Goal: Task Accomplishment & Management: Manage account settings

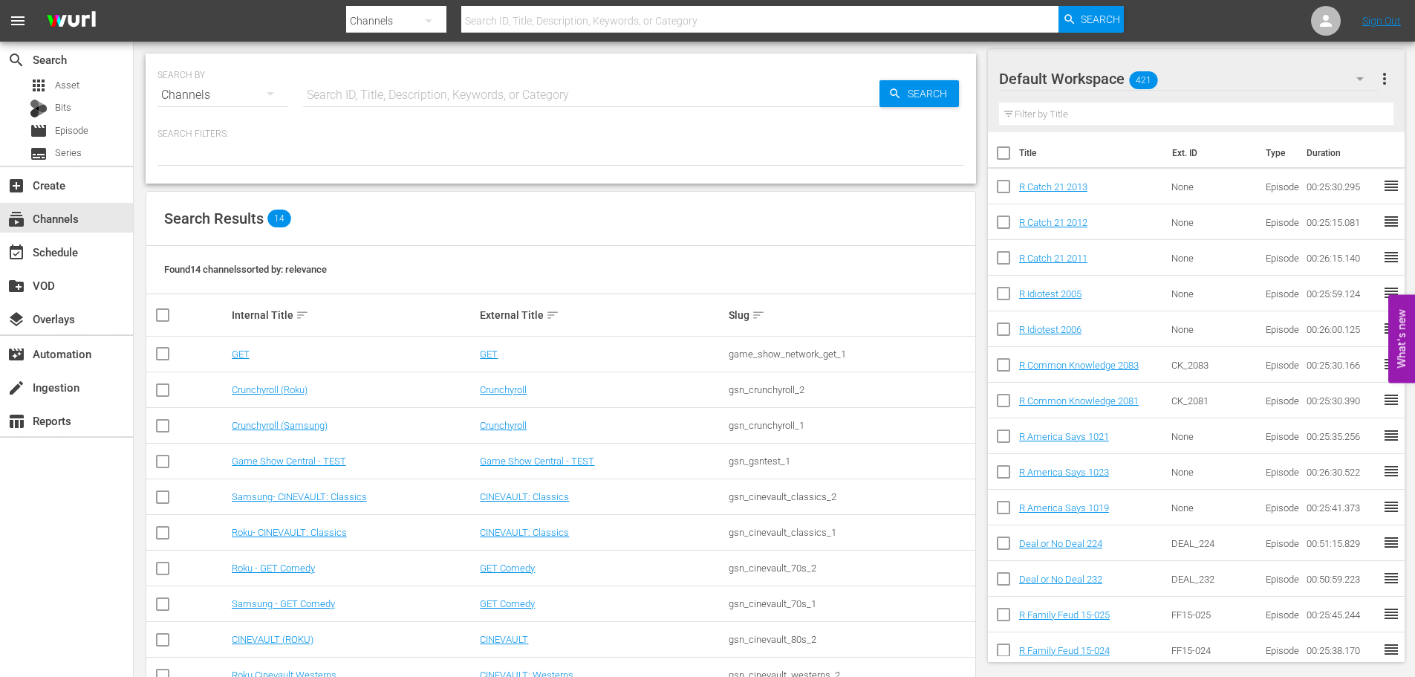
scroll to position [186, 0]
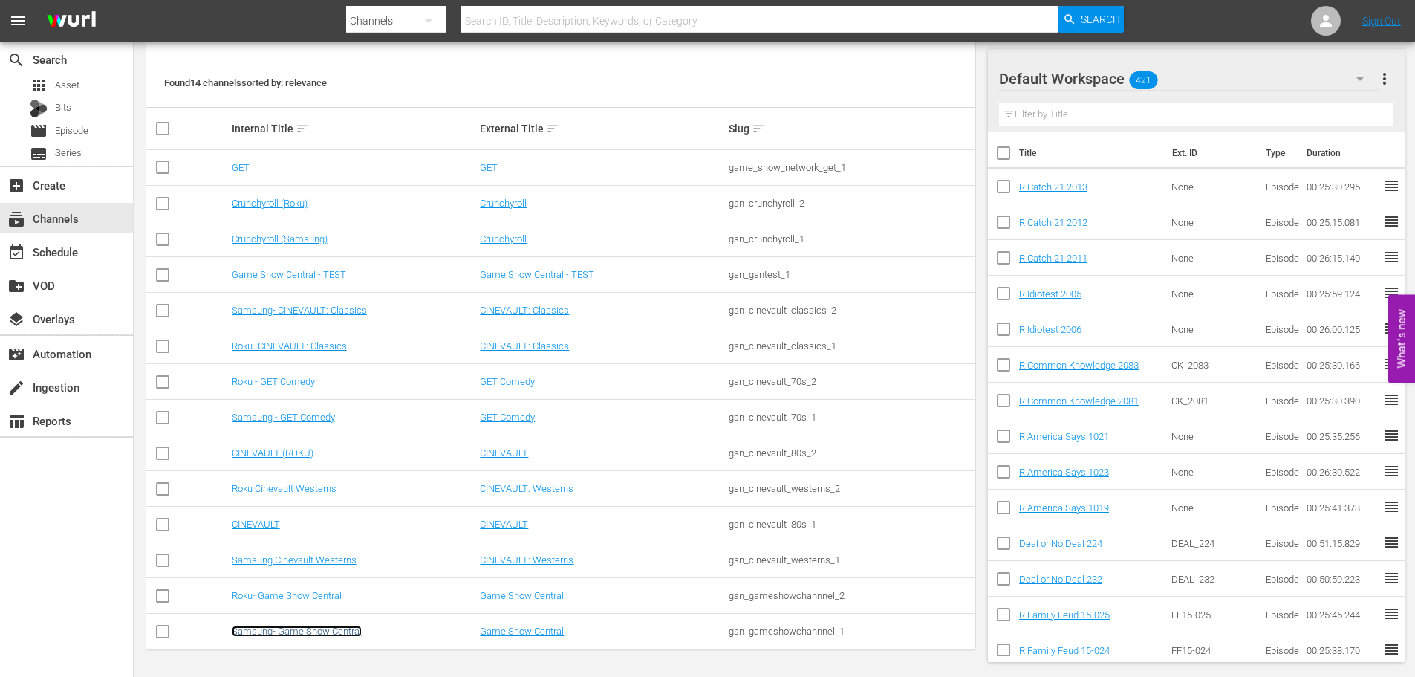
drag, startPoint x: 282, startPoint y: 628, endPoint x: 357, endPoint y: 20, distance: 612.3
click at [282, 516] on link "Samsung- Game Show Central" at bounding box center [297, 631] width 130 height 11
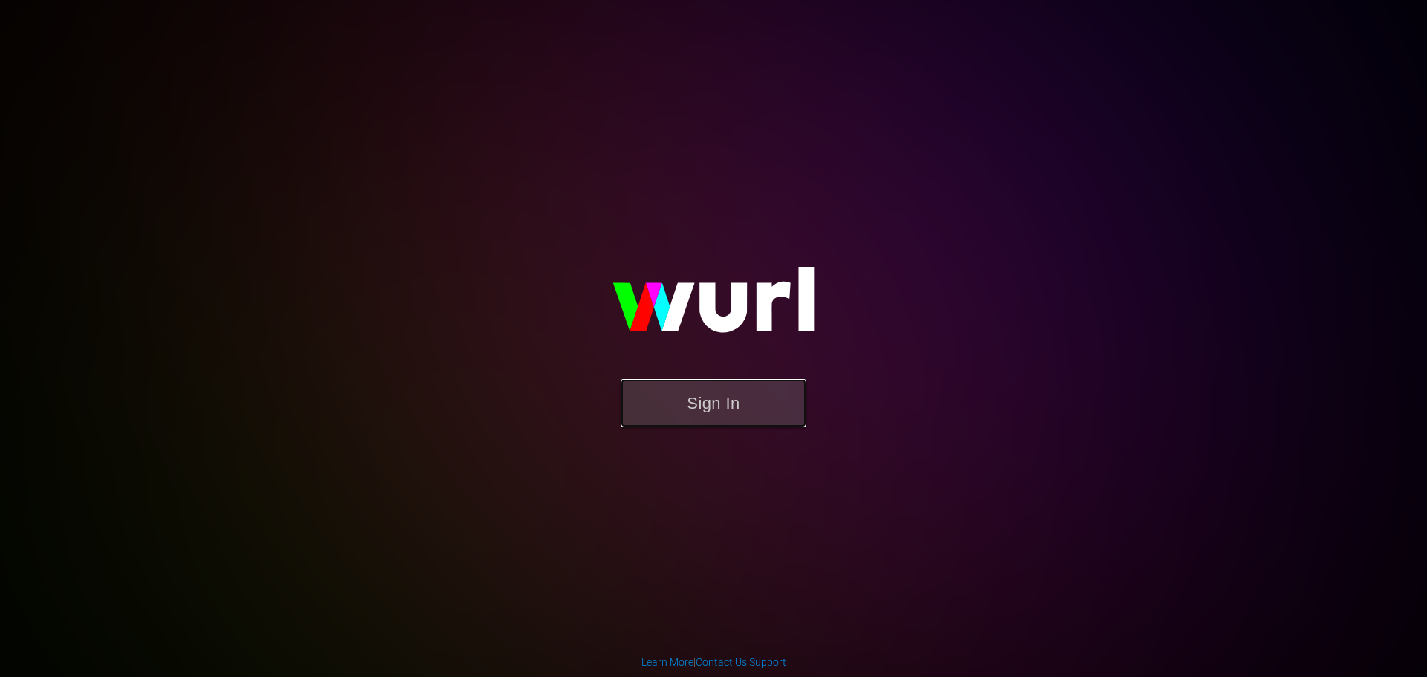
click at [751, 406] on button "Sign In" at bounding box center [713, 403] width 186 height 48
click at [718, 412] on button "Sign In" at bounding box center [713, 403] width 186 height 48
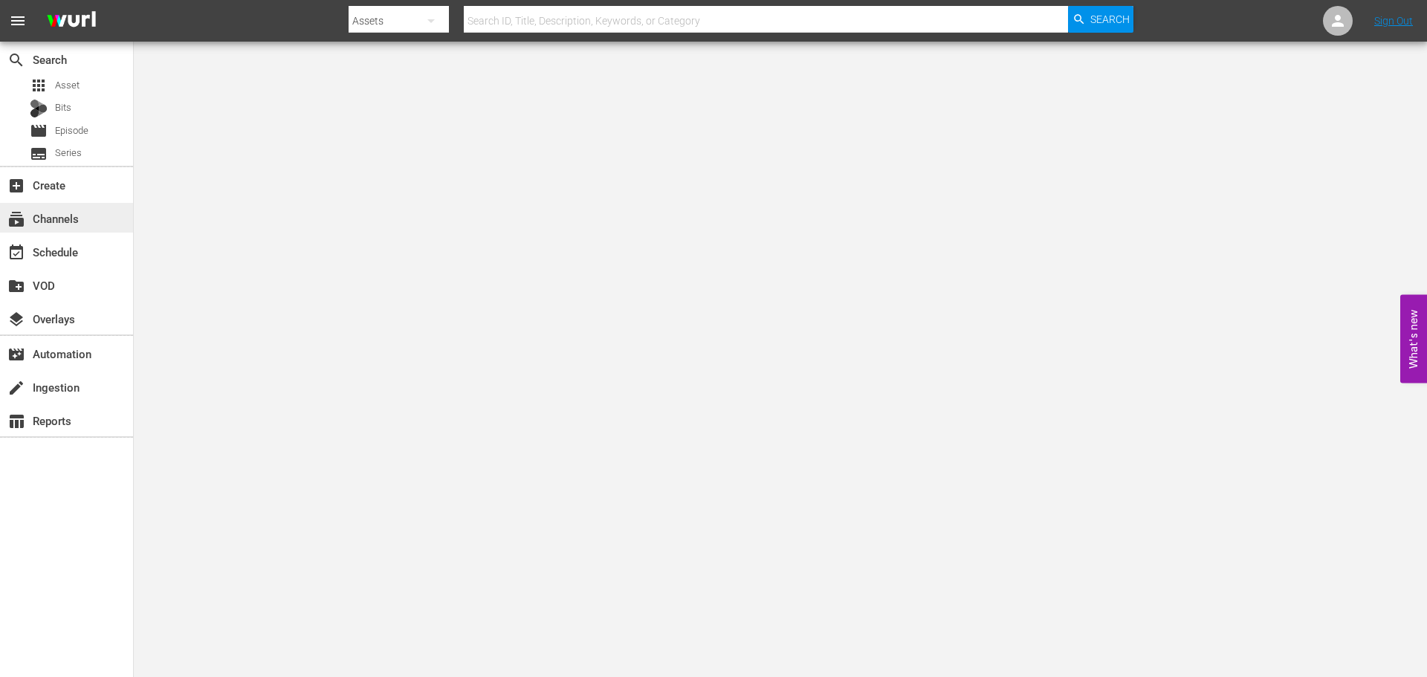
click at [92, 211] on div "subscriptions Channels" at bounding box center [66, 218] width 133 height 30
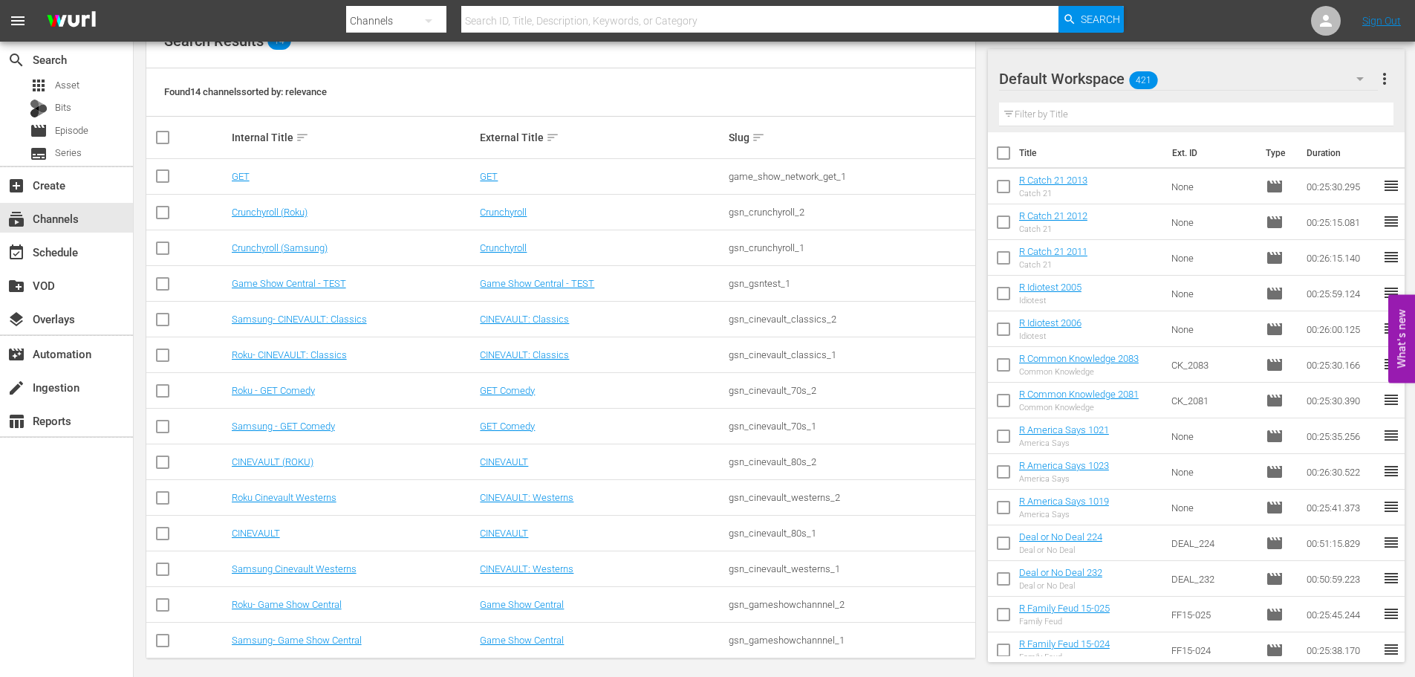
scroll to position [194, 0]
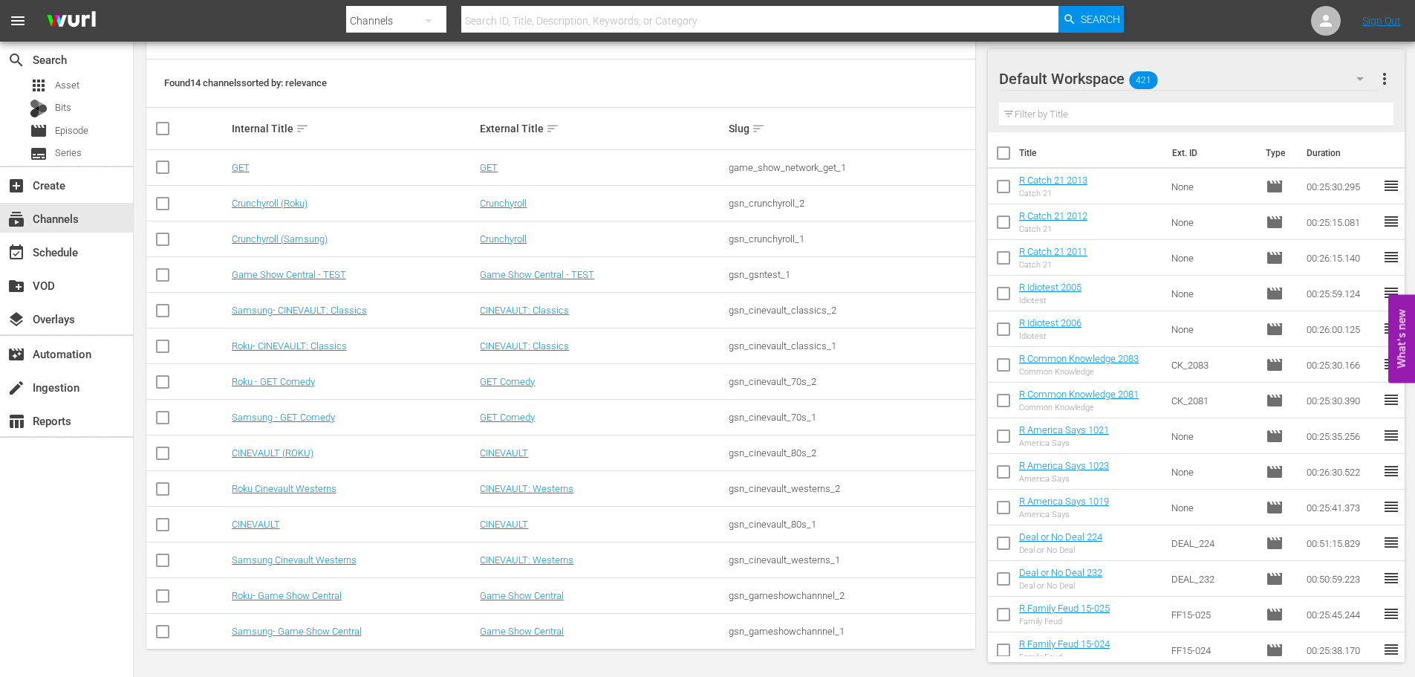
click at [251, 641] on td "Samsung- Game Show Central" at bounding box center [354, 632] width 249 height 36
click at [248, 638] on td "Samsung- Game Show Central" at bounding box center [354, 632] width 249 height 36
click at [269, 633] on link "Samsung- Game Show Central" at bounding box center [297, 631] width 130 height 11
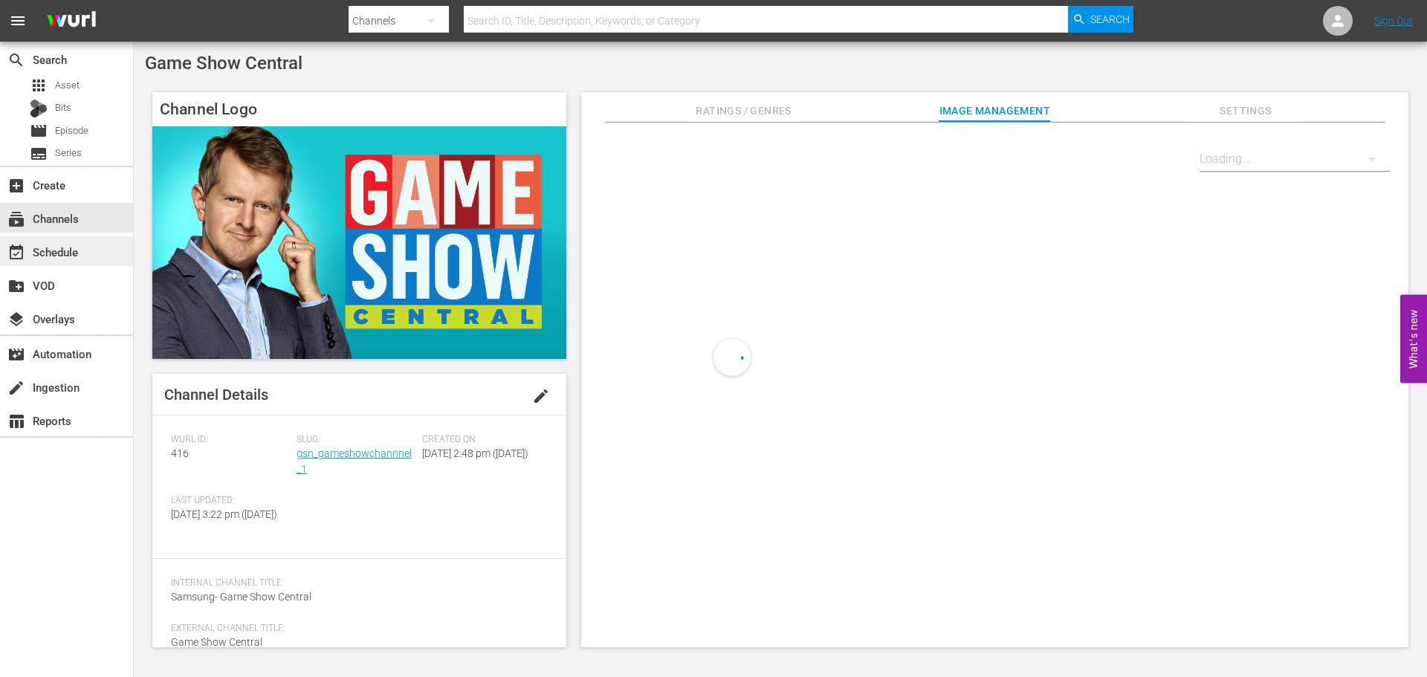
click at [66, 264] on div "event_available Schedule" at bounding box center [66, 251] width 133 height 30
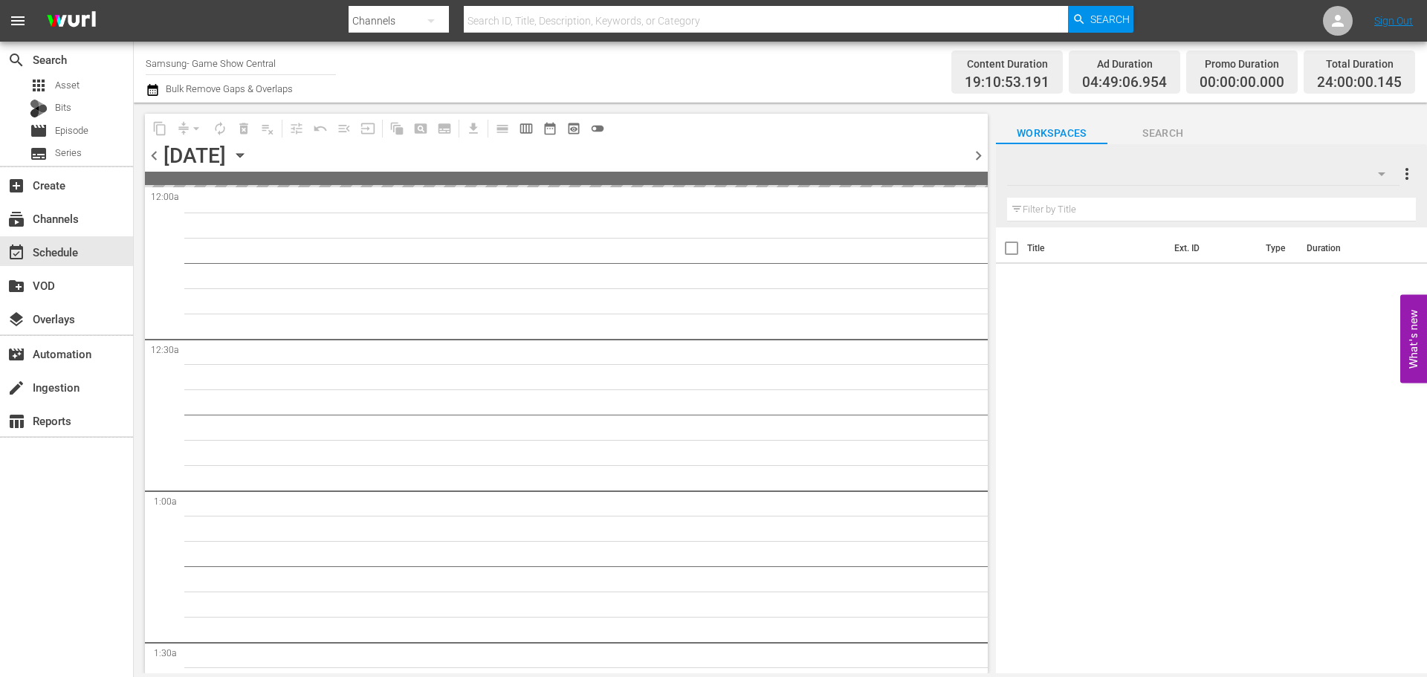
click at [248, 157] on icon "button" at bounding box center [240, 155] width 16 height 16
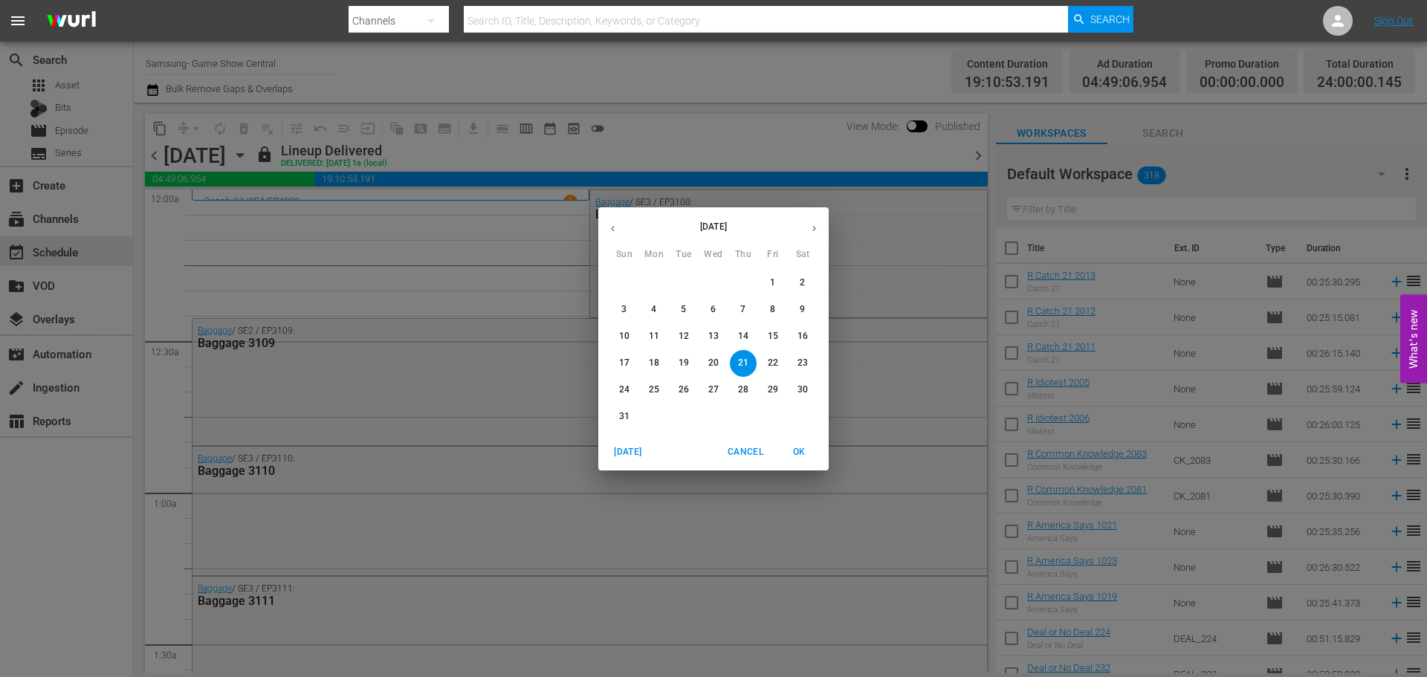
click at [813, 357] on span "23" at bounding box center [802, 363] width 27 height 13
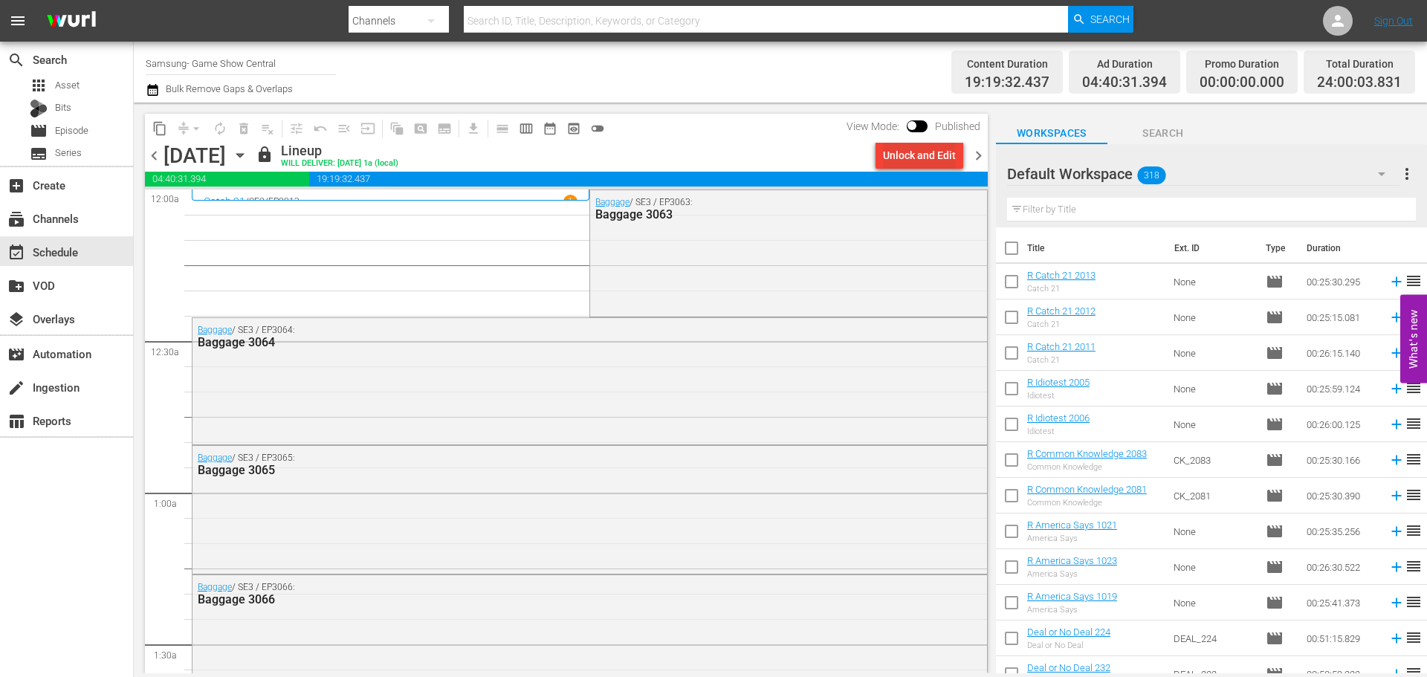
click at [893, 155] on div "Unlock and Edit" at bounding box center [919, 155] width 73 height 27
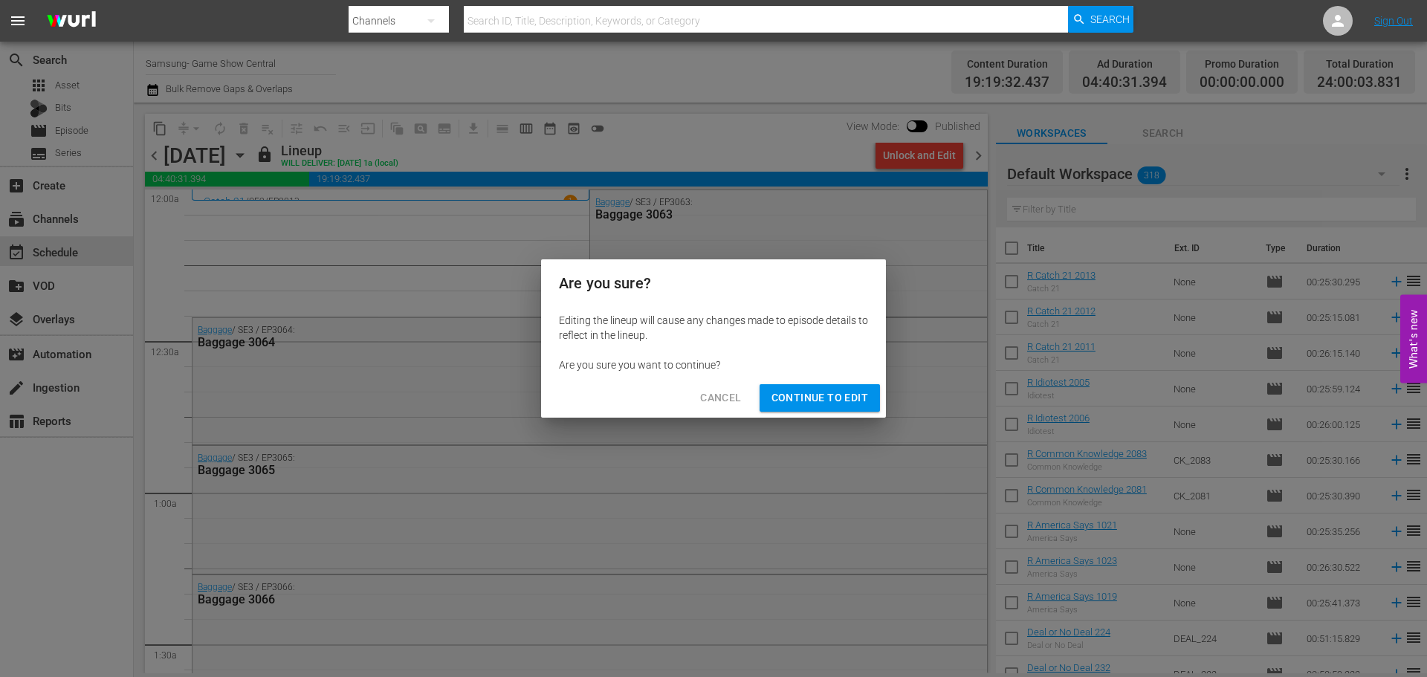
drag, startPoint x: 799, startPoint y: 426, endPoint x: 804, endPoint y: 412, distance: 15.0
click at [799, 426] on div "Are you sure? Editing the lineup will cause any changes made to episode details…" at bounding box center [713, 338] width 1427 height 677
click at [804, 412] on div "Cancel Continue to Edit" at bounding box center [713, 397] width 345 height 39
click at [800, 392] on span "Continue to Edit" at bounding box center [819, 398] width 97 height 19
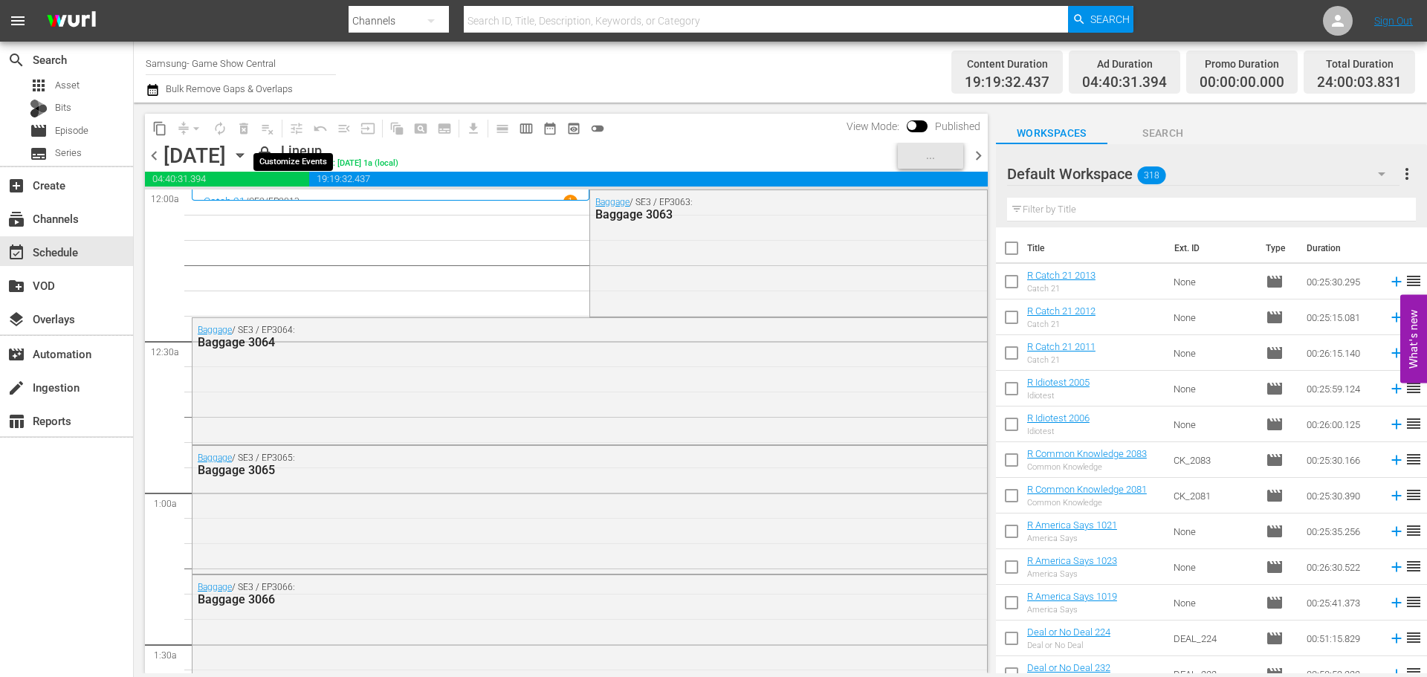
click at [286, 126] on span "tune_outlined" at bounding box center [293, 128] width 29 height 29
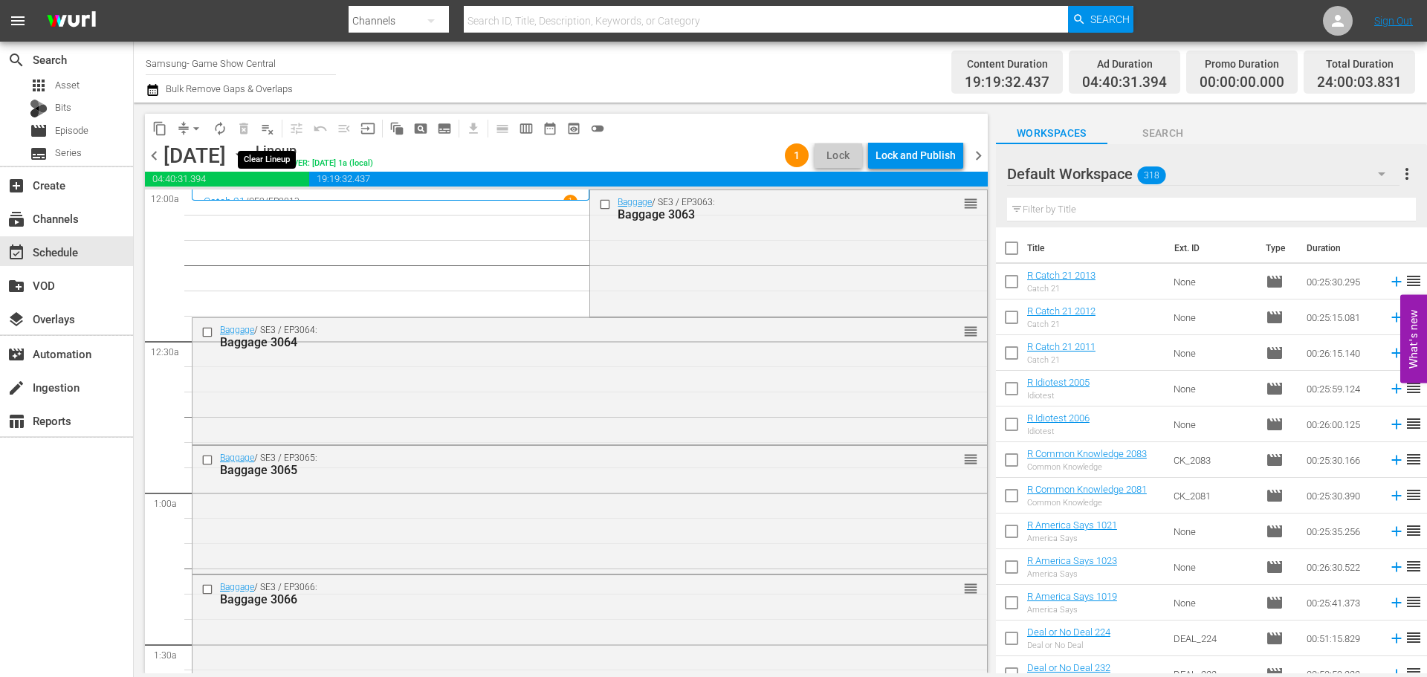
click at [265, 132] on span "playlist_remove_outlined" at bounding box center [267, 128] width 15 height 15
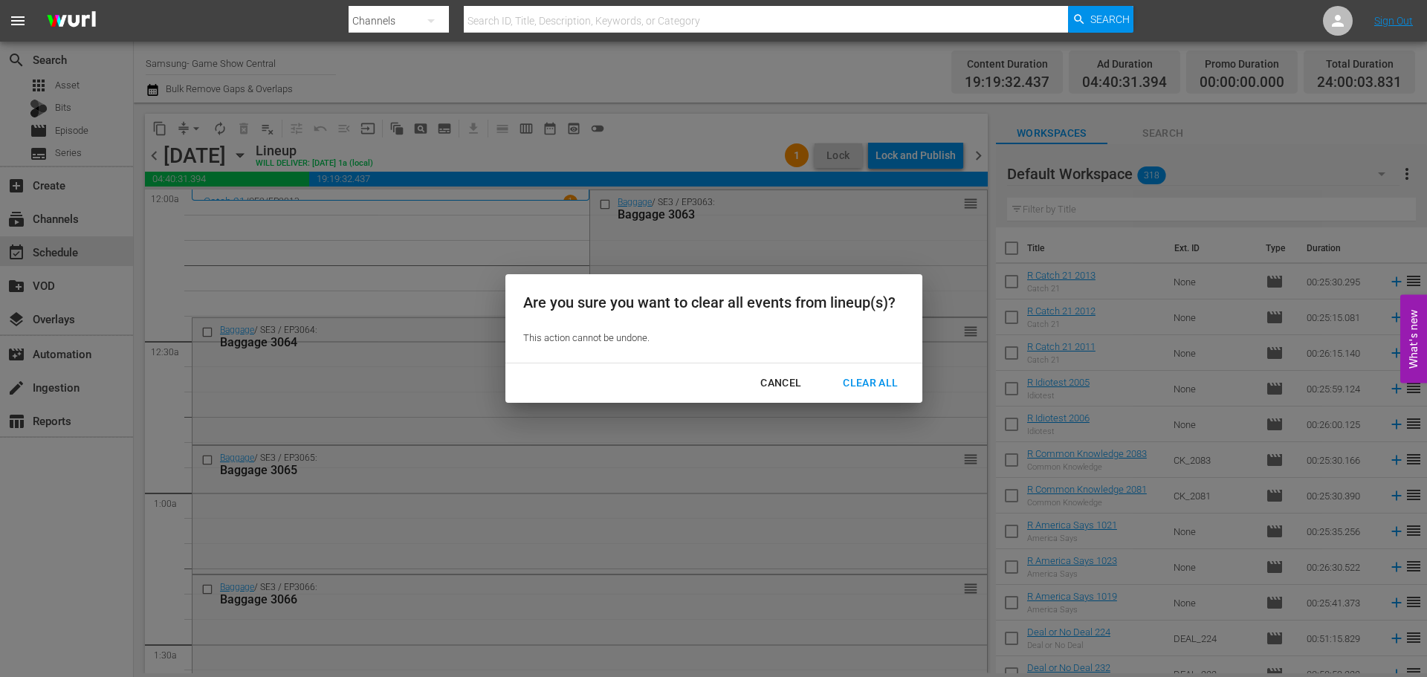
click at [886, 367] on div "Cancel Clear All" at bounding box center [713, 382] width 417 height 39
click at [886, 373] on button "Clear All" at bounding box center [870, 382] width 91 height 27
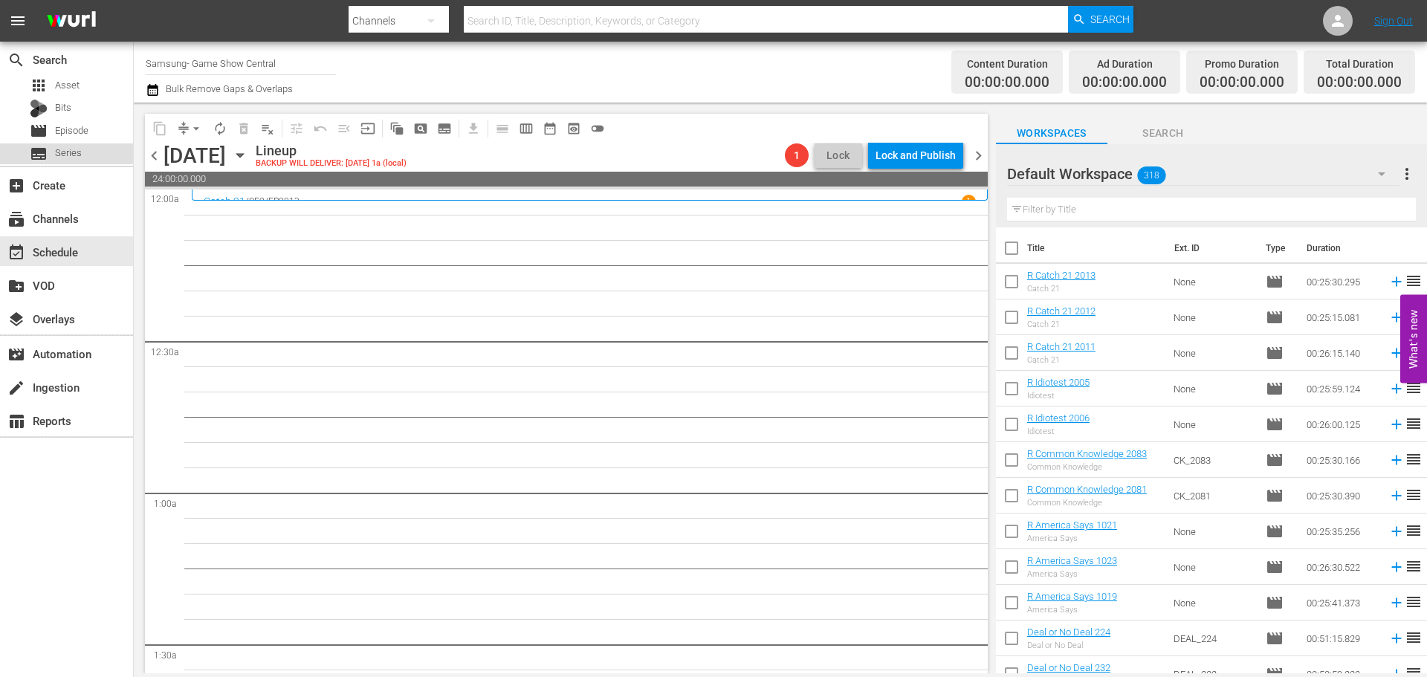
click at [51, 143] on div "subtitles Series" at bounding box center [56, 153] width 52 height 21
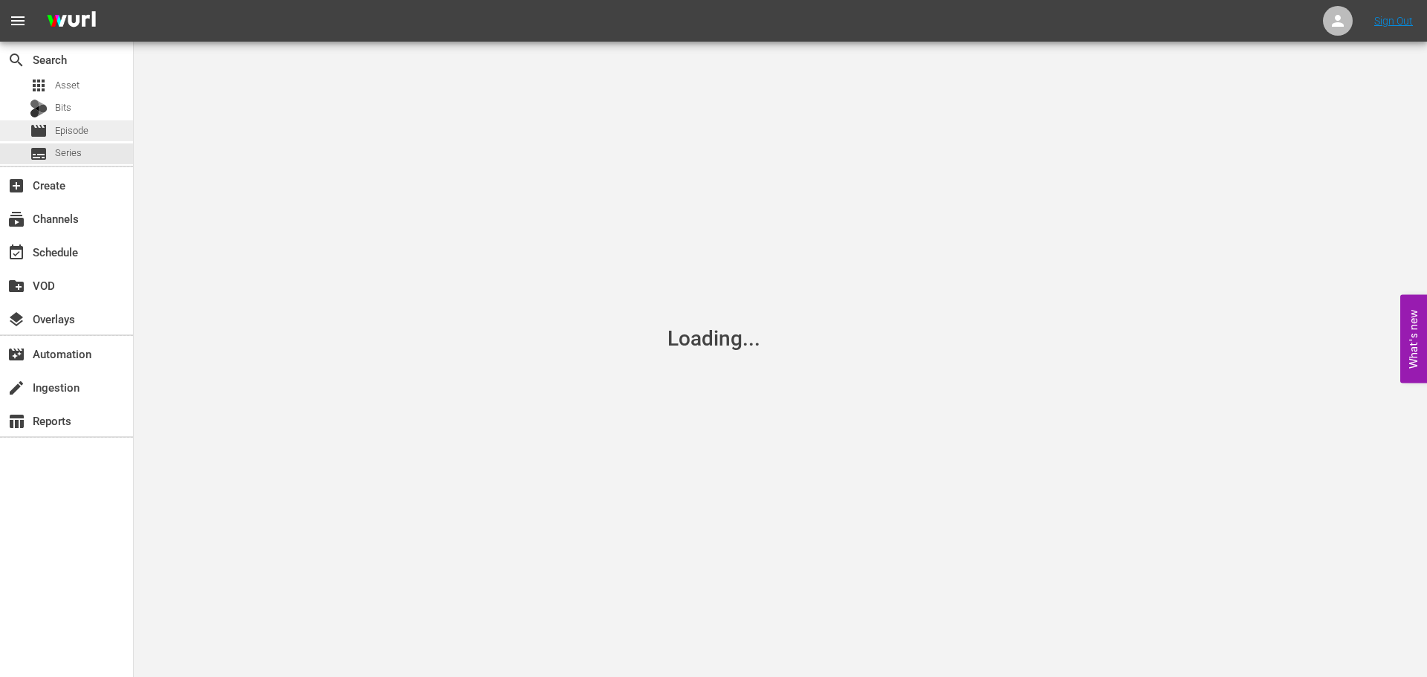
click at [55, 137] on span "Episode" at bounding box center [71, 130] width 33 height 15
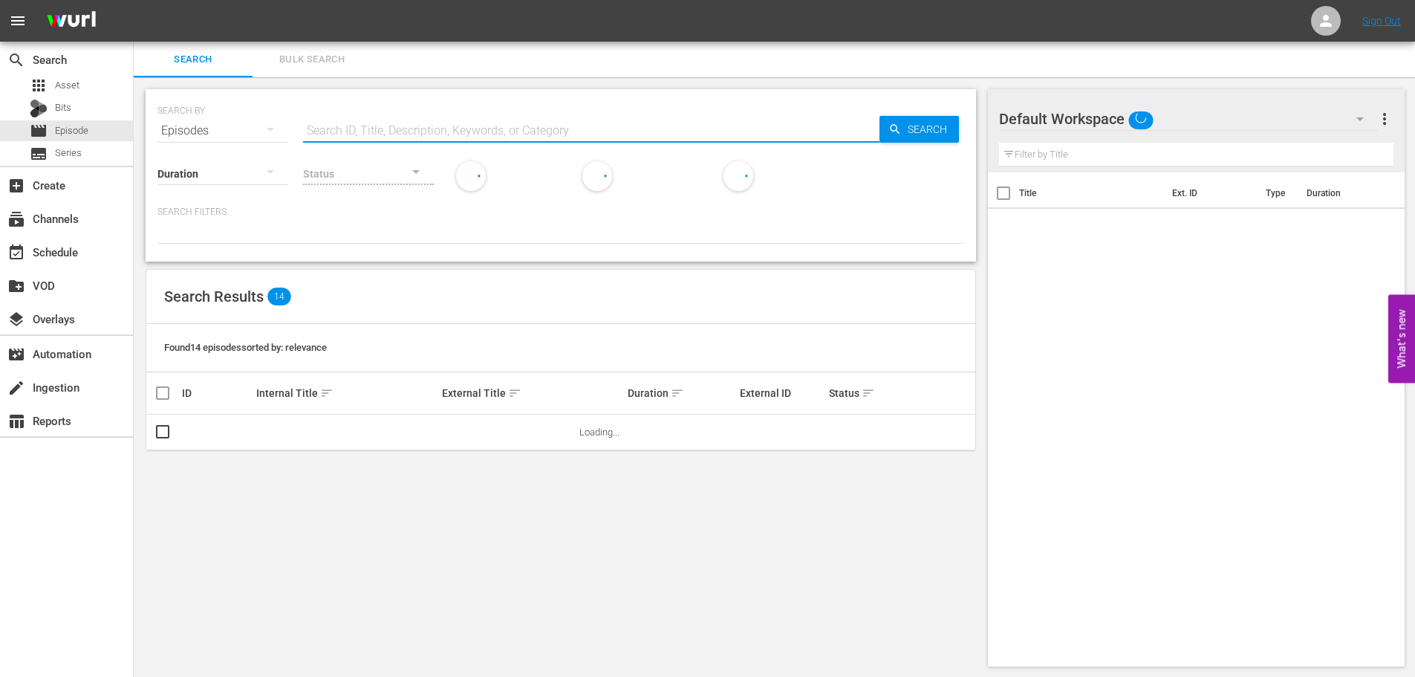
click at [564, 126] on input "text" at bounding box center [591, 131] width 577 height 36
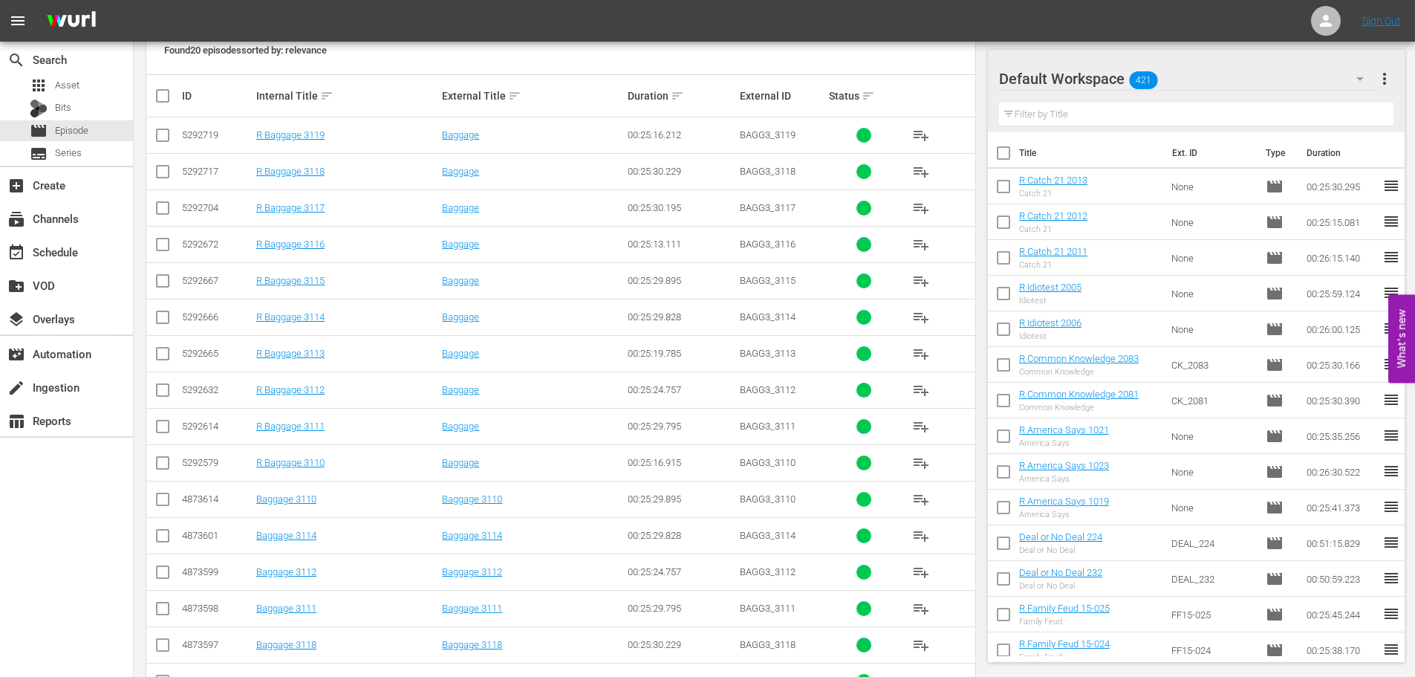
scroll to position [493, 0]
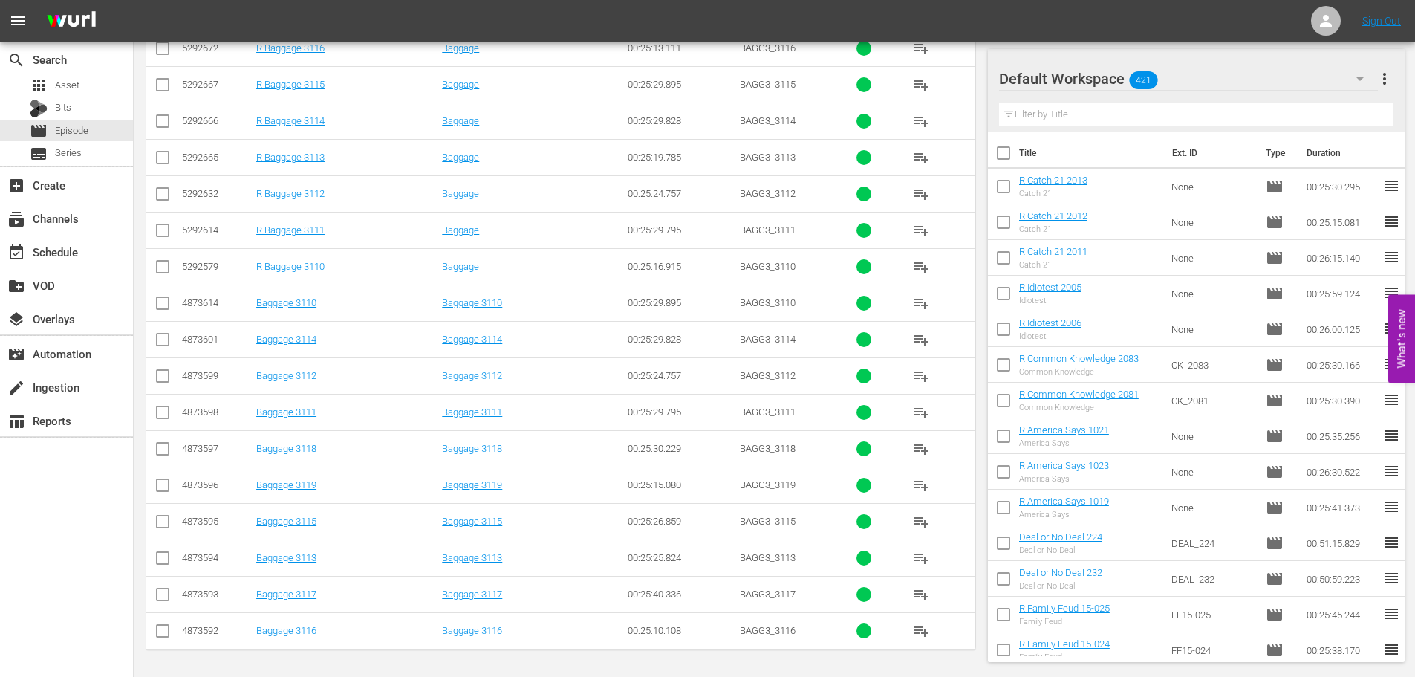
type input "bagg 311"
drag, startPoint x: 158, startPoint y: 564, endPoint x: 155, endPoint y: 585, distance: 21.1
click at [158, 568] on input "checkbox" at bounding box center [163, 561] width 18 height 18
checkbox input "true"
click at [160, 590] on input "checkbox" at bounding box center [163, 597] width 18 height 18
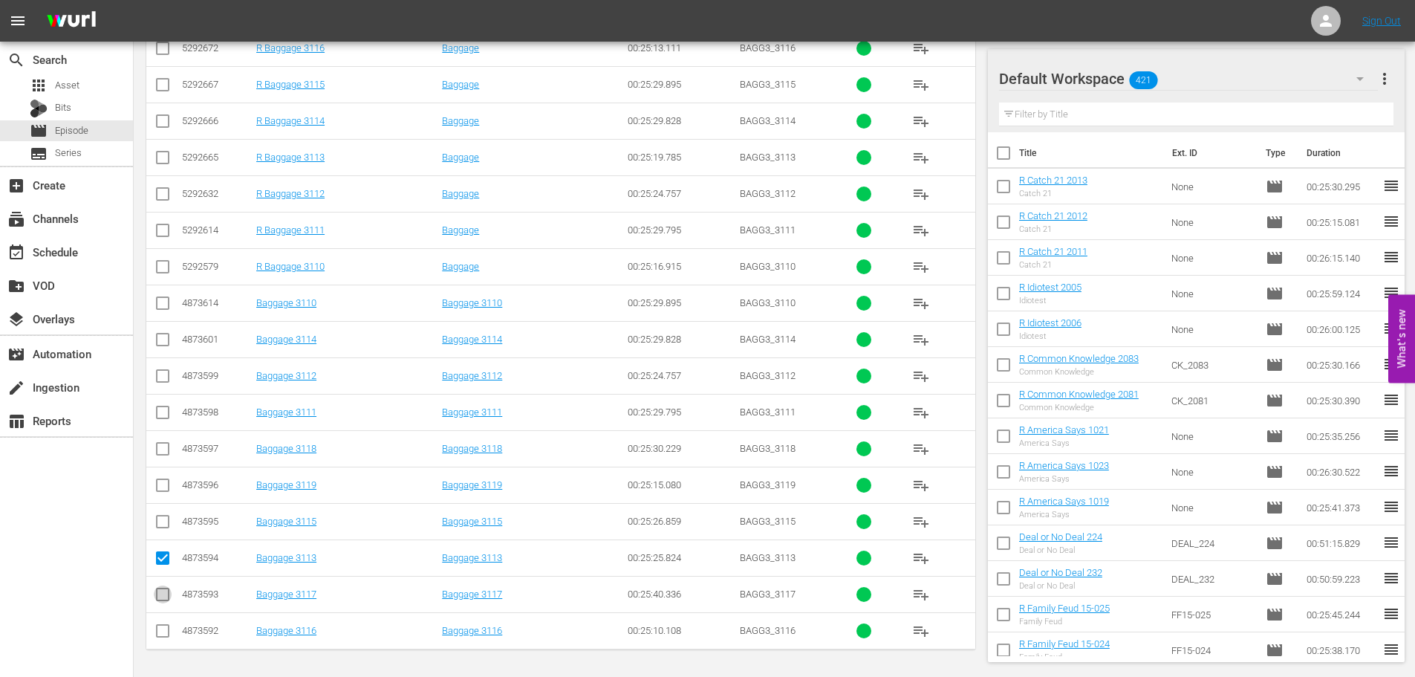
checkbox input "true"
click at [165, 646] on td at bounding box center [162, 630] width 33 height 36
click at [160, 634] on input "checkbox" at bounding box center [163, 634] width 18 height 18
checkbox input "true"
click at [161, 554] on input "checkbox" at bounding box center [163, 561] width 18 height 18
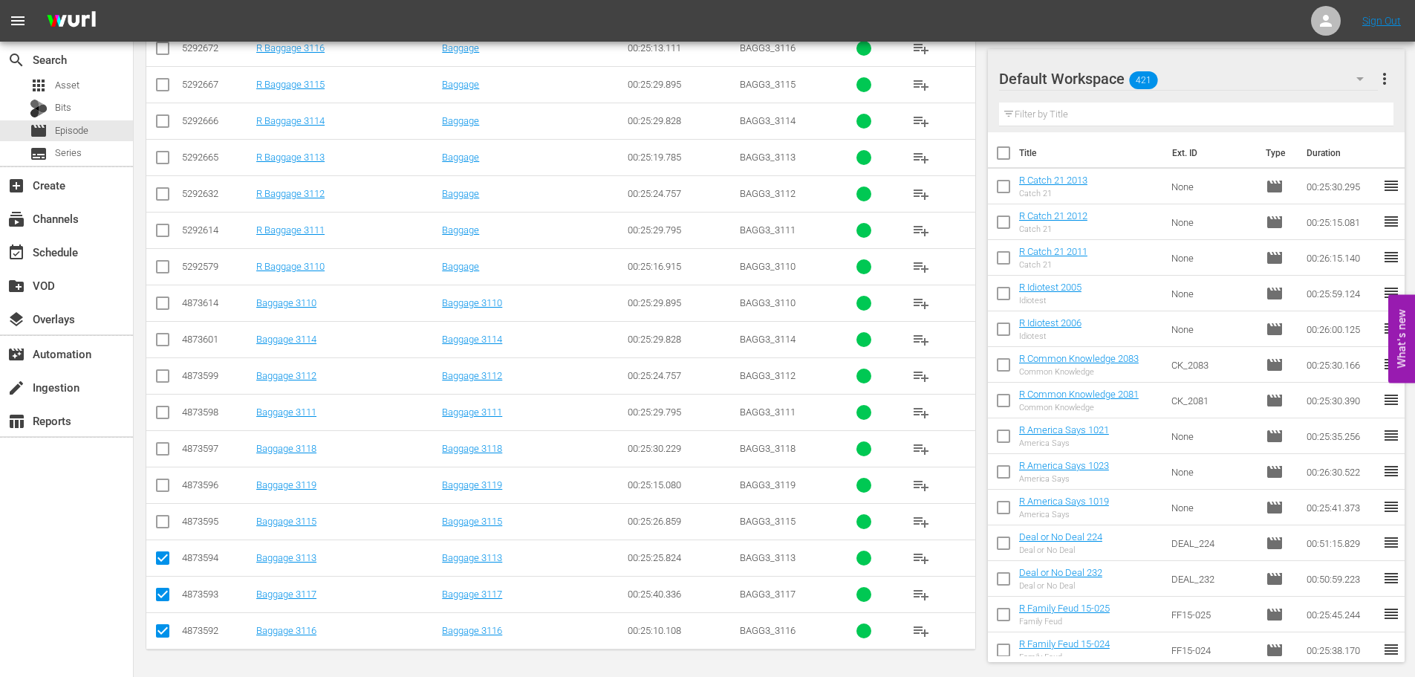
checkbox input "false"
click at [162, 491] on input "checkbox" at bounding box center [163, 488] width 18 height 18
checkbox input "true"
click at [169, 436] on td at bounding box center [162, 448] width 33 height 36
click at [166, 447] on input "checkbox" at bounding box center [163, 452] width 18 height 18
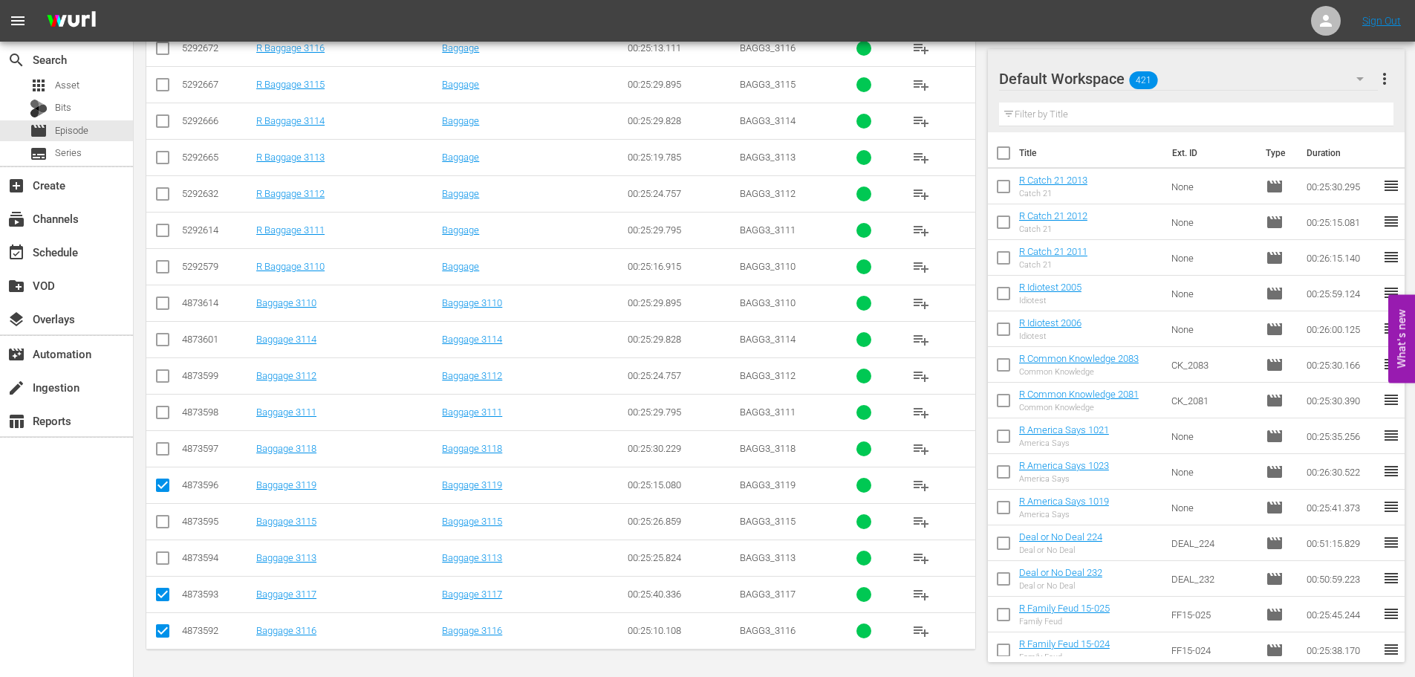
checkbox input "true"
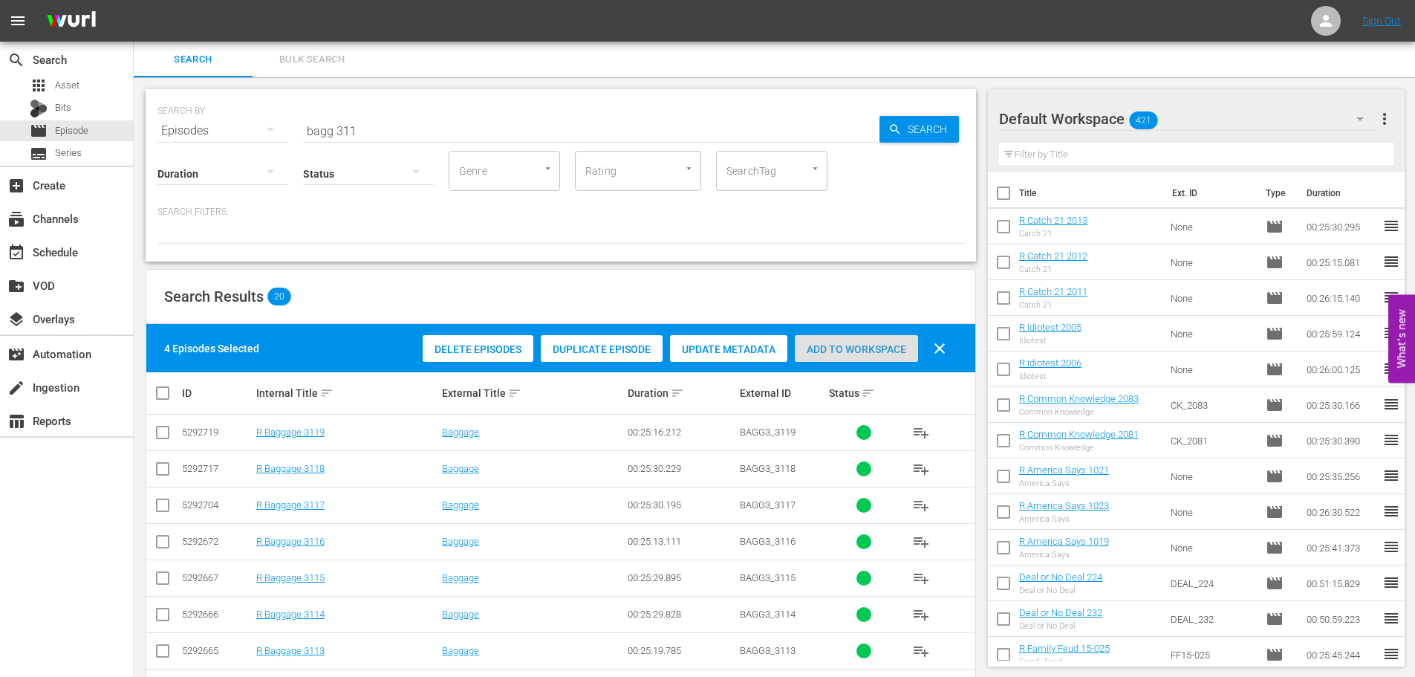
click at [804, 339] on div "Add to Workspace" at bounding box center [856, 349] width 123 height 28
drag, startPoint x: 414, startPoint y: 125, endPoint x: 0, endPoint y: 154, distance: 414.9
click at [134, 0] on div "search Search apps Asset Bits movie Episode subtitles Series add_box Create sub…" at bounding box center [775, 0] width 1282 height 0
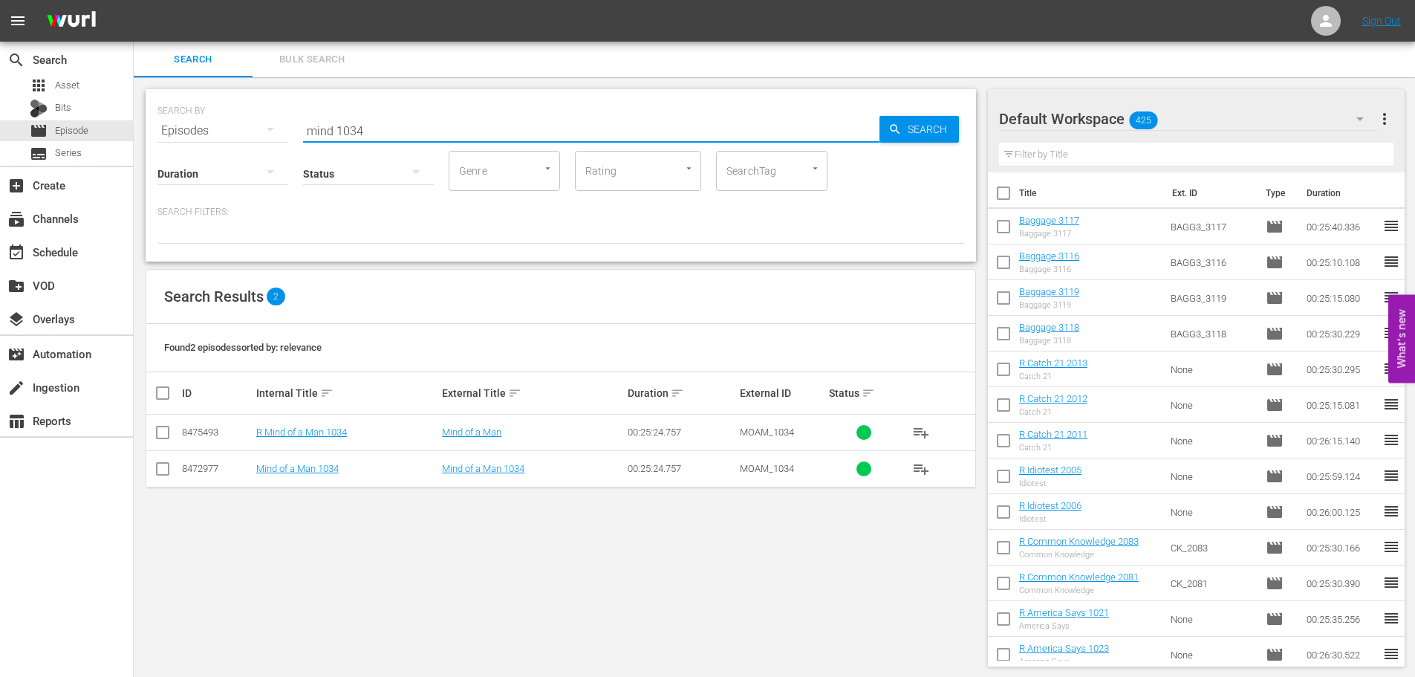
type input "mind 1034"
click at [155, 467] on td at bounding box center [162, 468] width 33 height 36
click at [155, 467] on input "checkbox" at bounding box center [163, 472] width 18 height 18
checkbox input "true"
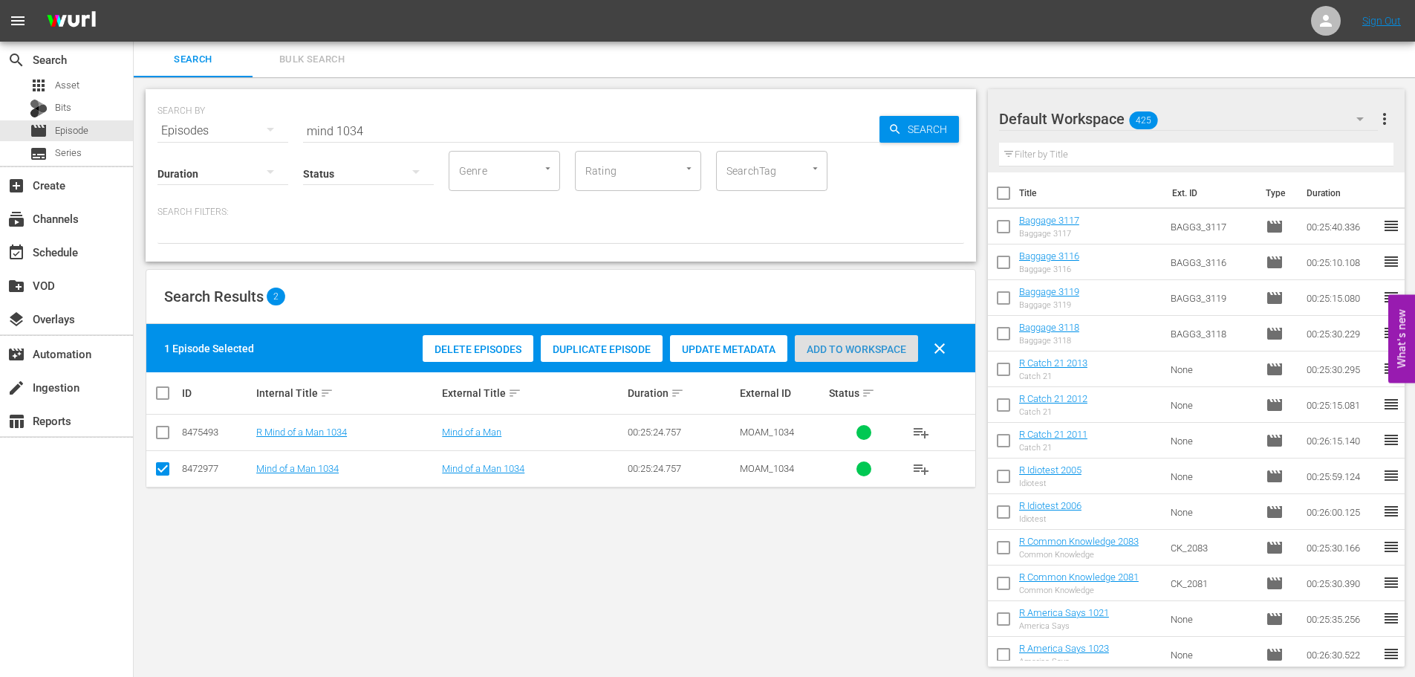
click at [795, 337] on div "Add to Workspace" at bounding box center [856, 349] width 123 height 28
drag, startPoint x: 504, startPoint y: 124, endPoint x: 0, endPoint y: 137, distance: 503.9
click at [134, 0] on div "search Search apps Asset Bits movie Episode subtitles Series add_box Create sub…" at bounding box center [775, 0] width 1282 height 0
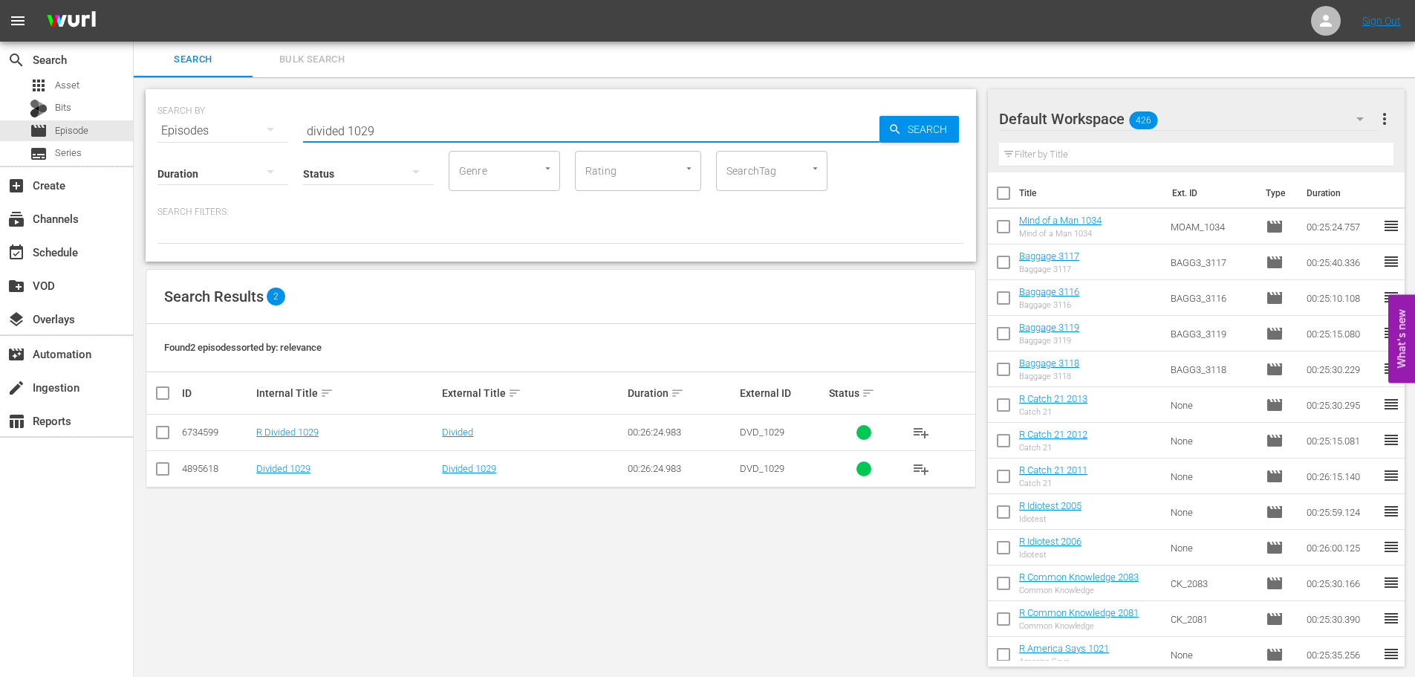
type input "divided 1029"
click at [157, 470] on input "checkbox" at bounding box center [163, 472] width 18 height 18
checkbox input "true"
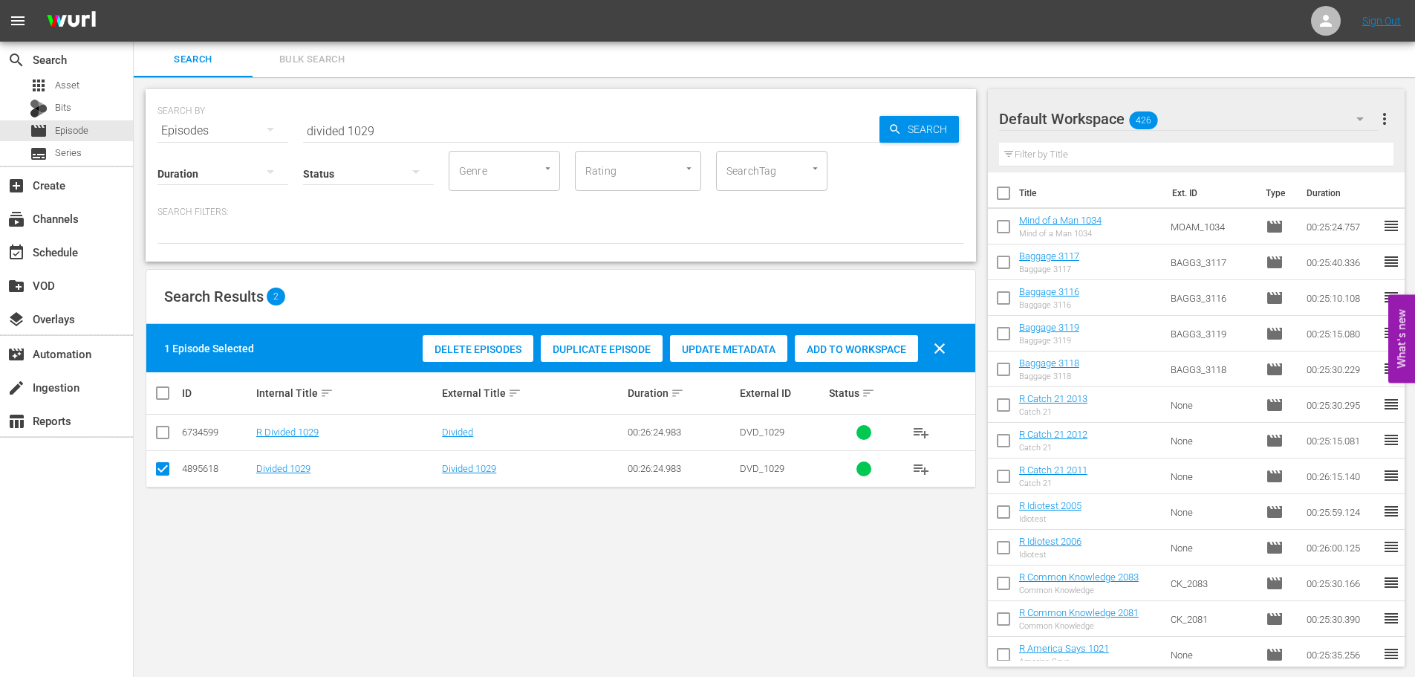
click at [847, 343] on span "Add to Workspace" at bounding box center [856, 349] width 123 height 12
click at [470, 124] on input "divided 1029" at bounding box center [591, 131] width 577 height 36
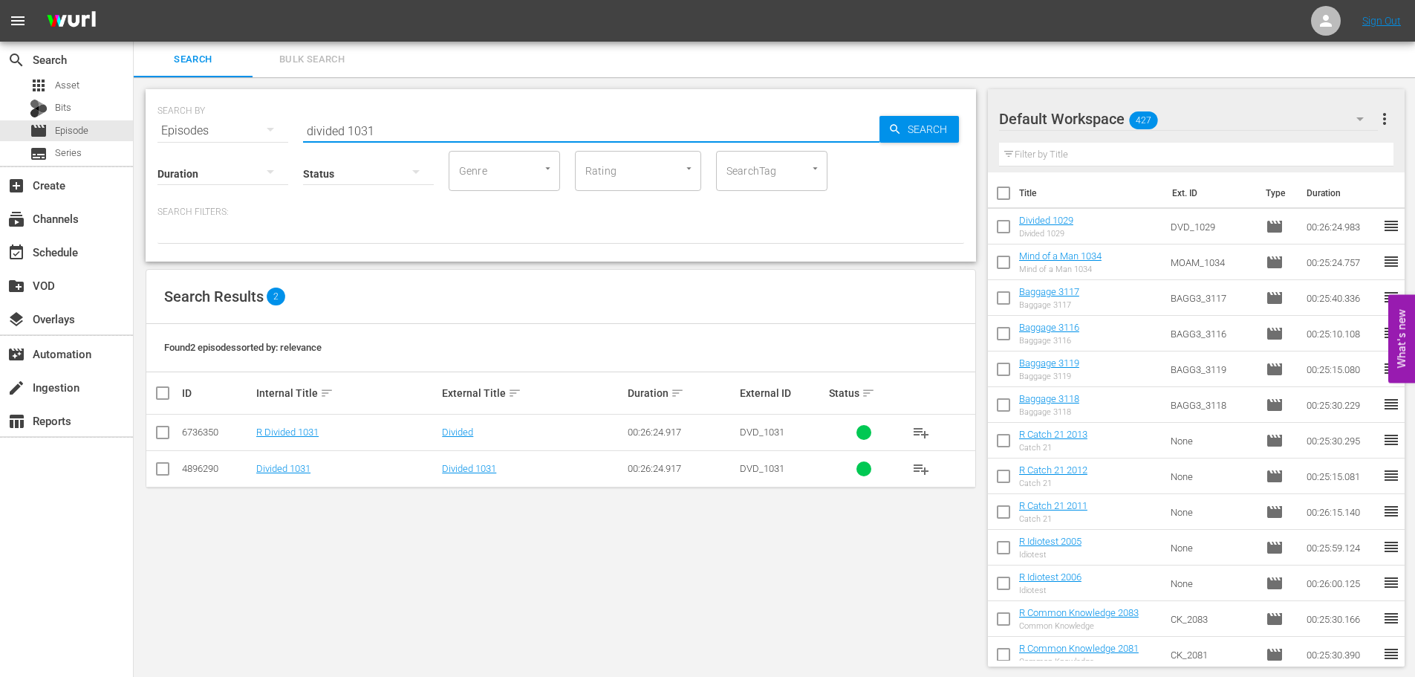
type input "divided 1031"
click at [161, 473] on input "checkbox" at bounding box center [163, 472] width 18 height 18
checkbox input "true"
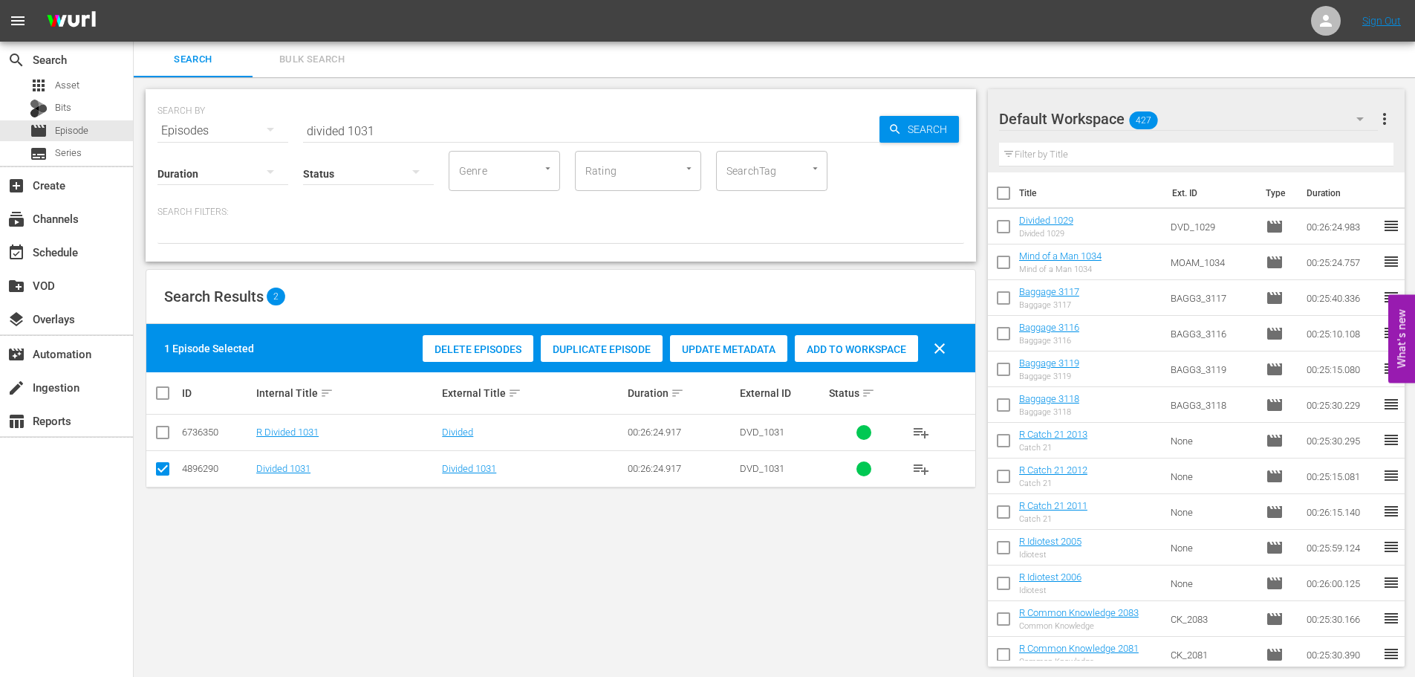
click at [857, 350] on span "Add to Workspace" at bounding box center [856, 349] width 123 height 12
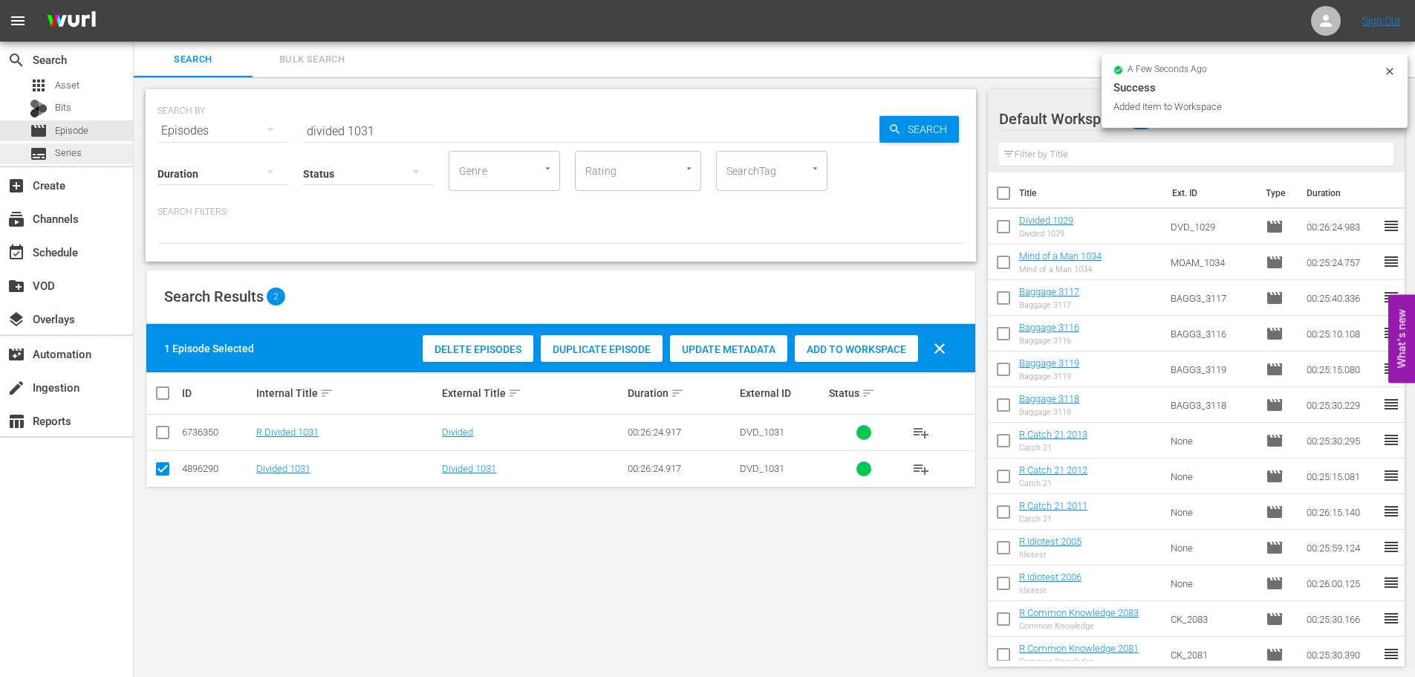
drag, startPoint x: 460, startPoint y: 132, endPoint x: 0, endPoint y: 145, distance: 460.1
click at [134, 0] on div "search Search apps Asset Bits movie Episode subtitles Series add_box Create sub…" at bounding box center [775, 0] width 1282 height 0
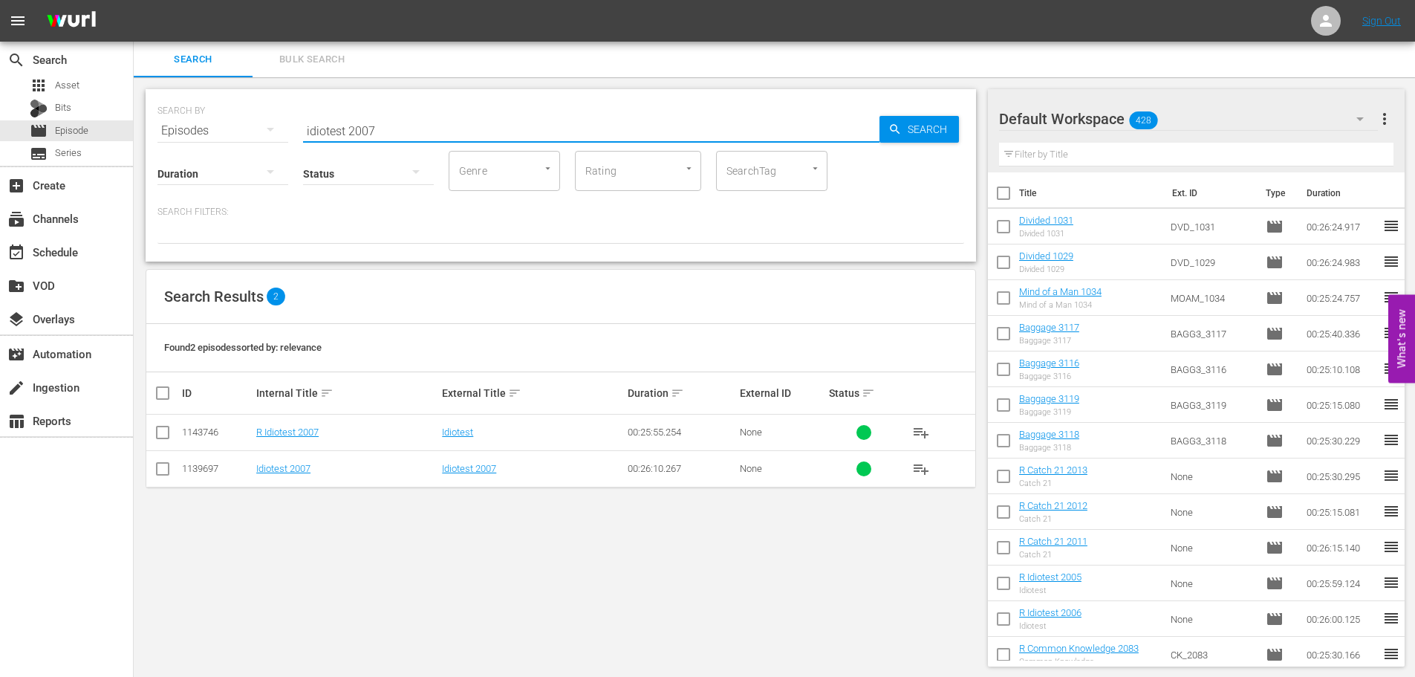
type input "idiotest 2007"
click at [165, 470] on input "checkbox" at bounding box center [163, 472] width 18 height 18
checkbox input "true"
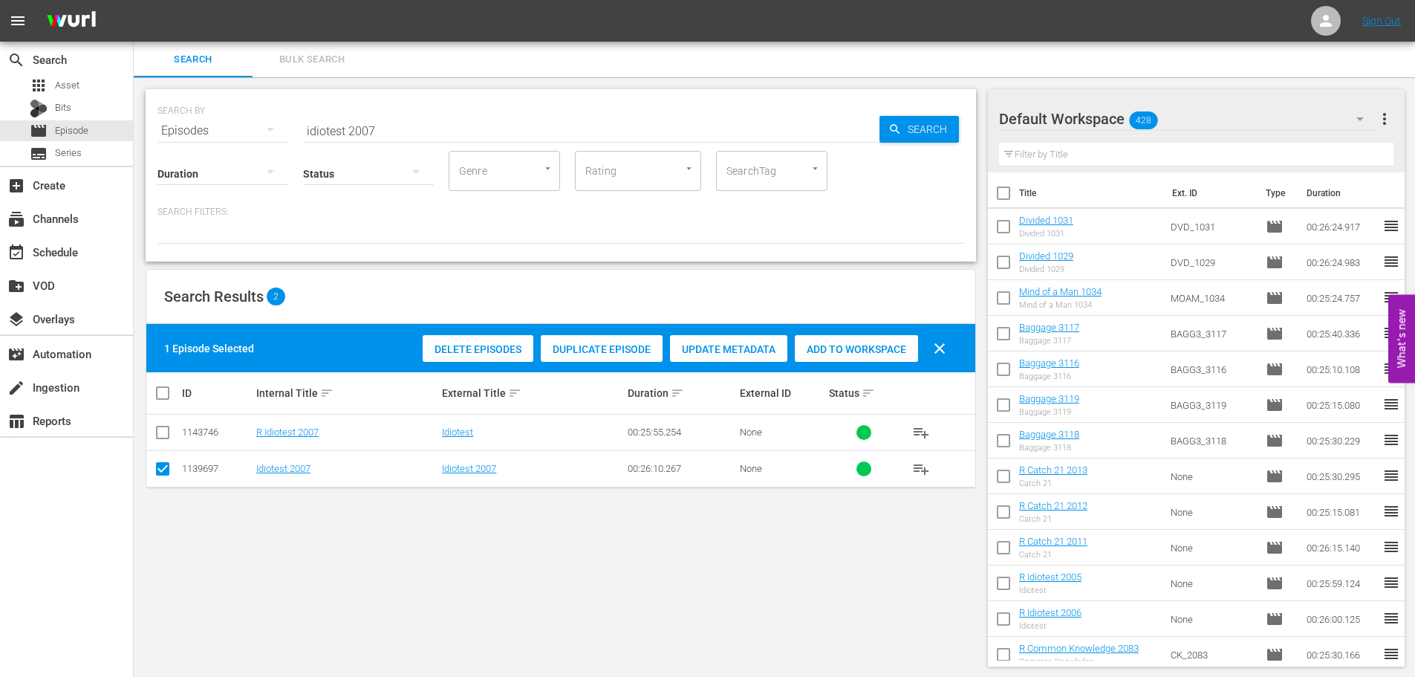
drag, startPoint x: 808, startPoint y: 331, endPoint x: 800, endPoint y: 340, distance: 11.0
click at [806, 334] on div "Delete Episodes Duplicate Episode Update Metadata Add to Workspace clear" at bounding box center [688, 349] width 539 height 36
drag, startPoint x: 801, startPoint y: 351, endPoint x: 618, endPoint y: 267, distance: 201.5
click at [801, 353] on span "Add to Workspace" at bounding box center [856, 349] width 123 height 12
click at [418, 126] on input "idiotest 2007" at bounding box center [591, 131] width 577 height 36
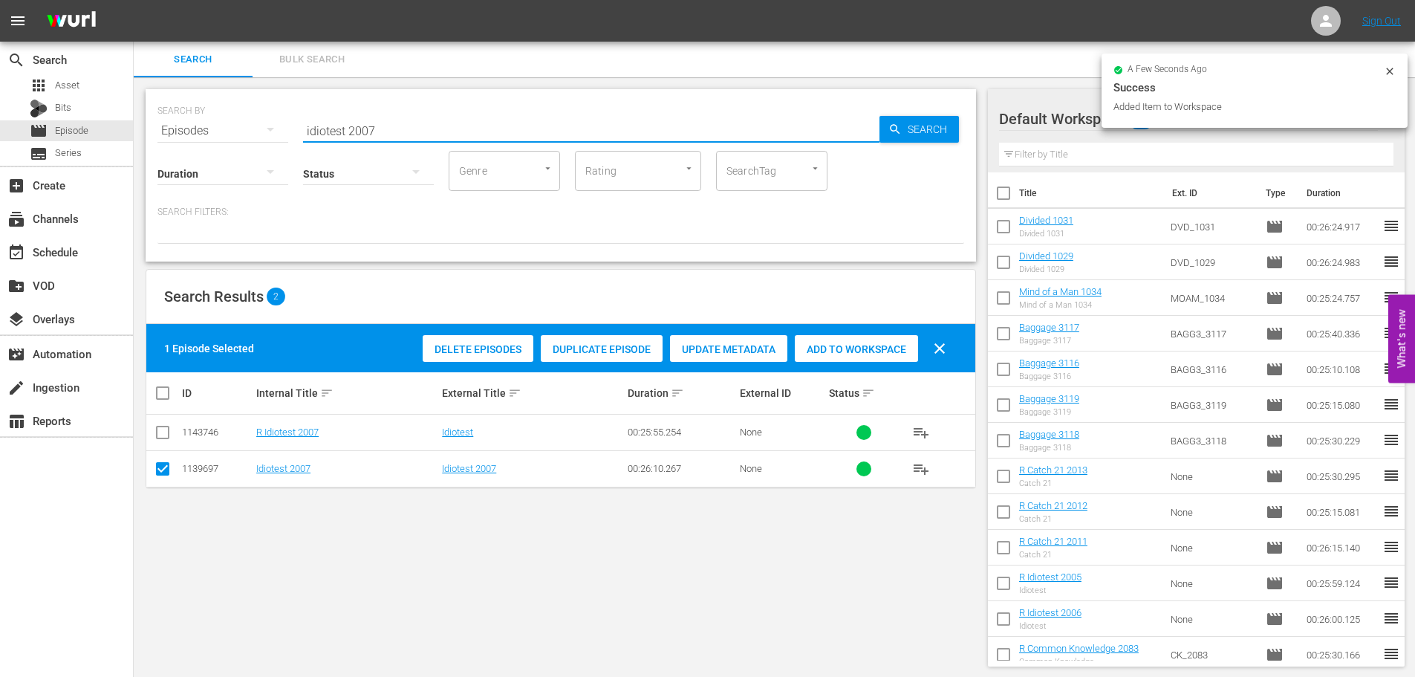
click at [314, 132] on input "idiotest 2007" at bounding box center [591, 131] width 577 height 36
drag, startPoint x: 279, startPoint y: 139, endPoint x: 232, endPoint y: 143, distance: 47.0
click at [232, 143] on div "SEARCH BY Search By Episodes Search ID, Title, Description, Keywords, or Catego…" at bounding box center [561, 175] width 831 height 172
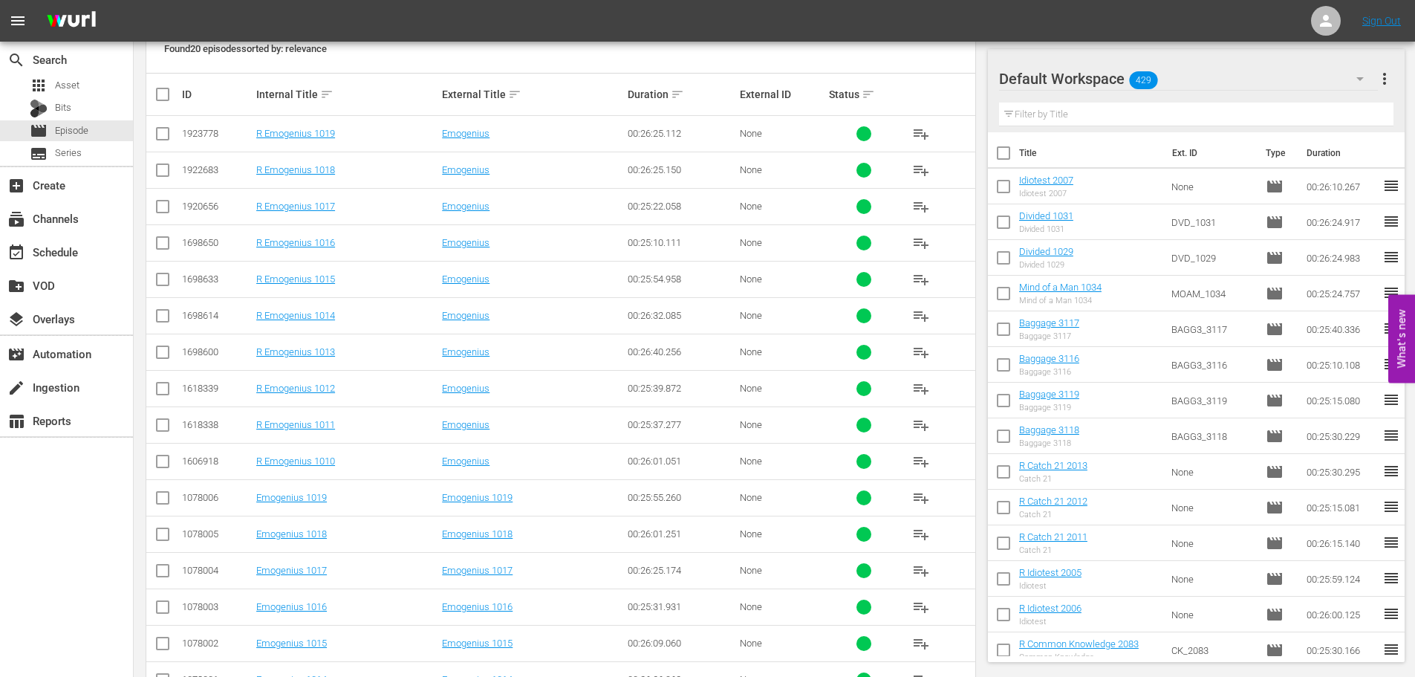
scroll to position [447, 0]
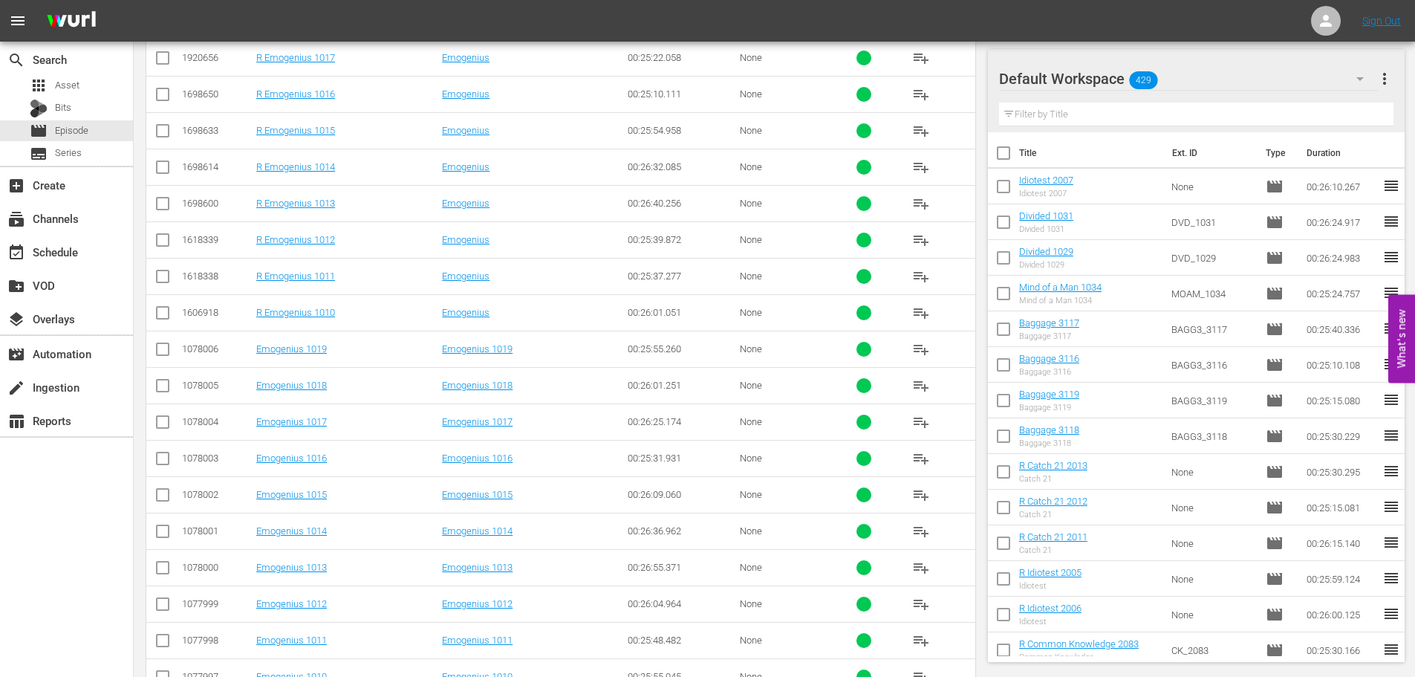
type input "emogenius 101"
click at [147, 560] on td at bounding box center [162, 567] width 33 height 36
click at [158, 570] on input "checkbox" at bounding box center [163, 571] width 18 height 18
checkbox input "true"
click at [166, 525] on input "checkbox" at bounding box center [163, 534] width 18 height 18
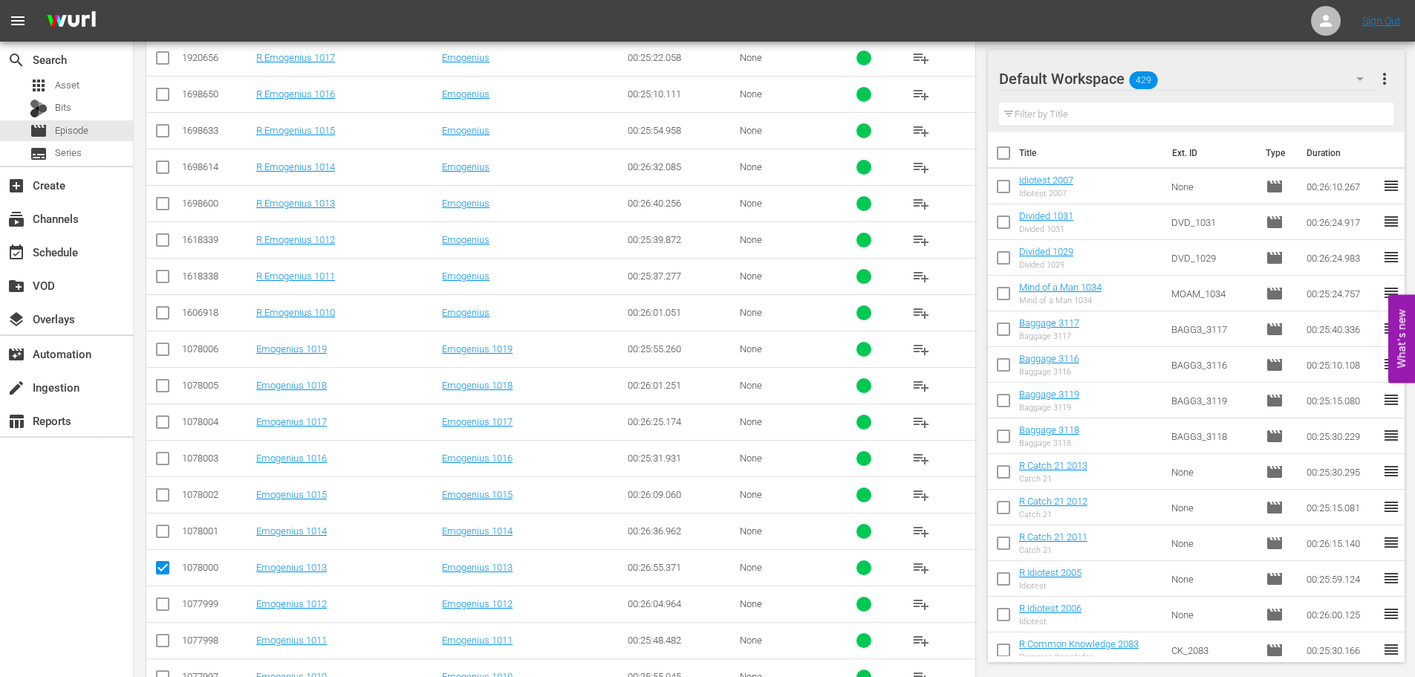
checkbox input "true"
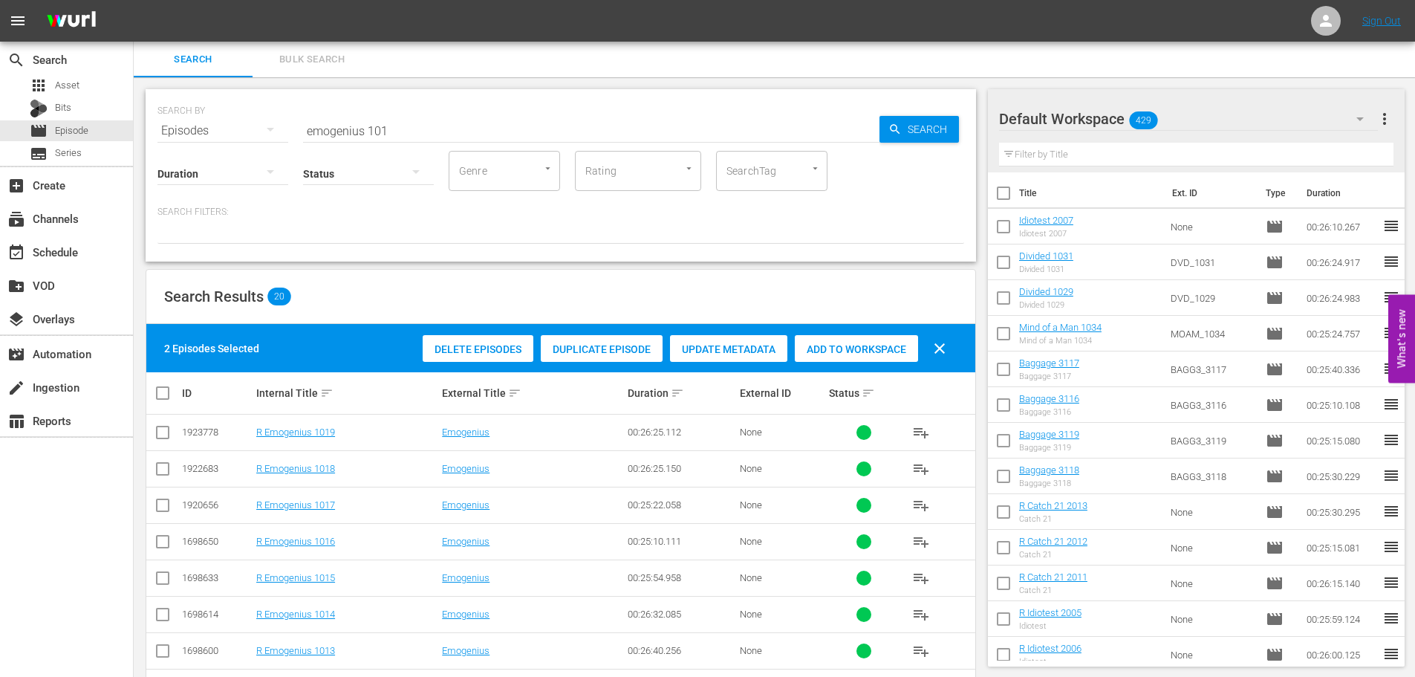
click at [833, 384] on div "Status sort" at bounding box center [864, 393] width 70 height 18
click at [833, 333] on div "Delete Episodes Duplicate Episode Update Metadata Add to Workspace clear" at bounding box center [688, 349] width 539 height 36
drag, startPoint x: 833, startPoint y: 348, endPoint x: 624, endPoint y: 221, distance: 244.4
click at [833, 350] on span "Add to Workspace" at bounding box center [856, 349] width 123 height 12
drag, startPoint x: 410, startPoint y: 135, endPoint x: 213, endPoint y: 149, distance: 197.3
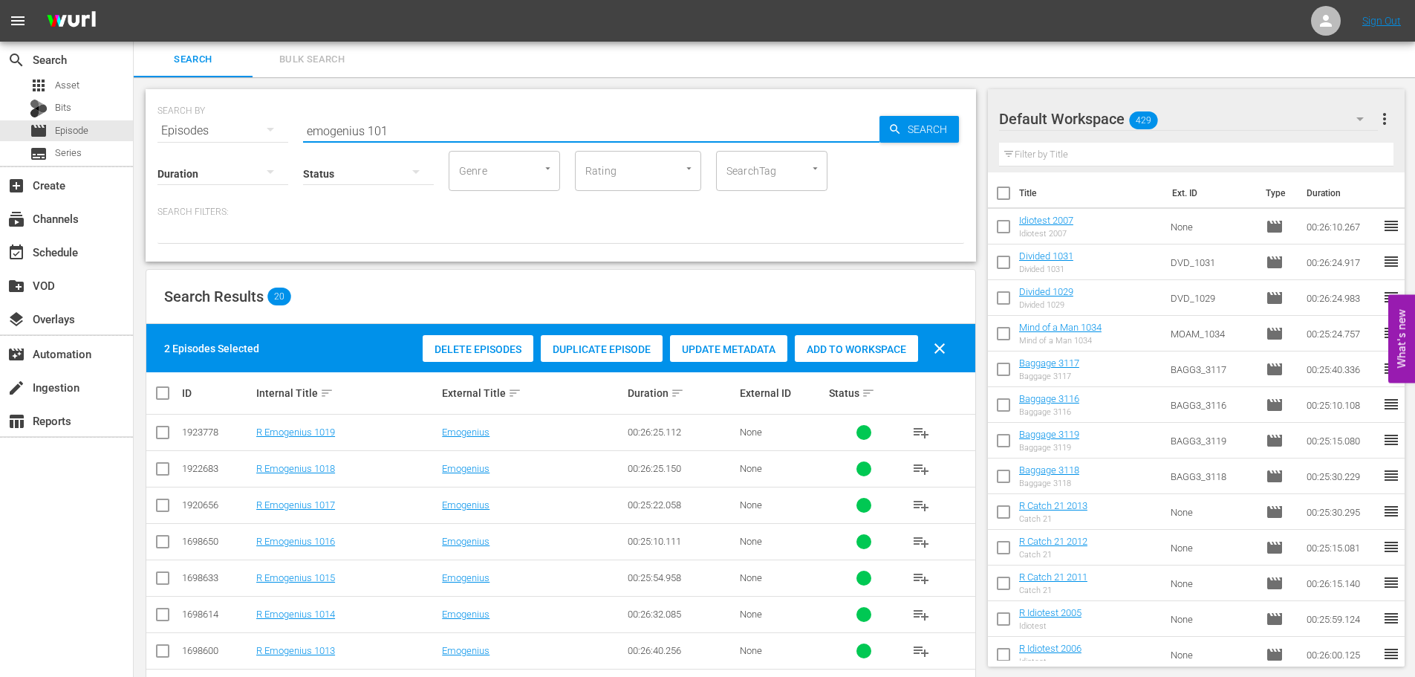
click at [224, 140] on div "SEARCH BY Search By Episodes Search ID, Title, Description, Keywords, or Catego…" at bounding box center [561, 175] width 831 height 172
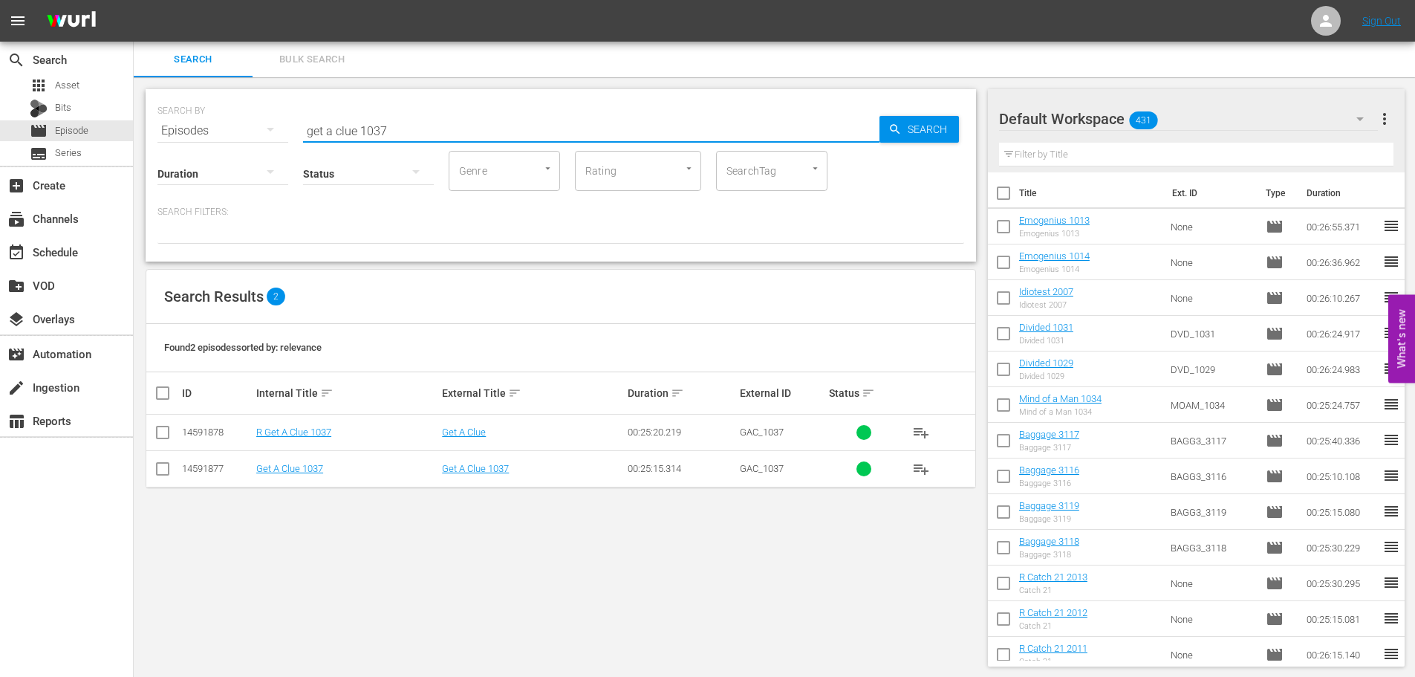
type input "get a clue 1037"
click at [153, 481] on td at bounding box center [162, 468] width 33 height 36
click at [157, 474] on input "checkbox" at bounding box center [163, 472] width 18 height 18
checkbox input "true"
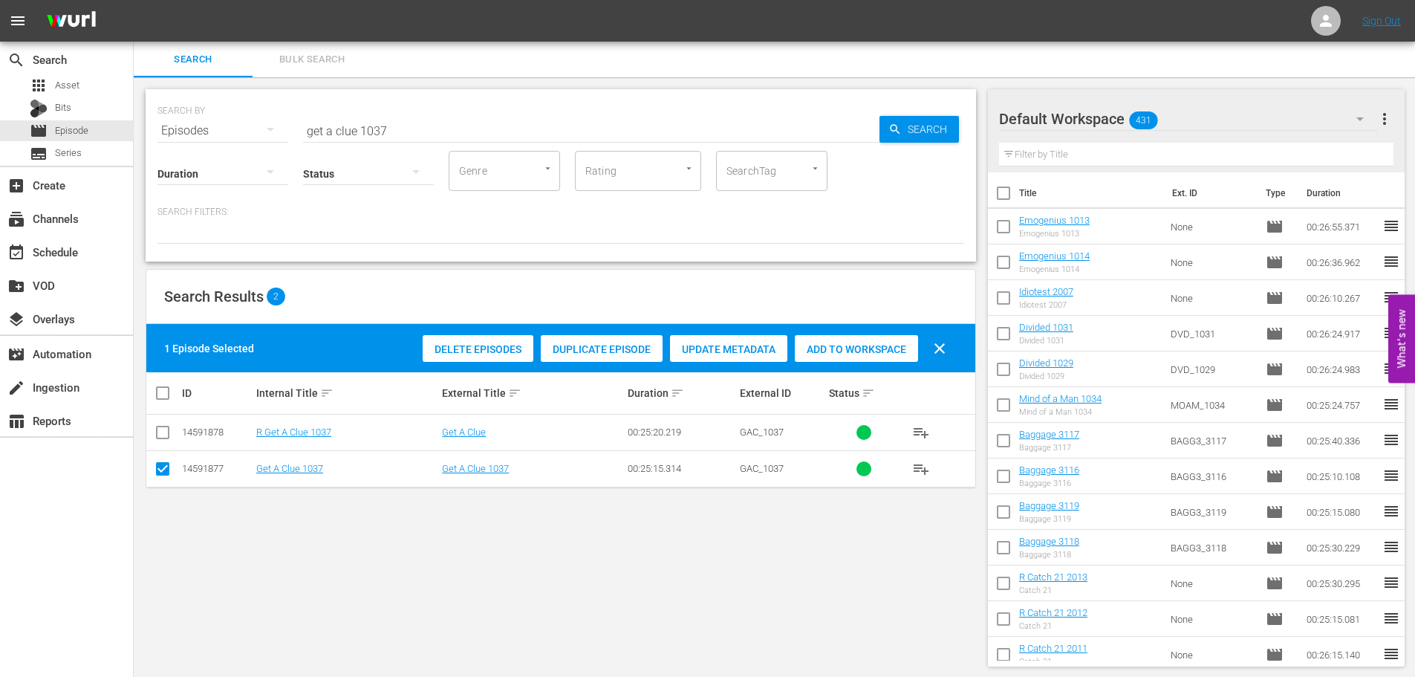
click at [904, 342] on div "Add to Workspace" at bounding box center [856, 349] width 123 height 28
click at [563, 122] on input "get a clue 1037" at bounding box center [591, 131] width 577 height 36
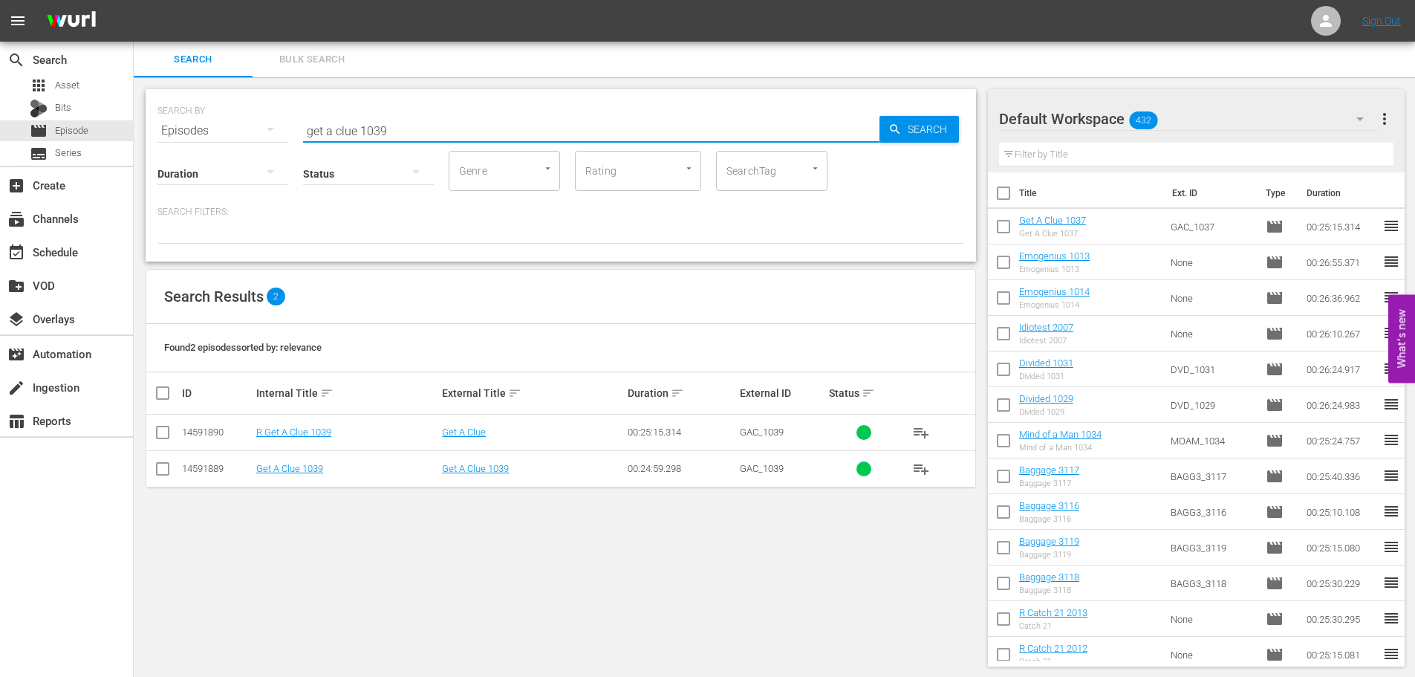
type input "get a clue 1039"
click at [168, 480] on input "checkbox" at bounding box center [163, 472] width 18 height 18
checkbox input "true"
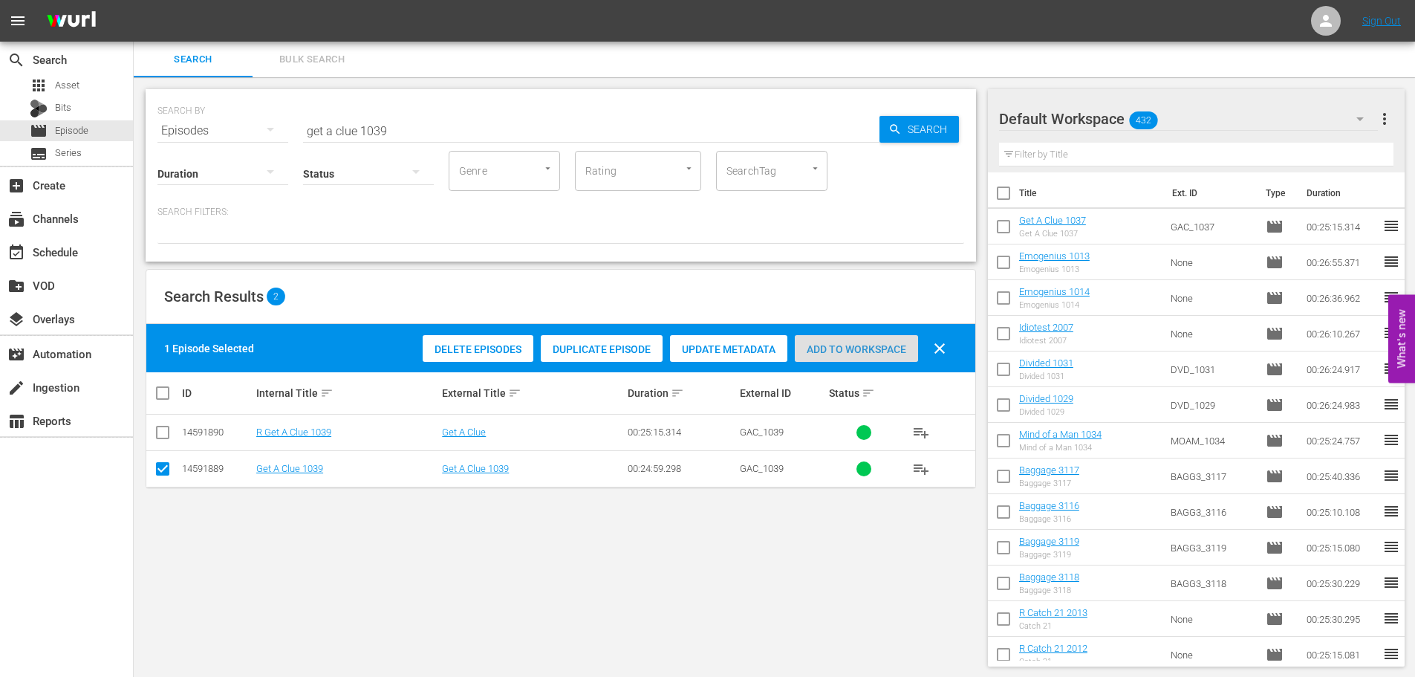
click at [865, 357] on div "Add to Workspace" at bounding box center [856, 349] width 123 height 28
drag, startPoint x: 609, startPoint y: 148, endPoint x: 178, endPoint y: 146, distance: 430.9
click at [178, 146] on div "SEARCH BY Search By Episodes Search ID, Title, Description, Keywords, or Catego…" at bounding box center [561, 175] width 831 height 172
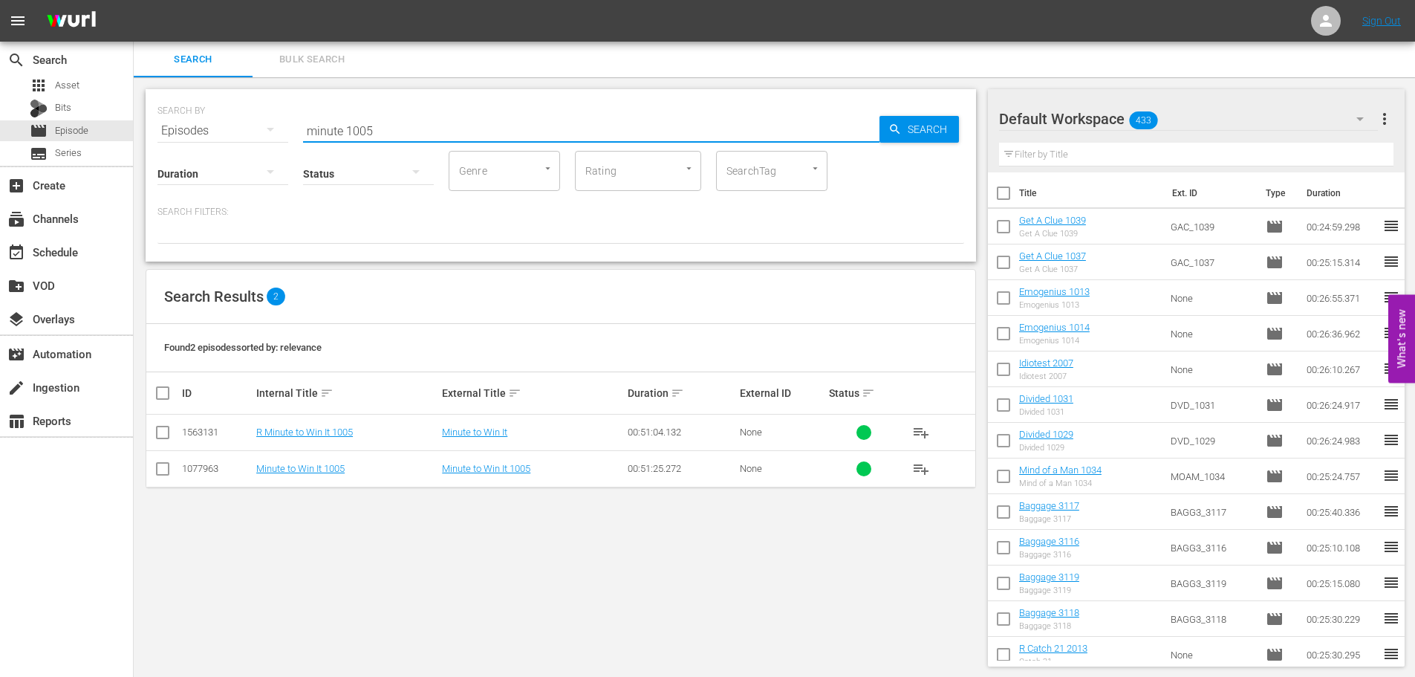
type input "minute 1005"
click at [148, 465] on td at bounding box center [162, 468] width 33 height 36
click at [158, 469] on input "checkbox" at bounding box center [163, 472] width 18 height 18
checkbox input "true"
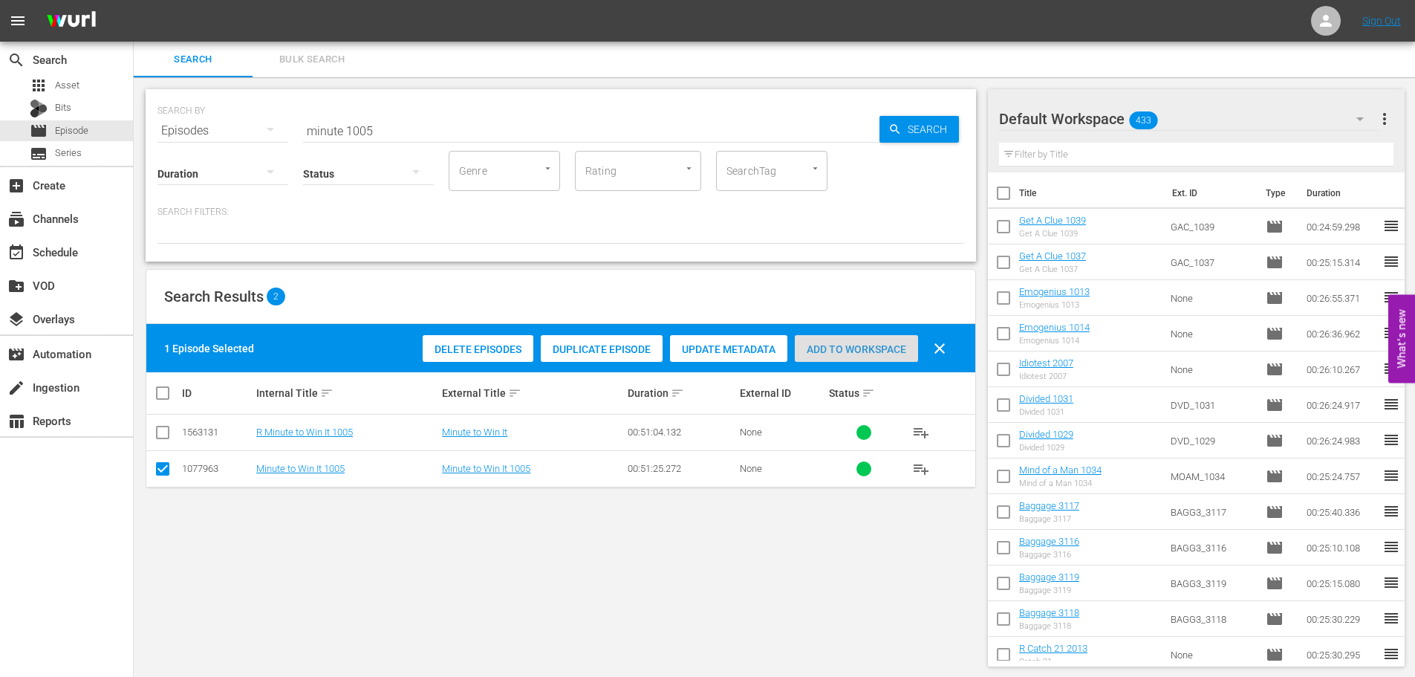
click at [875, 336] on div "Add to Workspace" at bounding box center [856, 349] width 123 height 28
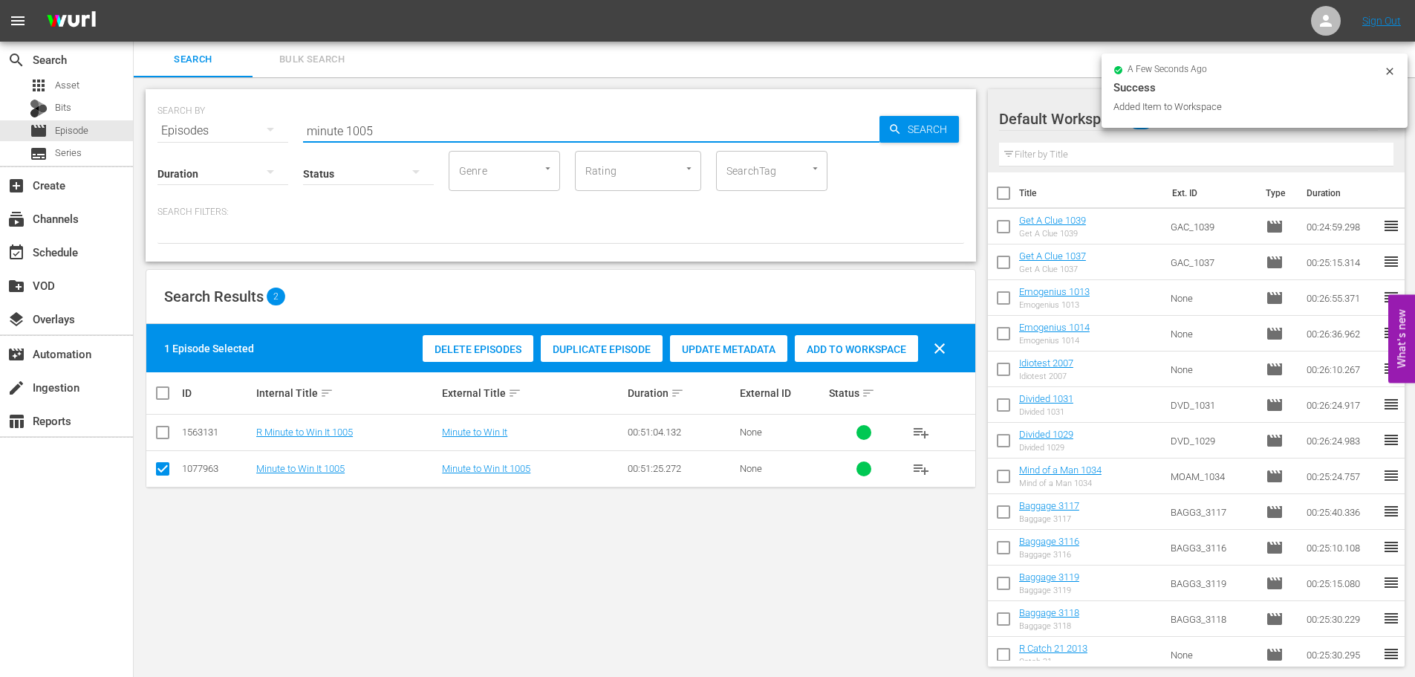
drag, startPoint x: 397, startPoint y: 115, endPoint x: 308, endPoint y: 117, distance: 88.4
click at [308, 117] on input "minute 1005" at bounding box center [591, 131] width 577 height 36
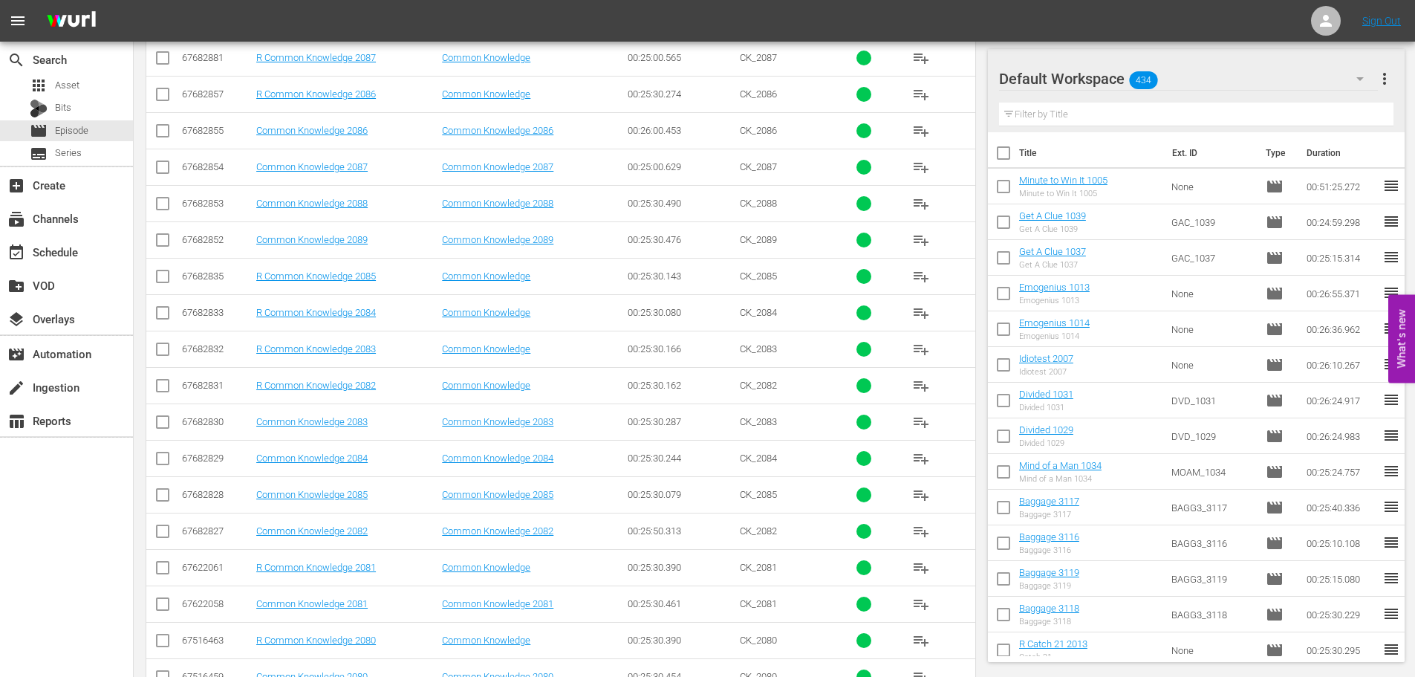
scroll to position [493, 0]
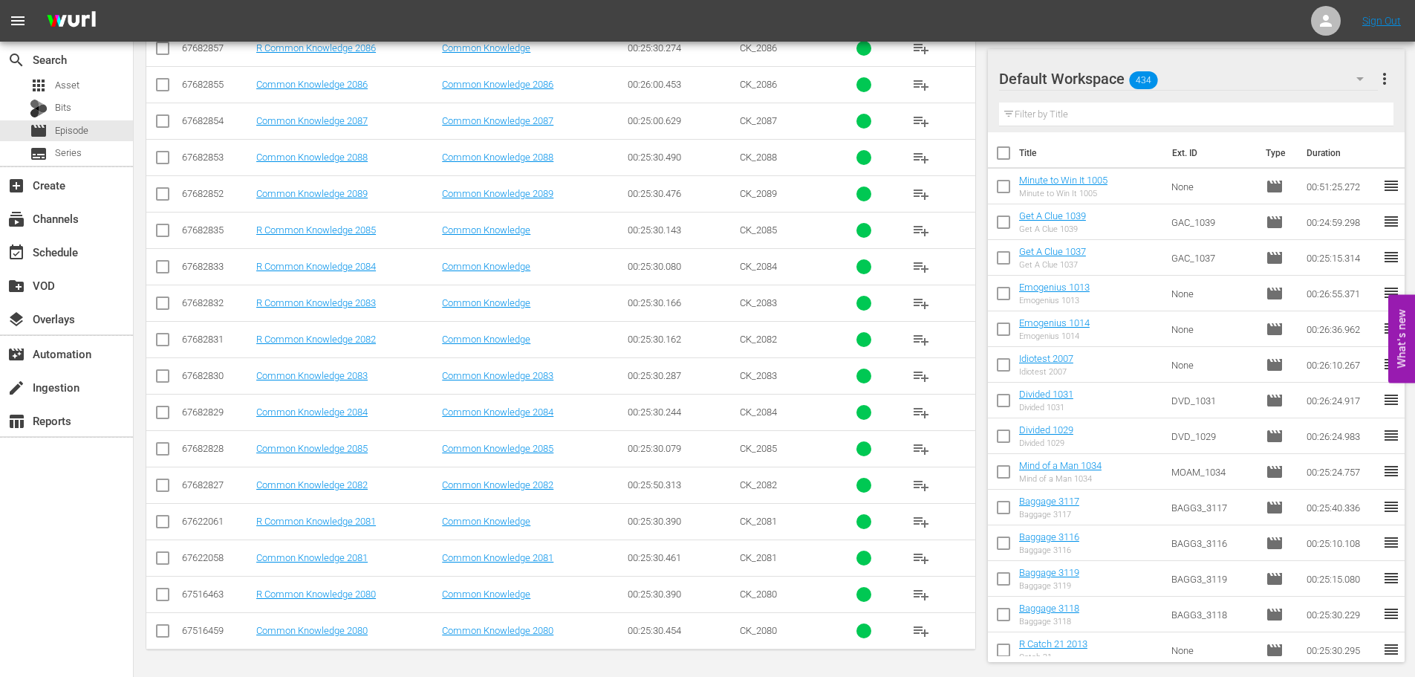
type input "common 208"
click at [159, 457] on input "checkbox" at bounding box center [163, 452] width 18 height 18
checkbox input "true"
click at [163, 123] on input "checkbox" at bounding box center [163, 124] width 18 height 18
checkbox input "true"
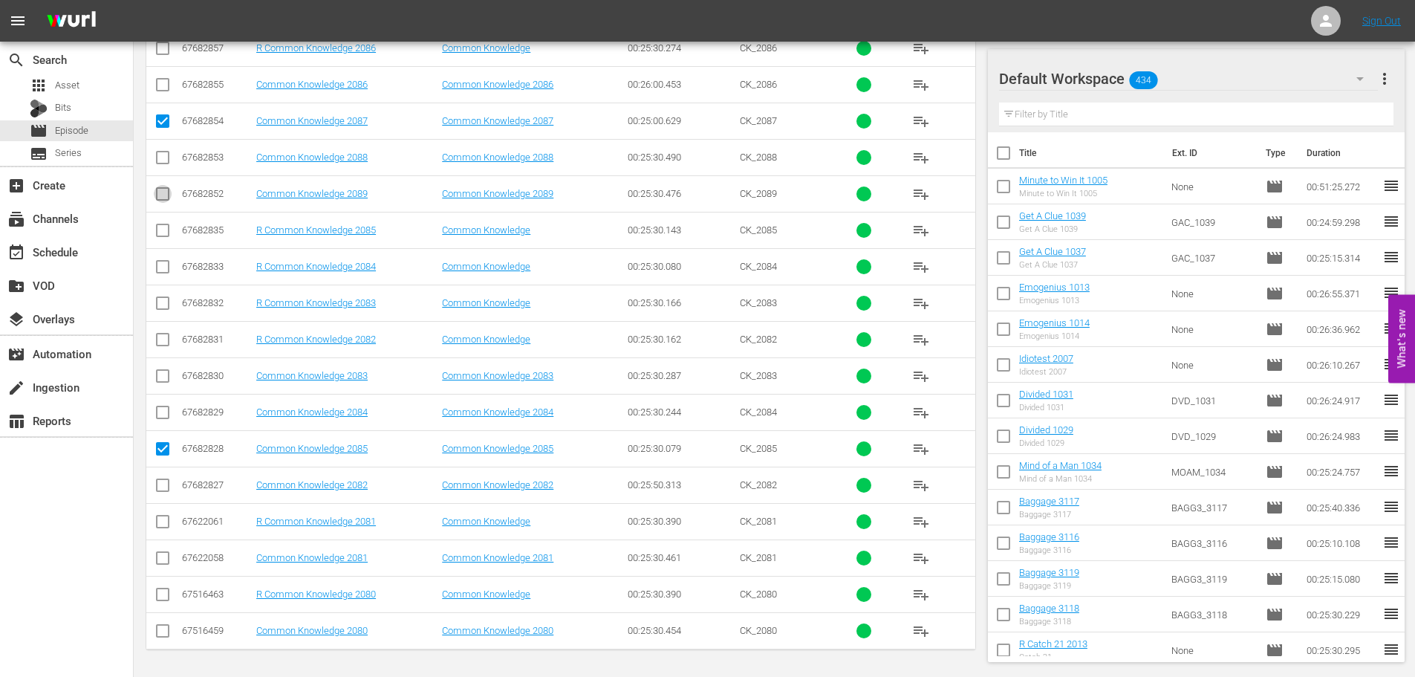
click at [166, 198] on input "checkbox" at bounding box center [163, 197] width 18 height 18
checkbox input "true"
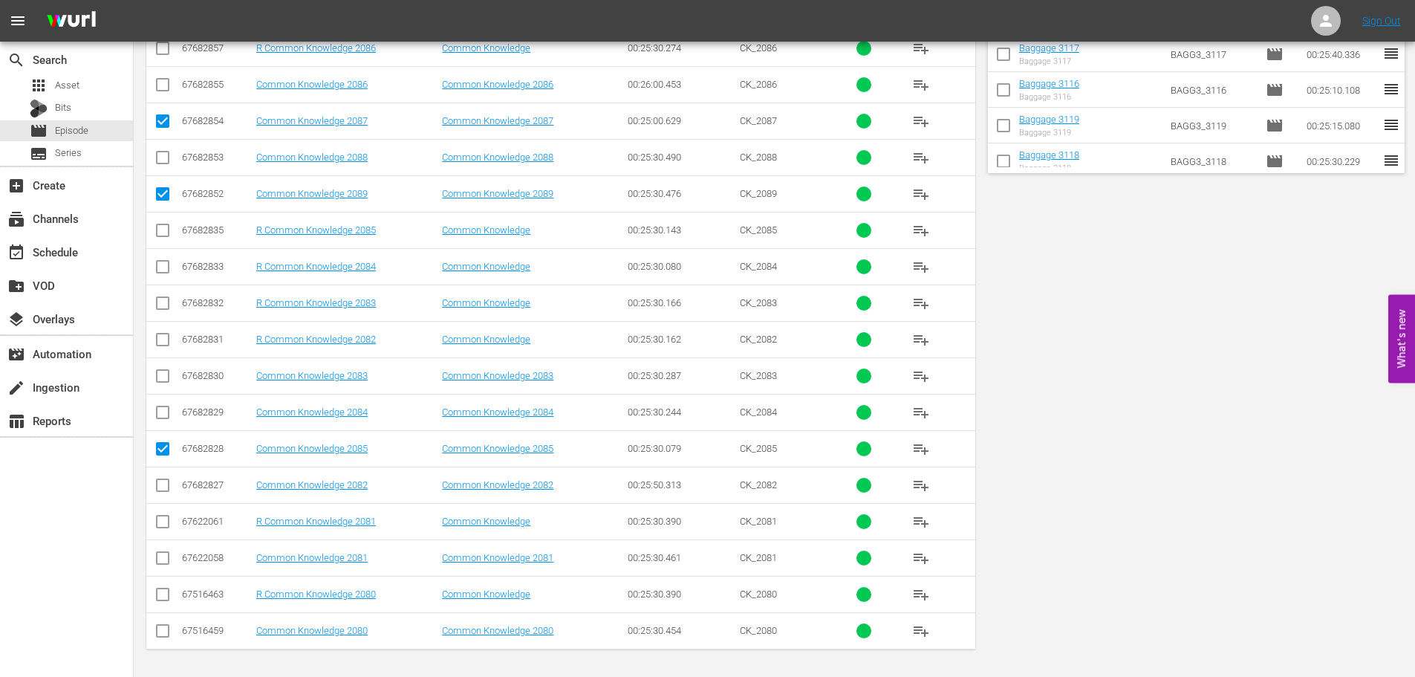
scroll to position [0, 0]
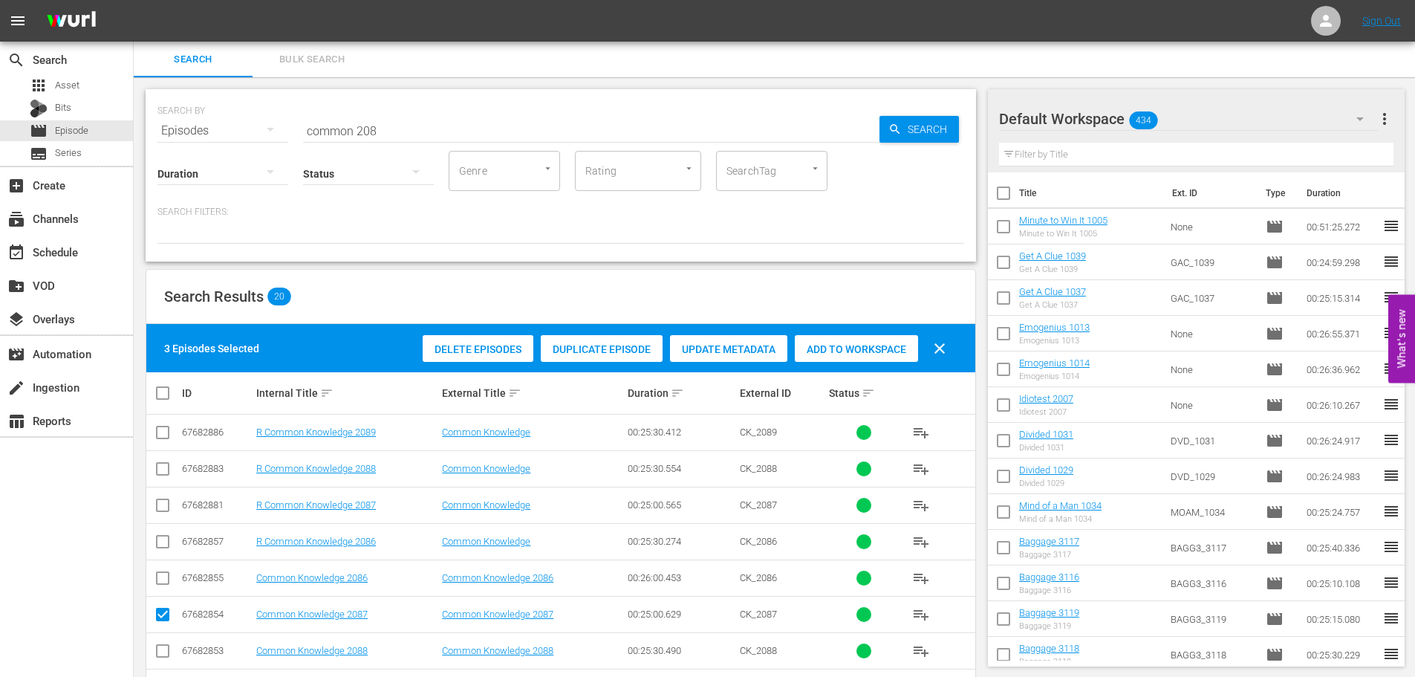
click at [893, 332] on div "Delete Episodes Duplicate Episode Update Metadata Add to Workspace clear" at bounding box center [688, 349] width 539 height 36
click at [817, 347] on span "Add to Workspace" at bounding box center [856, 349] width 123 height 12
click at [569, 134] on input "common 208" at bounding box center [591, 131] width 577 height 36
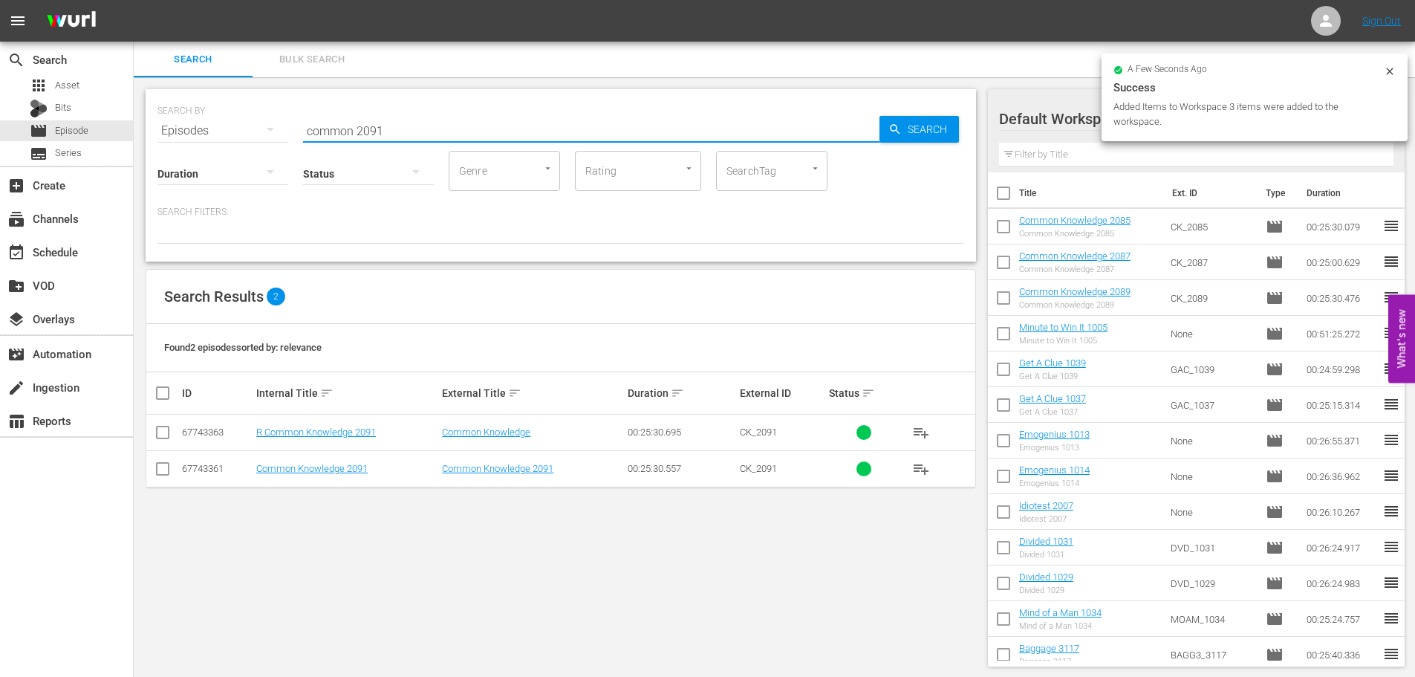
type input "common 2091"
click at [165, 470] on input "checkbox" at bounding box center [163, 472] width 18 height 18
checkbox input "true"
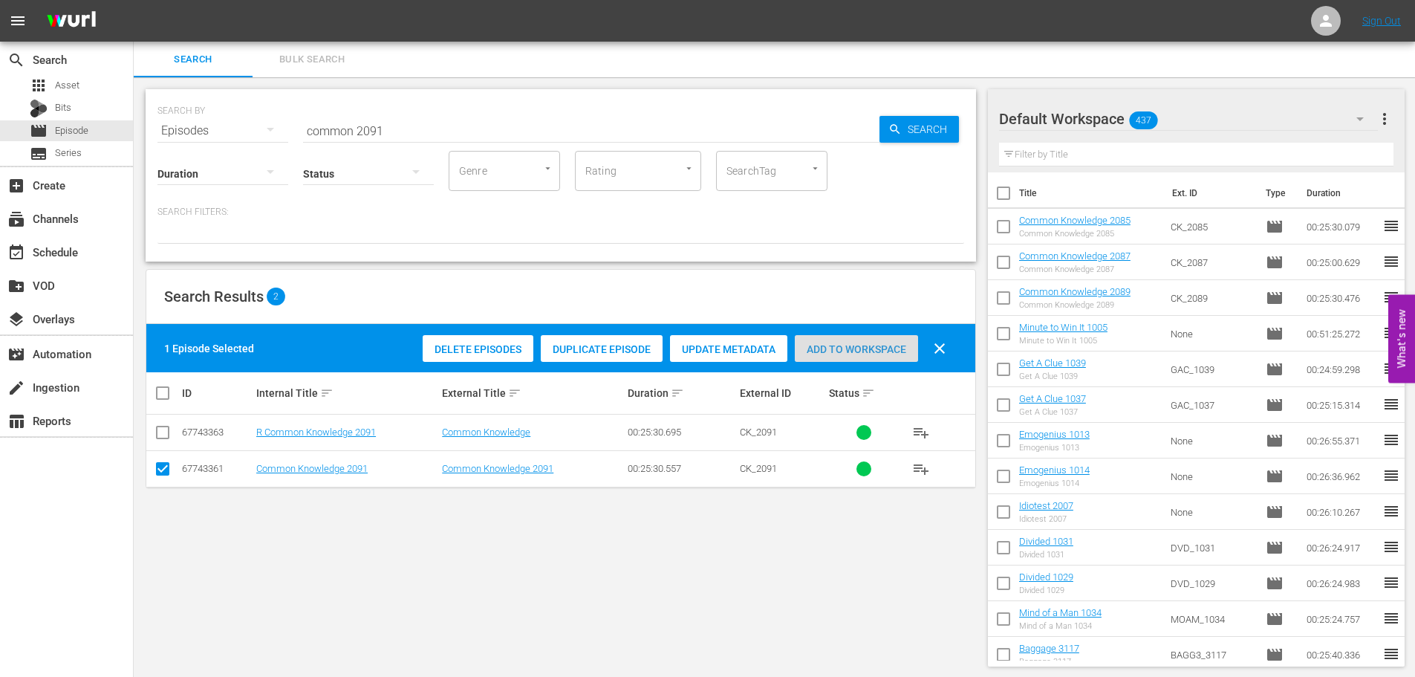
click at [873, 348] on span "Add to Workspace" at bounding box center [856, 349] width 123 height 12
click at [134, 0] on div "search Search apps Asset Bits movie Episode subtitles Series add_box Create sub…" at bounding box center [775, 0] width 1282 height 0
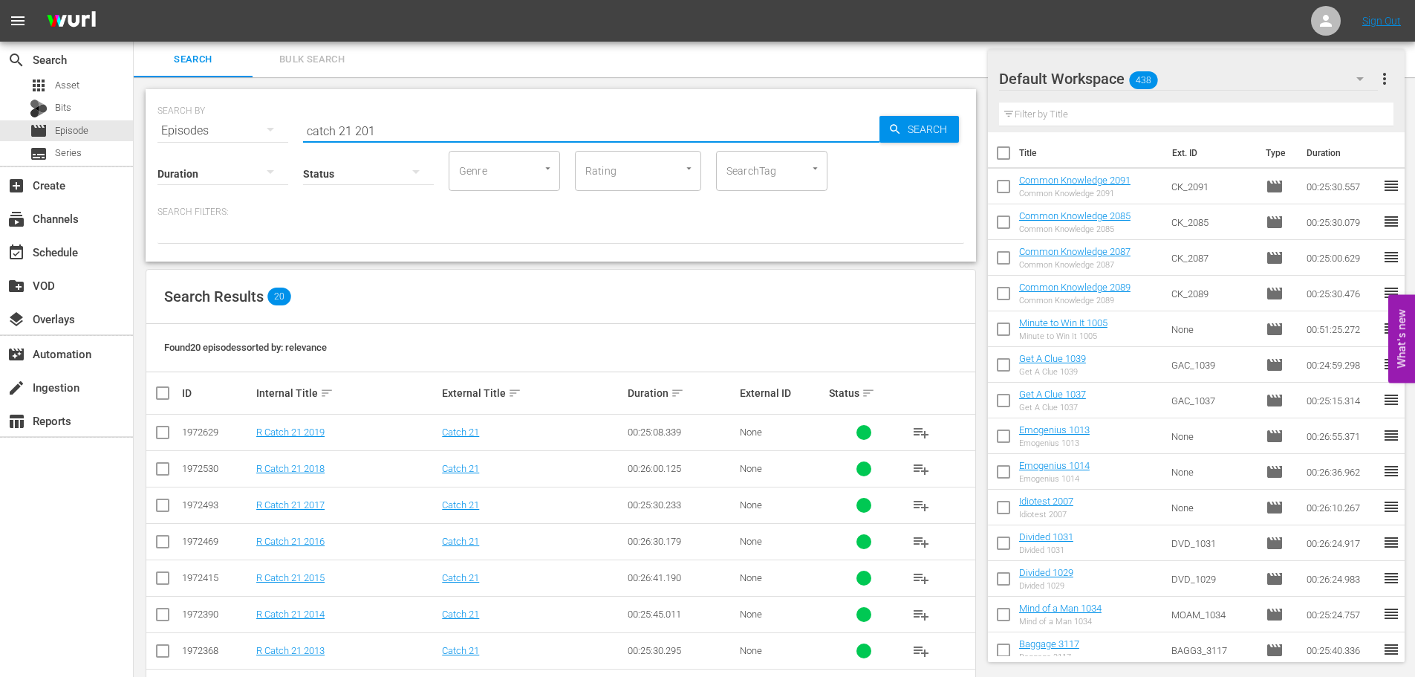
scroll to position [372, 0]
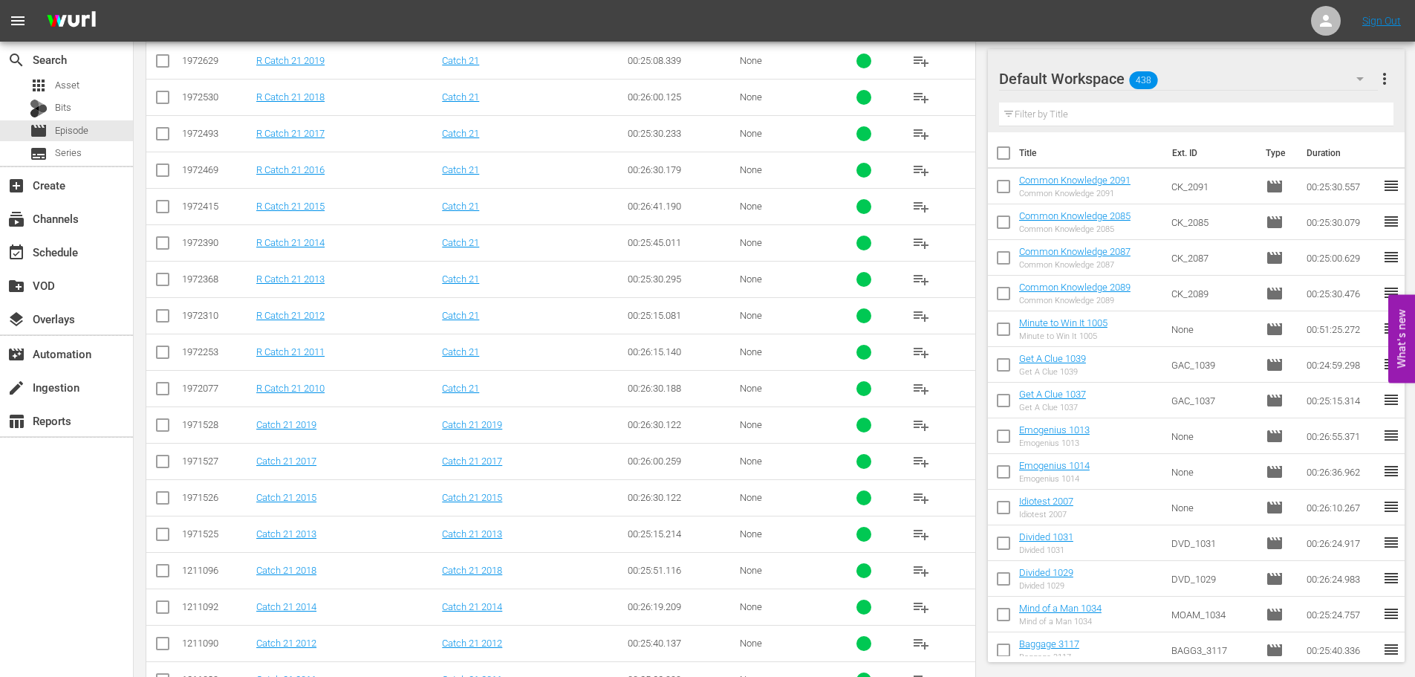
type input "catch 21 201"
click at [160, 466] on input "checkbox" at bounding box center [163, 464] width 18 height 18
checkbox input "true"
click at [162, 496] on input "checkbox" at bounding box center [163, 501] width 18 height 18
checkbox input "true"
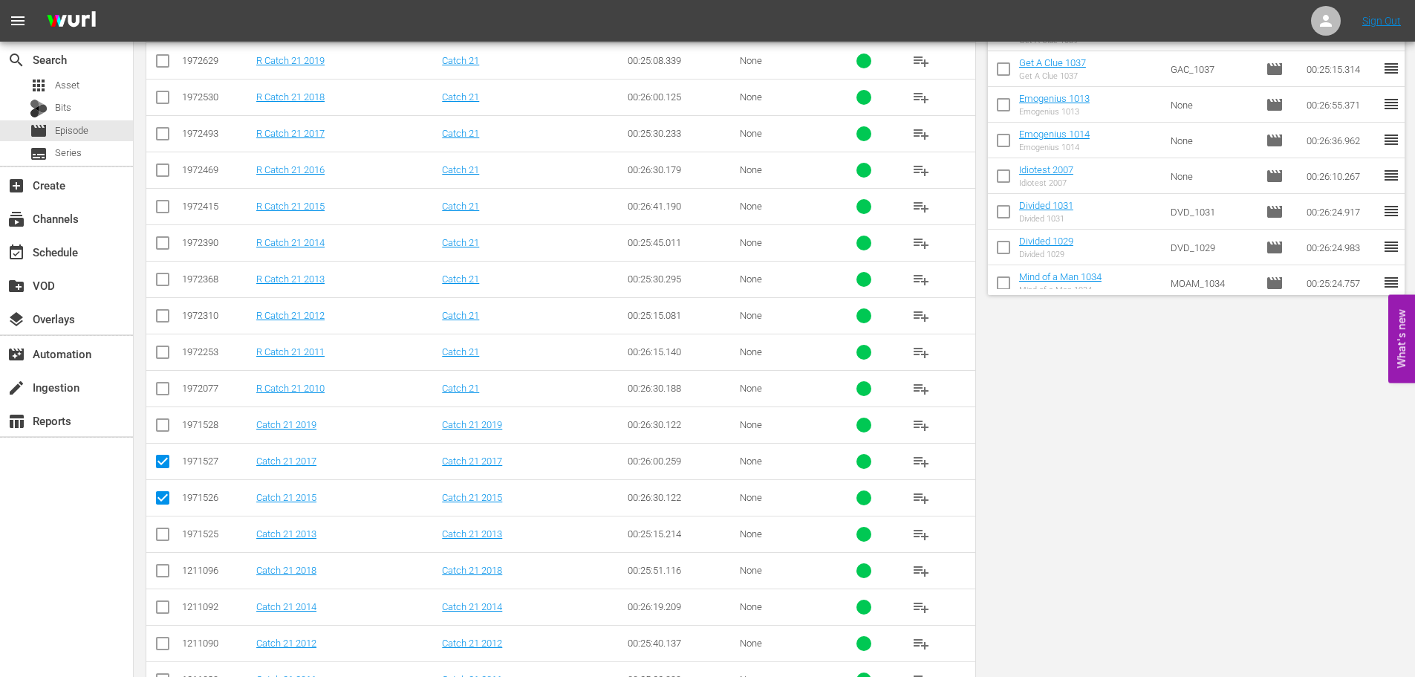
scroll to position [0, 0]
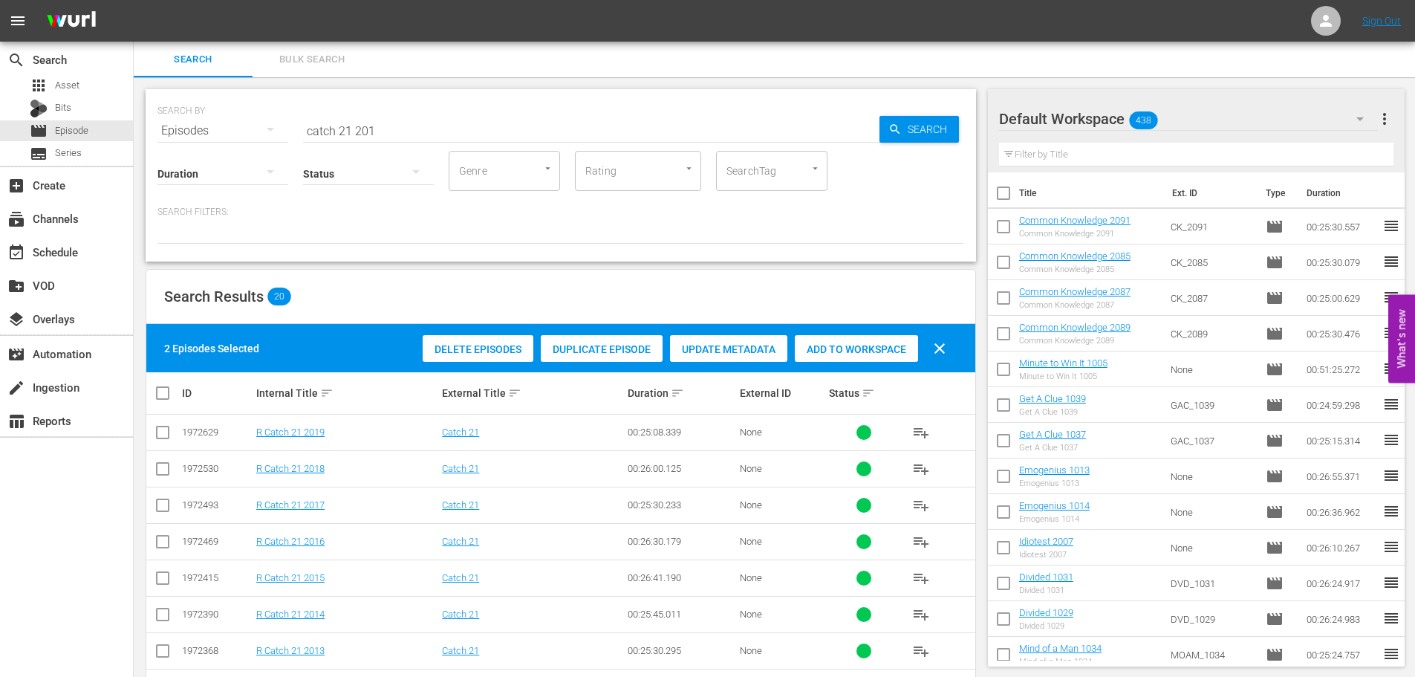
click at [881, 357] on div "Add to Workspace" at bounding box center [856, 349] width 123 height 28
drag, startPoint x: 502, startPoint y: 136, endPoint x: 0, endPoint y: 141, distance: 502.3
click at [134, 0] on div "search Search apps Asset Bits movie Episode subtitles Series add_box Create sub…" at bounding box center [775, 0] width 1282 height 0
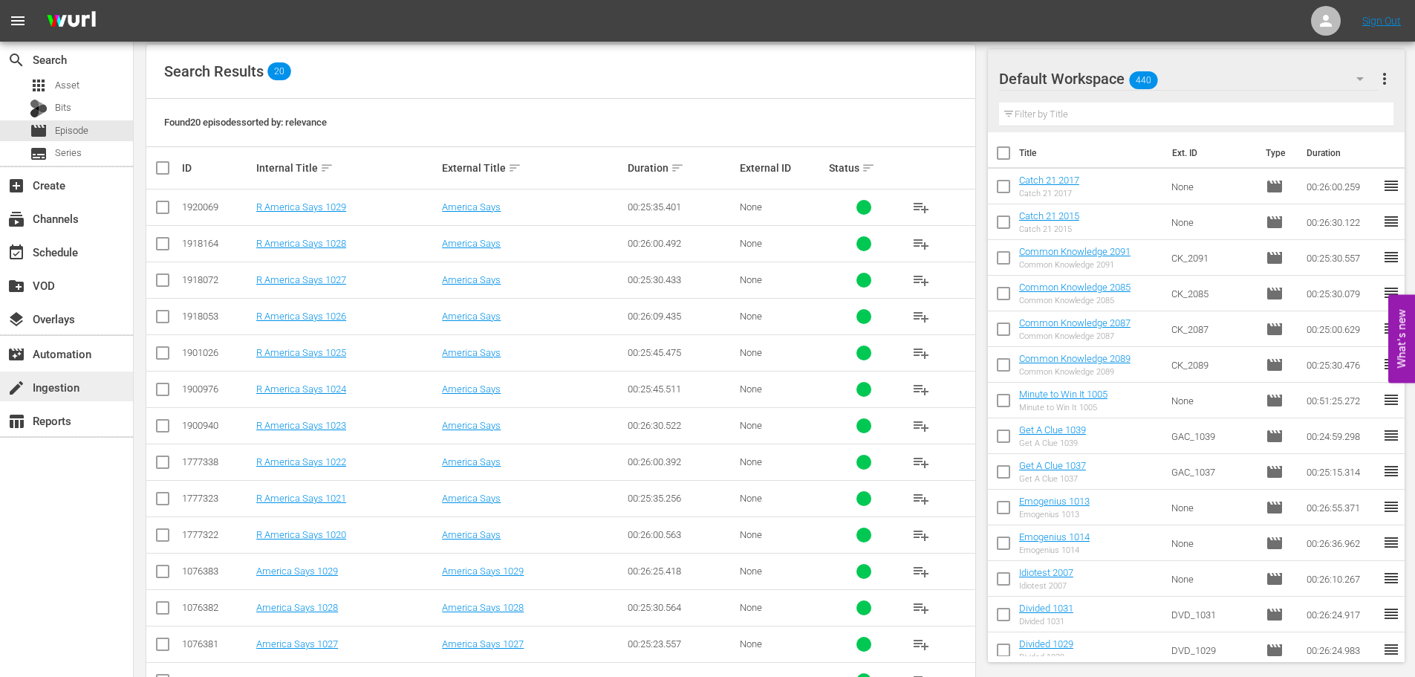
scroll to position [447, 0]
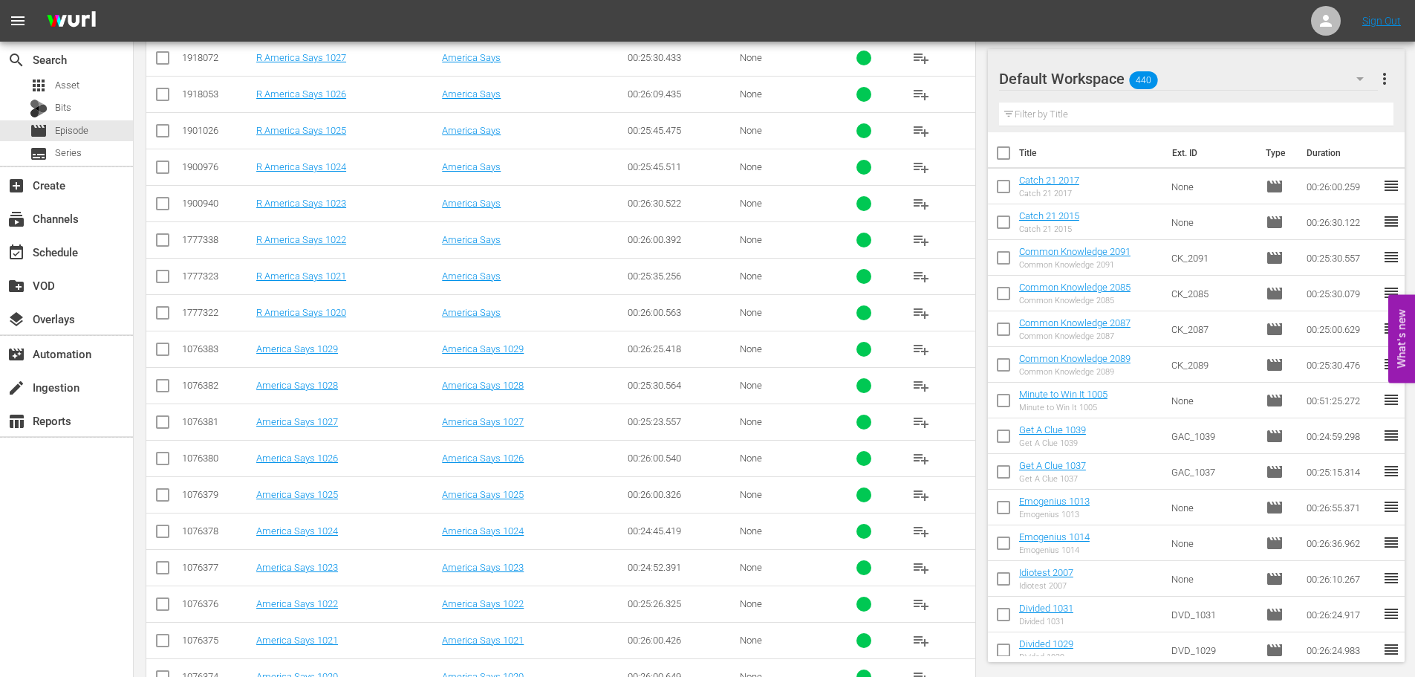
type input "america 102"
click at [152, 430] on td at bounding box center [162, 421] width 33 height 36
click at [164, 422] on input "checkbox" at bounding box center [163, 425] width 18 height 18
checkbox input "true"
click at [160, 491] on input "checkbox" at bounding box center [163, 498] width 18 height 18
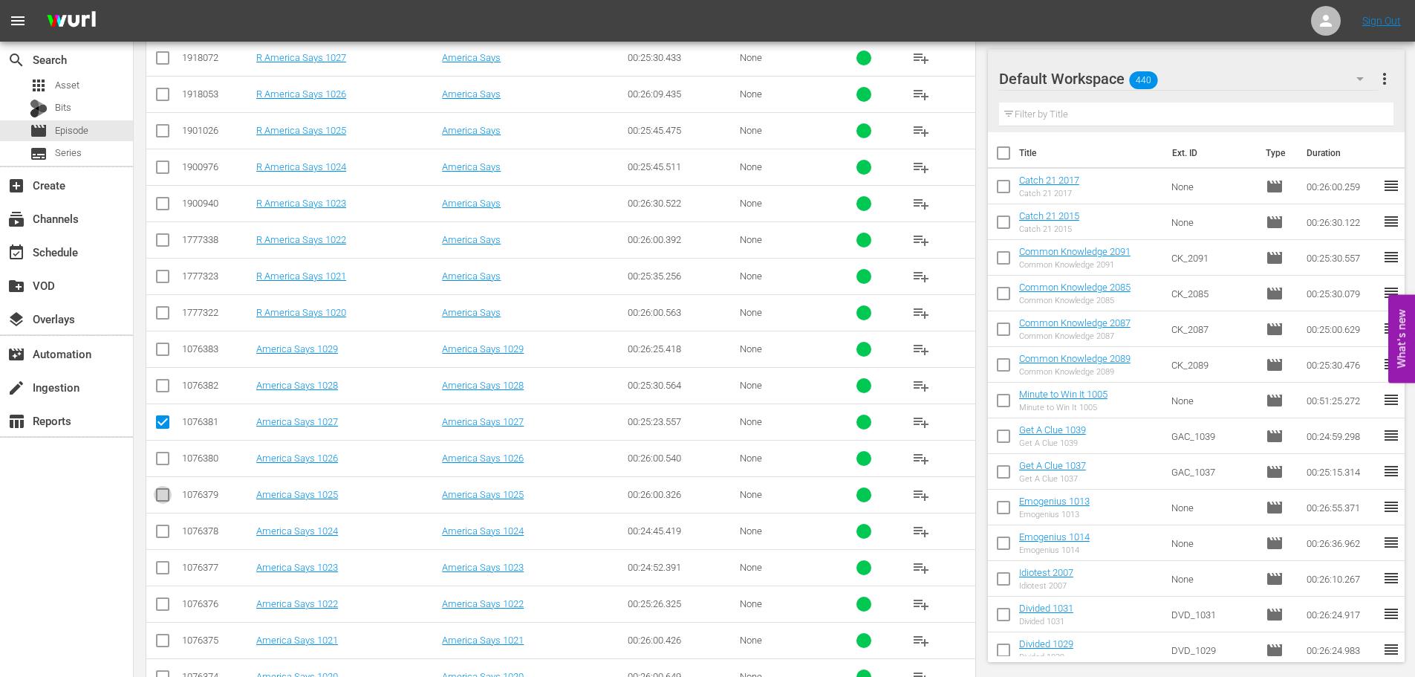
checkbox input "true"
click at [155, 347] on input "checkbox" at bounding box center [163, 352] width 18 height 18
checkbox input "true"
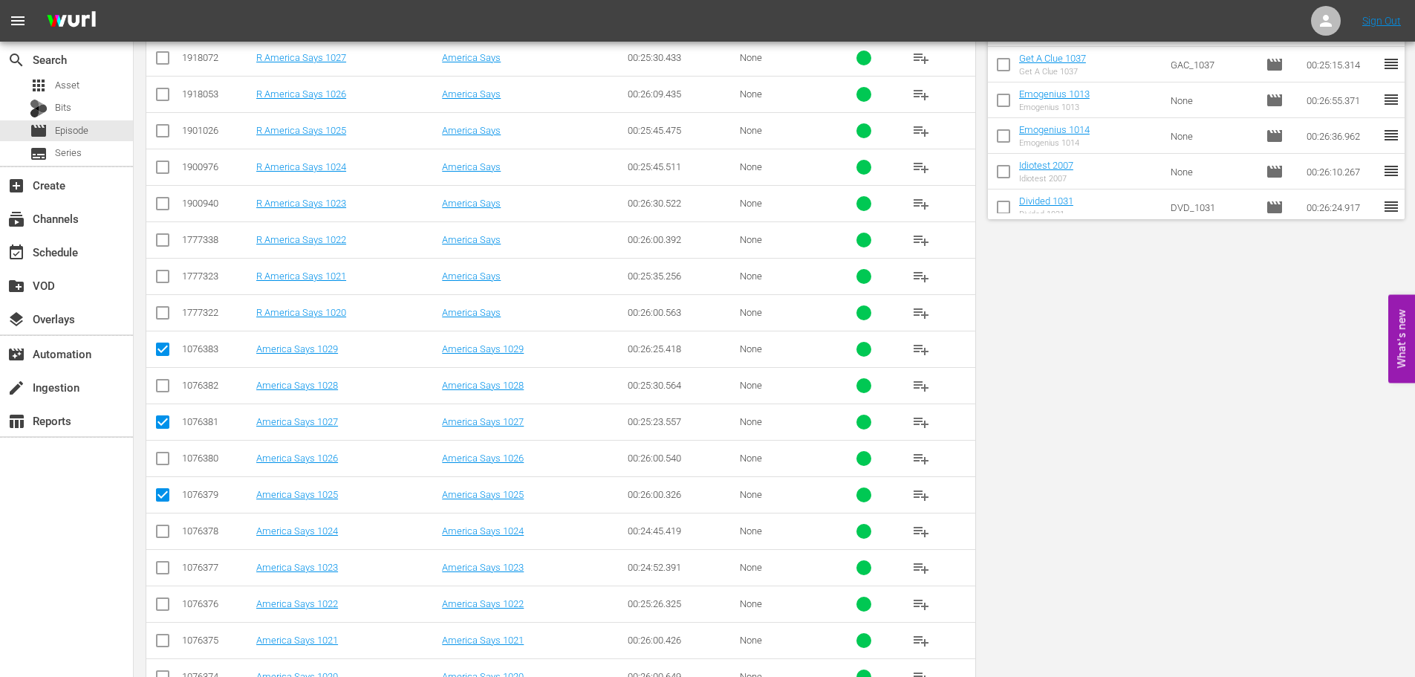
scroll to position [0, 0]
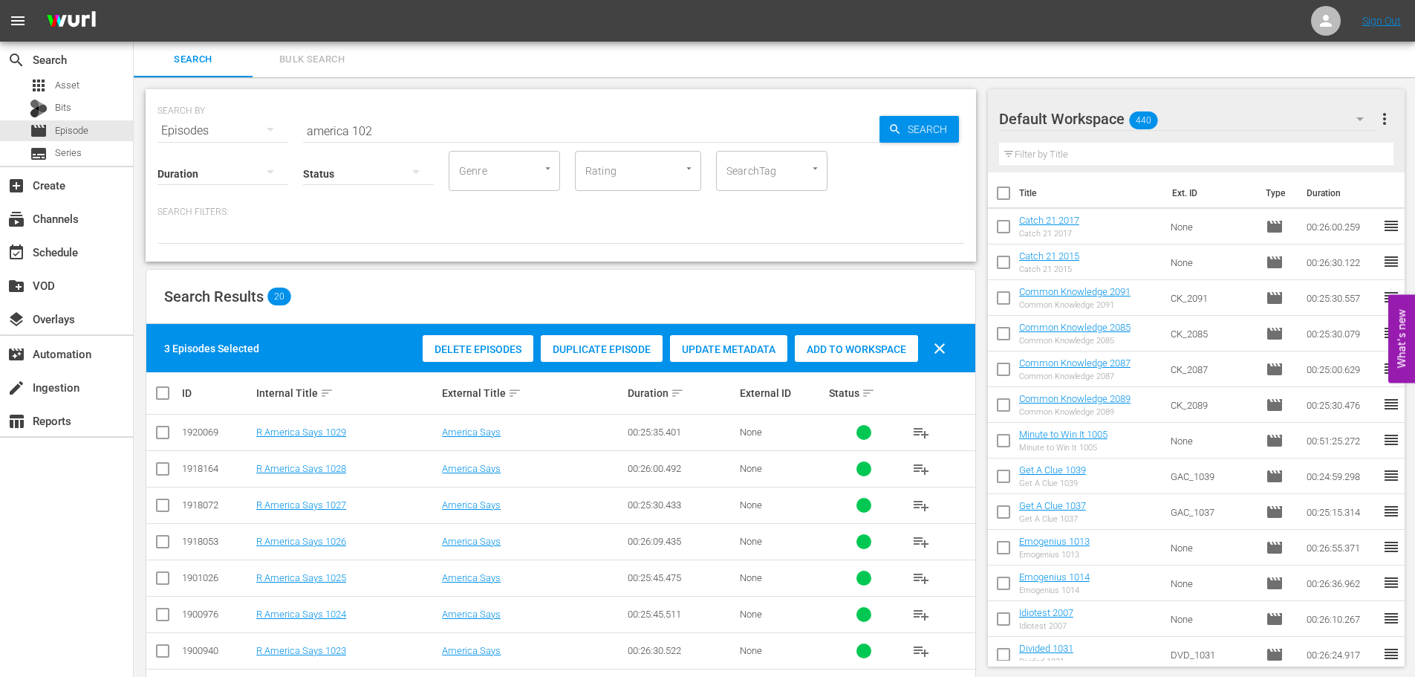
click at [879, 345] on span "Add to Workspace" at bounding box center [856, 349] width 123 height 12
drag, startPoint x: 542, startPoint y: 120, endPoint x: 331, endPoint y: 56, distance: 220.7
click at [542, 122] on input "america 102" at bounding box center [591, 131] width 577 height 36
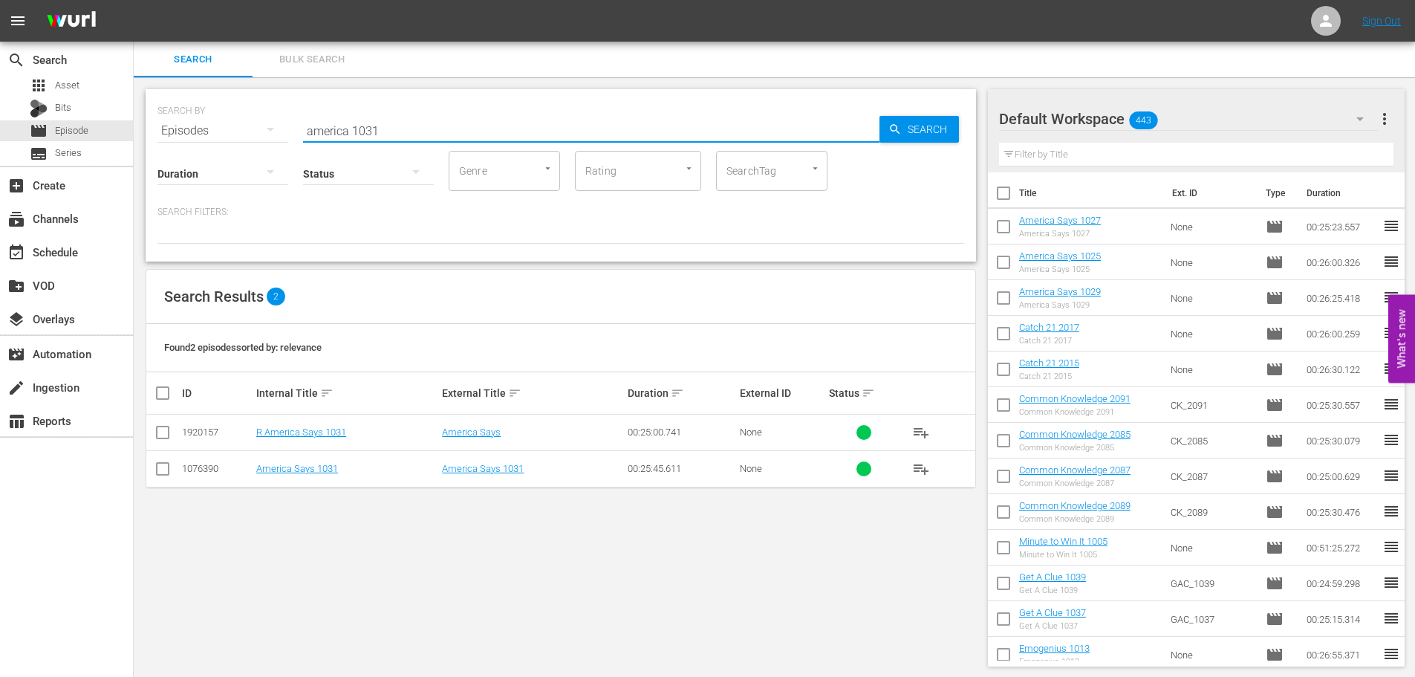
type input "america 1031"
click at [163, 474] on input "checkbox" at bounding box center [163, 472] width 18 height 18
checkbox input "true"
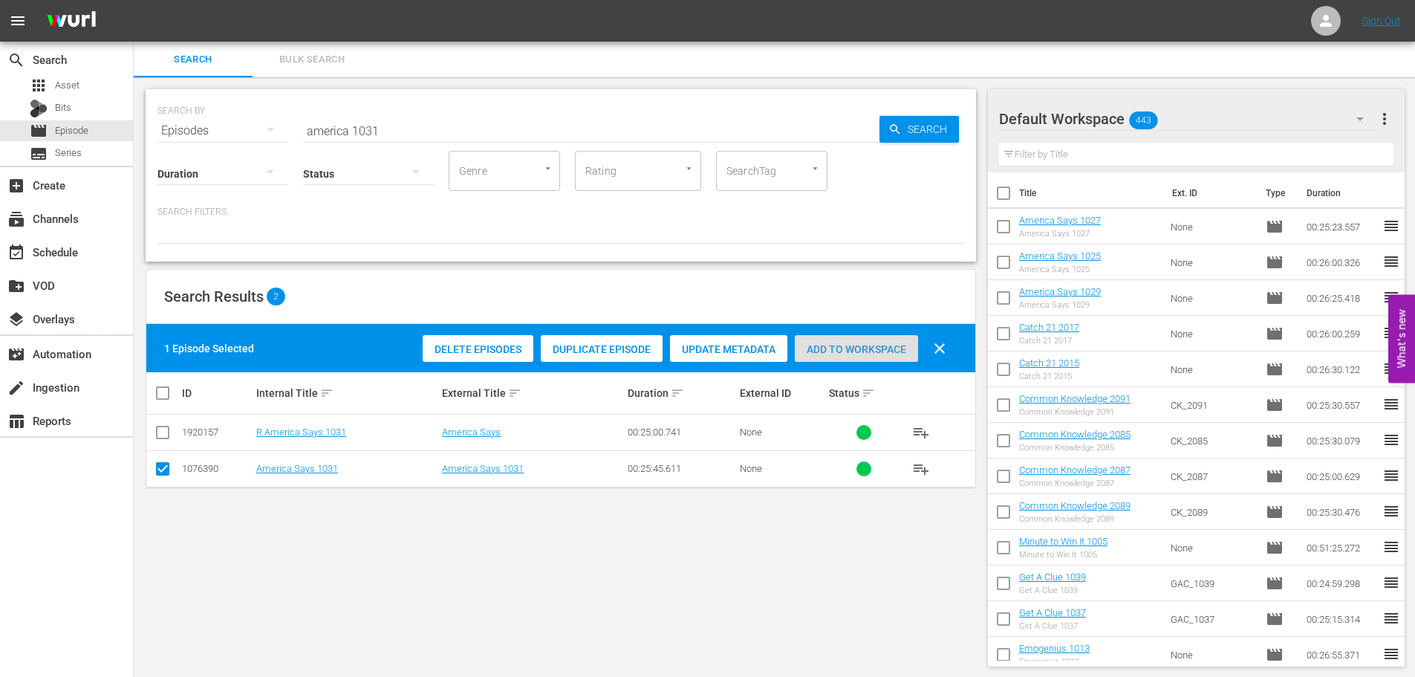
click at [860, 343] on span "Add to Workspace" at bounding box center [856, 349] width 123 height 12
drag, startPoint x: 345, startPoint y: 134, endPoint x: 221, endPoint y: 135, distance: 124.1
click at [406, 133] on input "america 1031" at bounding box center [591, 131] width 577 height 36
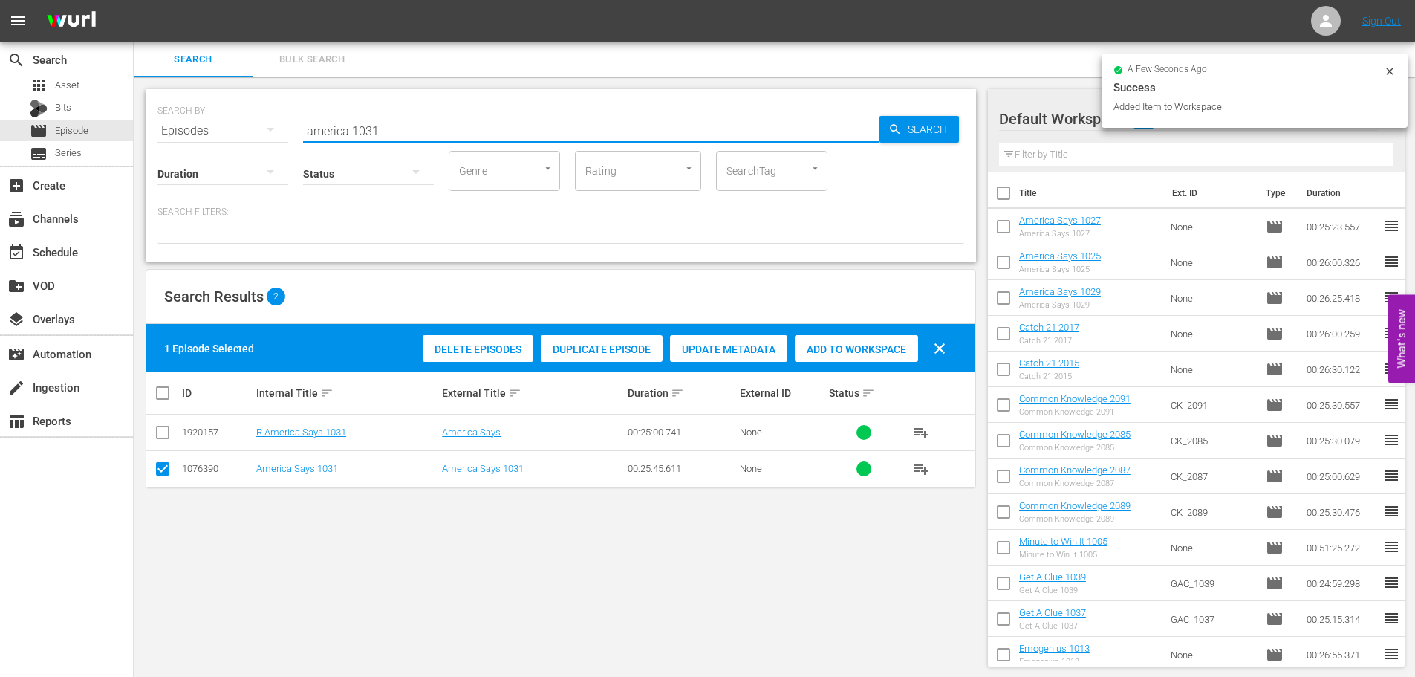
click at [462, 120] on input "america 1031" at bounding box center [591, 131] width 577 height 36
drag, startPoint x: 435, startPoint y: 123, endPoint x: 69, endPoint y: 150, distance: 367.3
click at [134, 0] on div "search Search apps Asset Bits movie Episode subtitles Series add_box Create sub…" at bounding box center [775, 0] width 1282 height 0
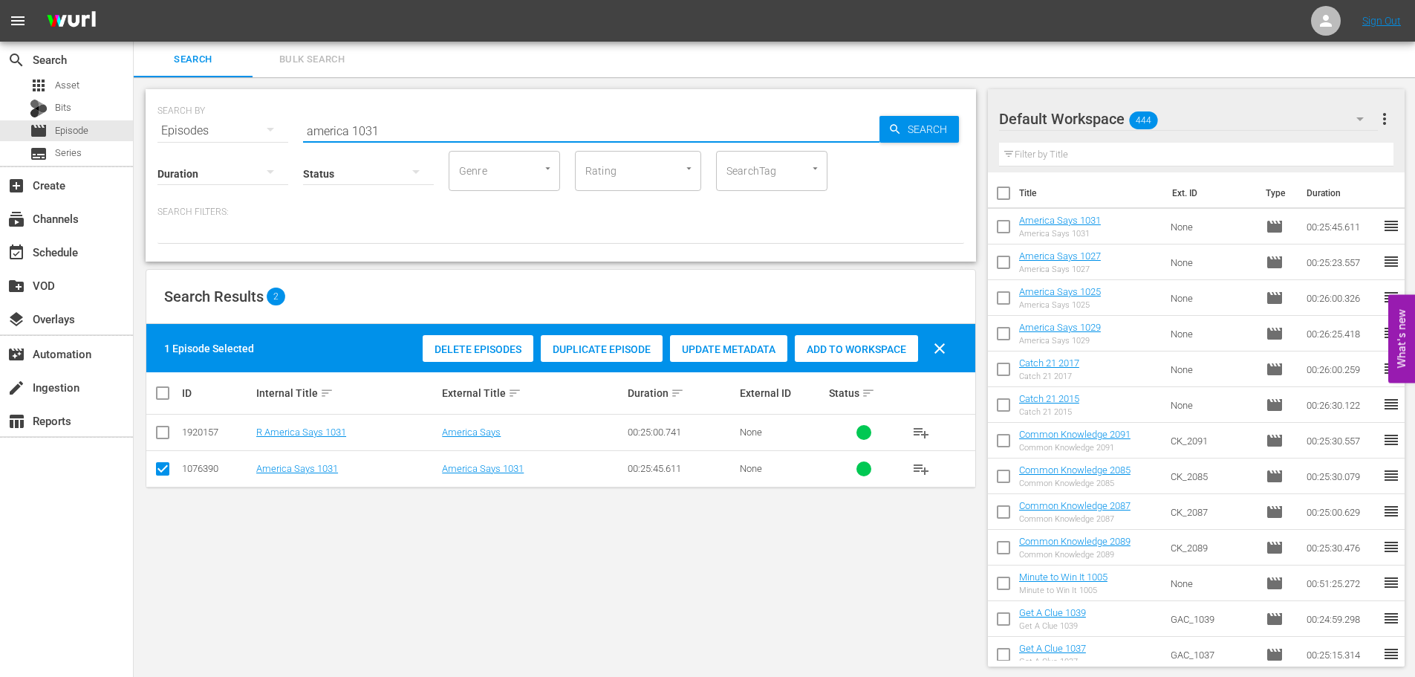
click at [658, 128] on input "america 1031" at bounding box center [591, 131] width 577 height 36
drag, startPoint x: 543, startPoint y: 137, endPoint x: 3, endPoint y: 179, distance: 541.8
click at [134, 0] on div "search Search apps Asset Bits movie Episode subtitles Series add_box Create sub…" at bounding box center [775, 0] width 1282 height 0
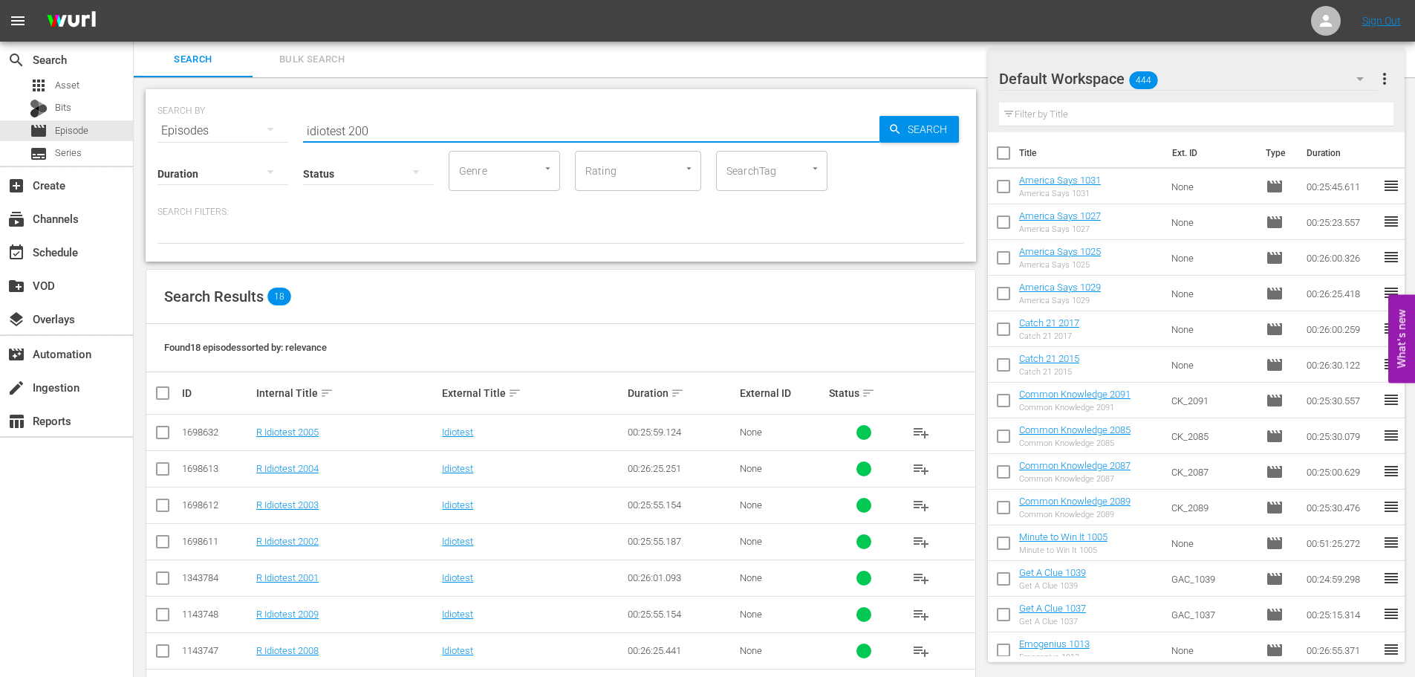
scroll to position [297, 0]
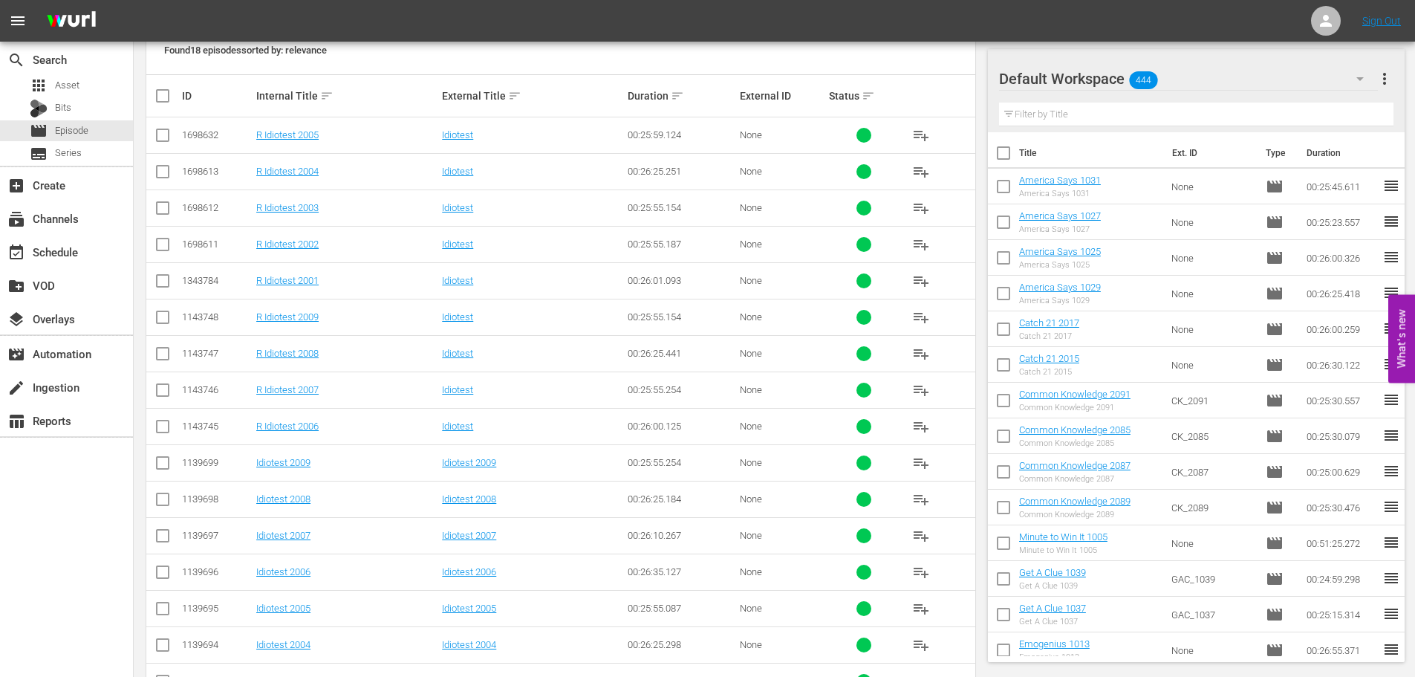
type input "idiotest 200"
click at [158, 495] on input "checkbox" at bounding box center [163, 502] width 18 height 18
checkbox input "true"
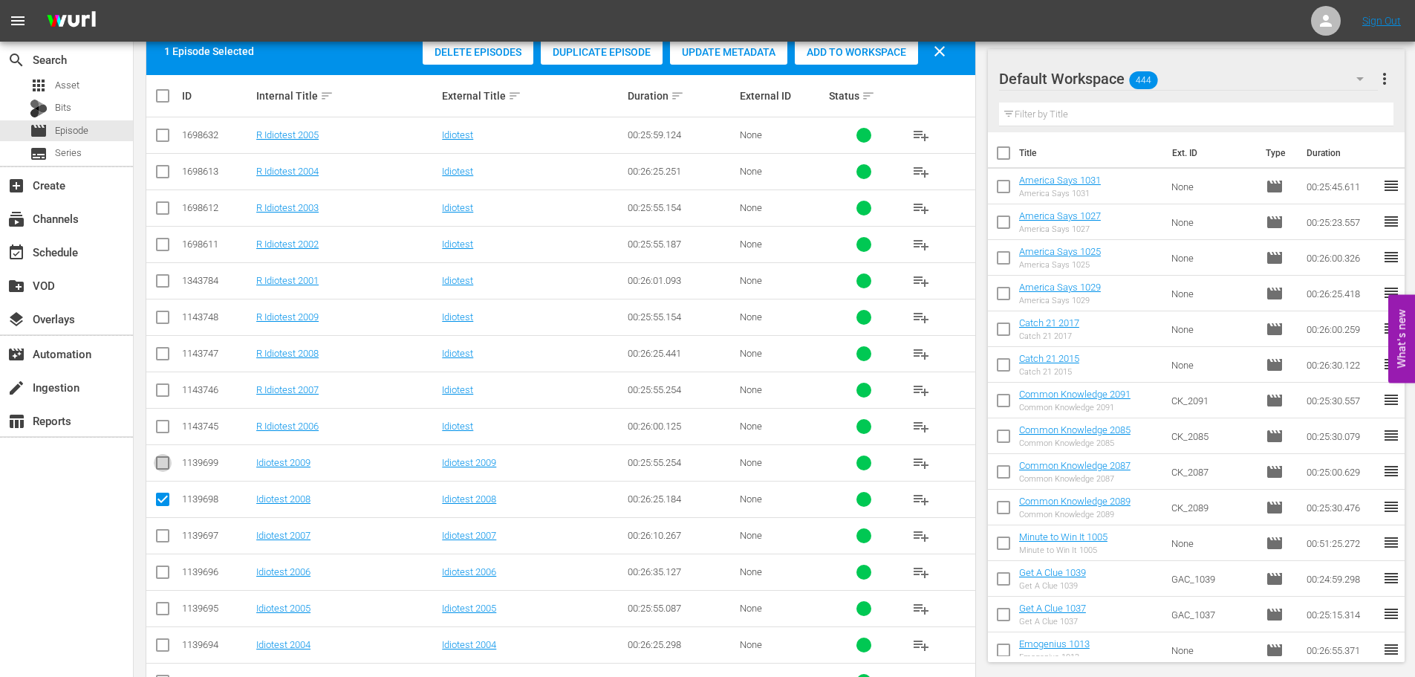
click at [160, 465] on input "checkbox" at bounding box center [163, 466] width 18 height 18
checkbox input "true"
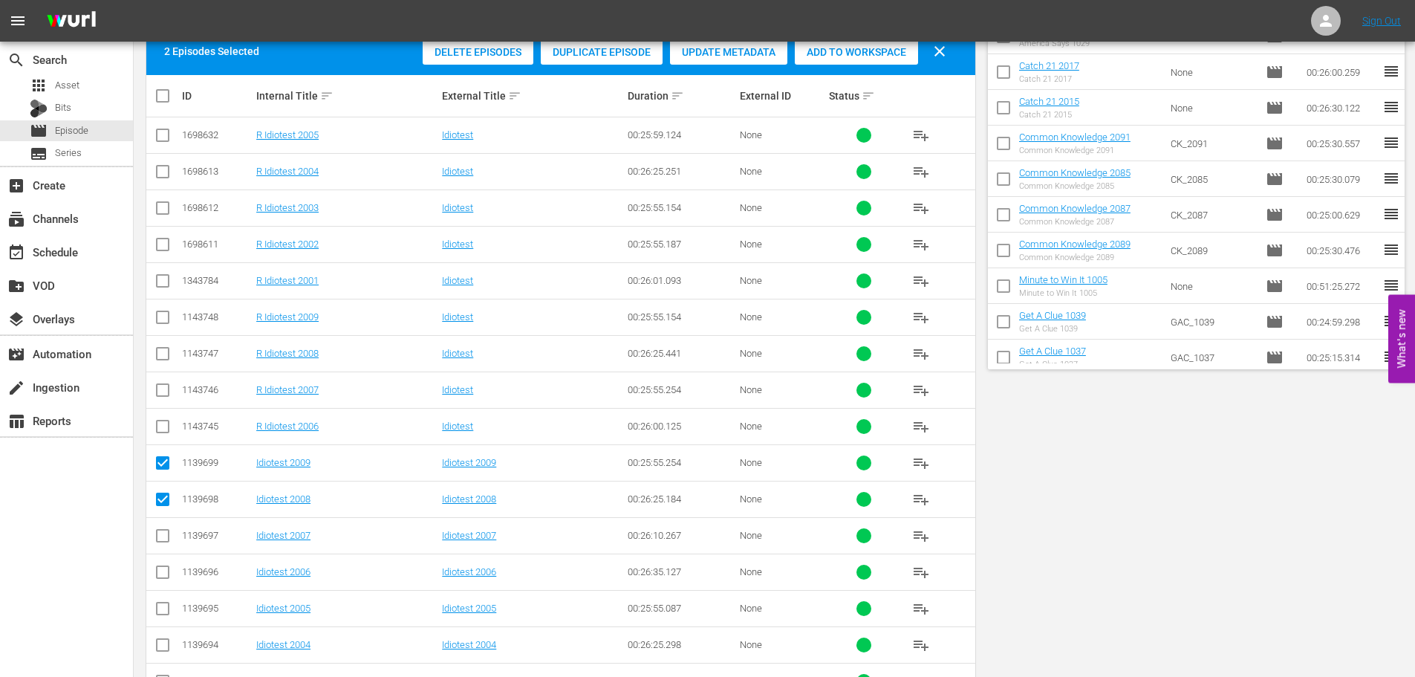
scroll to position [0, 0]
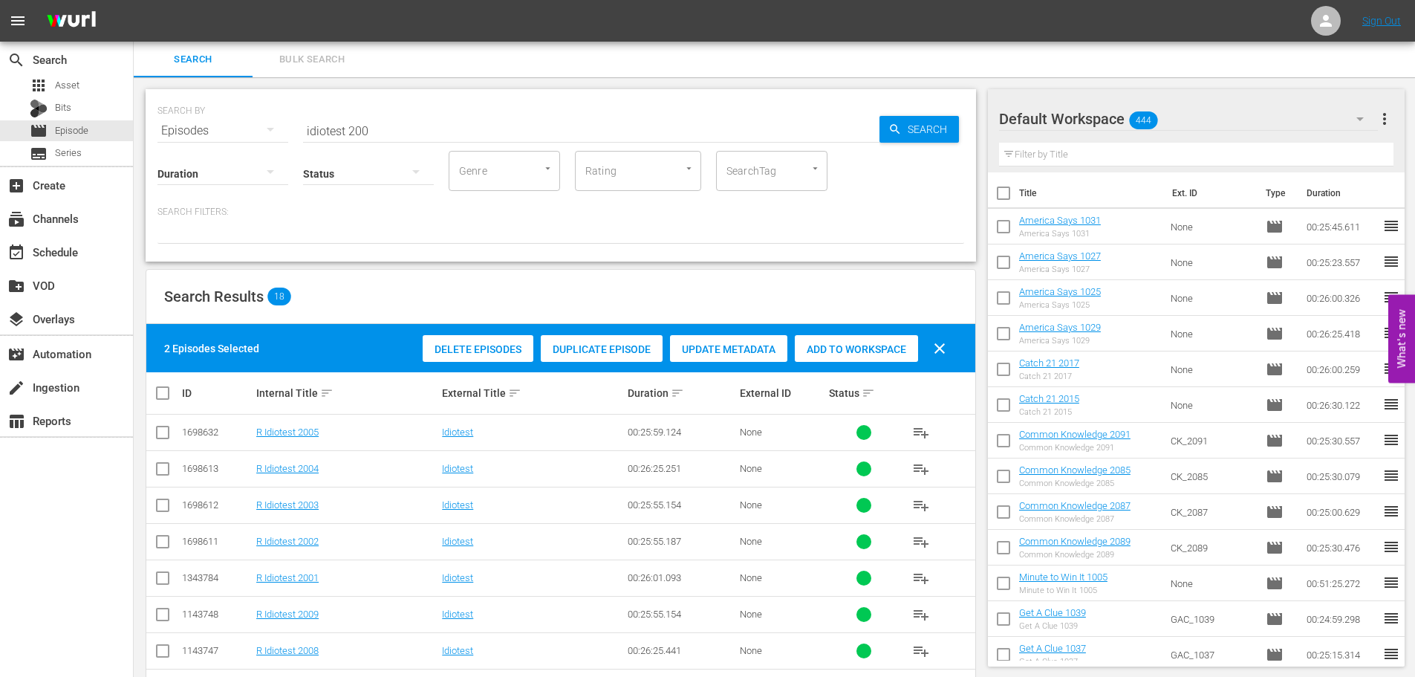
click at [825, 347] on div "Add to Workspace" at bounding box center [856, 349] width 123 height 28
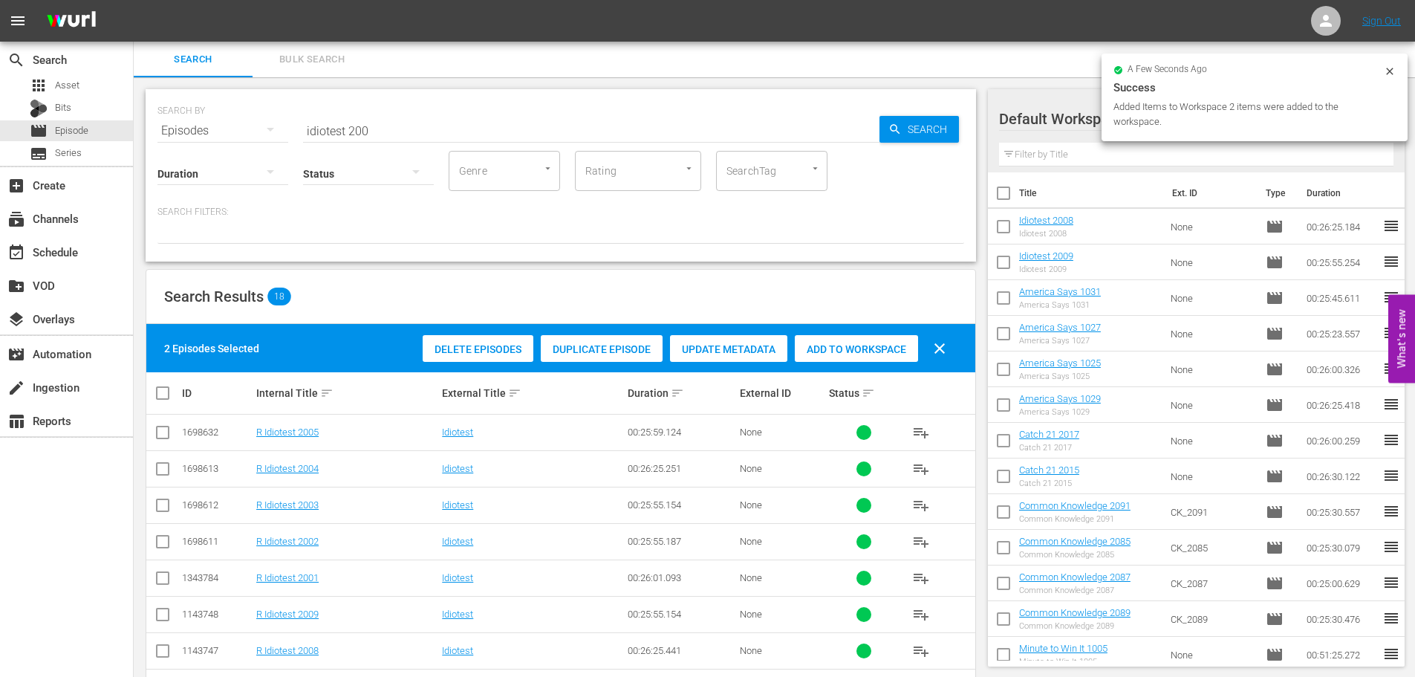
click at [853, 363] on div "Delete Episodes Duplicate Episode Update Metadata Add to Workspace clear" at bounding box center [688, 349] width 539 height 36
click at [852, 358] on div "Add to Workspace" at bounding box center [856, 349] width 123 height 28
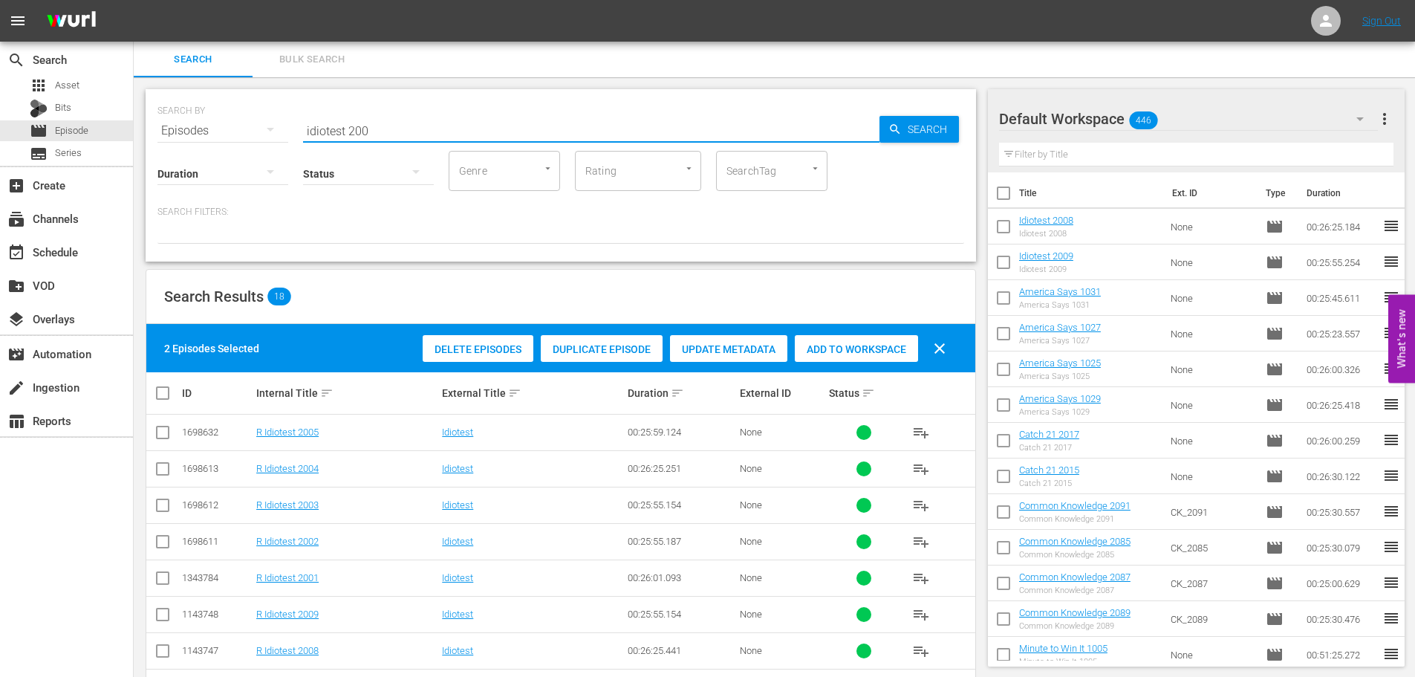
click at [508, 136] on input "idiotest 200" at bounding box center [591, 131] width 577 height 36
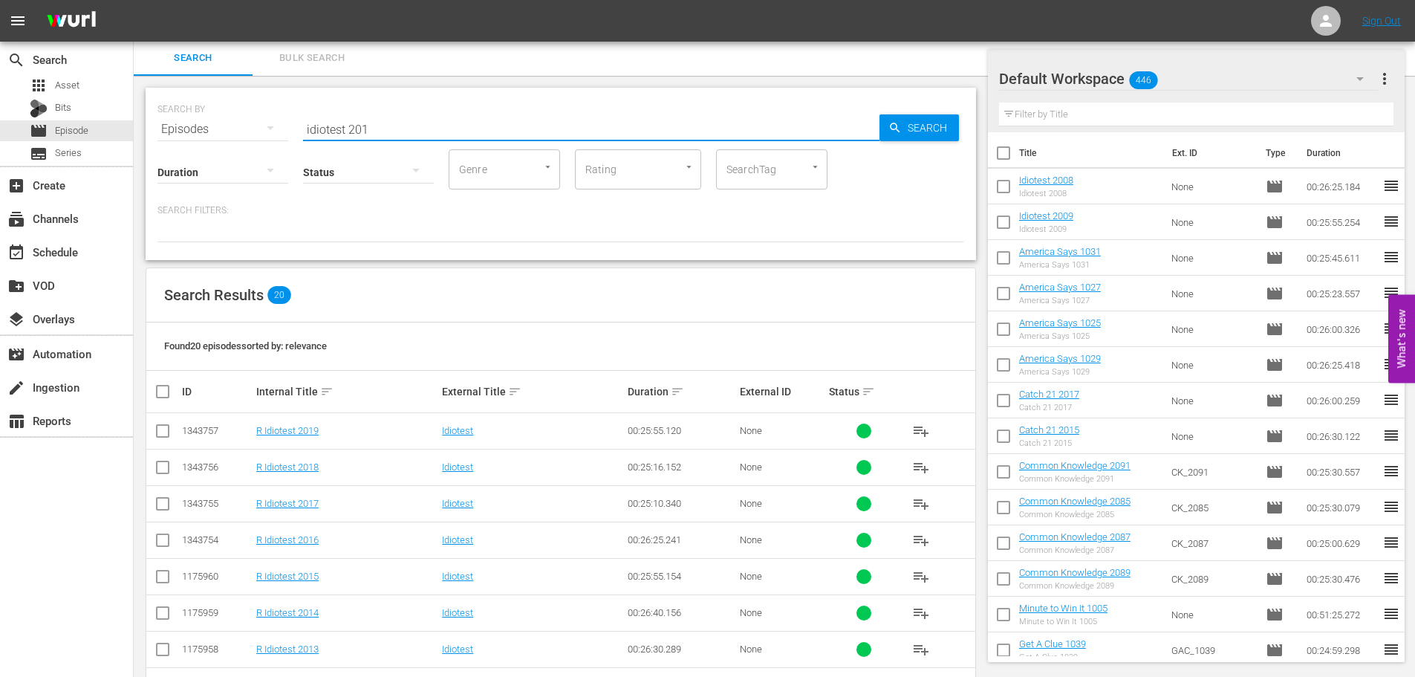
scroll to position [493, 0]
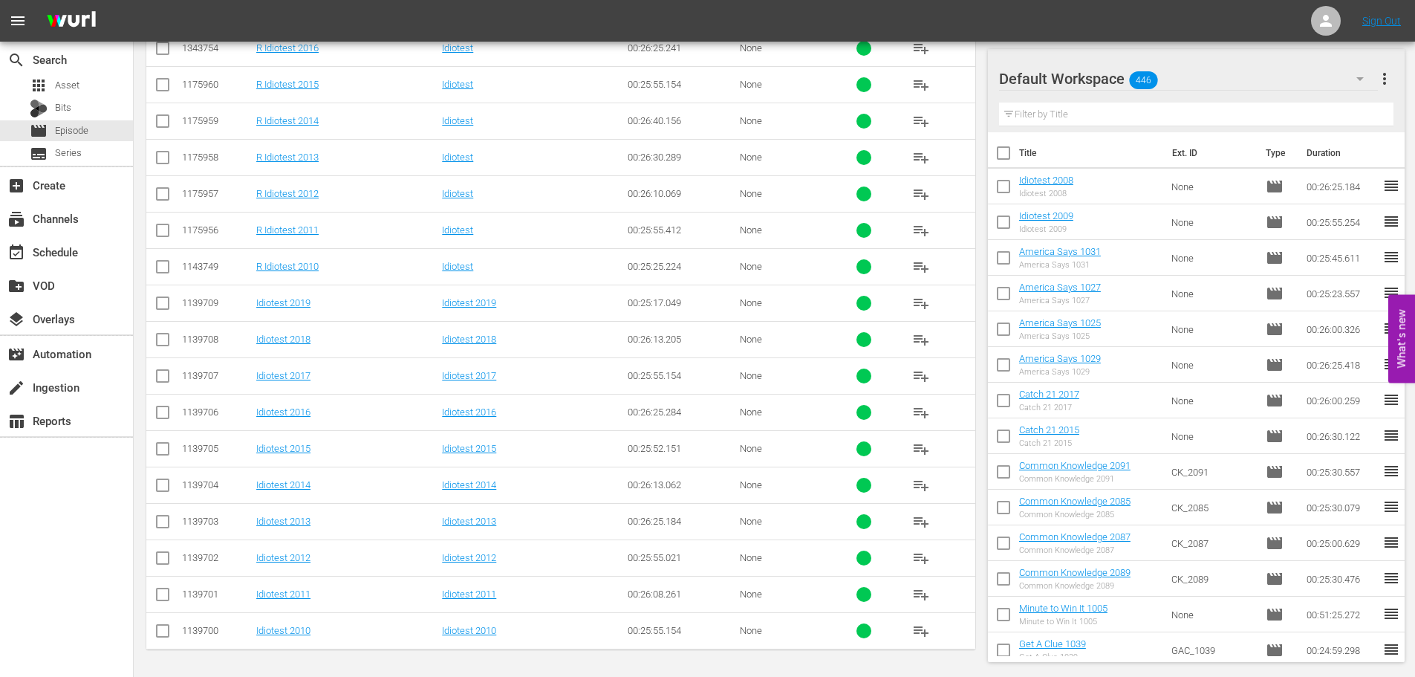
type input "idiotest 201"
click at [157, 601] on input "checkbox" at bounding box center [163, 597] width 18 height 18
checkbox input "true"
click at [159, 640] on input "checkbox" at bounding box center [163, 634] width 18 height 18
checkbox input "true"
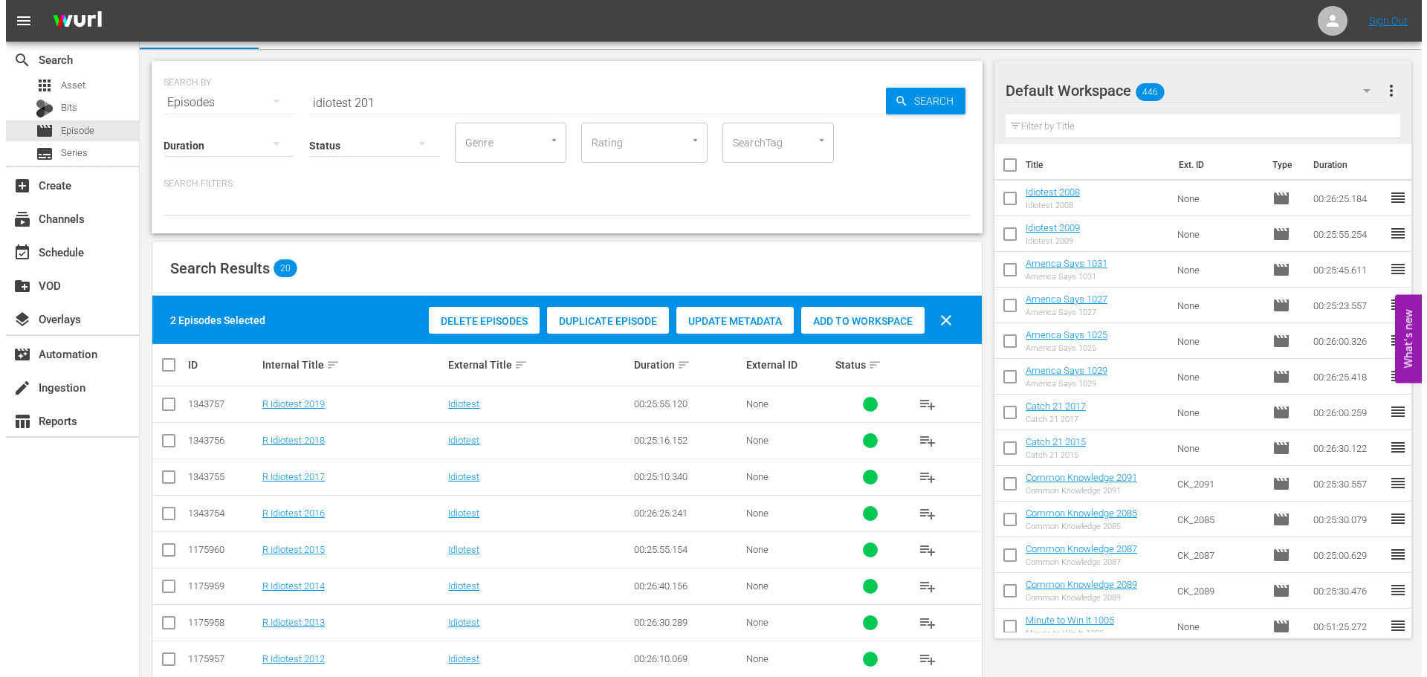
scroll to position [0, 0]
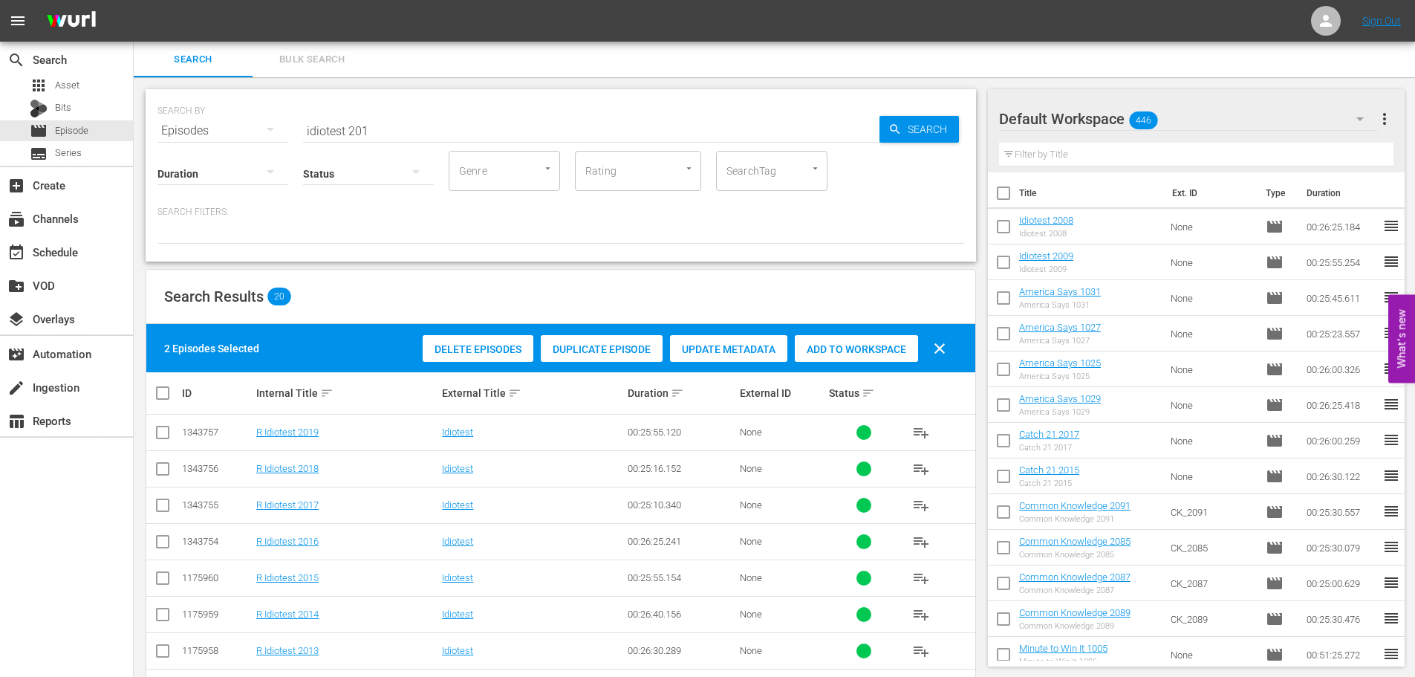
click at [885, 355] on div "Add to Workspace" at bounding box center [856, 349] width 123 height 28
drag, startPoint x: 65, startPoint y: 231, endPoint x: 65, endPoint y: 242, distance: 11.2
click at [65, 236] on div "search Search apps Asset Bits movie Episode subtitles Series add_box Create sub…" at bounding box center [67, 380] width 134 height 677
click at [63, 265] on div "event_available Schedule" at bounding box center [66, 251] width 133 height 30
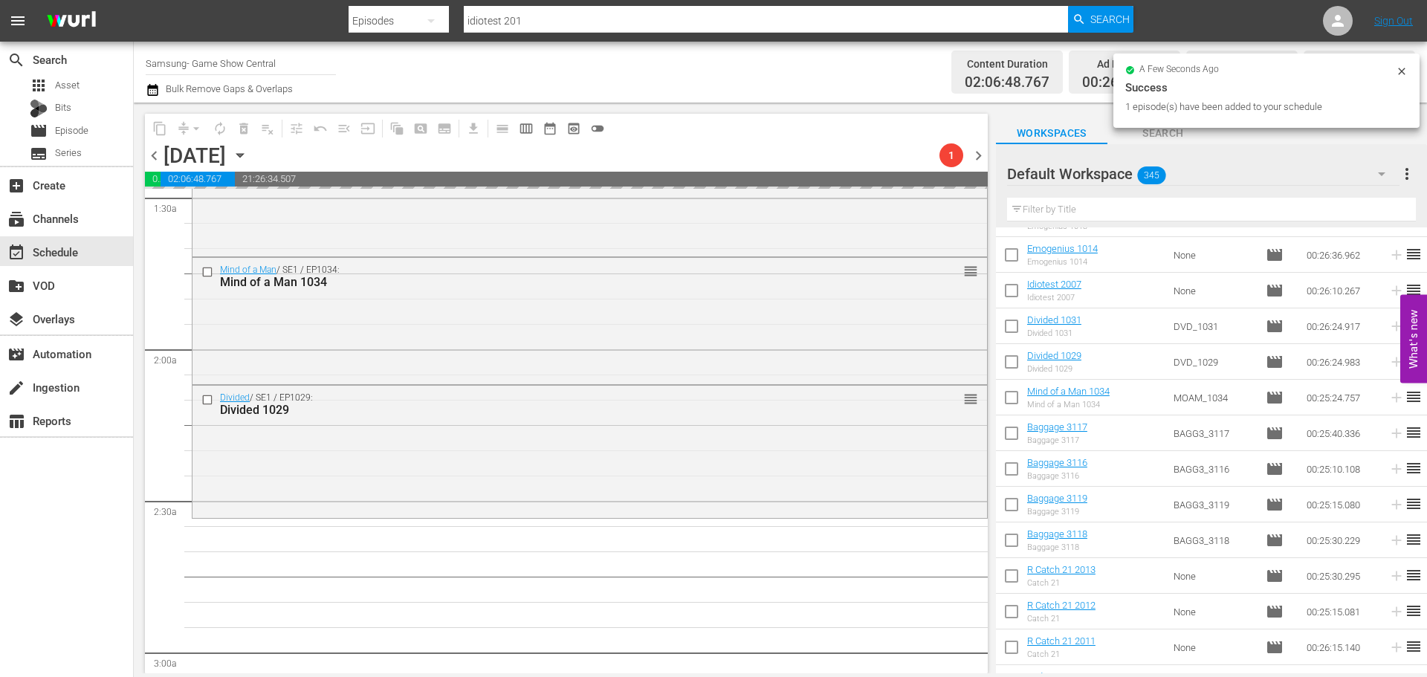
scroll to position [594, 0]
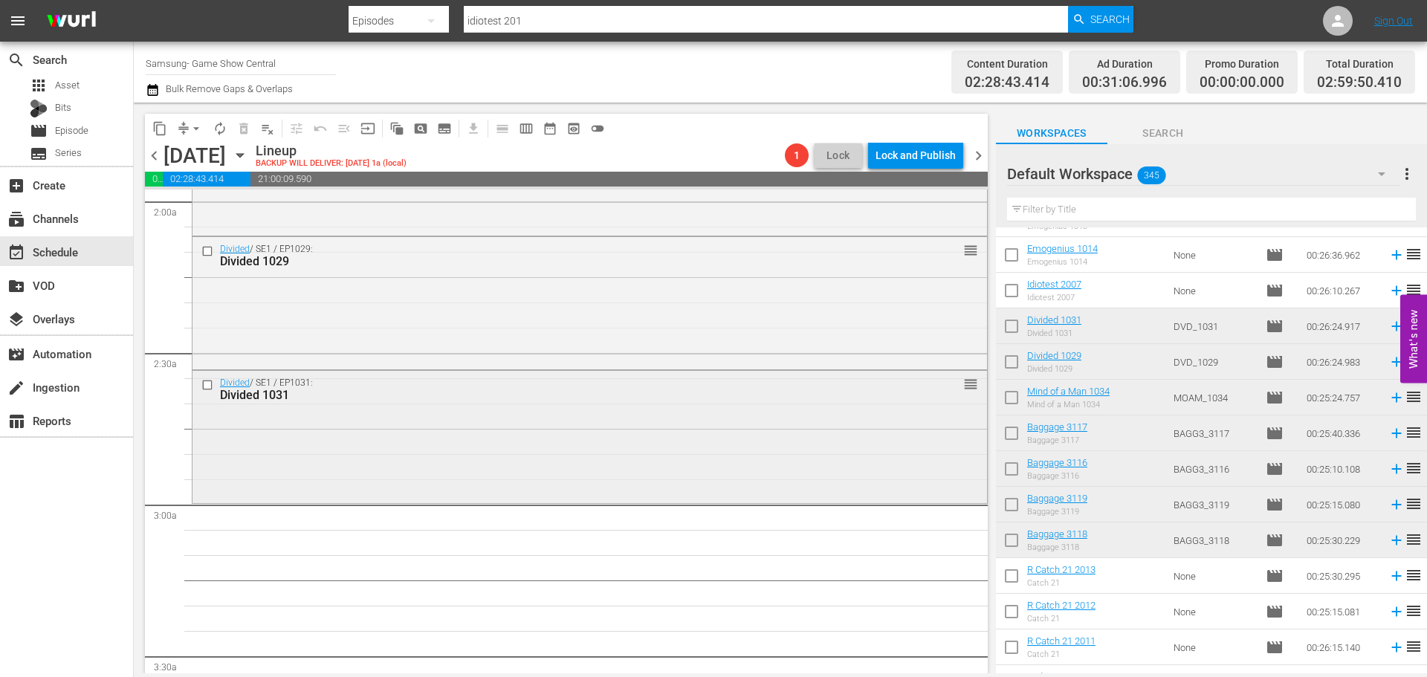
click at [441, 443] on div "Divided / SE1 / EP1031: Divided 1031 reorder" at bounding box center [589, 435] width 794 height 129
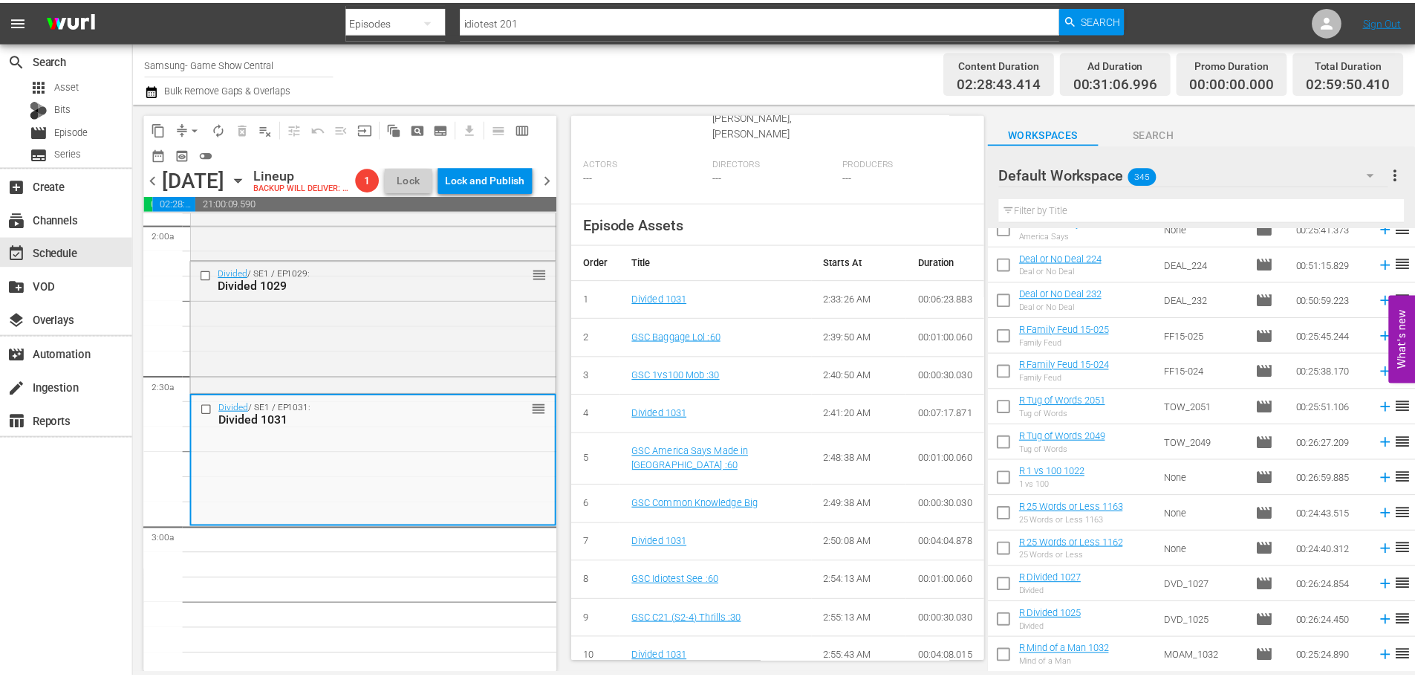
scroll to position [0, 0]
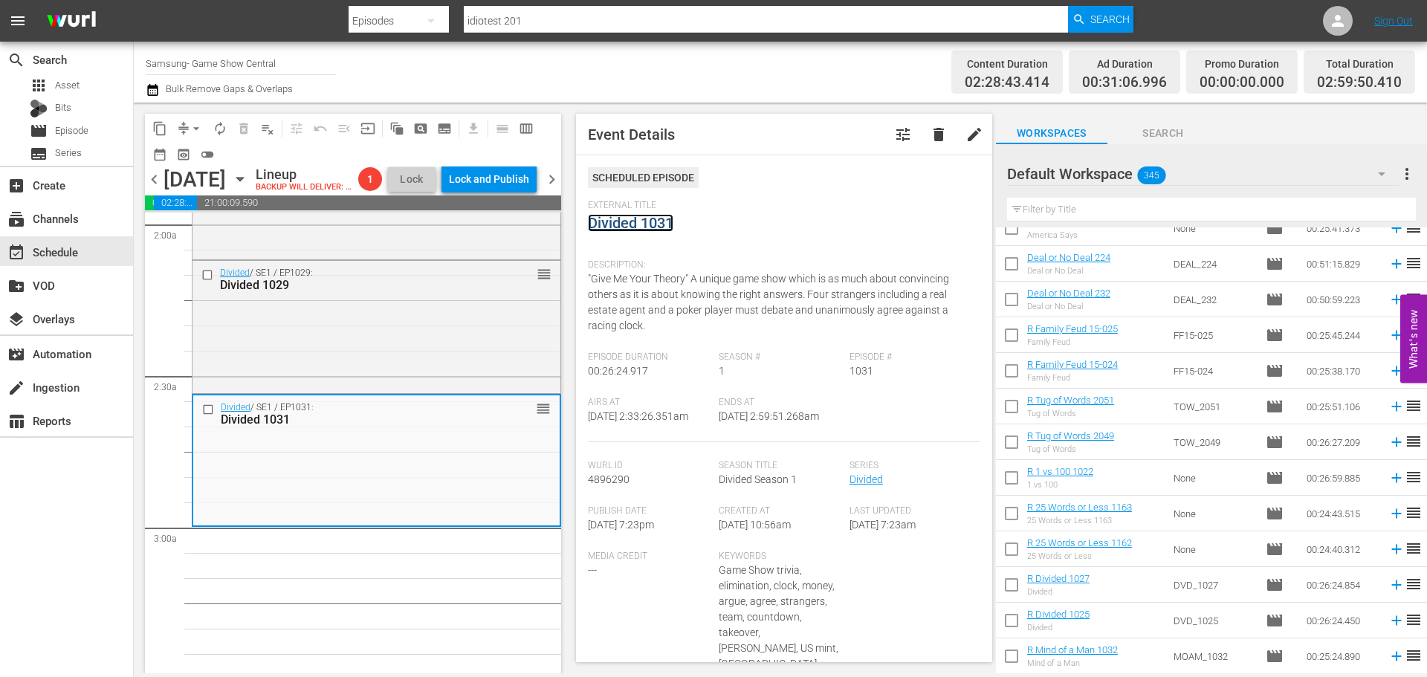
click at [664, 217] on link "Divided 1031" at bounding box center [630, 223] width 85 height 18
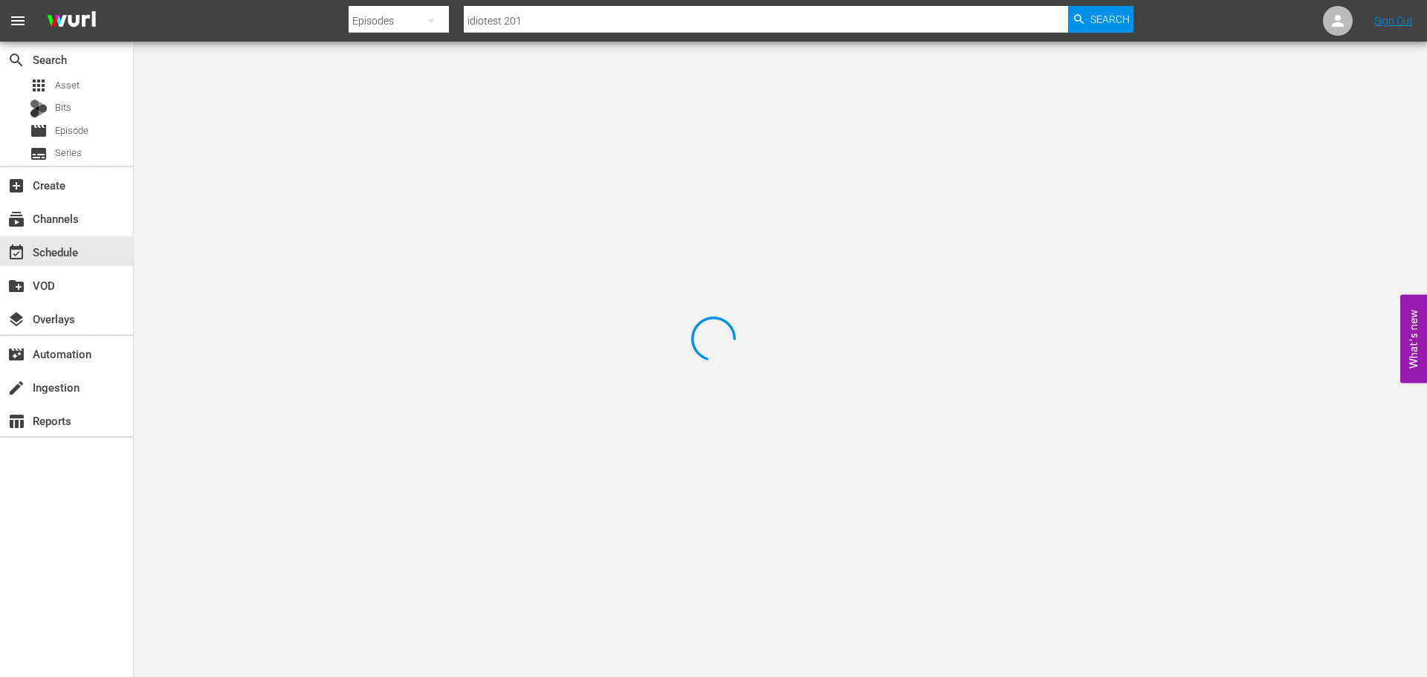
click at [336, 81] on div at bounding box center [713, 338] width 1427 height 677
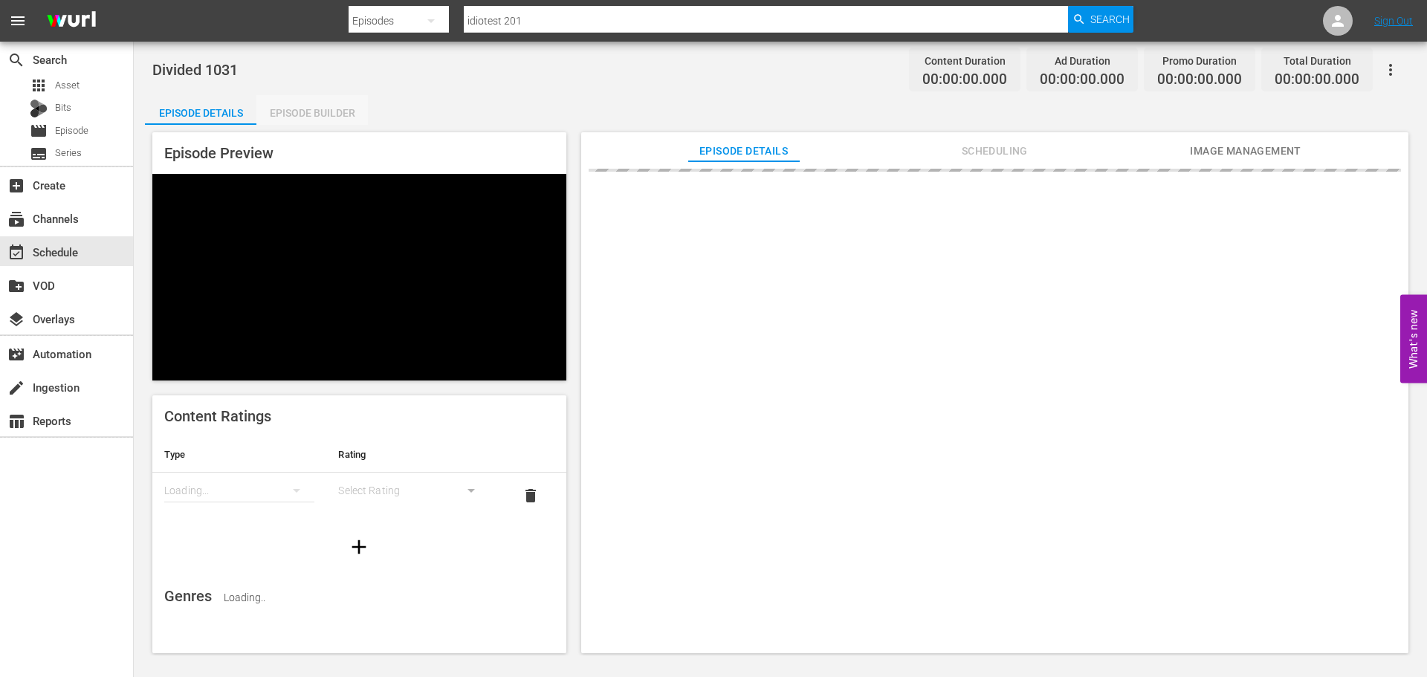
click at [312, 105] on div "Episode Builder" at bounding box center [311, 113] width 111 height 36
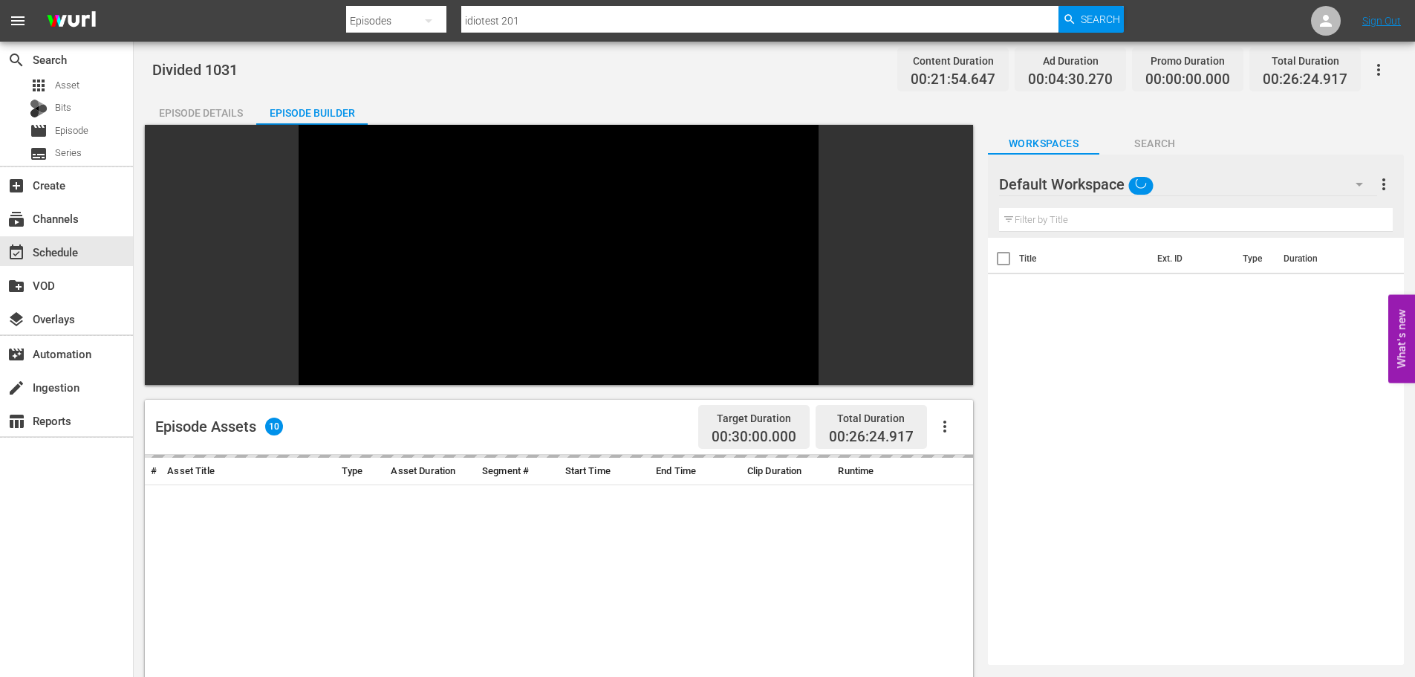
click at [1062, 211] on input "text" at bounding box center [1196, 220] width 394 height 24
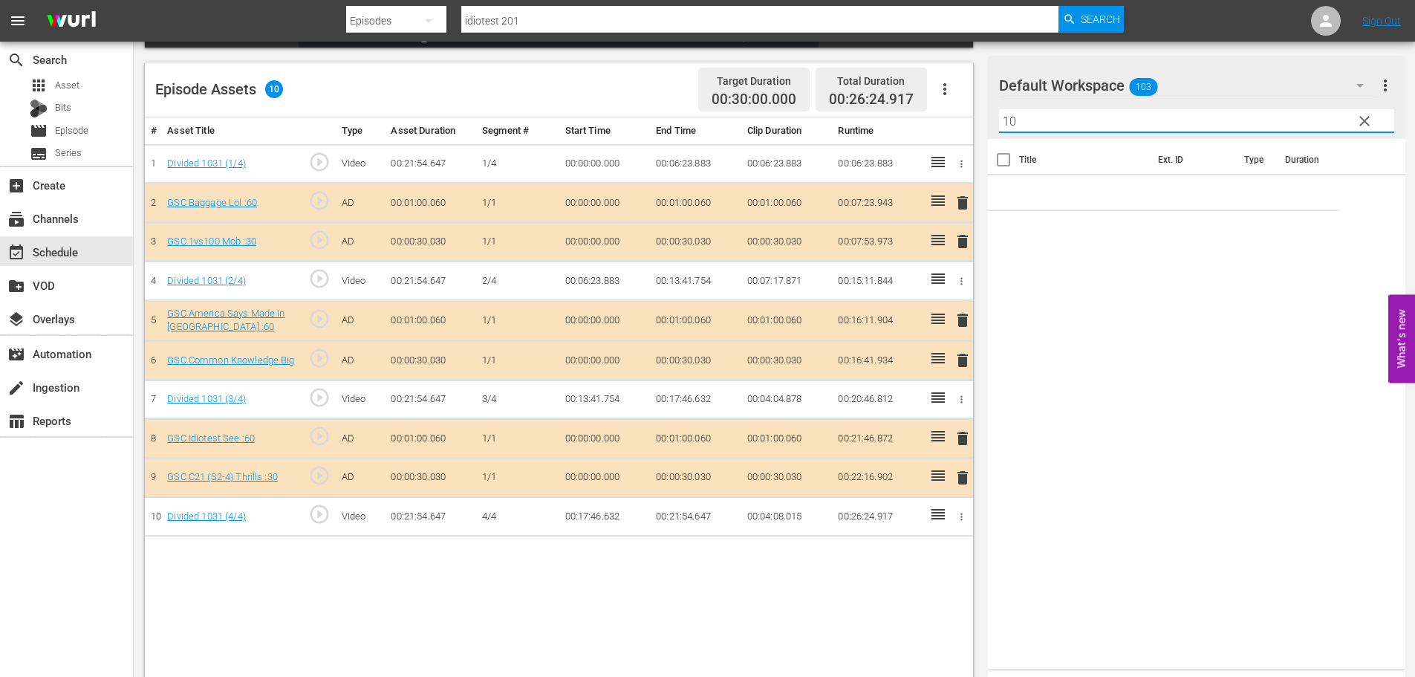
scroll to position [387, 0]
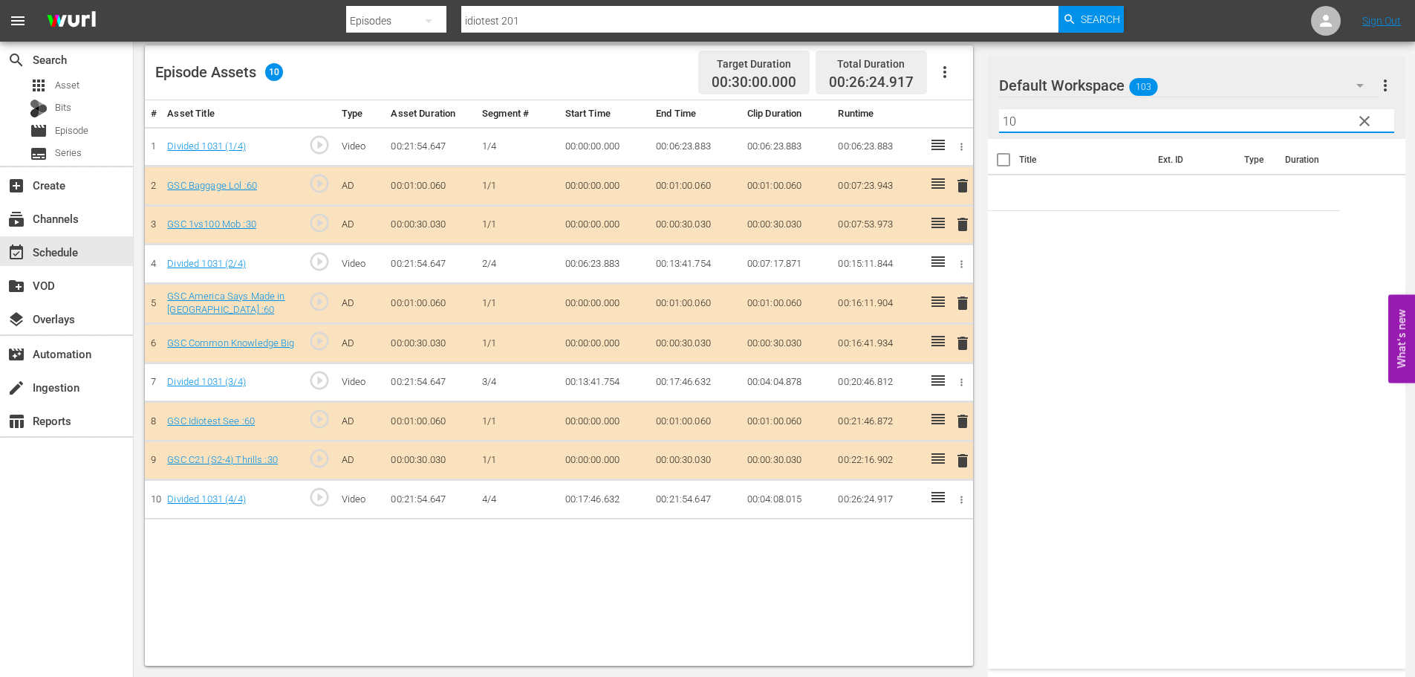
type input "10"
click at [600, 548] on div "# Asset Title Type Asset Duration Segment # Start Time End Time Clip Duration R…" at bounding box center [559, 382] width 828 height 565
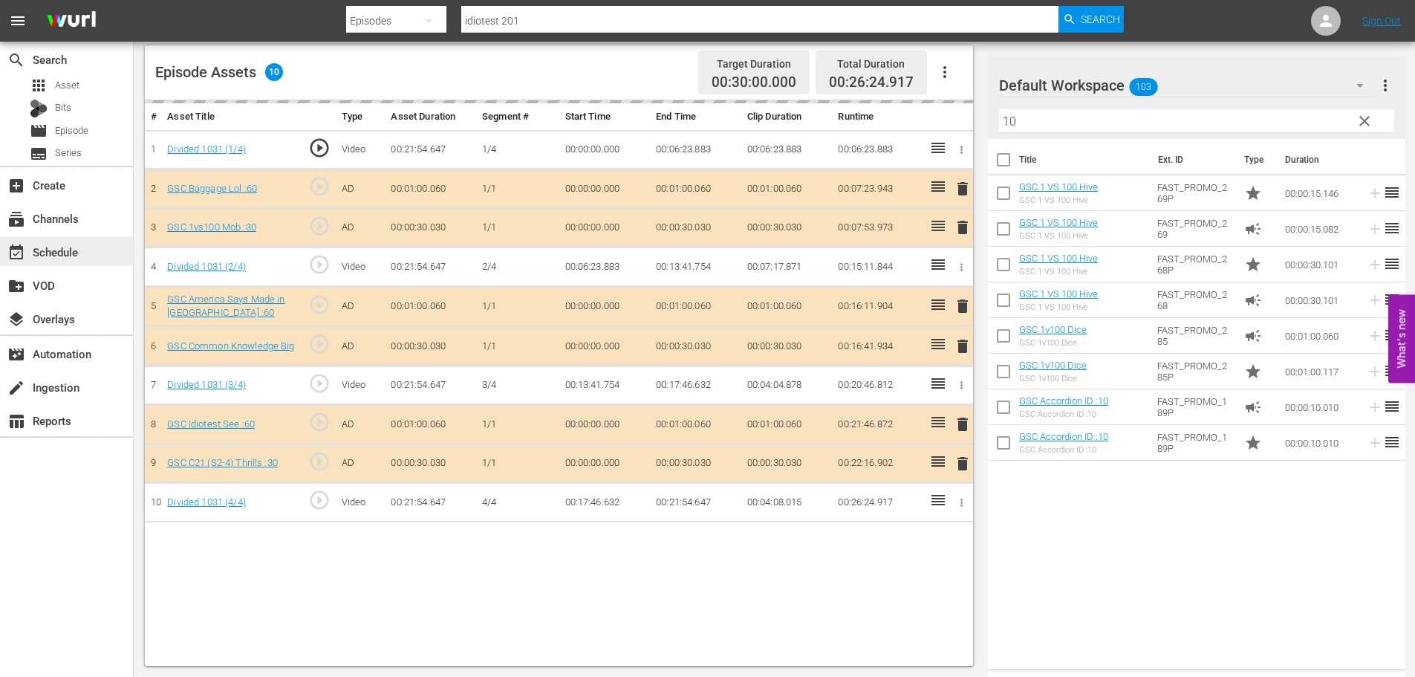
click at [64, 256] on div "event_available Schedule" at bounding box center [41, 249] width 83 height 13
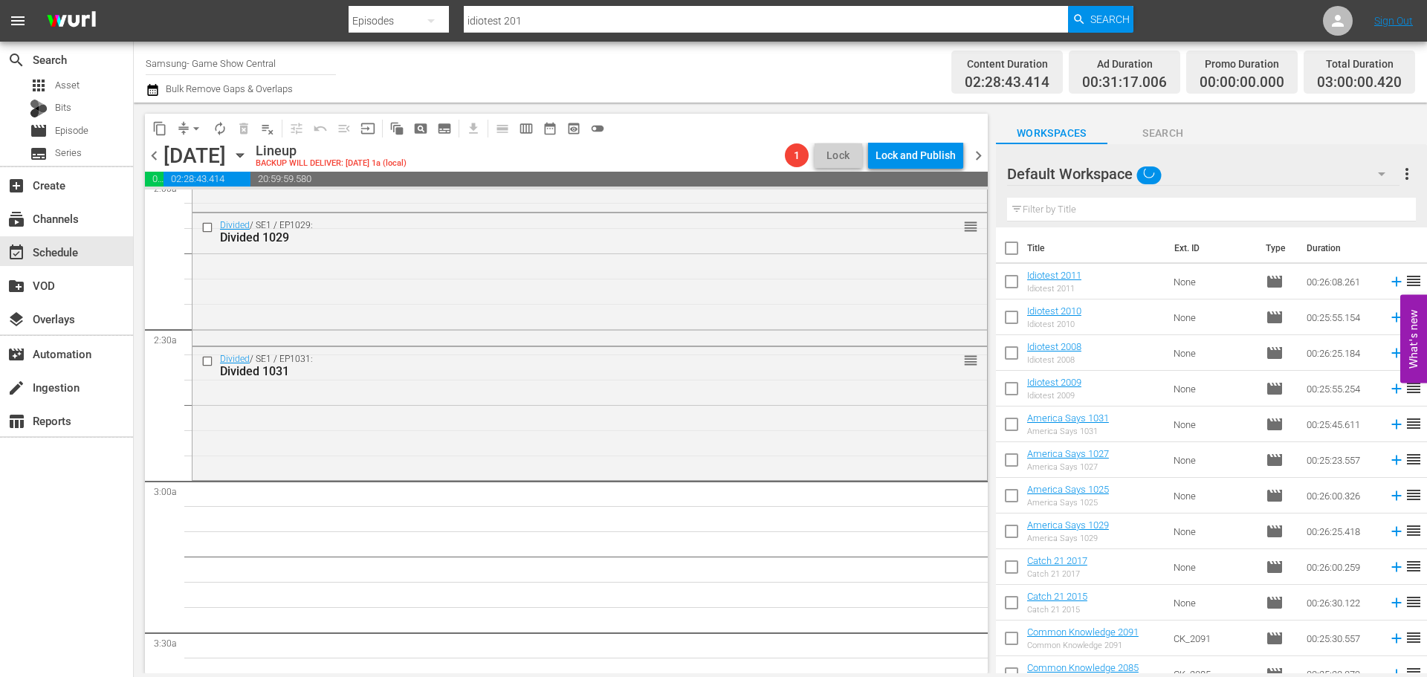
scroll to position [544, 0]
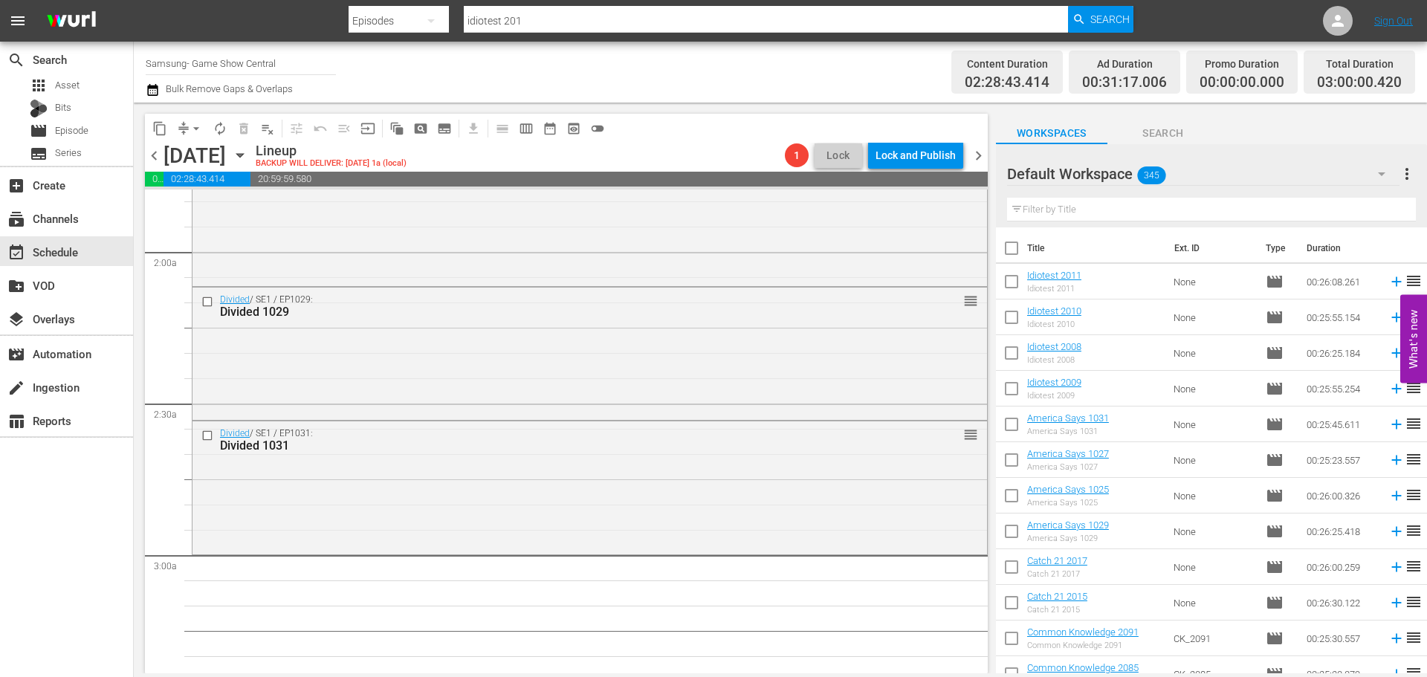
click at [248, 160] on icon "button" at bounding box center [240, 155] width 16 height 16
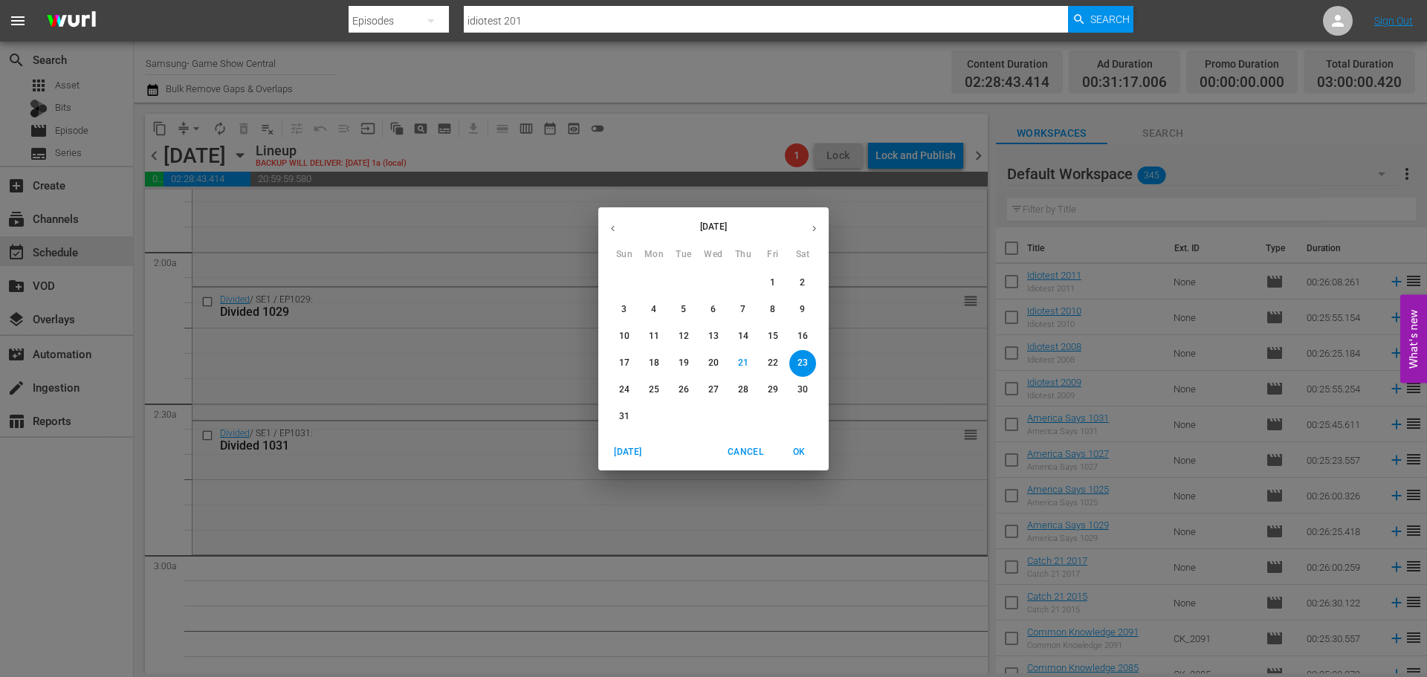
click at [769, 324] on button "15" at bounding box center [772, 336] width 27 height 27
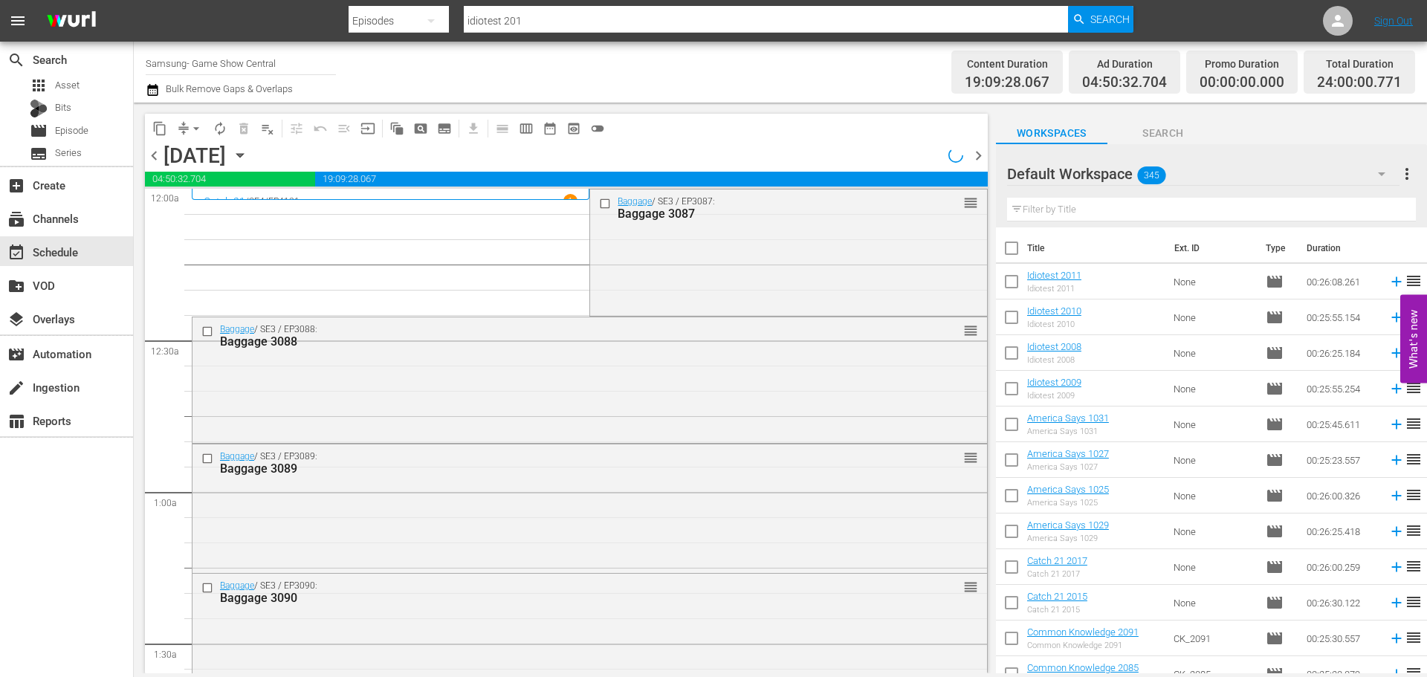
click at [160, 134] on span "content_copy" at bounding box center [159, 128] width 15 height 15
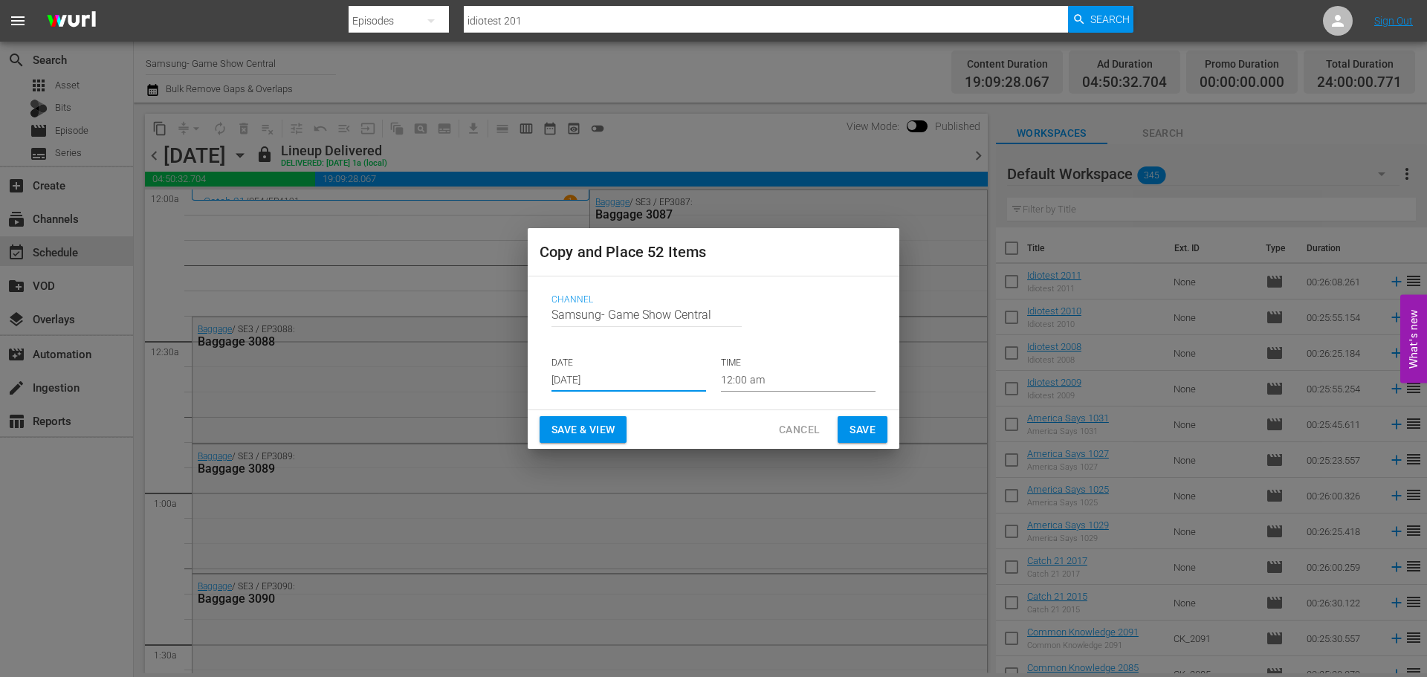
click at [620, 369] on input "Aug 23rd 2025" at bounding box center [628, 380] width 155 height 22
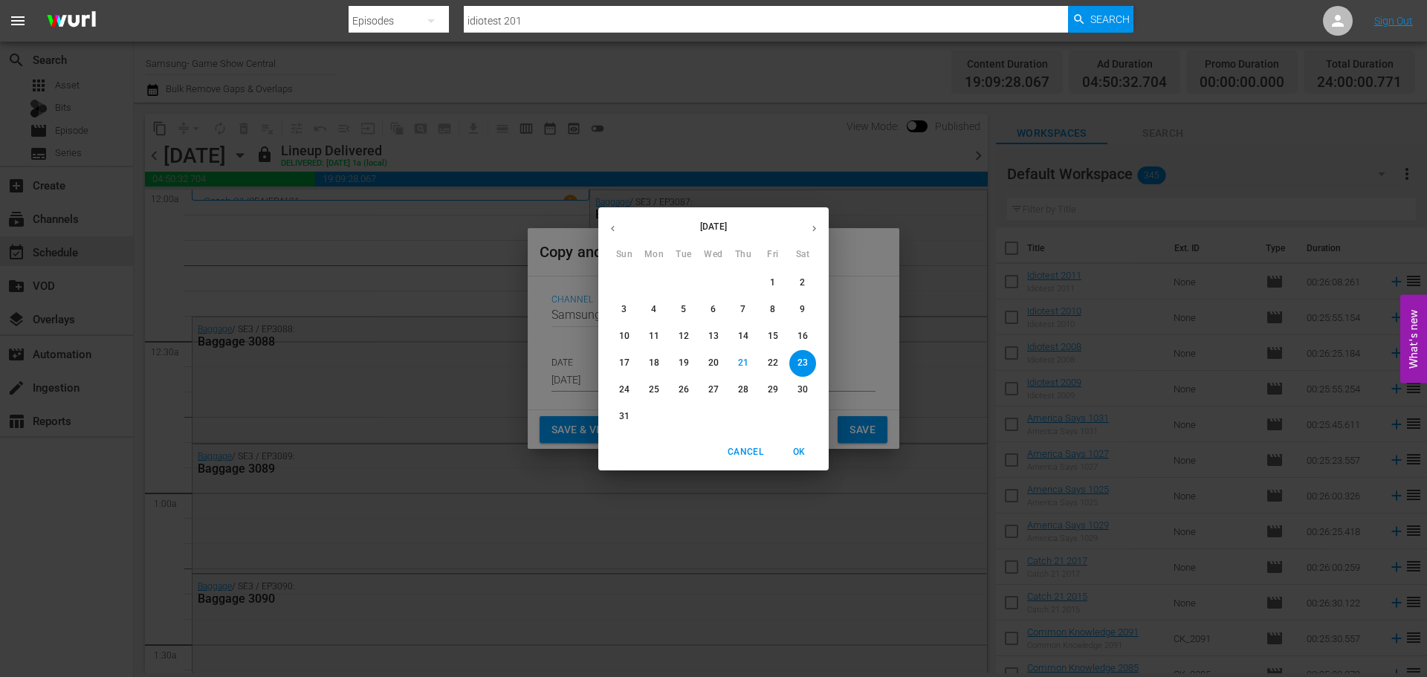
click at [771, 385] on p "29" at bounding box center [773, 389] width 10 height 13
type input "Aug 29th 2025"
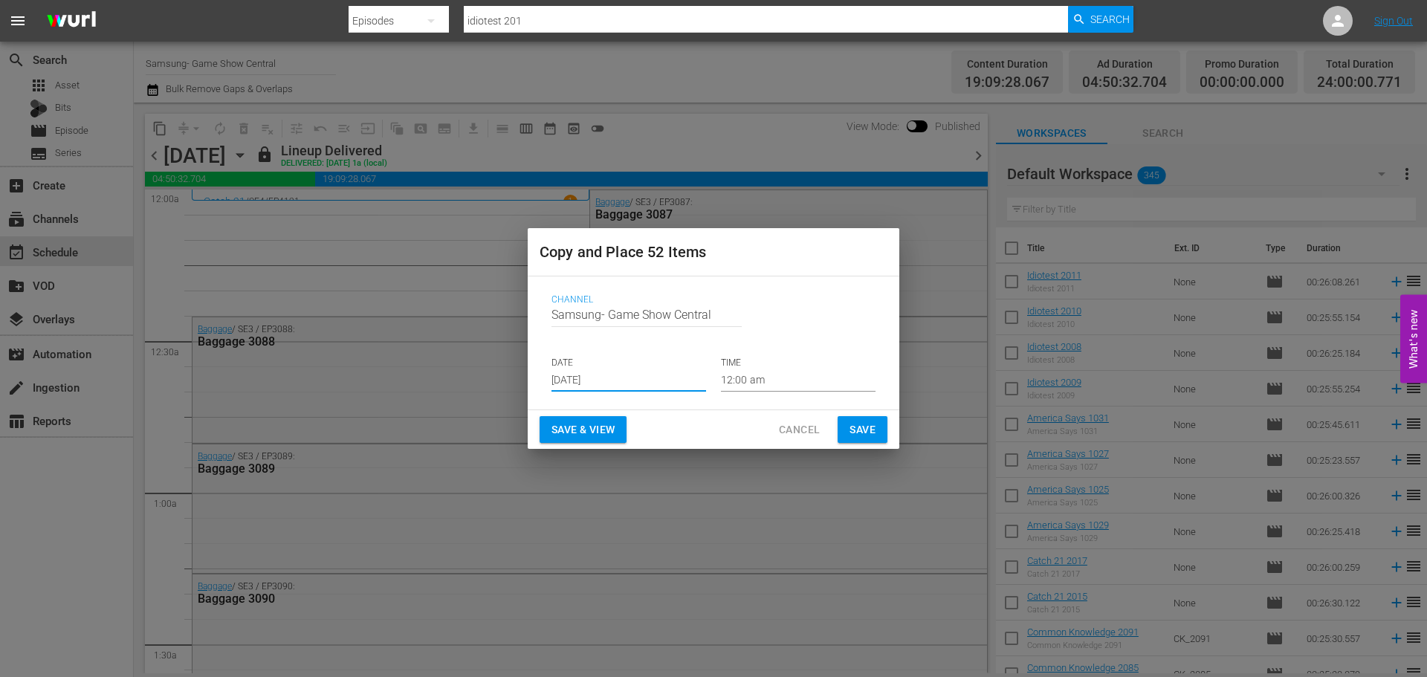
click at [843, 441] on button "Save" at bounding box center [862, 429] width 50 height 27
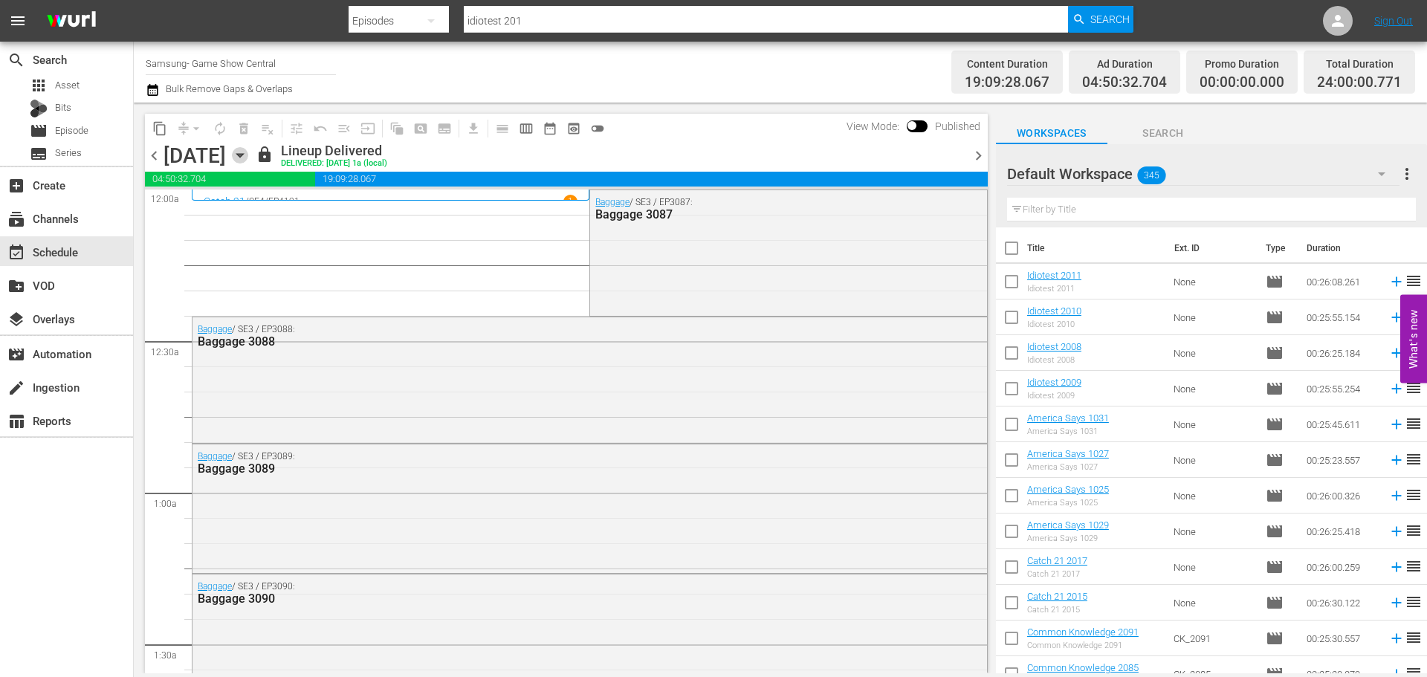
click at [248, 158] on icon "button" at bounding box center [240, 155] width 16 height 16
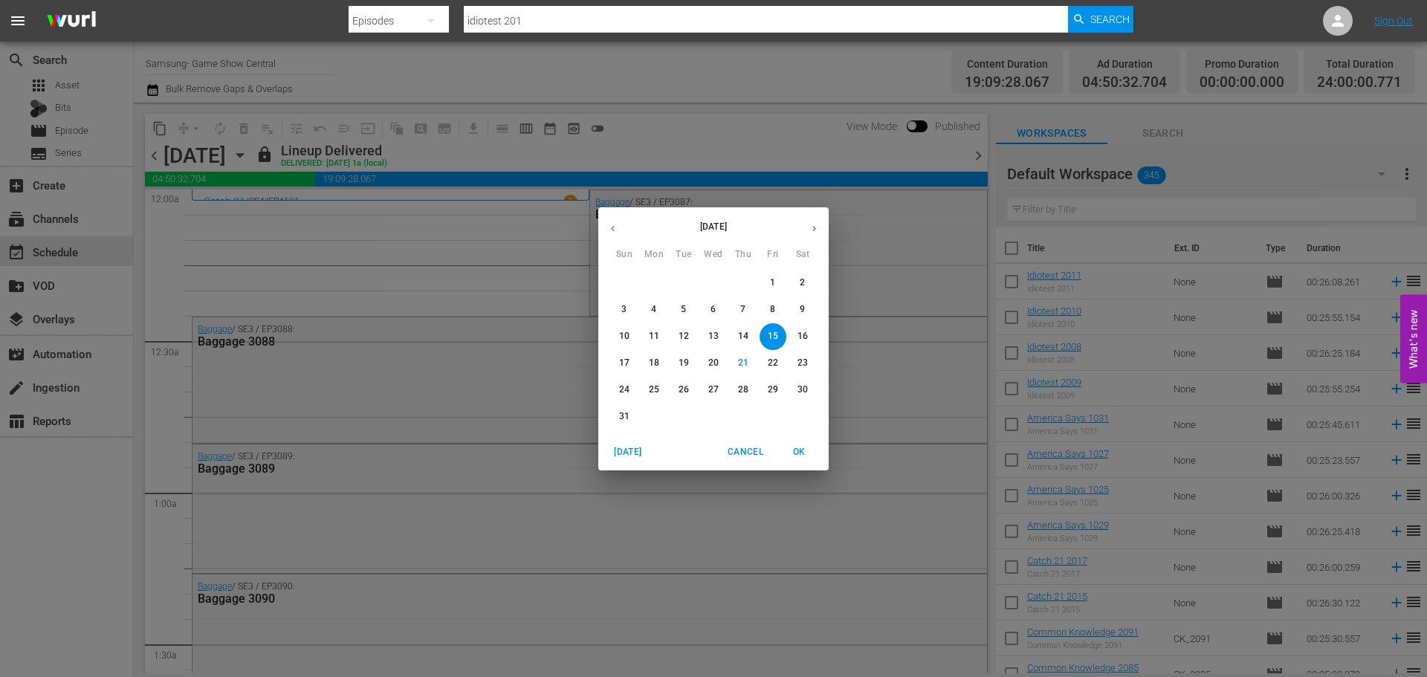
click at [766, 383] on span "29" at bounding box center [772, 389] width 27 height 13
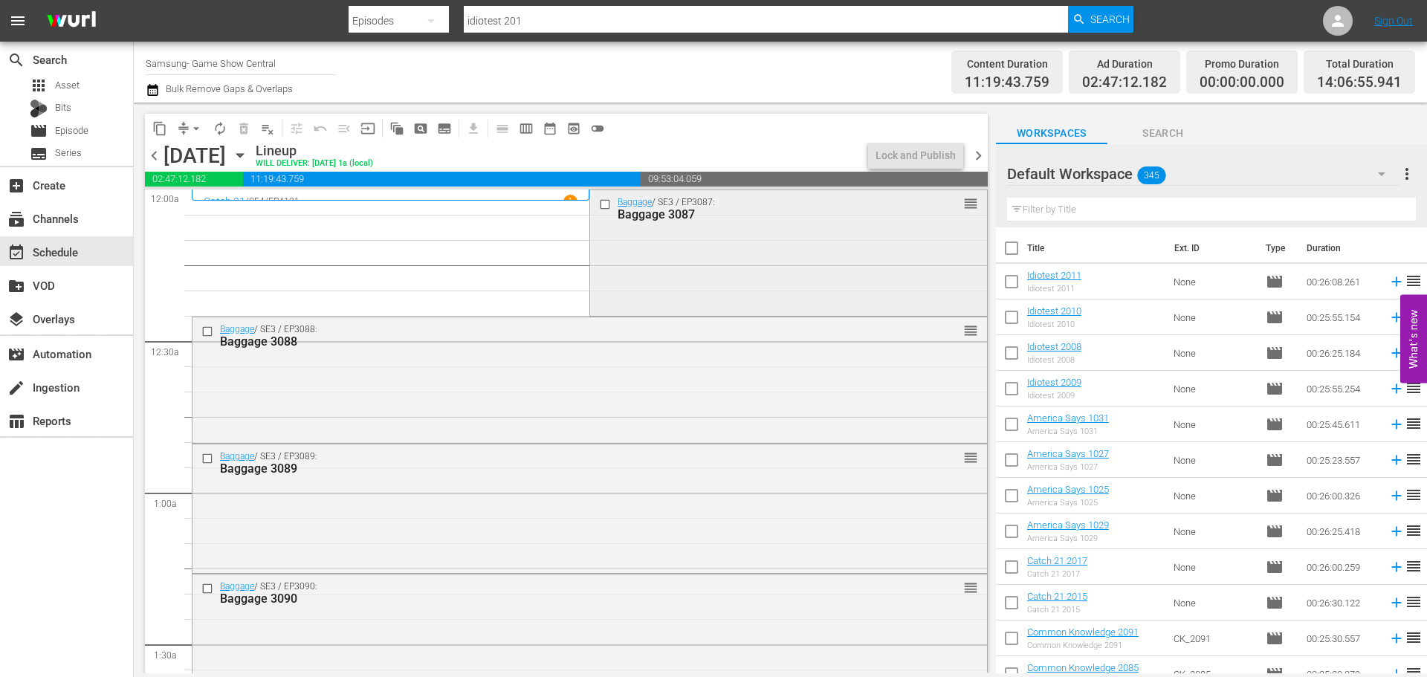
click at [599, 206] on input "checkbox" at bounding box center [607, 204] width 16 height 13
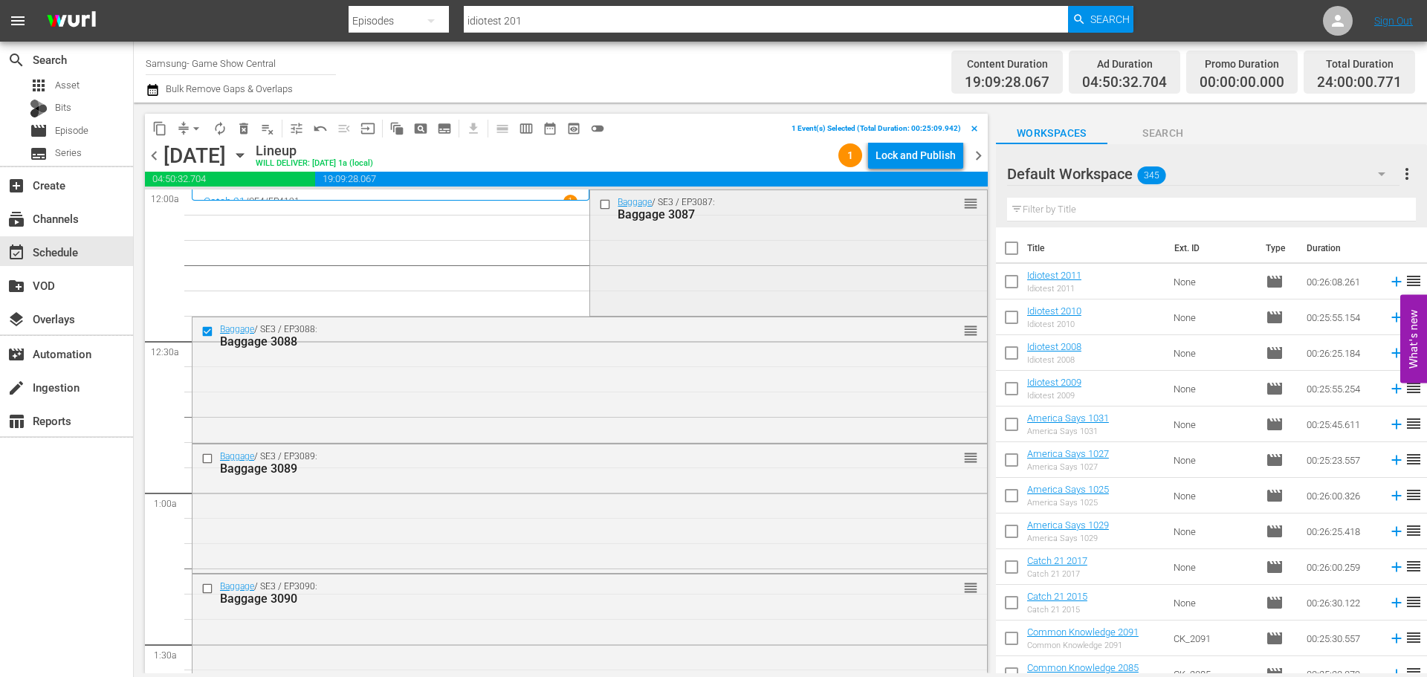
click at [604, 201] on input "checkbox" at bounding box center [607, 204] width 16 height 13
click at [207, 458] on input "checkbox" at bounding box center [209, 458] width 16 height 13
click at [207, 583] on input "checkbox" at bounding box center [209, 588] width 16 height 13
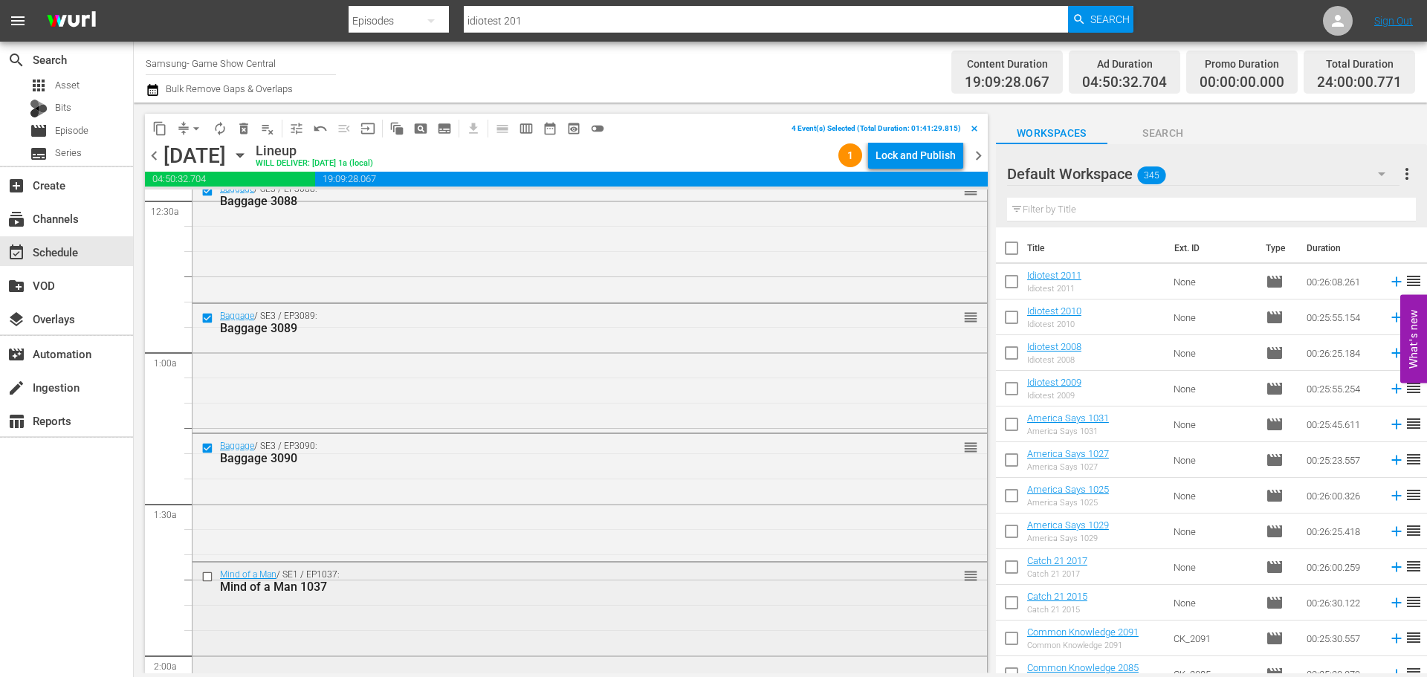
scroll to position [223, 0]
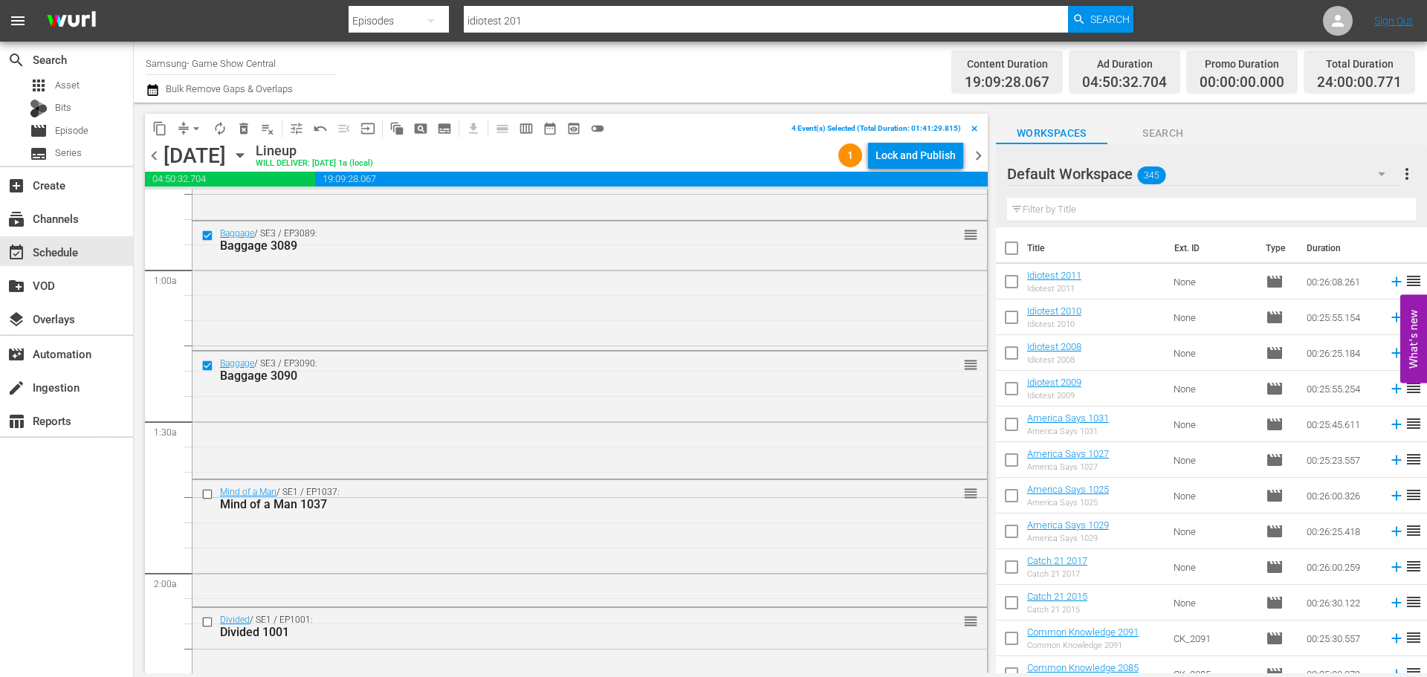
drag, startPoint x: 203, startPoint y: 492, endPoint x: 186, endPoint y: 629, distance: 138.5
click at [203, 492] on input "checkbox" at bounding box center [209, 494] width 16 height 13
click at [206, 623] on input "checkbox" at bounding box center [209, 622] width 16 height 13
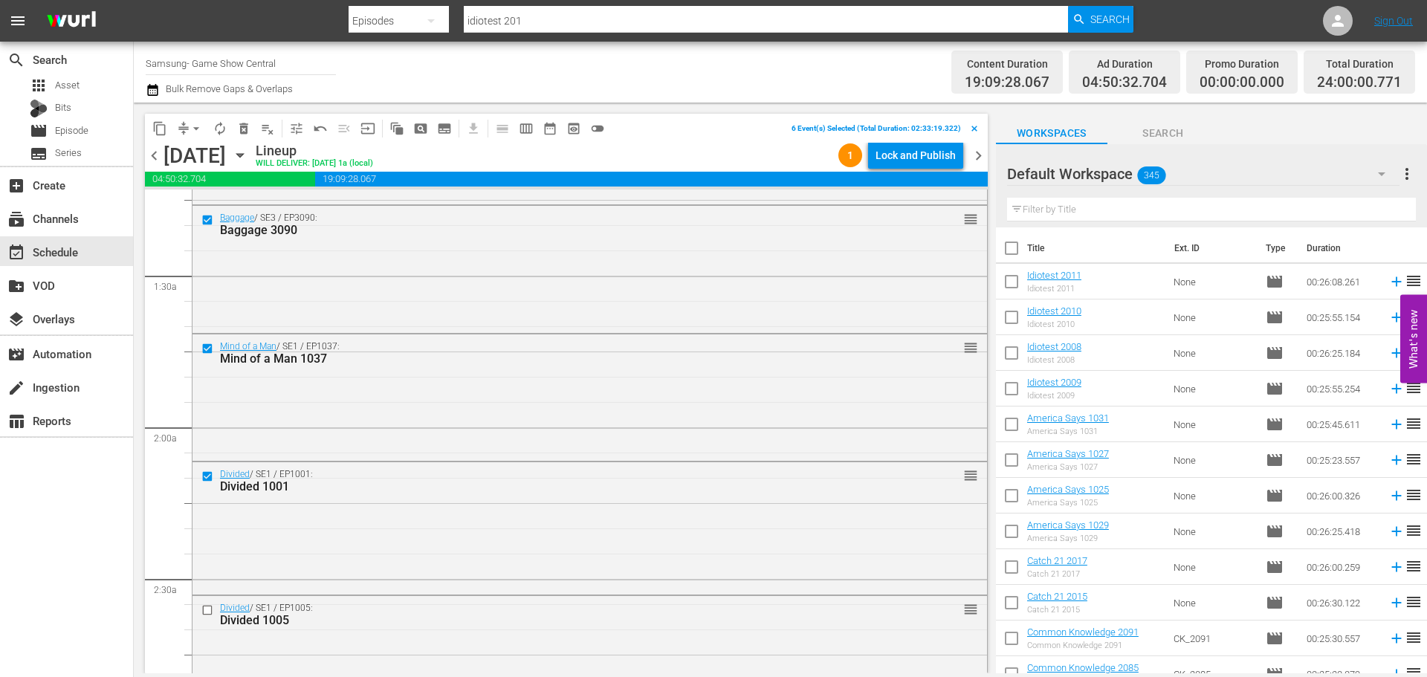
scroll to position [372, 0]
click at [207, 605] on input "checkbox" at bounding box center [209, 607] width 16 height 13
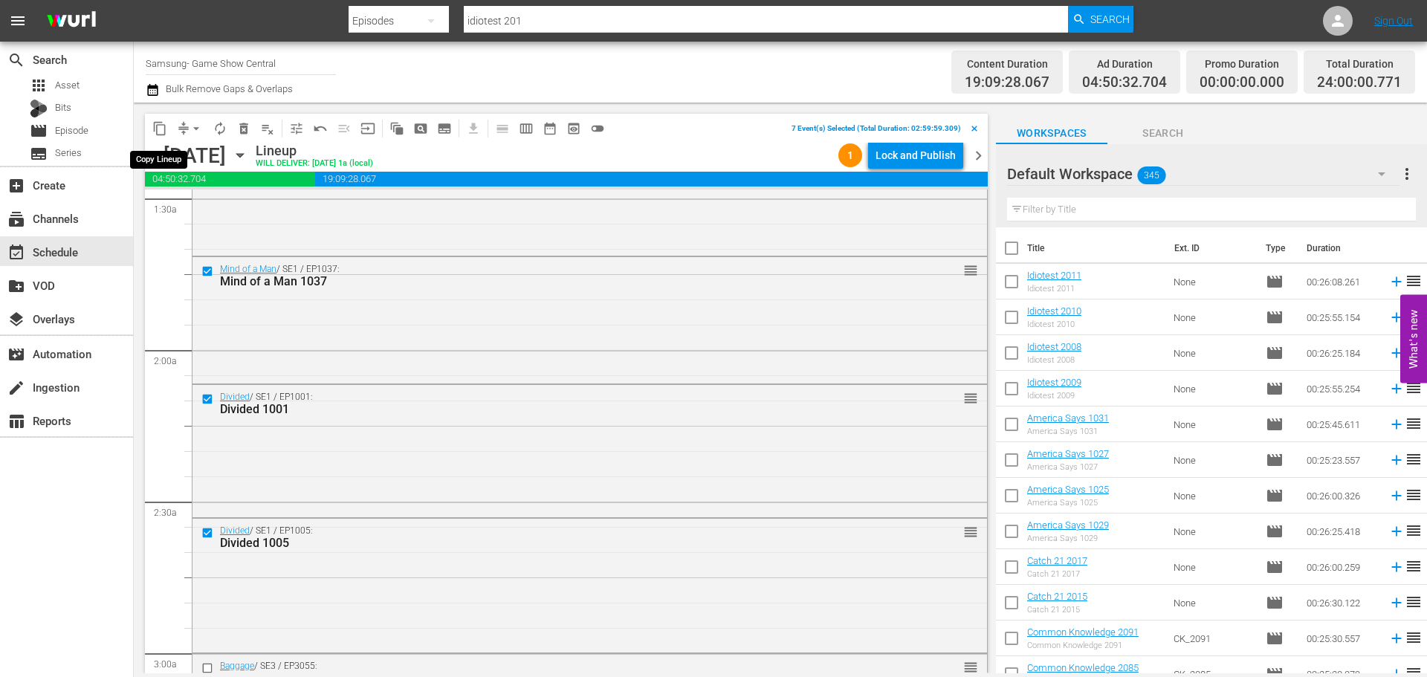
click at [163, 132] on span "content_copy" at bounding box center [159, 128] width 15 height 15
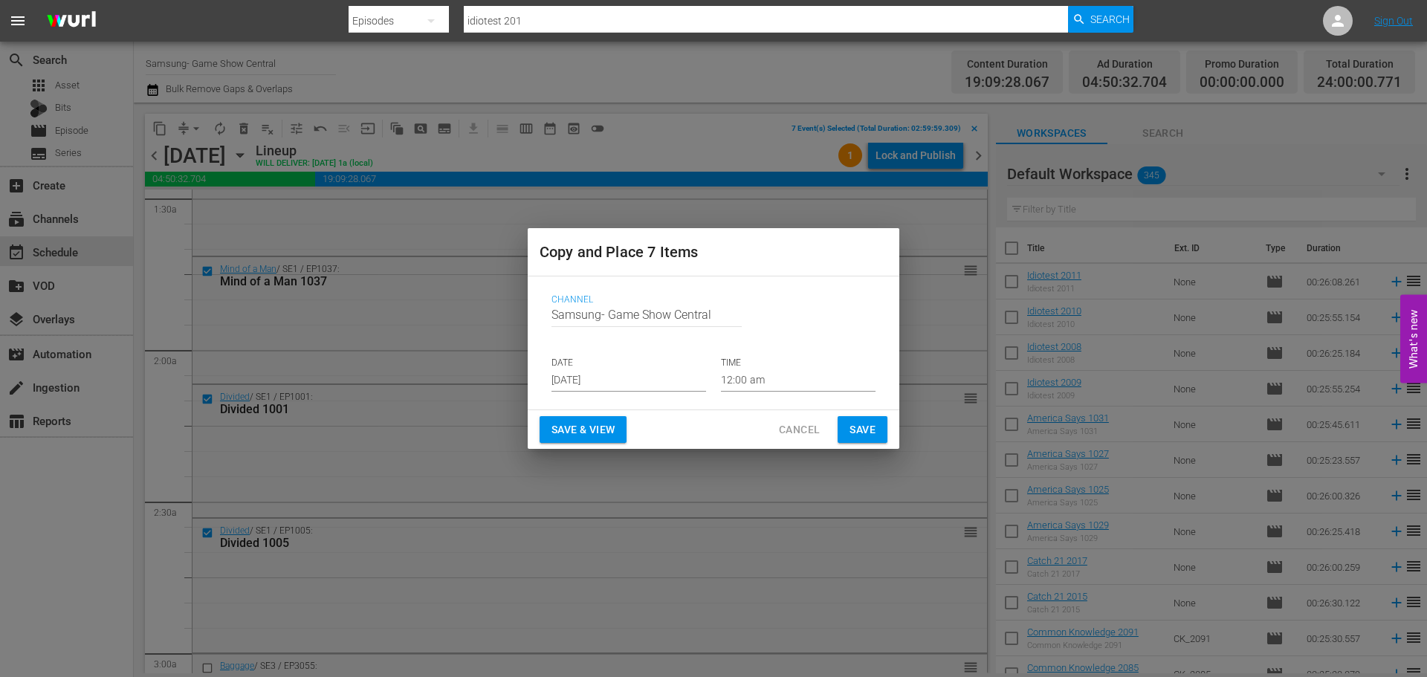
click at [667, 368] on p "DATE" at bounding box center [628, 363] width 155 height 13
click at [656, 376] on input "Aug 23rd 2025" at bounding box center [628, 380] width 155 height 22
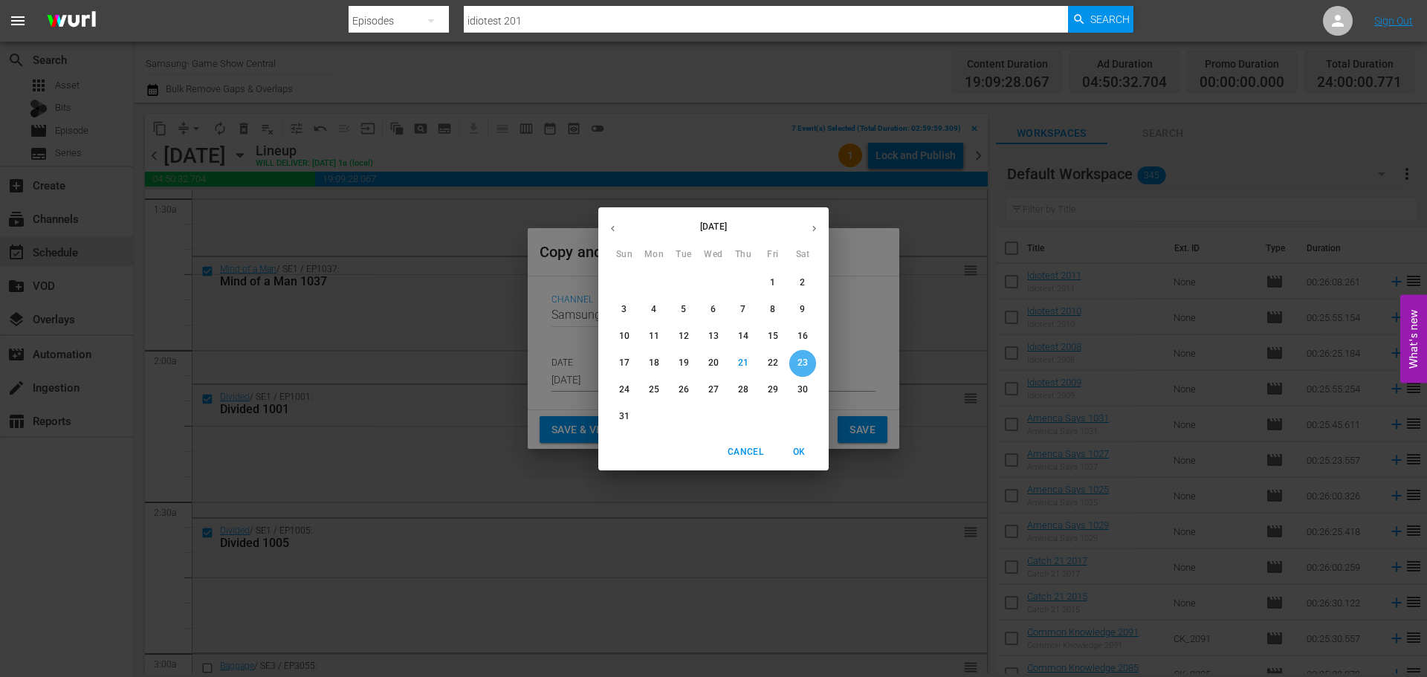
click at [809, 359] on span "23" at bounding box center [802, 363] width 27 height 13
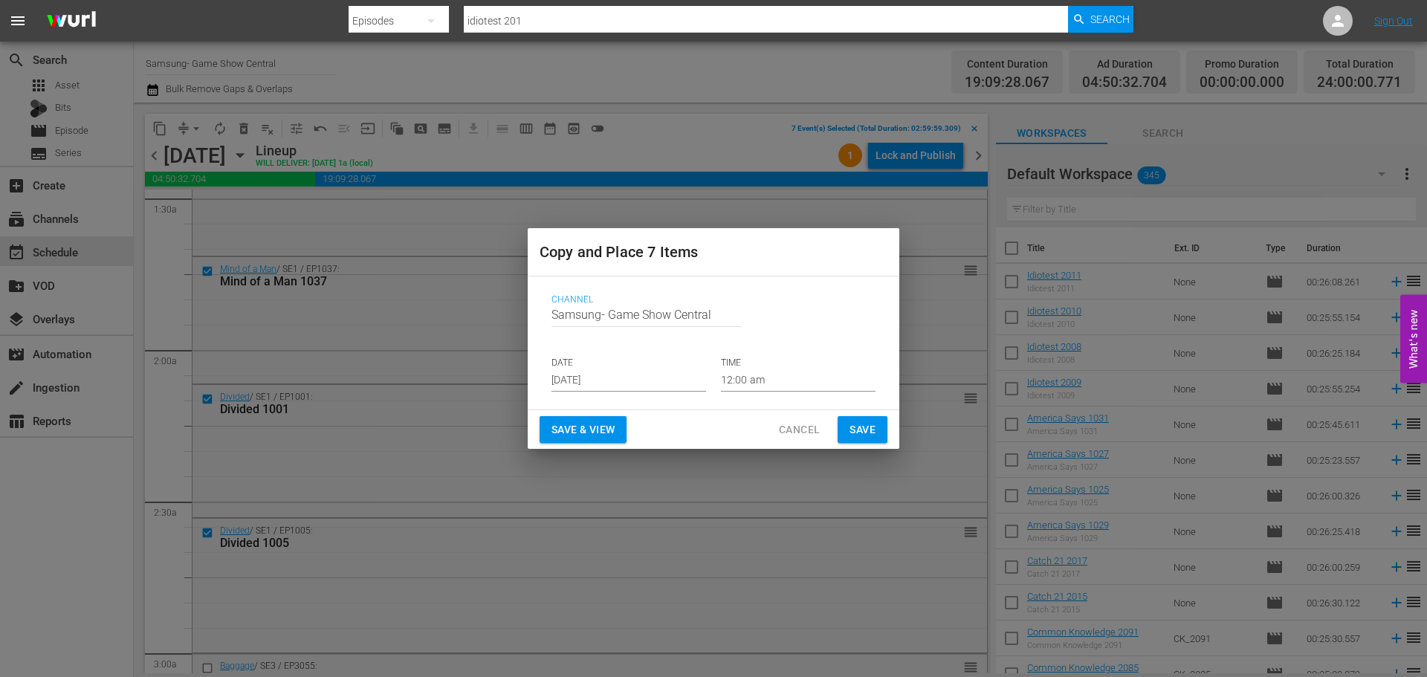
click at [809, 365] on p "TIME" at bounding box center [798, 363] width 155 height 13
click at [780, 374] on input "12:00 am" at bounding box center [798, 380] width 155 height 22
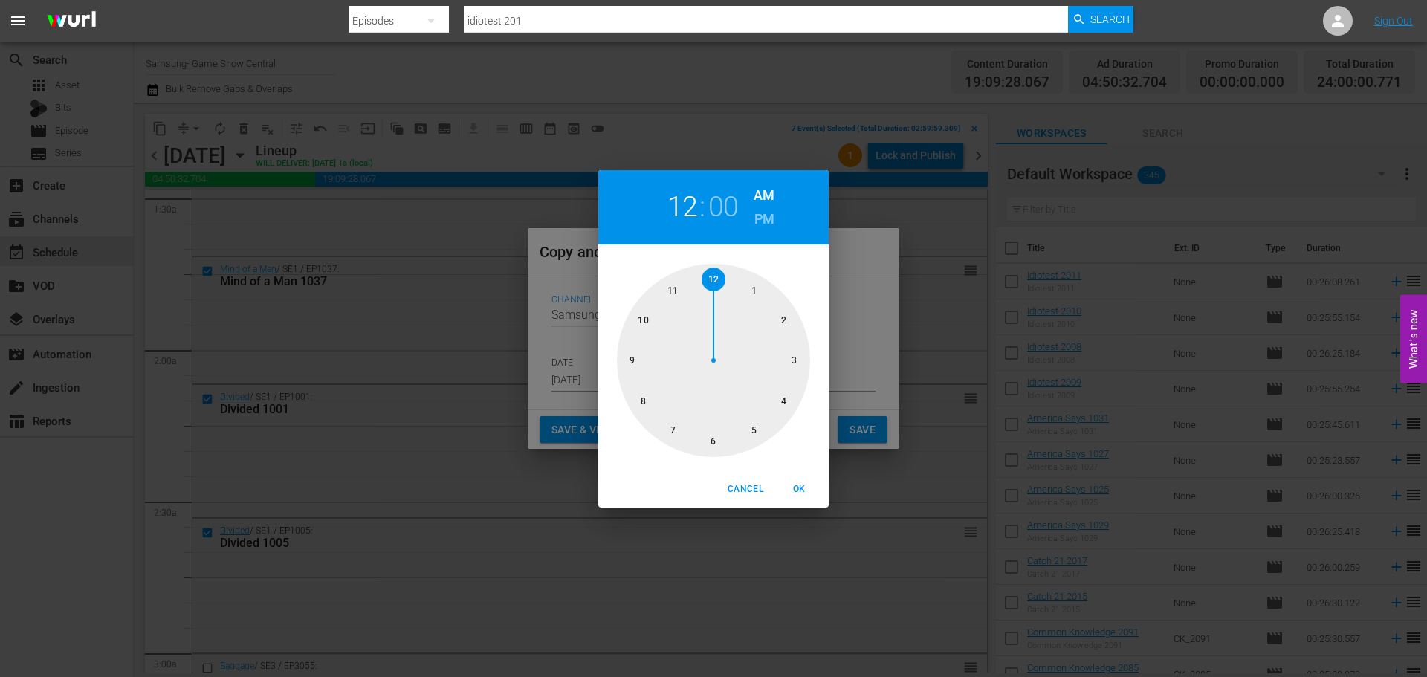
click at [792, 372] on div at bounding box center [713, 360] width 193 height 193
click at [780, 482] on button "OK" at bounding box center [799, 489] width 48 height 25
type input "03:00 am"
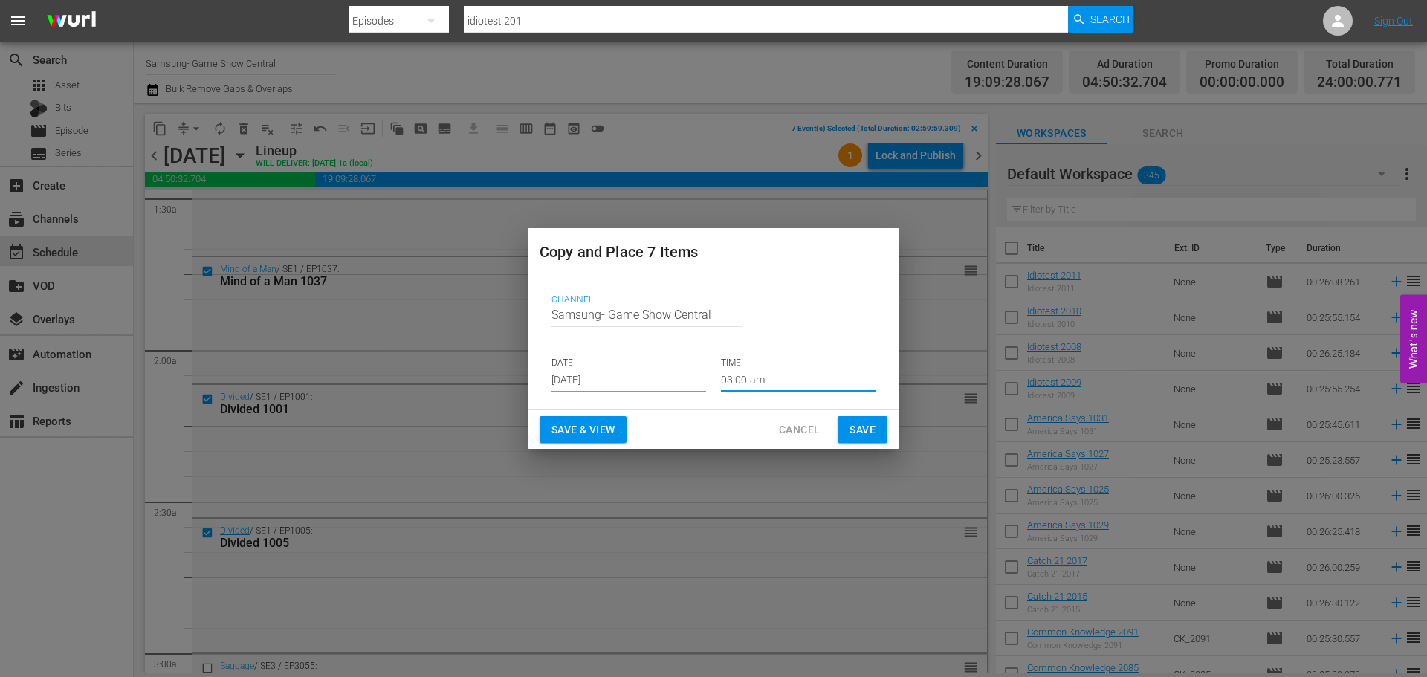
click at [842, 422] on button "Save" at bounding box center [862, 429] width 50 height 27
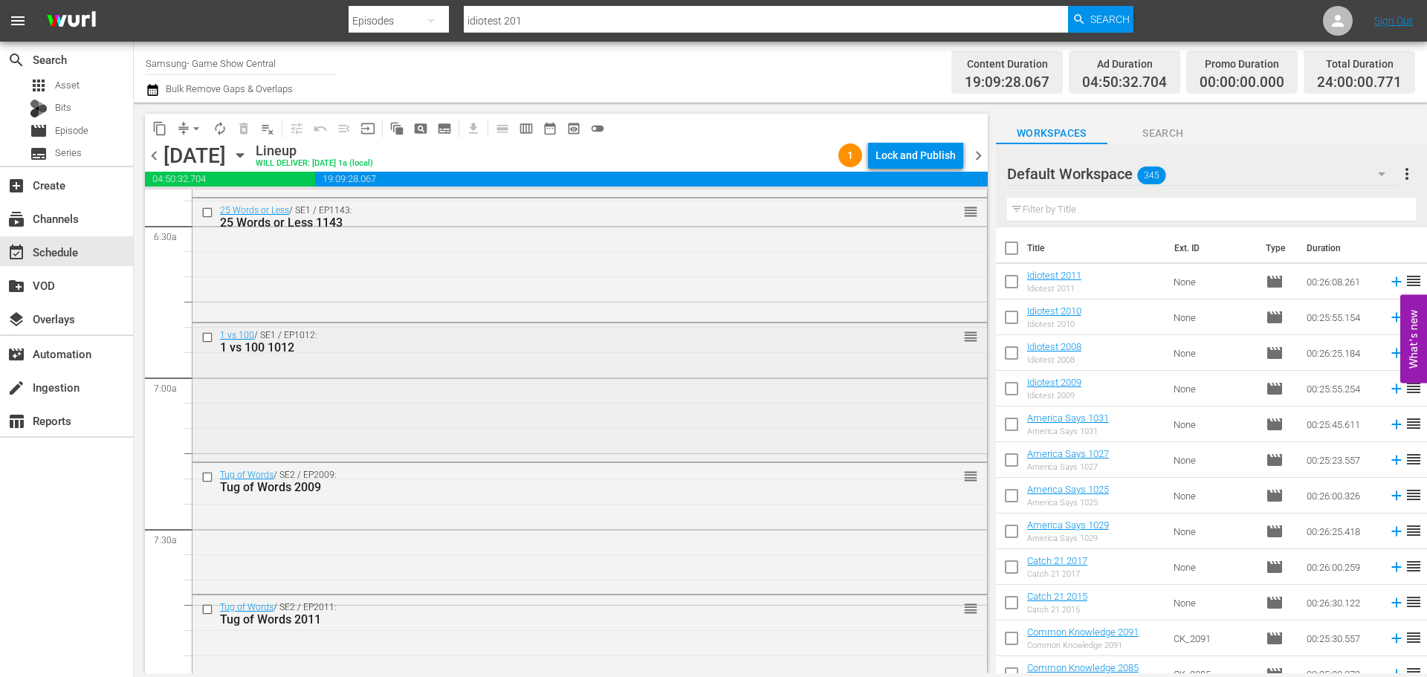
scroll to position [2203, 0]
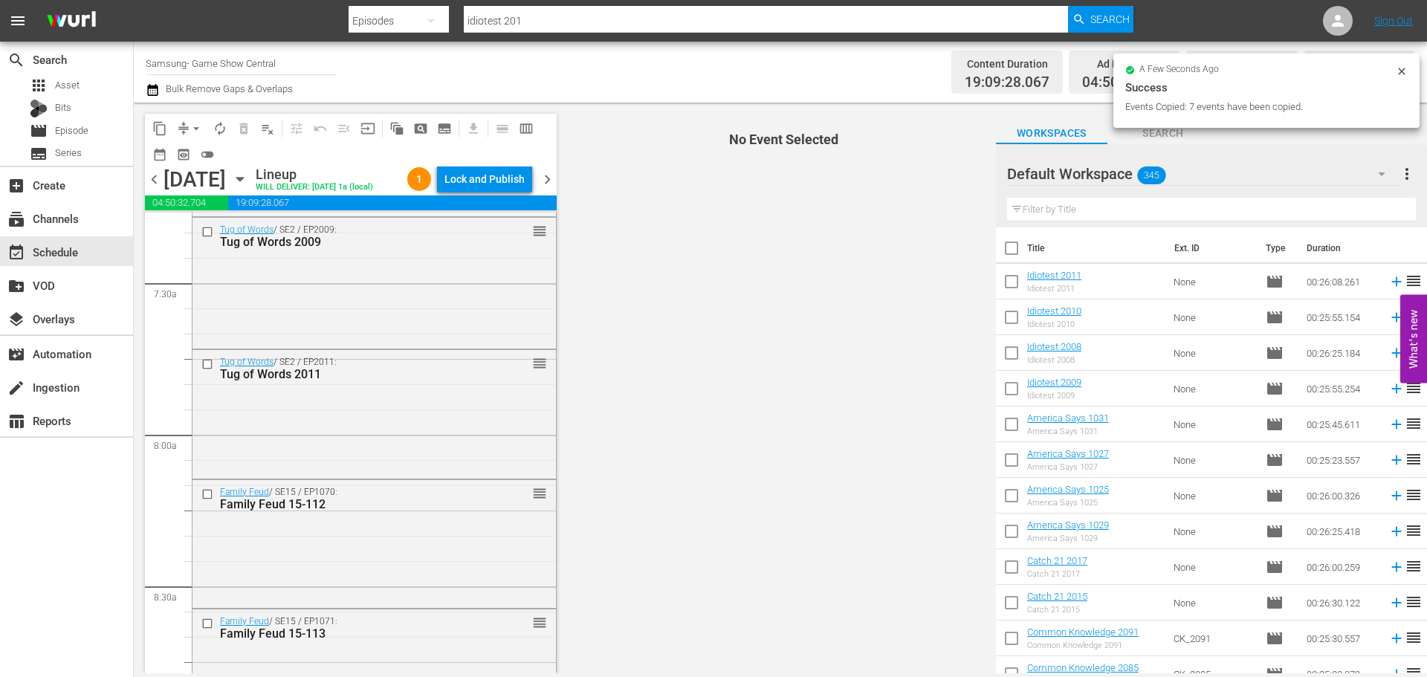
scroll to position [2601, 0]
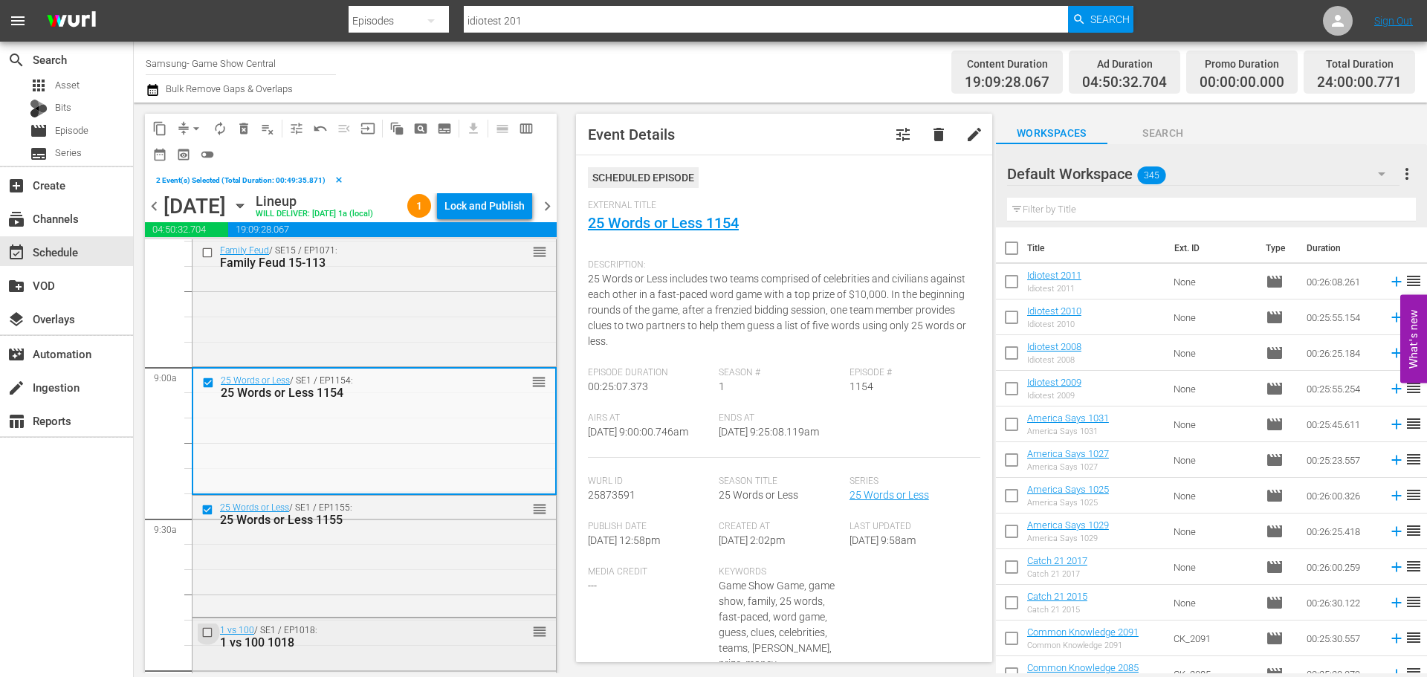
click at [206, 636] on input "checkbox" at bounding box center [209, 632] width 16 height 13
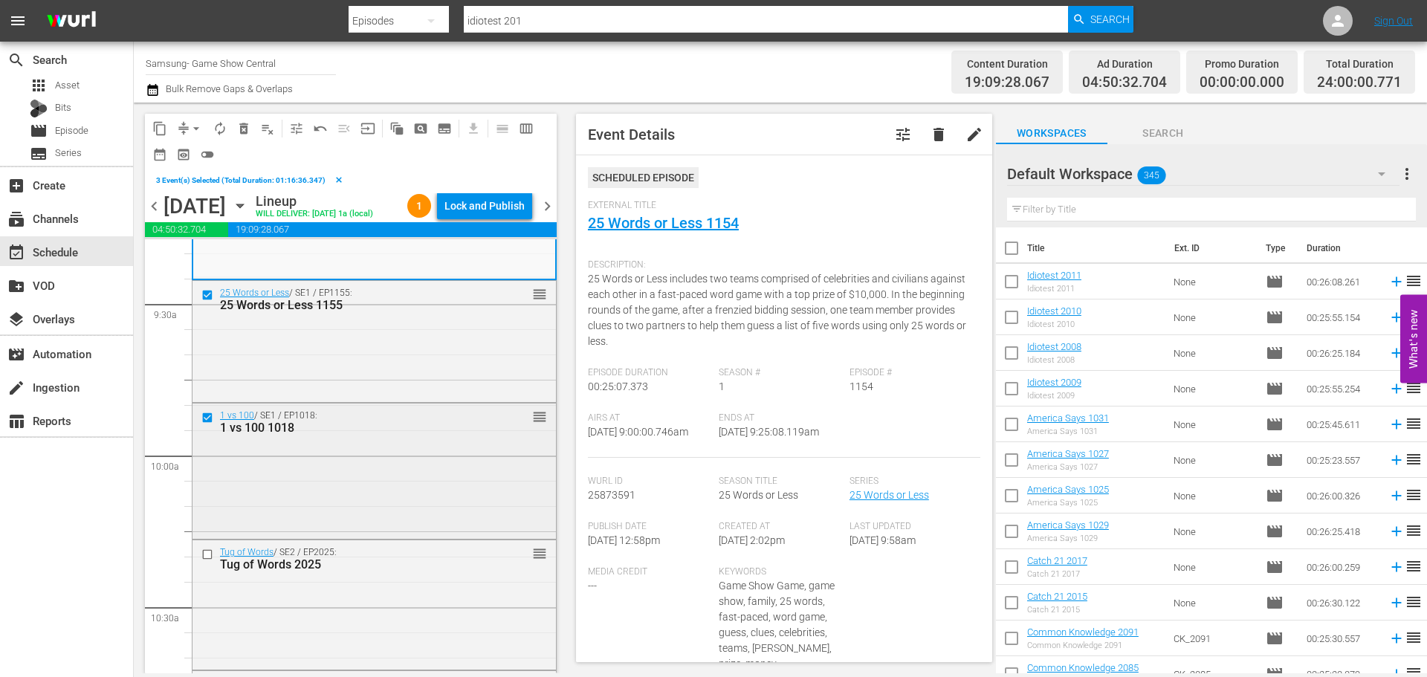
scroll to position [2823, 0]
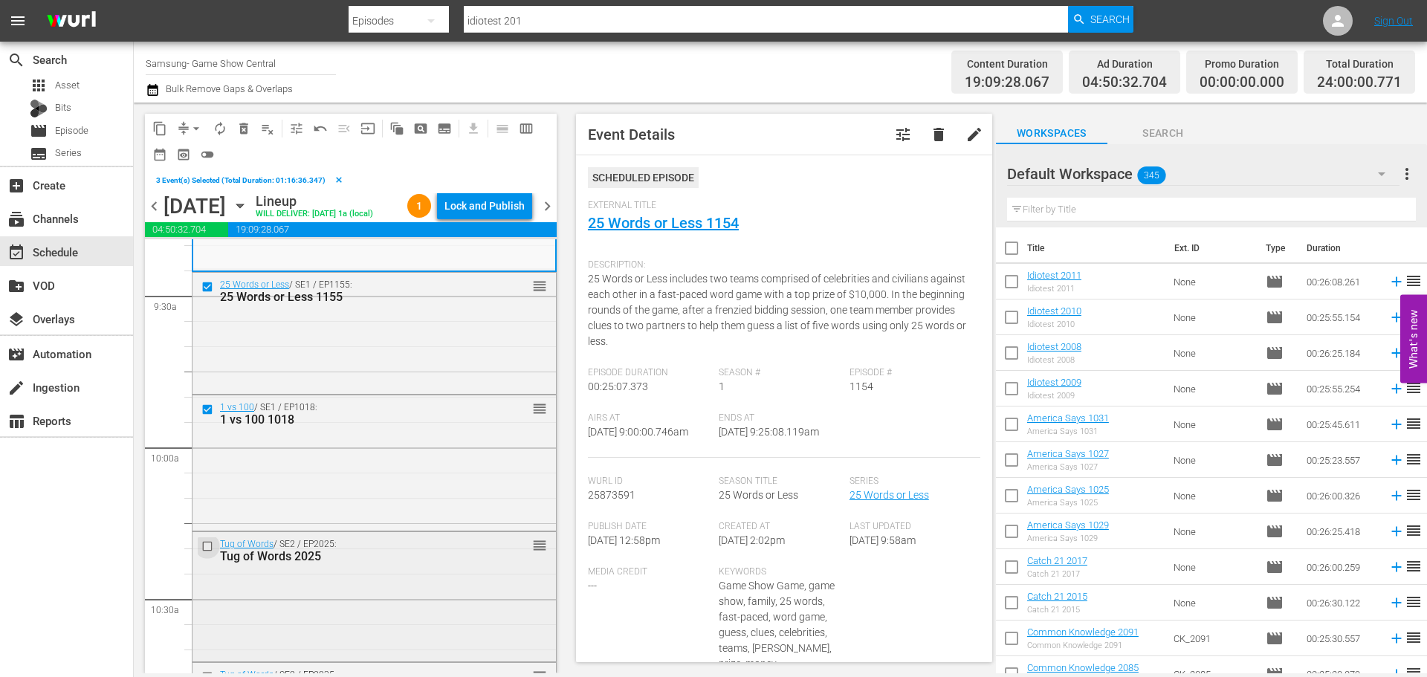
click at [212, 548] on input "checkbox" at bounding box center [209, 546] width 16 height 13
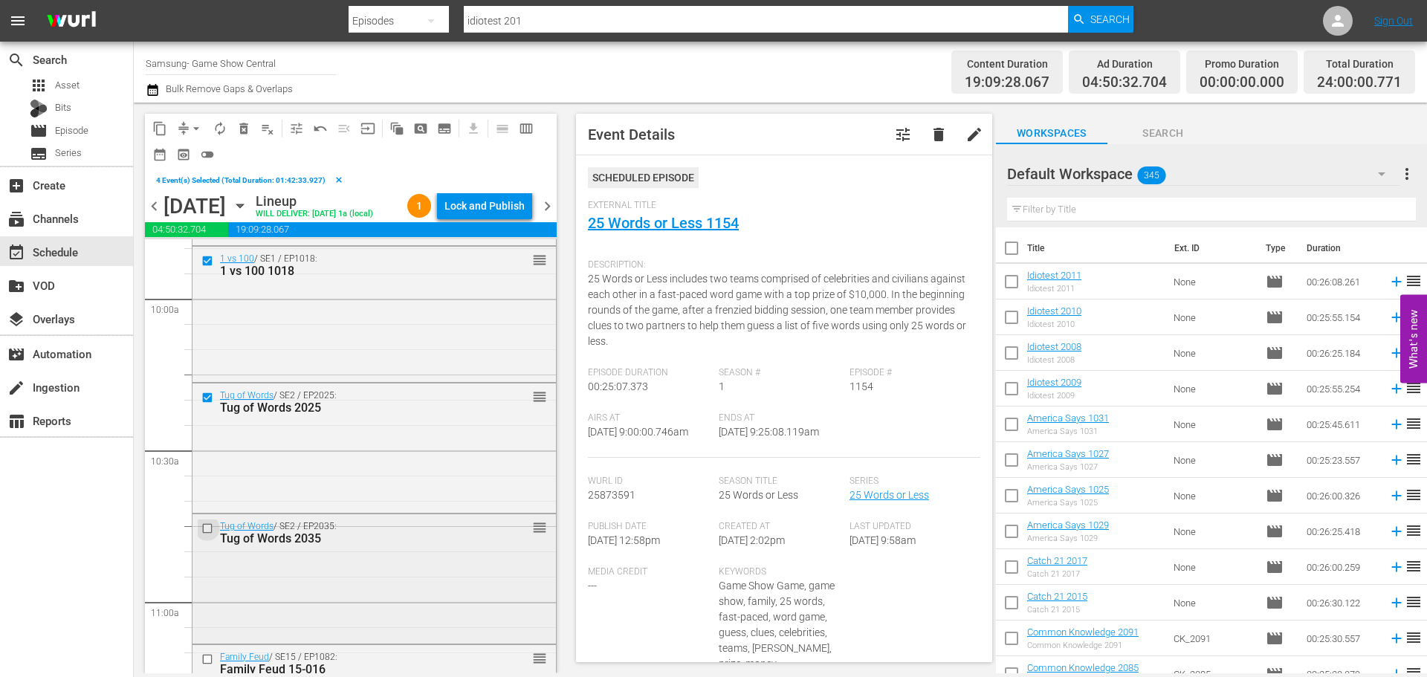
click at [213, 528] on input "checkbox" at bounding box center [209, 528] width 16 height 13
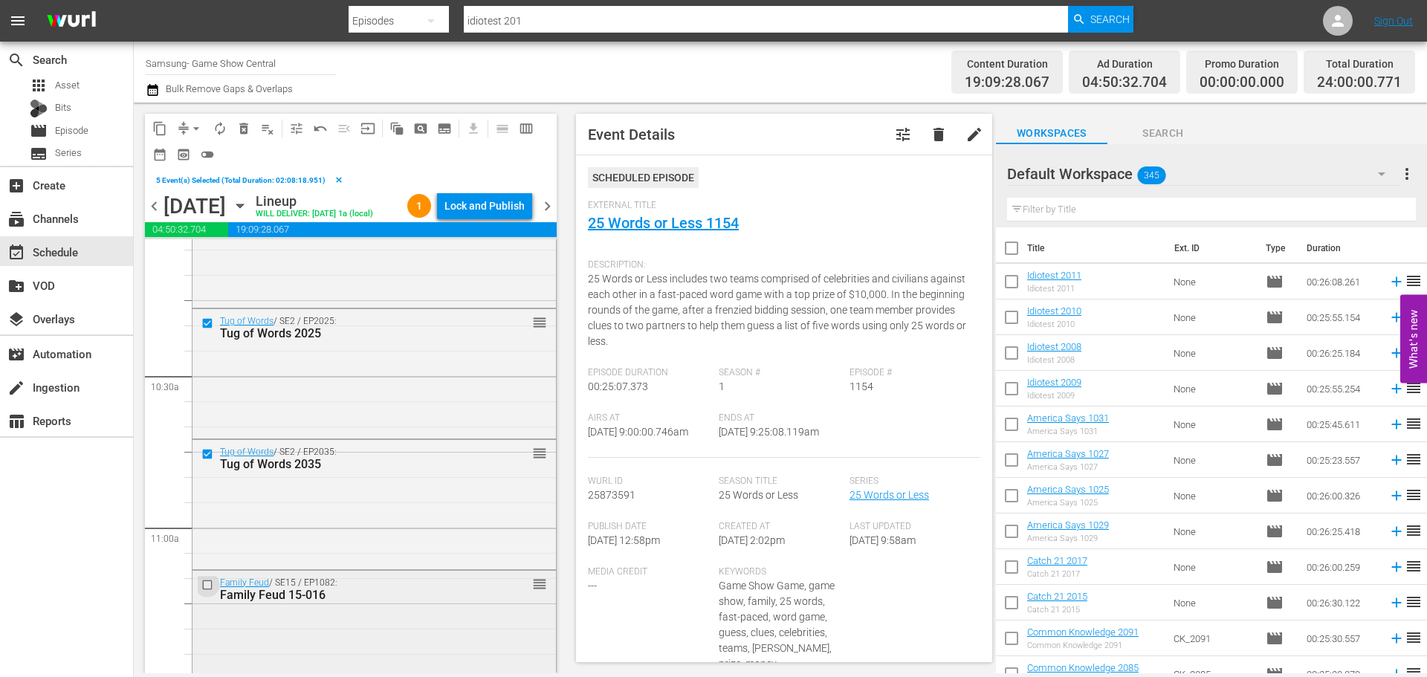
click at [211, 583] on input "checkbox" at bounding box center [209, 584] width 16 height 13
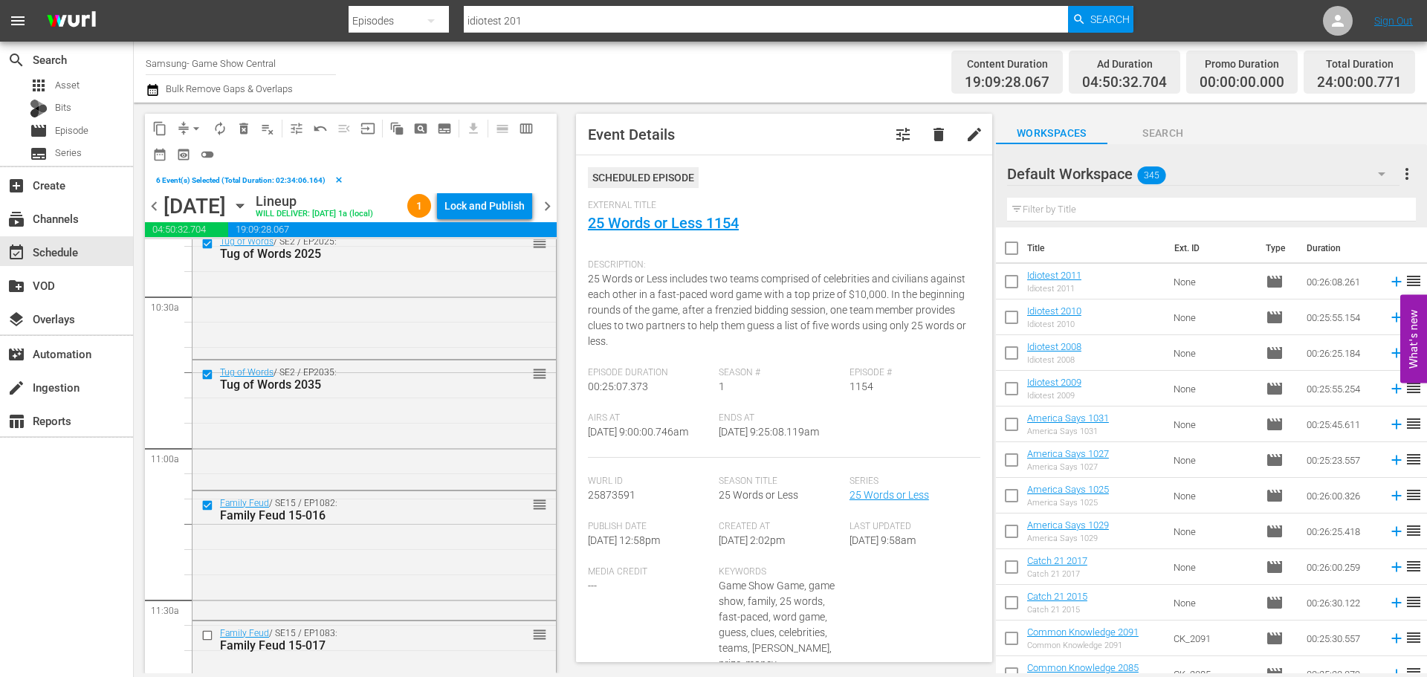
scroll to position [3195, 0]
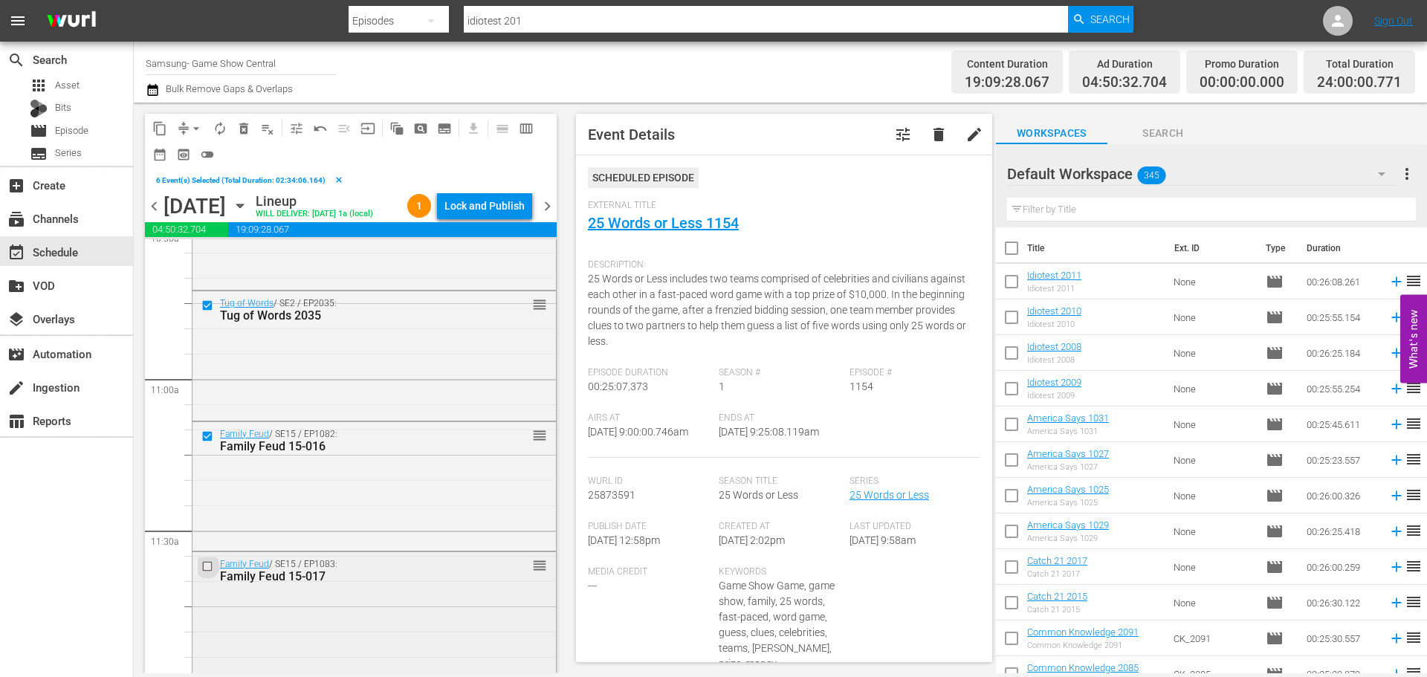
click at [204, 569] on input "checkbox" at bounding box center [209, 566] width 16 height 13
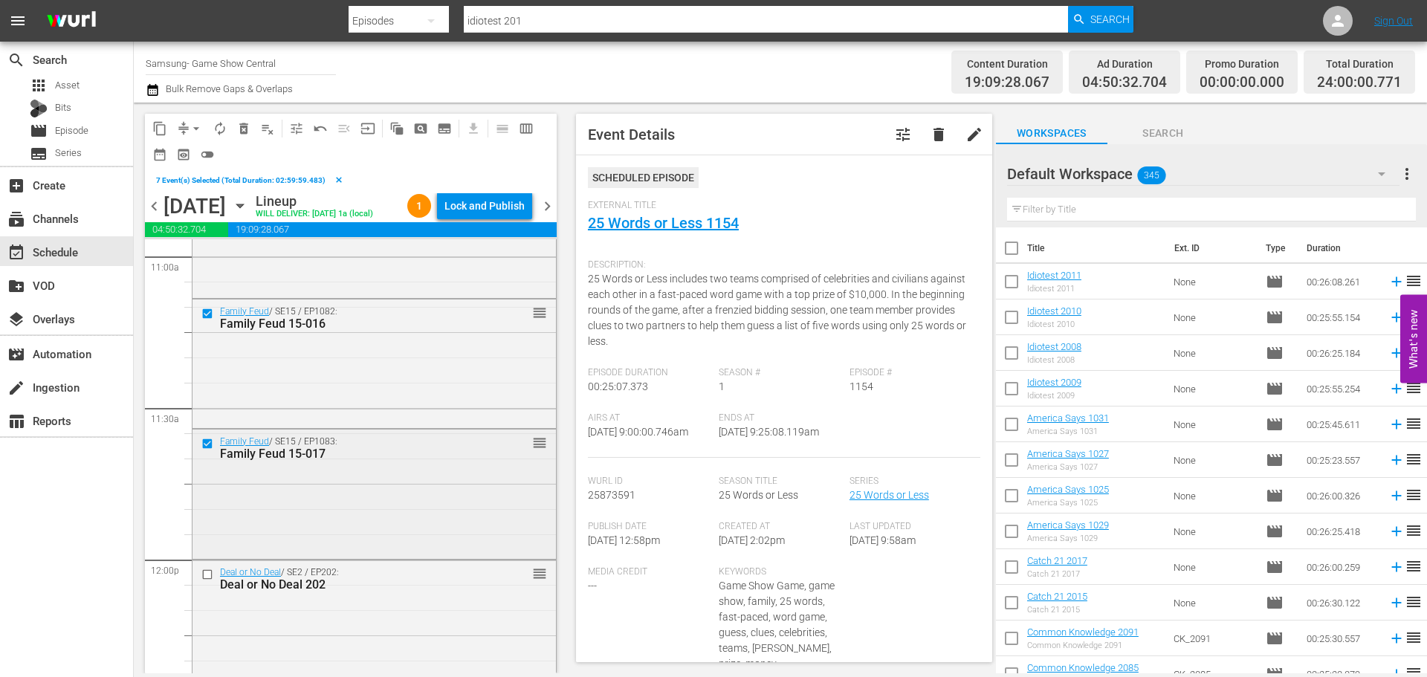
scroll to position [3344, 0]
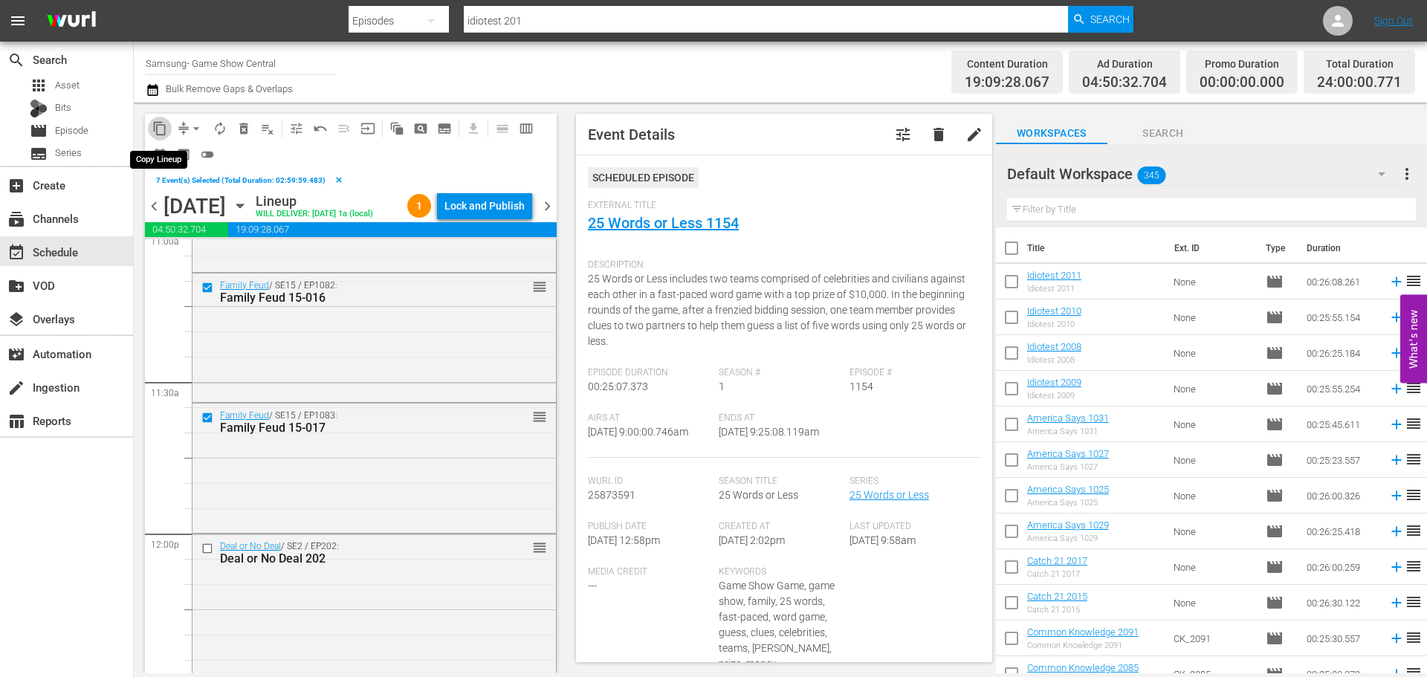
click at [161, 123] on span "content_copy" at bounding box center [159, 128] width 15 height 15
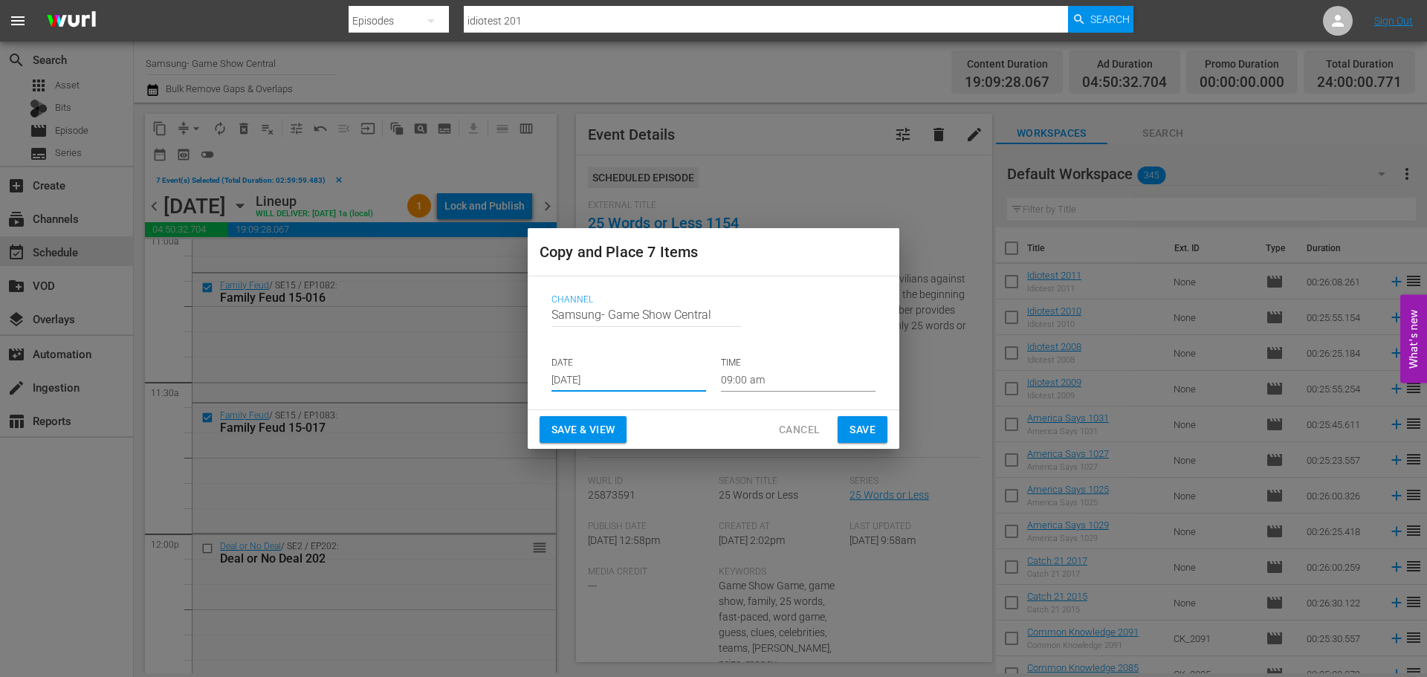
click at [600, 372] on input "Aug 23rd 2025" at bounding box center [628, 380] width 155 height 22
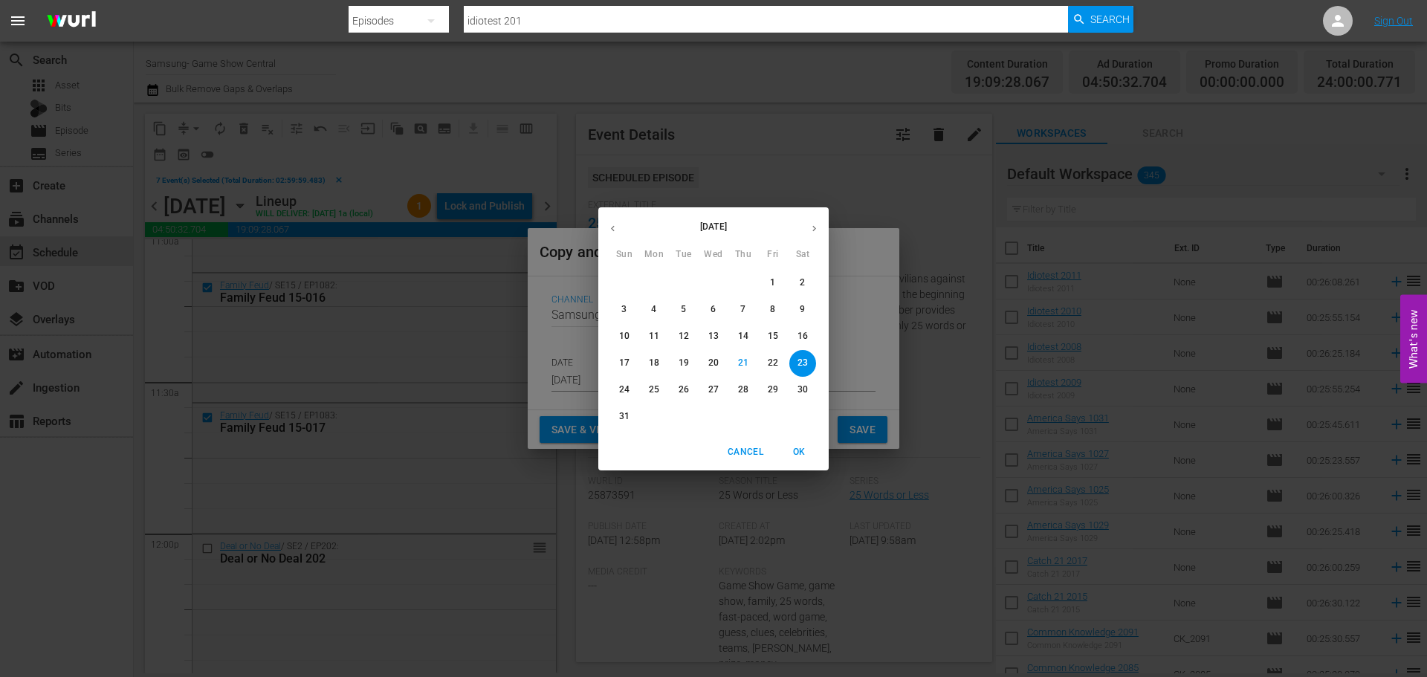
click at [808, 360] on span "23" at bounding box center [802, 363] width 27 height 13
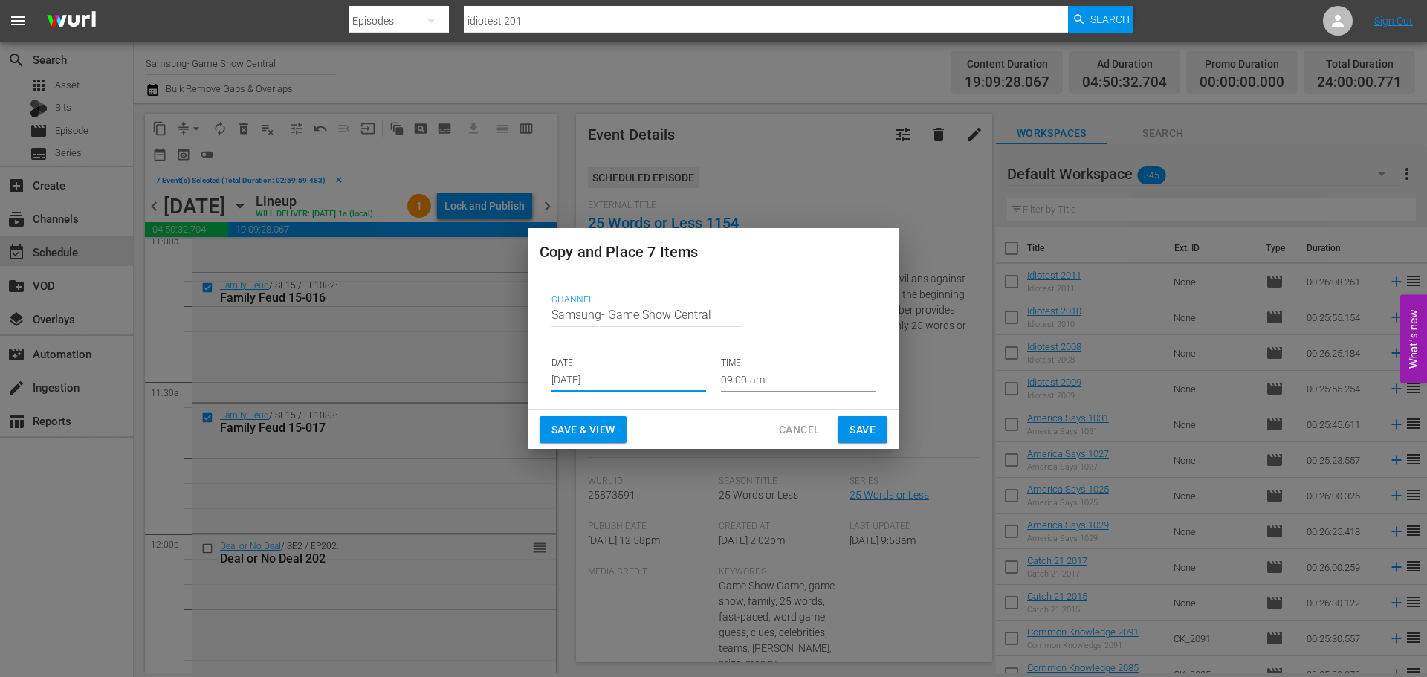
click at [785, 372] on input "09:00 am" at bounding box center [798, 380] width 155 height 22
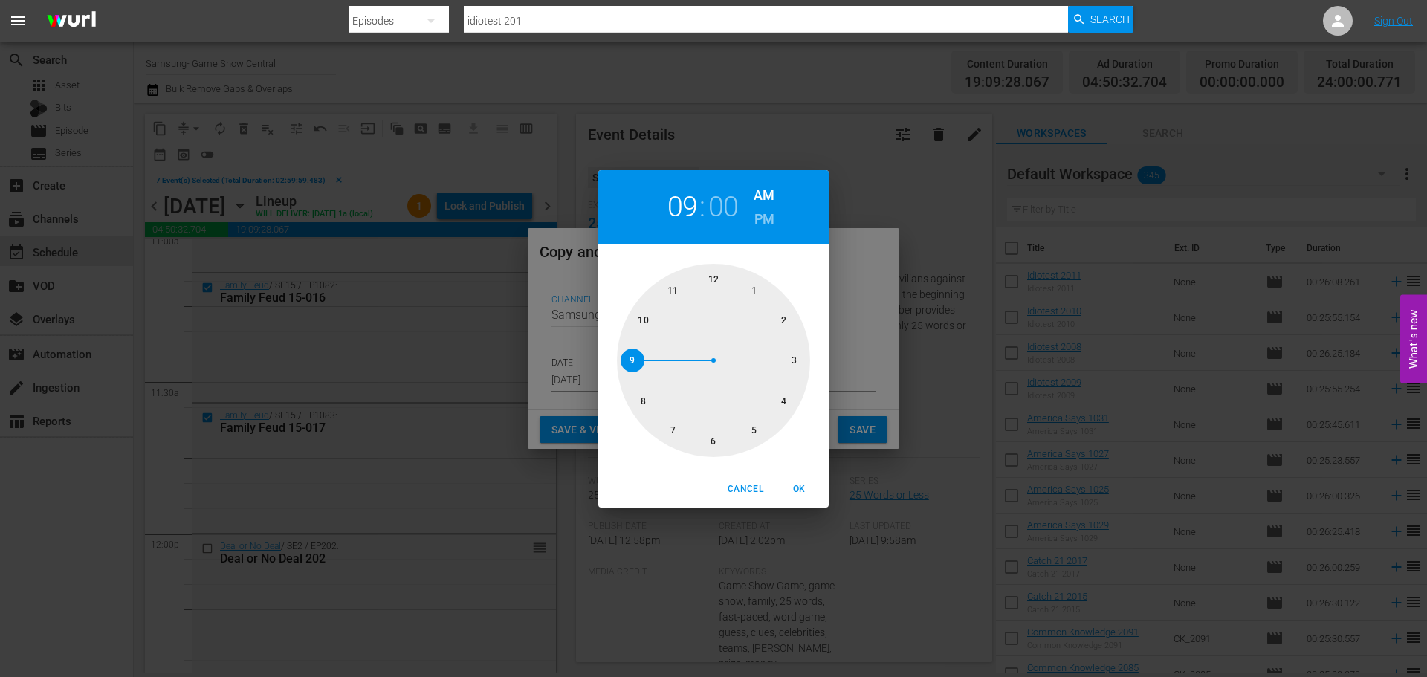
click at [711, 444] on div at bounding box center [713, 360] width 193 height 193
click at [796, 482] on span "OK" at bounding box center [799, 489] width 36 height 16
type input "06:00 am"
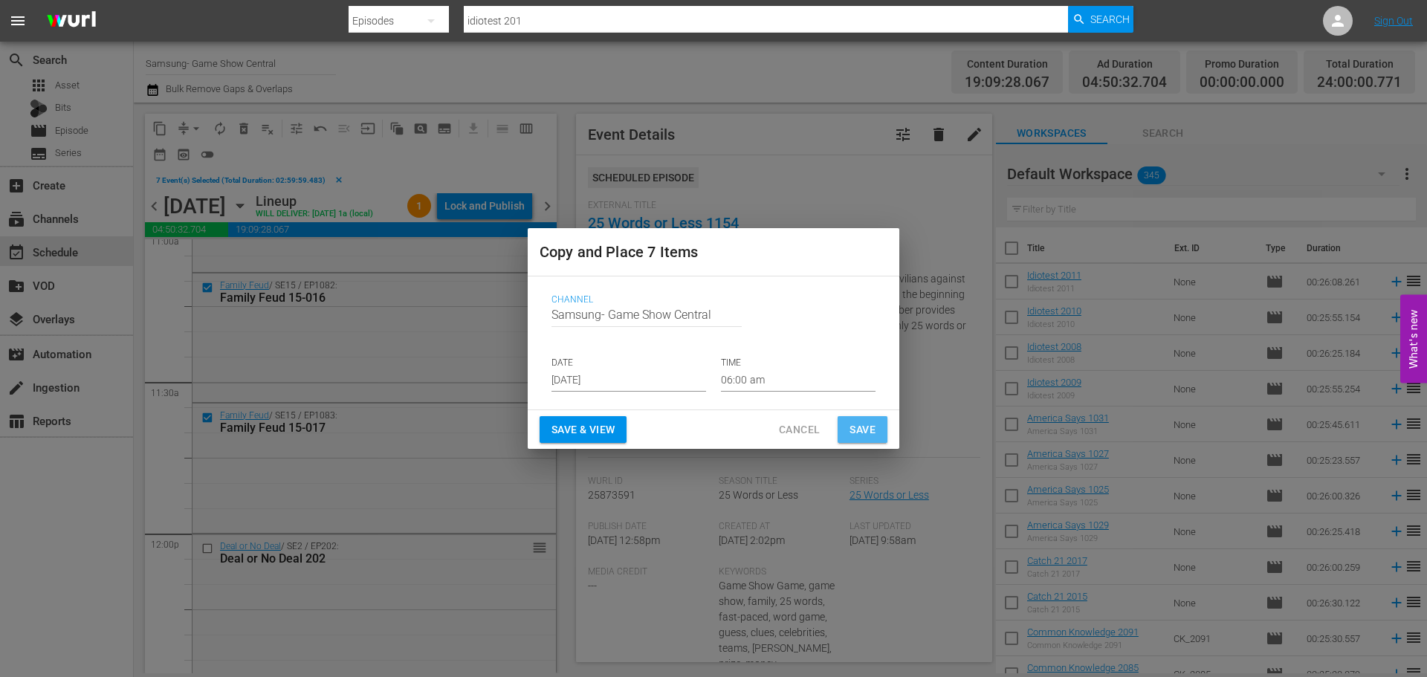
drag, startPoint x: 883, startPoint y: 420, endPoint x: 857, endPoint y: 428, distance: 27.3
click at [878, 420] on button "Save" at bounding box center [862, 429] width 50 height 27
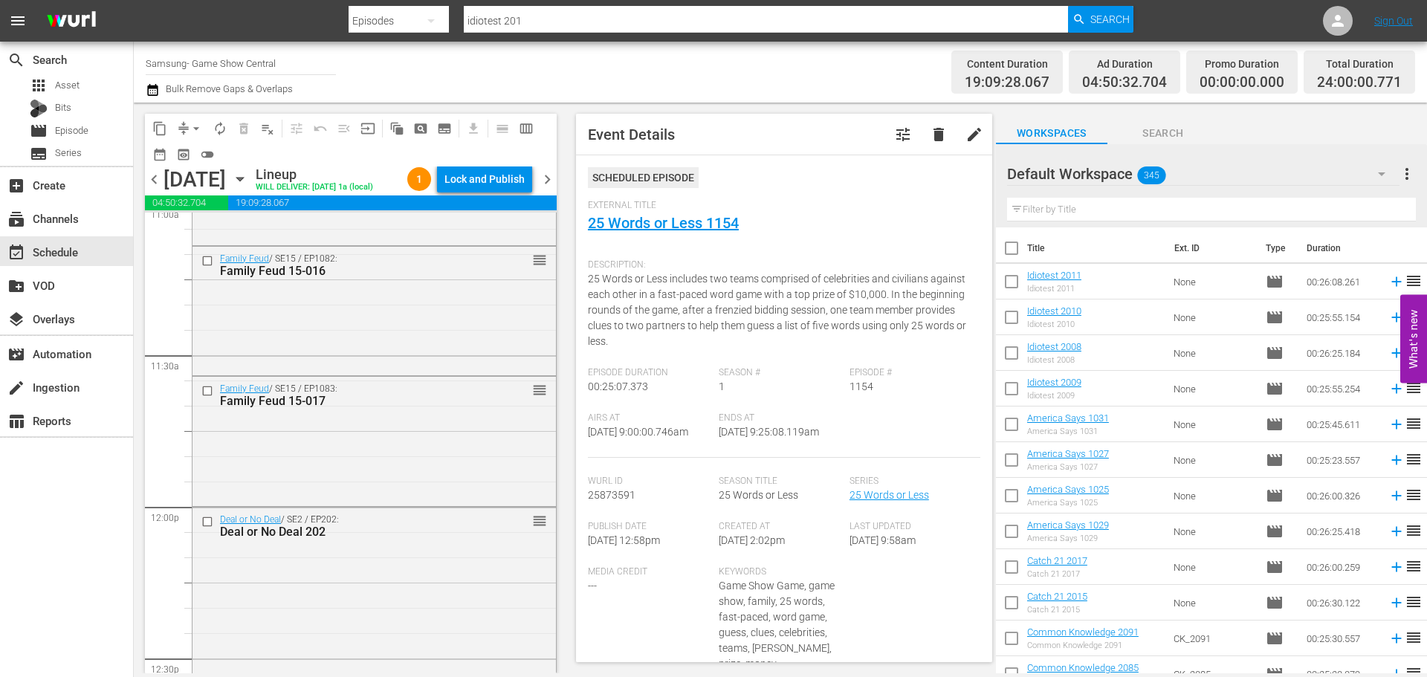
click at [857, 428] on div "Airs At 8/29/25 @ 9:00:00.746am Ends At 8/29/25 @ 9:25:08.119am" at bounding box center [784, 434] width 392 height 45
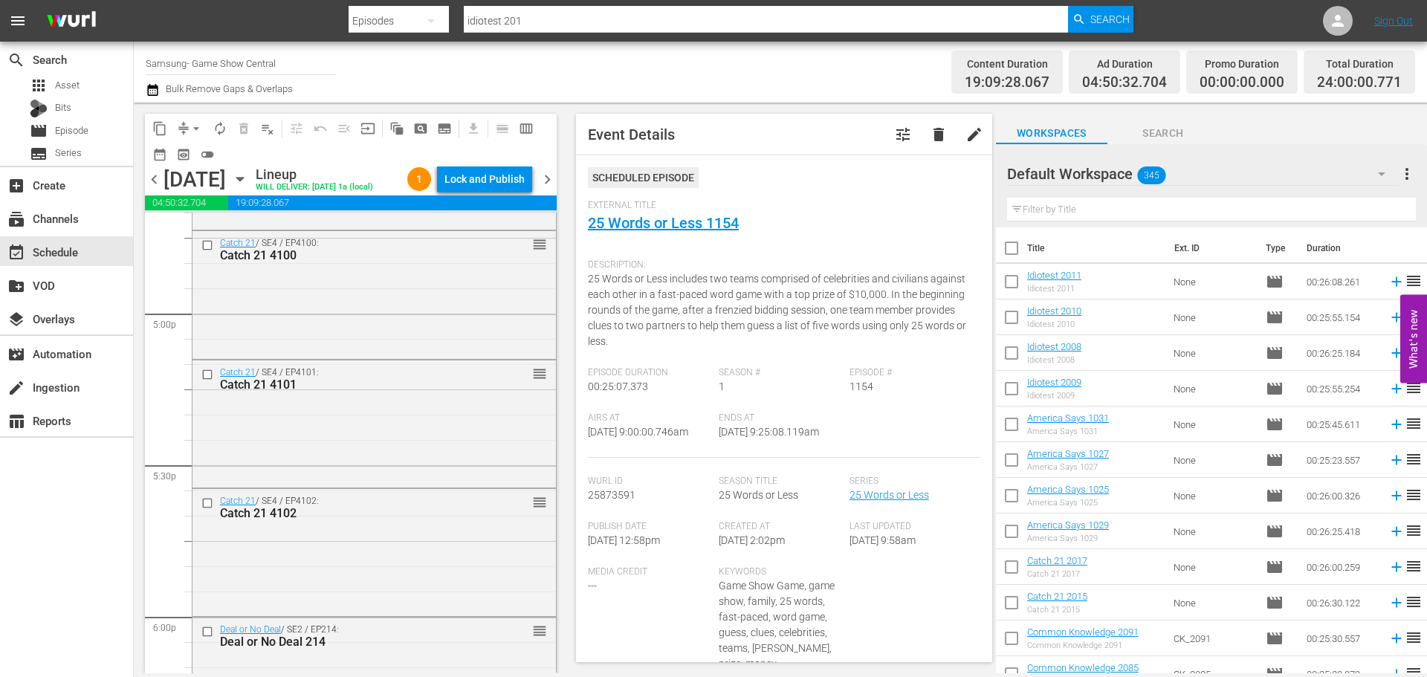
scroll to position [5201, 0]
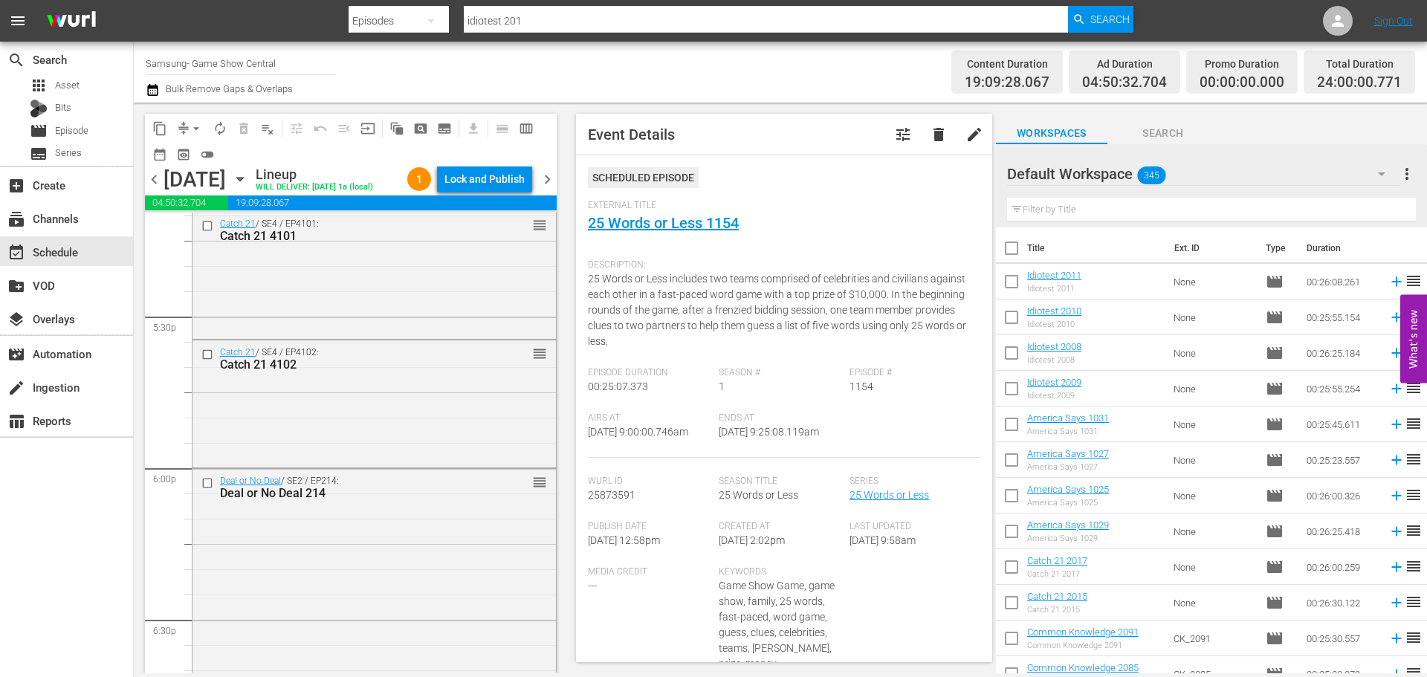
click at [198, 484] on div at bounding box center [209, 483] width 22 height 18
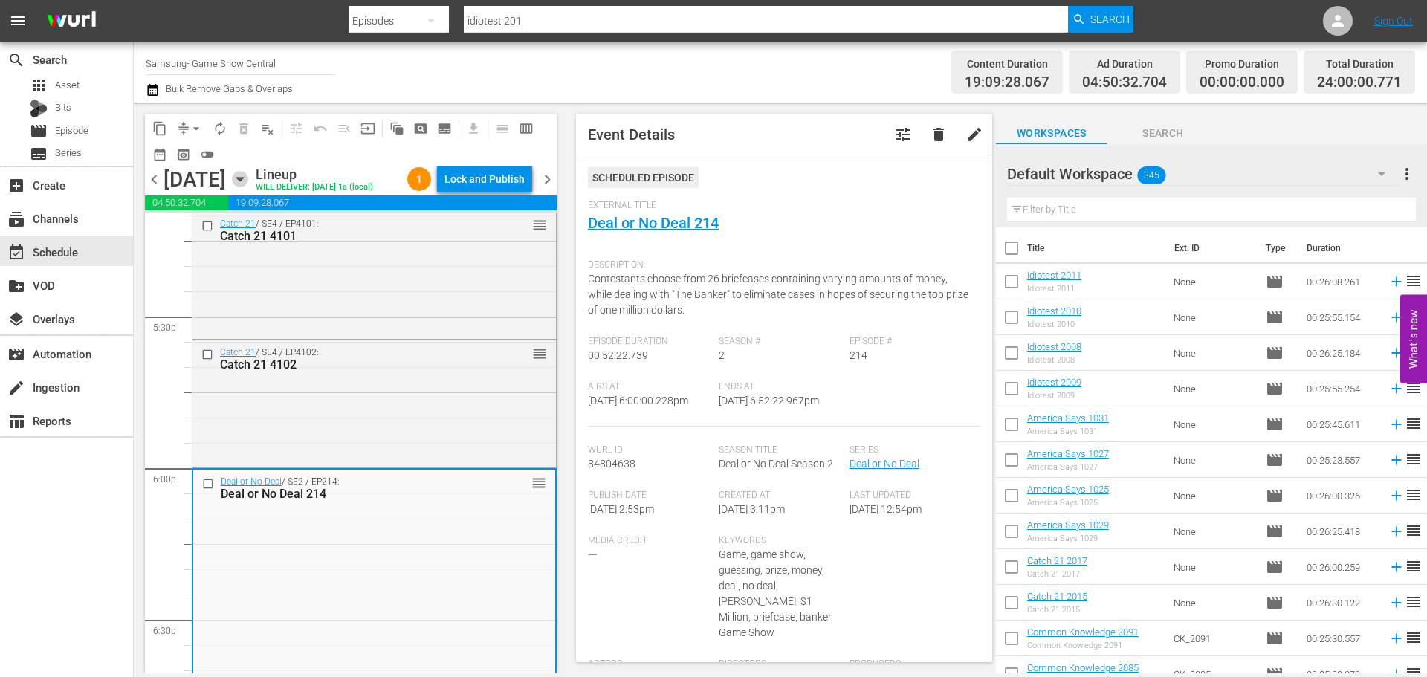
click at [248, 185] on icon "button" at bounding box center [240, 179] width 16 height 16
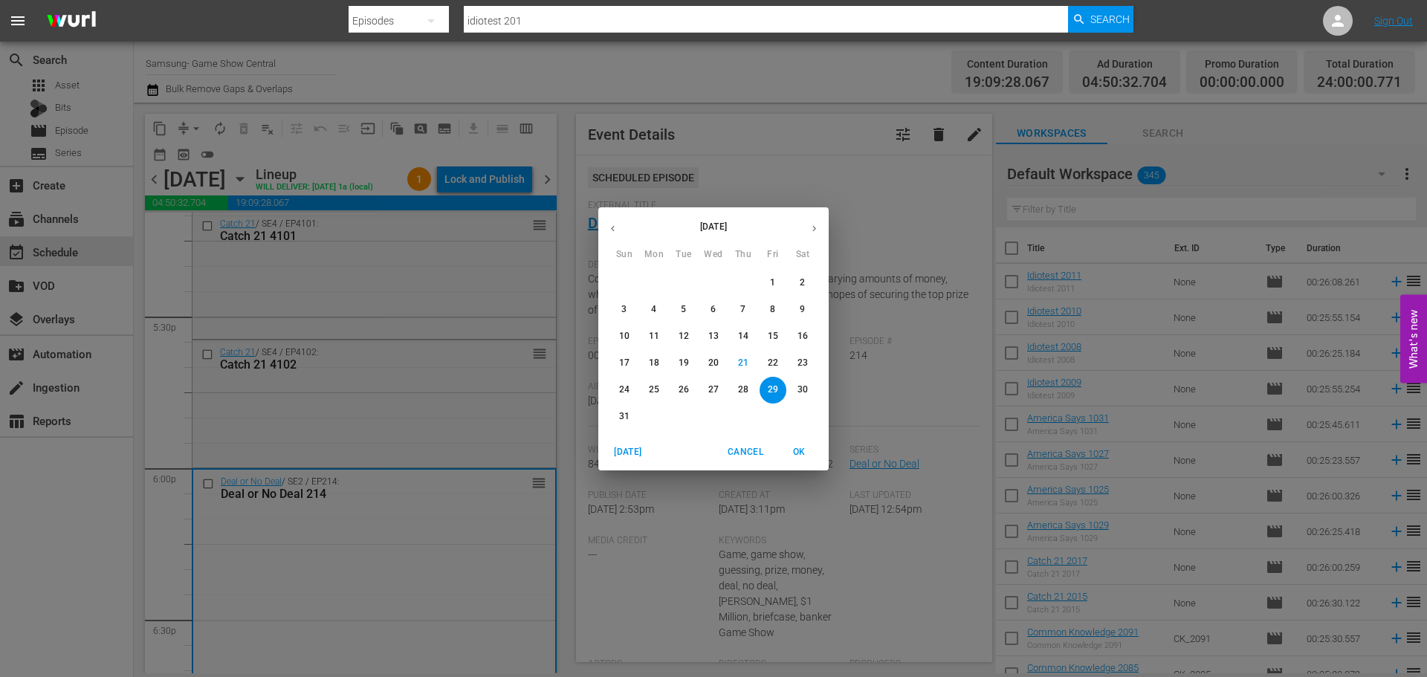
click at [626, 363] on p "17" at bounding box center [624, 363] width 10 height 13
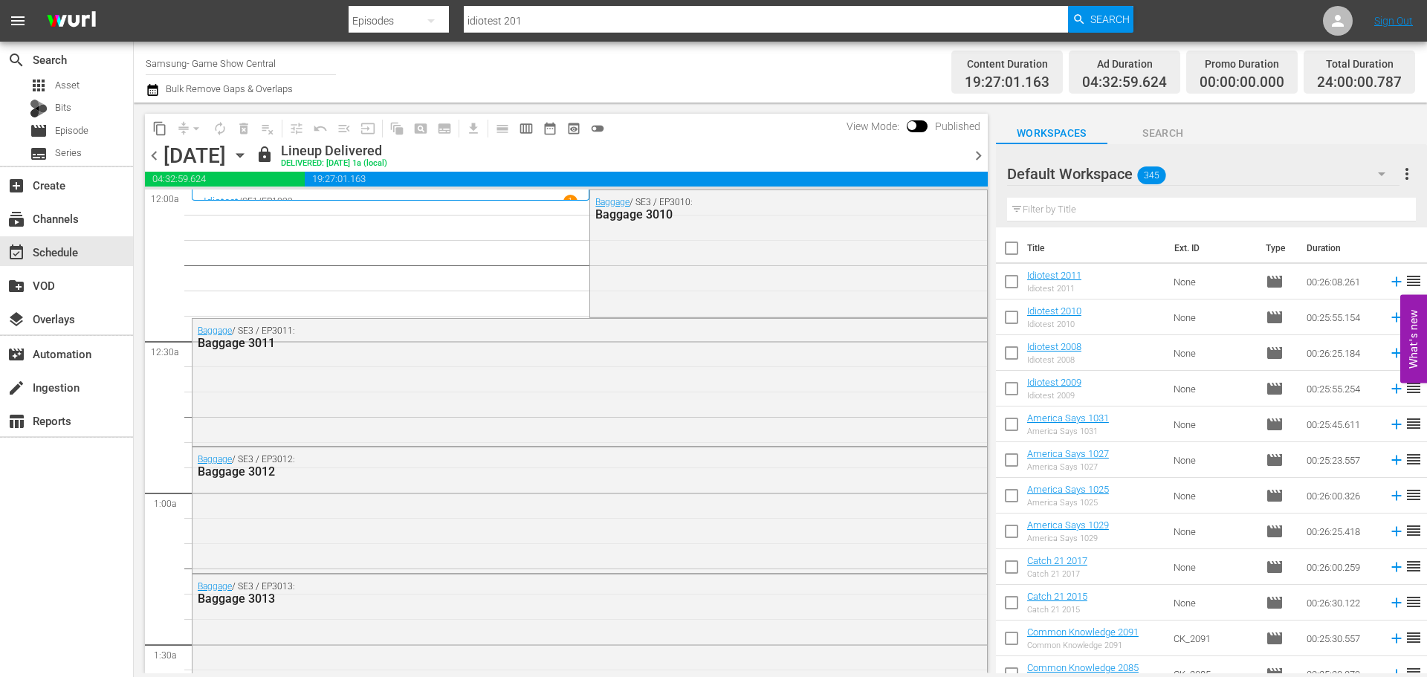
click at [172, 130] on span "compress arrow_drop_down" at bounding box center [190, 129] width 36 height 24
click at [163, 130] on span "content_copy" at bounding box center [159, 128] width 15 height 15
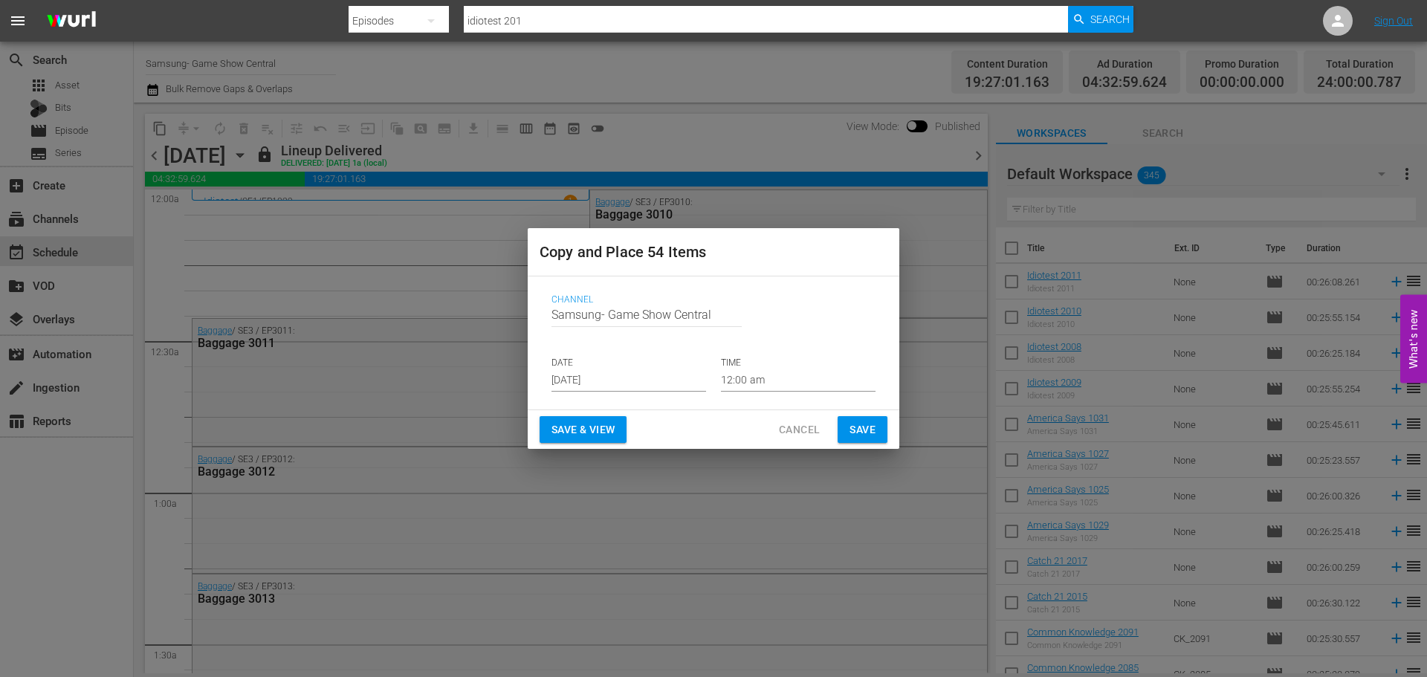
click at [685, 377] on input "Aug 23rd 2025" at bounding box center [628, 380] width 155 height 22
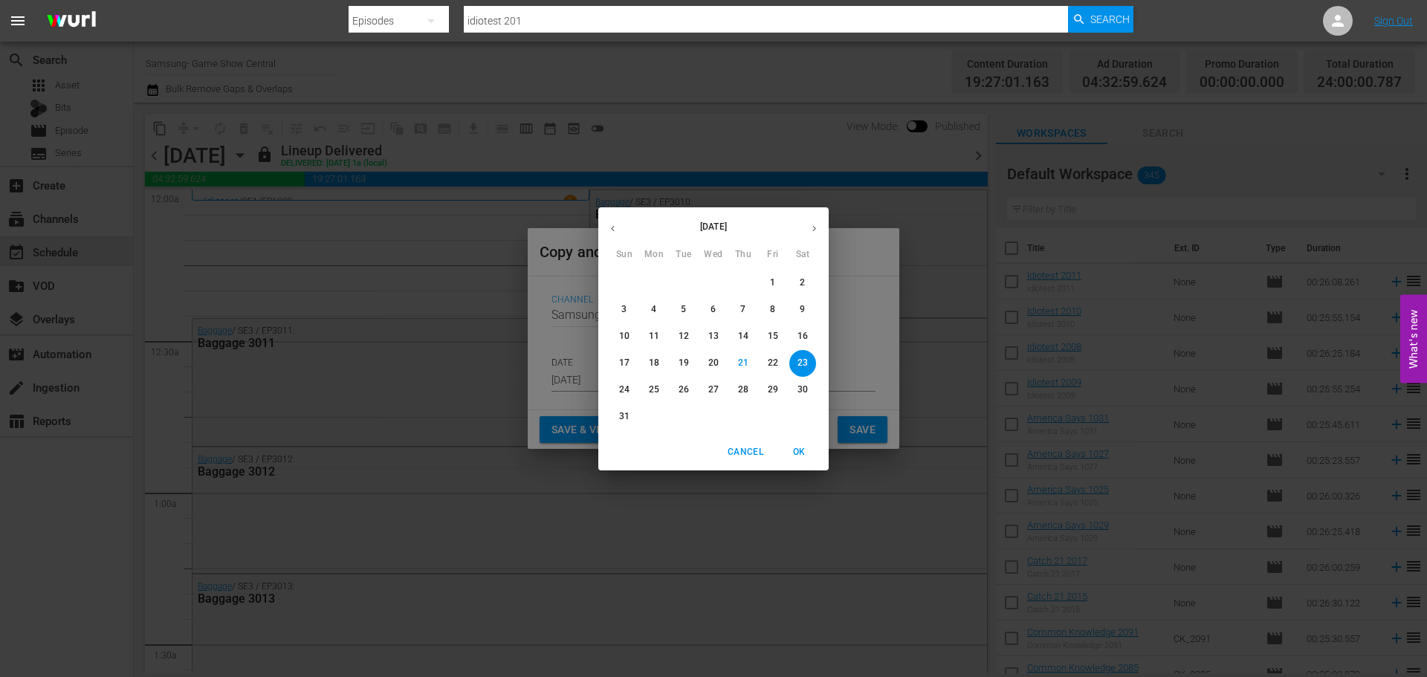
click at [594, 423] on div "August 2025 Sun Mon Tue Wed Thu Fri Sat 27 28 29 30 31 1 2 3 4 5 6 7 8 9 10 11 …" at bounding box center [713, 338] width 1427 height 677
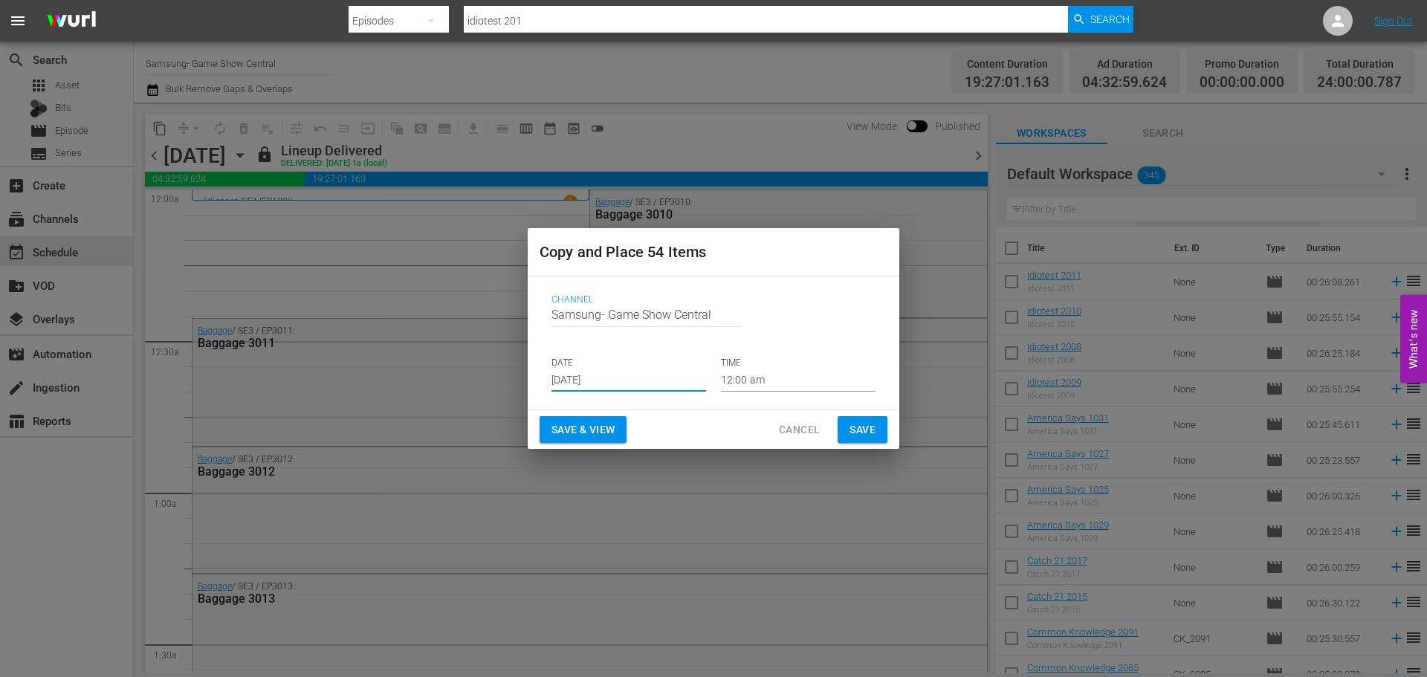
click at [614, 370] on input "Aug 23rd 2025" at bounding box center [628, 380] width 155 height 22
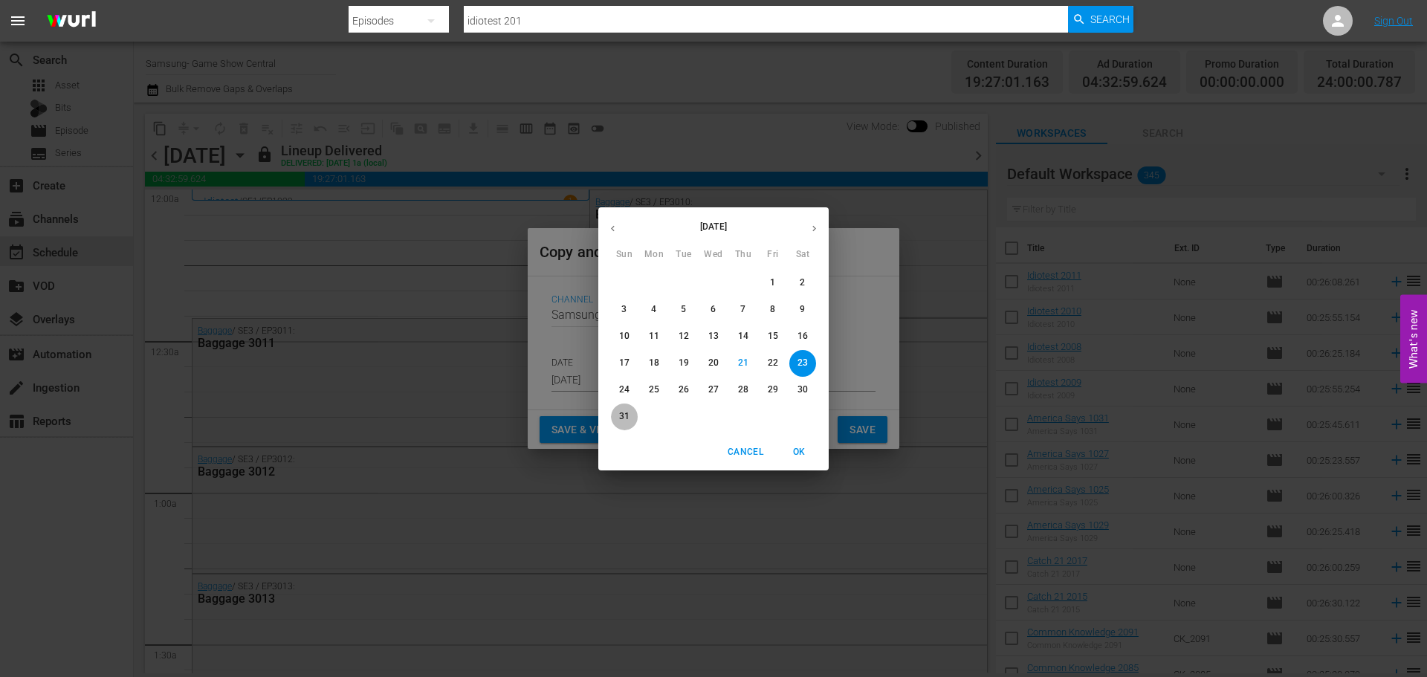
click at [625, 408] on button "31" at bounding box center [624, 416] width 27 height 27
type input "Aug 31st 2025"
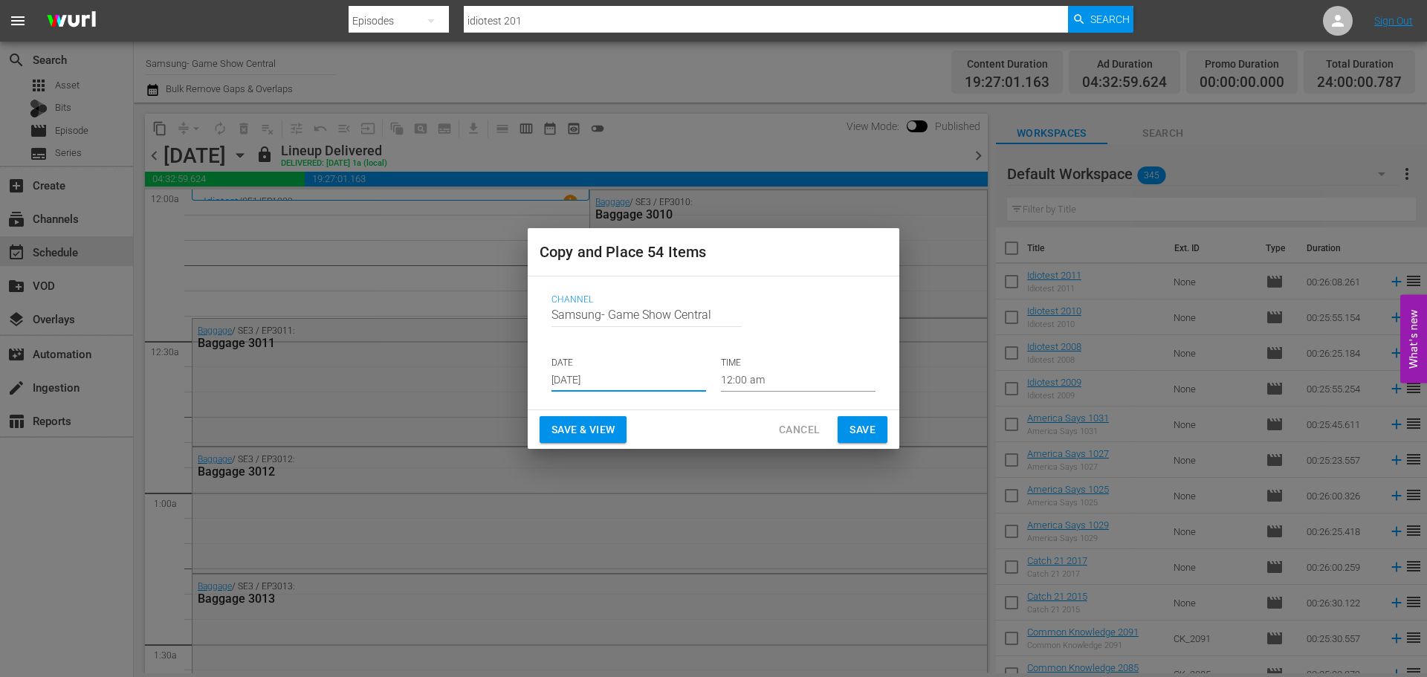
click at [885, 426] on button "Save" at bounding box center [862, 429] width 50 height 27
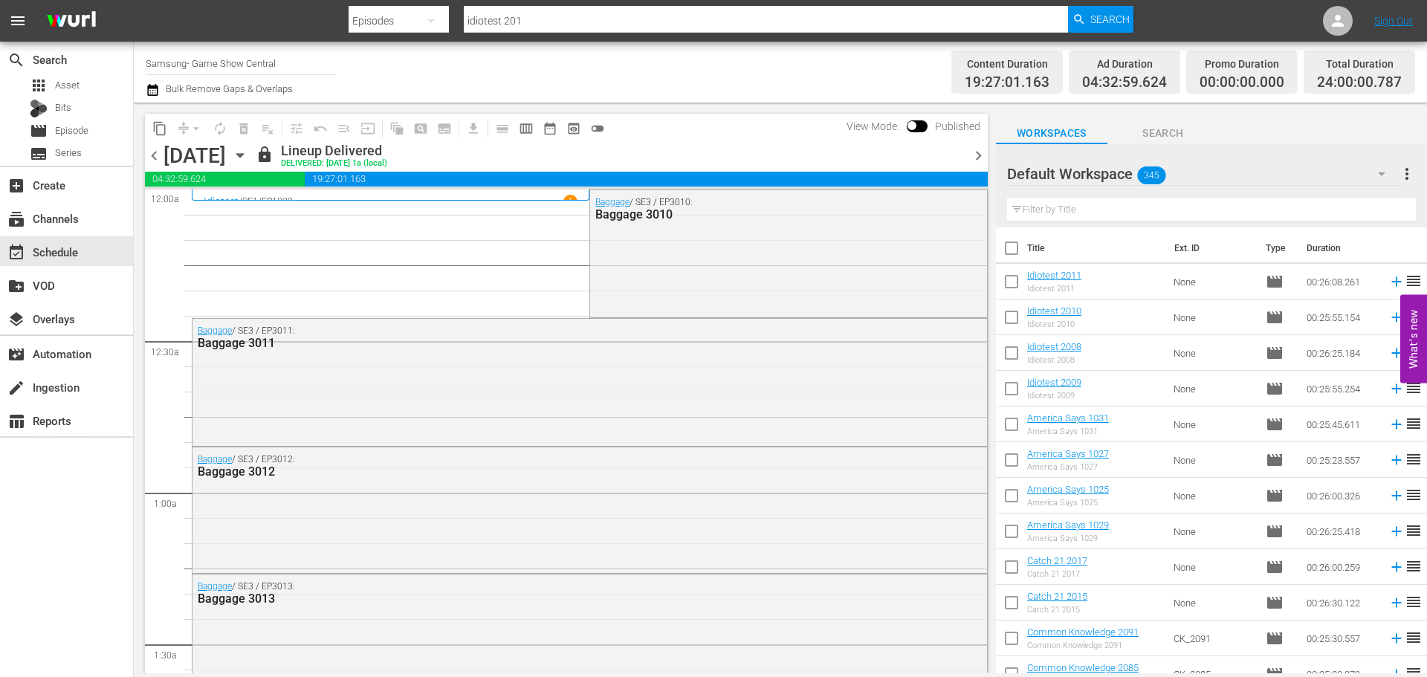
click at [252, 158] on div "Sunday, August 17th August 17th" at bounding box center [207, 155] width 88 height 25
click at [252, 152] on div "Sunday, August 17th August 17th" at bounding box center [207, 155] width 88 height 25
click at [248, 155] on icon "button" at bounding box center [240, 155] width 16 height 16
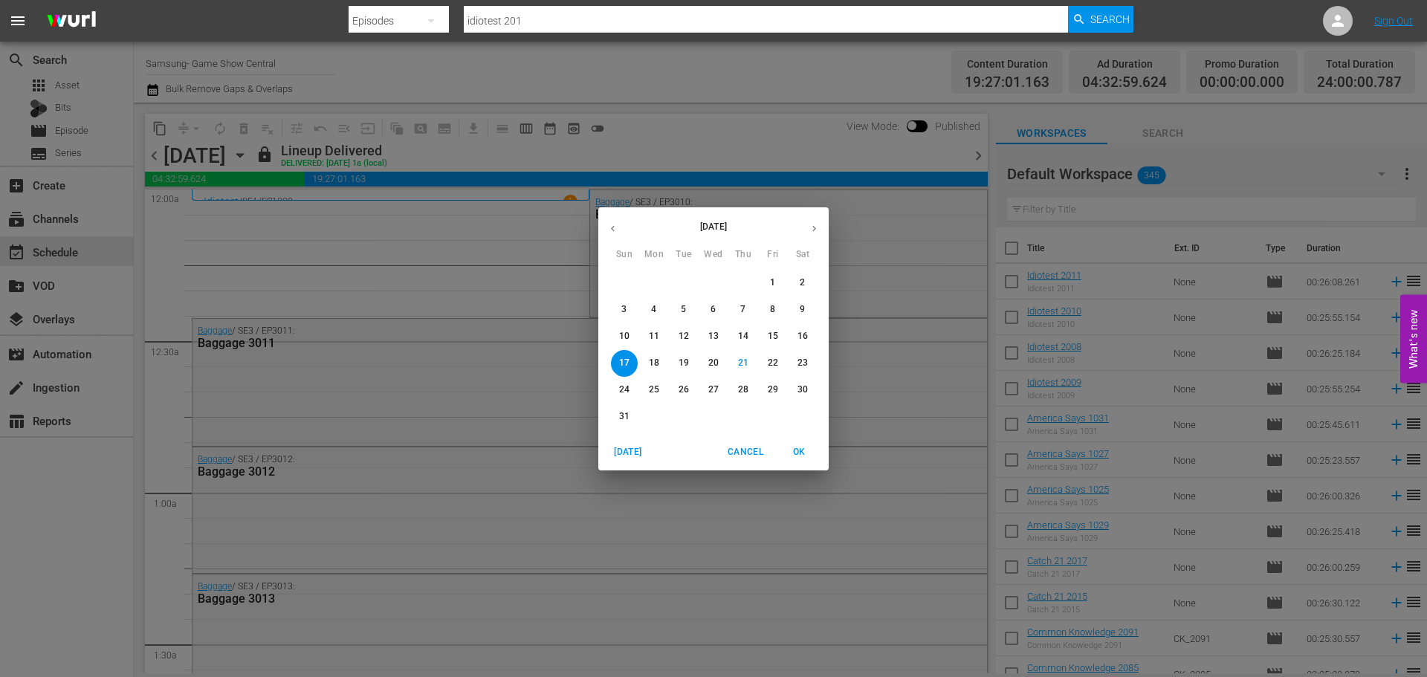
click at [621, 418] on p "31" at bounding box center [624, 416] width 10 height 13
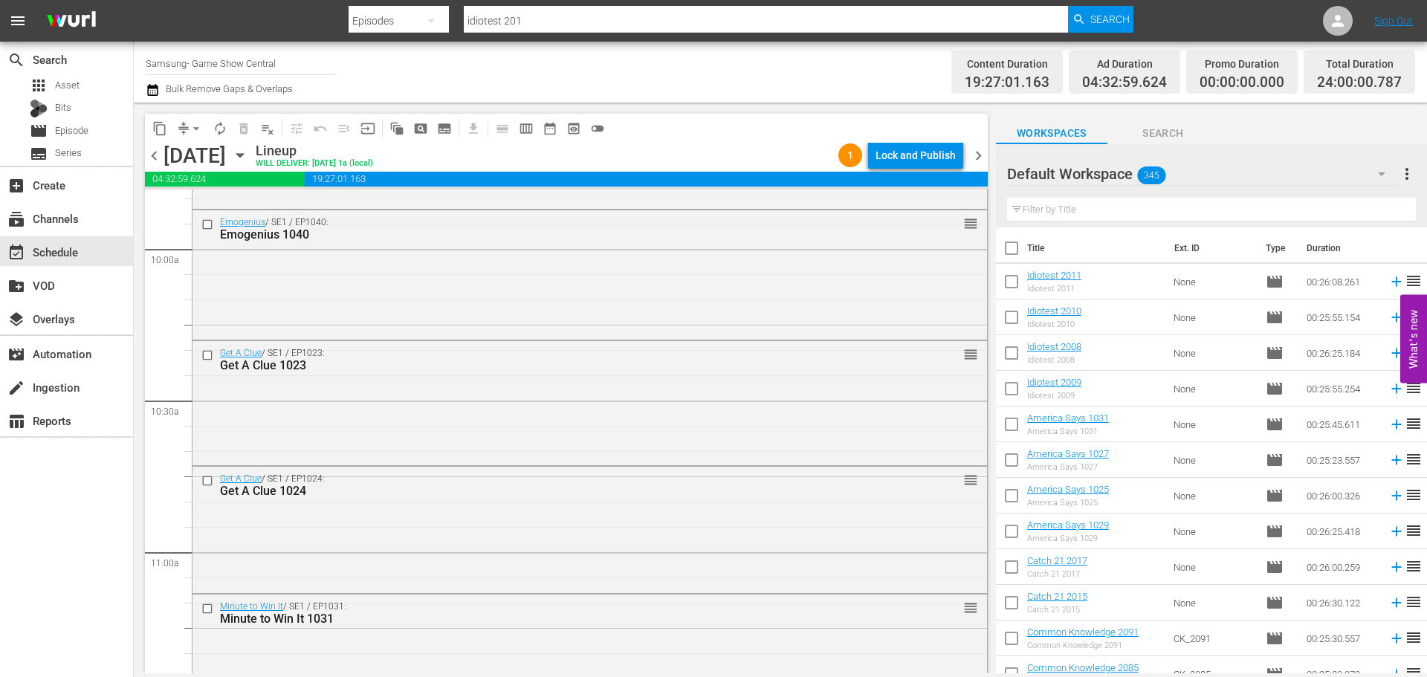
scroll to position [6792, 0]
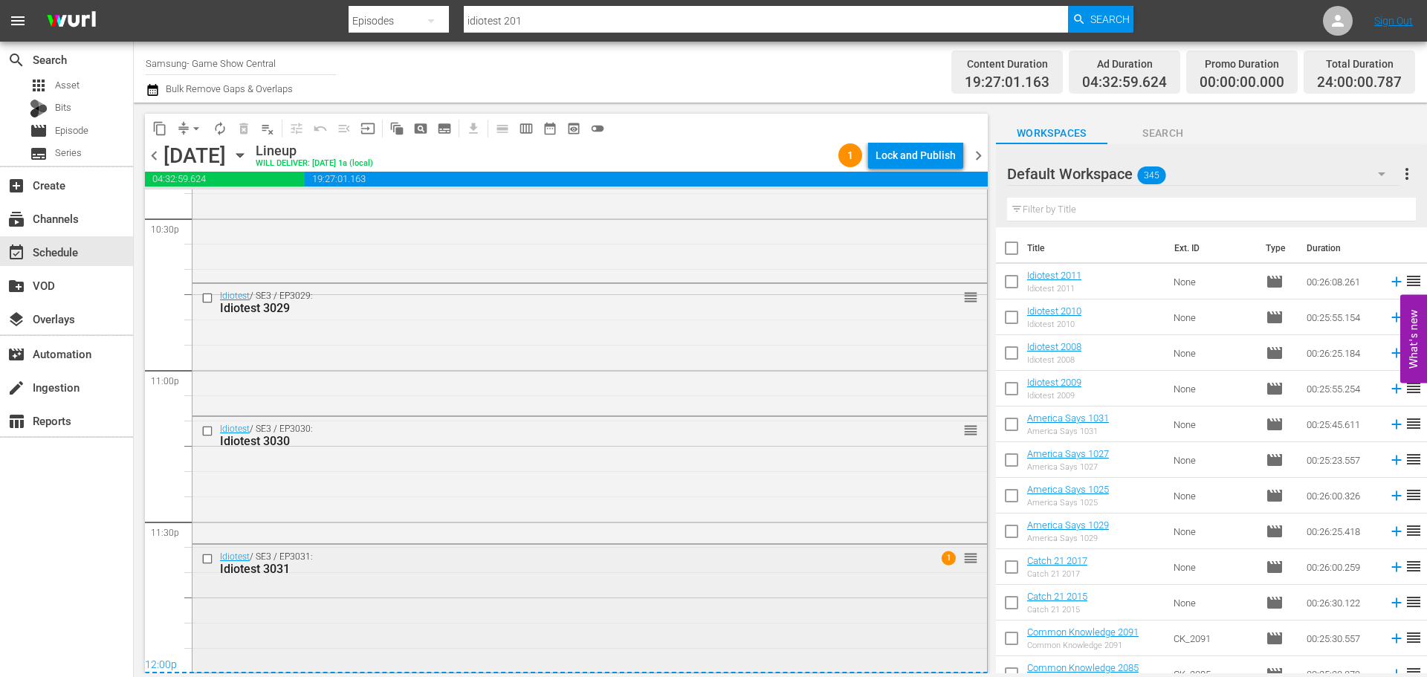
click at [206, 555] on input "checkbox" at bounding box center [209, 559] width 16 height 13
click at [204, 425] on input "checkbox" at bounding box center [209, 431] width 16 height 13
click at [209, 296] on input "checkbox" at bounding box center [209, 297] width 16 height 13
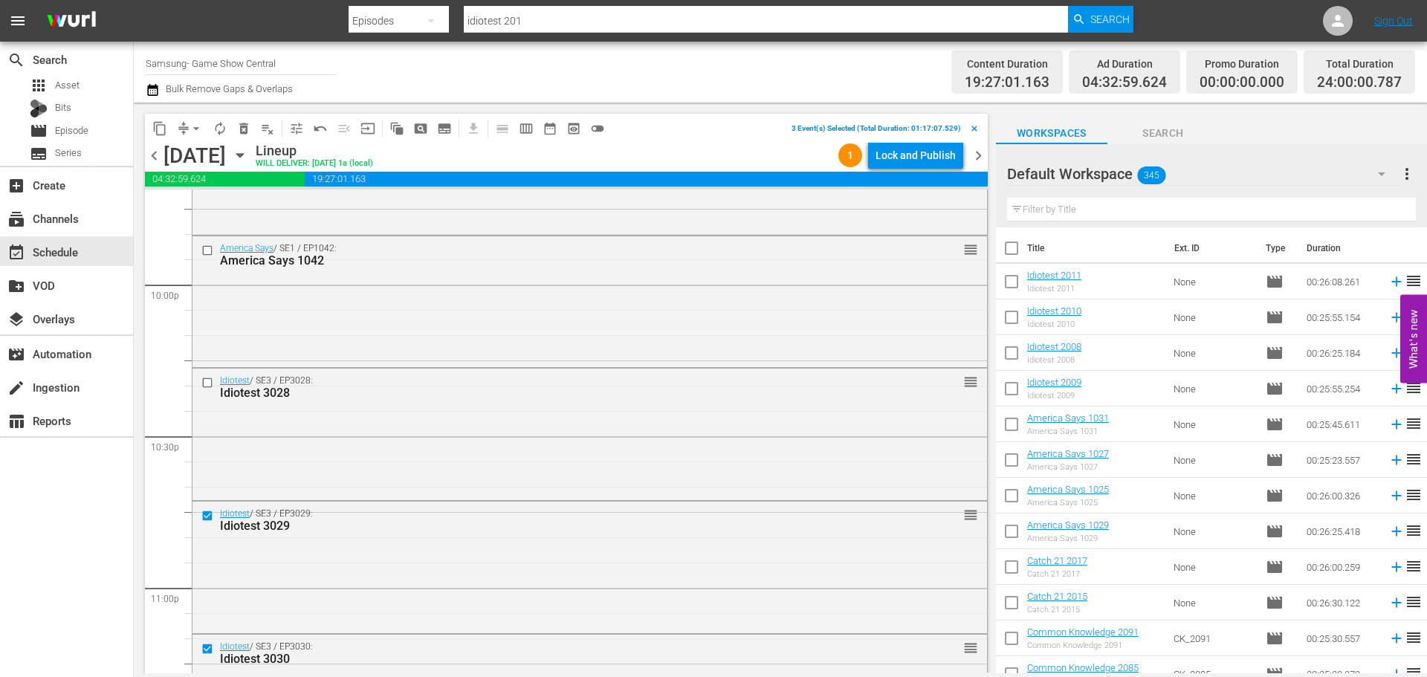
scroll to position [6569, 0]
click at [208, 391] on input "checkbox" at bounding box center [209, 387] width 16 height 13
click at [212, 258] on input "checkbox" at bounding box center [209, 256] width 16 height 13
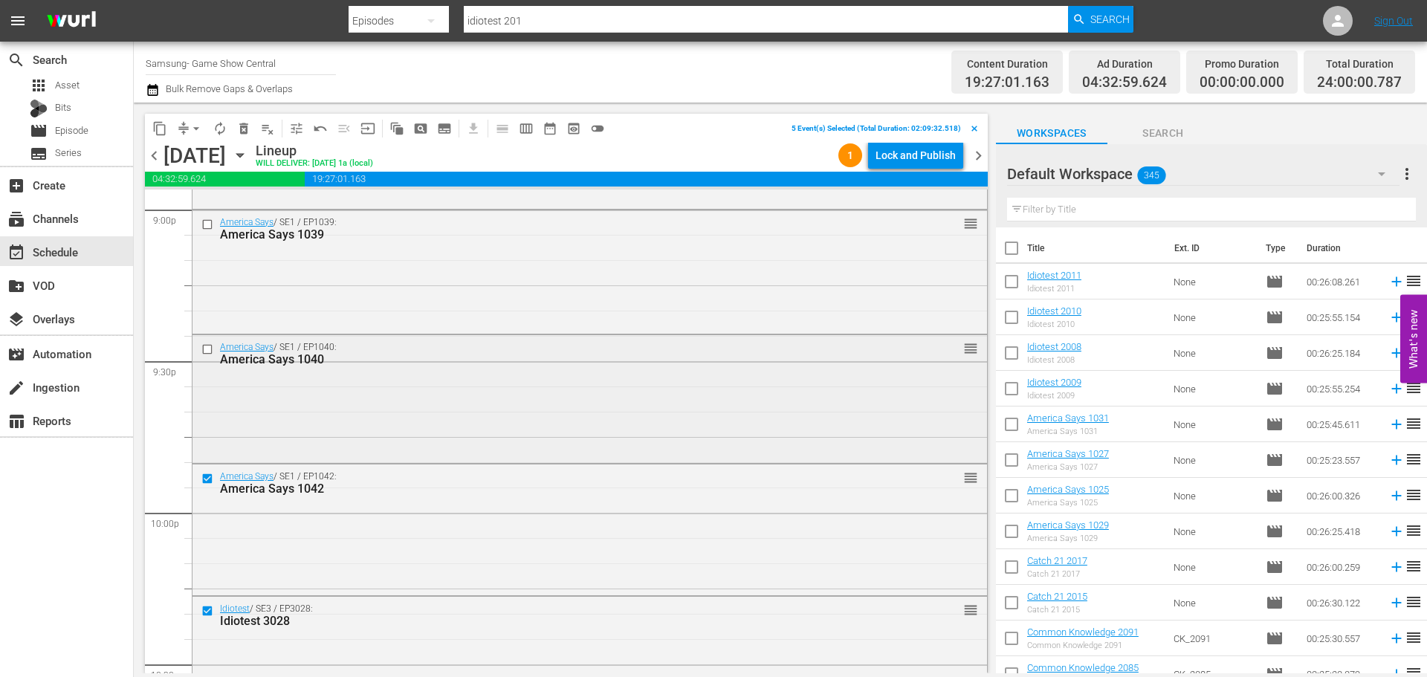
click at [205, 356] on div at bounding box center [209, 349] width 22 height 18
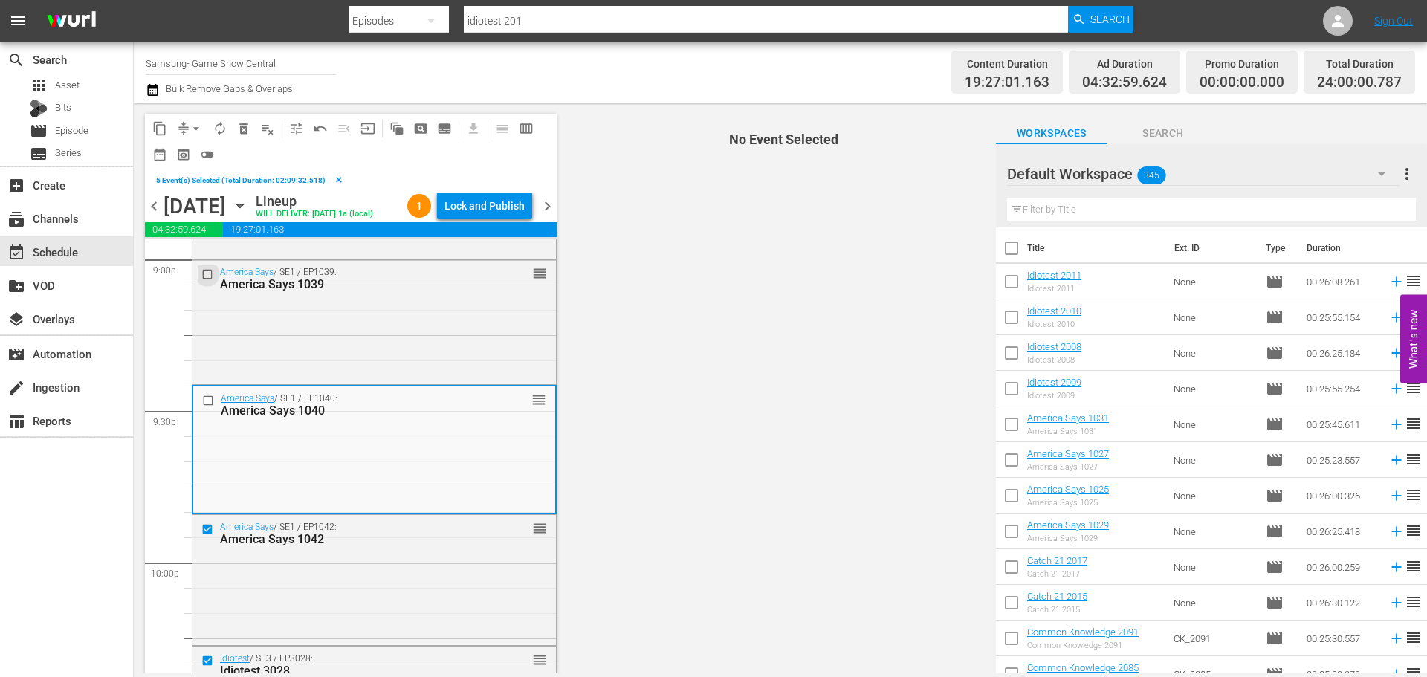
click at [210, 273] on input "checkbox" at bounding box center [209, 274] width 16 height 13
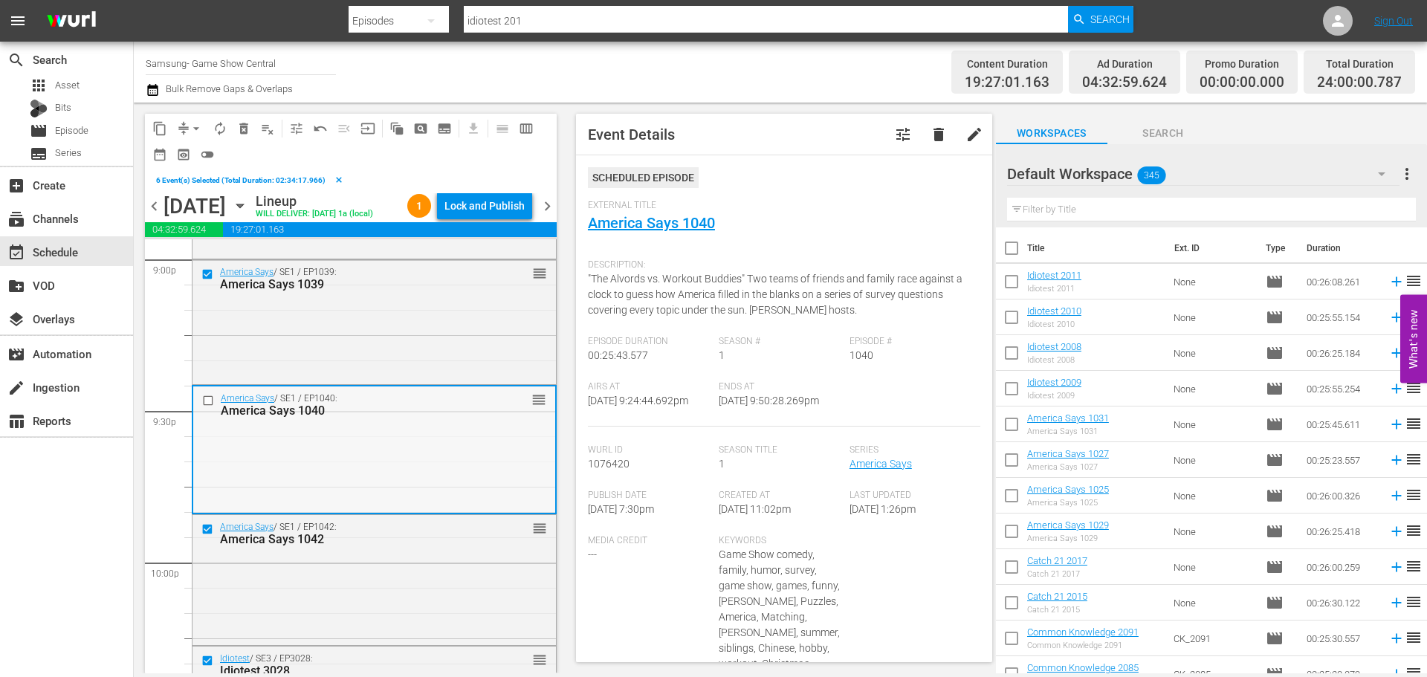
click at [214, 401] on input "checkbox" at bounding box center [210, 400] width 16 height 13
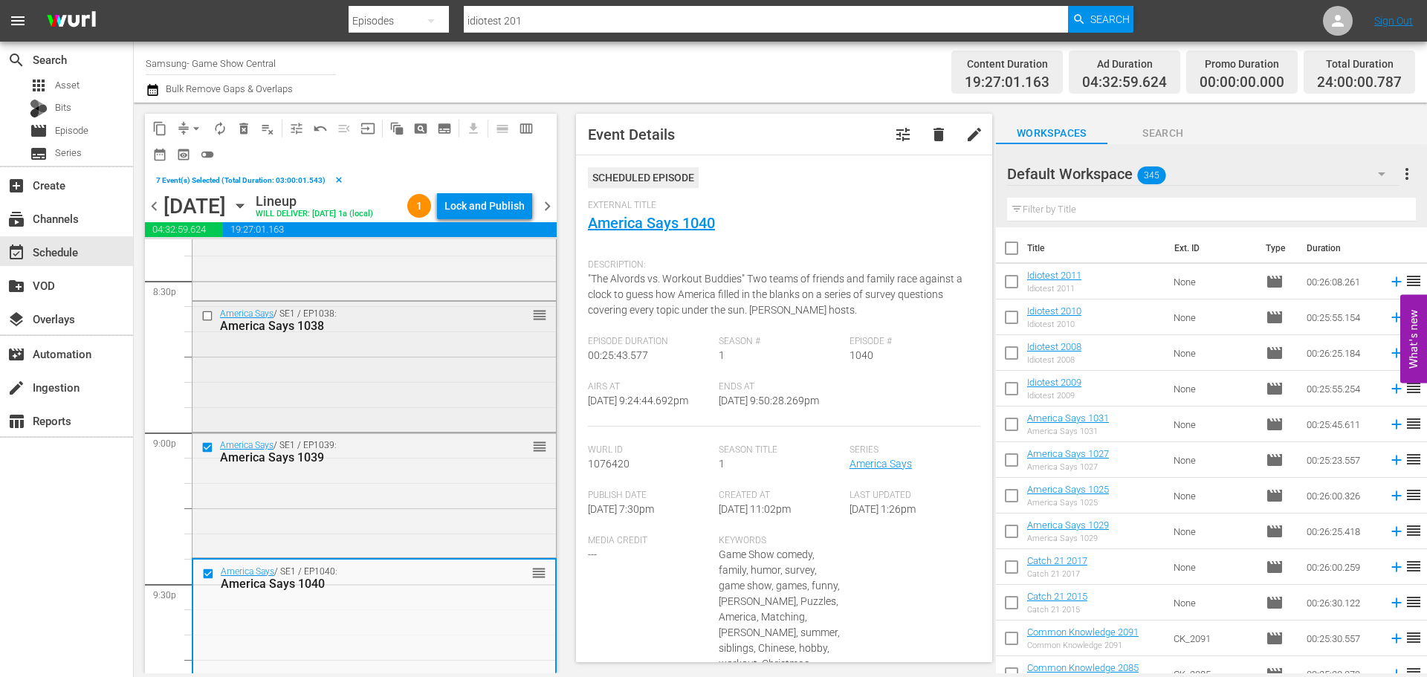
scroll to position [6123, 0]
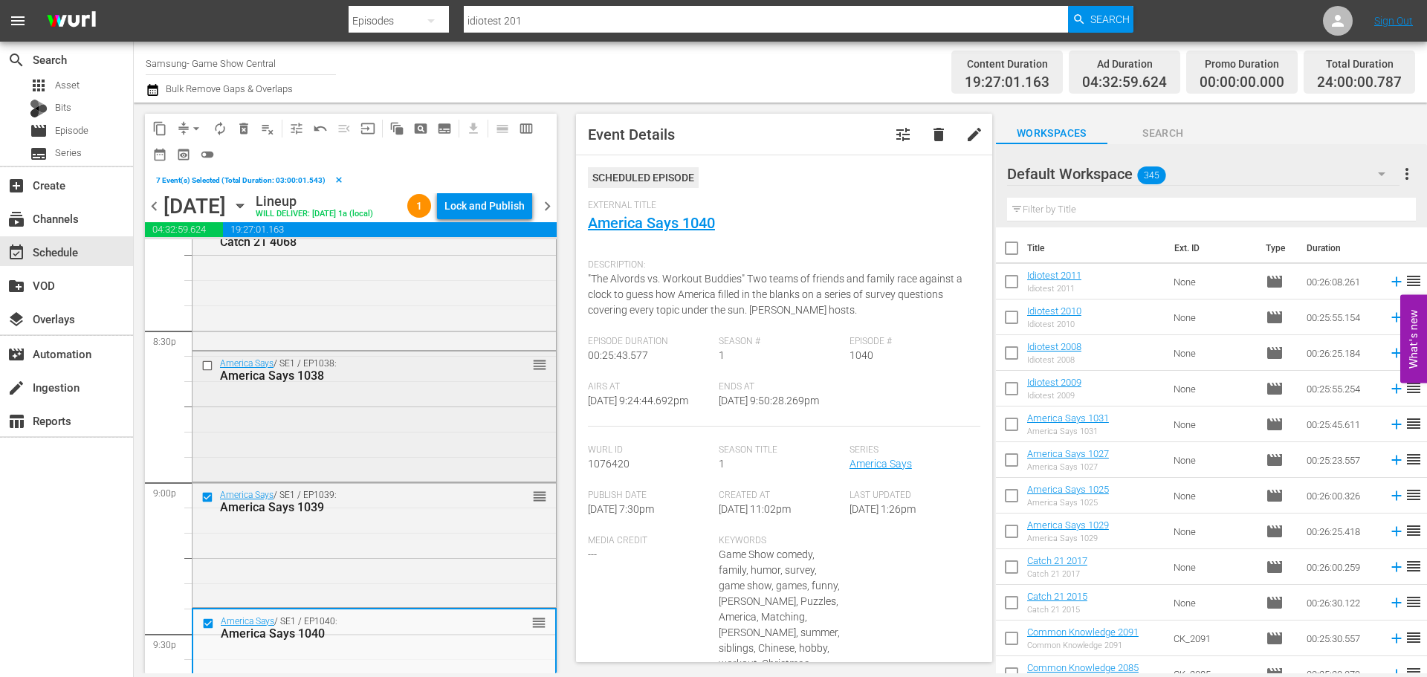
click at [206, 373] on div at bounding box center [209, 366] width 22 height 18
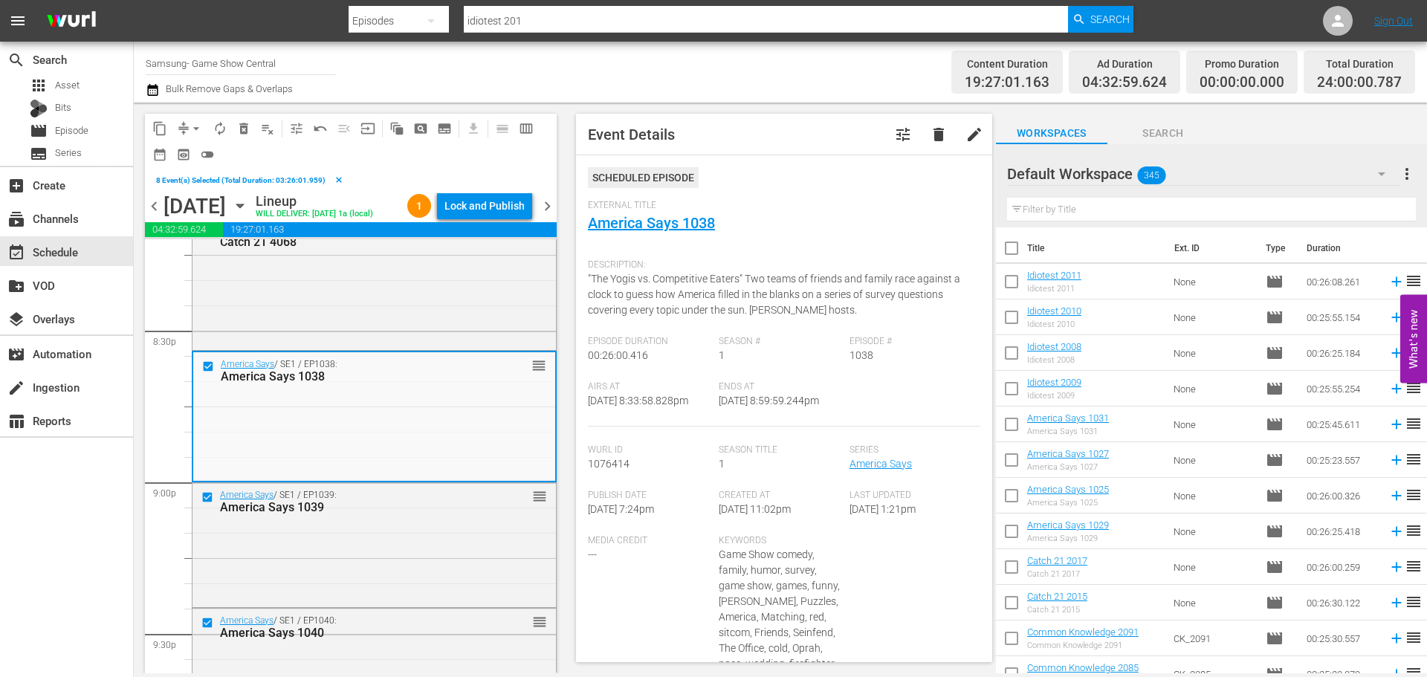
scroll to position [5974, 0]
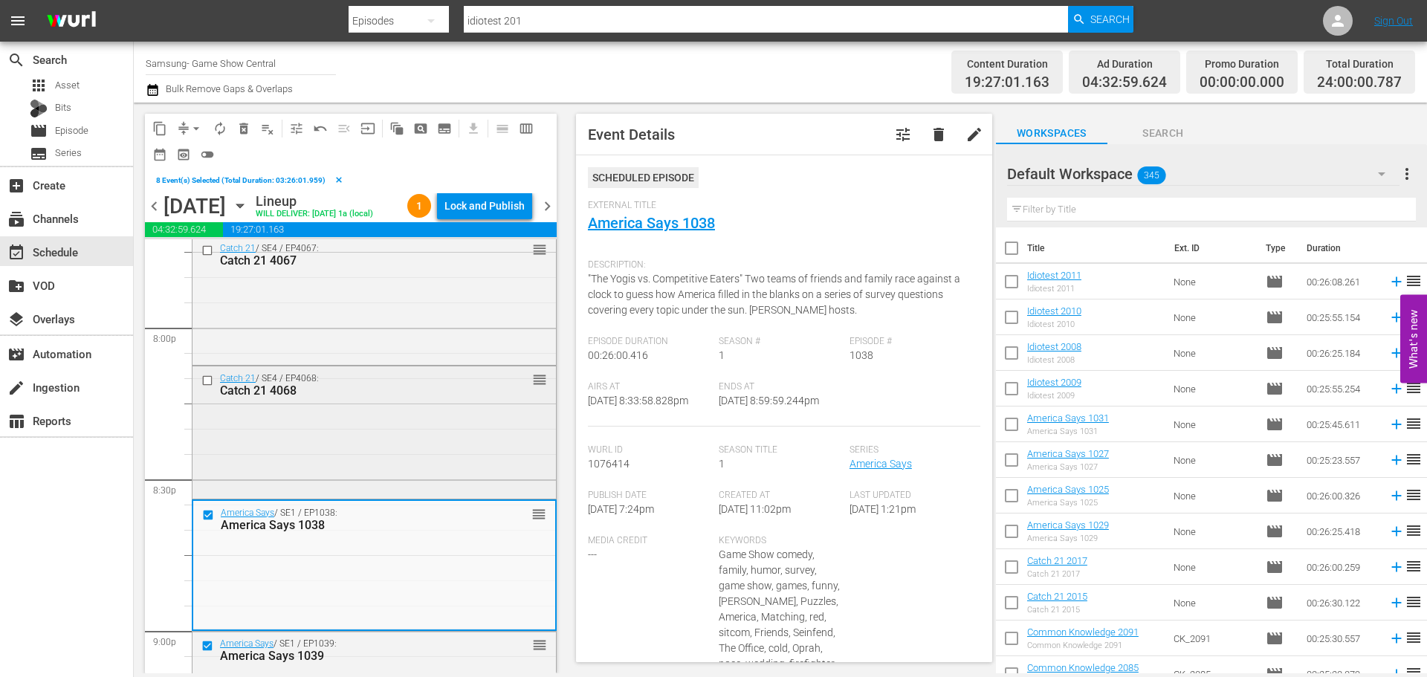
click at [212, 381] on input "checkbox" at bounding box center [209, 380] width 16 height 13
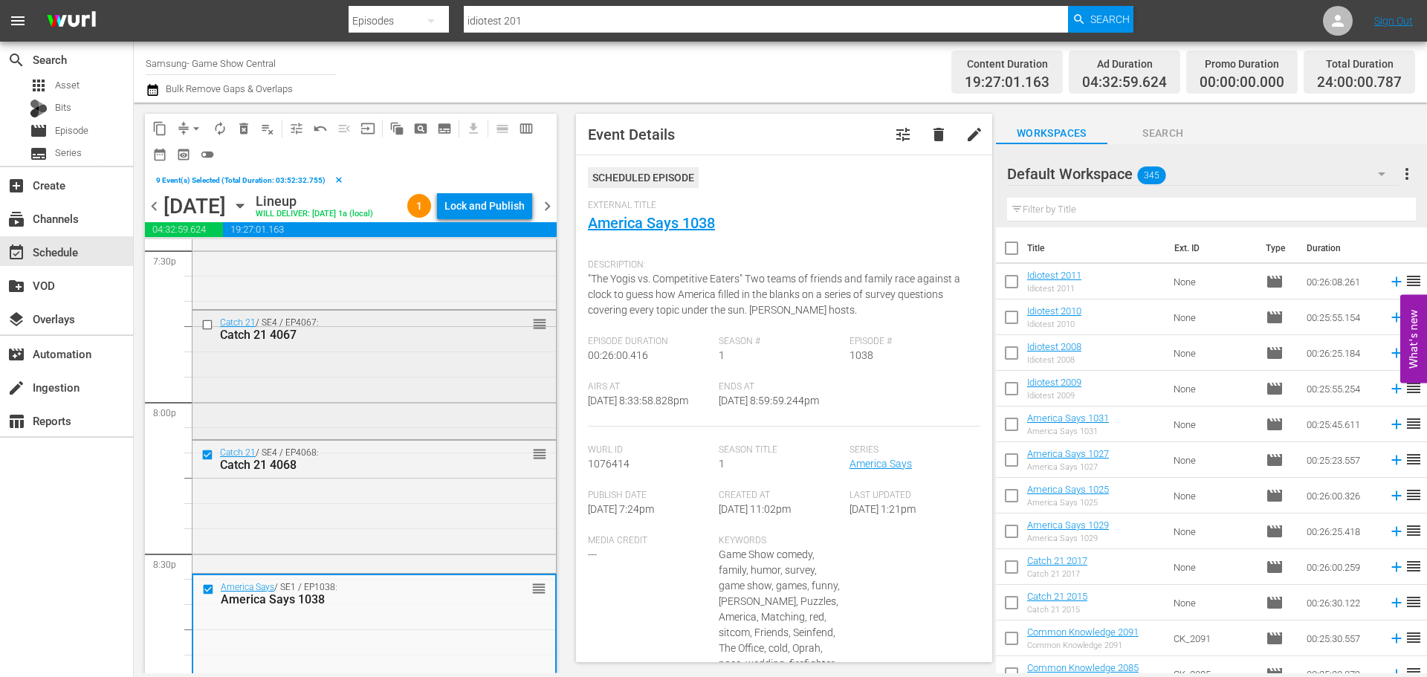
click at [208, 333] on div at bounding box center [209, 325] width 22 height 18
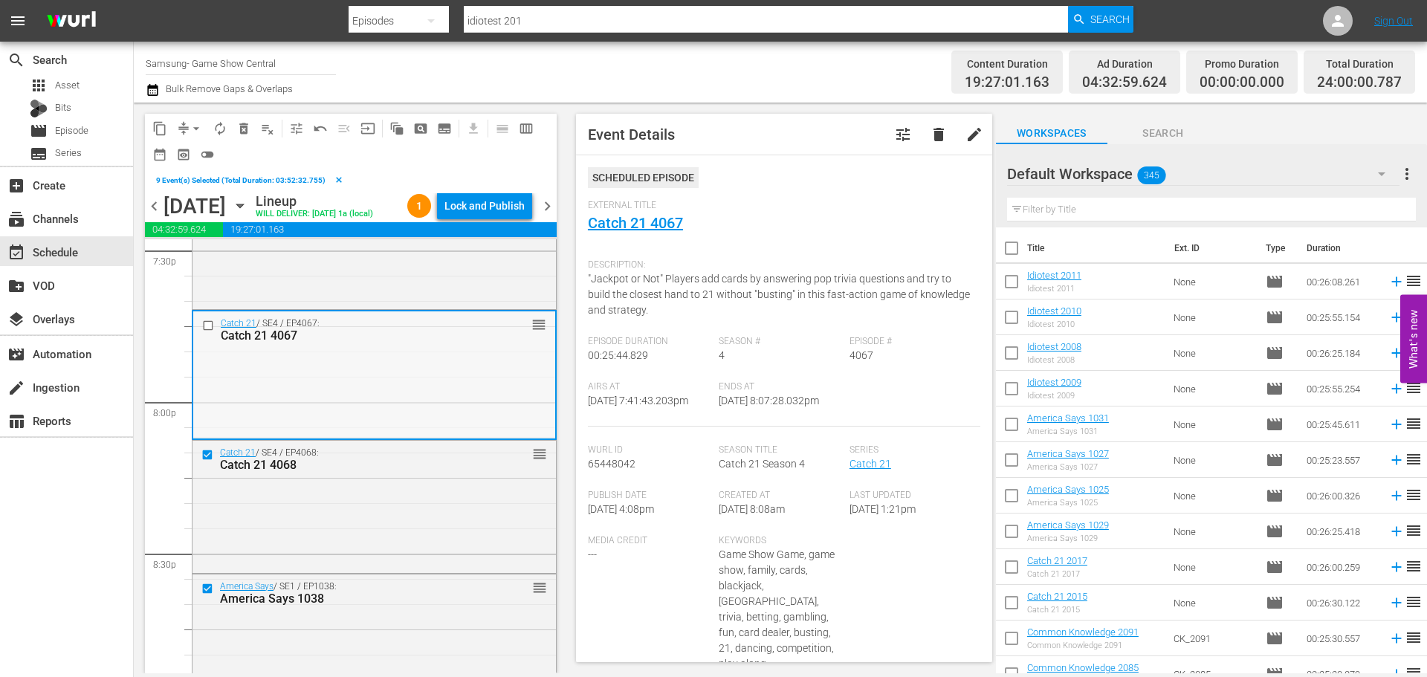
click at [204, 325] on input "checkbox" at bounding box center [210, 325] width 16 height 13
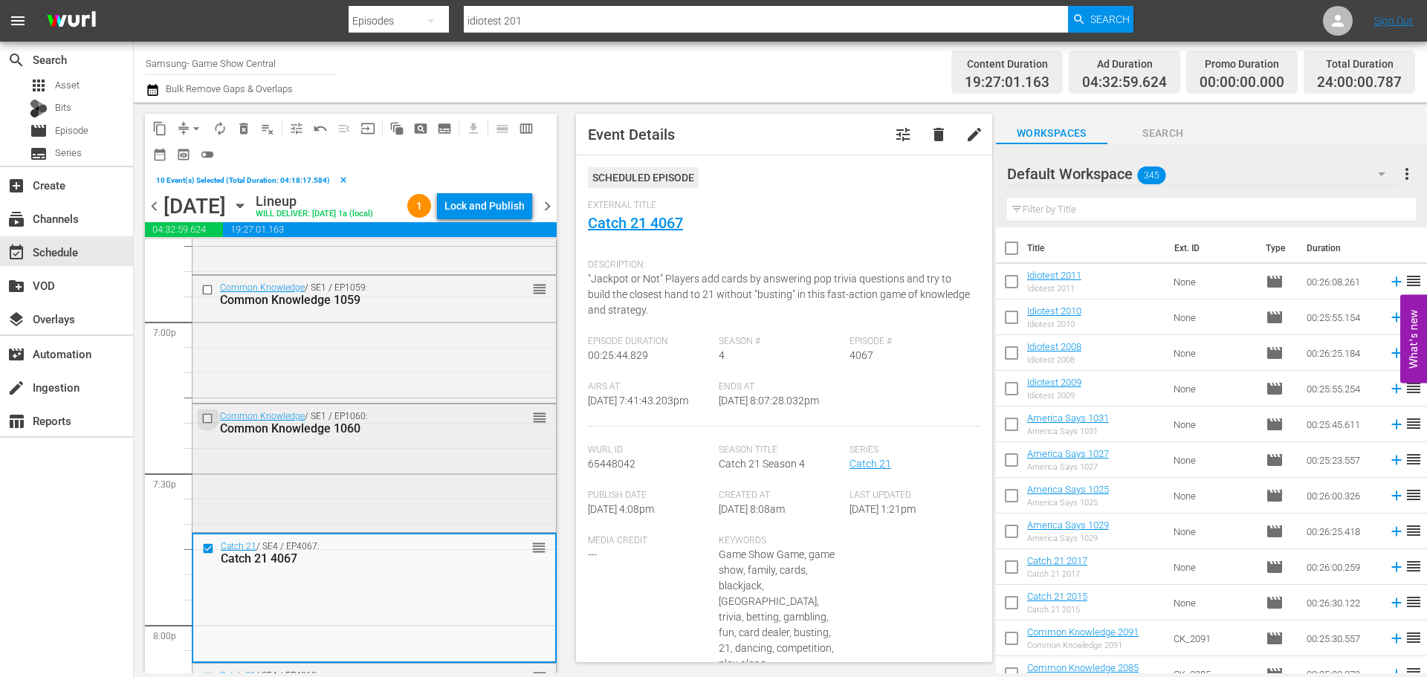
click at [208, 418] on input "checkbox" at bounding box center [209, 418] width 16 height 13
click at [207, 290] on input "checkbox" at bounding box center [209, 289] width 16 height 13
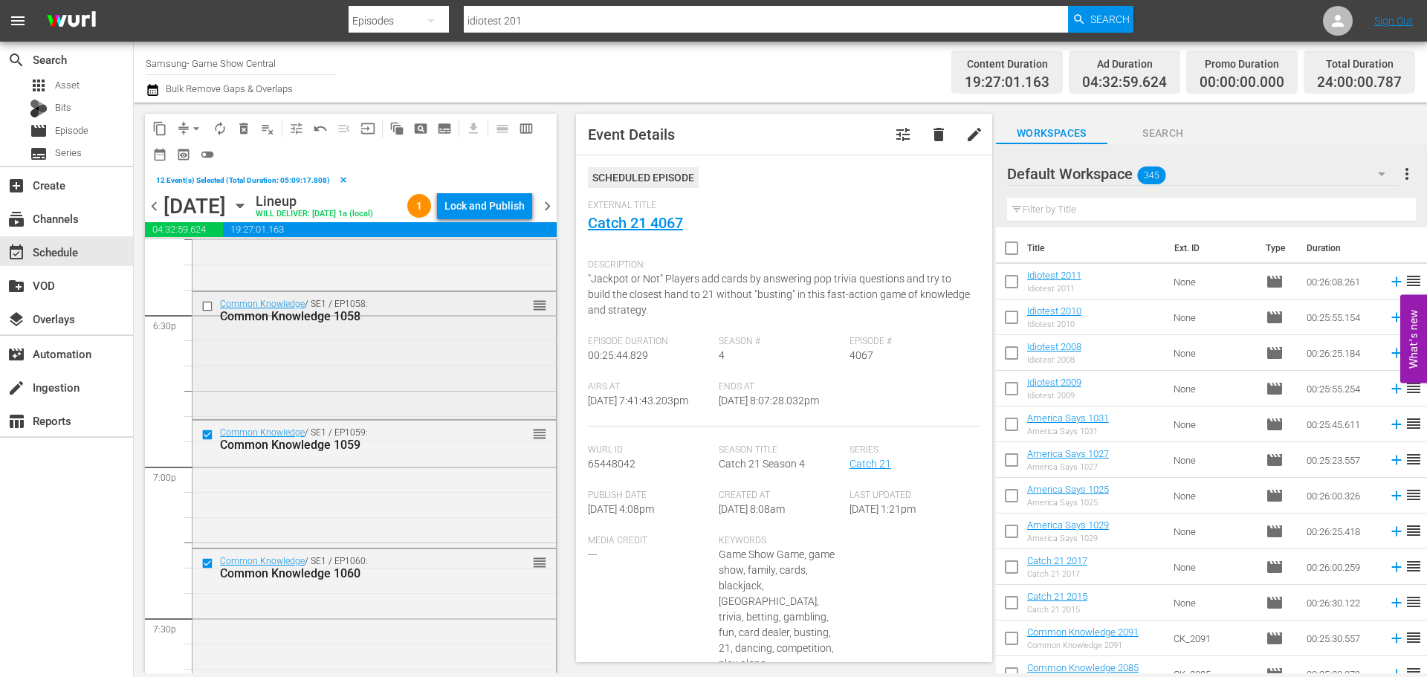
scroll to position [5529, 0]
click at [211, 308] on input "checkbox" at bounding box center [209, 309] width 16 height 13
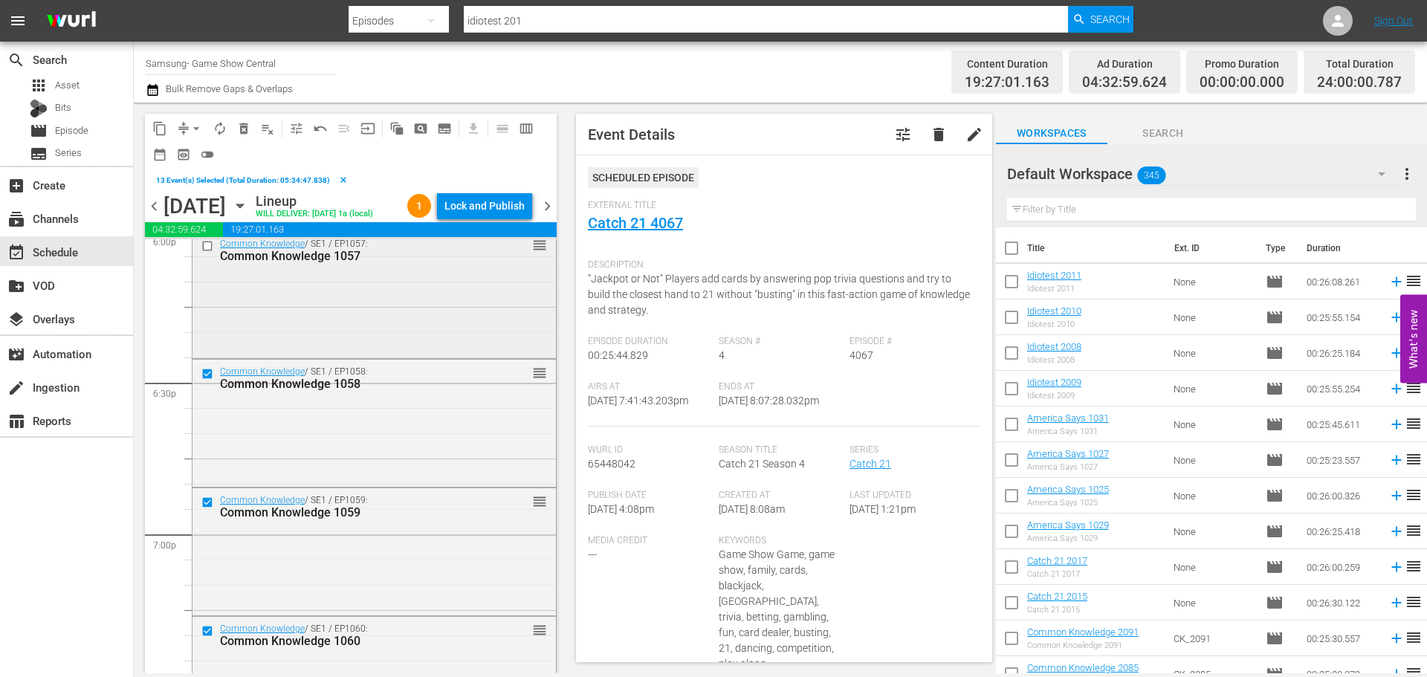
scroll to position [5380, 0]
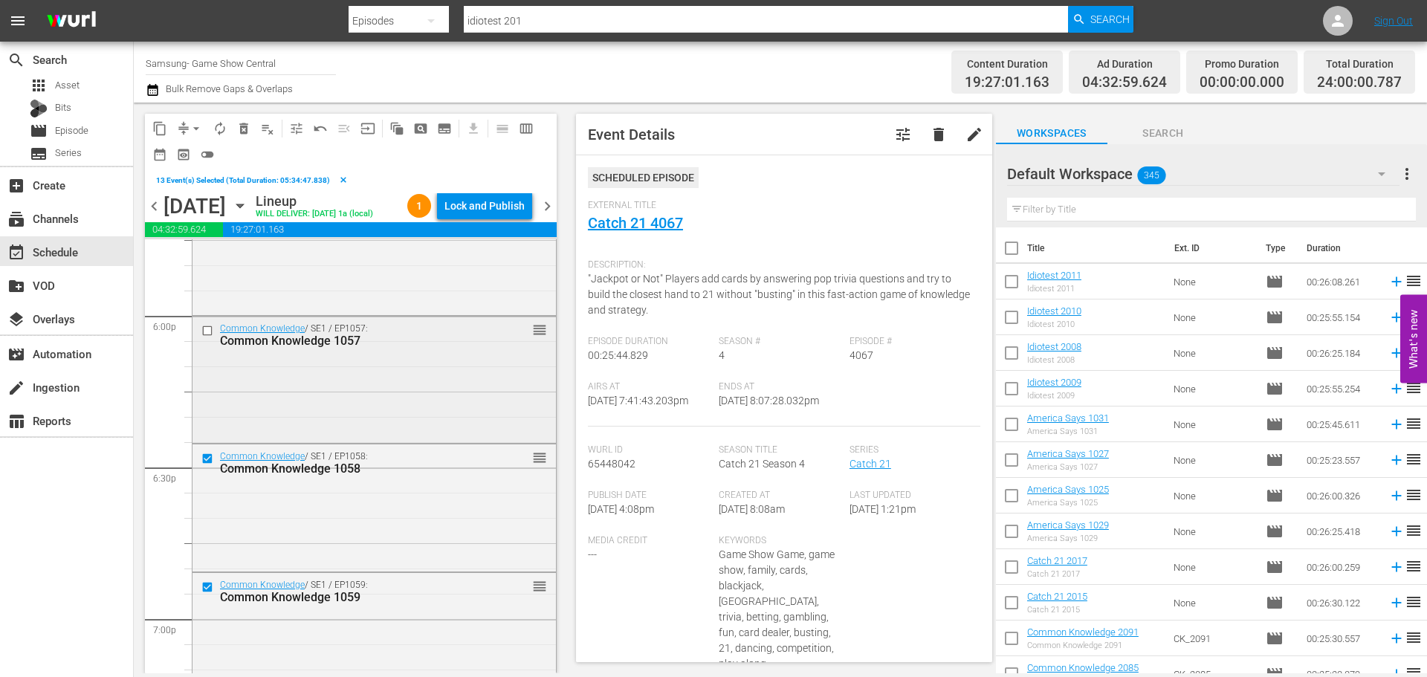
click at [213, 329] on input "checkbox" at bounding box center [209, 331] width 16 height 13
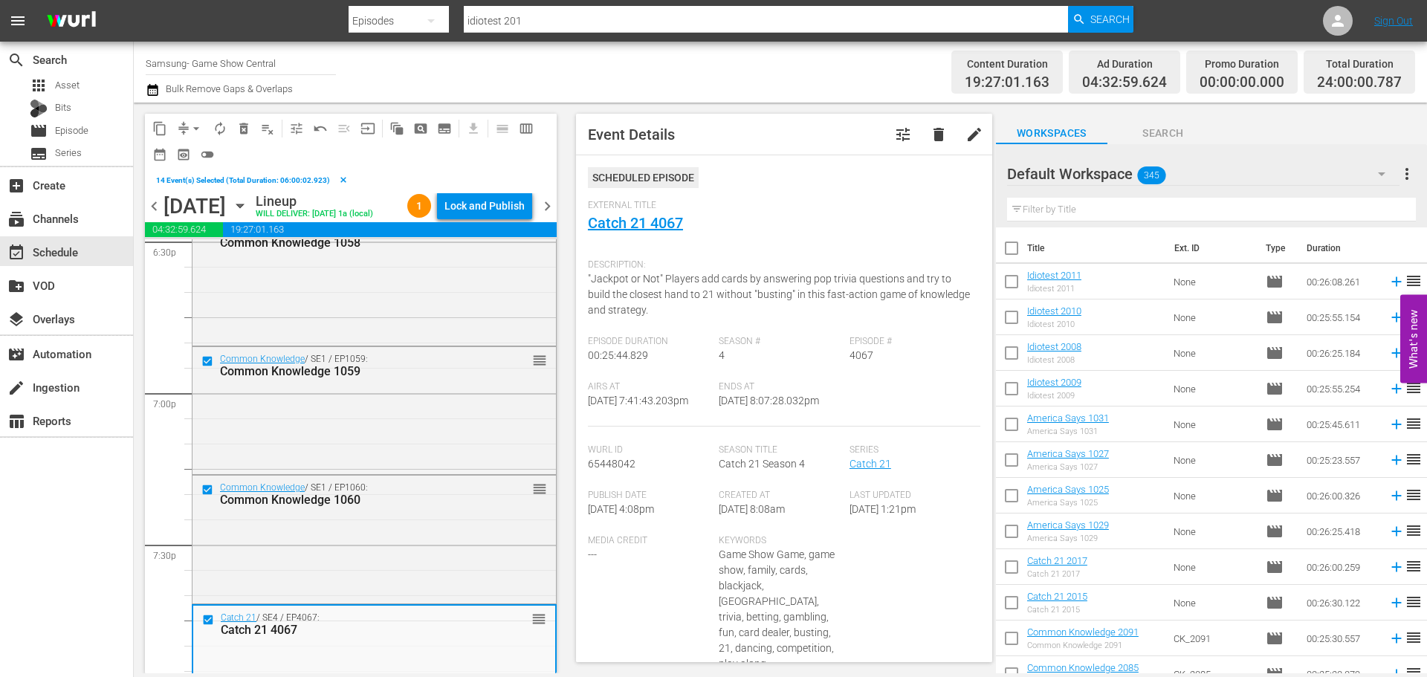
scroll to position [5603, 0]
click at [159, 119] on button "content_copy" at bounding box center [160, 129] width 24 height 24
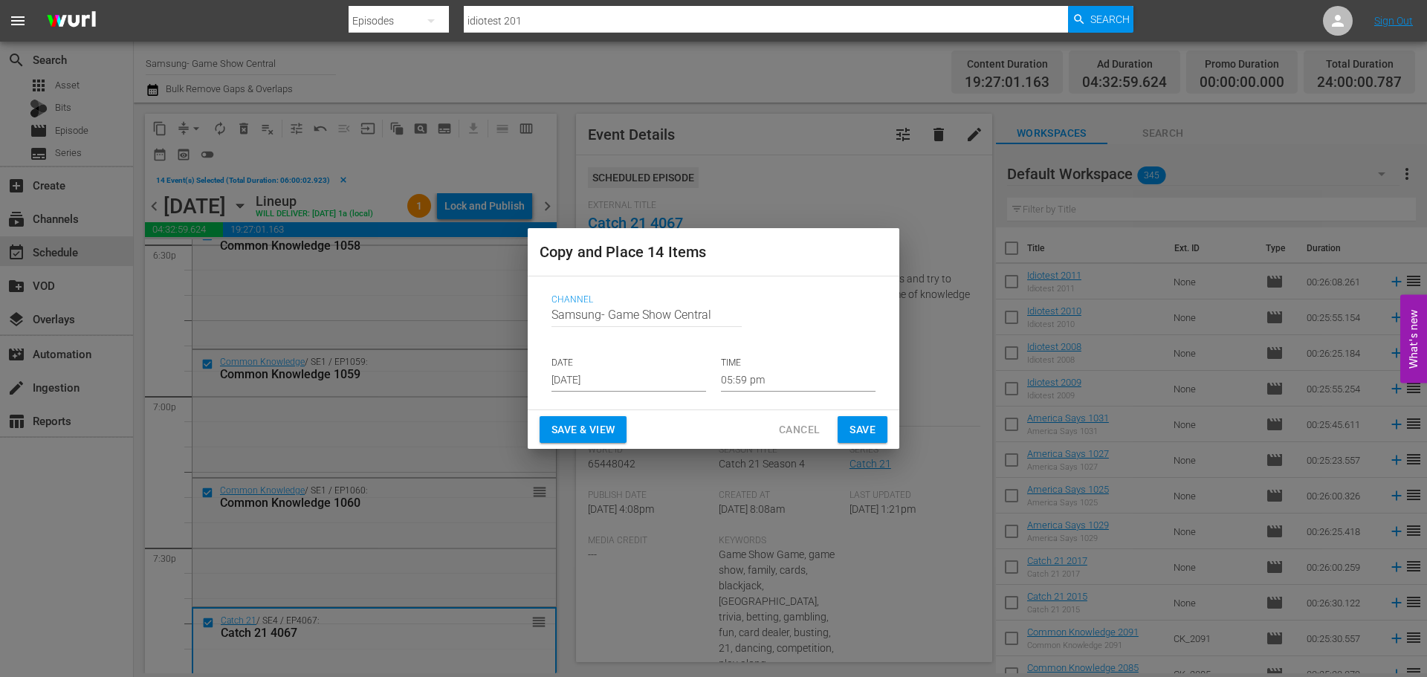
click at [613, 384] on input "Aug 23rd 2025" at bounding box center [628, 380] width 155 height 22
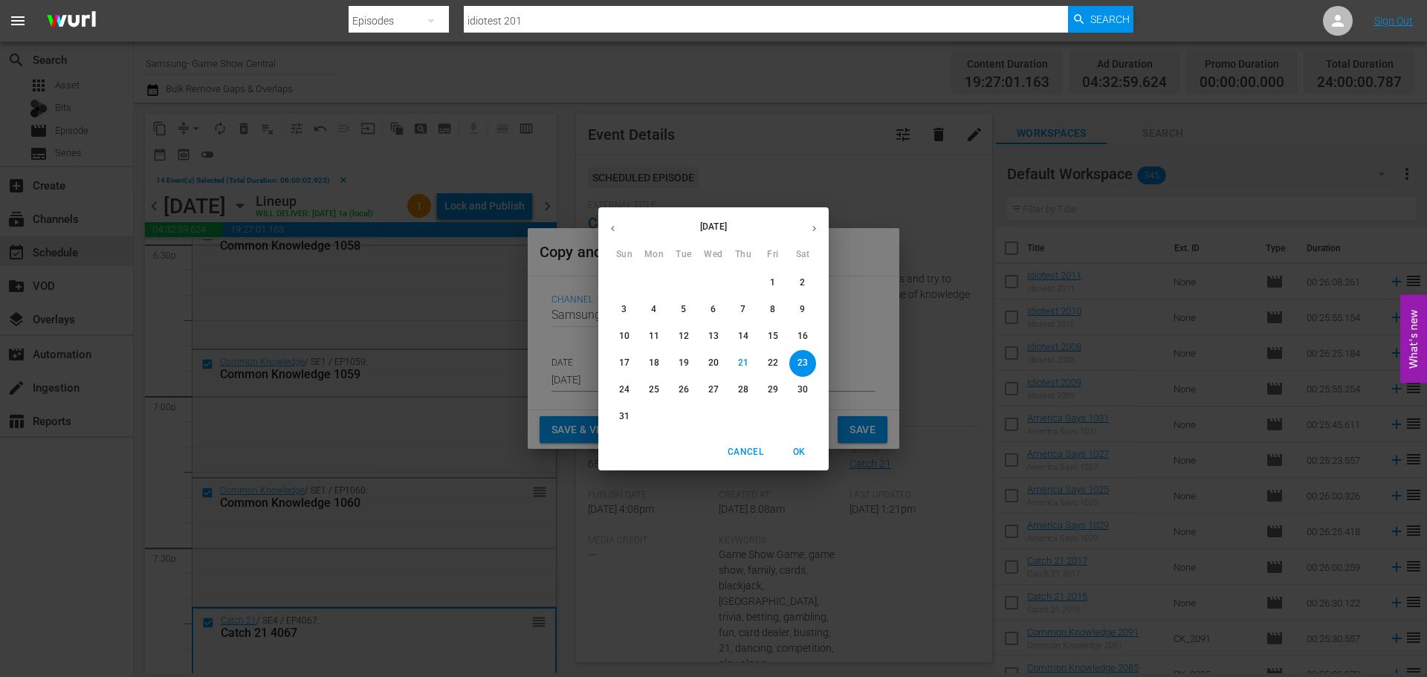
click at [808, 370] on button "23" at bounding box center [802, 363] width 27 height 27
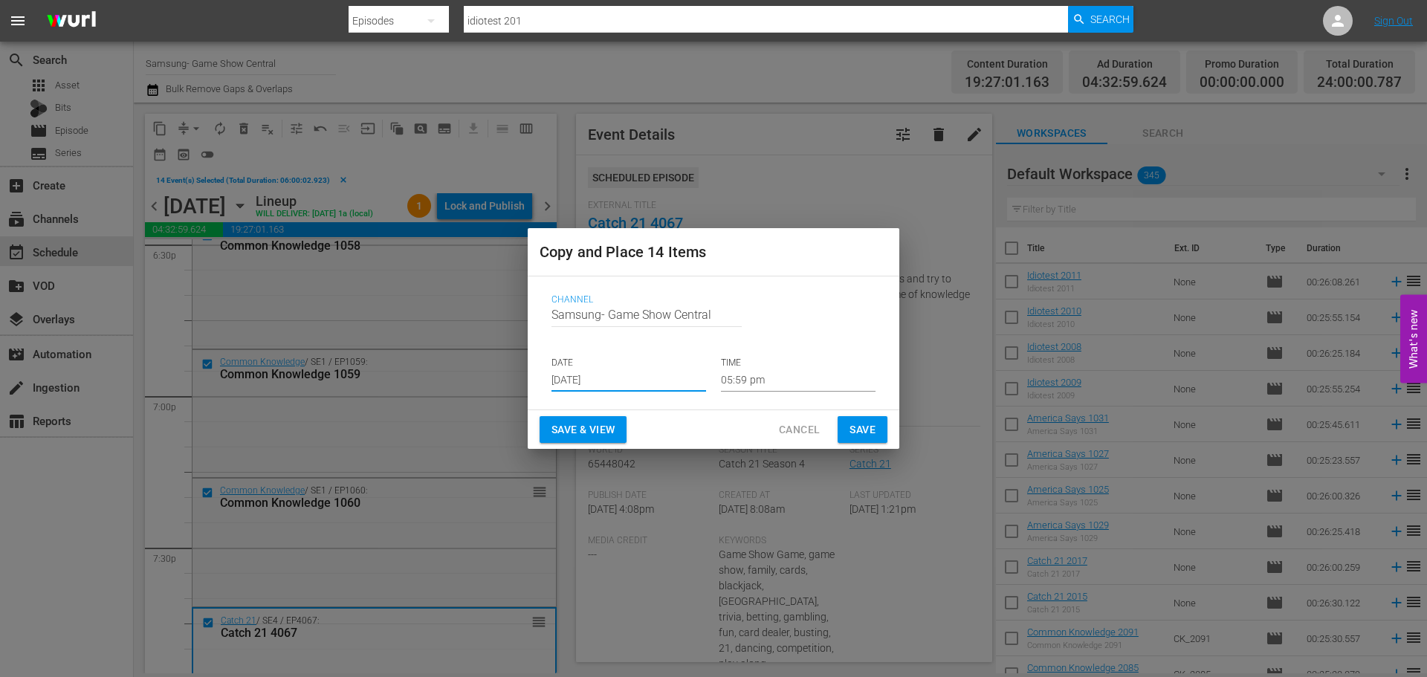
click at [804, 382] on input "05:59 pm" at bounding box center [798, 380] width 155 height 22
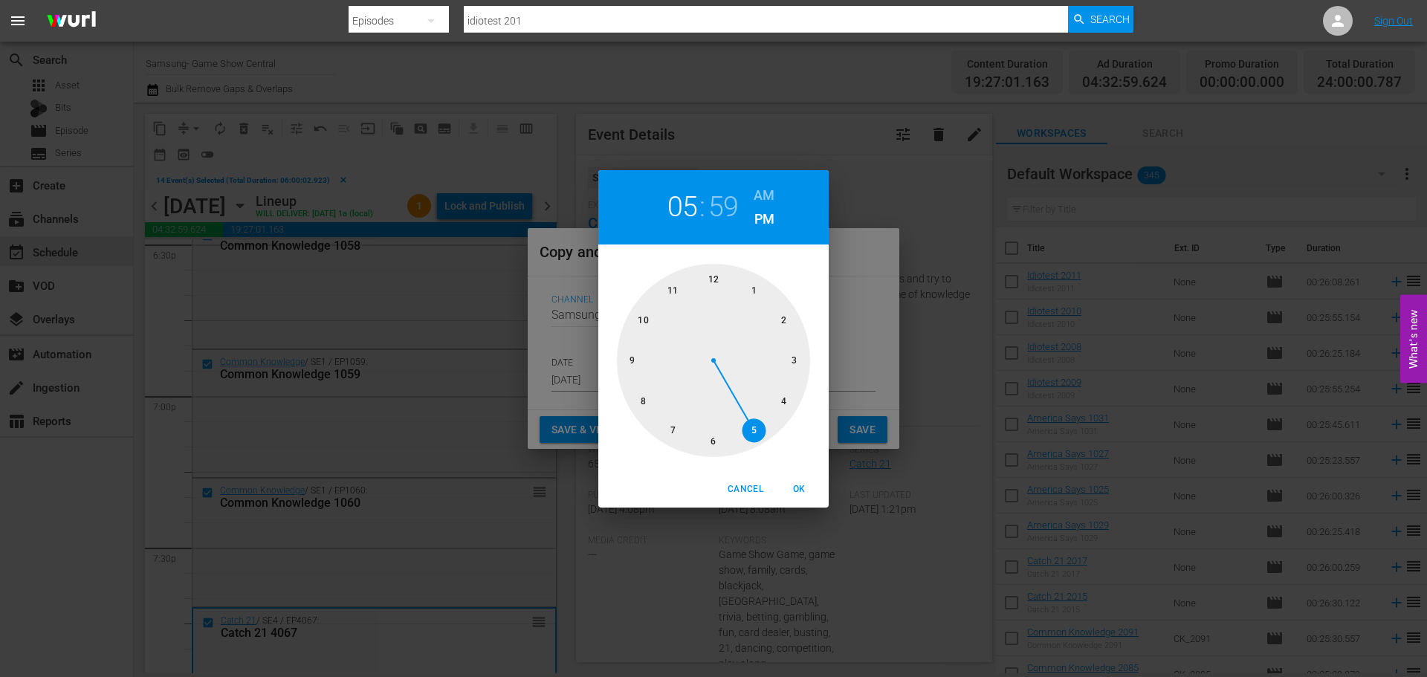
click at [714, 282] on div at bounding box center [713, 360] width 193 height 193
click at [711, 287] on div at bounding box center [713, 360] width 193 height 193
click at [799, 497] on button "OK" at bounding box center [799, 489] width 48 height 25
type input "12:00 pm"
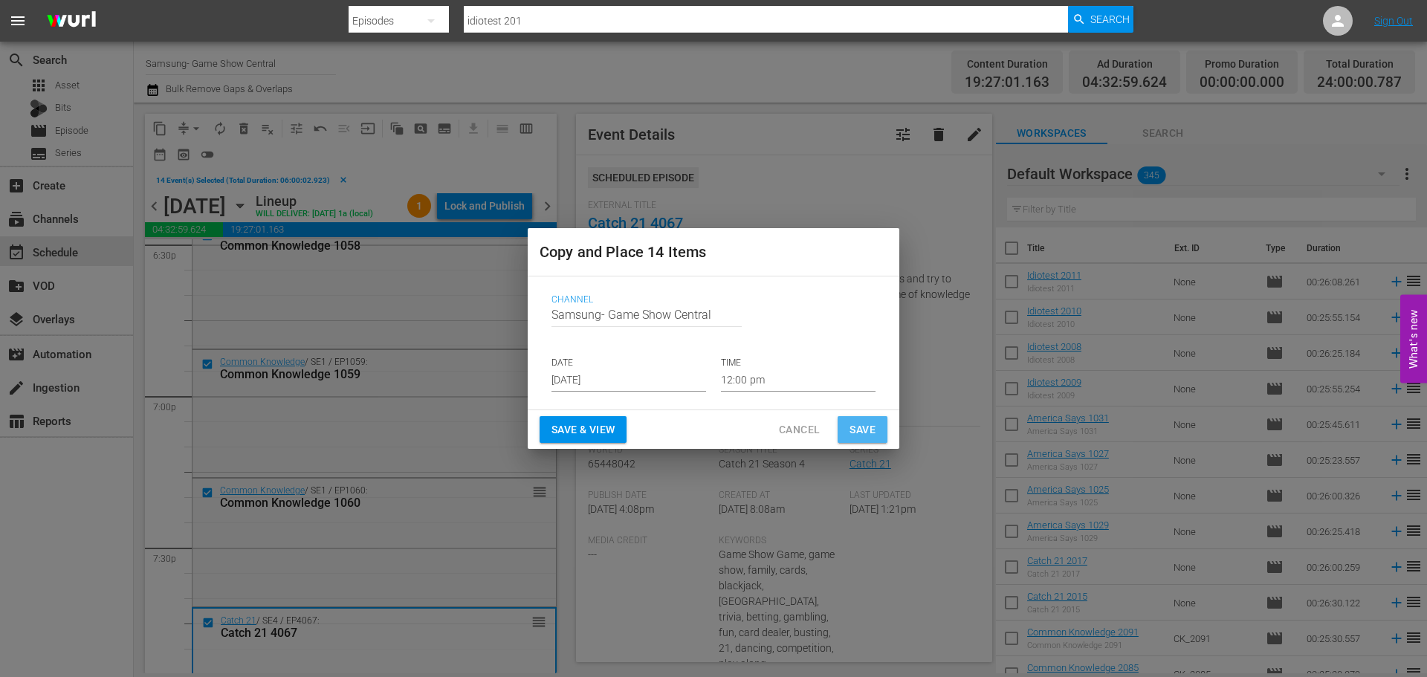
click at [870, 427] on span "Save" at bounding box center [862, 430] width 26 height 19
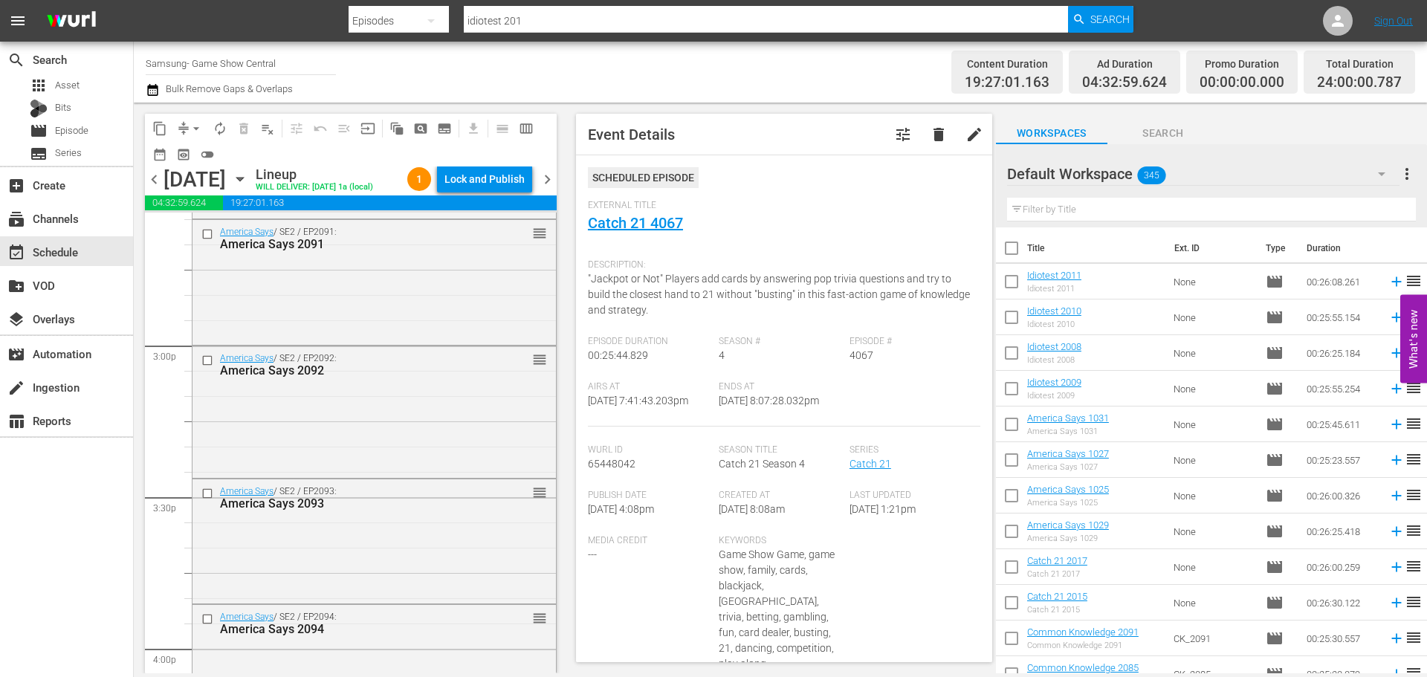
scroll to position [6815, 0]
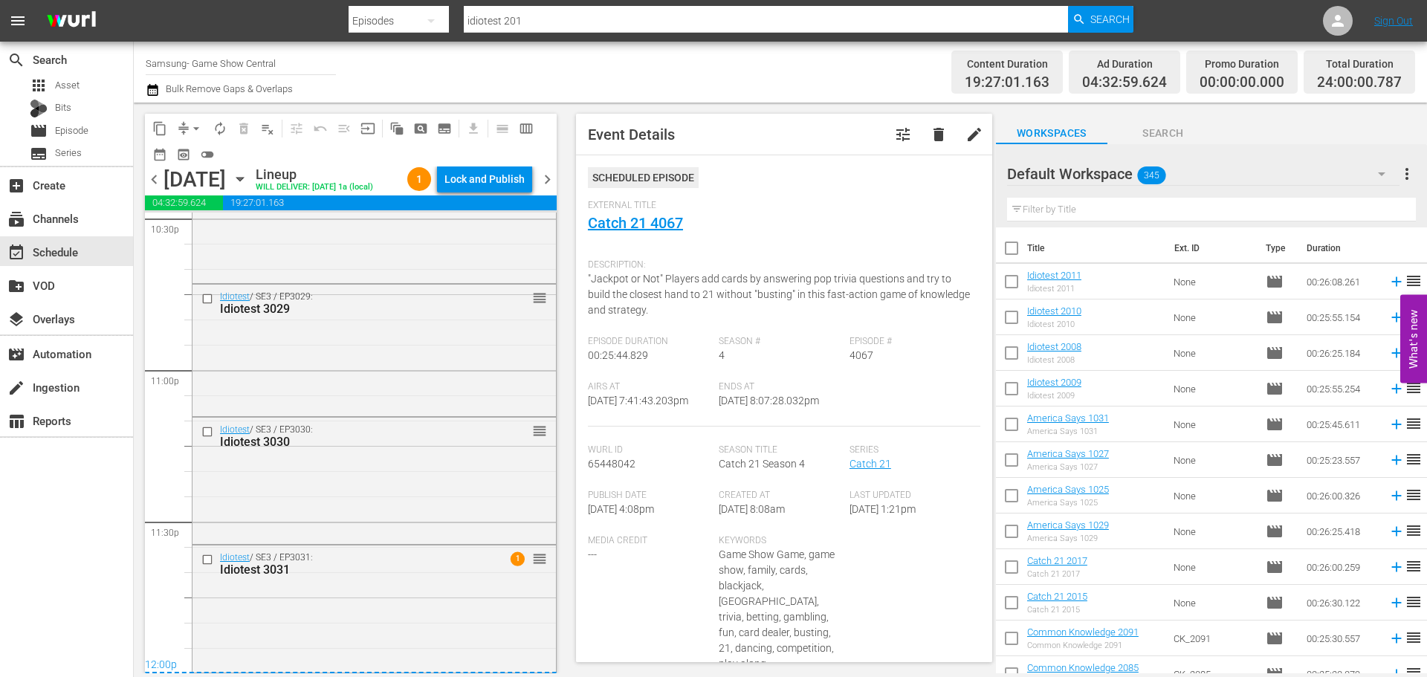
click at [248, 180] on icon "button" at bounding box center [240, 179] width 16 height 16
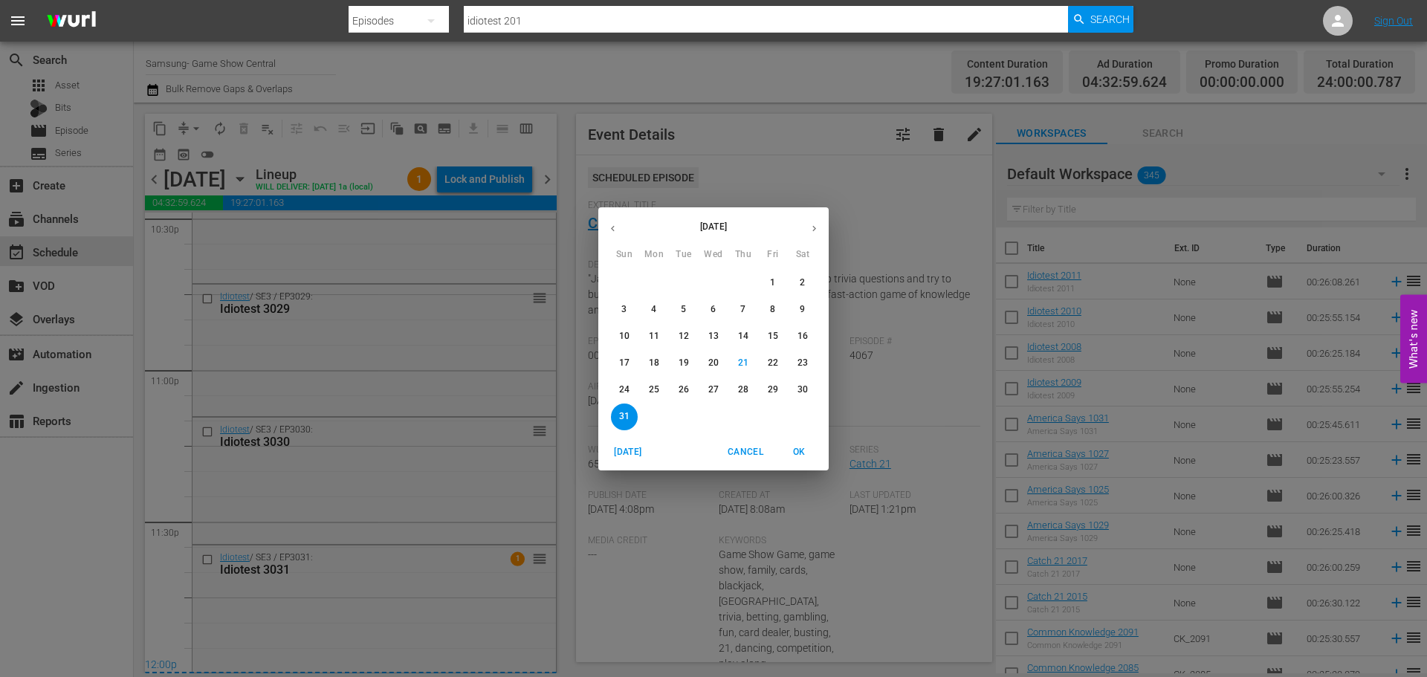
click at [811, 363] on span "23" at bounding box center [802, 363] width 27 height 13
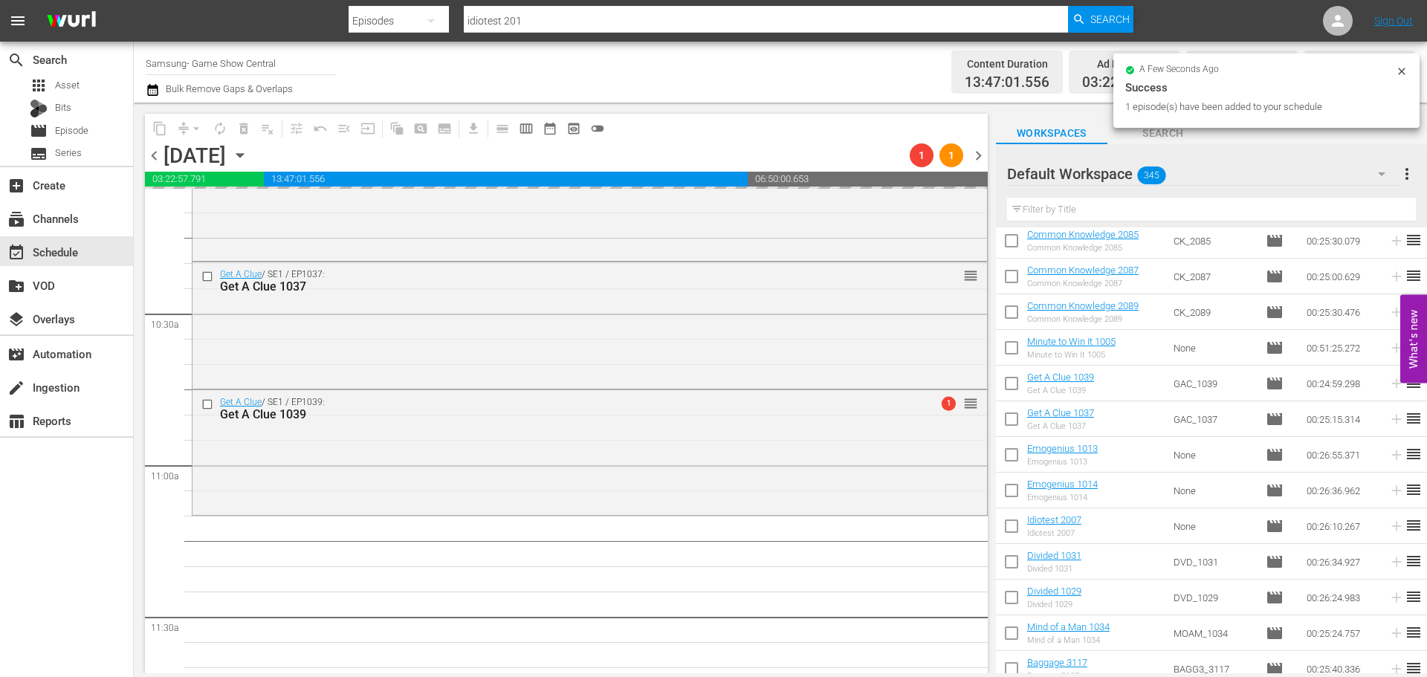
scroll to position [3207, 0]
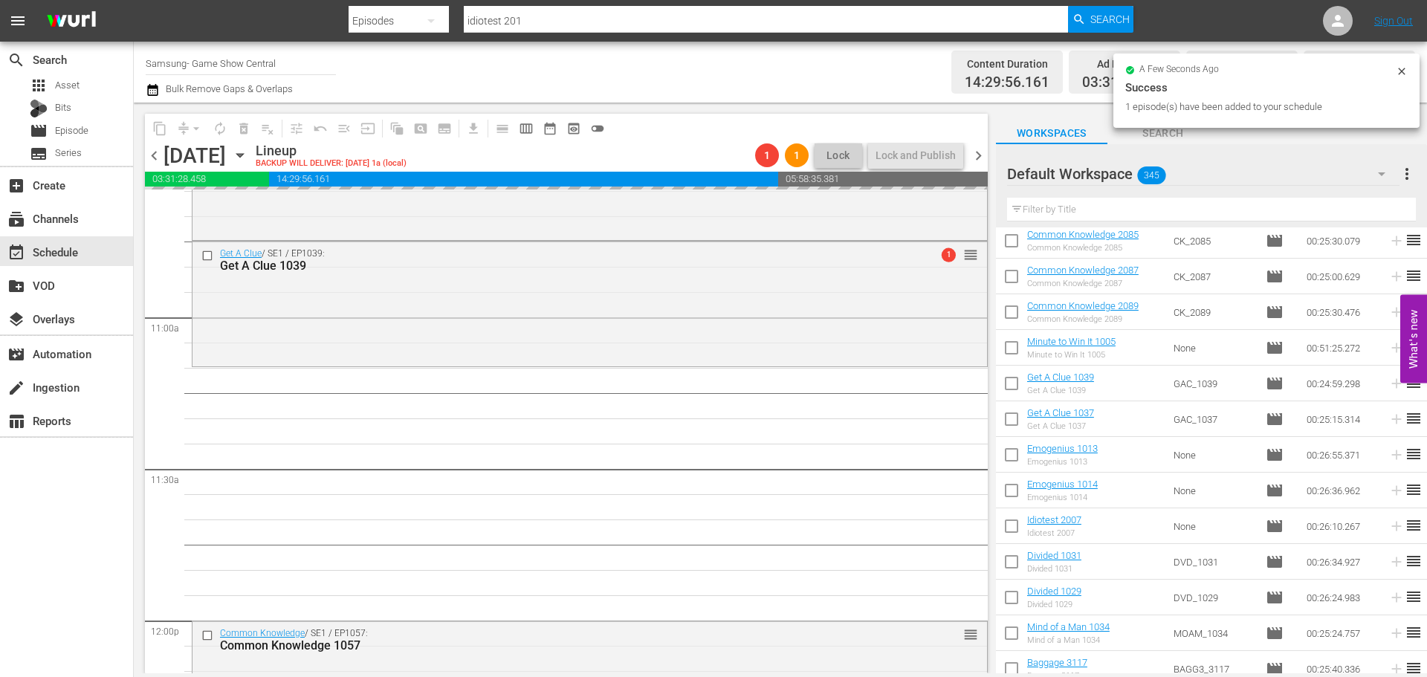
drag, startPoint x: 1169, startPoint y: 343, endPoint x: 588, endPoint y: 572, distance: 624.7
click at [587, 569] on div "1 vs 100 / SE1 / EP1018: 1 vs 100 1018 reorder Emogenius / SE1 / EP1013: Emogen…" at bounding box center [590, 620] width 796 height 7275
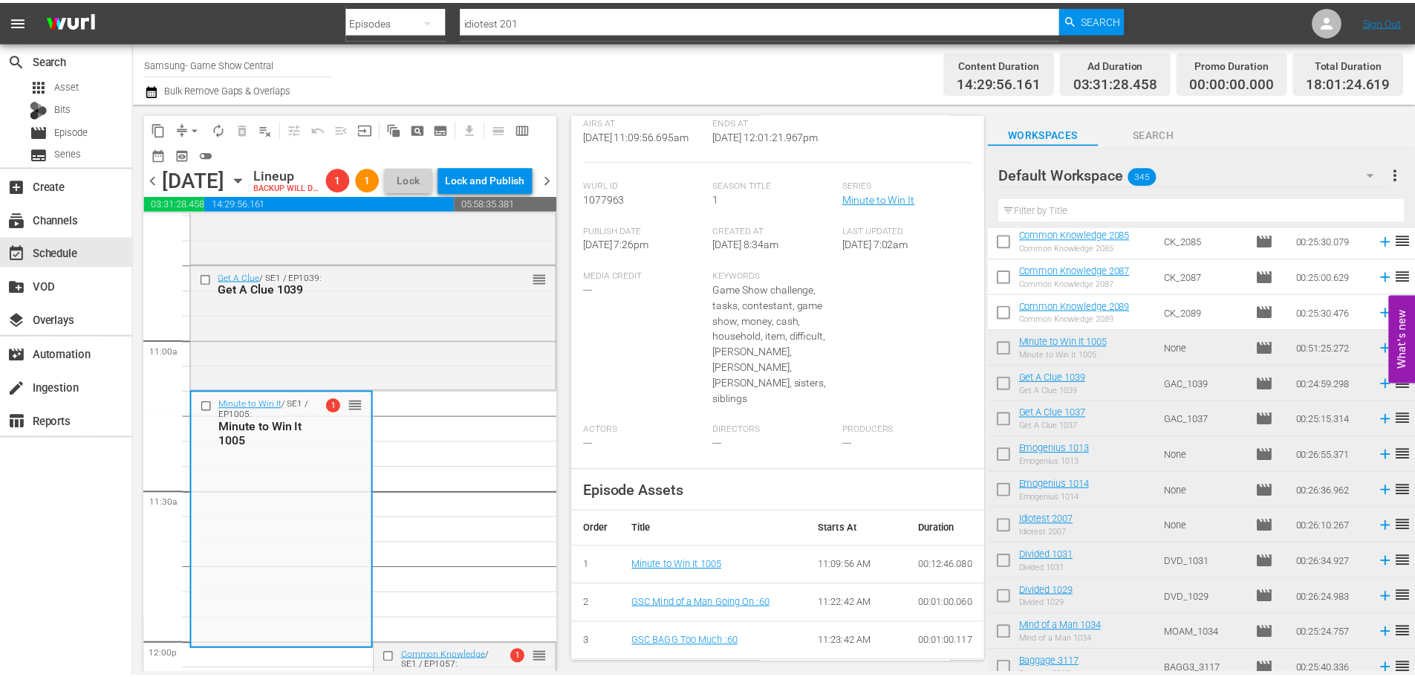
scroll to position [0, 0]
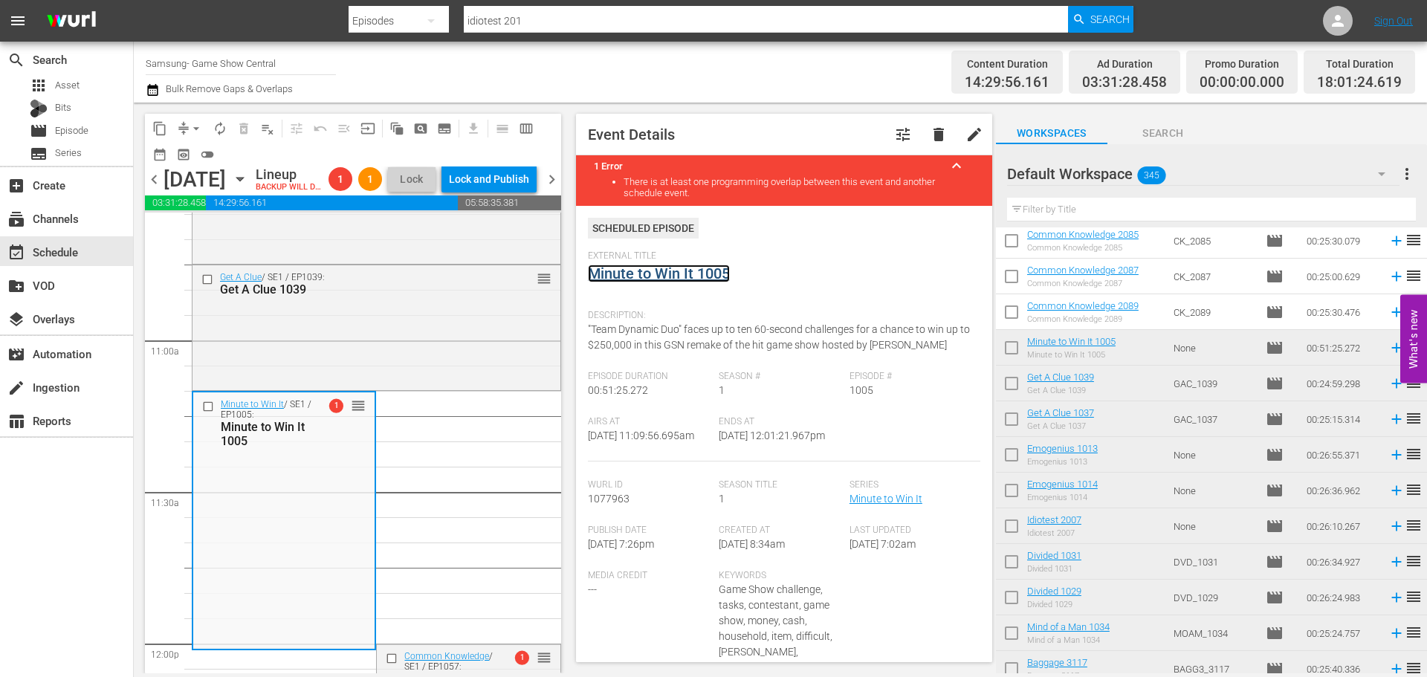
click at [682, 282] on link "Minute to Win It 1005" at bounding box center [659, 274] width 142 height 18
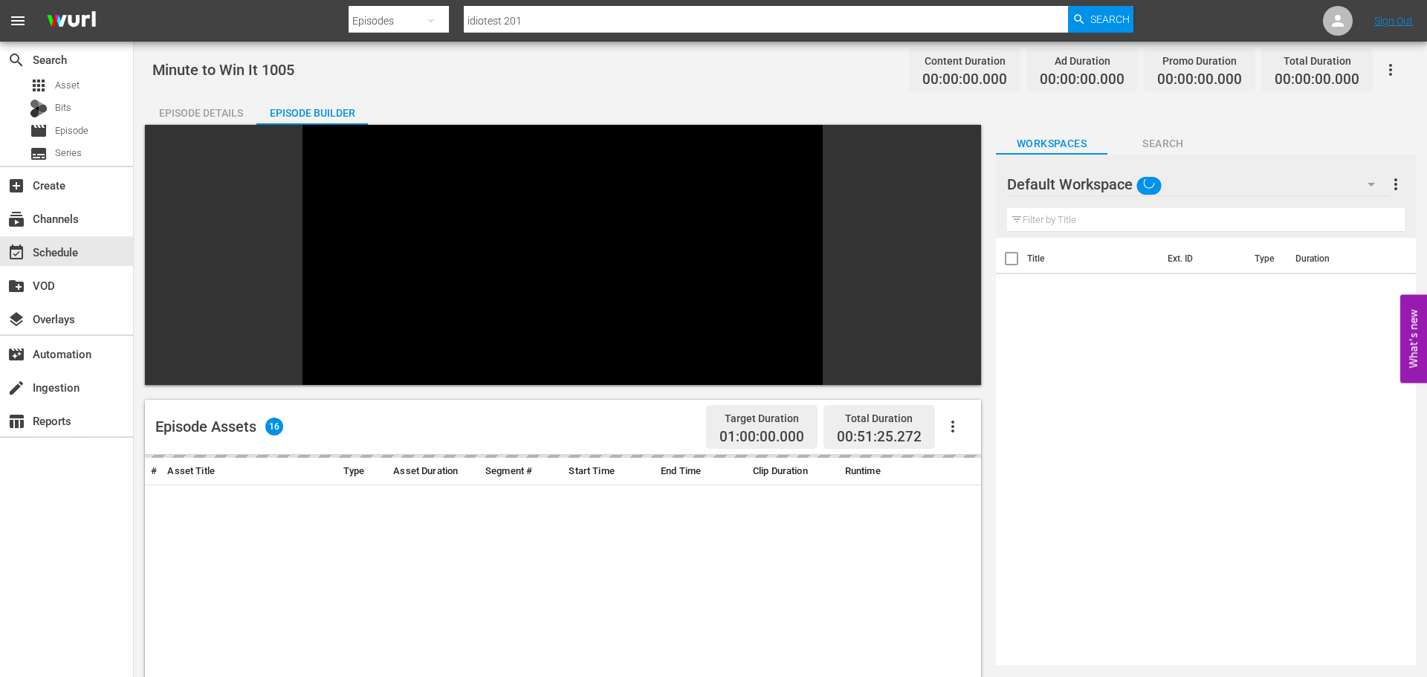
click at [332, 99] on div "Episode Builder" at bounding box center [311, 113] width 111 height 36
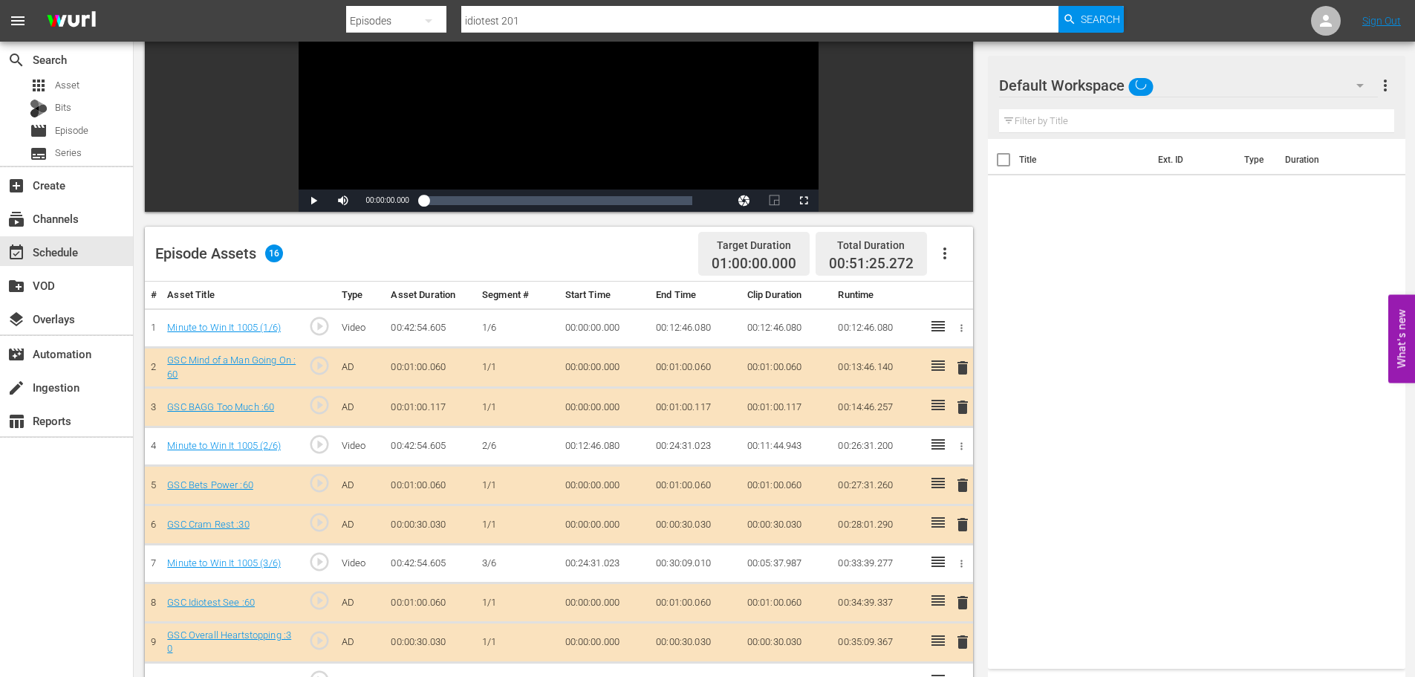
scroll to position [478, 0]
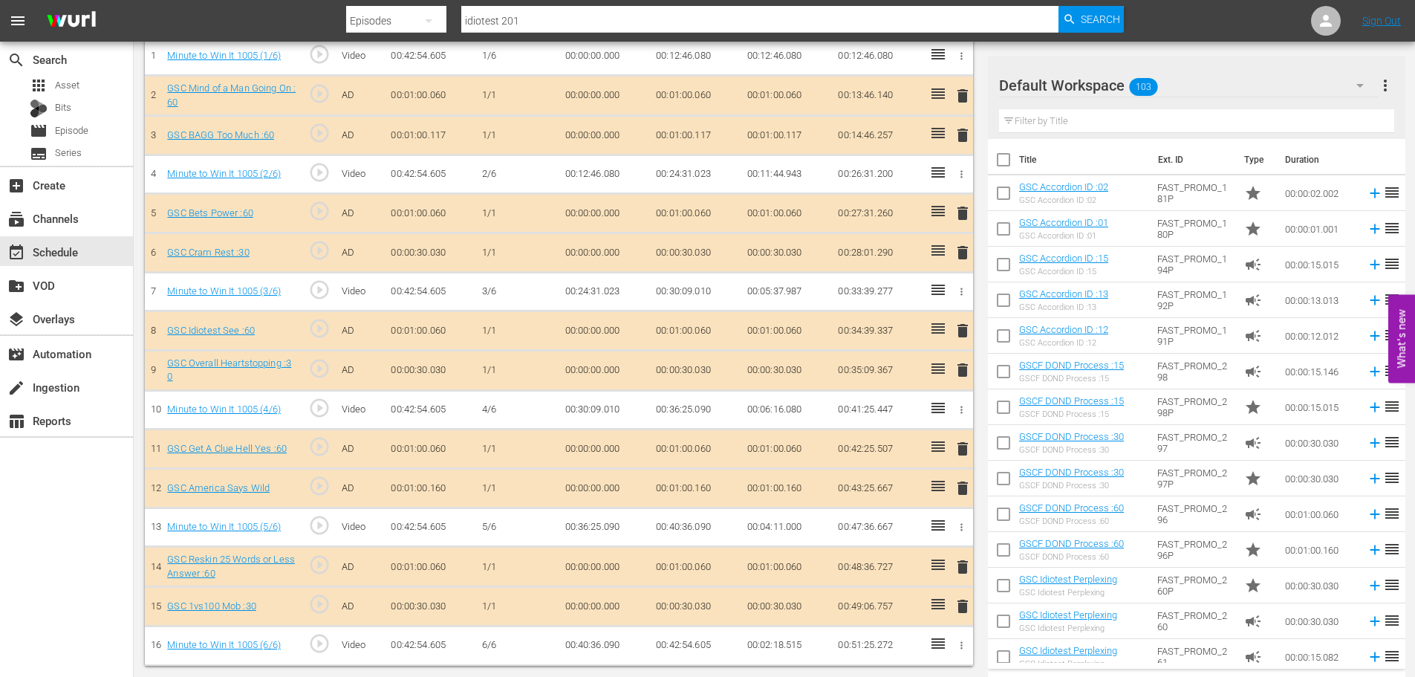
click at [970, 498] on td "delete" at bounding box center [960, 488] width 25 height 39
click at [969, 491] on span "delete" at bounding box center [963, 488] width 18 height 18
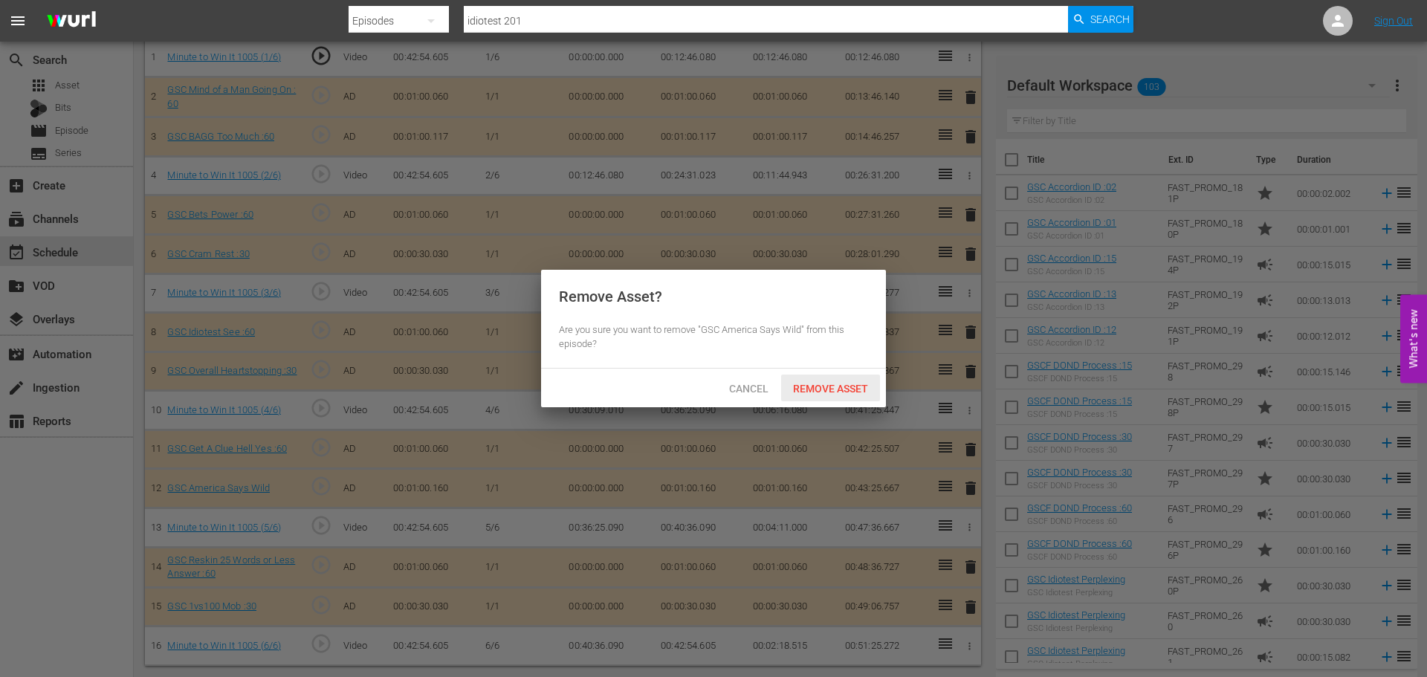
click at [807, 383] on span "Remove Asset" at bounding box center [830, 389] width 99 height 12
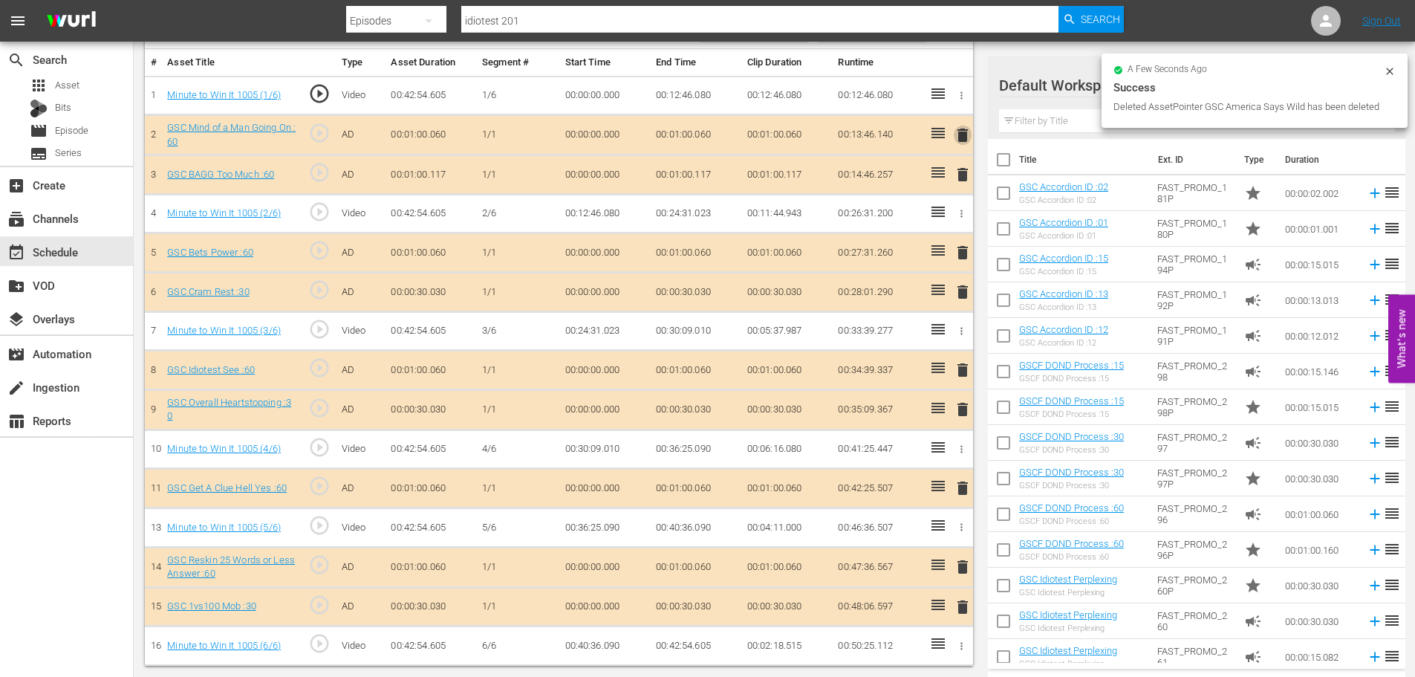
scroll to position [438, 0]
click at [967, 140] on span "delete" at bounding box center [963, 135] width 18 height 18
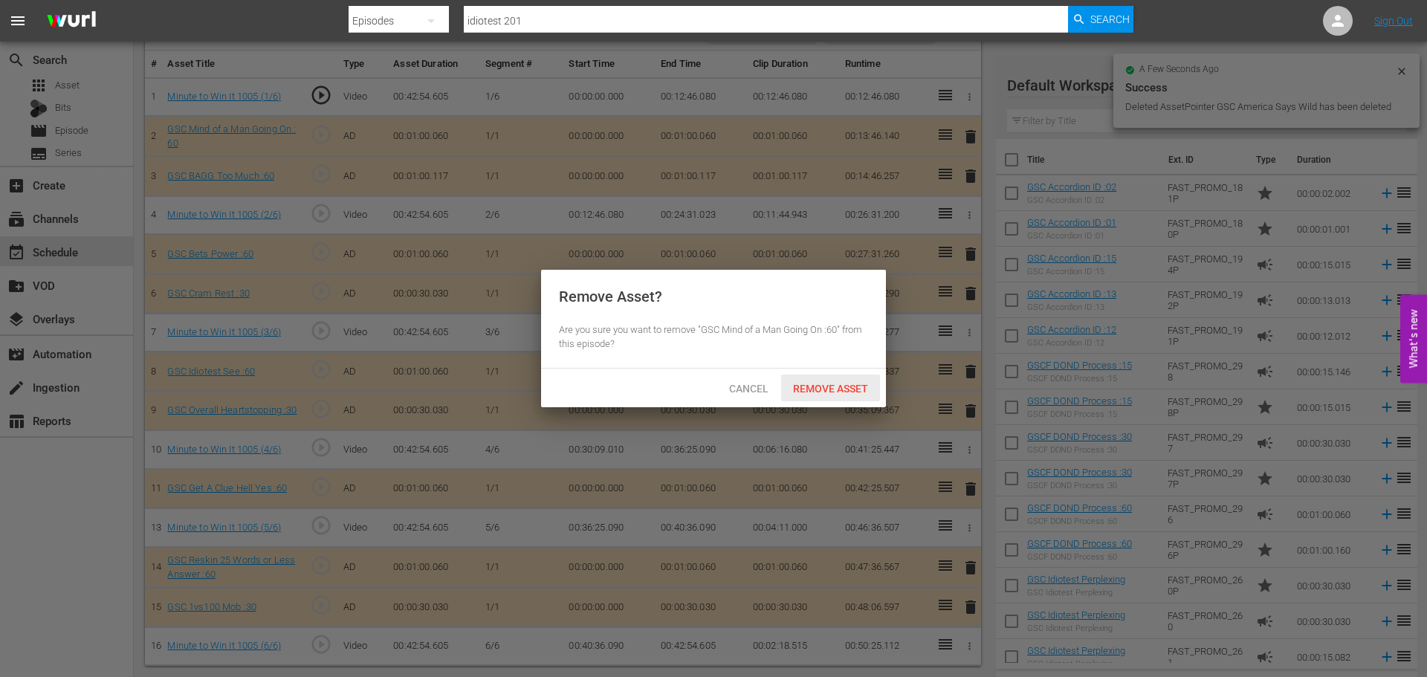
click at [851, 395] on div "Remove Asset" at bounding box center [830, 387] width 99 height 27
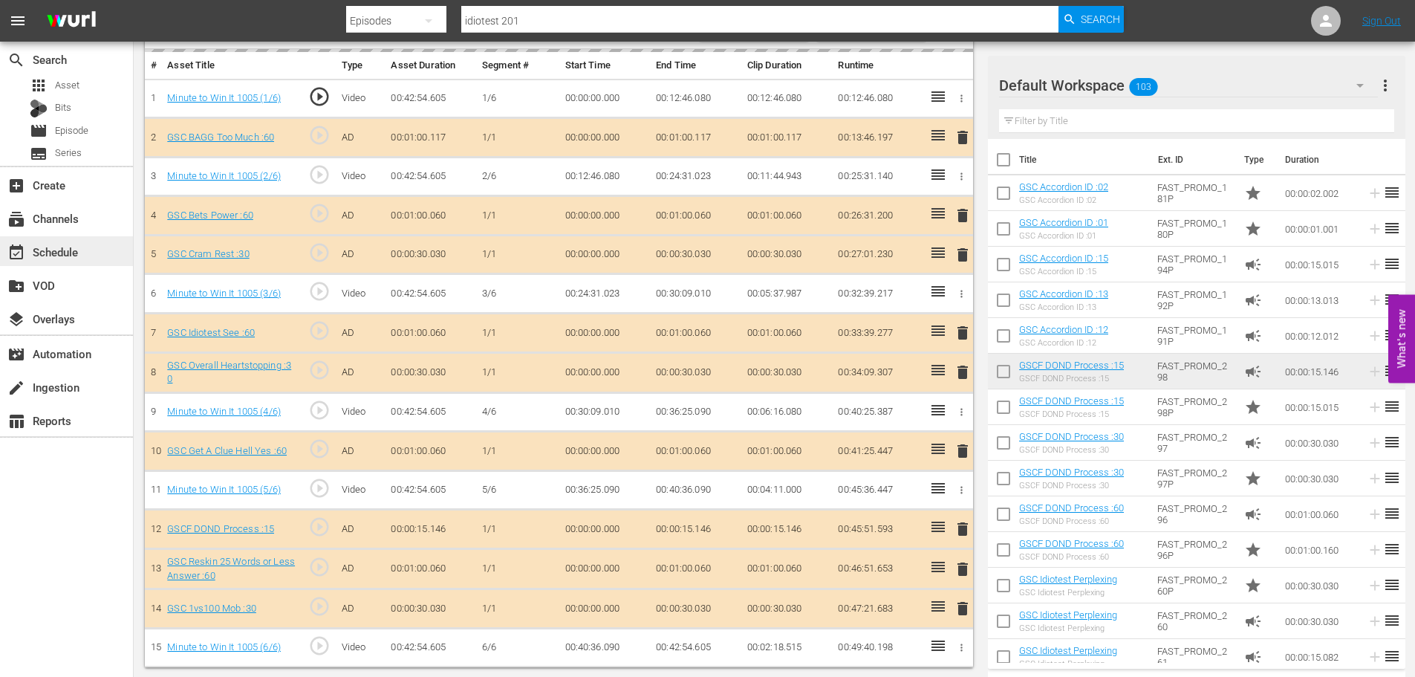
click at [88, 247] on div "event_available Schedule" at bounding box center [66, 251] width 133 height 30
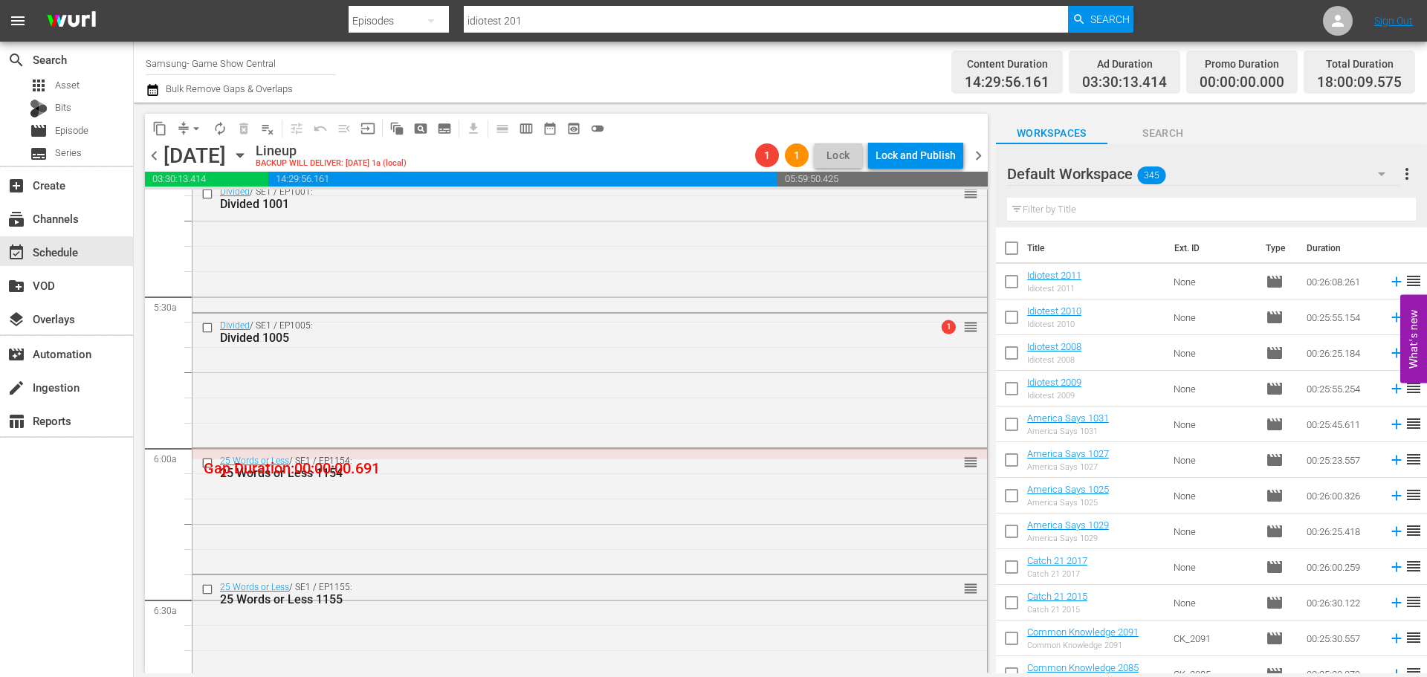
scroll to position [3269, 0]
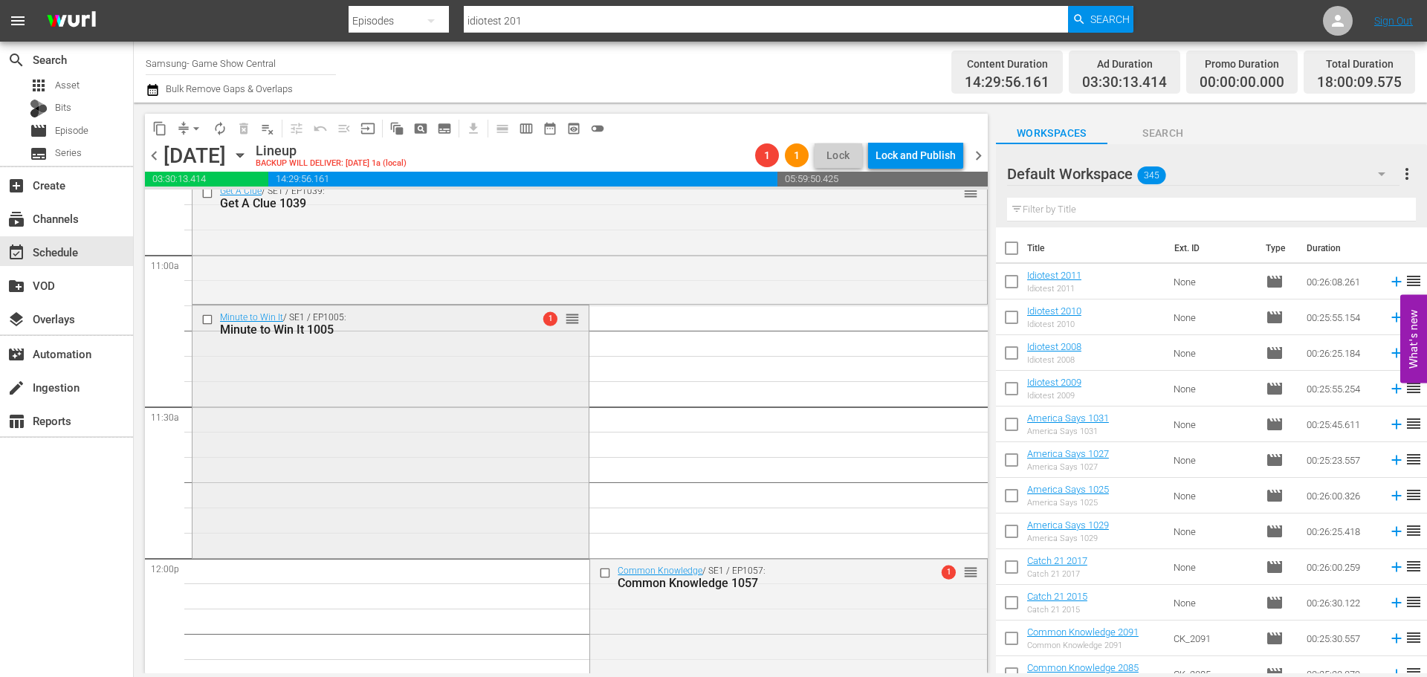
click at [343, 388] on div "Minute to Win It / SE1 / EP1005: Minute to Win It 1005 1 reorder" at bounding box center [390, 429] width 396 height 249
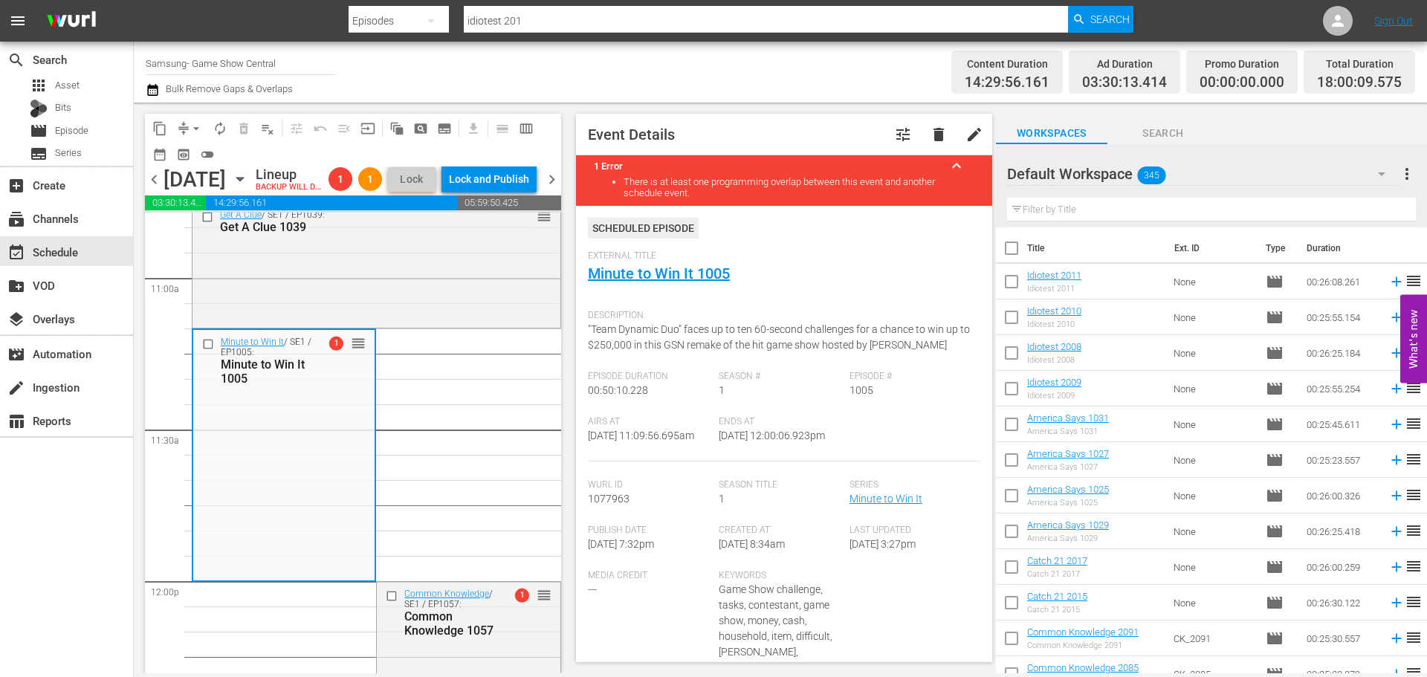
scroll to position [3195, 0]
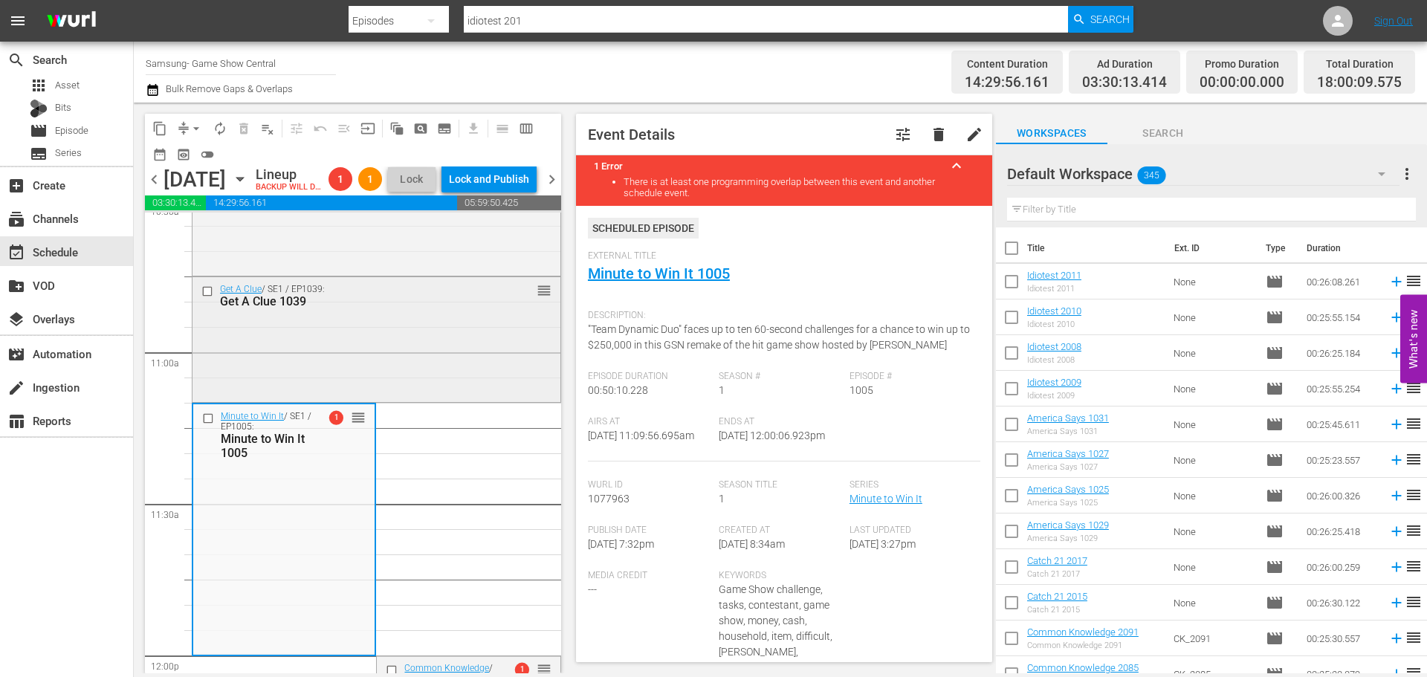
click at [332, 308] on div "Get A Clue 1039" at bounding box center [352, 301] width 265 height 14
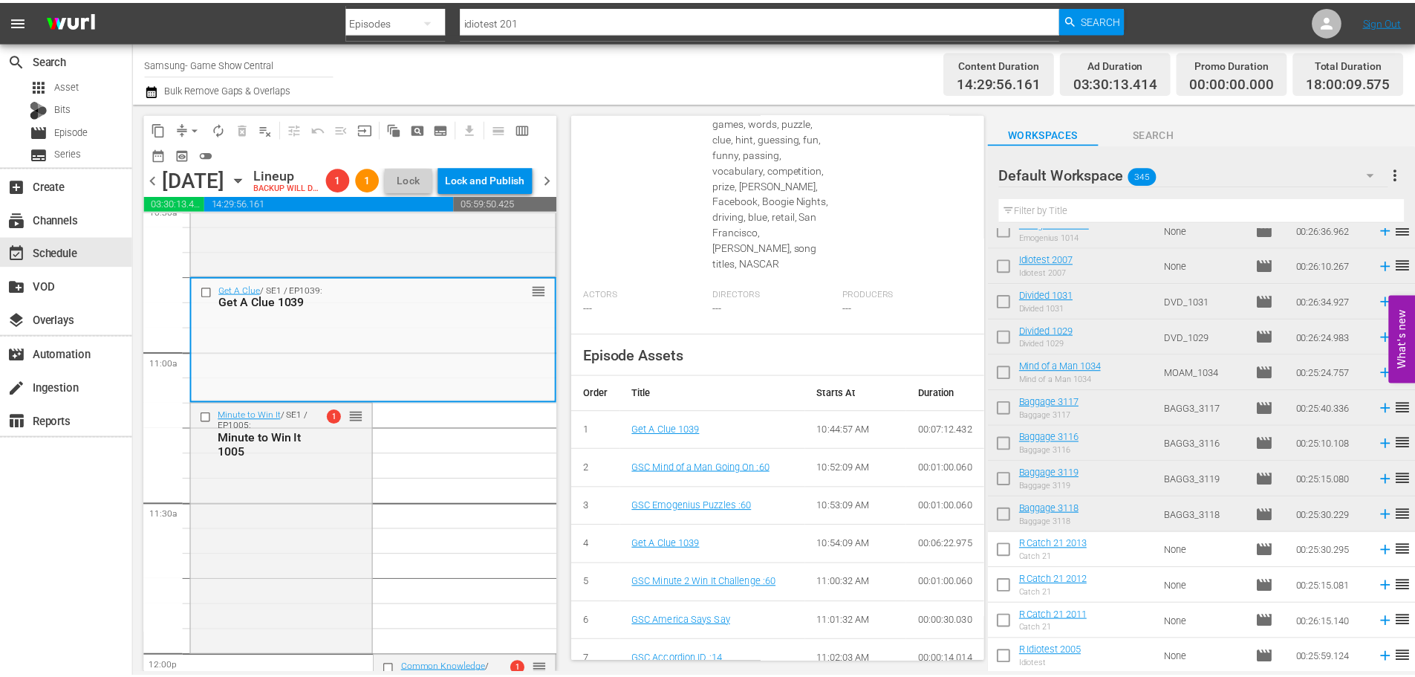
scroll to position [100, 0]
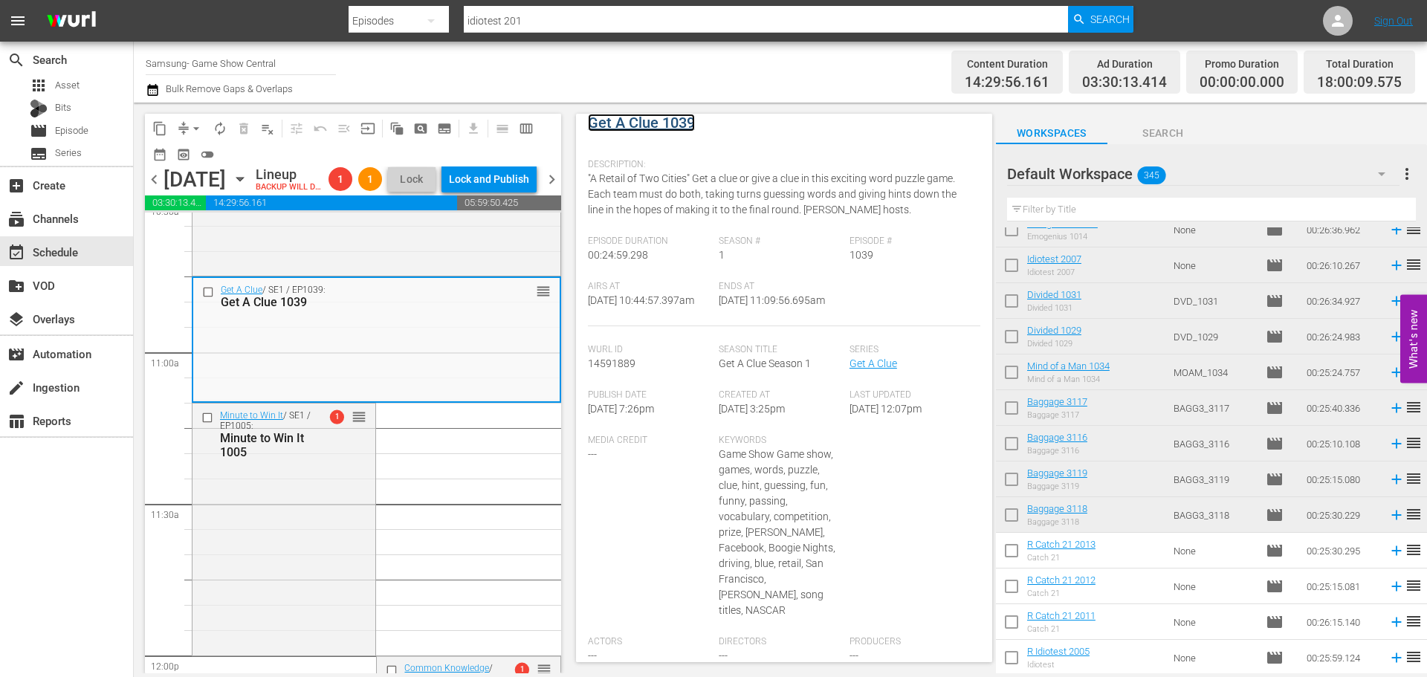
click at [637, 114] on link "Get A Clue 1039" at bounding box center [641, 123] width 107 height 18
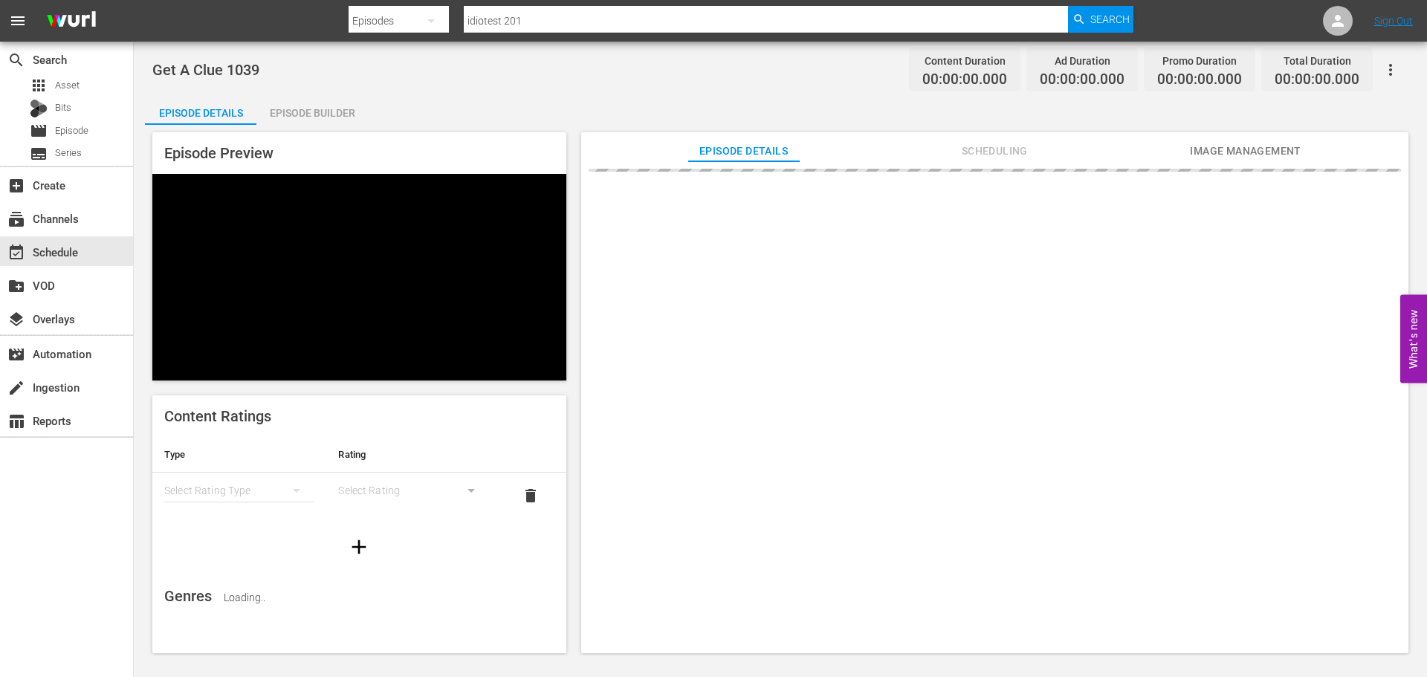
click at [310, 101] on div "Episode Builder" at bounding box center [311, 113] width 111 height 36
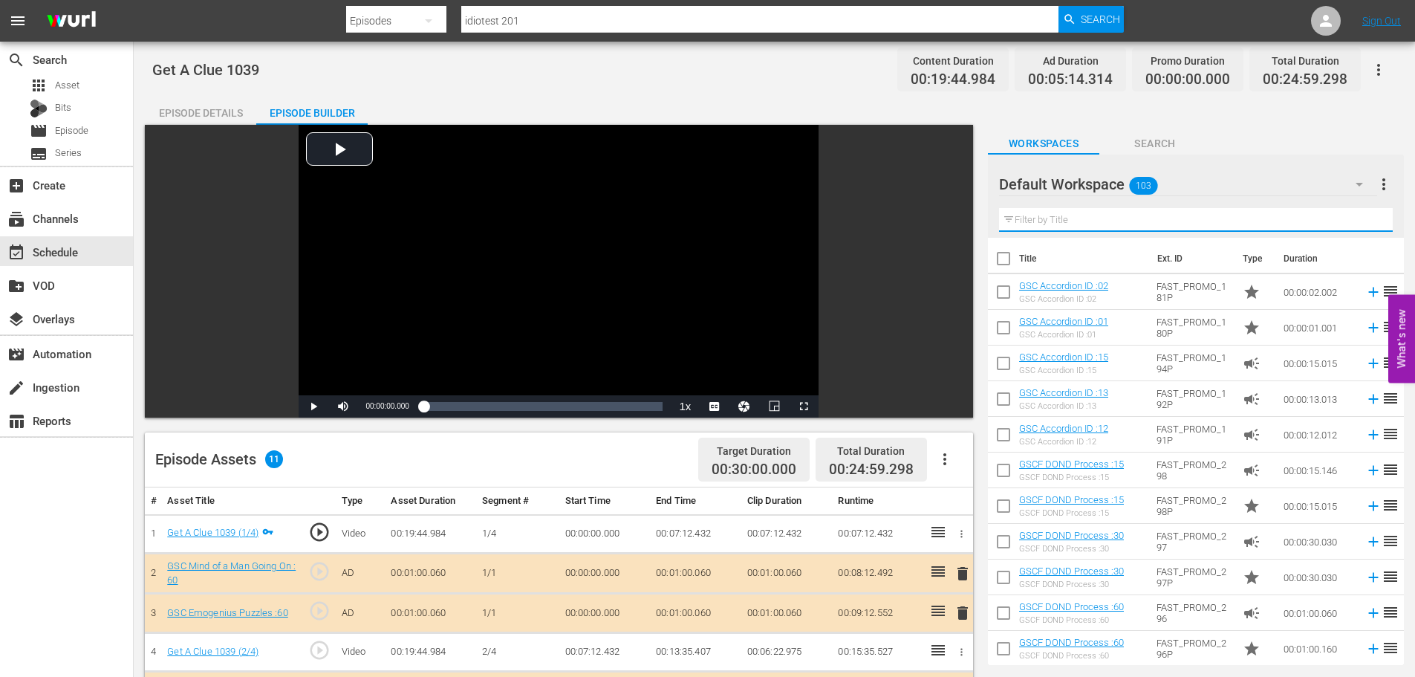
drag, startPoint x: 1081, startPoint y: 225, endPoint x: 1070, endPoint y: 218, distance: 13.4
click at [1081, 225] on input "text" at bounding box center [1196, 220] width 394 height 24
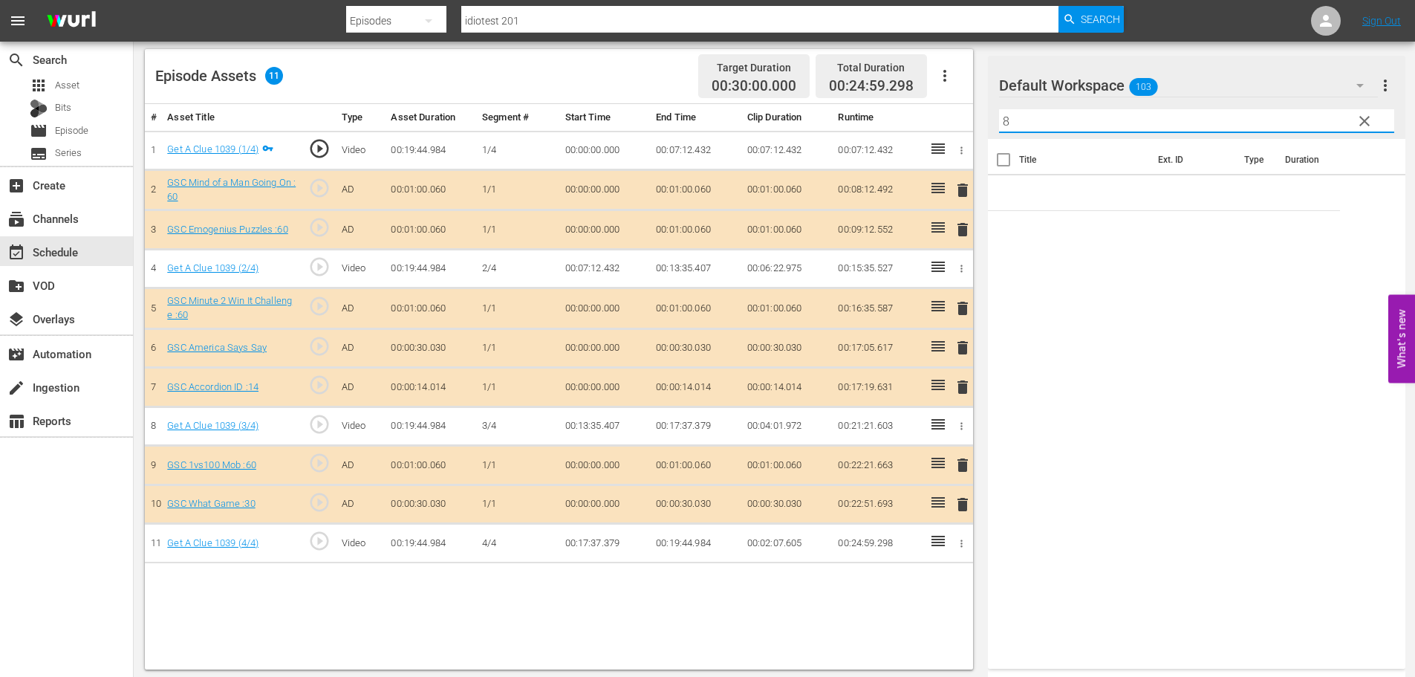
scroll to position [387, 0]
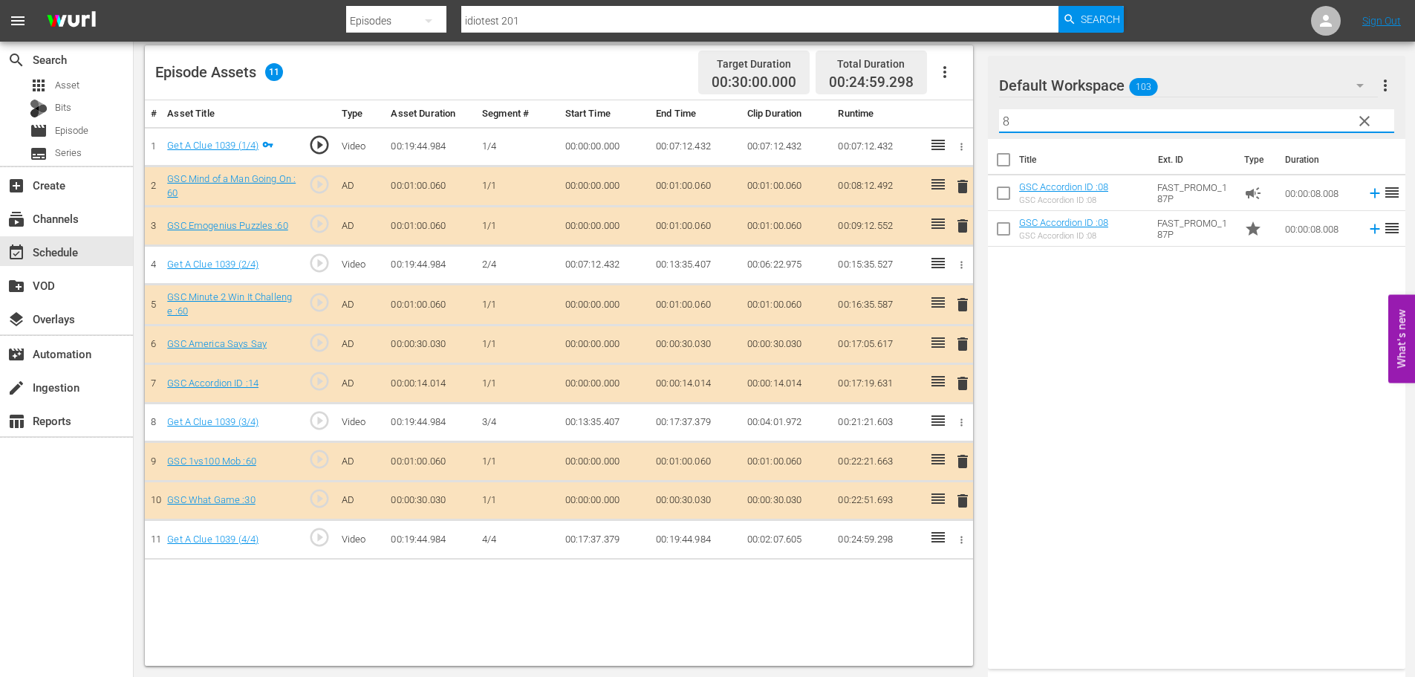
type input "8"
click at [958, 379] on span "delete" at bounding box center [963, 383] width 18 height 18
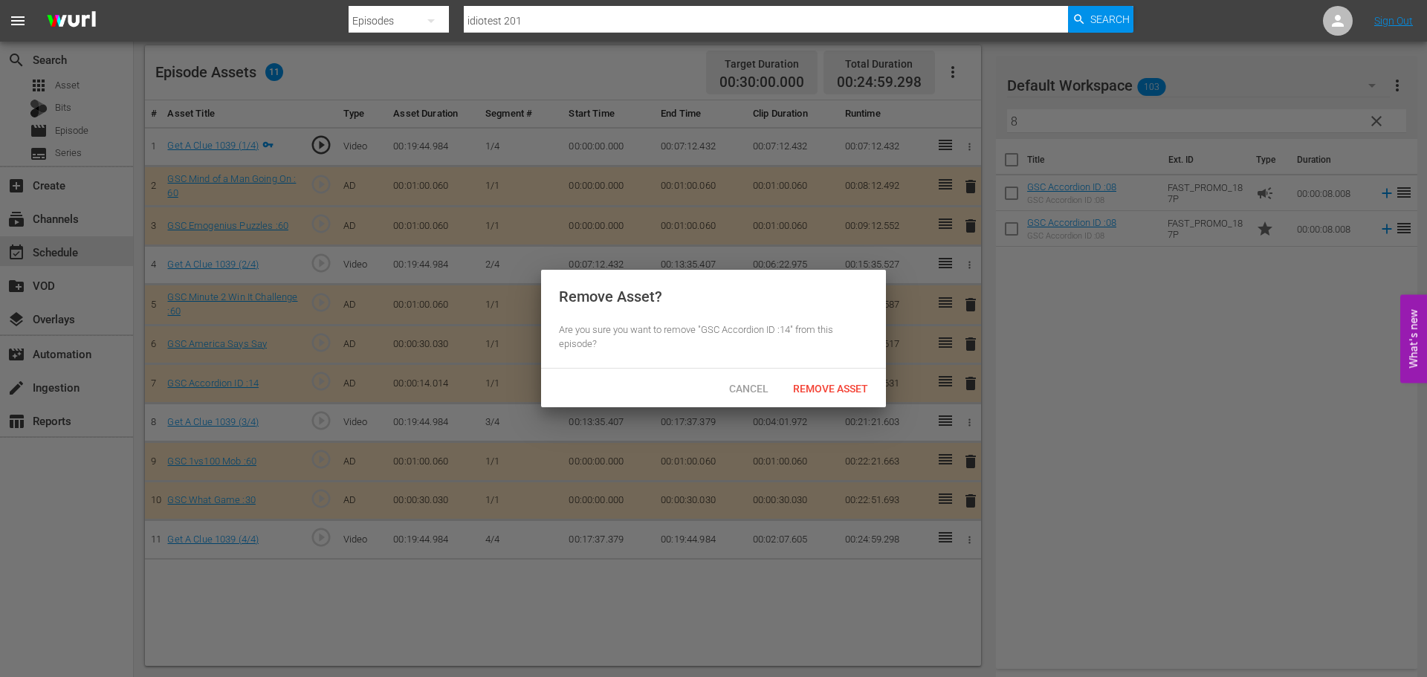
click at [870, 373] on div "Cancel Remove Asset" at bounding box center [713, 388] width 345 height 39
click at [861, 378] on div "Remove Asset" at bounding box center [830, 387] width 99 height 27
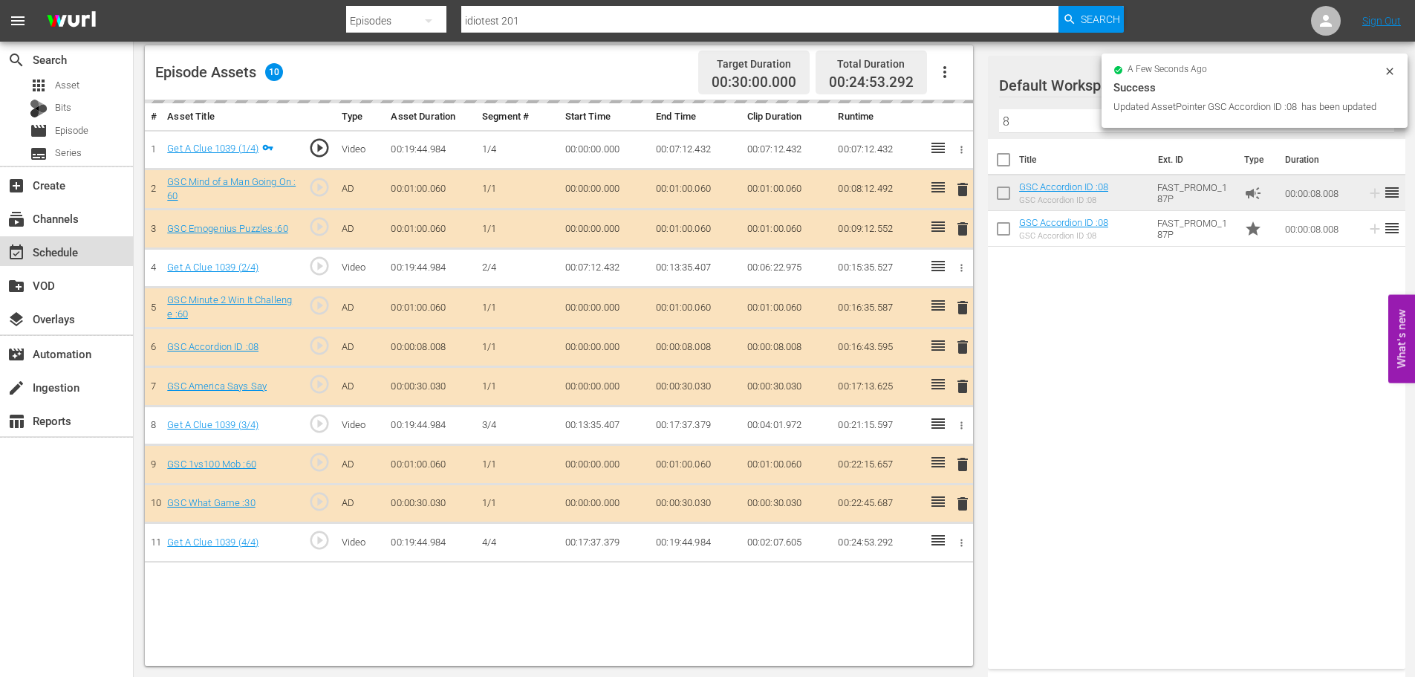
click at [61, 262] on div "event_available Schedule" at bounding box center [66, 251] width 133 height 30
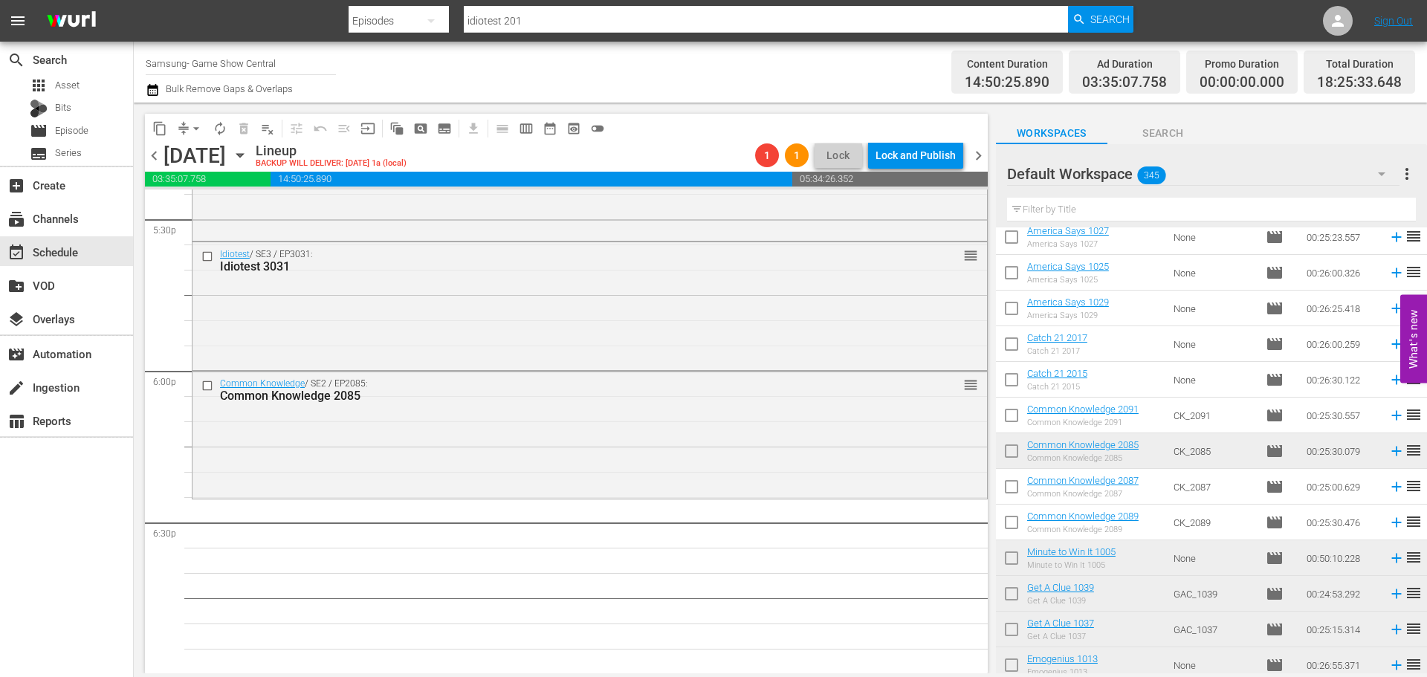
scroll to position [5424, 0]
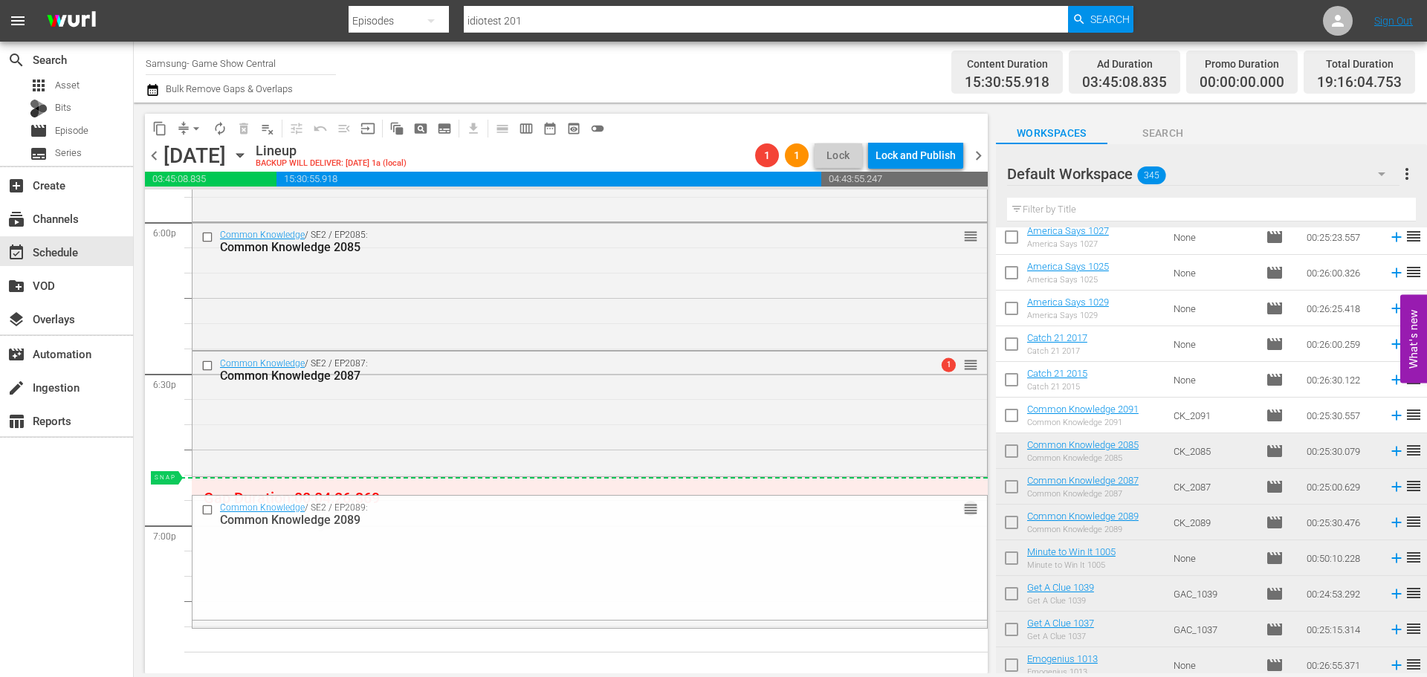
drag, startPoint x: 964, startPoint y: 522, endPoint x: 959, endPoint y: 493, distance: 29.3
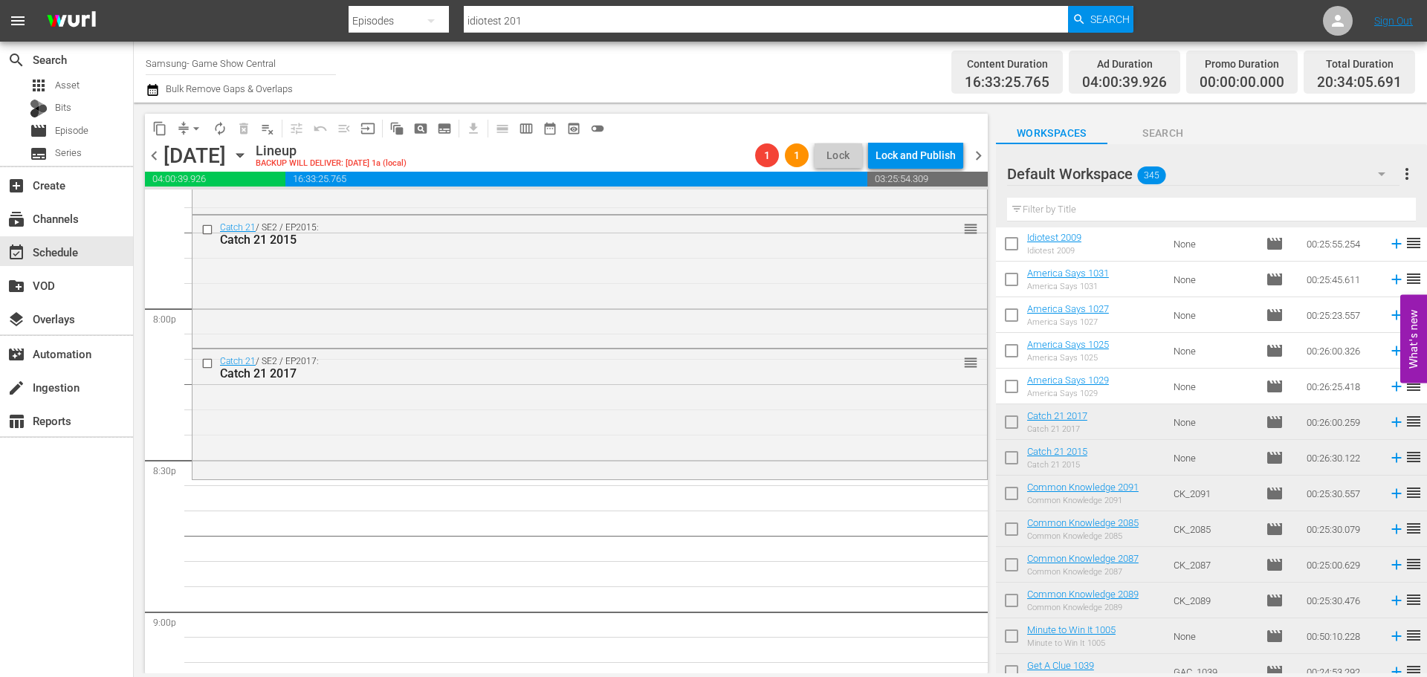
scroll to position [74, 0]
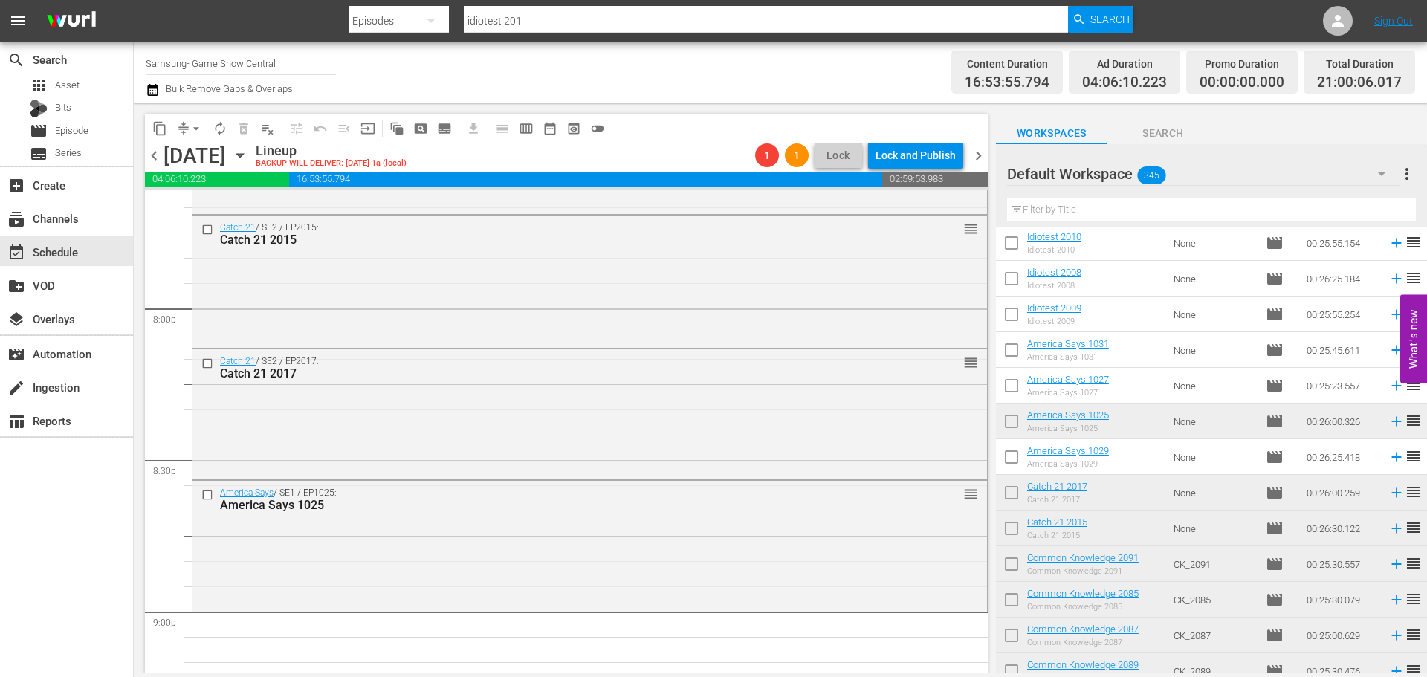
drag, startPoint x: 468, startPoint y: 533, endPoint x: 194, endPoint y: 131, distance: 487.2
click at [468, 533] on div "America Says / SE1 / EP1025: America Says 1025 reorder" at bounding box center [589, 544] width 794 height 127
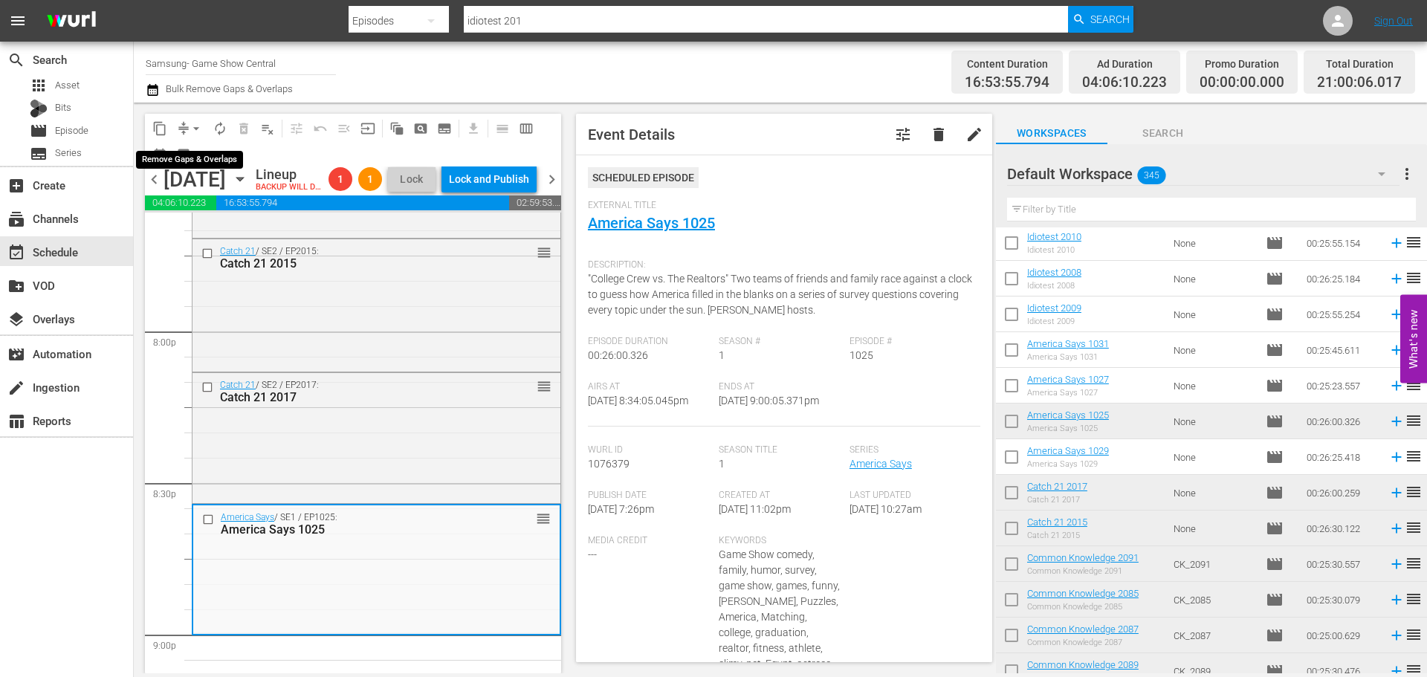
click at [198, 134] on span "arrow_drop_down" at bounding box center [196, 128] width 15 height 15
click at [204, 156] on li "Align to Midnight" at bounding box center [197, 158] width 156 height 25
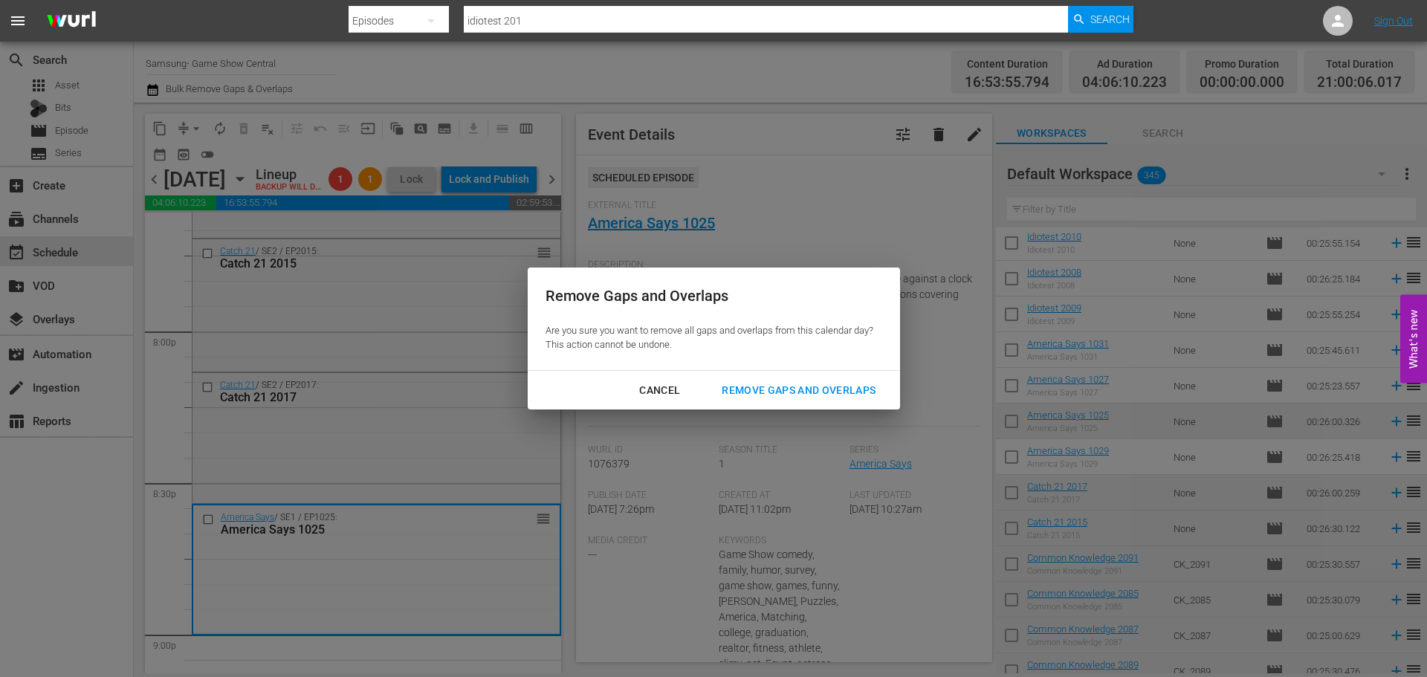
click at [796, 392] on div "Remove Gaps and Overlaps" at bounding box center [799, 390] width 178 height 19
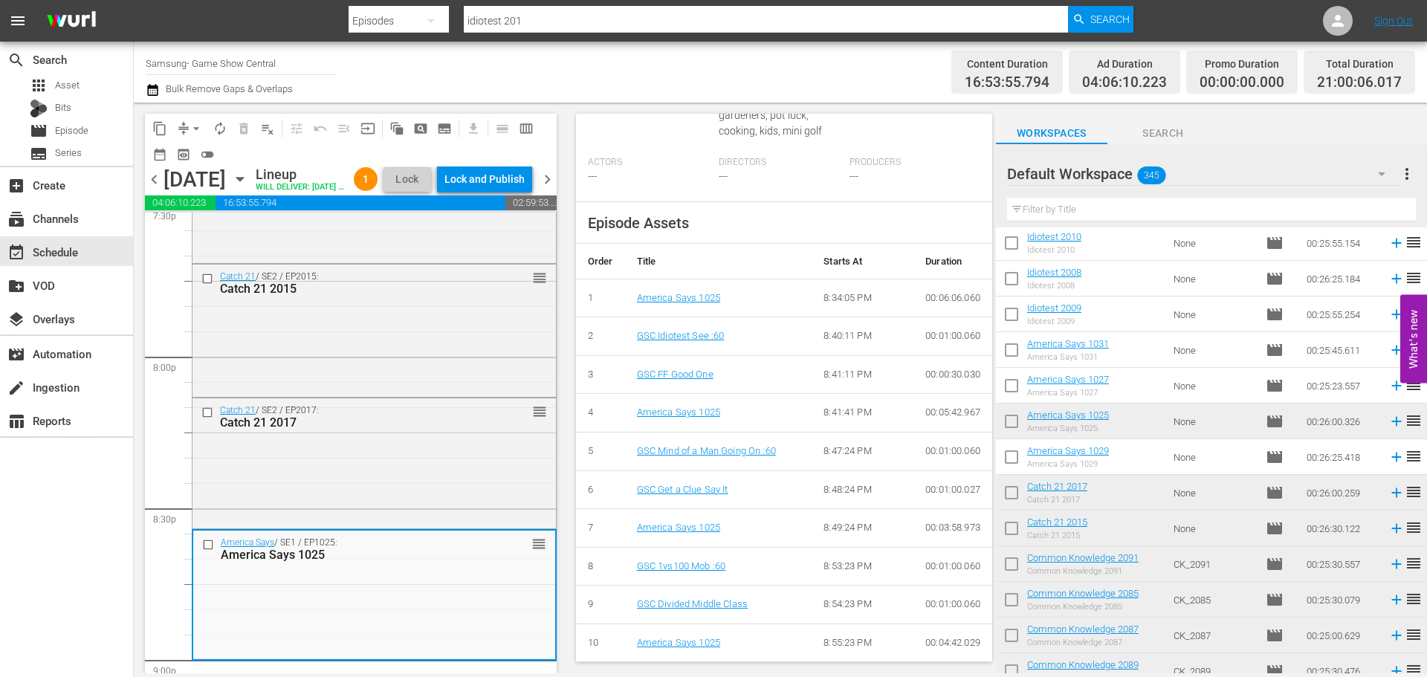
scroll to position [76, 0]
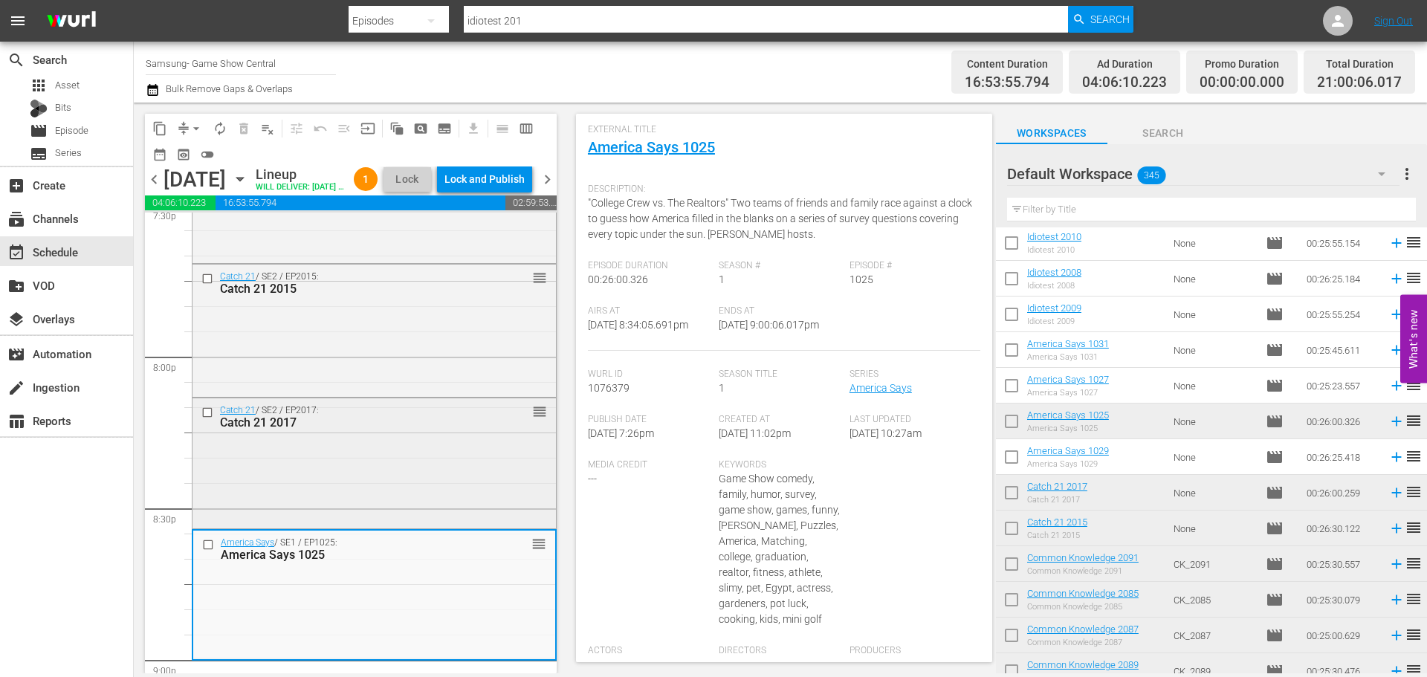
click at [471, 501] on div "Catch 21 / SE2 / EP2017: Catch 21 2017 reorder" at bounding box center [373, 461] width 363 height 127
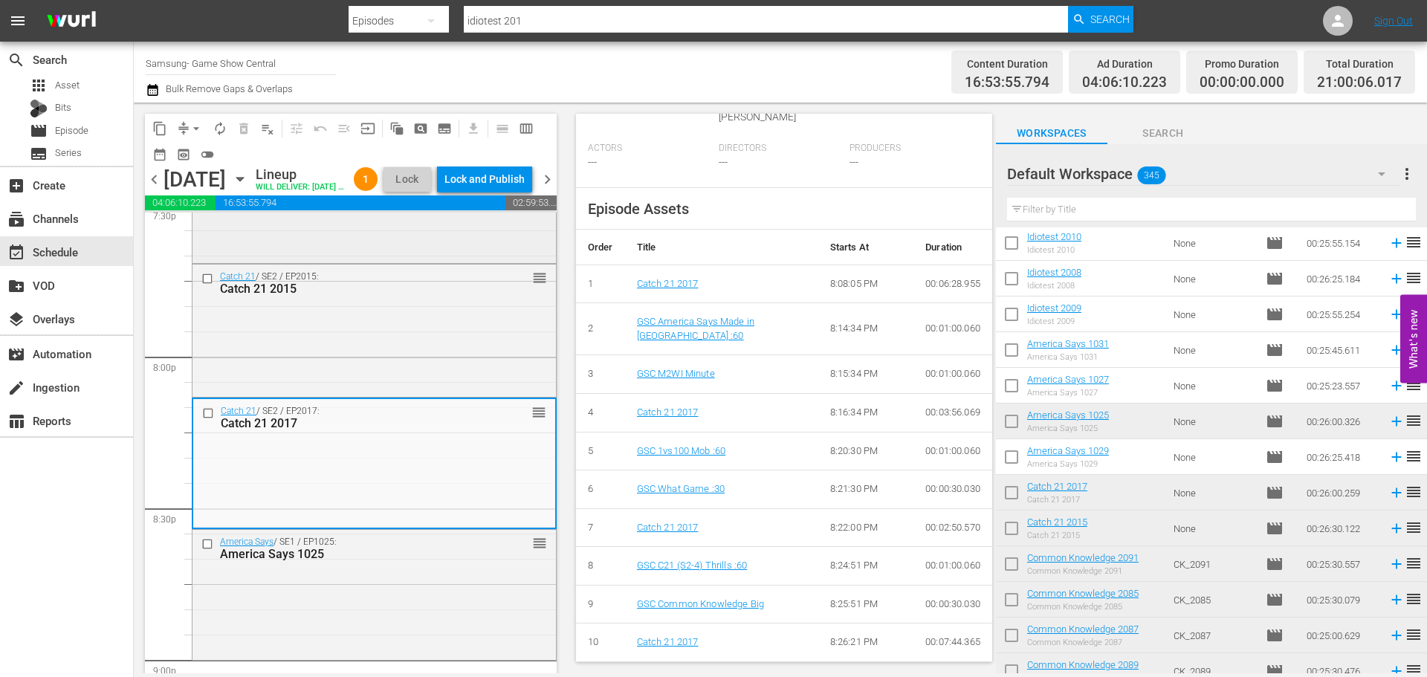
scroll to position [532, 0]
click at [385, 490] on div "Catch 21 / SE2 / EP2017: Catch 21 2017 reorder" at bounding box center [374, 462] width 362 height 127
click at [371, 374] on div "Catch 21 / SE2 / EP2015: Catch 21 2015 reorder" at bounding box center [373, 329] width 363 height 129
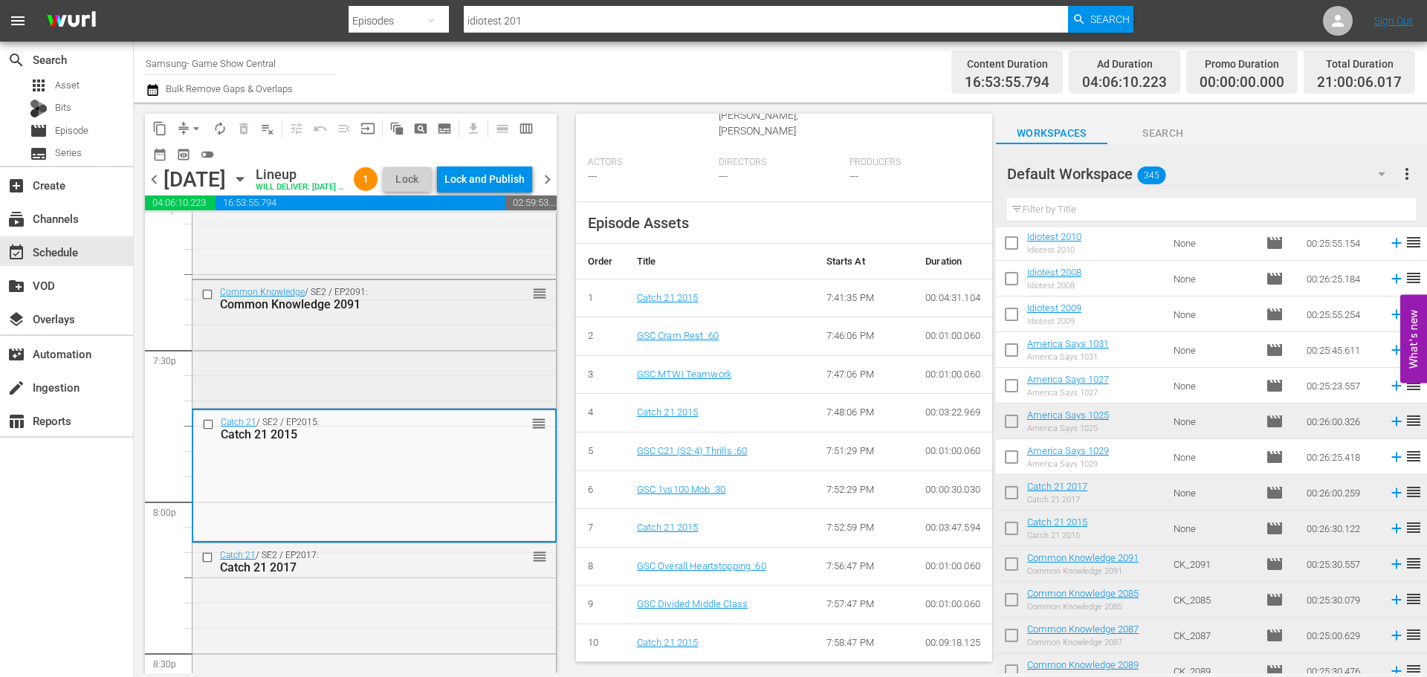
scroll to position [5770, 0]
click at [495, 366] on div "Common Knowledge / SE2 / EP2091: Common Knowledge 2091 reorder" at bounding box center [373, 346] width 363 height 124
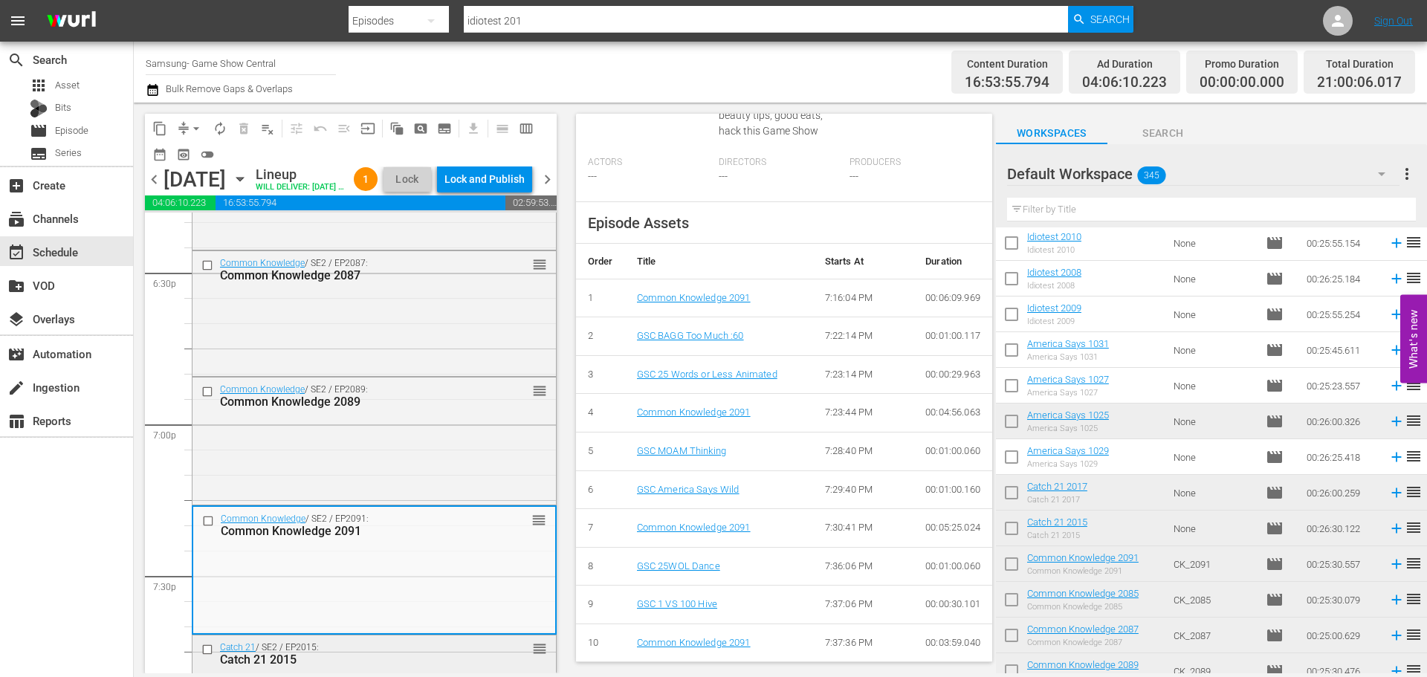
scroll to position [5547, 0]
click at [431, 487] on div "Common Knowledge / SE2 / EP2089: Common Knowledge 2089 reorder" at bounding box center [373, 440] width 363 height 124
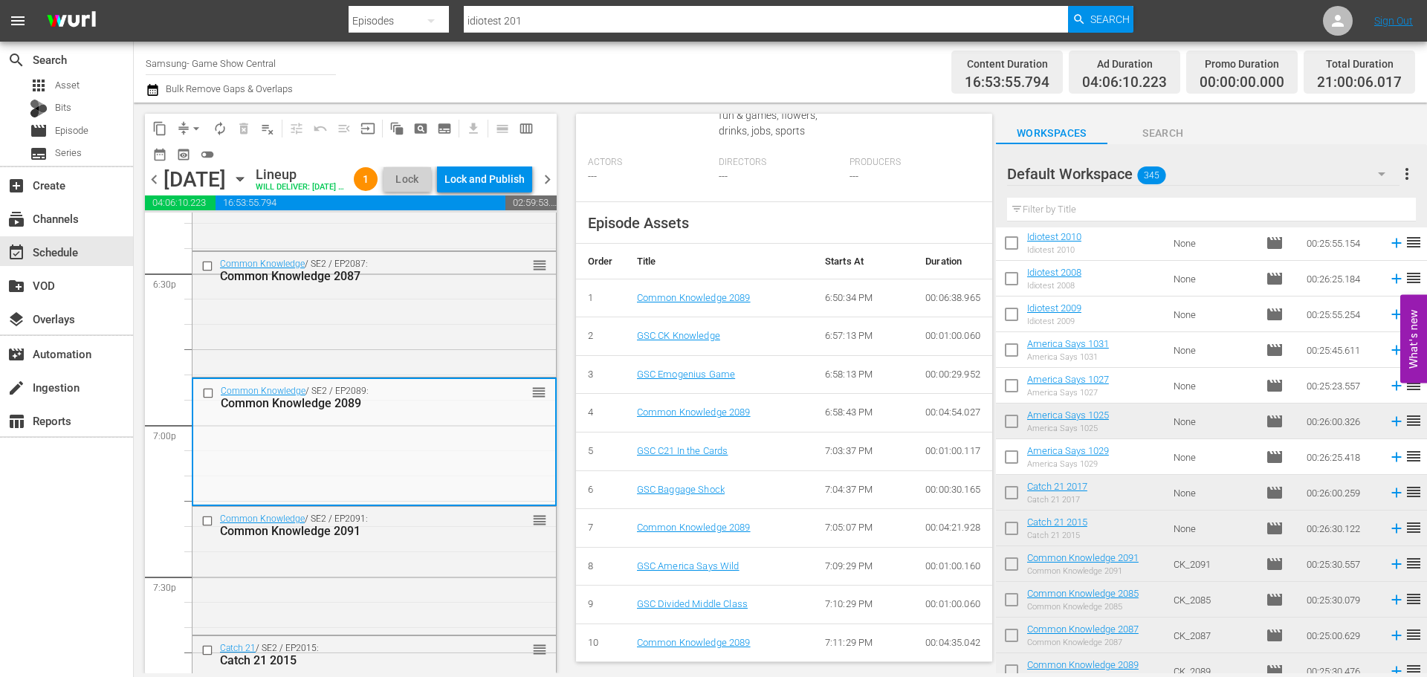
scroll to position [565, 0]
click at [306, 283] on div "Common Knowledge 2087" at bounding box center [351, 276] width 262 height 14
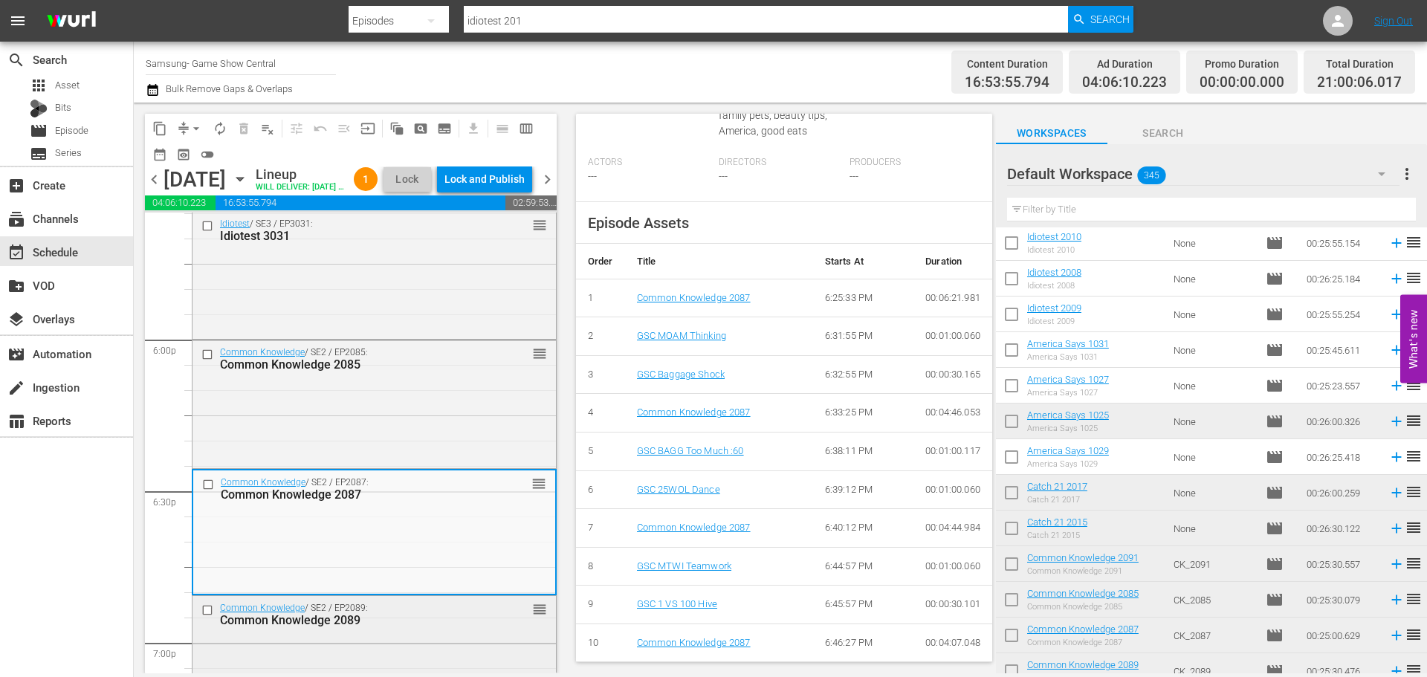
scroll to position [5324, 0]
click at [377, 438] on div "Common Knowledge / SE2 / EP2085: Common Knowledge 2085 reorder" at bounding box center [373, 407] width 363 height 124
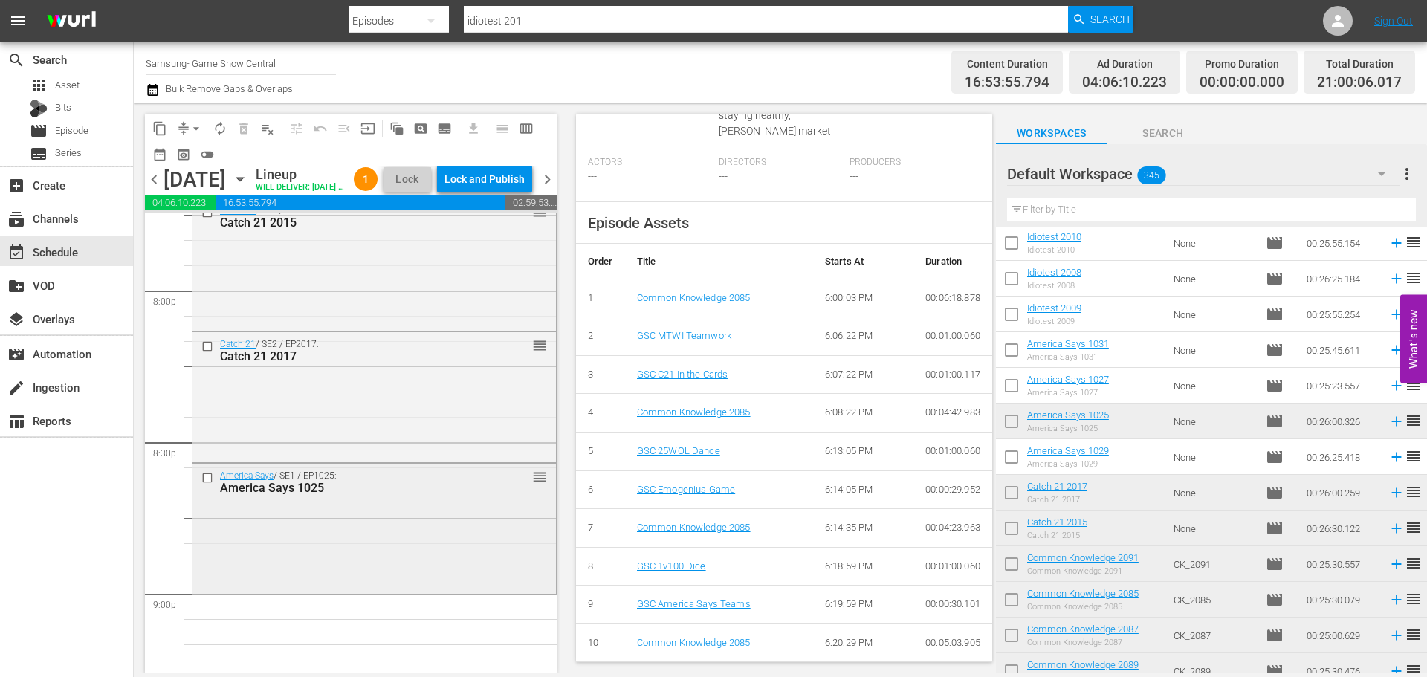
scroll to position [5993, 0]
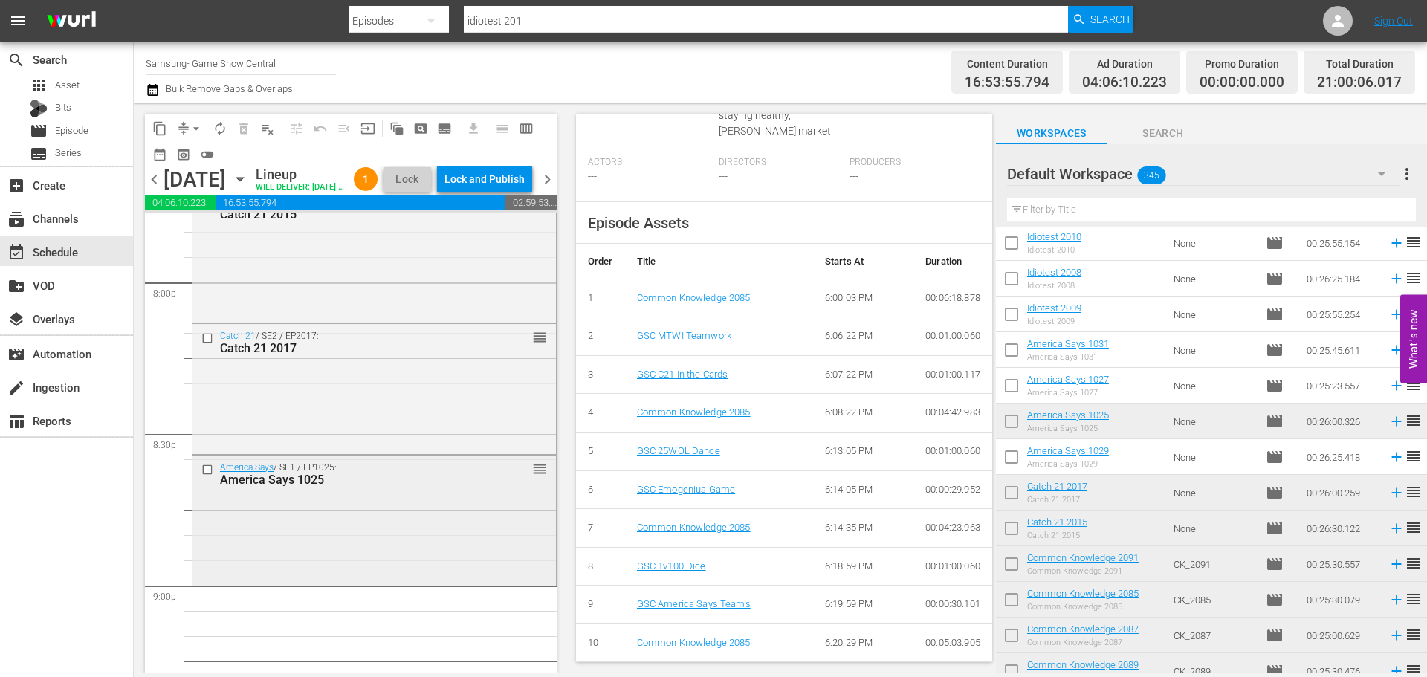
click at [378, 526] on div "America Says / SE1 / EP1025: America Says 1025 reorder" at bounding box center [373, 518] width 363 height 127
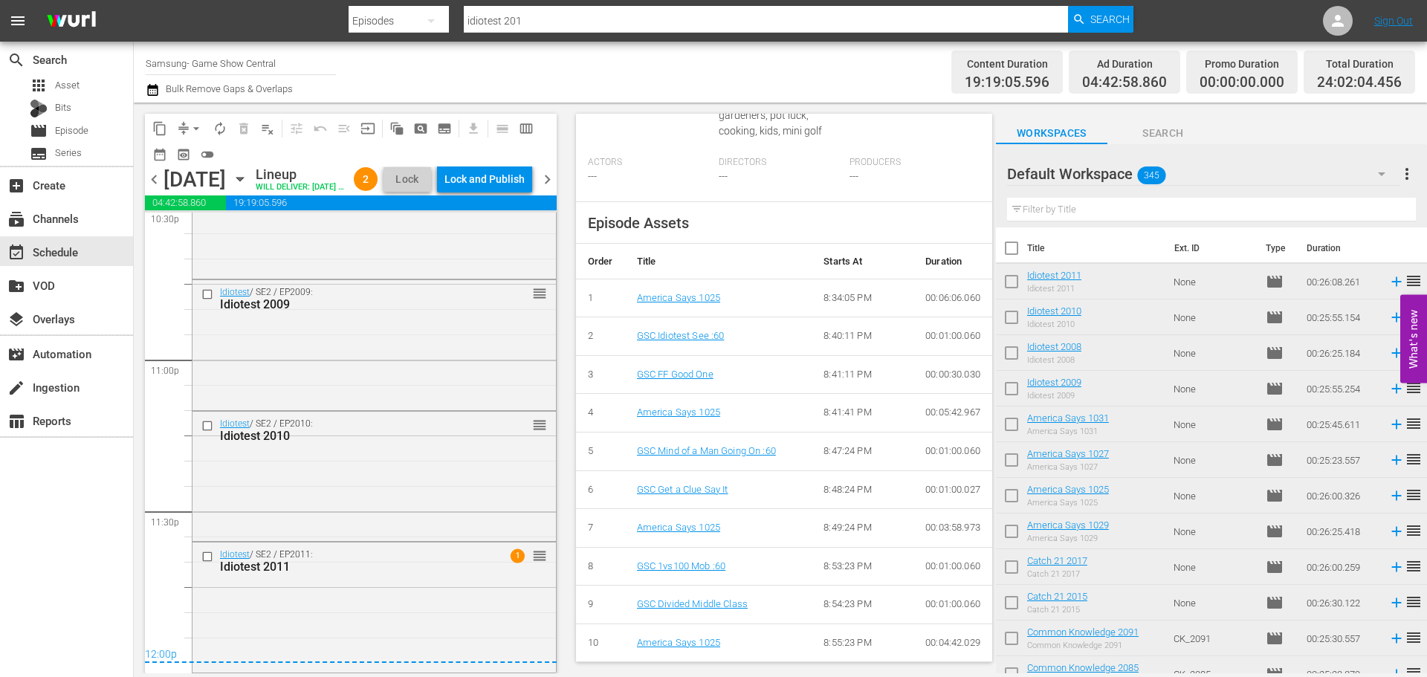
scroll to position [596, 0]
click at [384, 626] on div "Idiotest / SE2 / EP2011: Idiotest 2011 1 reorder" at bounding box center [373, 606] width 363 height 128
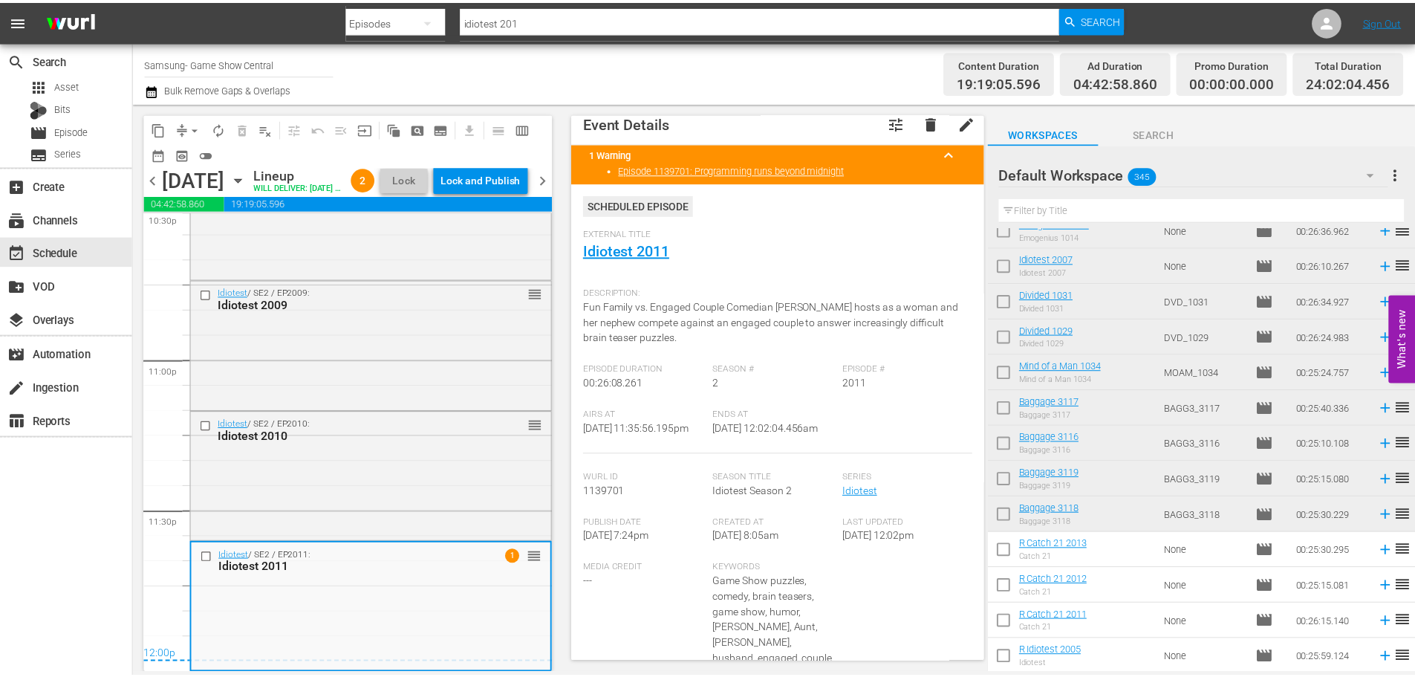
scroll to position [0, 0]
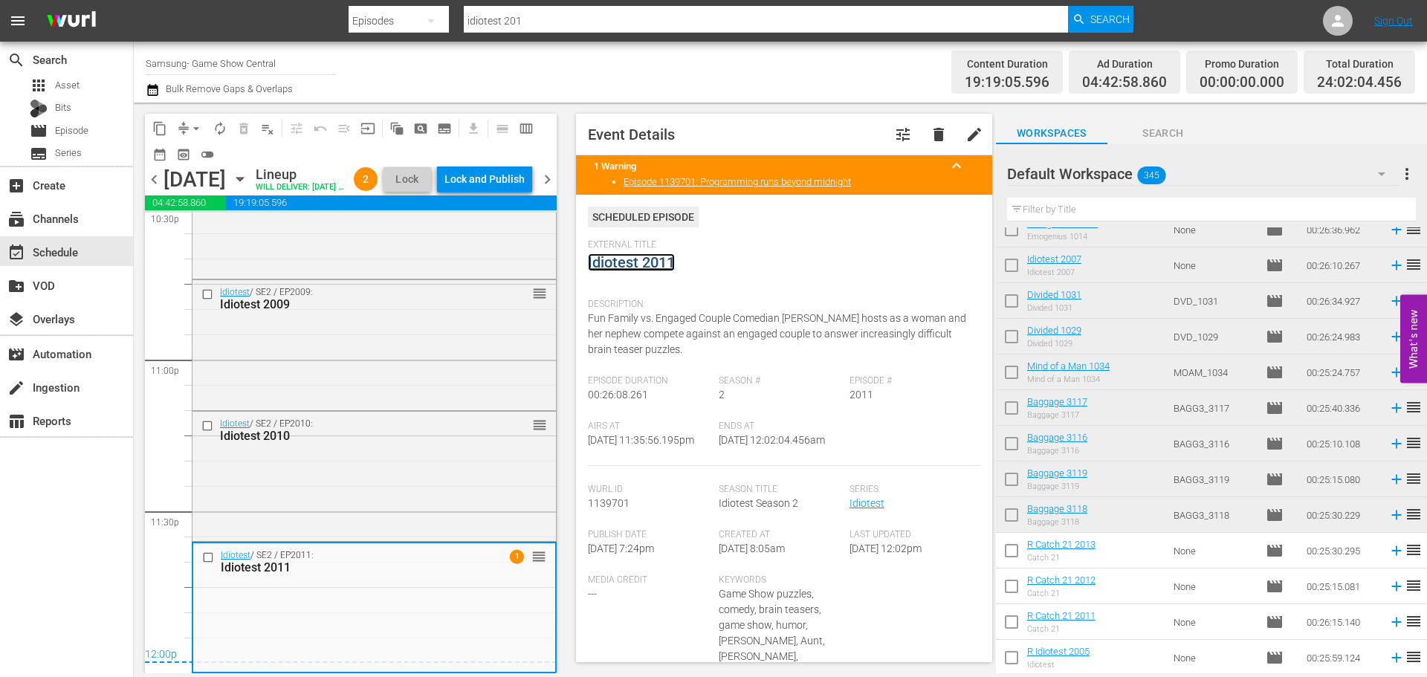
click at [634, 256] on link "Idiotest 2011" at bounding box center [631, 262] width 87 height 18
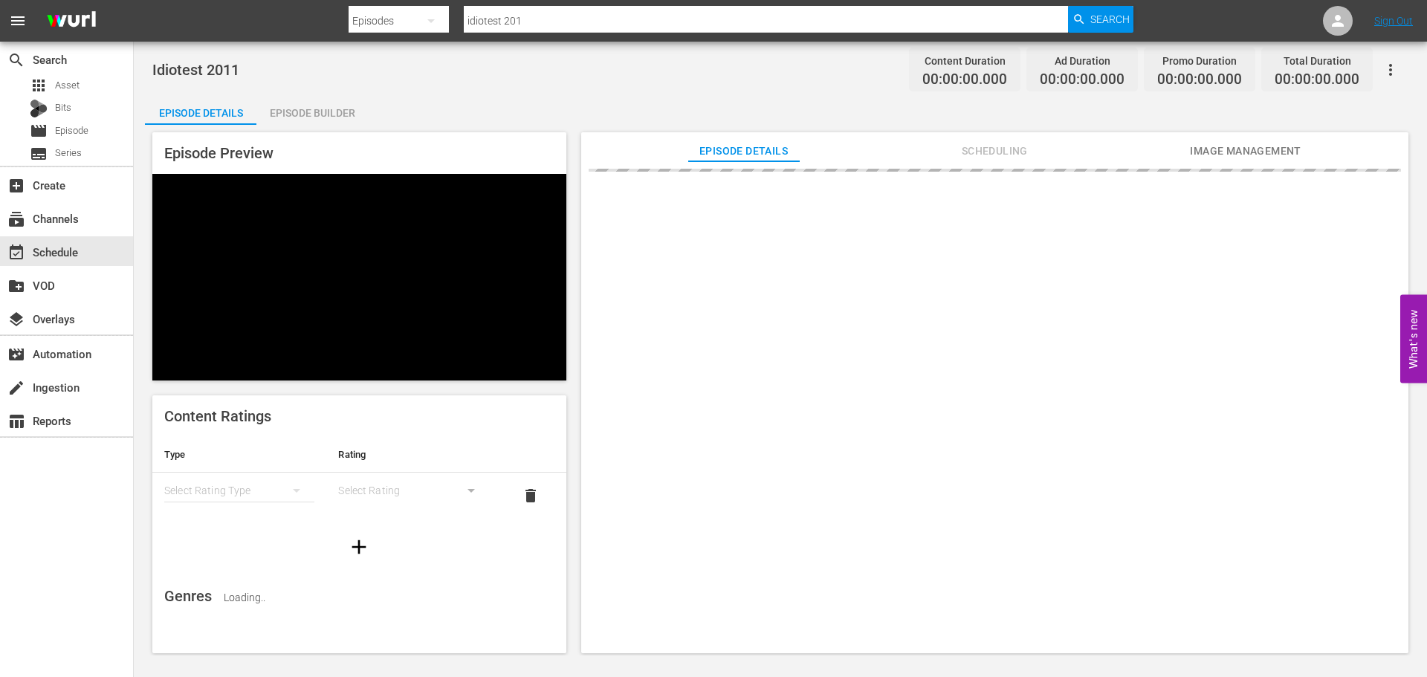
click at [299, 103] on div "Episode Builder" at bounding box center [311, 113] width 111 height 36
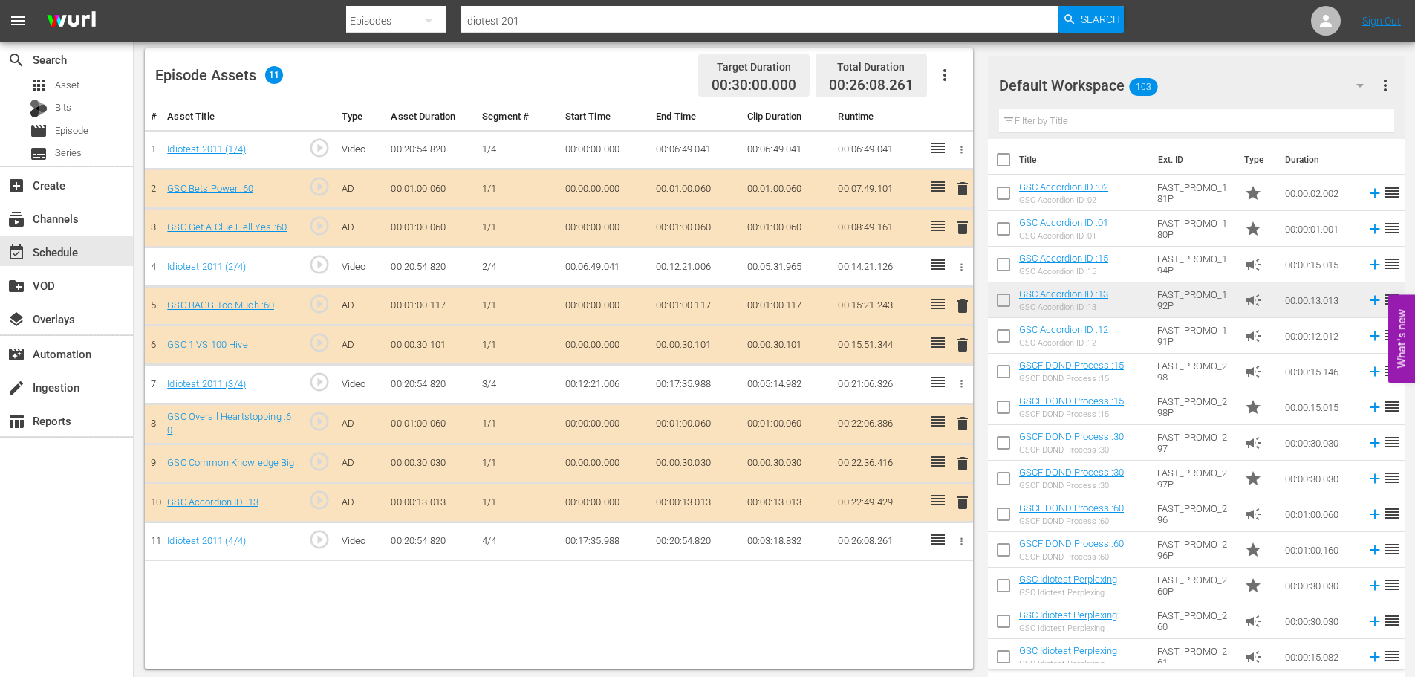
scroll to position [387, 0]
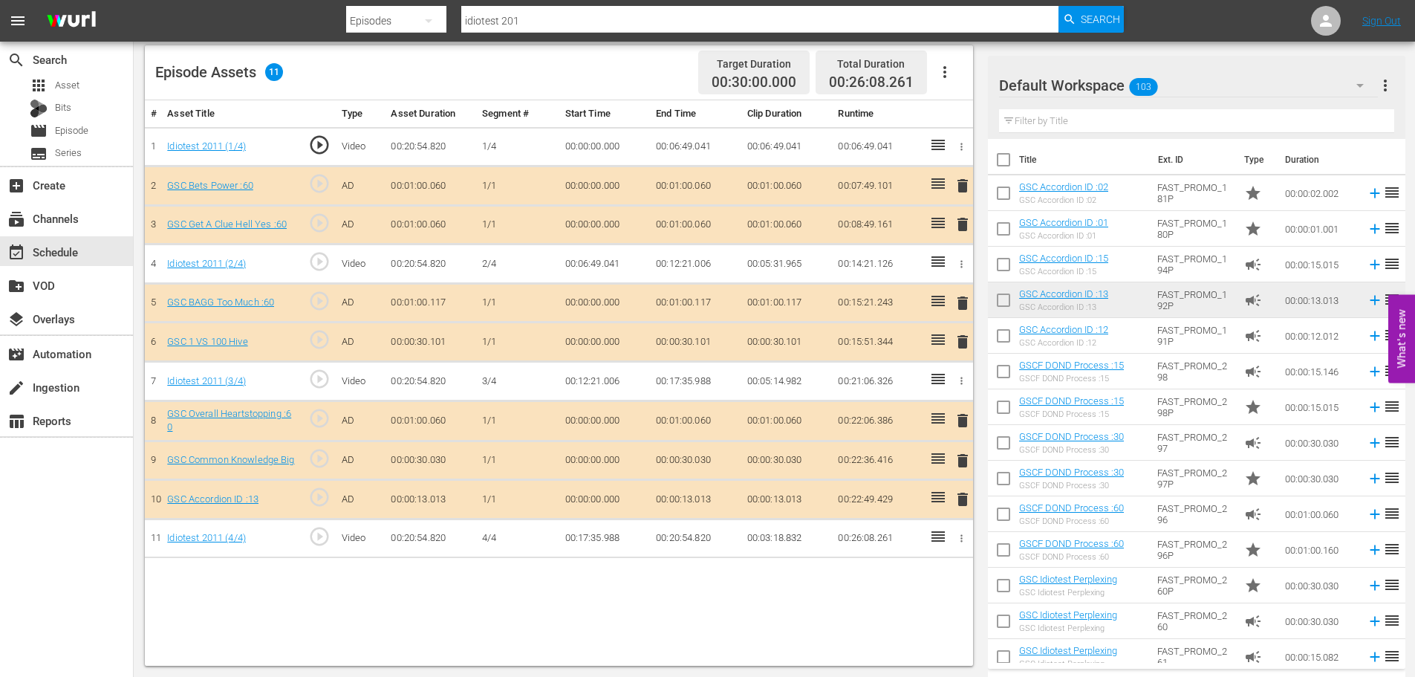
click at [960, 501] on span "delete" at bounding box center [963, 499] width 18 height 18
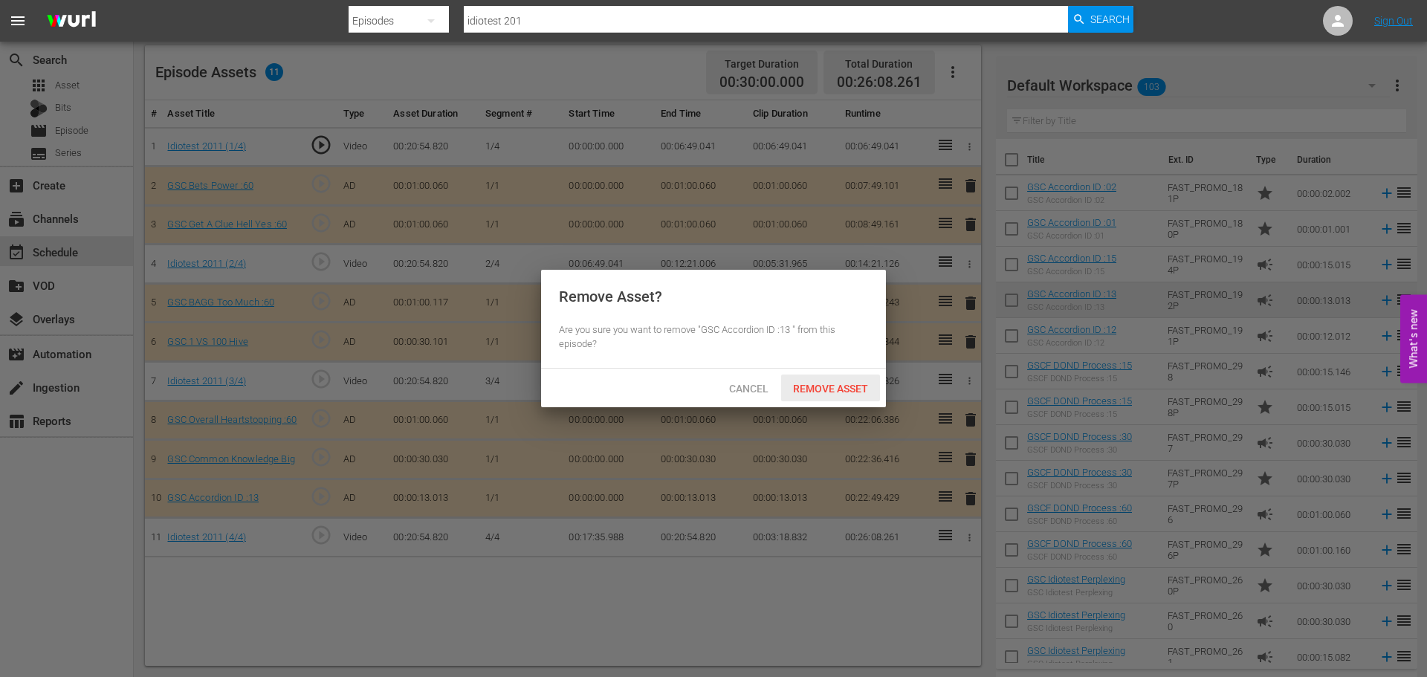
click at [808, 388] on span "Remove Asset" at bounding box center [830, 389] width 99 height 12
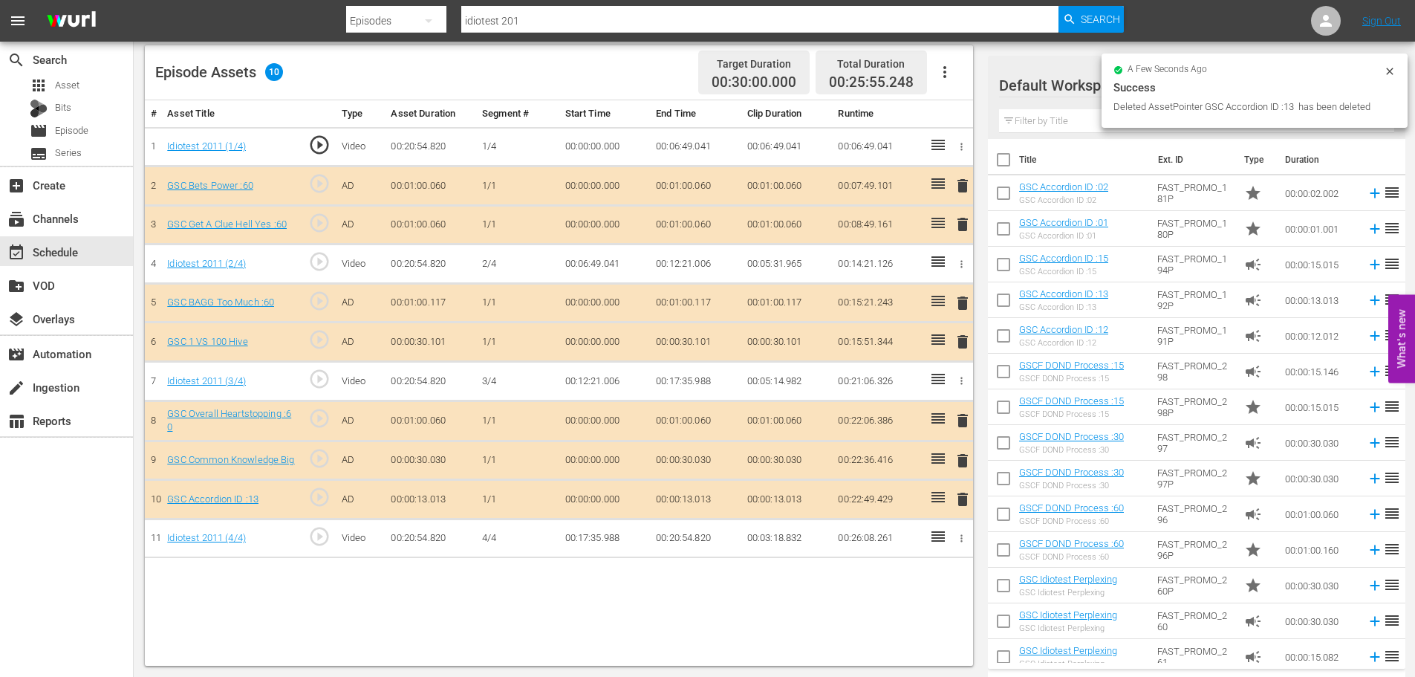
click at [961, 235] on button "delete" at bounding box center [963, 225] width 18 height 22
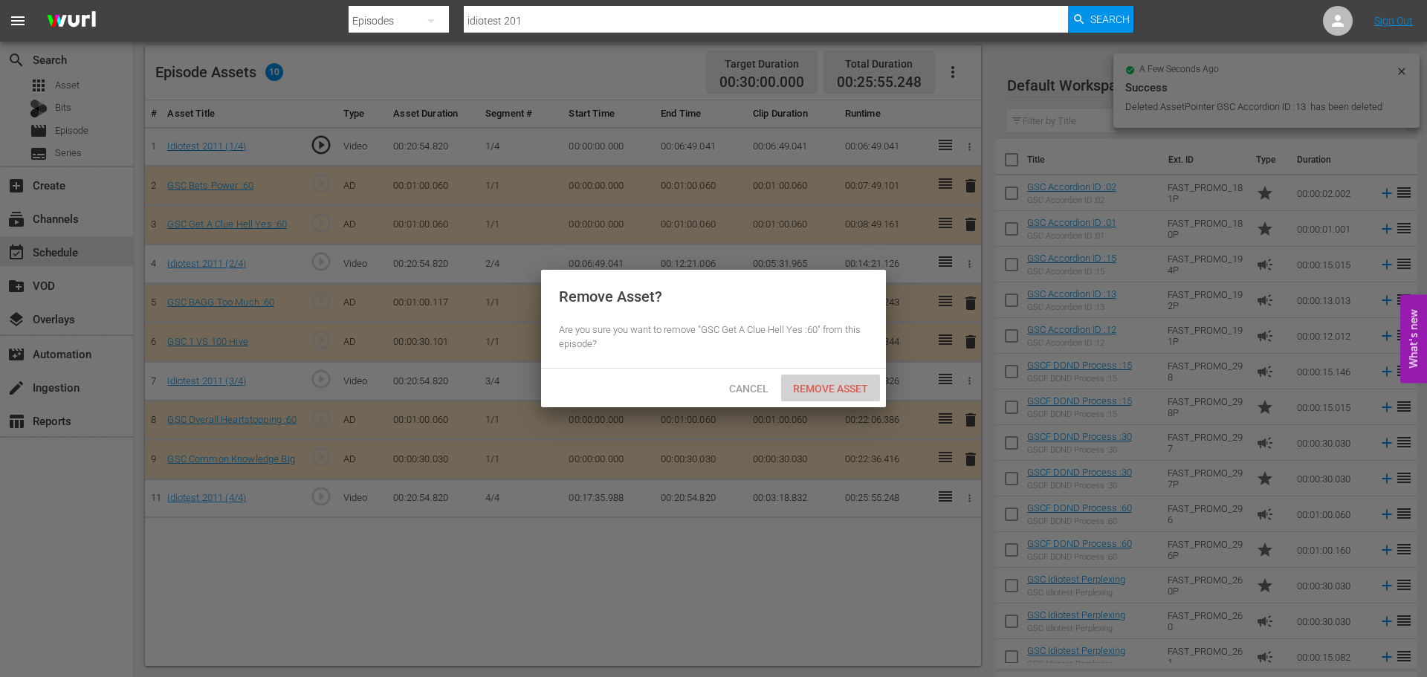
click at [843, 388] on span "Remove Asset" at bounding box center [830, 389] width 99 height 12
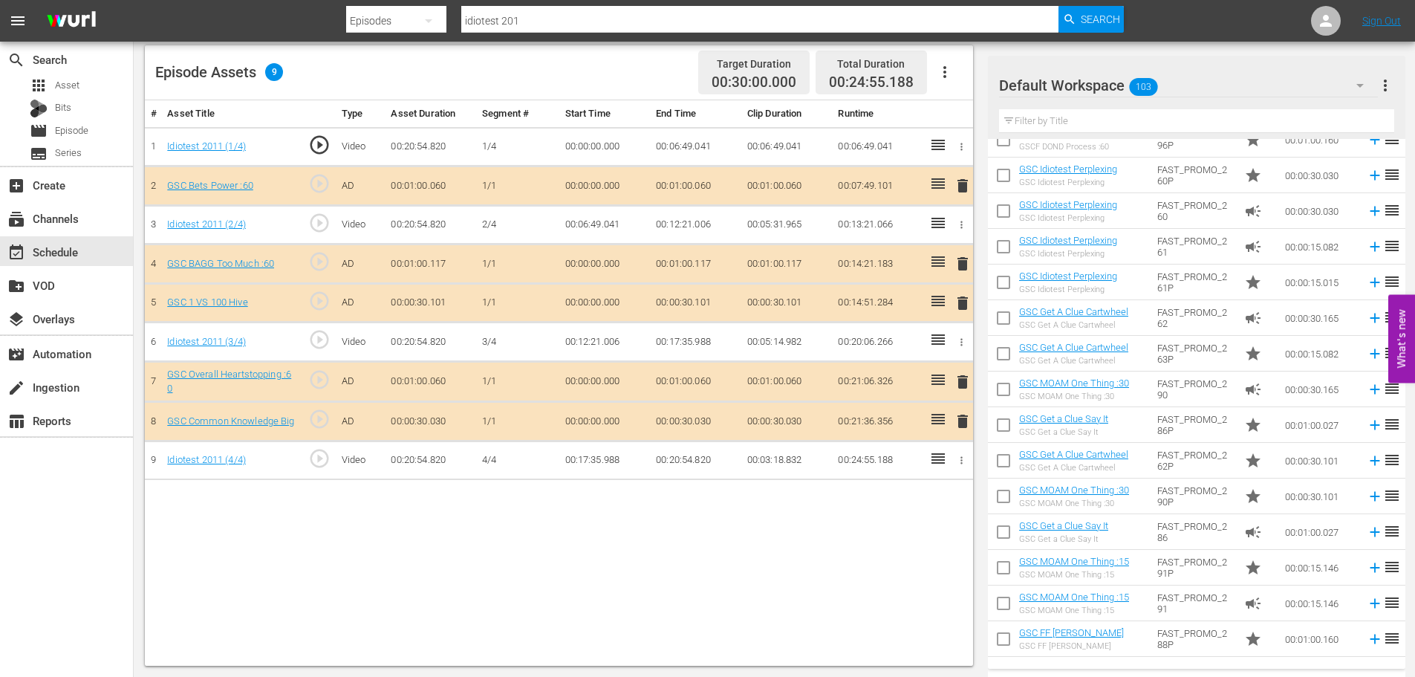
scroll to position [446, 0]
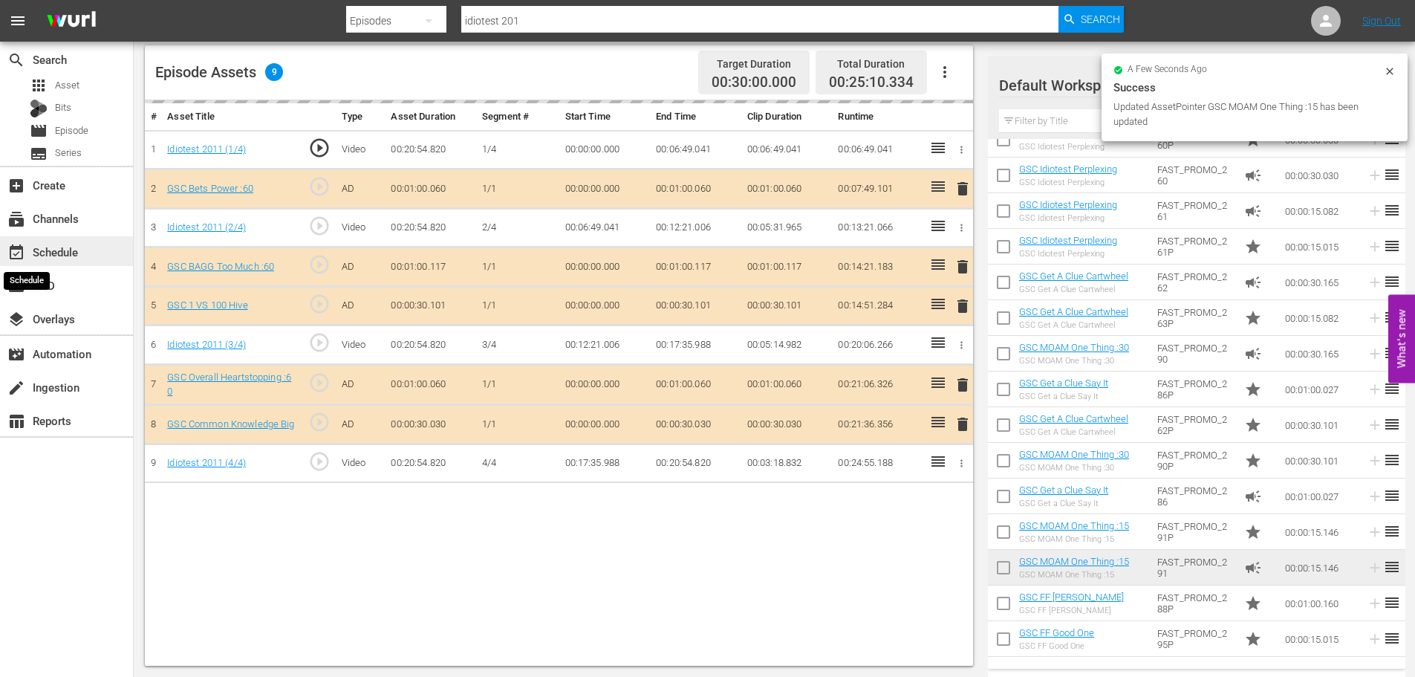
click at [15, 244] on span "event_available" at bounding box center [16, 253] width 18 height 18
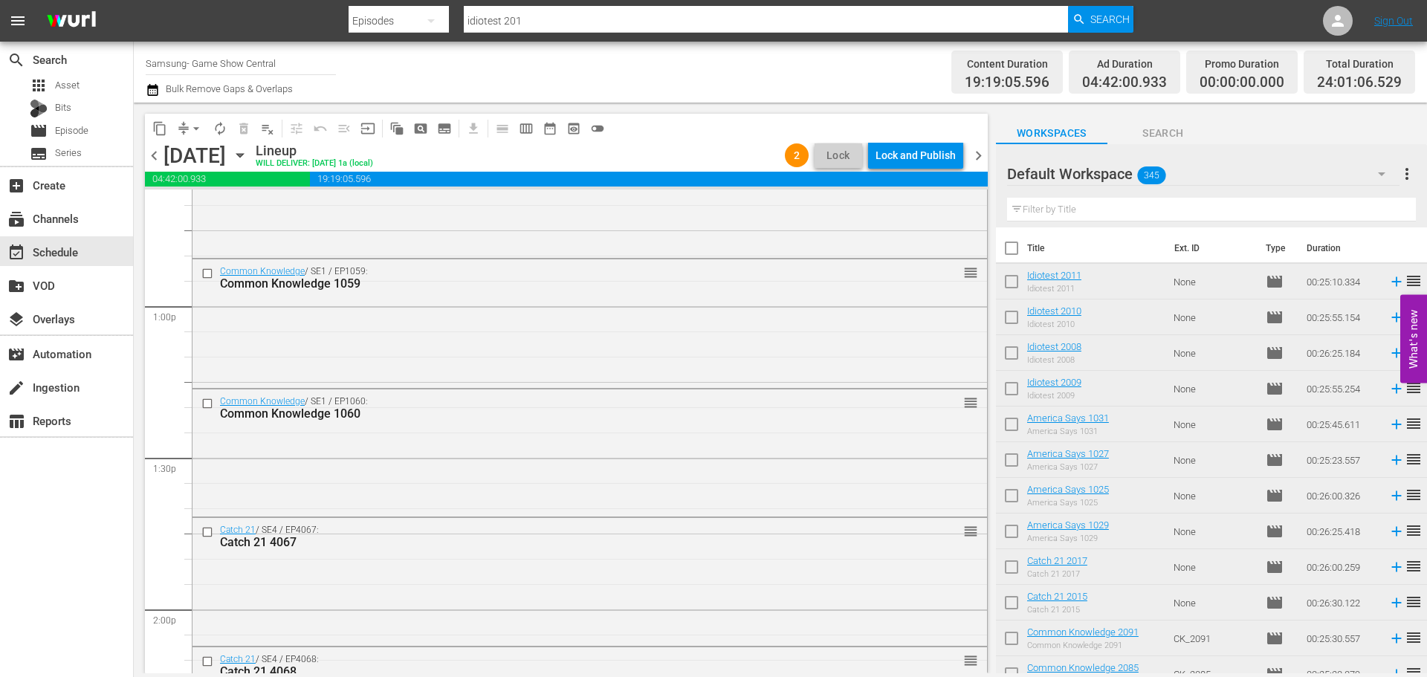
scroll to position [6797, 0]
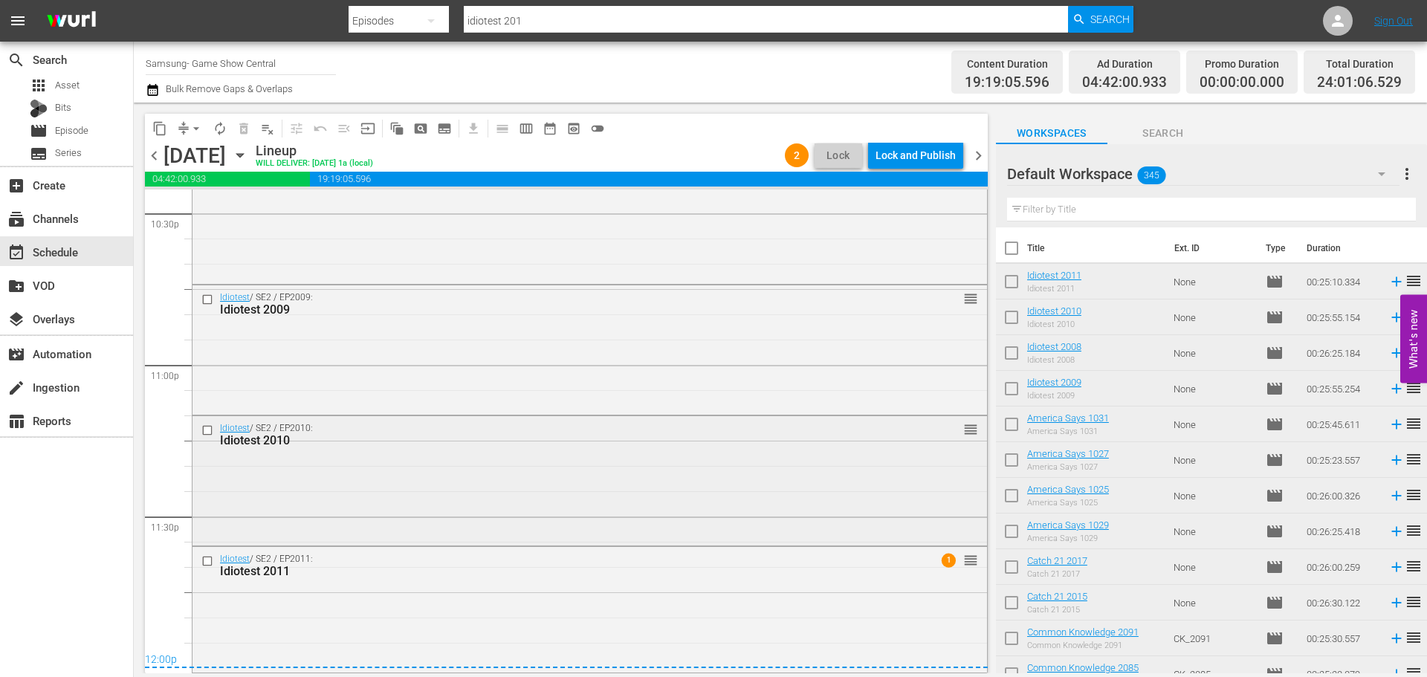
click at [478, 435] on div "Idiotest 2010" at bounding box center [562, 440] width 684 height 14
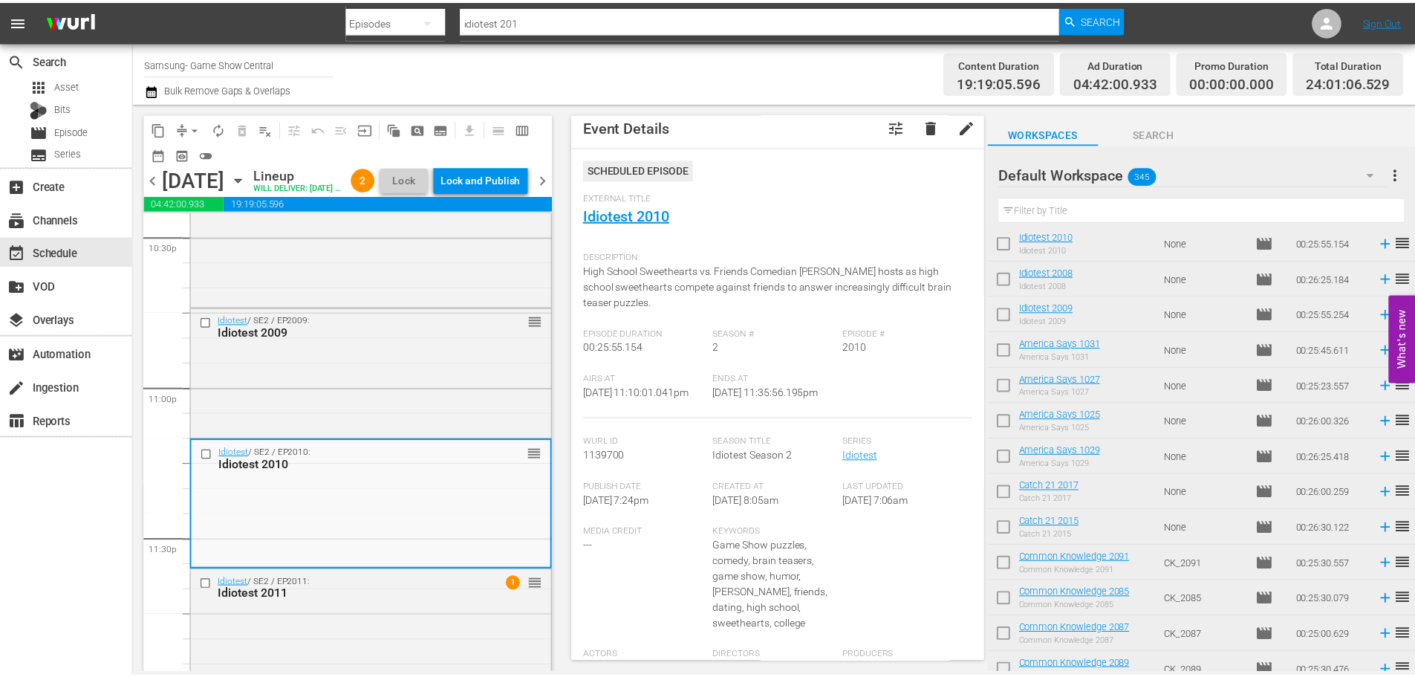
scroll to position [0, 0]
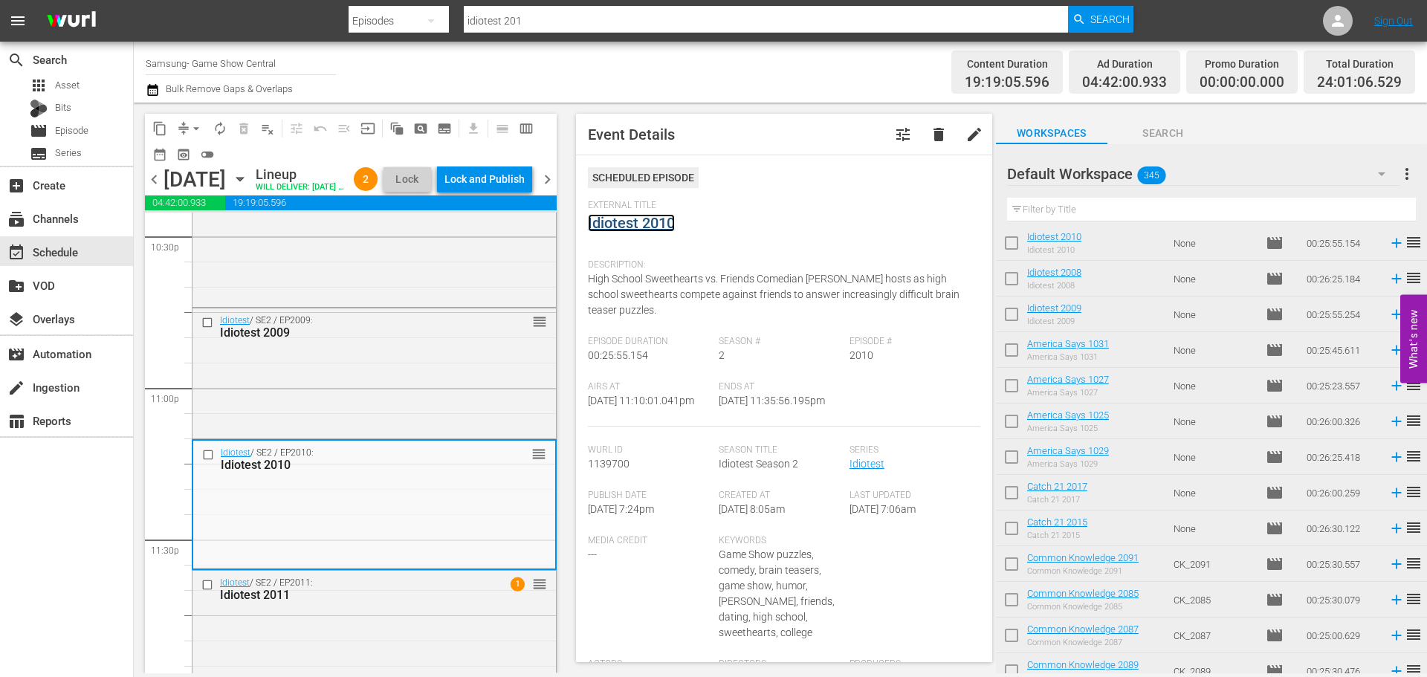
click at [654, 215] on link "Idiotest 2010" at bounding box center [631, 223] width 87 height 18
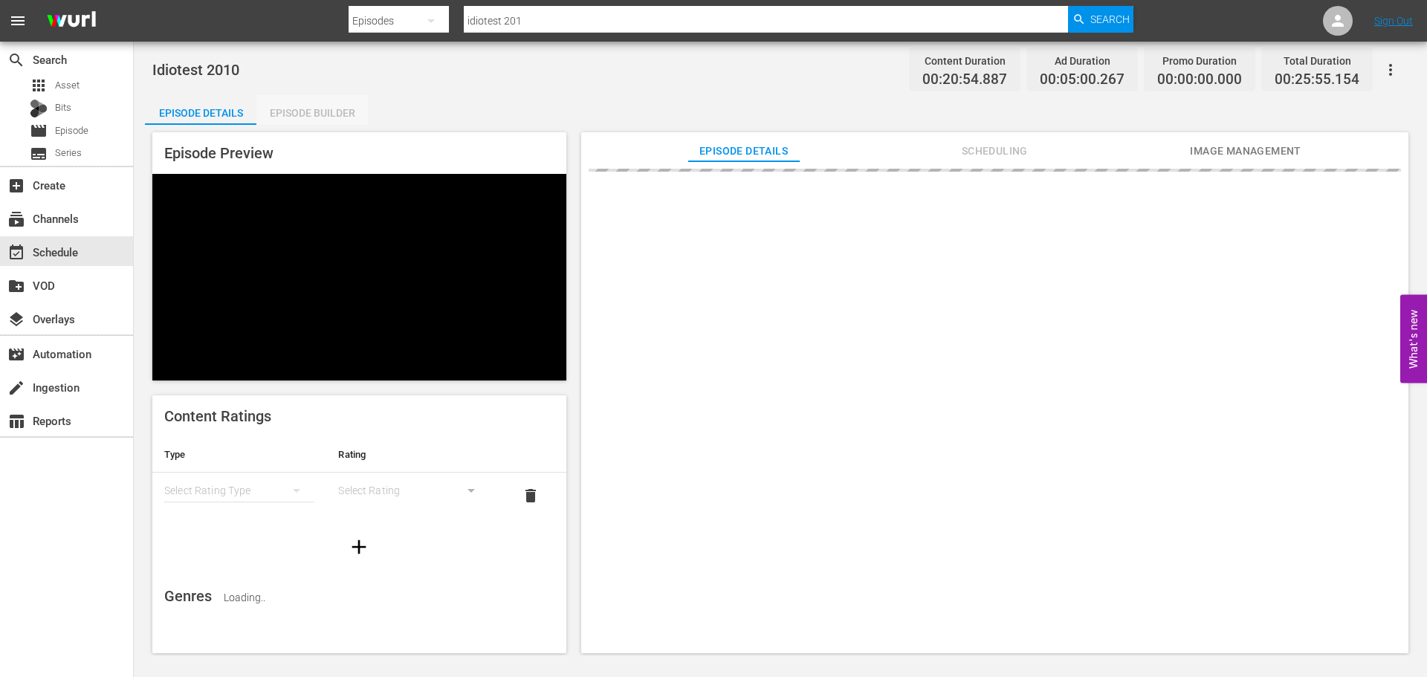
click at [312, 108] on div "Episode Builder" at bounding box center [311, 113] width 111 height 36
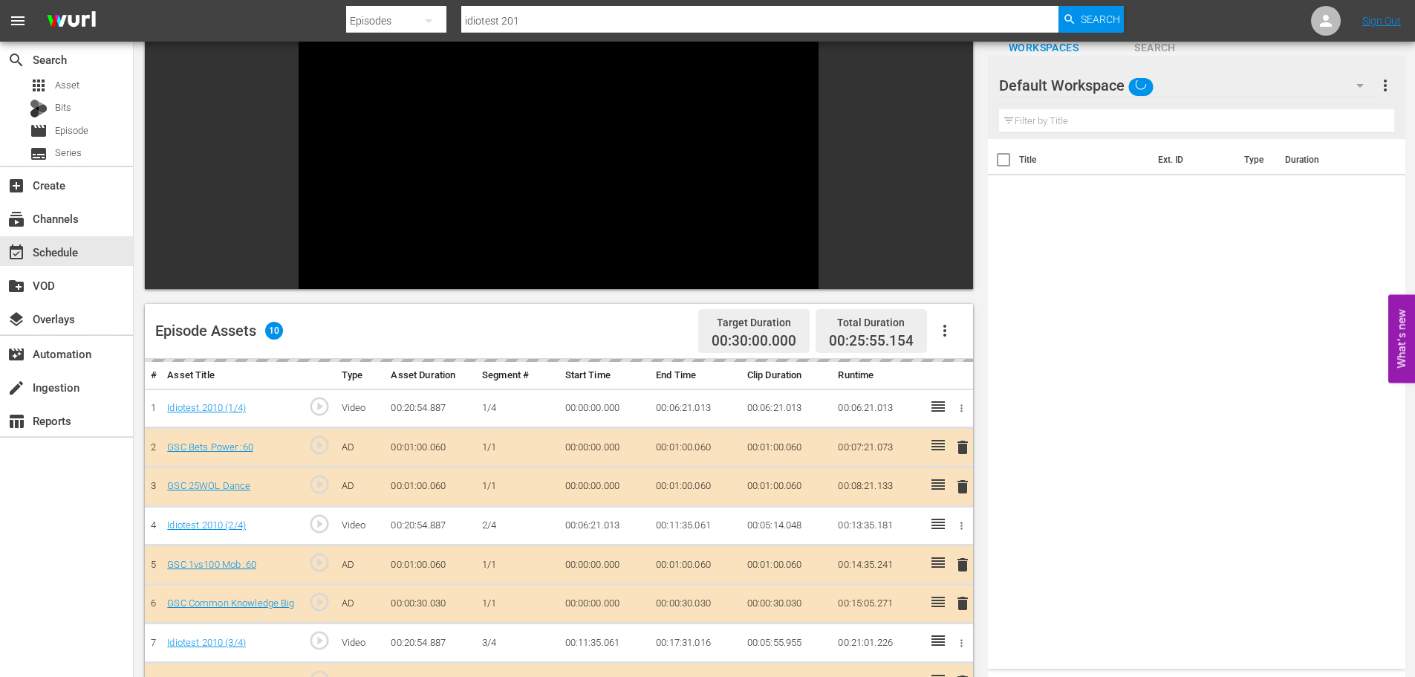
scroll to position [206, 0]
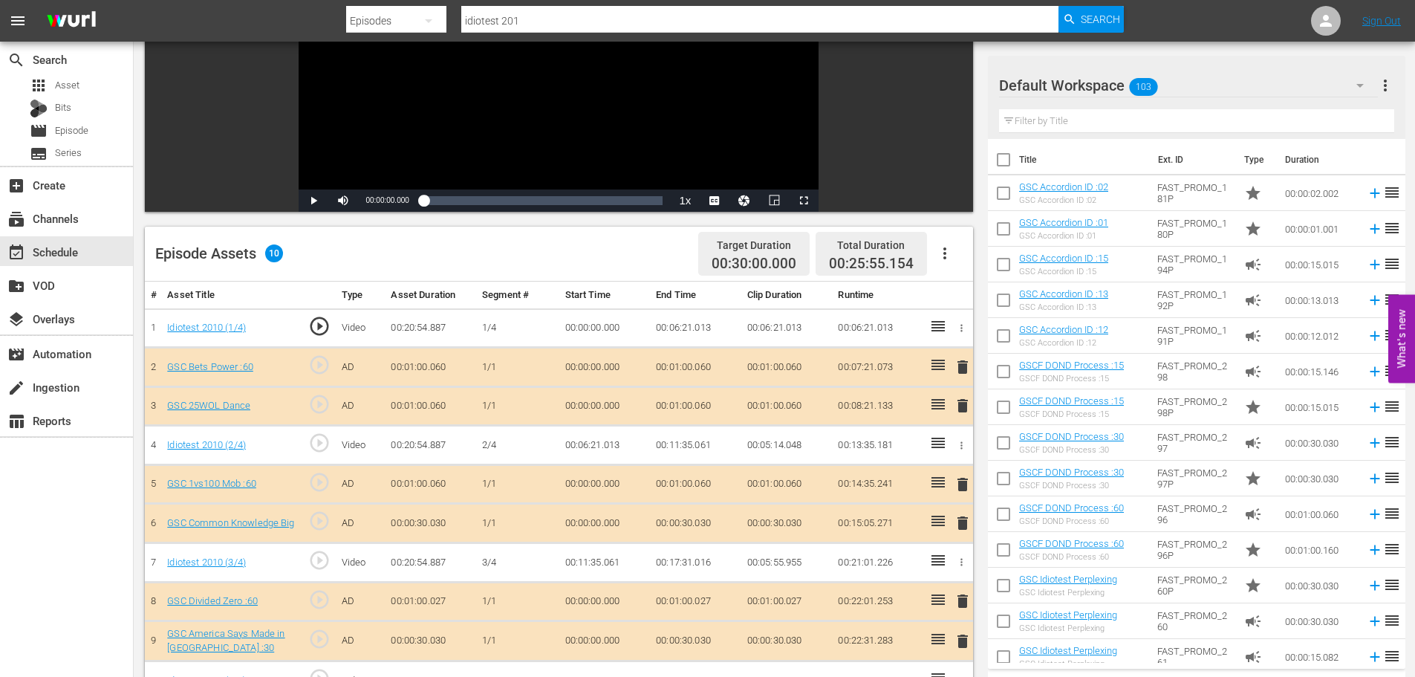
click at [963, 403] on span "delete" at bounding box center [963, 406] width 18 height 18
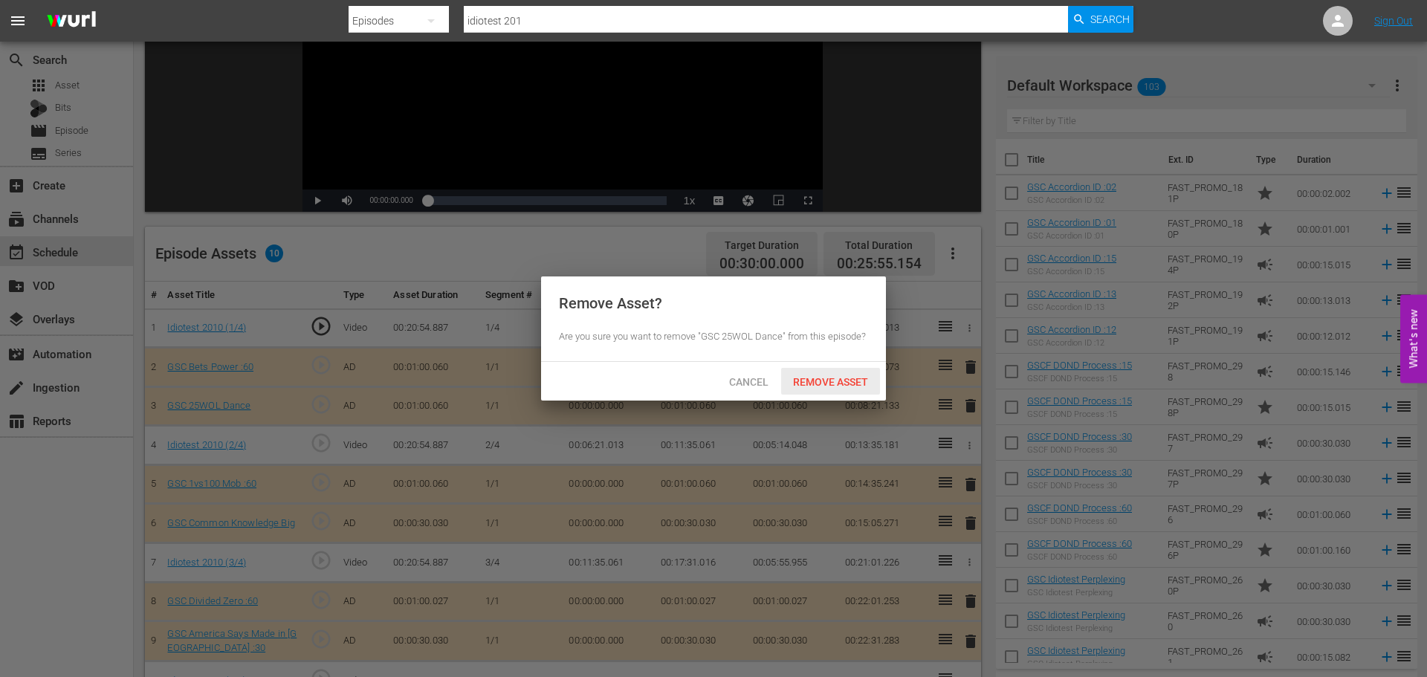
click at [854, 372] on div "Remove Asset" at bounding box center [830, 381] width 99 height 27
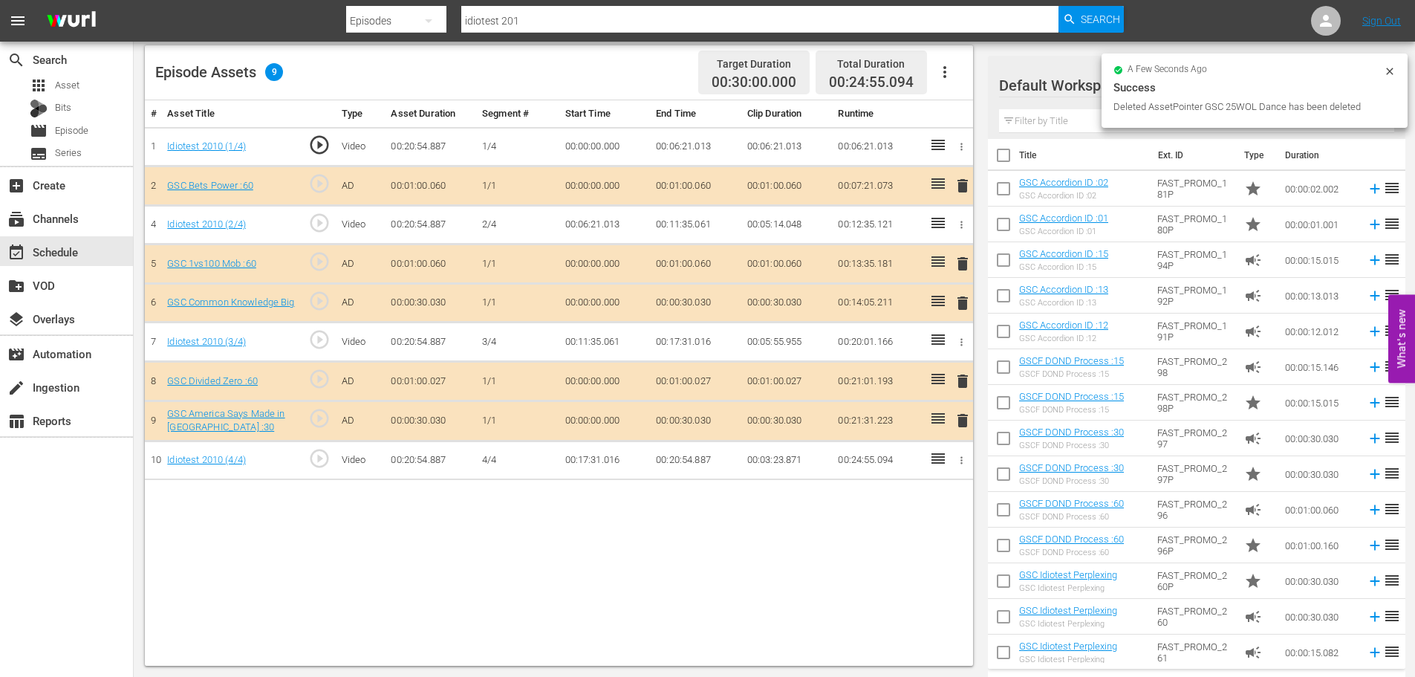
scroll to position [0, 0]
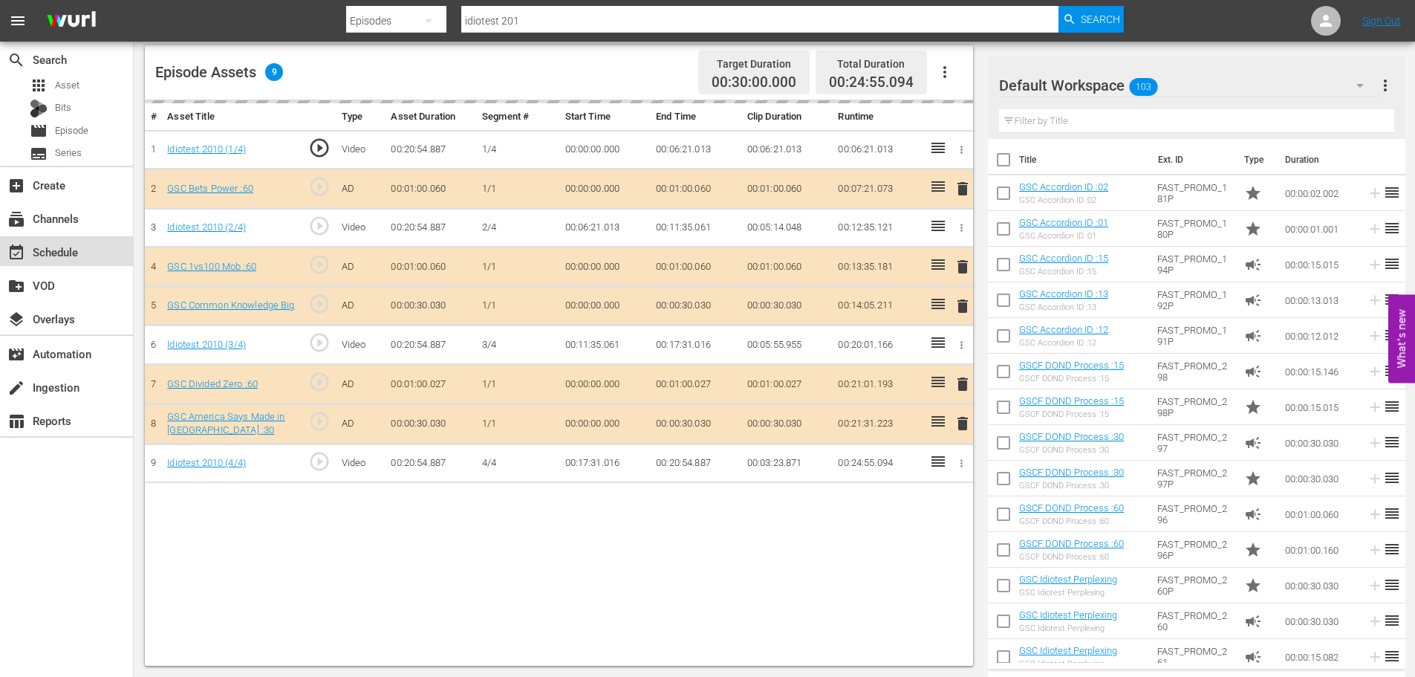
click at [83, 259] on div "event_available Schedule" at bounding box center [66, 251] width 133 height 30
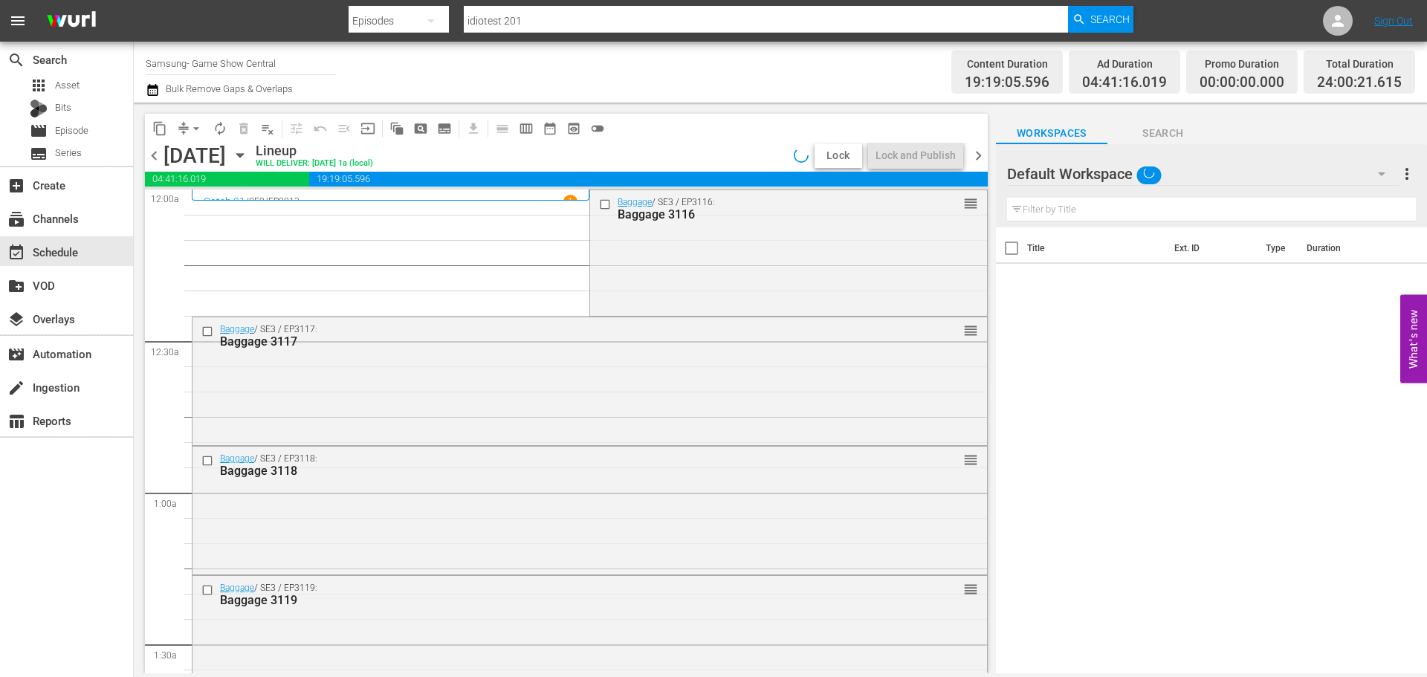
scroll to position [669, 0]
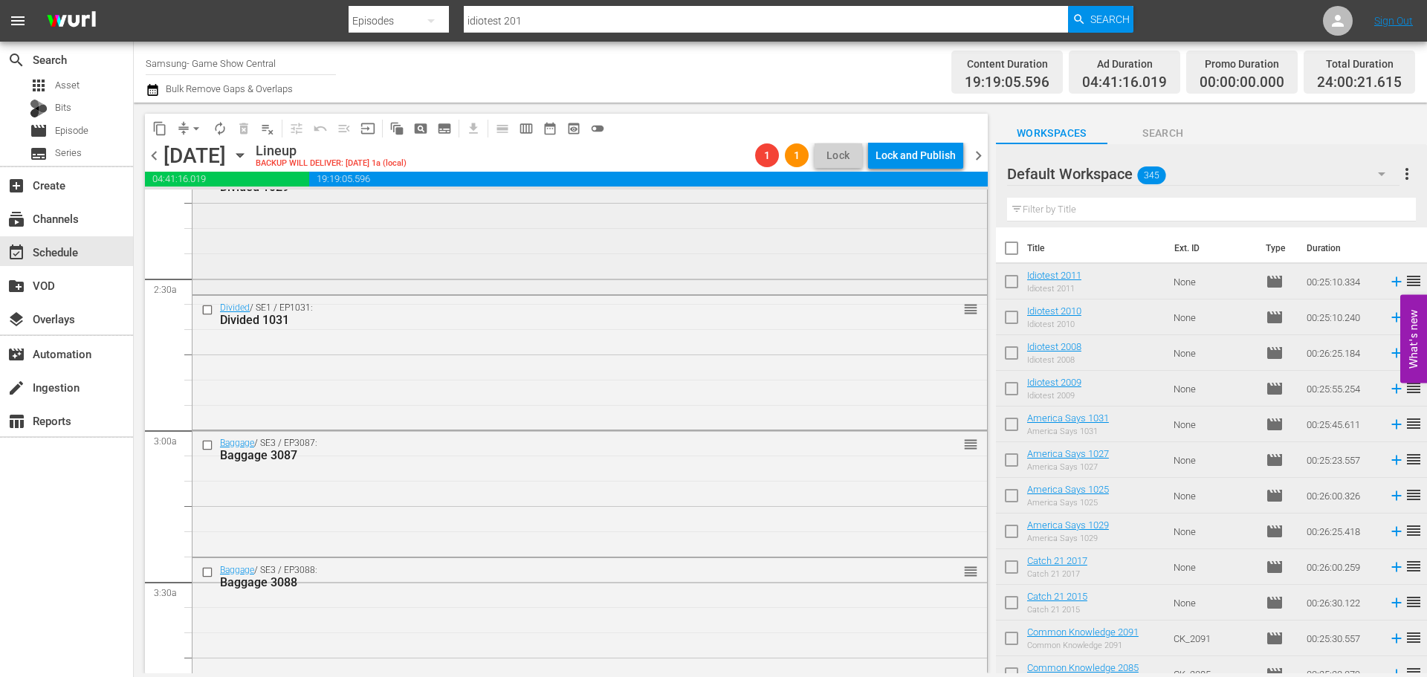
click at [970, 271] on div "Divided / SE1 / EP1029: Divided 1029 reorder" at bounding box center [589, 227] width 794 height 129
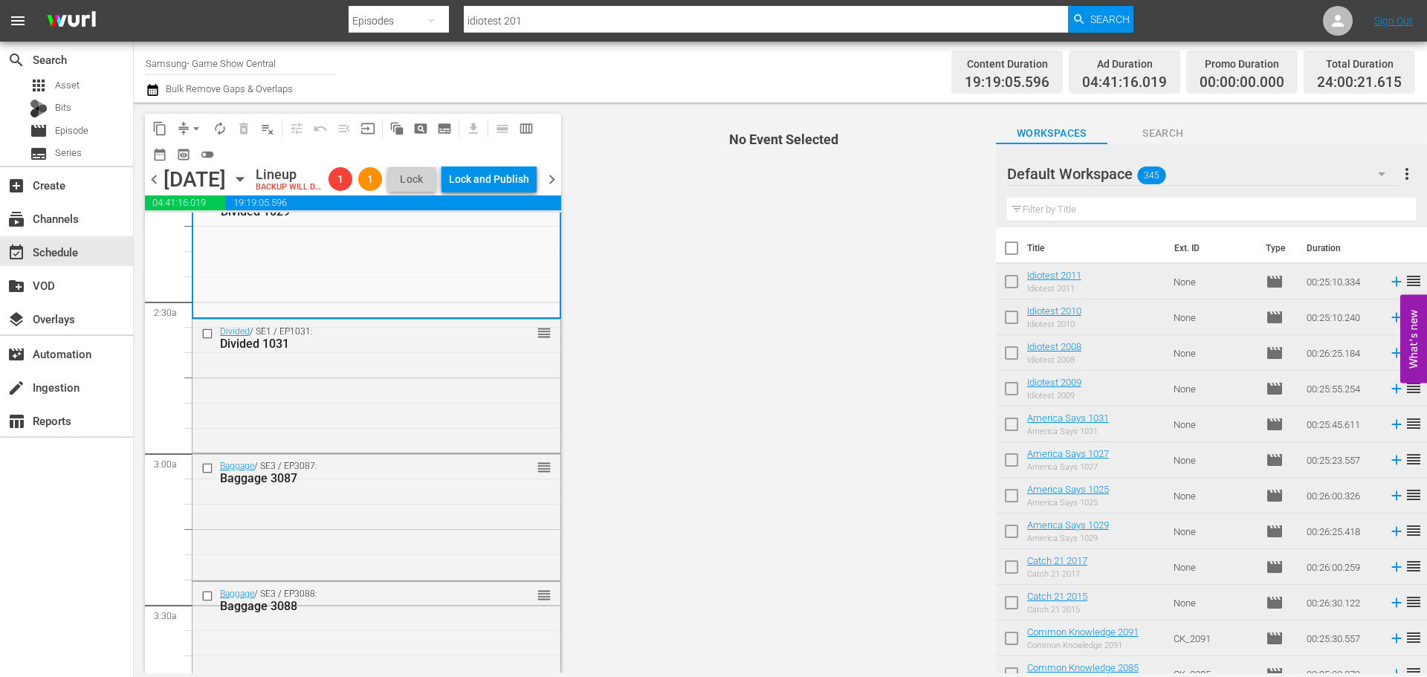
click at [982, 273] on span "No Event Selected" at bounding box center [780, 388] width 431 height 571
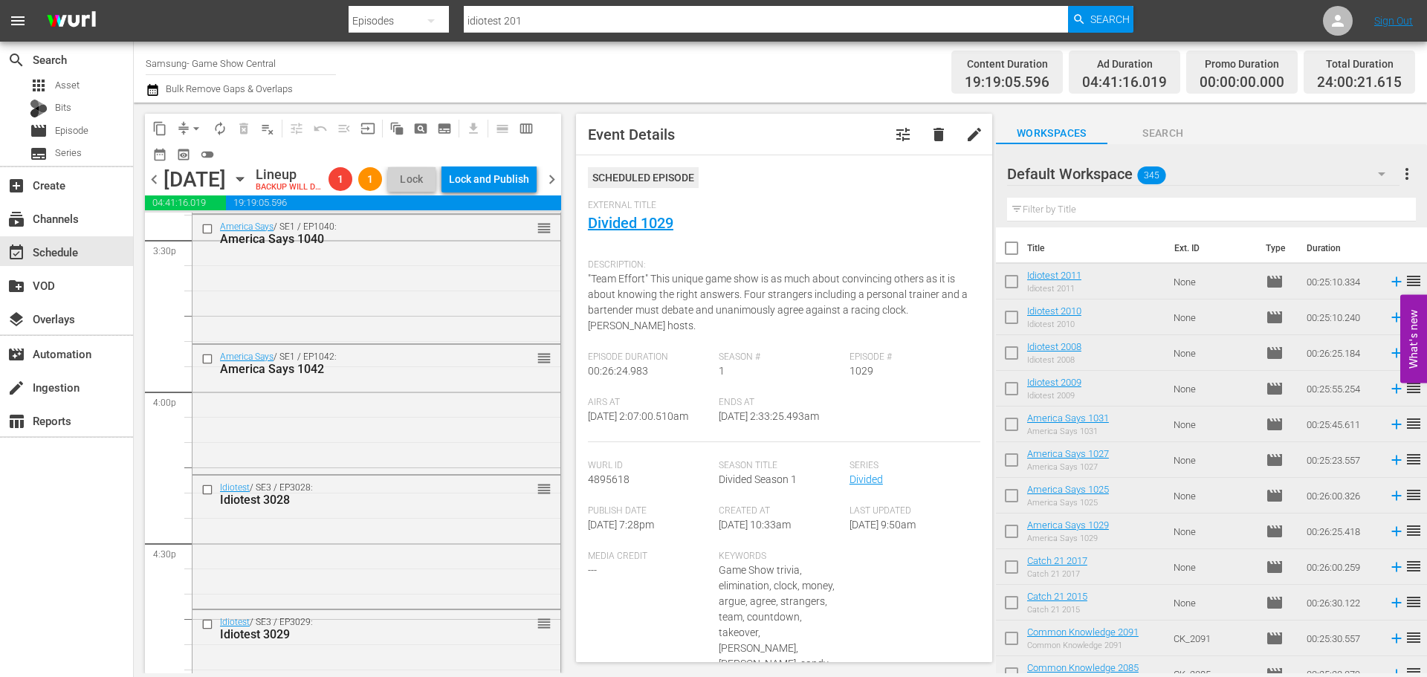
scroll to position [6846, 0]
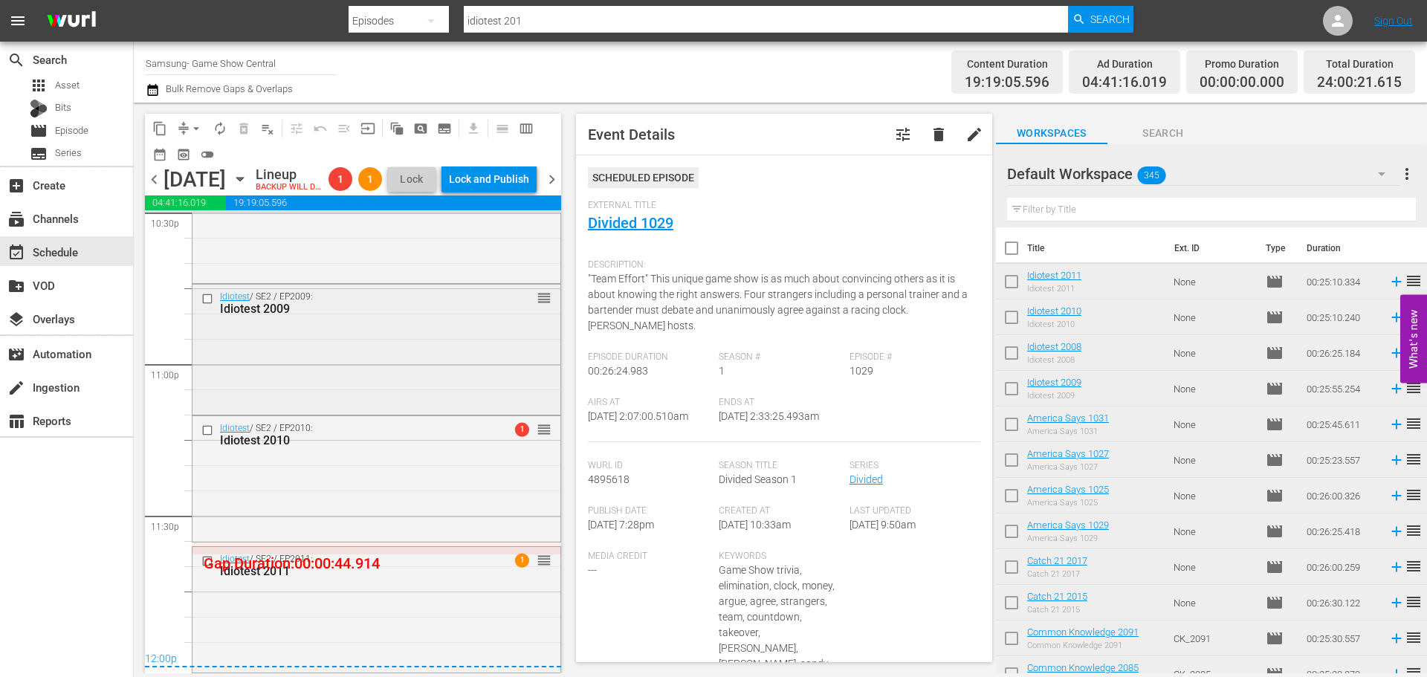
click at [257, 319] on div "Idiotest / SE2 / EP2009: Idiotest 2009 reorder" at bounding box center [376, 303] width 368 height 36
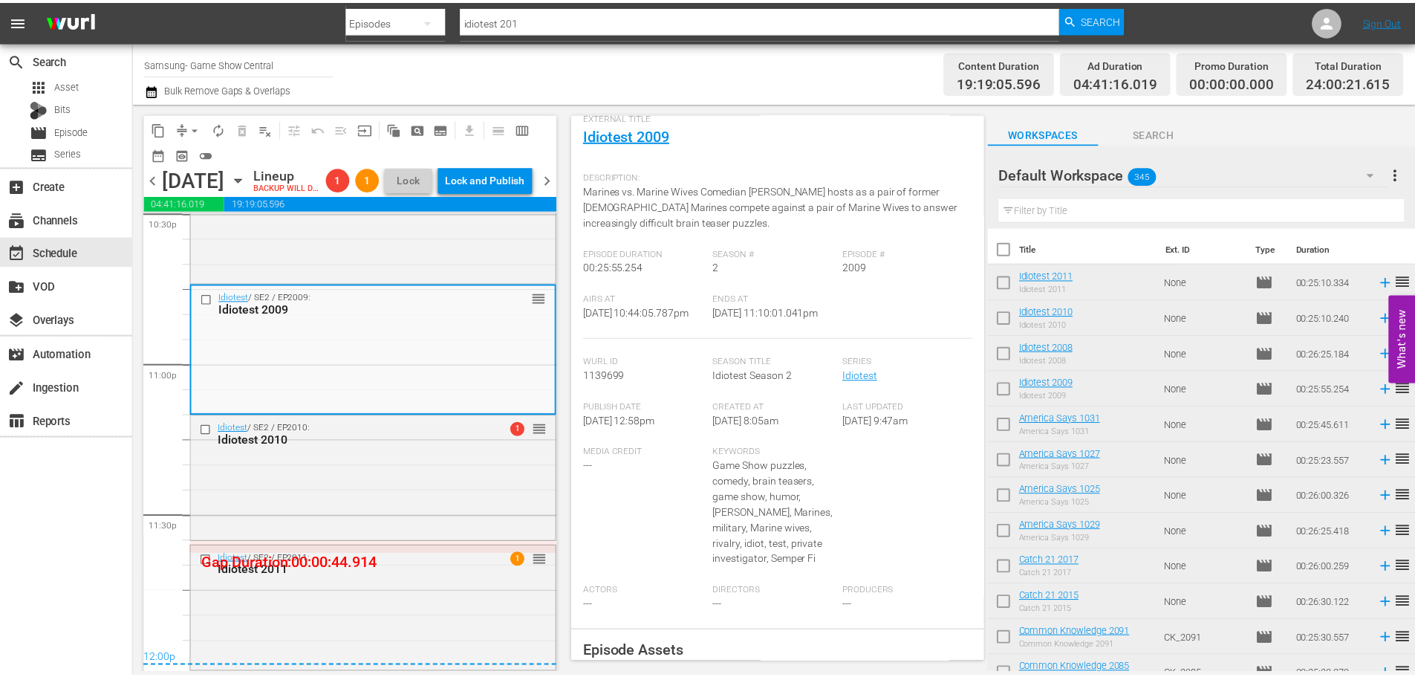
scroll to position [0, 0]
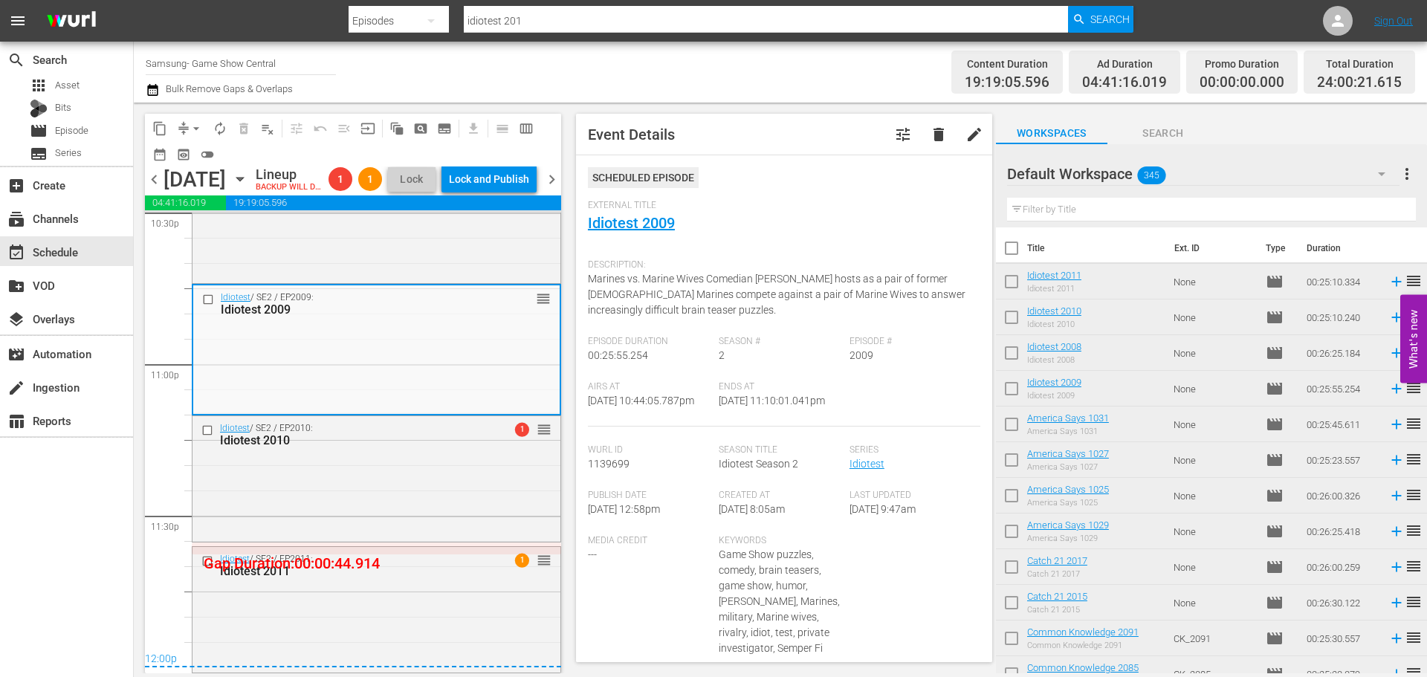
click at [666, 207] on span "External Title" at bounding box center [780, 206] width 385 height 12
click at [666, 221] on link "Idiotest 2009" at bounding box center [631, 223] width 87 height 18
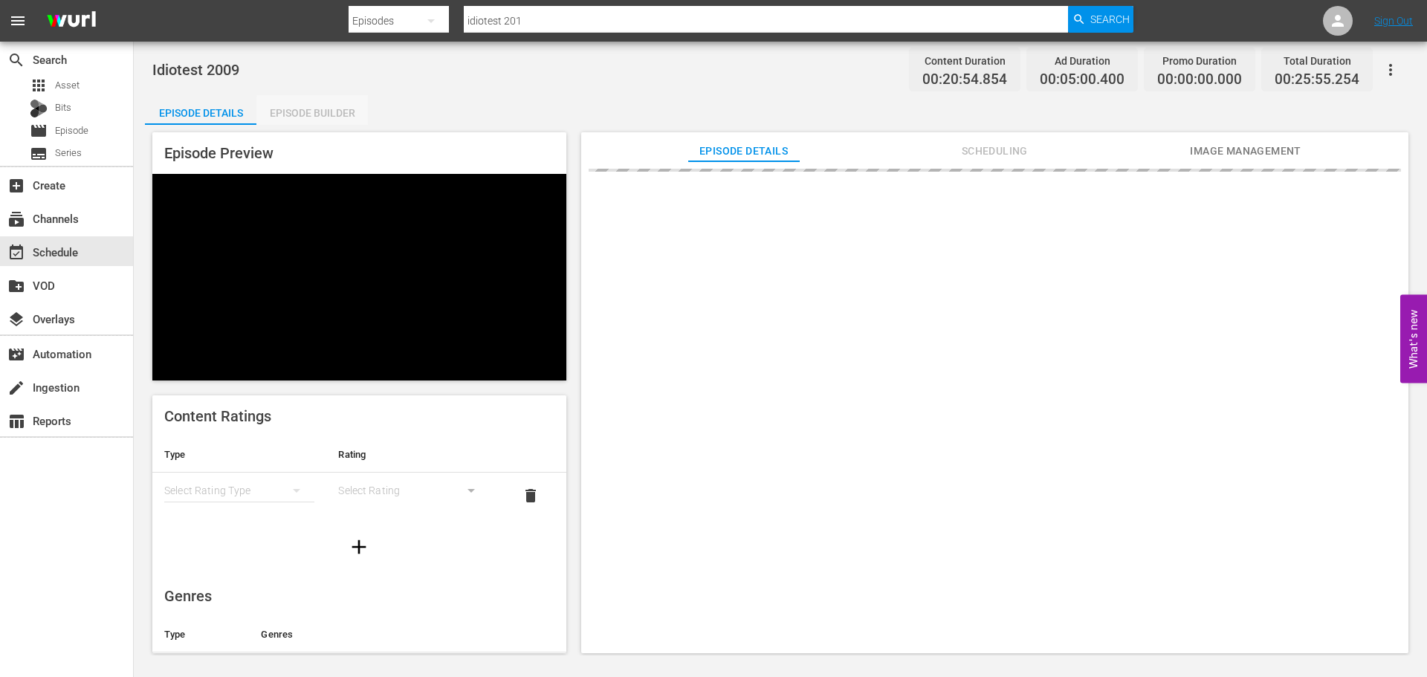
click at [344, 117] on div "Episode Builder" at bounding box center [311, 113] width 111 height 36
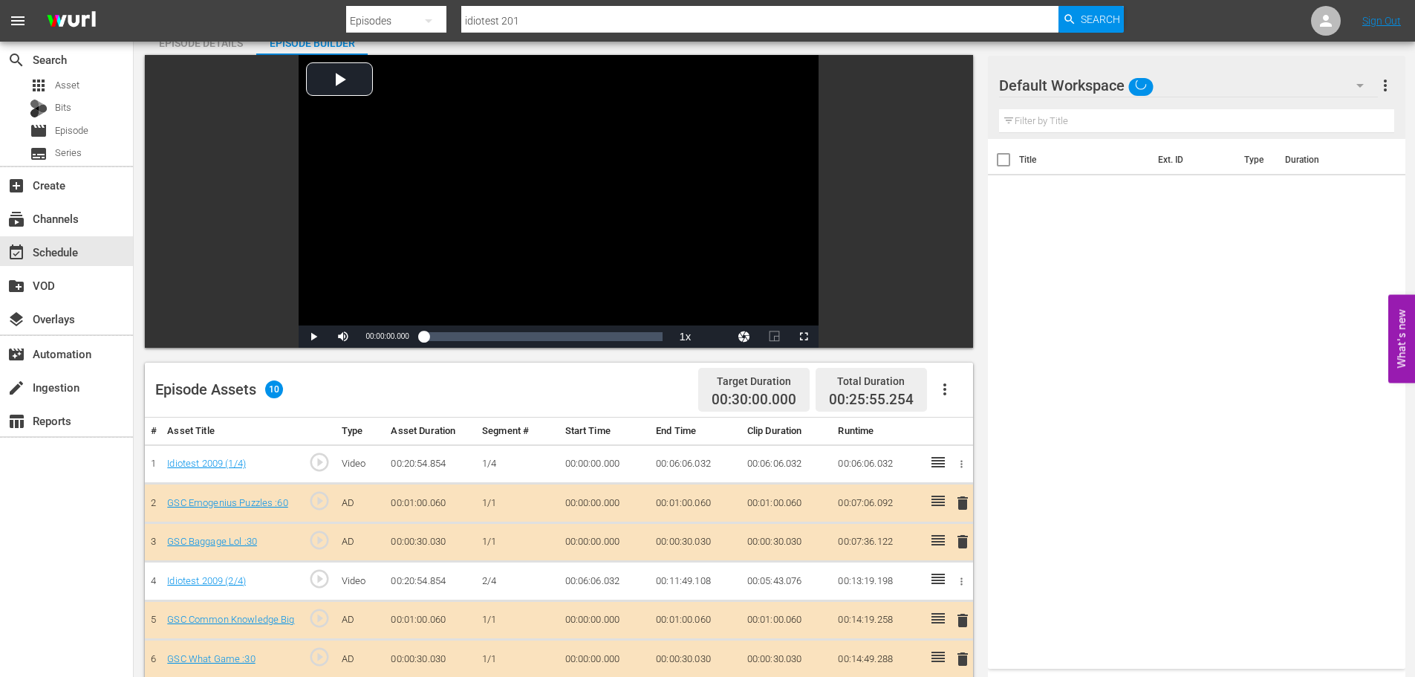
scroll to position [206, 0]
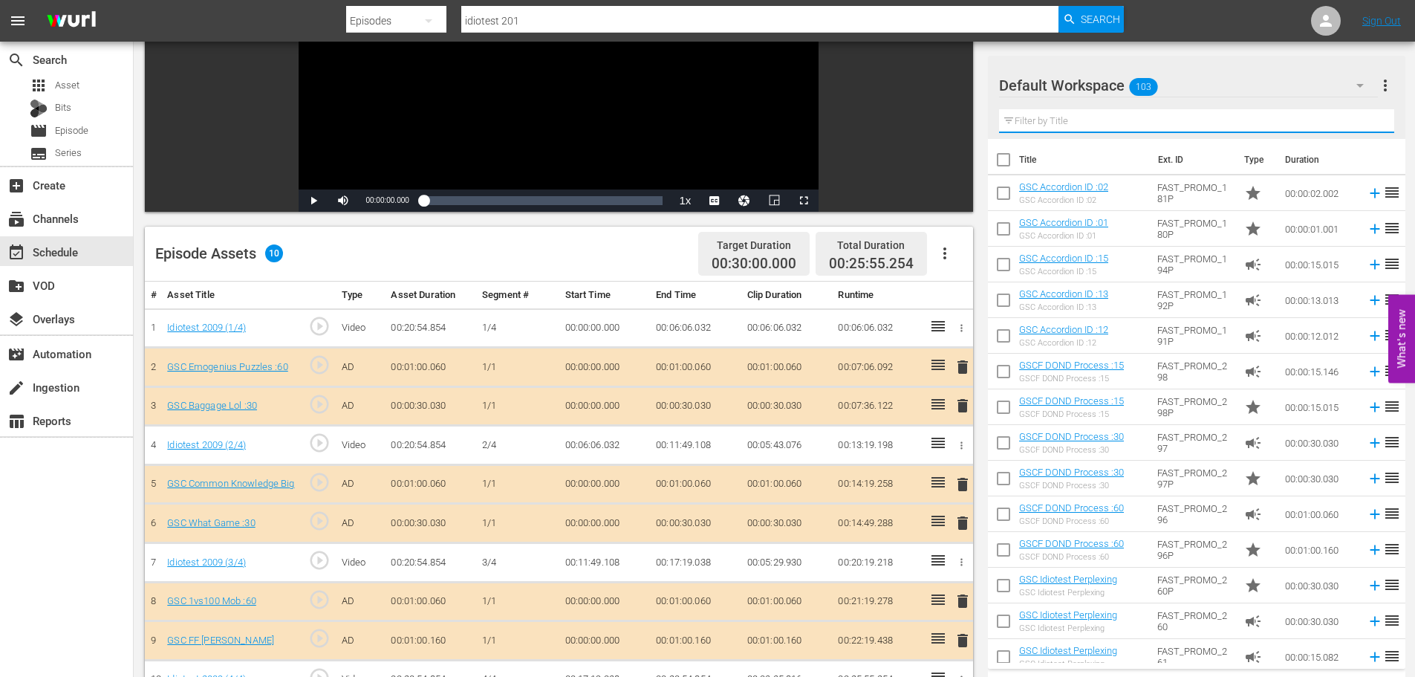
click at [1073, 110] on input "text" at bounding box center [1196, 121] width 395 height 24
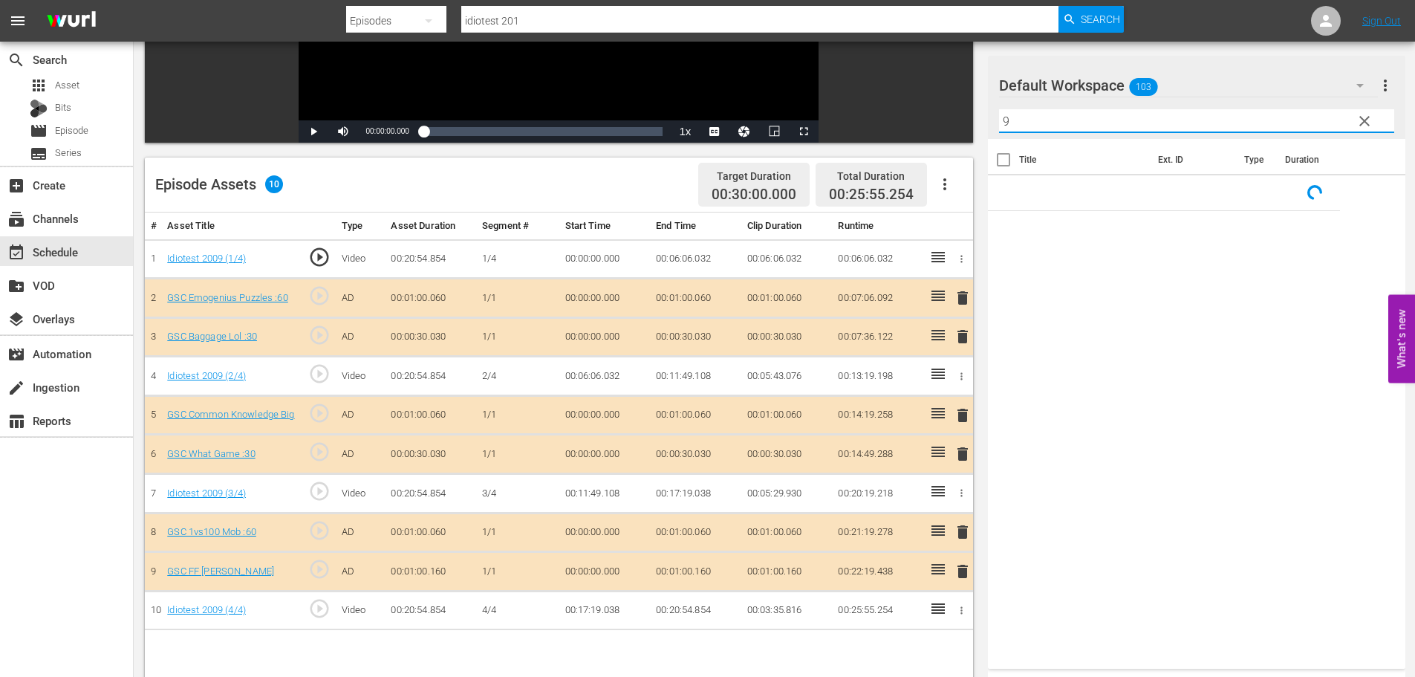
scroll to position [387, 0]
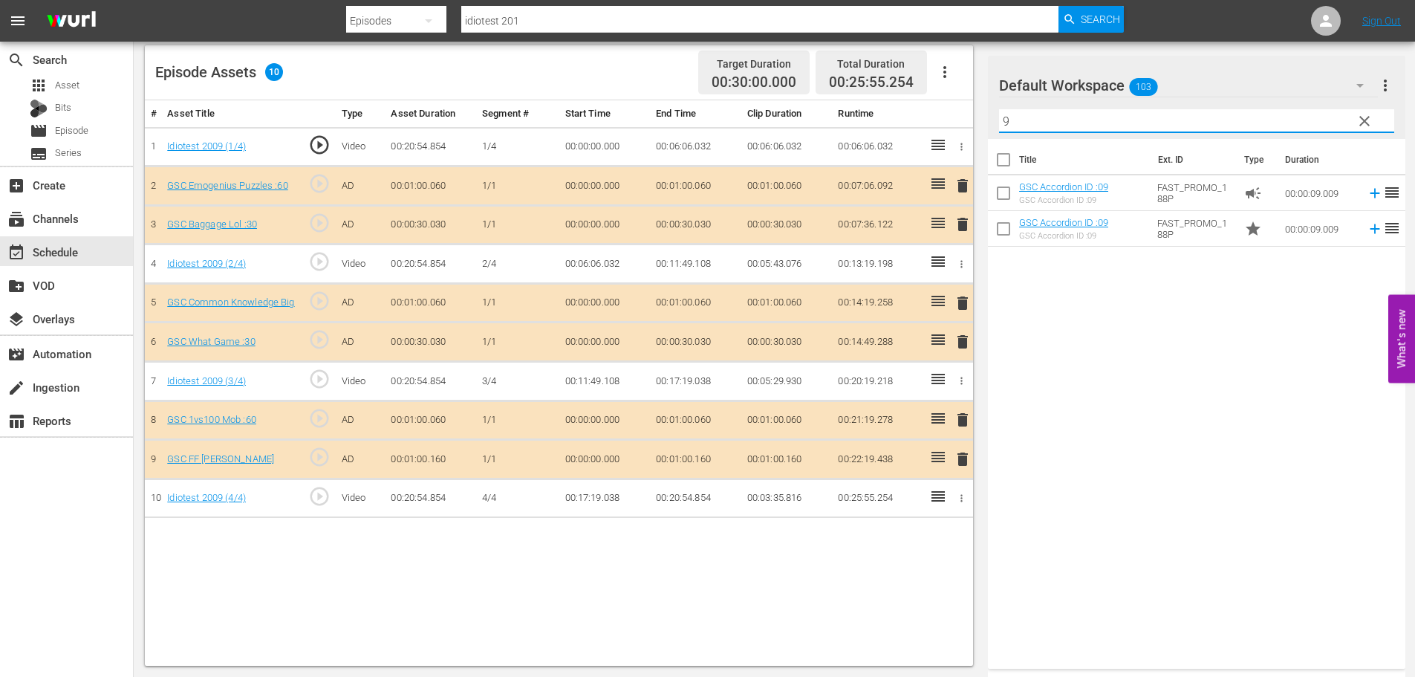
type input "9"
click at [955, 459] on span "delete" at bounding box center [963, 459] width 18 height 18
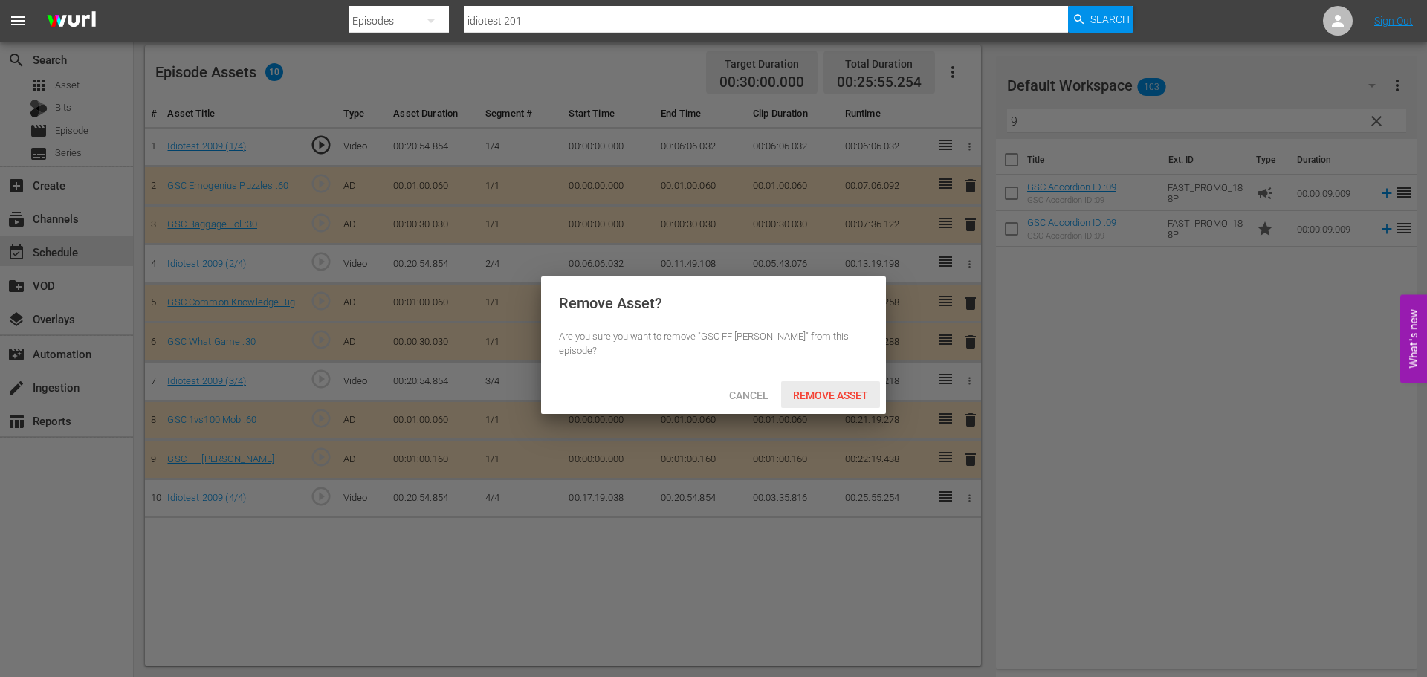
click at [804, 389] on span "Remove Asset" at bounding box center [830, 395] width 99 height 12
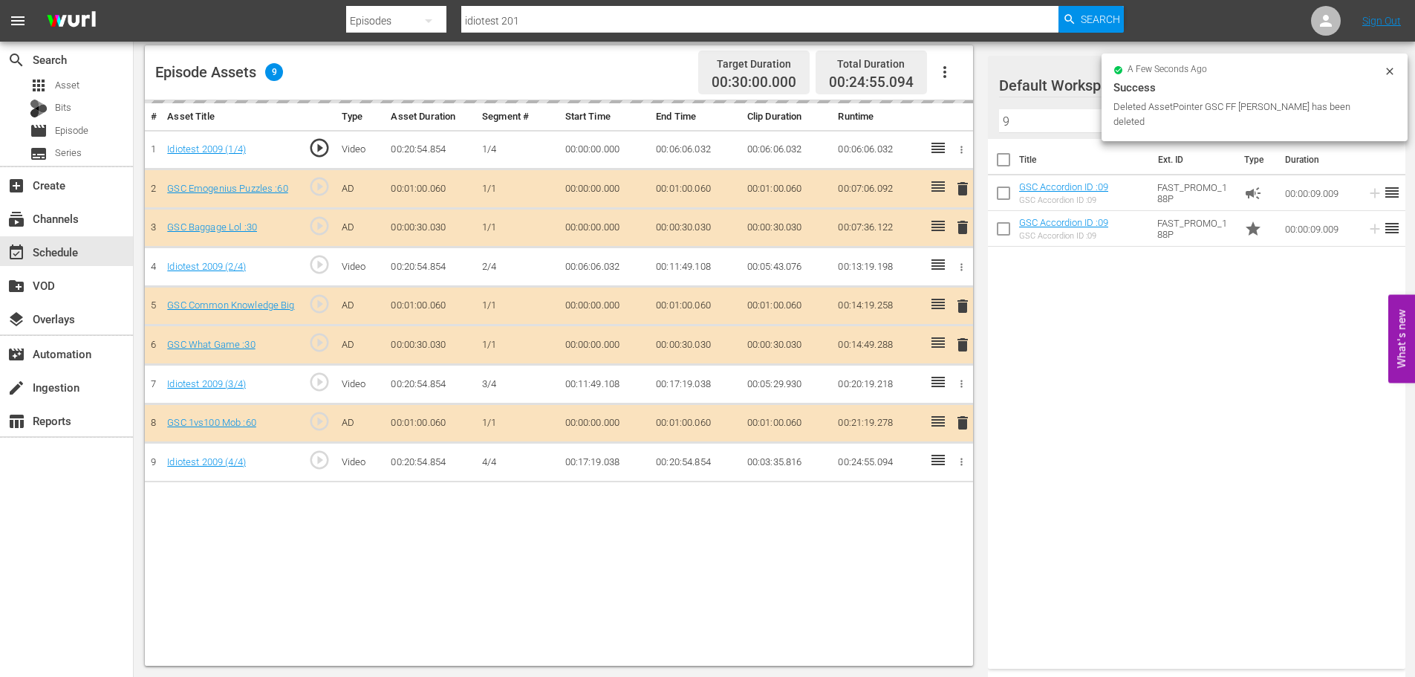
click at [1011, 120] on input "9" at bounding box center [1196, 121] width 395 height 24
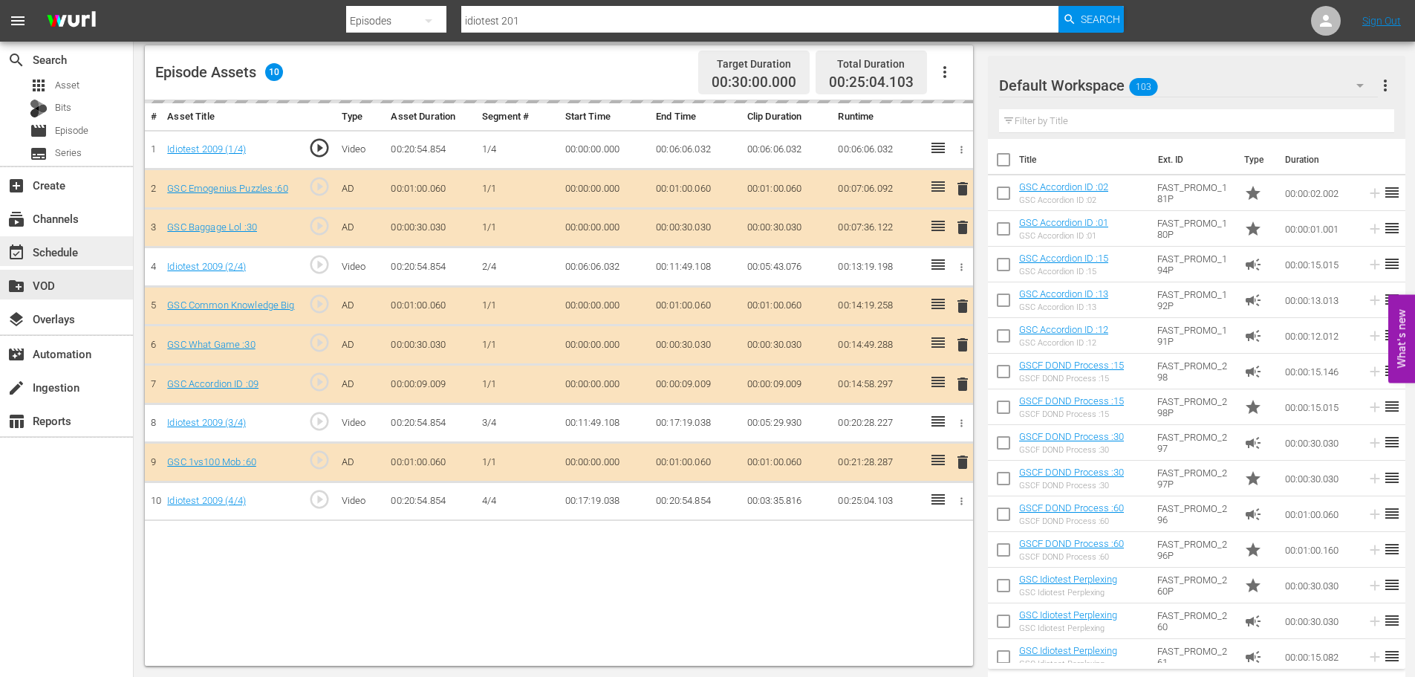
click at [30, 252] on div "event_available Schedule" at bounding box center [41, 249] width 83 height 13
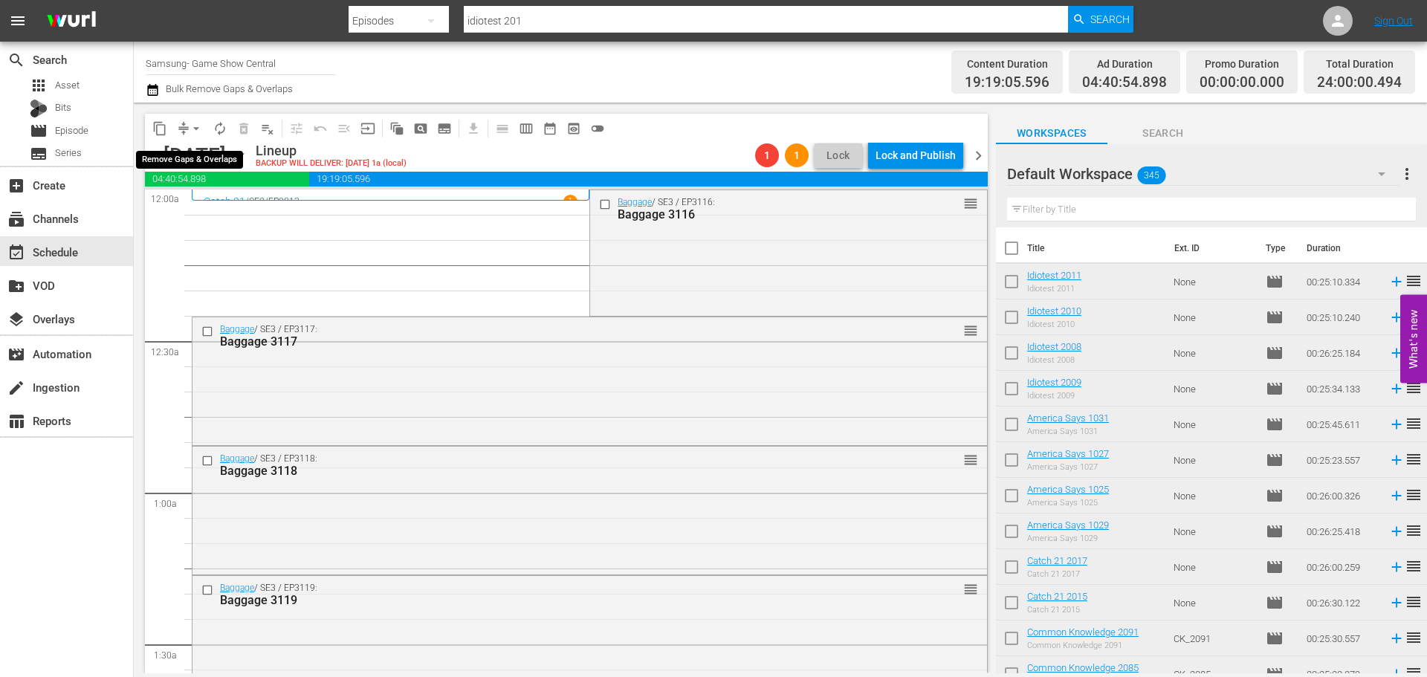
click at [199, 126] on span "arrow_drop_down" at bounding box center [196, 128] width 15 height 15
click at [201, 159] on li "Align to Midnight" at bounding box center [197, 158] width 156 height 25
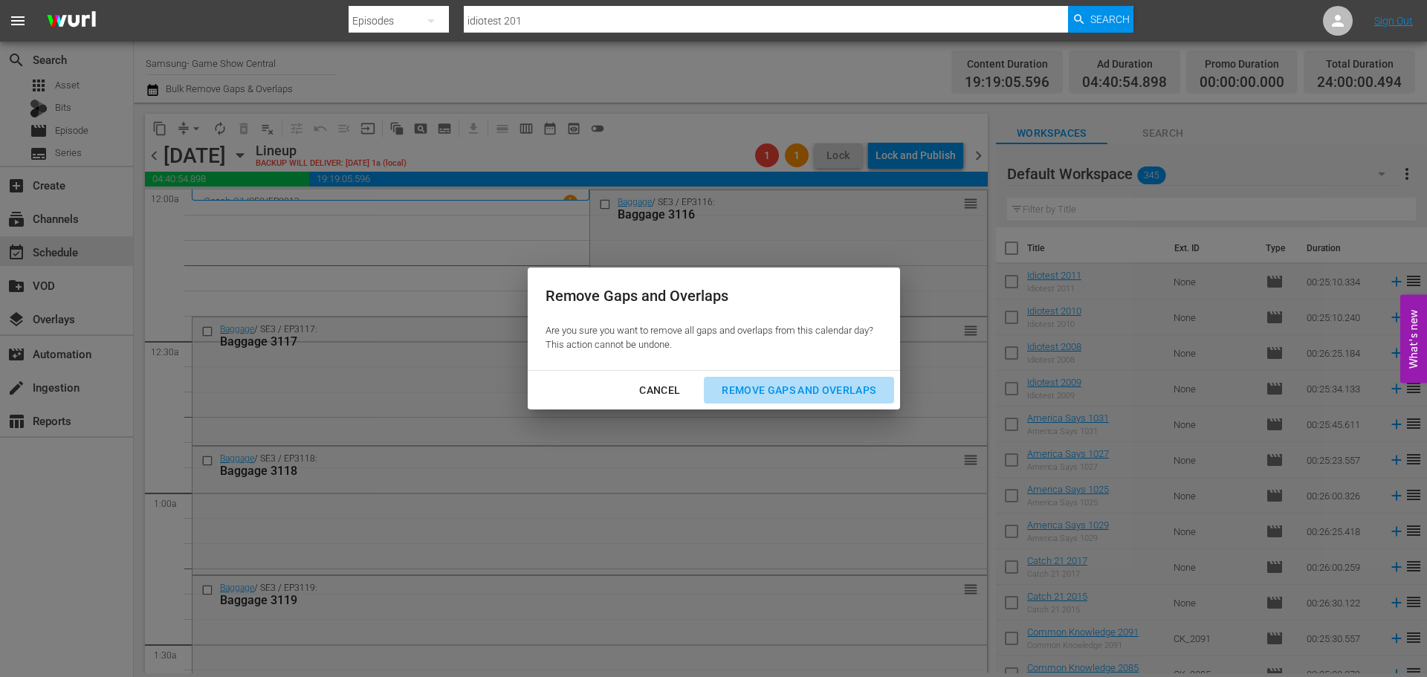
click at [792, 383] on div "Remove Gaps and Overlaps" at bounding box center [799, 390] width 178 height 19
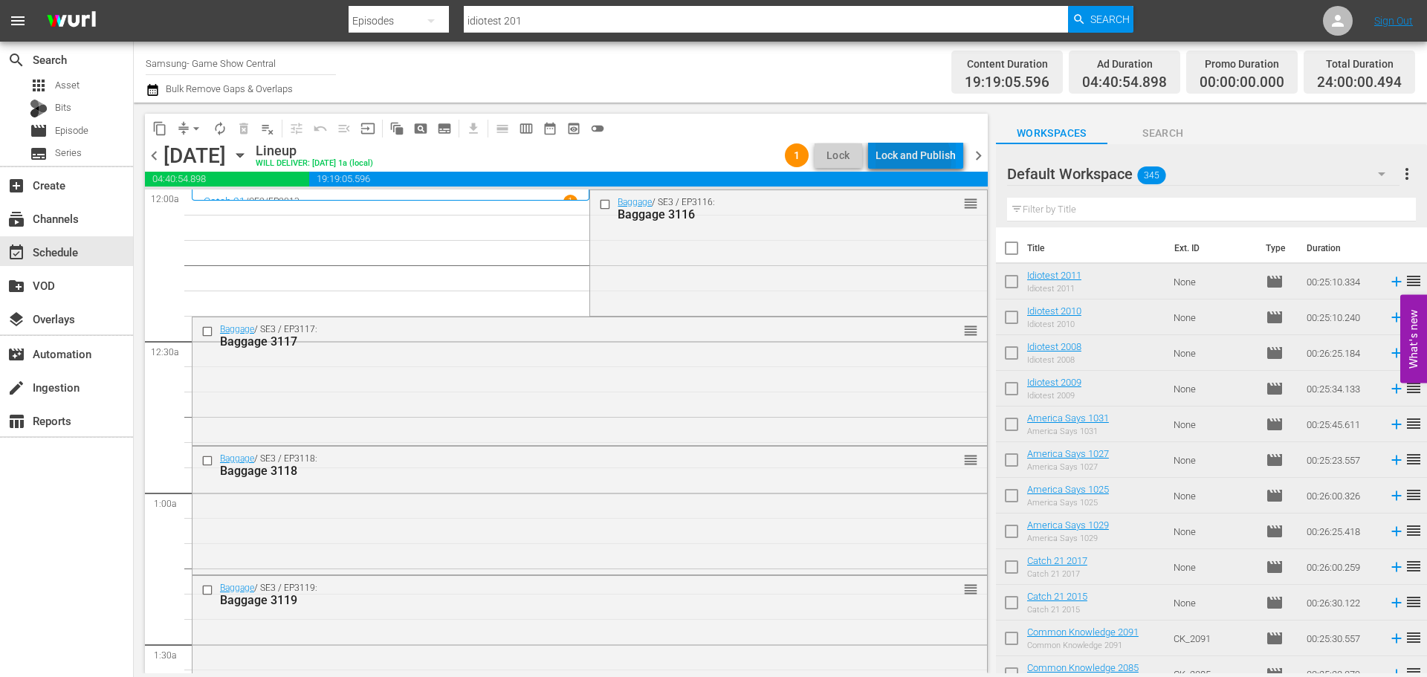
click at [914, 159] on div "Lock and Publish" at bounding box center [915, 155] width 80 height 27
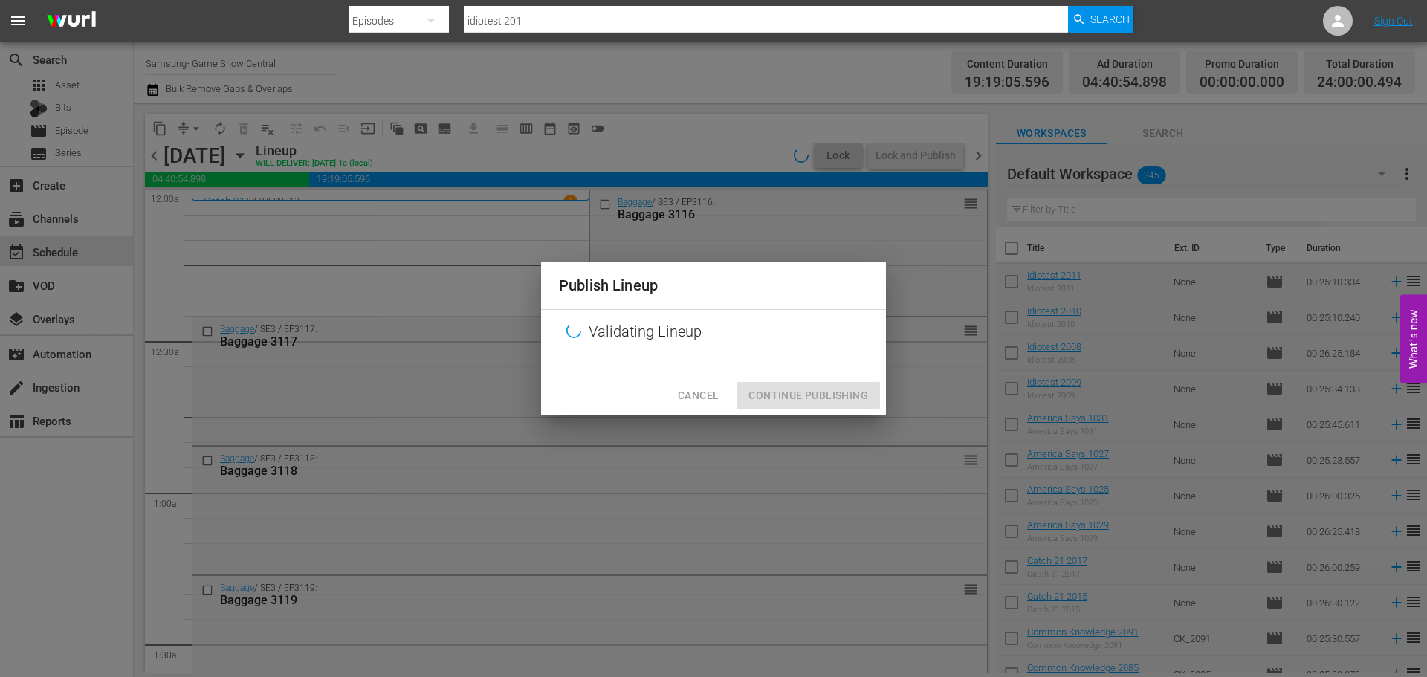
click at [830, 426] on div "Publish Lineup Validating Lineup Cancel Continue Publishing" at bounding box center [713, 338] width 1427 height 677
click at [796, 407] on div "Cancel Continue Publishing" at bounding box center [713, 395] width 345 height 39
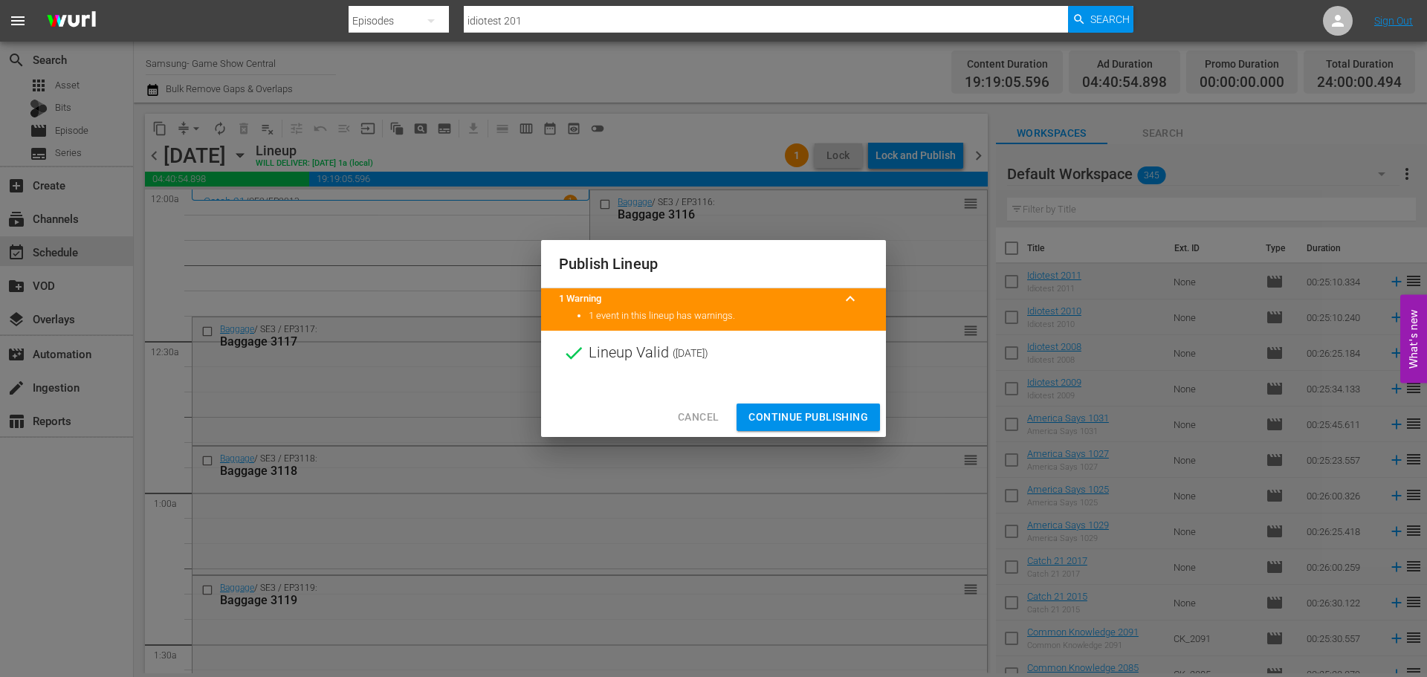
click at [788, 406] on button "Continue Publishing" at bounding box center [807, 416] width 143 height 27
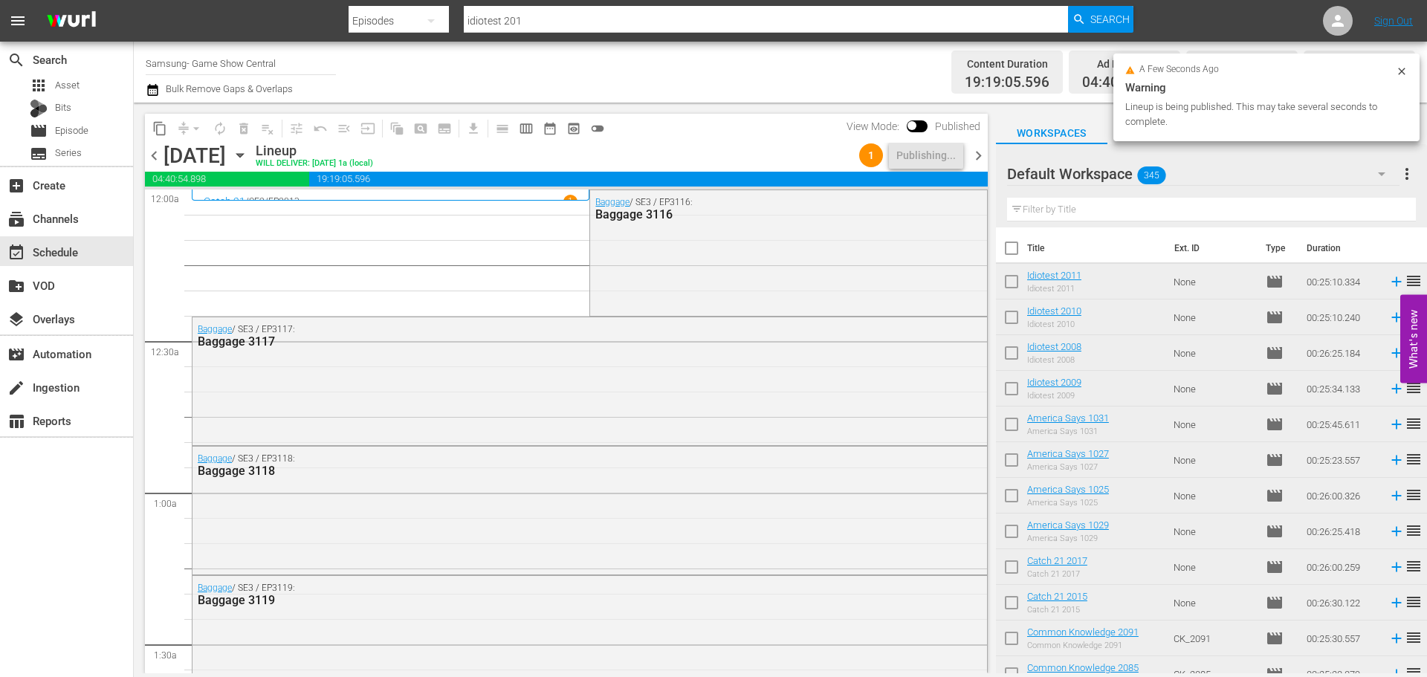
click at [977, 155] on span "chevron_right" at bounding box center [978, 155] width 19 height 19
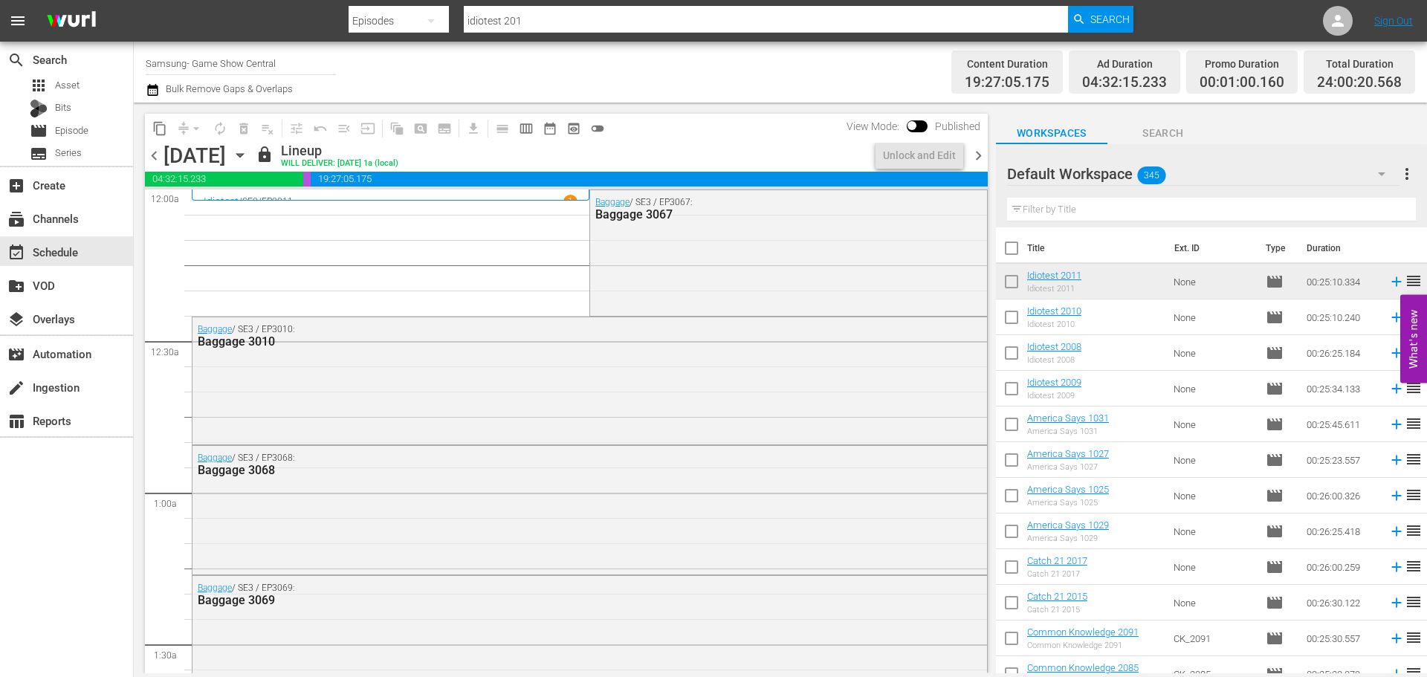
click at [248, 161] on icon "button" at bounding box center [240, 155] width 16 height 16
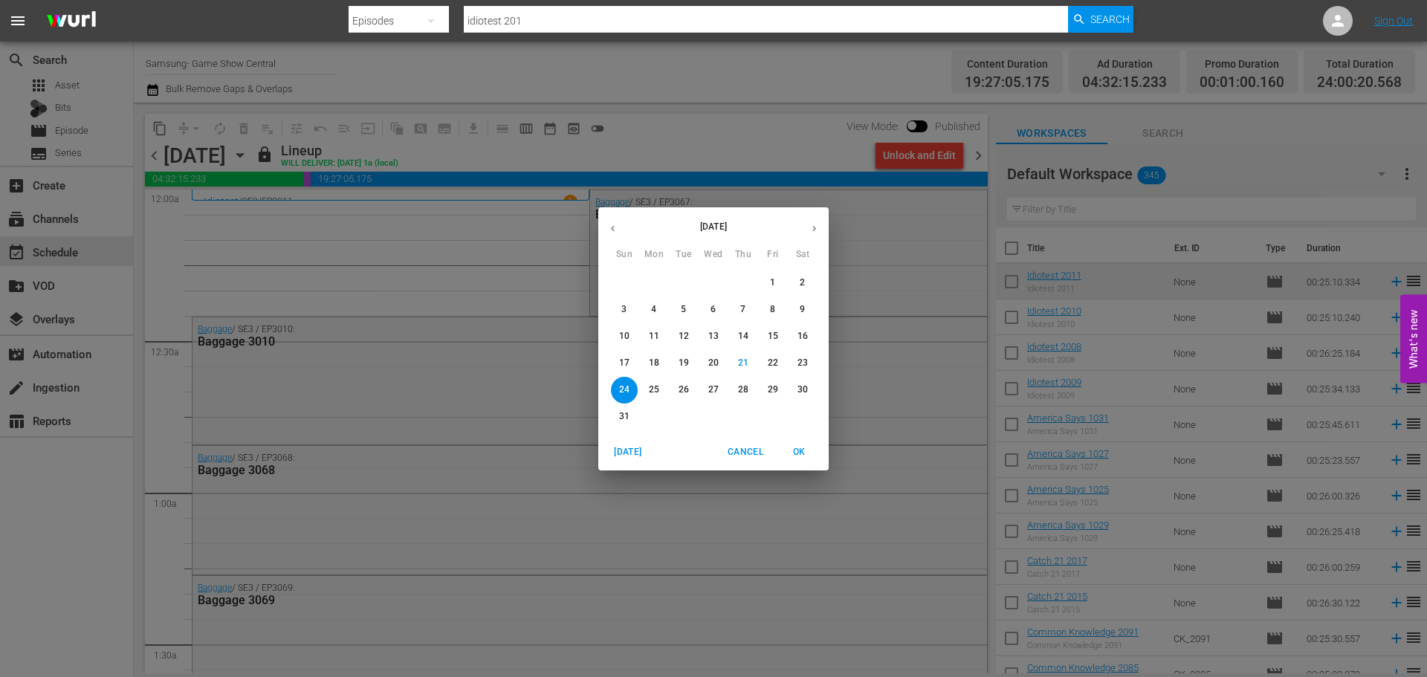
click at [730, 387] on span "28" at bounding box center [743, 389] width 27 height 13
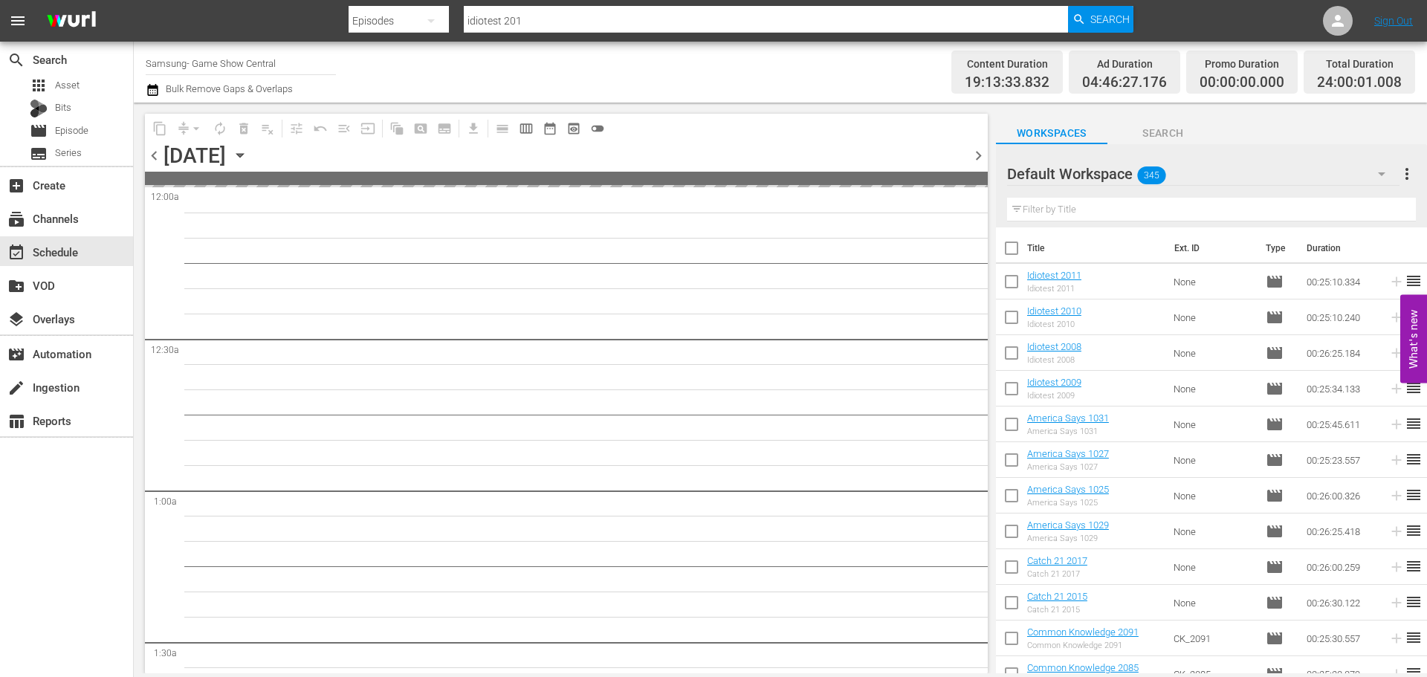
click at [984, 156] on span "chevron_right" at bounding box center [978, 155] width 19 height 19
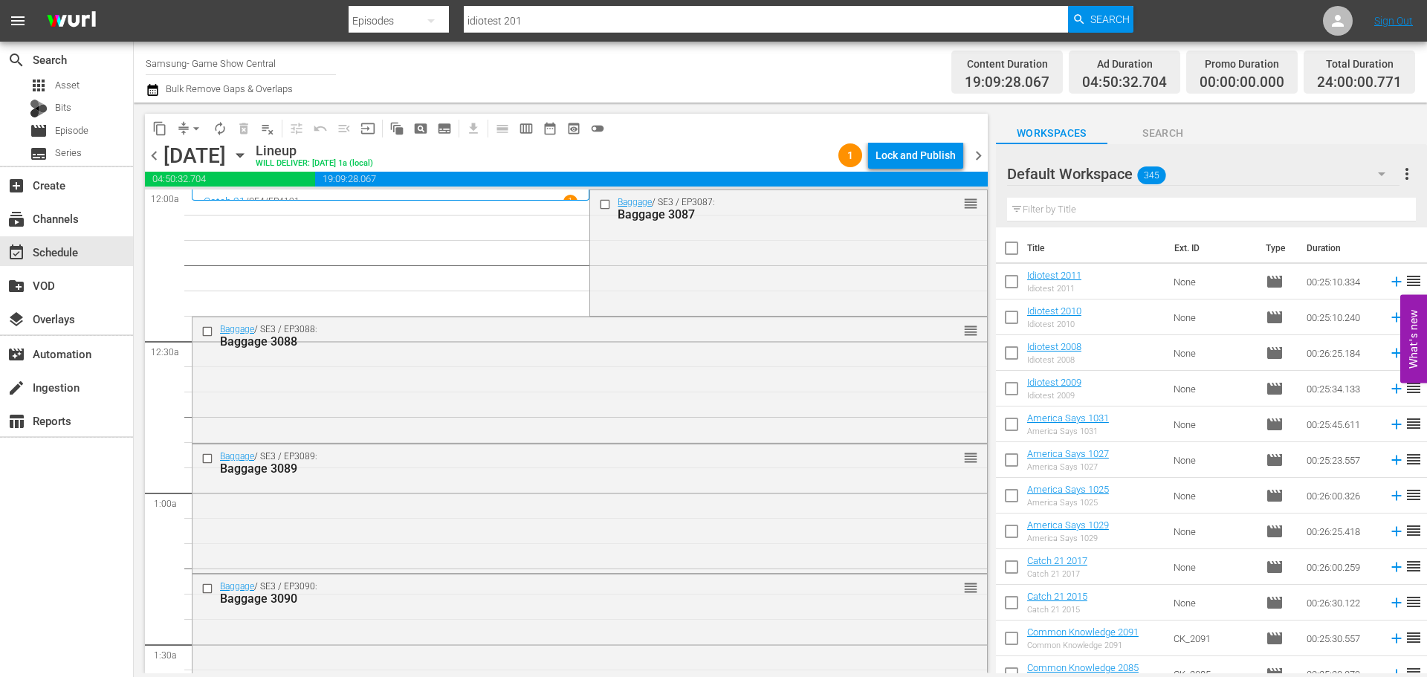
click at [917, 163] on div "Lock and Publish" at bounding box center [915, 155] width 80 height 27
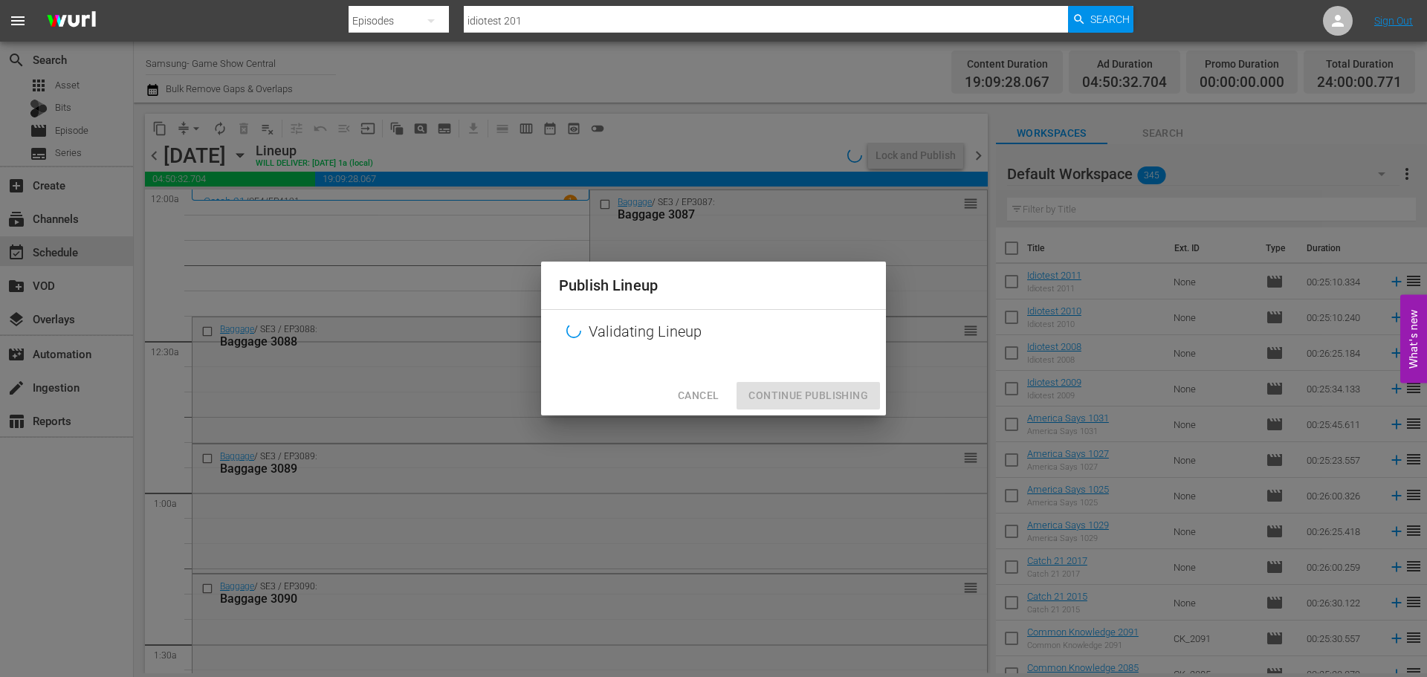
click at [773, 389] on div "Cancel Continue Publishing" at bounding box center [713, 395] width 345 height 39
click at [772, 392] on div "Cancel Continue Publishing" at bounding box center [713, 395] width 345 height 39
click at [800, 396] on div "Cancel Continue Publishing" at bounding box center [713, 395] width 345 height 39
click at [803, 397] on div "Cancel Continue Publishing" at bounding box center [713, 395] width 345 height 39
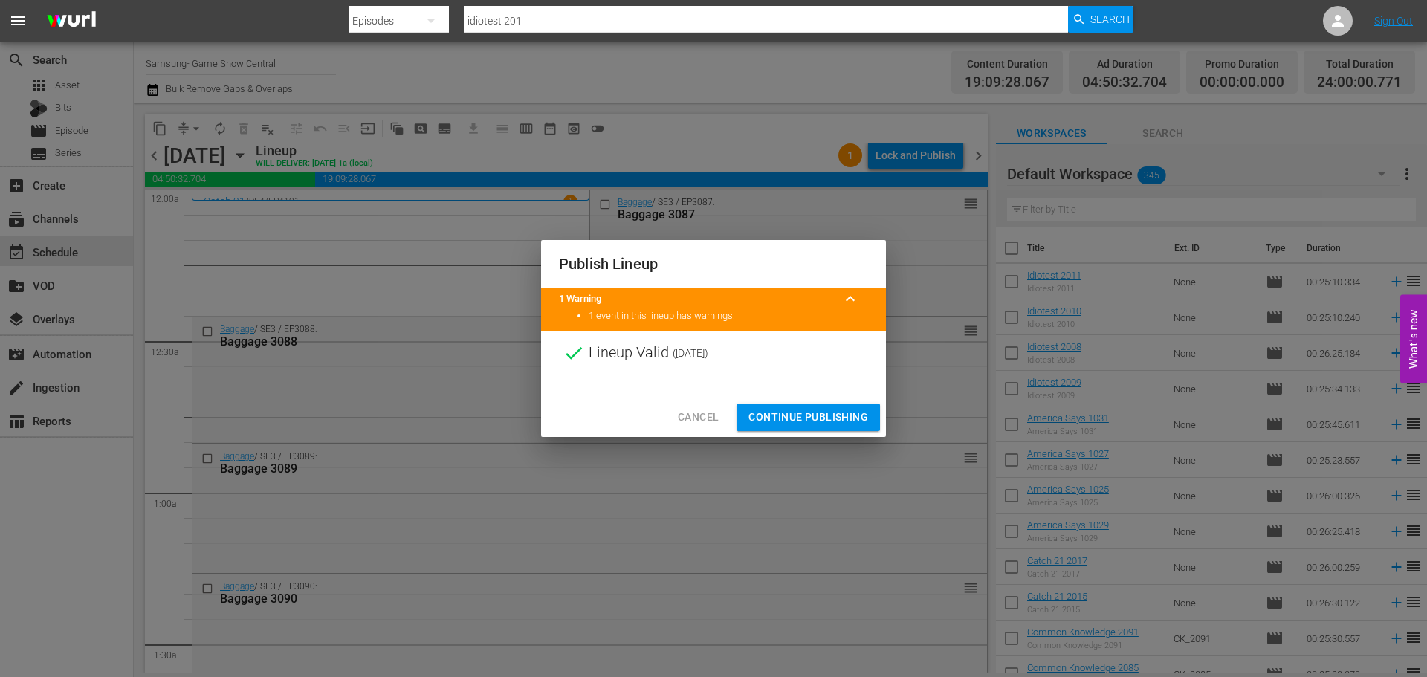
click at [802, 400] on div "Cancel Continue Publishing" at bounding box center [713, 417] width 345 height 39
click at [791, 414] on span "Continue Publishing" at bounding box center [808, 417] width 120 height 19
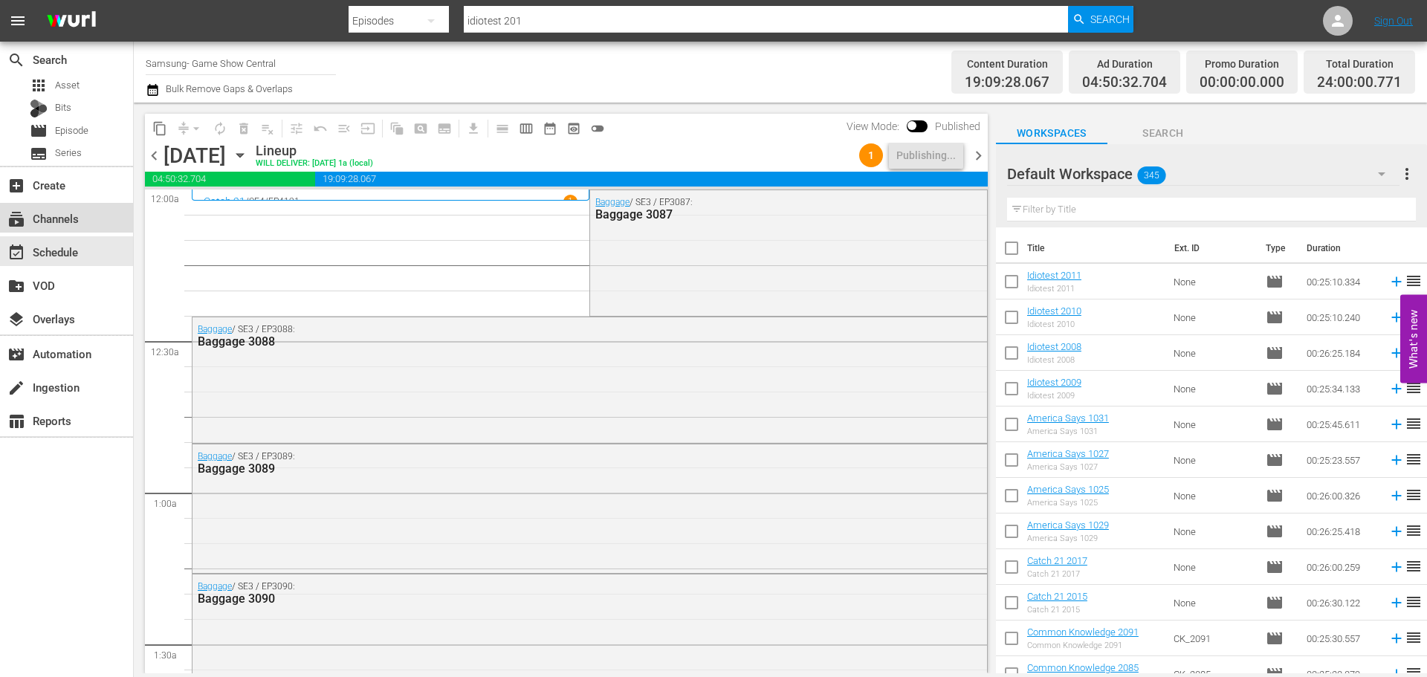
click at [84, 224] on div "subscriptions Channels" at bounding box center [66, 218] width 133 height 30
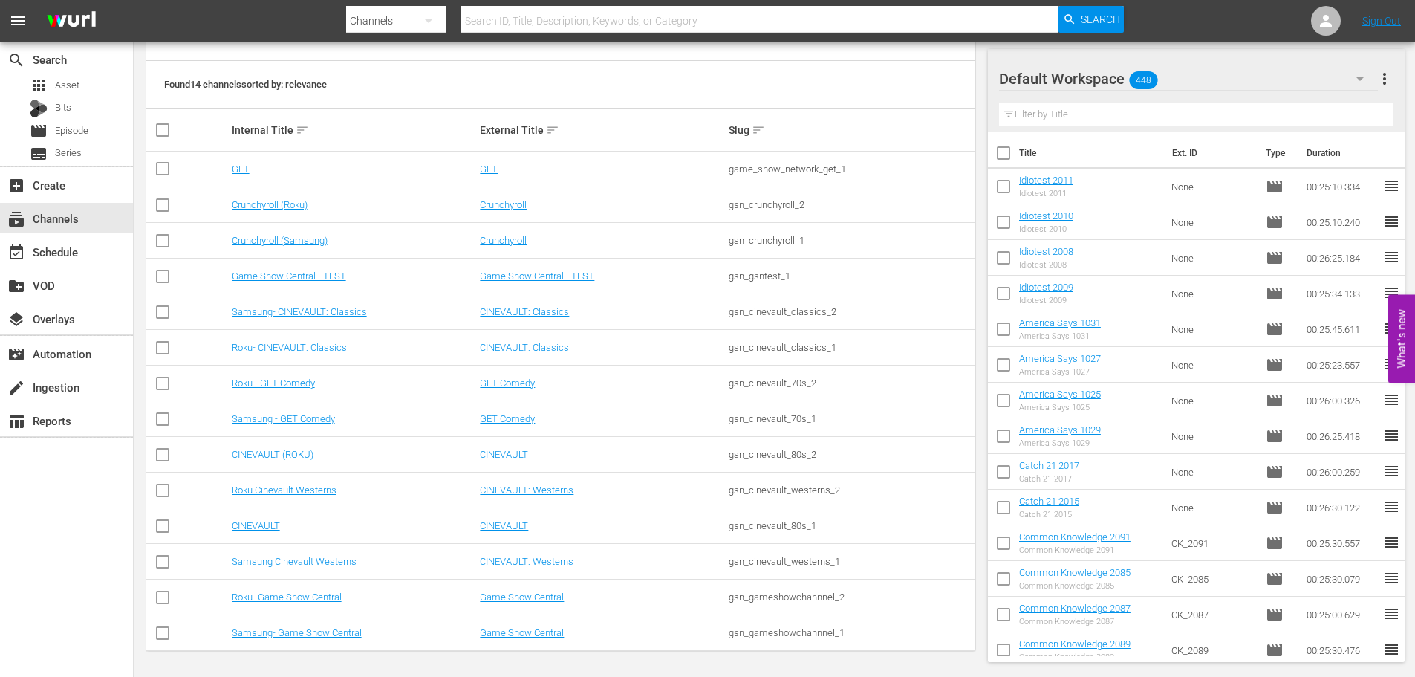
scroll to position [186, 0]
click at [321, 591] on link "Roku- Game Show Central" at bounding box center [287, 595] width 110 height 11
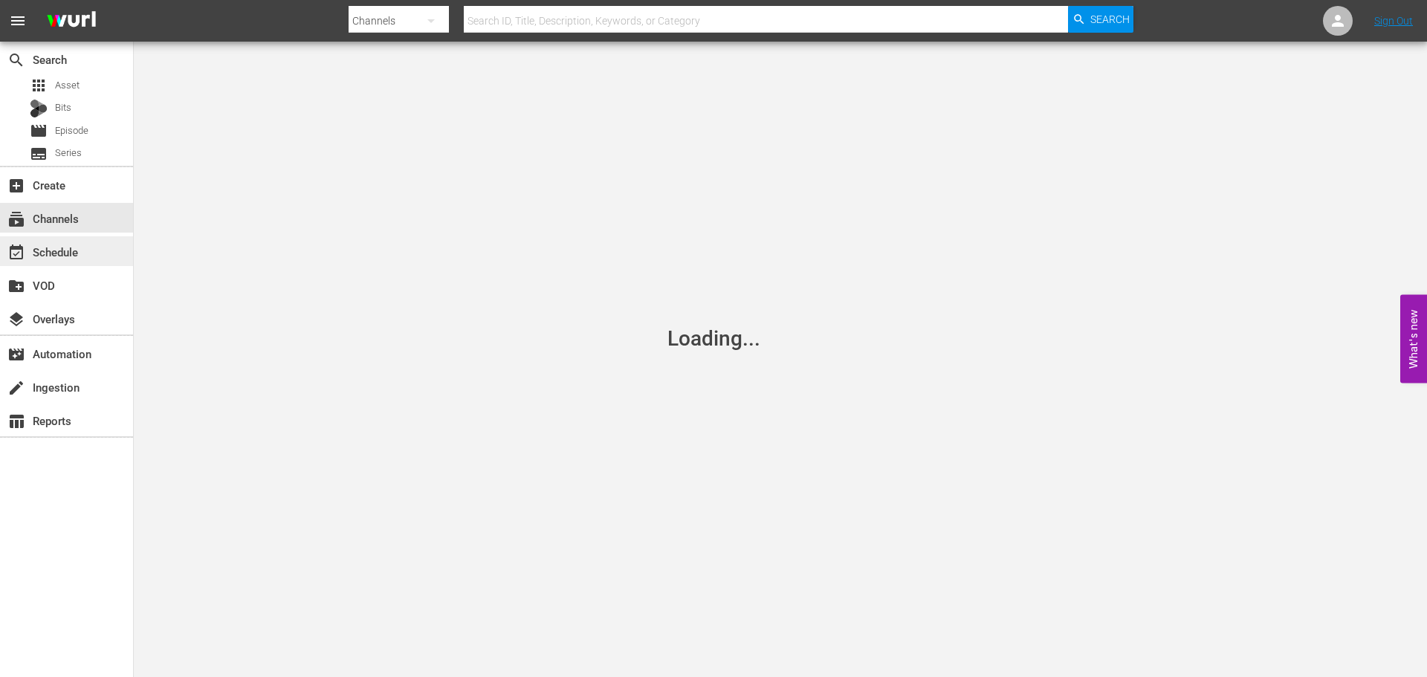
click at [42, 256] on div "event_available Schedule" at bounding box center [41, 249] width 83 height 13
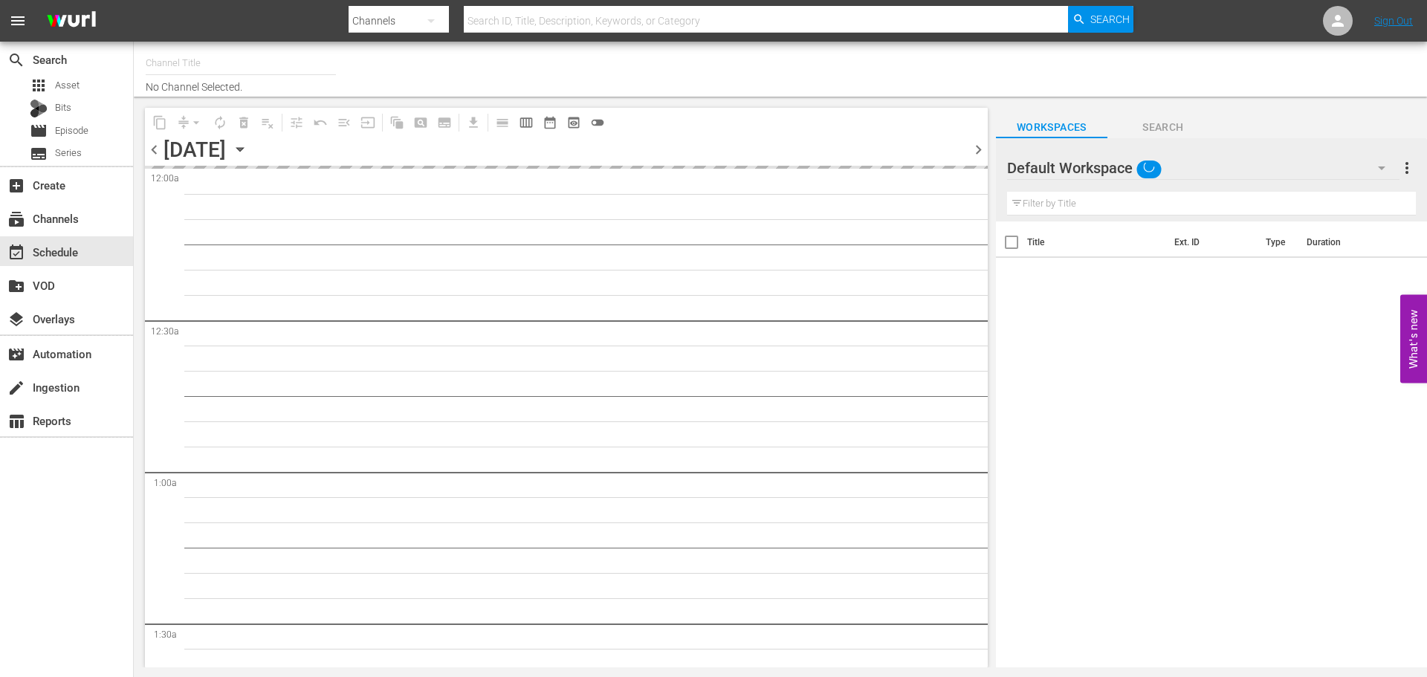
type input "Roku- Game Show Central (462)"
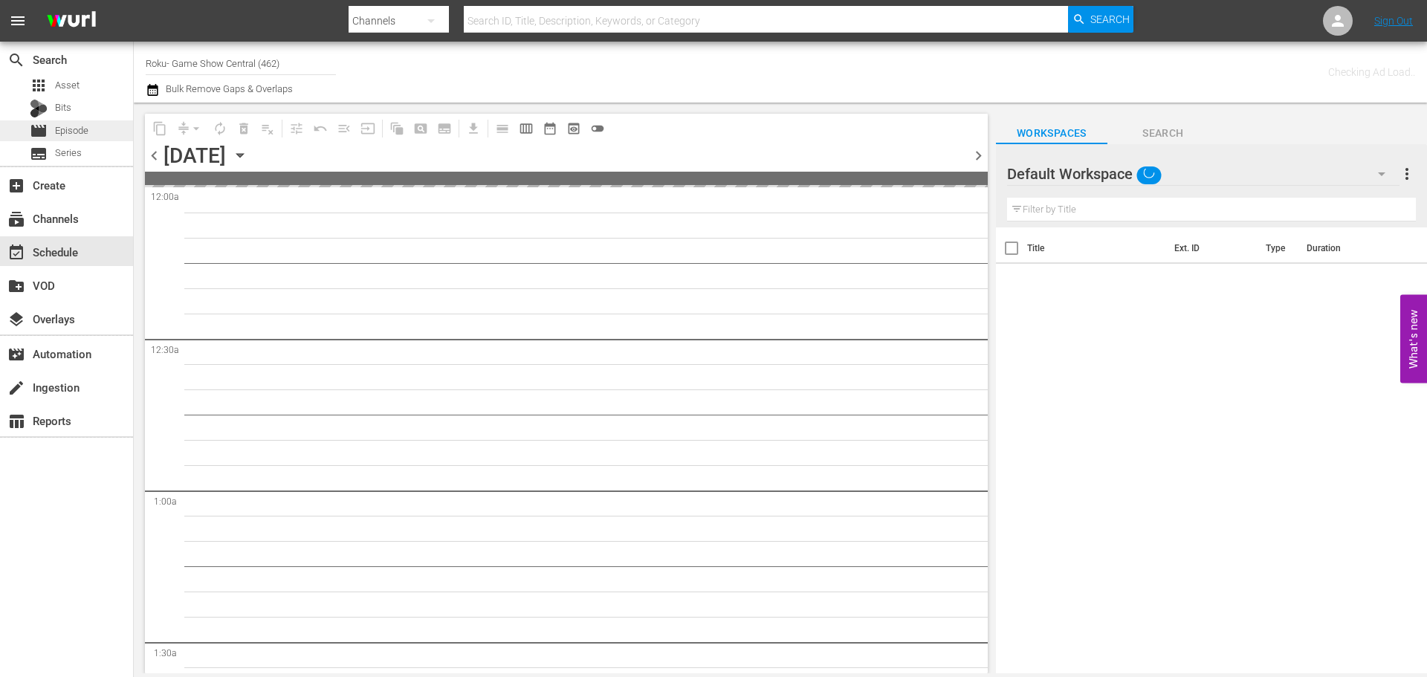
click at [92, 128] on div "movie Episode" at bounding box center [66, 130] width 133 height 21
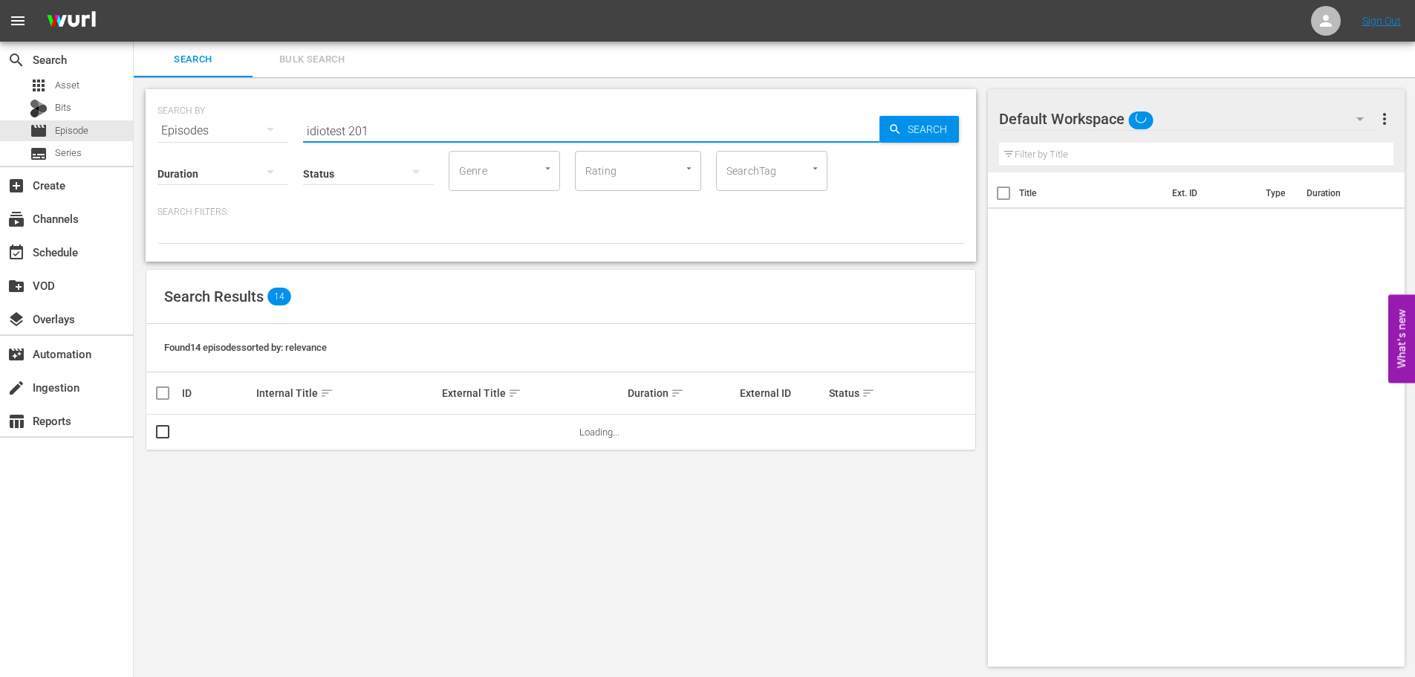
drag, startPoint x: 467, startPoint y: 115, endPoint x: 296, endPoint y: 126, distance: 170.5
click at [296, 126] on div "SEARCH BY Search By Episodes Search ID, Title, Description, Keywords, or Catego…" at bounding box center [561, 121] width 807 height 53
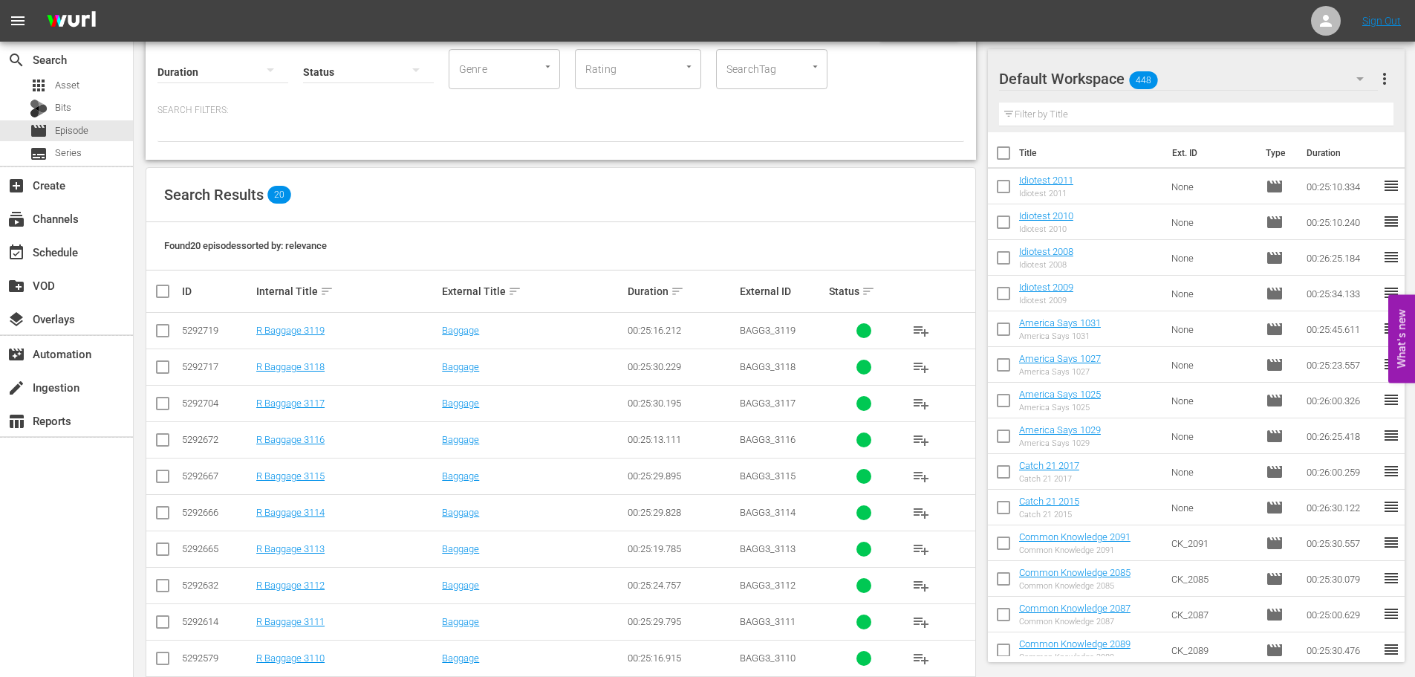
scroll to position [150, 0]
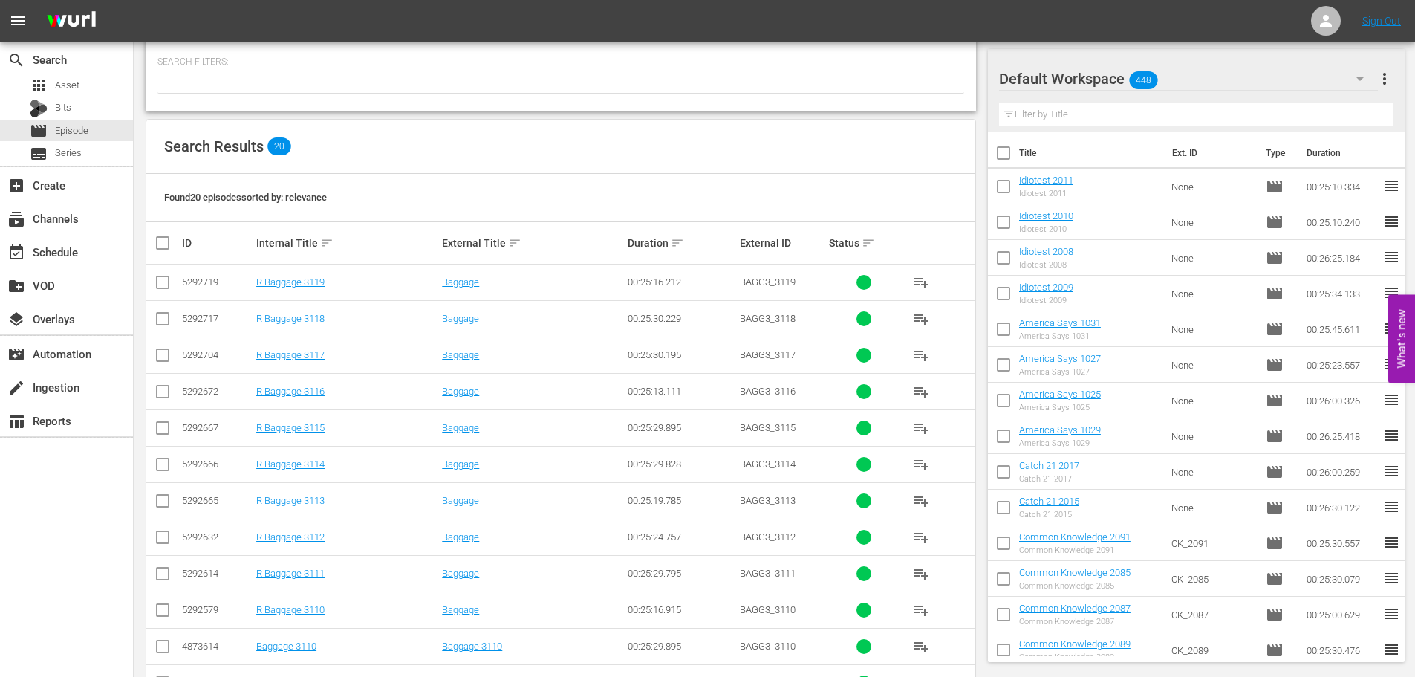
type input "bagg 311"
click at [149, 393] on td at bounding box center [162, 391] width 33 height 36
click at [155, 392] on input "checkbox" at bounding box center [163, 395] width 18 height 18
checkbox input "true"
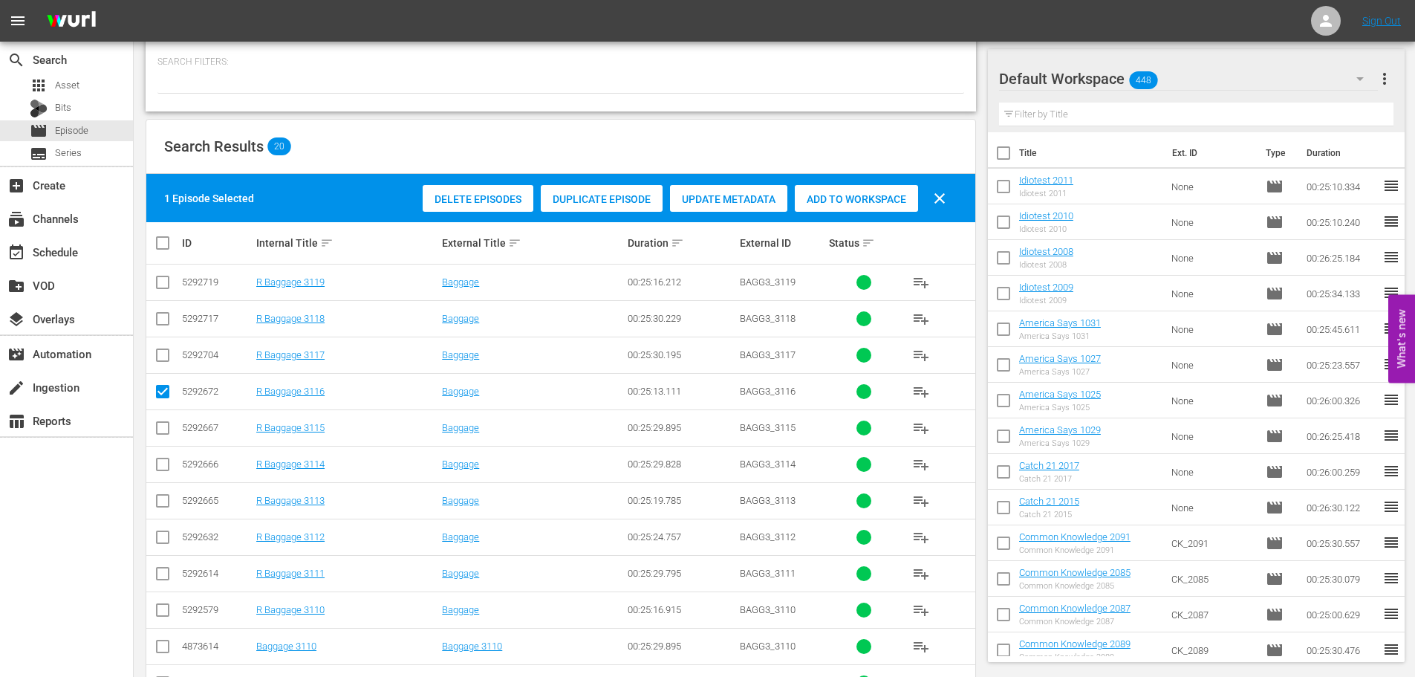
click at [163, 357] on input "checkbox" at bounding box center [163, 358] width 18 height 18
checkbox input "true"
click at [169, 328] on input "checkbox" at bounding box center [163, 322] width 18 height 18
checkbox input "true"
click at [158, 293] on input "checkbox" at bounding box center [163, 285] width 18 height 18
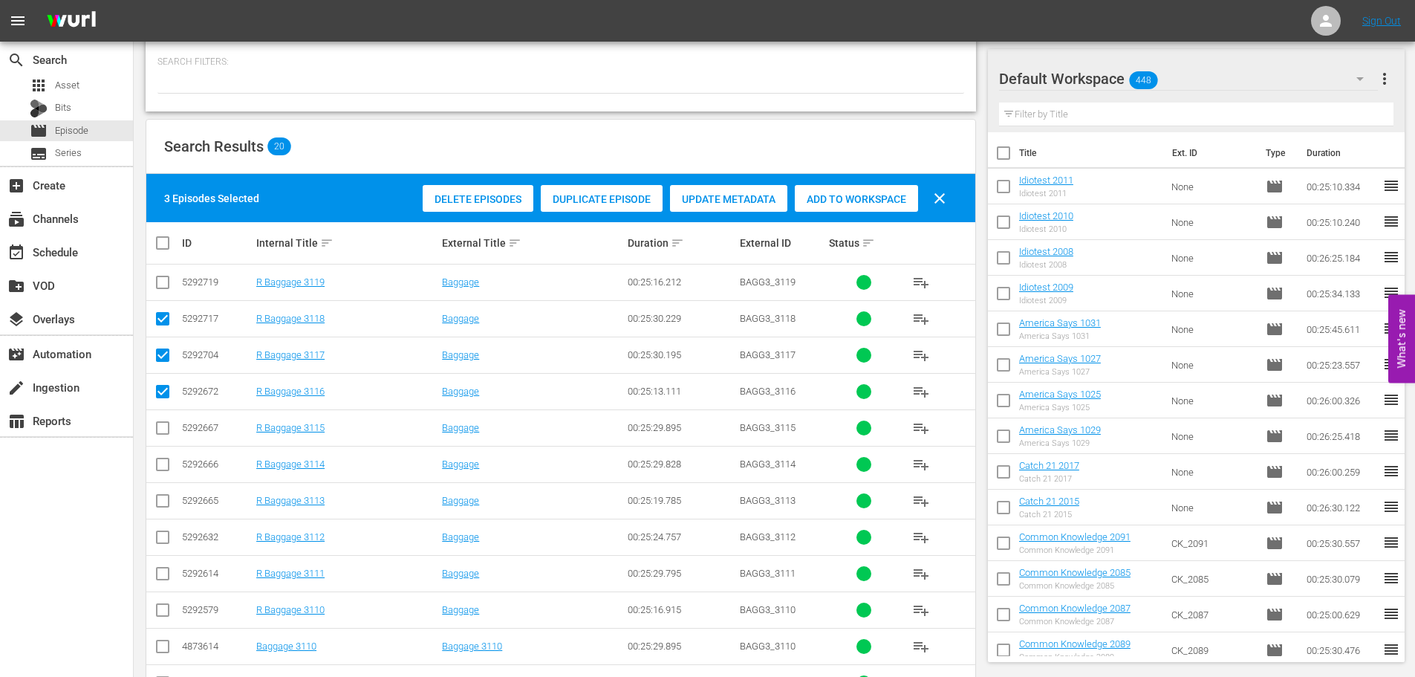
checkbox input "true"
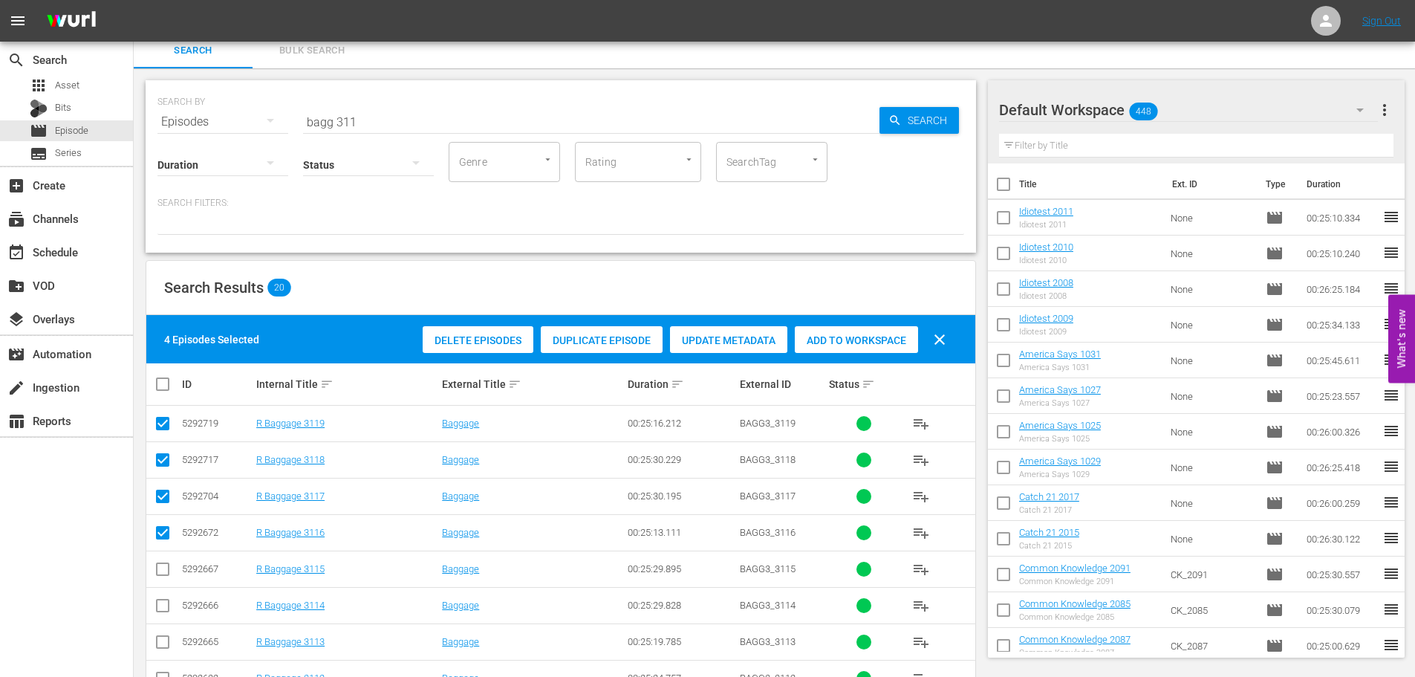
scroll to position [0, 0]
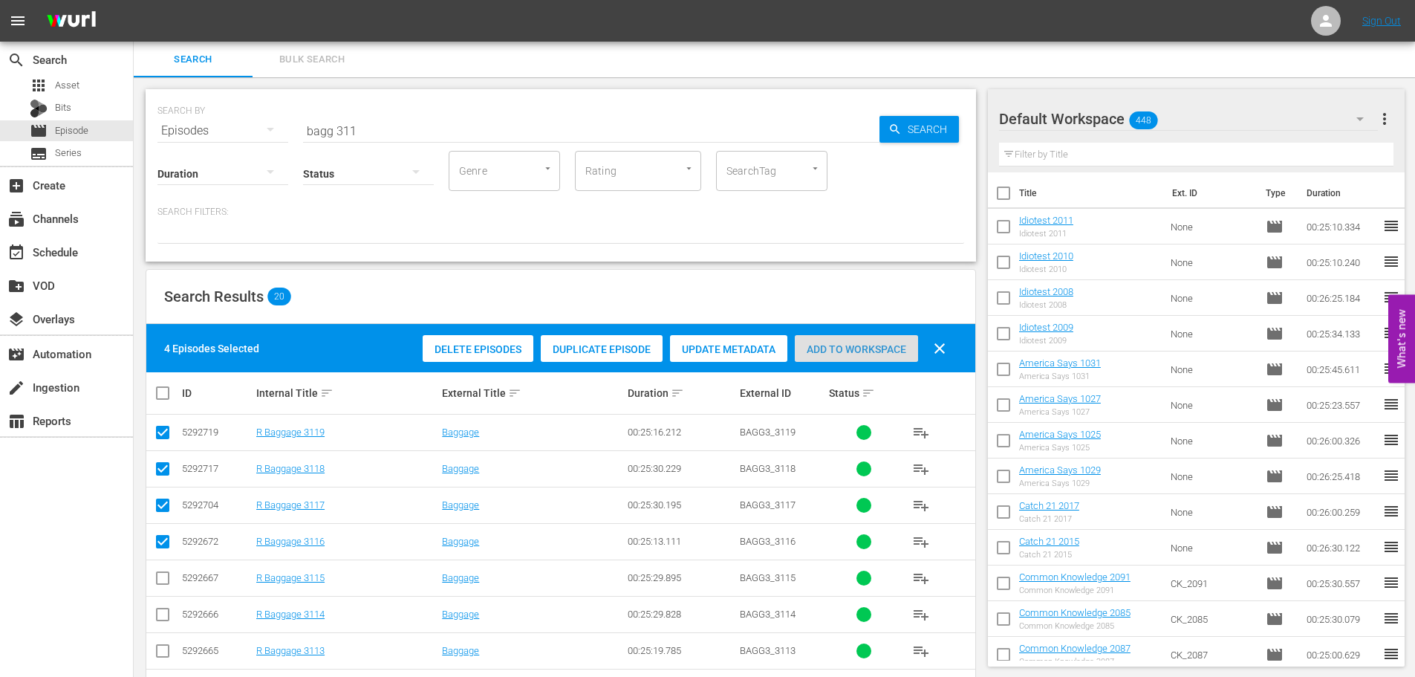
click at [832, 339] on div "Add to Workspace" at bounding box center [856, 349] width 123 height 28
drag, startPoint x: 495, startPoint y: 117, endPoint x: 0, endPoint y: 102, distance: 495.1
click at [134, 0] on div "search Search apps Asset Bits movie Episode subtitles Series add_box Create sub…" at bounding box center [775, 0] width 1282 height 0
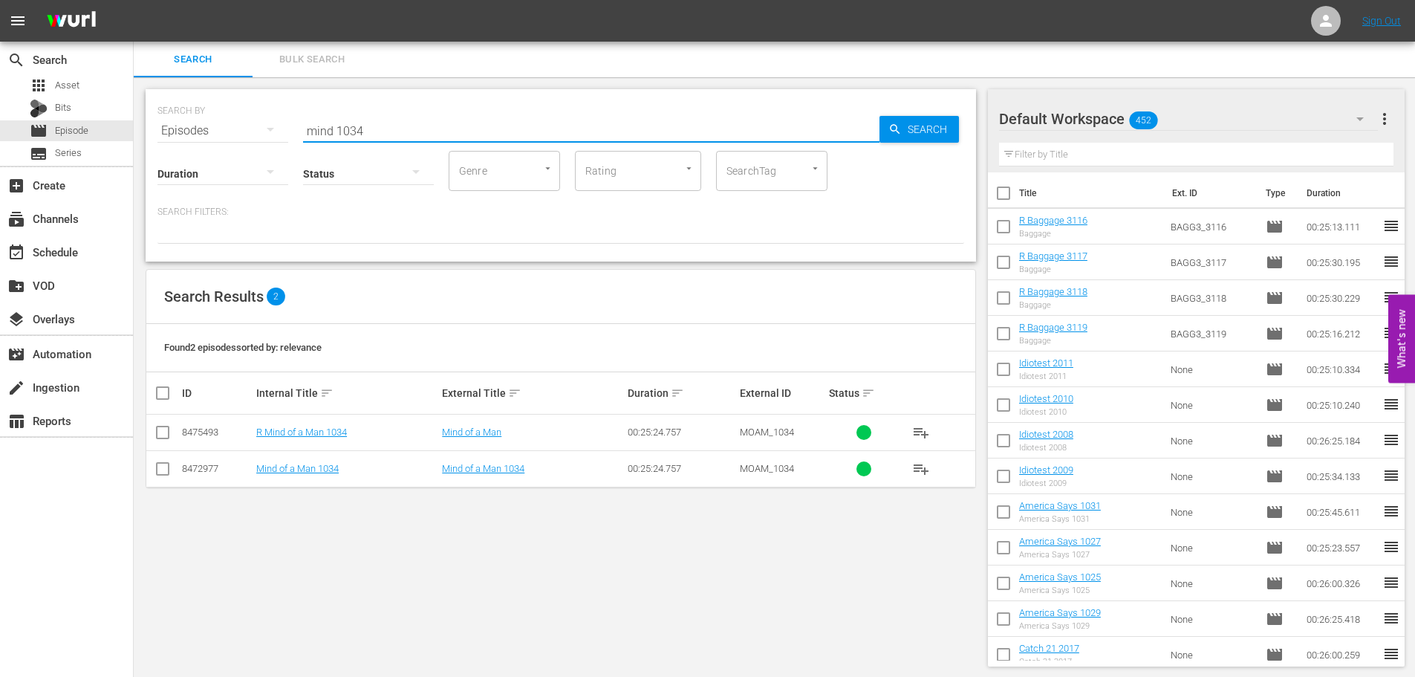
type input "mind 1034"
click at [163, 424] on icon at bounding box center [163, 433] width 18 height 18
click at [148, 441] on td at bounding box center [162, 433] width 33 height 36
click at [158, 433] on input "checkbox" at bounding box center [163, 435] width 18 height 18
checkbox input "true"
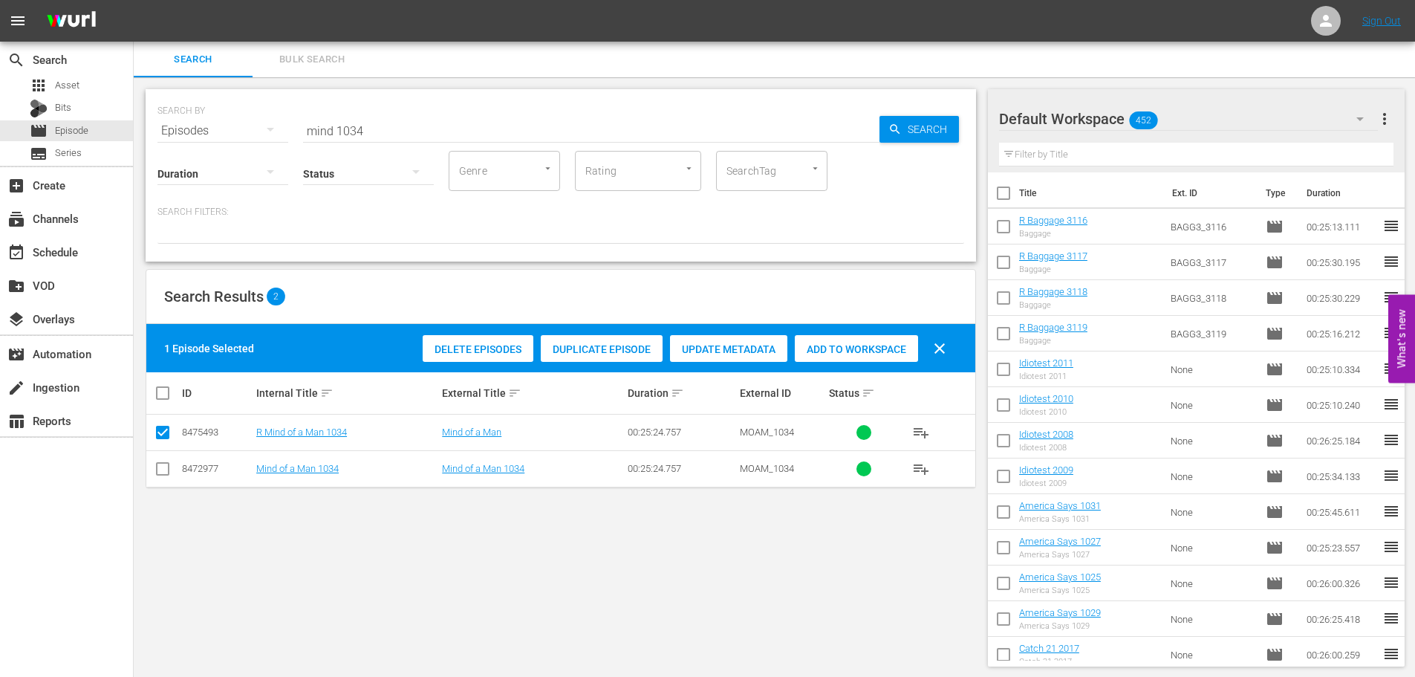
click at [888, 337] on div "Add to Workspace" at bounding box center [856, 349] width 123 height 28
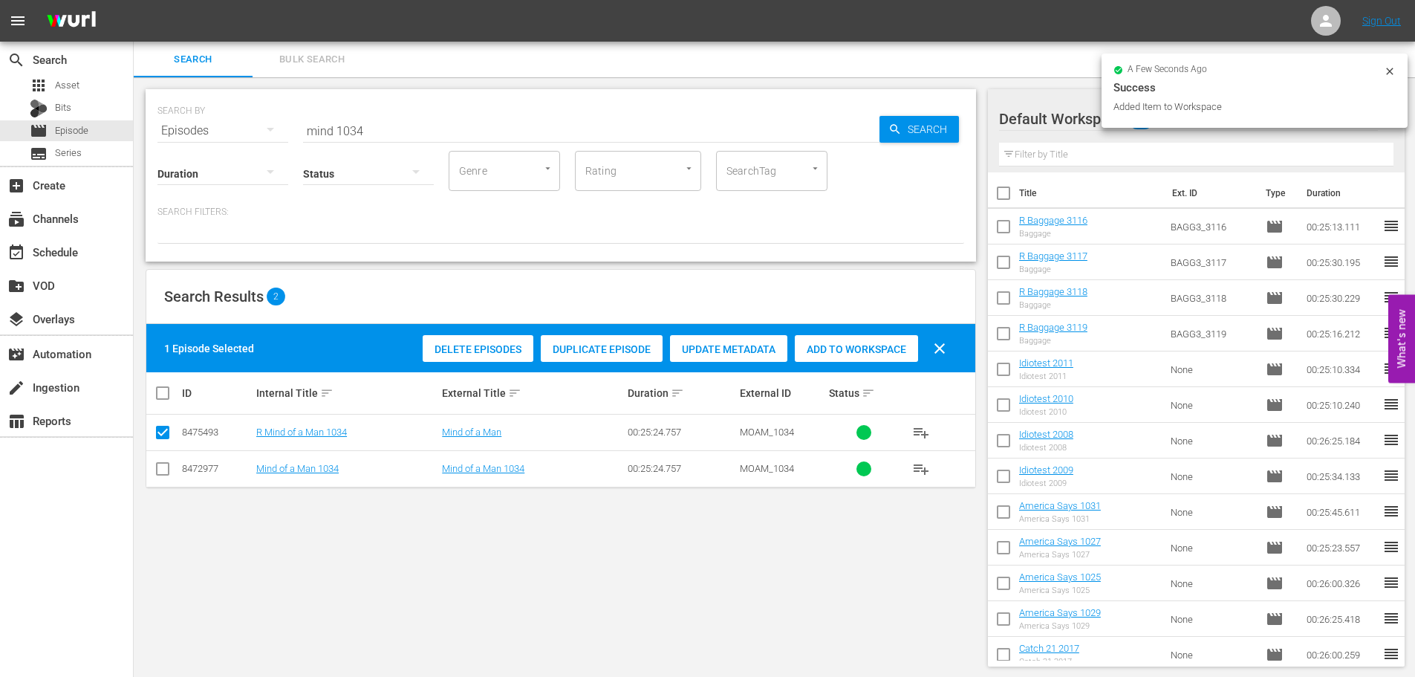
drag, startPoint x: 427, startPoint y: 106, endPoint x: 410, endPoint y: 116, distance: 20.0
click at [411, 111] on div "SEARCH BY Search By Episodes Search ID, Title, Description, Keywords, or Catego…" at bounding box center [561, 121] width 807 height 53
drag, startPoint x: 410, startPoint y: 116, endPoint x: 27, endPoint y: 120, distance: 382.7
click at [134, 0] on div "search Search apps Asset Bits movie Episode subtitles Series add_box Create sub…" at bounding box center [775, 0] width 1282 height 0
type input "d"
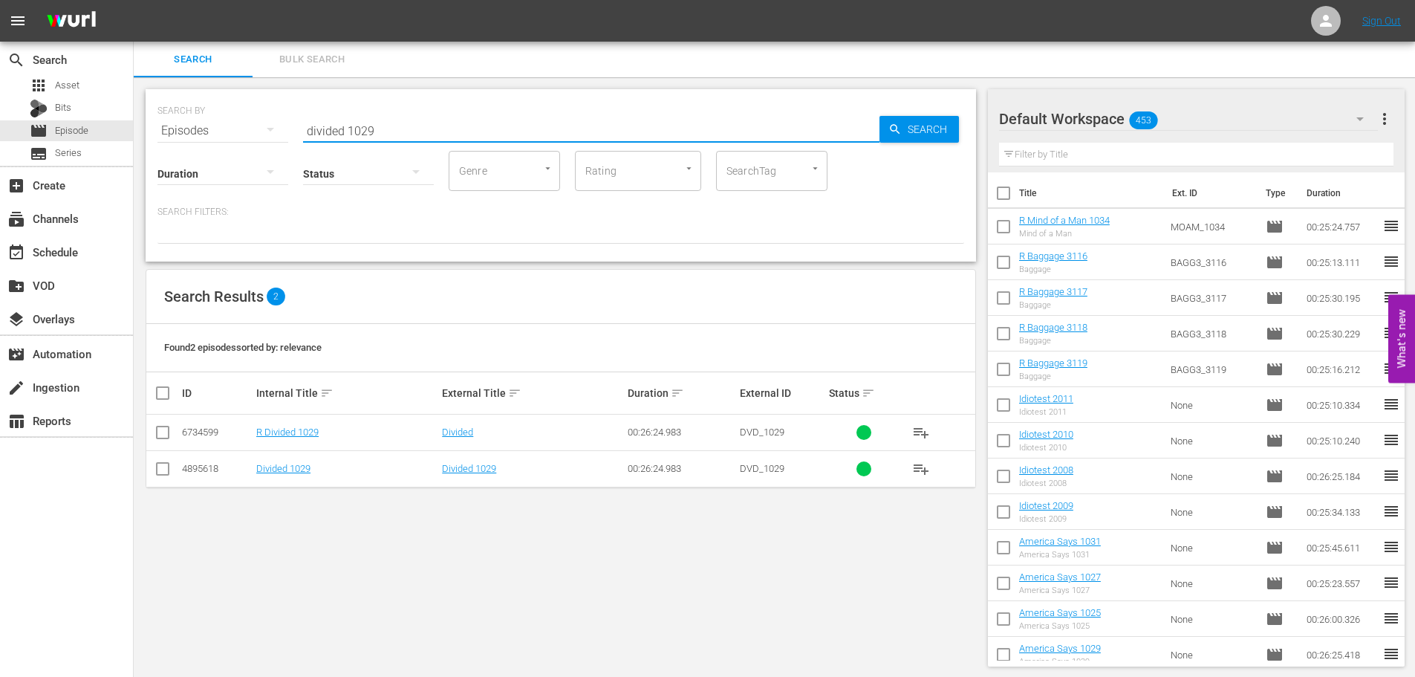
type input "divided 1029"
drag, startPoint x: 136, startPoint y: 439, endPoint x: 143, endPoint y: 435, distance: 8.0
click at [139, 439] on div "SEARCH BY Search By Episodes Search ID, Title, Description, Keywords, or Catego…" at bounding box center [561, 377] width 854 height 601
click at [154, 432] on input "checkbox" at bounding box center [163, 435] width 18 height 18
checkbox input "true"
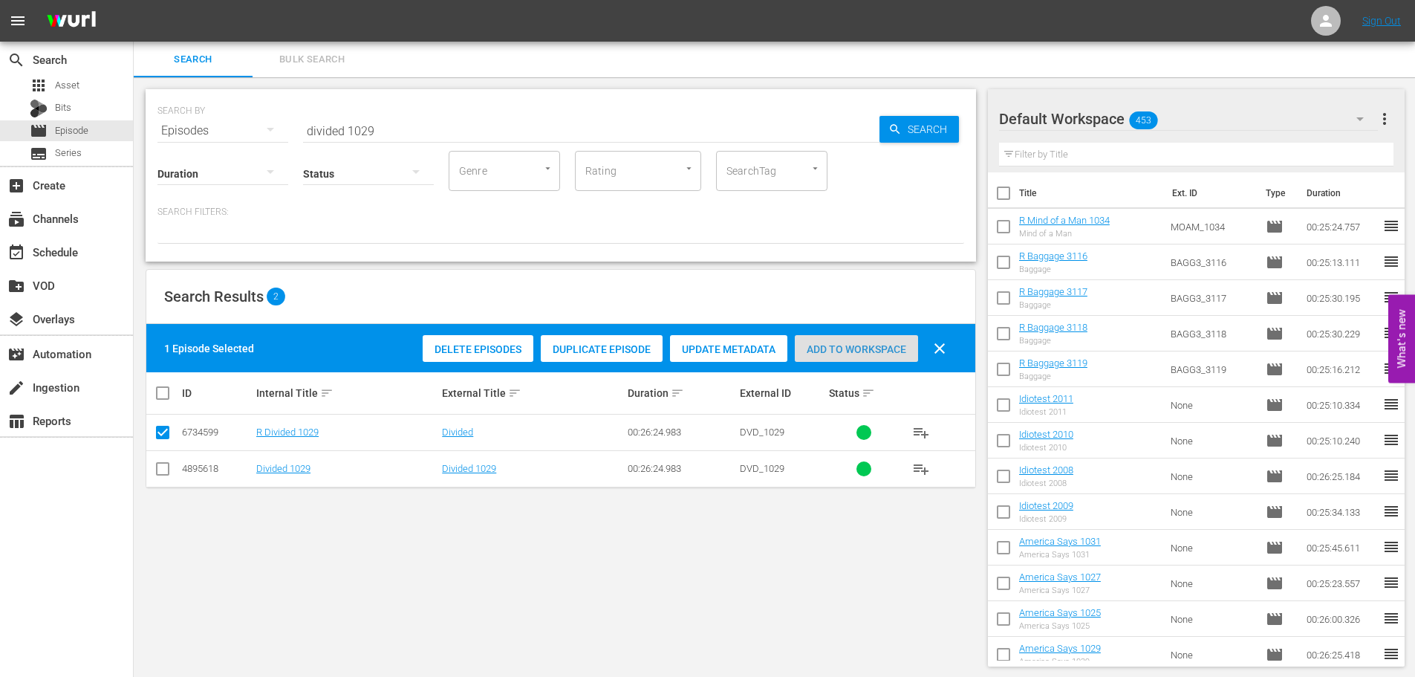
click at [837, 342] on div "Add to Workspace" at bounding box center [856, 349] width 123 height 28
click at [499, 118] on input "divided 1029" at bounding box center [591, 131] width 577 height 36
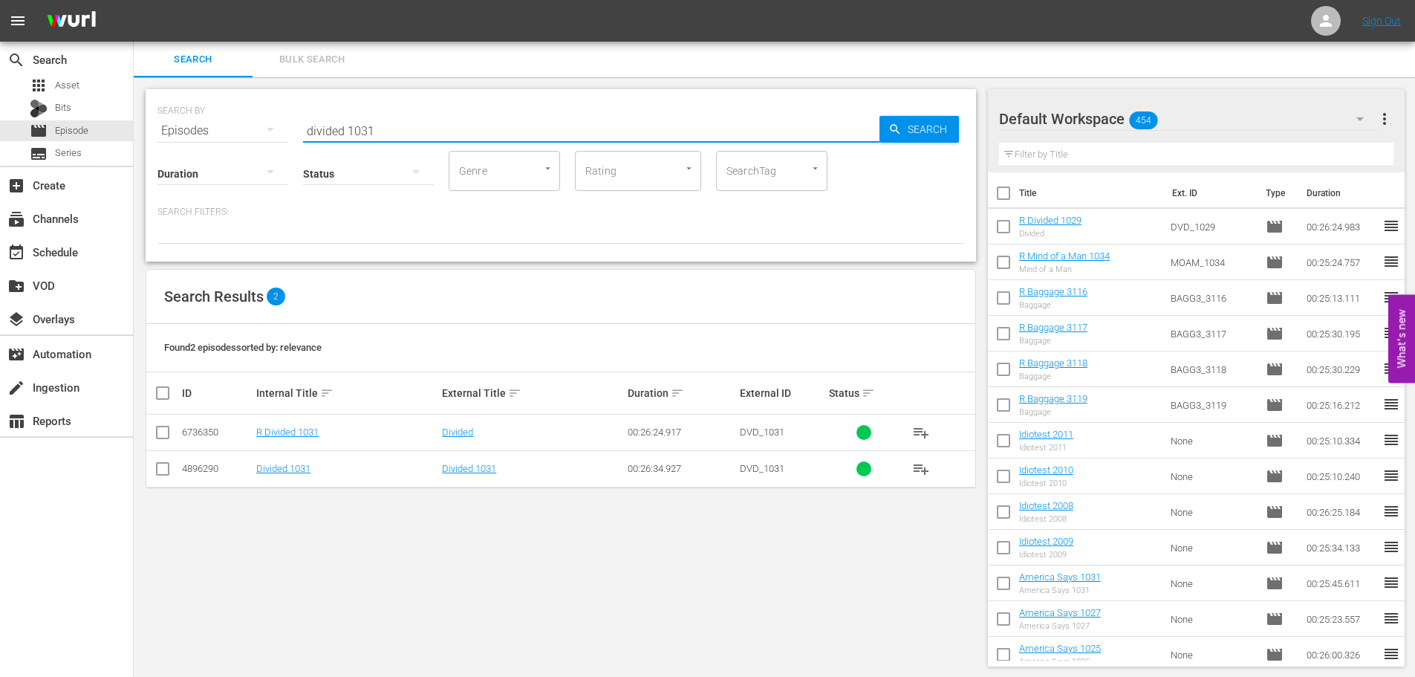
type input "divided 1031"
click at [172, 433] on td at bounding box center [162, 433] width 33 height 36
click at [168, 433] on input "checkbox" at bounding box center [163, 435] width 18 height 18
checkbox input "true"
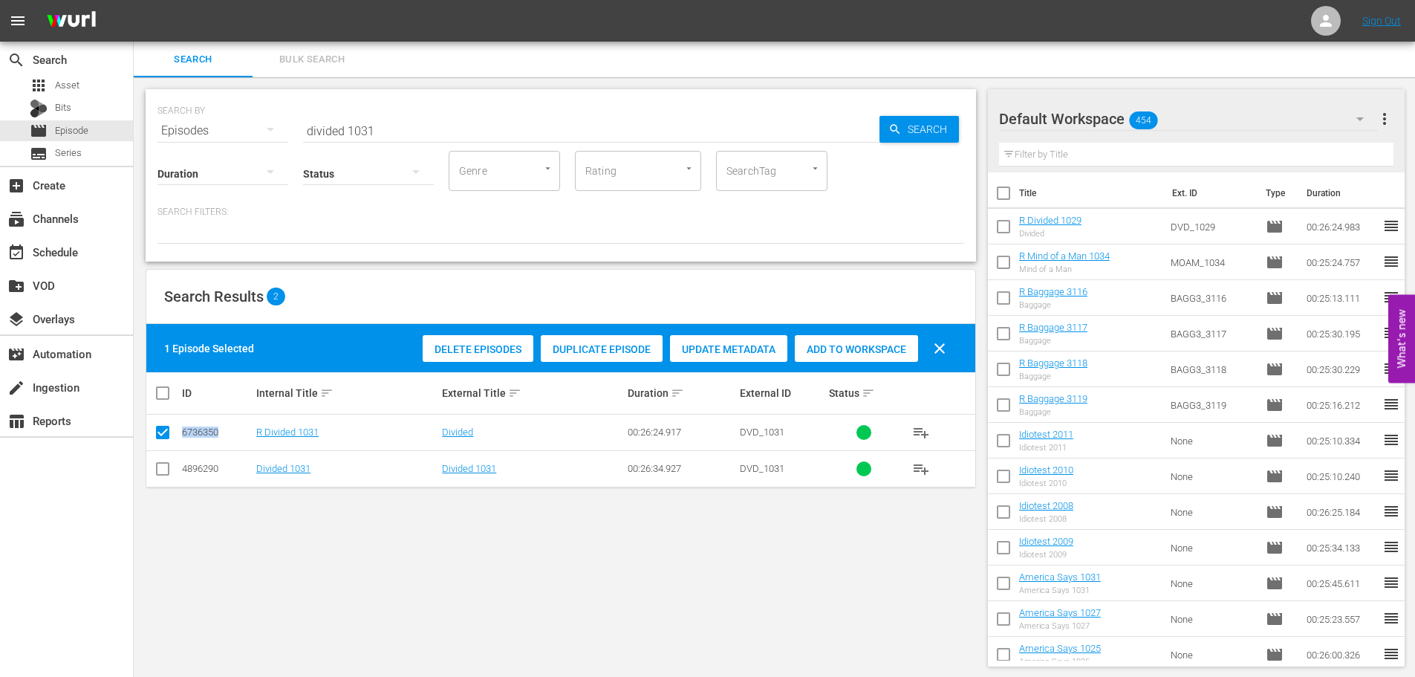
click at [896, 351] on span "Add to Workspace" at bounding box center [856, 349] width 123 height 12
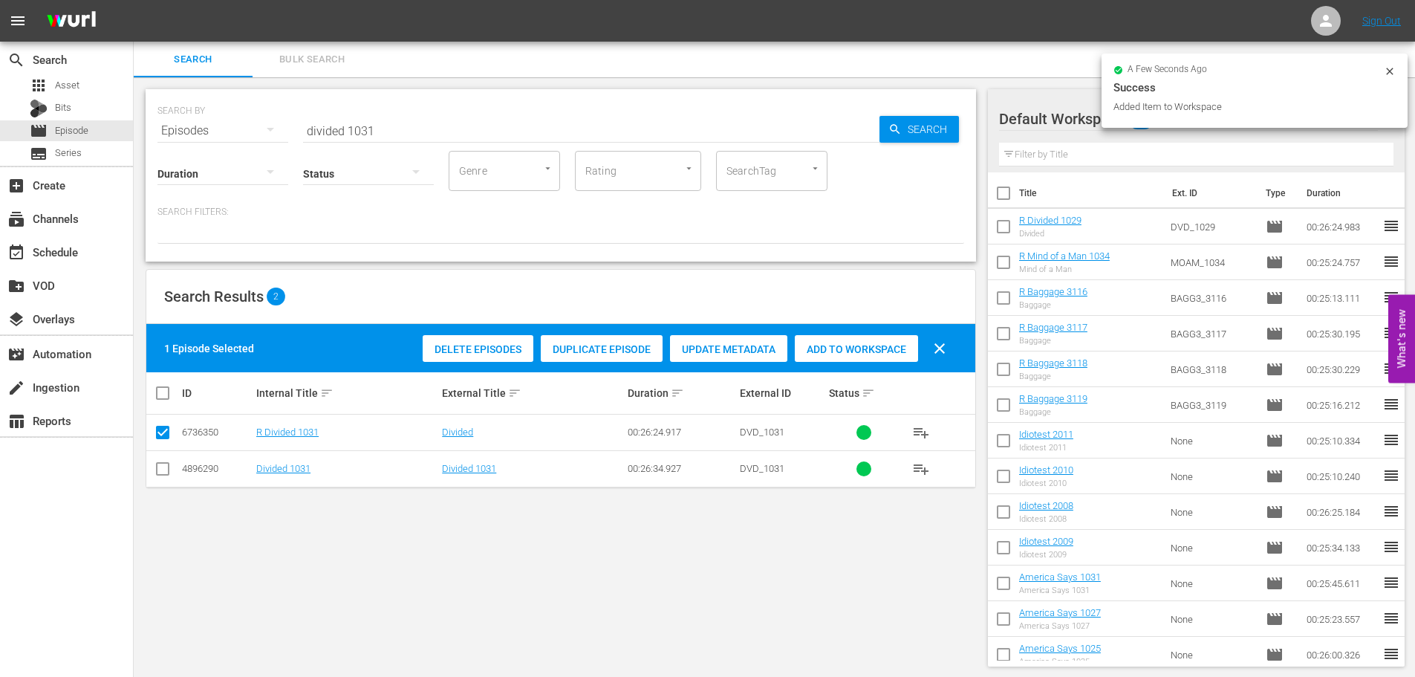
click at [394, 103] on div "SEARCH BY Search By Episodes Search ID, Title, Description, Keywords, or Catego…" at bounding box center [561, 121] width 807 height 53
click at [394, 111] on div "SEARCH BY Search By Episodes Search ID, Title, Description, Keywords, or Catego…" at bounding box center [561, 121] width 807 height 53
drag, startPoint x: 398, startPoint y: 130, endPoint x: 249, endPoint y: 135, distance: 149.4
click at [249, 135] on div "SEARCH BY Search By Episodes Search ID, Title, Description, Keywords, or Catego…" at bounding box center [561, 121] width 807 height 53
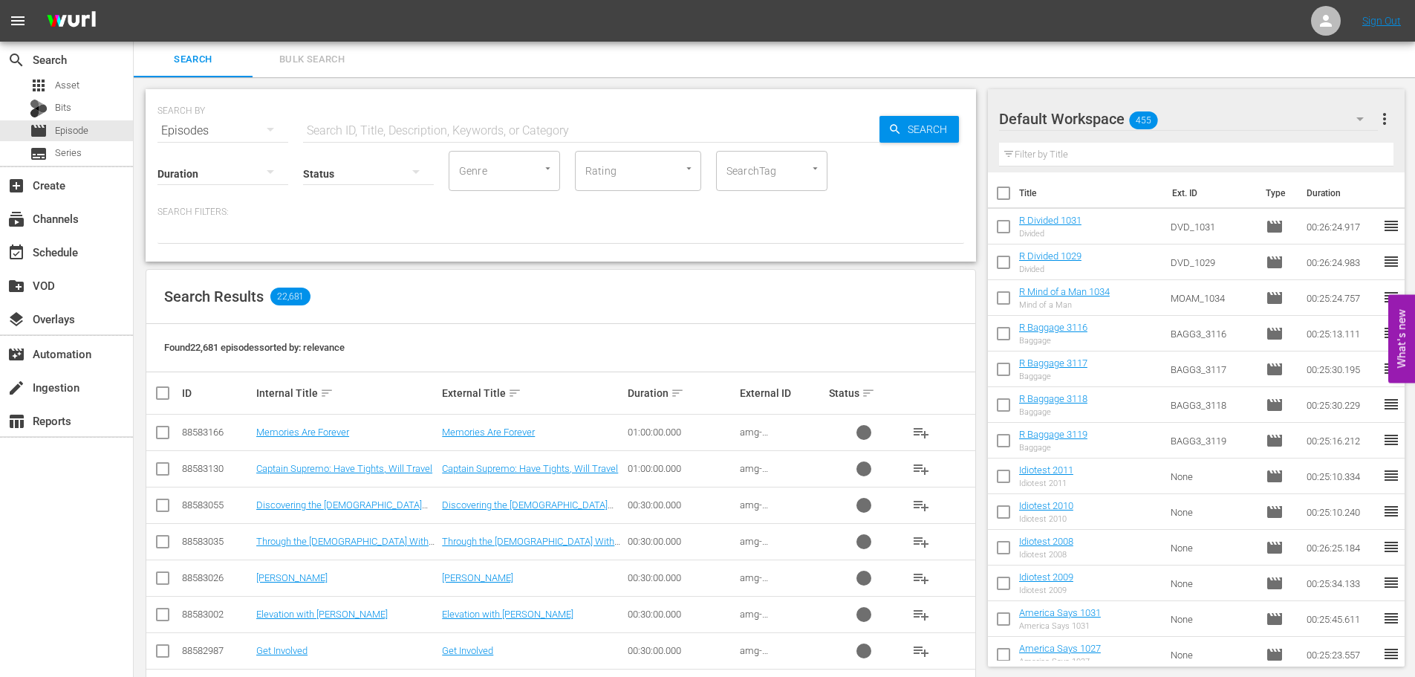
click at [473, 114] on div "SEARCH BY Search By Episodes Search ID, Title, Description, Keywords, or Catego…" at bounding box center [561, 121] width 807 height 53
click at [470, 115] on input "text" at bounding box center [591, 131] width 577 height 36
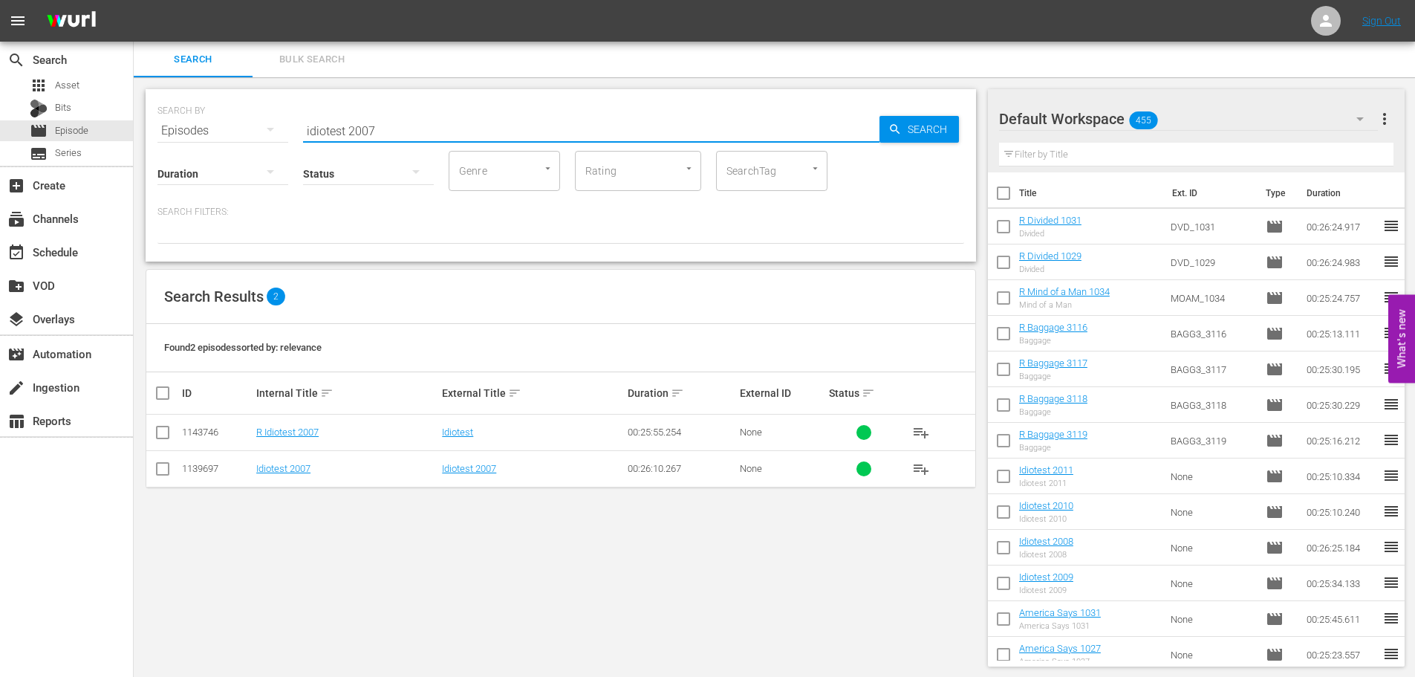
type input "idiotest 2007"
click at [166, 424] on icon at bounding box center [163, 433] width 18 height 18
click at [163, 438] on input "checkbox" at bounding box center [163, 435] width 18 height 18
checkbox input "true"
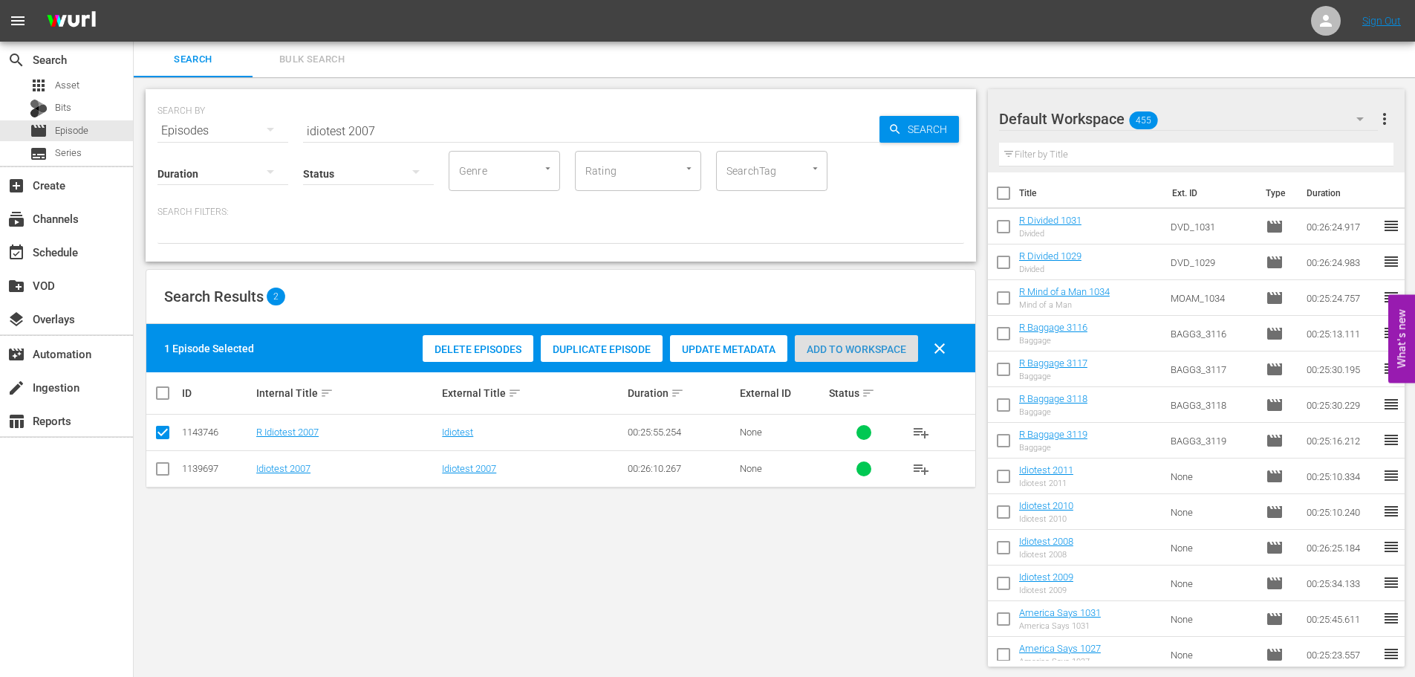
click at [867, 341] on div "Add to Workspace" at bounding box center [856, 349] width 123 height 28
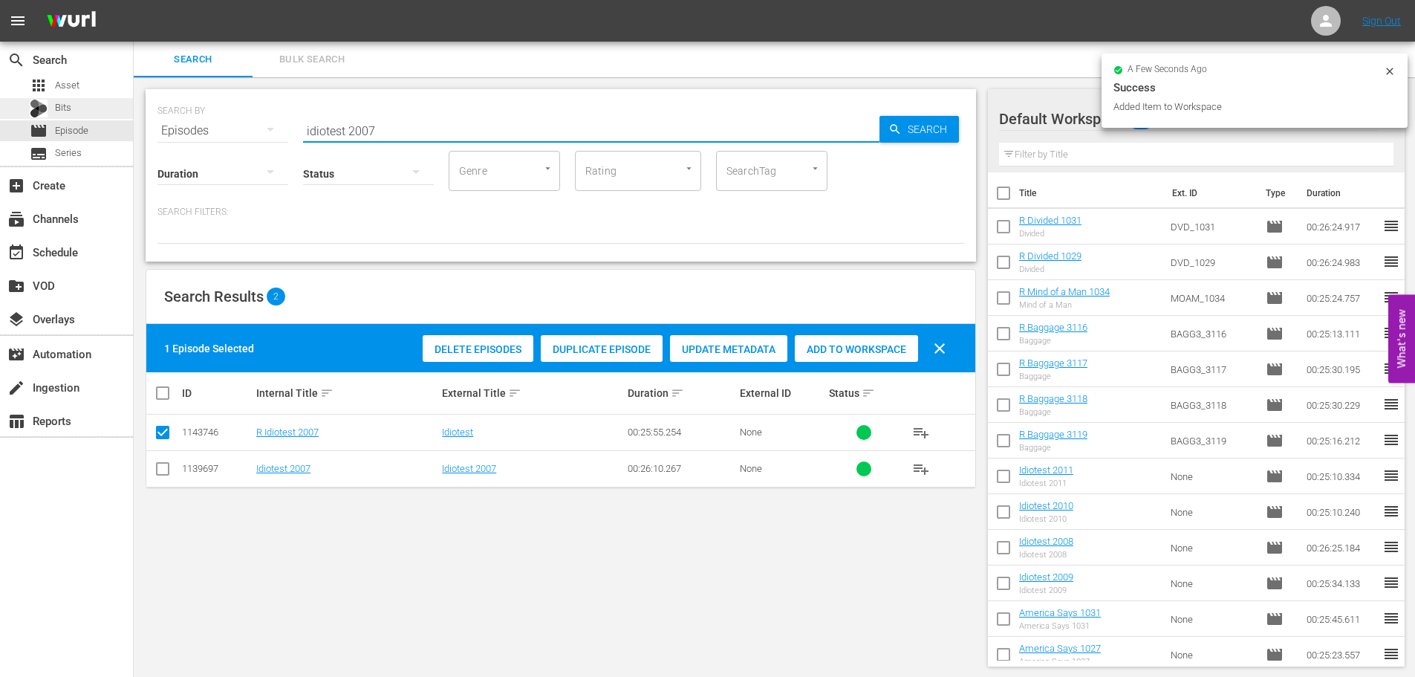
drag, startPoint x: 429, startPoint y: 119, endPoint x: 0, endPoint y: 116, distance: 428.7
click at [134, 0] on div "search Search apps Asset Bits movie Episode subtitles Series add_box Create sub…" at bounding box center [775, 0] width 1282 height 0
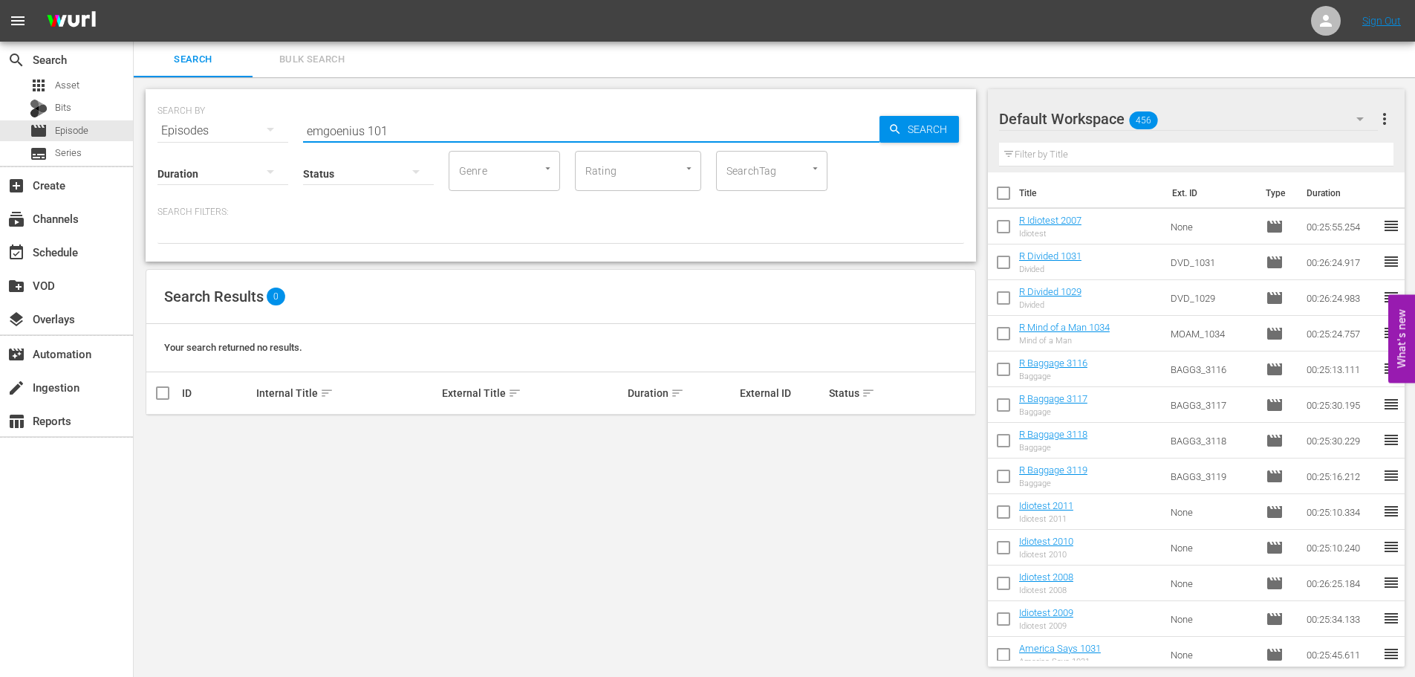
scroll to position [1, 0]
click at [327, 126] on input "emgoenius 101" at bounding box center [591, 129] width 577 height 36
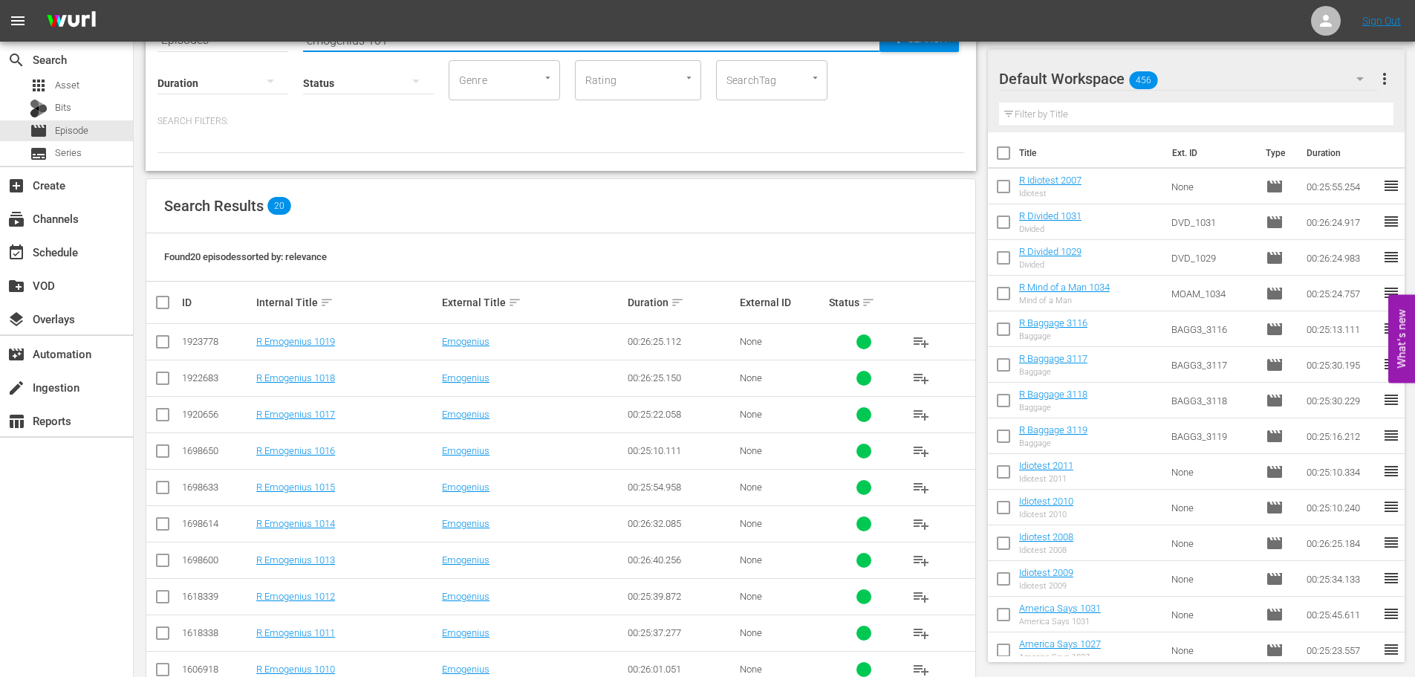
scroll to position [150, 0]
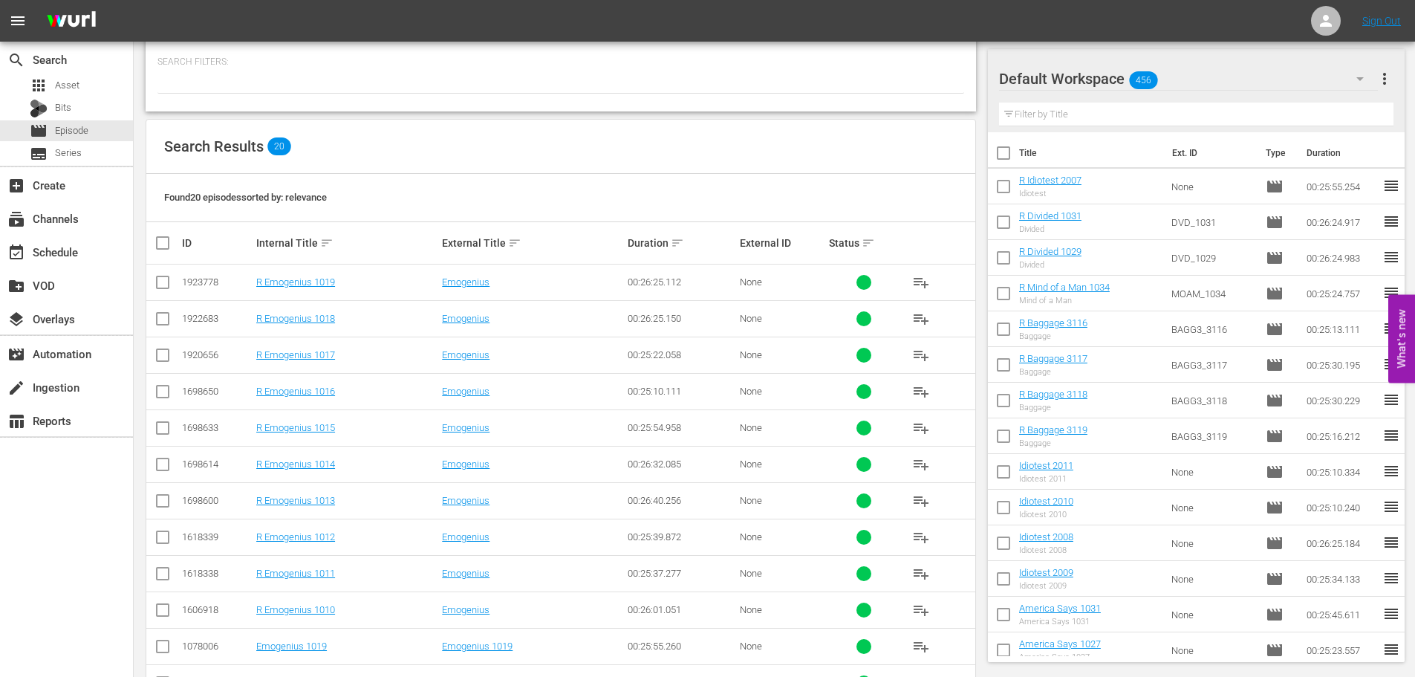
type input "emogenius 101"
click at [160, 473] on input "checkbox" at bounding box center [163, 467] width 18 height 18
checkbox input "true"
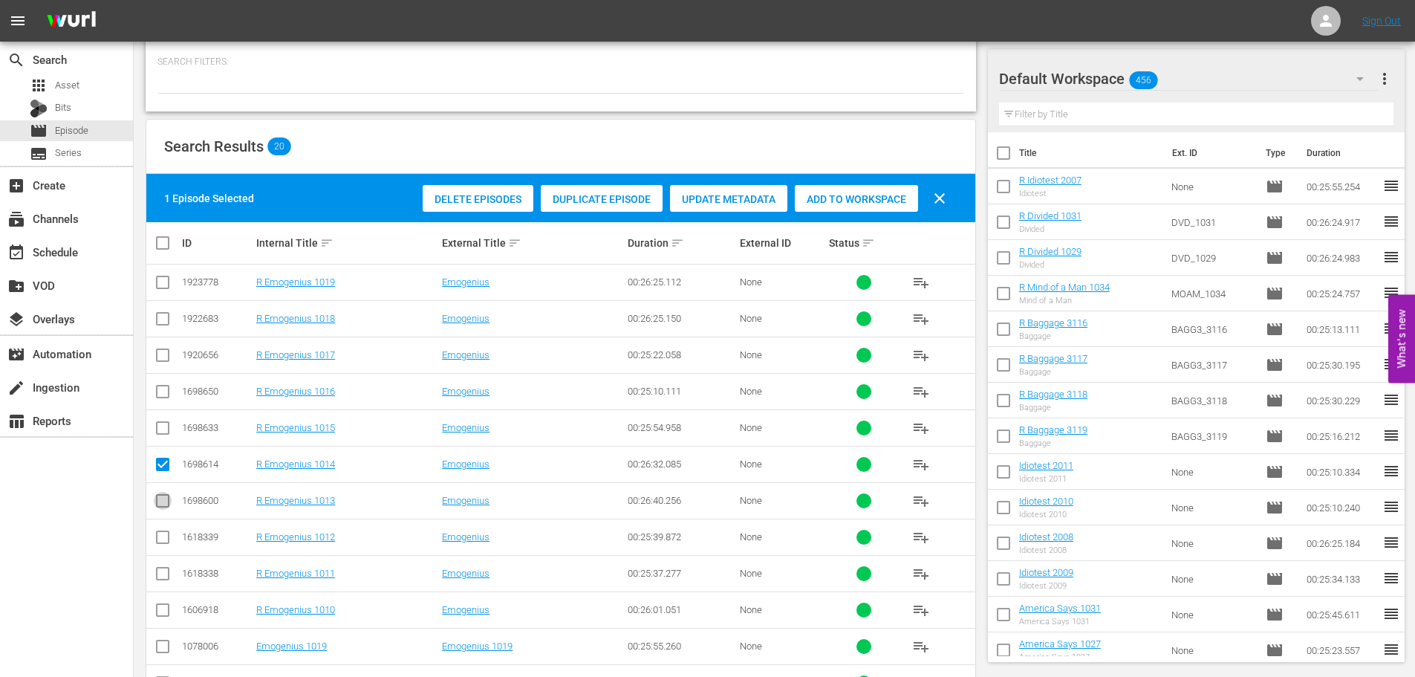
click at [164, 504] on input "checkbox" at bounding box center [163, 504] width 18 height 18
checkbox input "true"
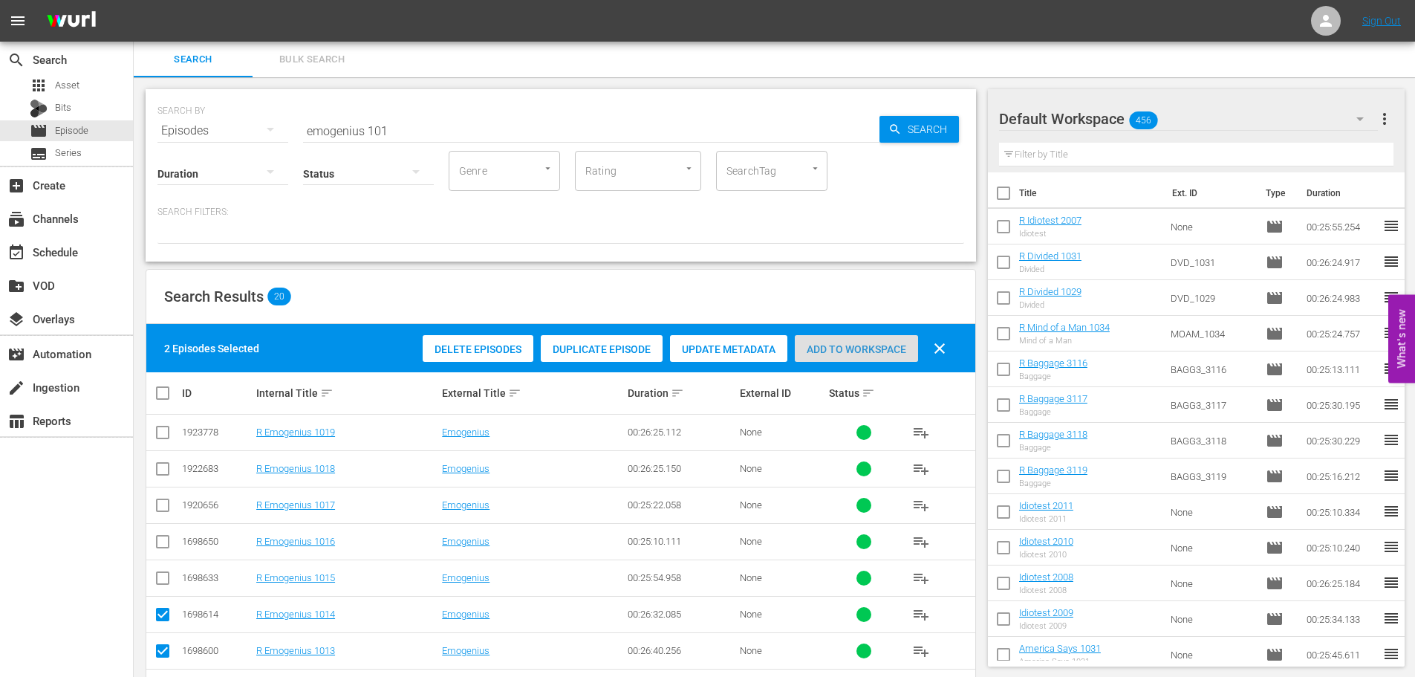
click at [864, 345] on span "Add to Workspace" at bounding box center [856, 349] width 123 height 12
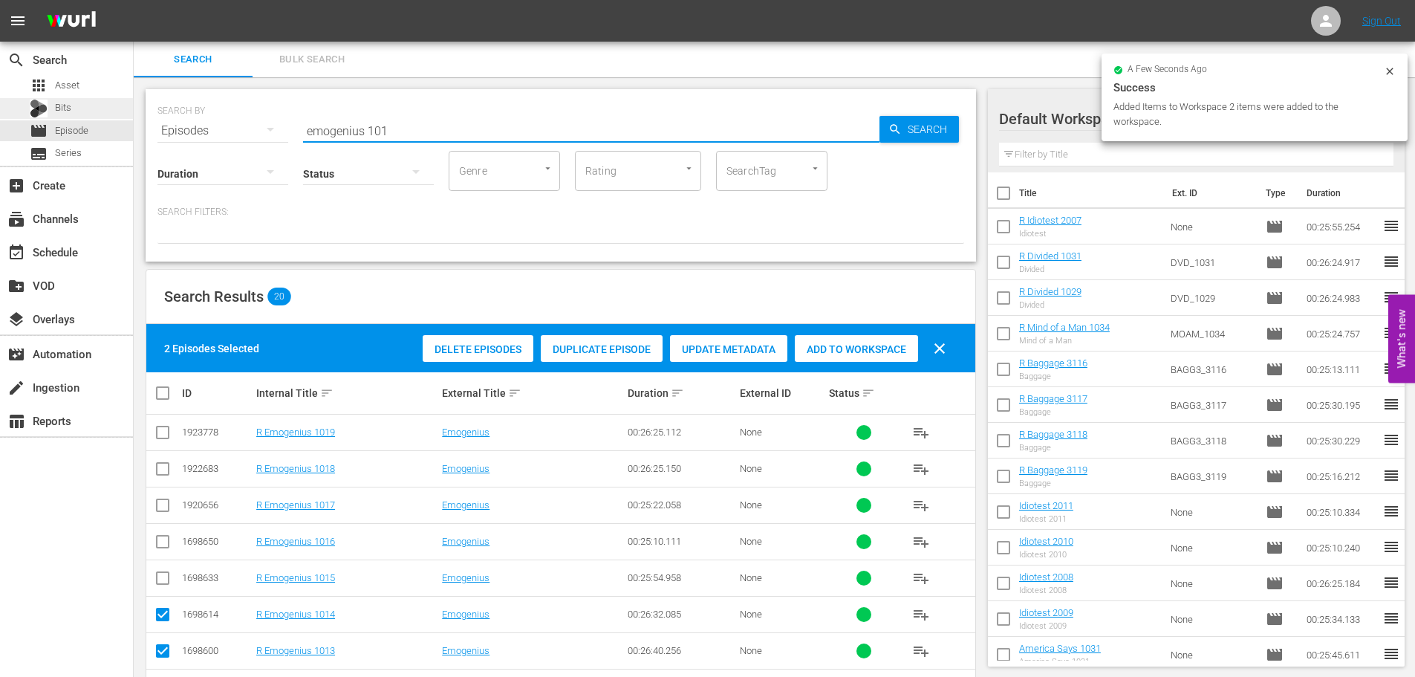
drag, startPoint x: 168, startPoint y: 116, endPoint x: 111, endPoint y: 114, distance: 56.5
click at [134, 0] on div "search Search apps Asset Bits movie Episode subtitles Series add_box Create sub…" at bounding box center [775, 0] width 1282 height 0
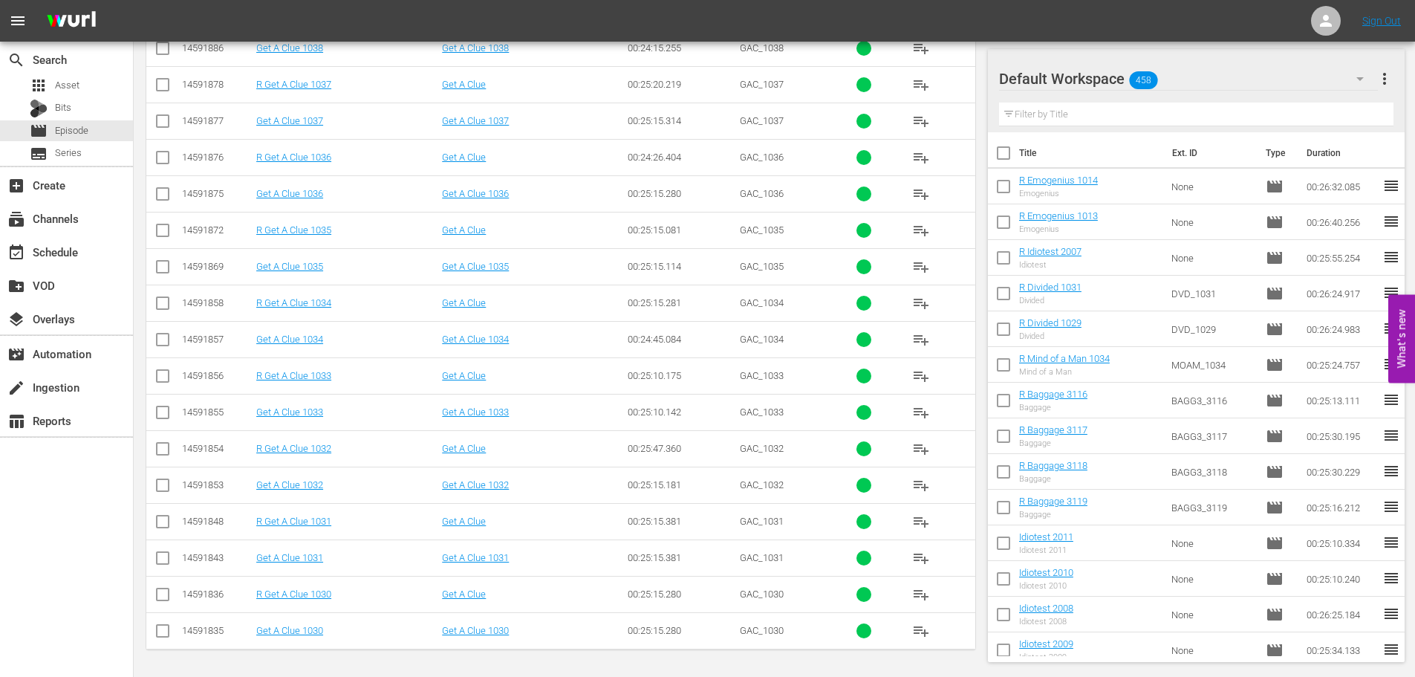
scroll to position [122, 0]
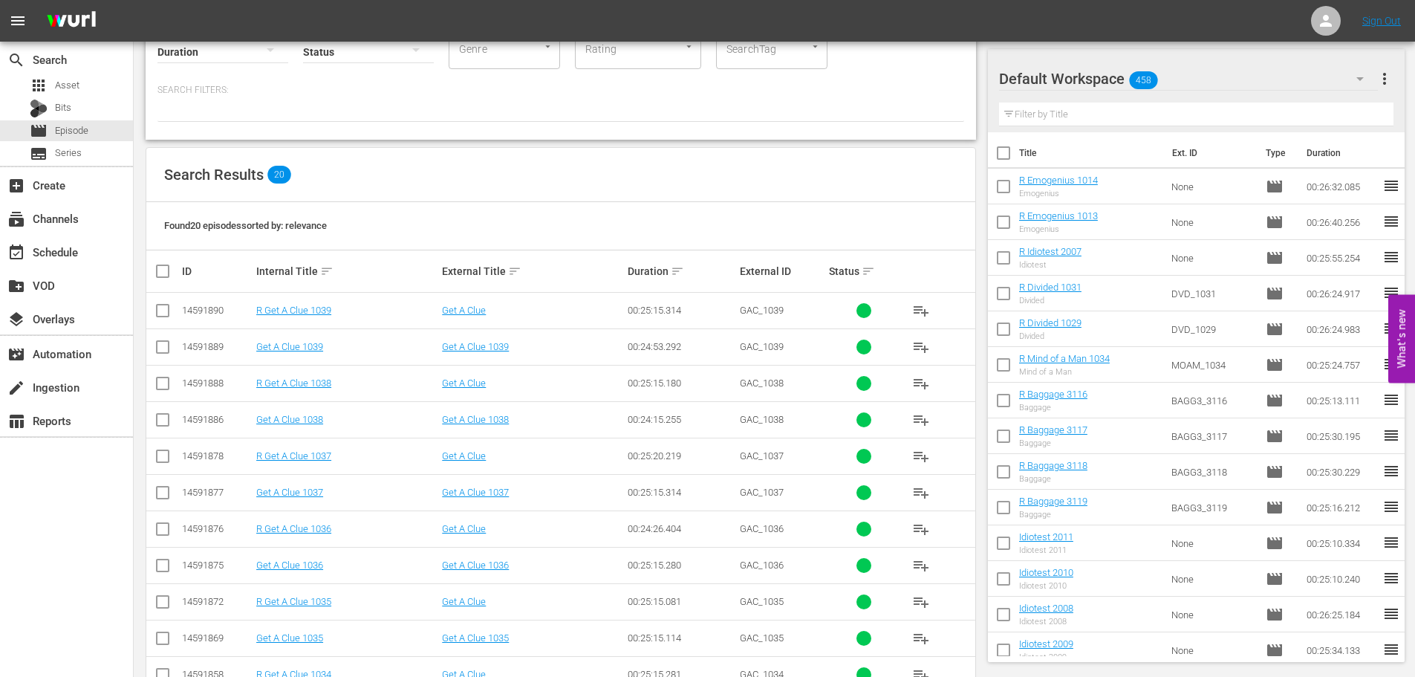
type input "get a clue 103"
click at [165, 311] on input "checkbox" at bounding box center [163, 314] width 18 height 18
checkbox input "true"
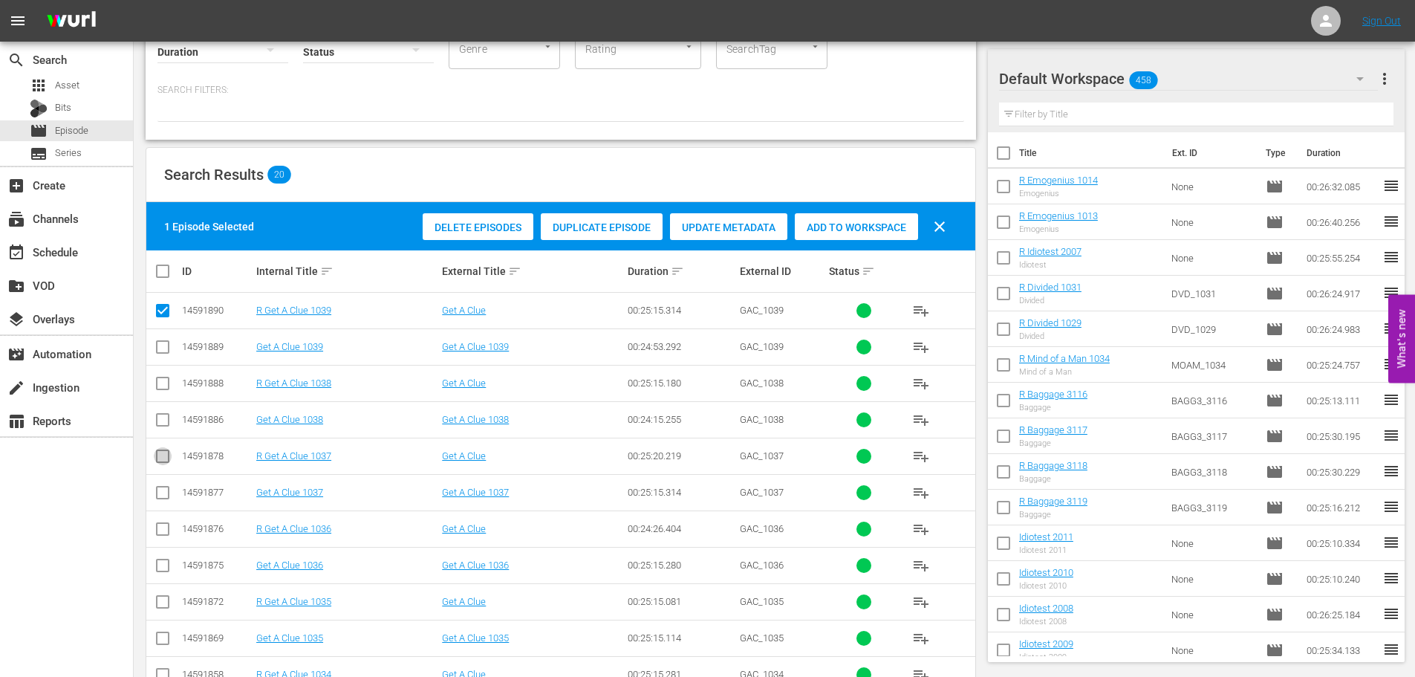
drag, startPoint x: 163, startPoint y: 457, endPoint x: 995, endPoint y: 194, distance: 872.7
click at [168, 456] on input "checkbox" at bounding box center [163, 459] width 18 height 18
checkbox input "true"
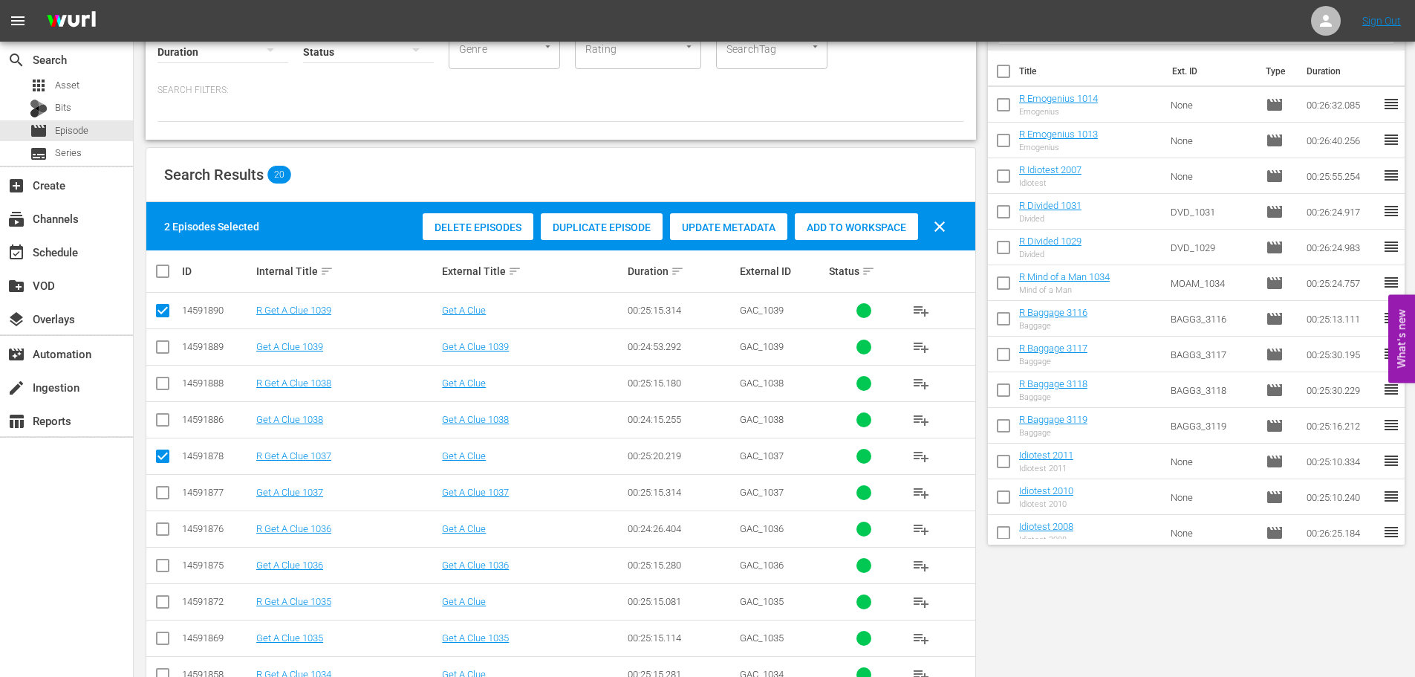
scroll to position [0, 0]
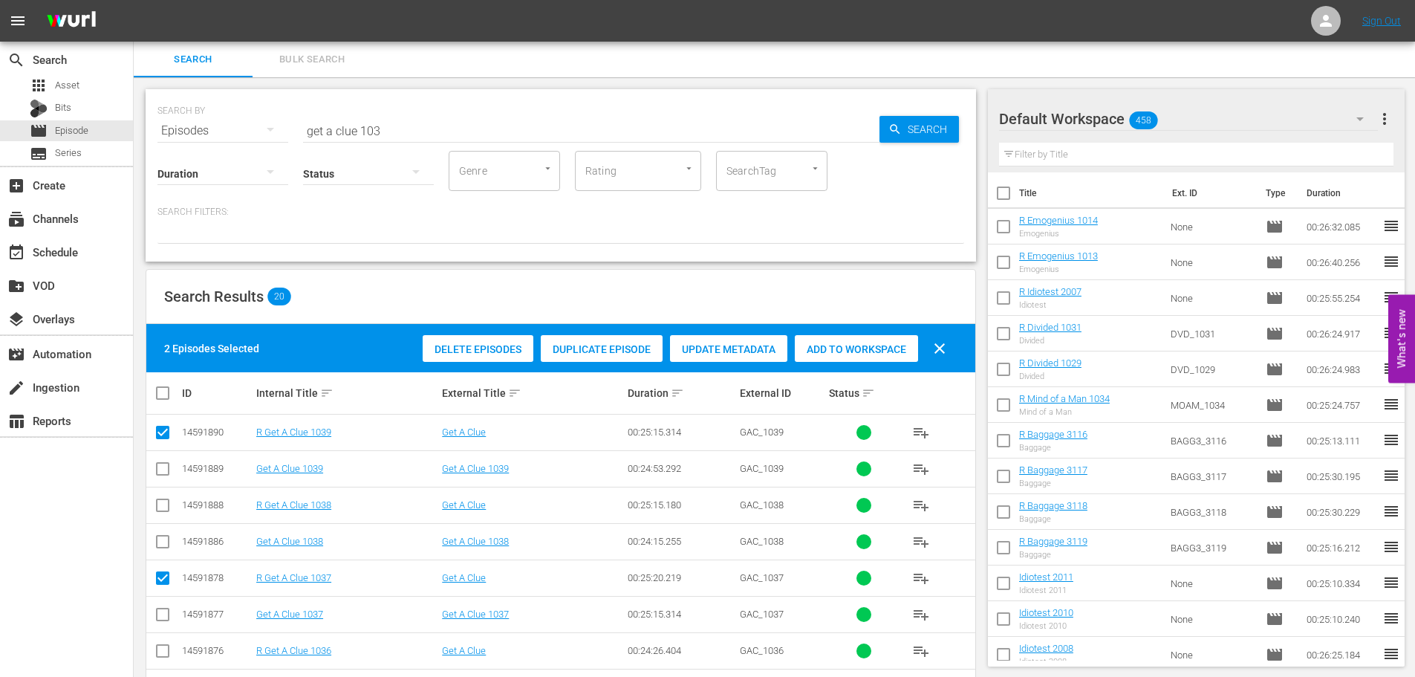
click at [883, 345] on span "Add to Workspace" at bounding box center [856, 349] width 123 height 12
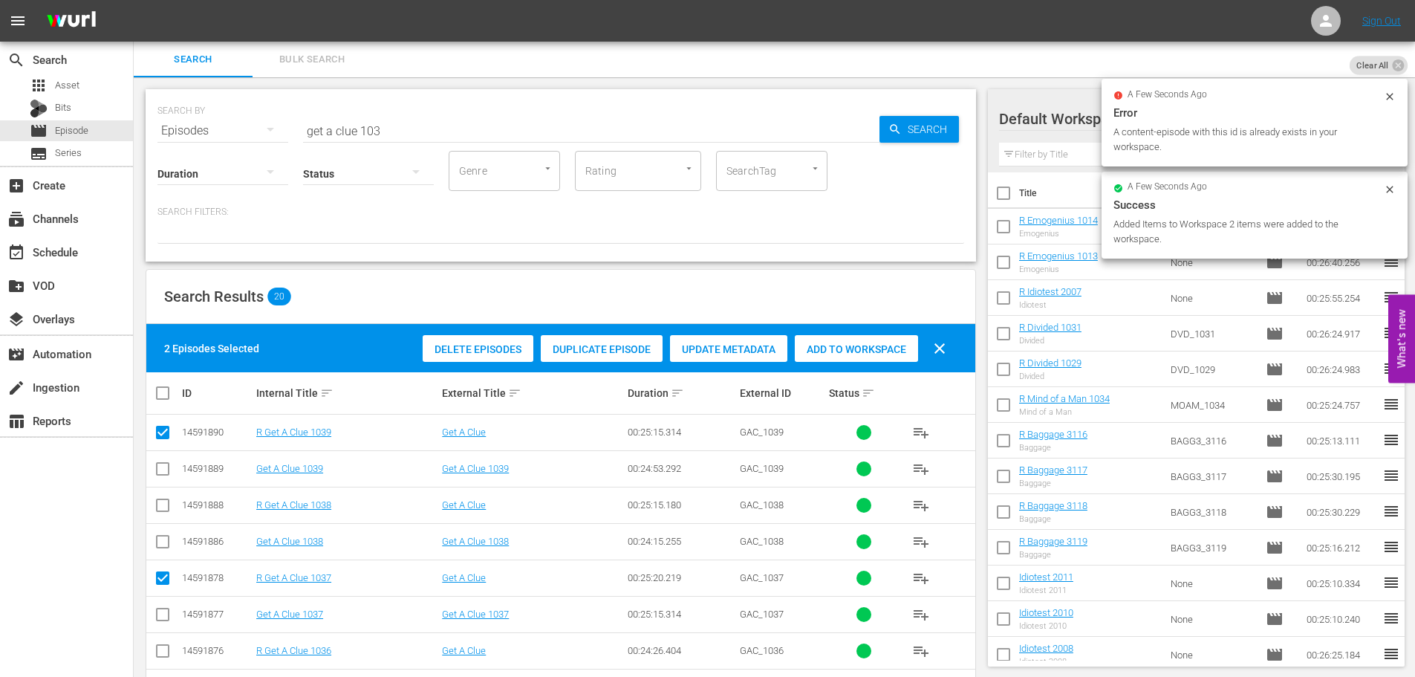
drag, startPoint x: 373, startPoint y: 123, endPoint x: 390, endPoint y: 123, distance: 17.1
click at [390, 123] on input "get a clue 103" at bounding box center [591, 131] width 577 height 36
click at [420, 124] on input "get a clue 103" at bounding box center [591, 131] width 577 height 36
drag, startPoint x: 420, startPoint y: 124, endPoint x: 0, endPoint y: -86, distance: 469.5
click at [0, 0] on html "menu Sign Out search Search apps Asset Bits movie Episode subtitles Series add_…" at bounding box center [707, 338] width 1415 height 677
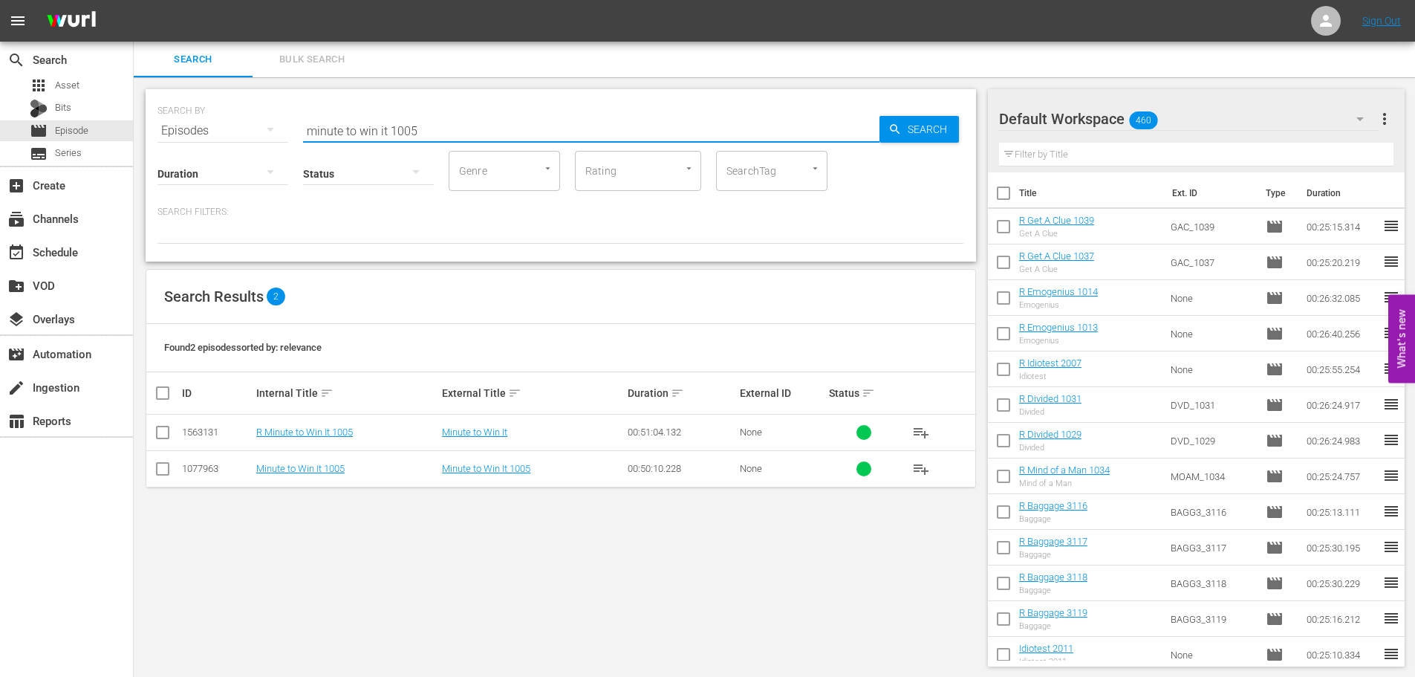
type input "minute to win it 1005"
click at [168, 438] on input "checkbox" at bounding box center [163, 435] width 18 height 18
checkbox input "true"
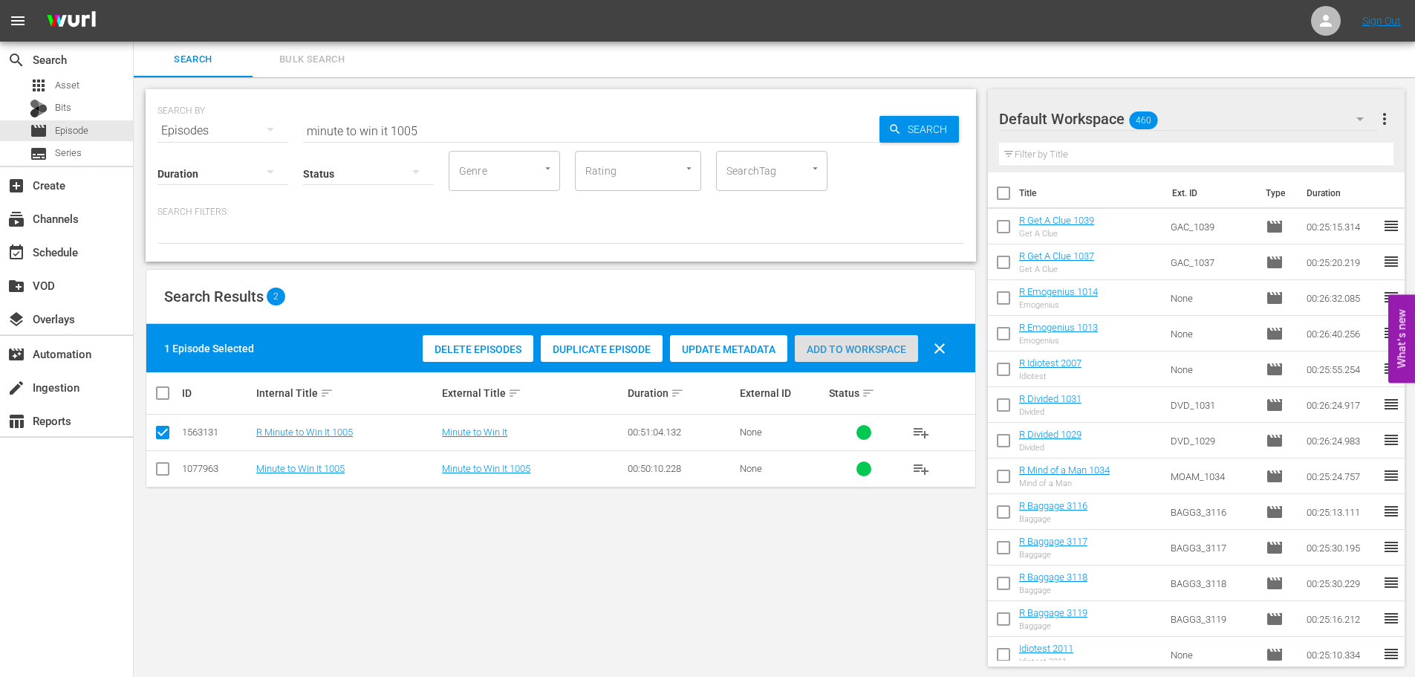
click at [883, 338] on div "Add to Workspace" at bounding box center [856, 349] width 123 height 28
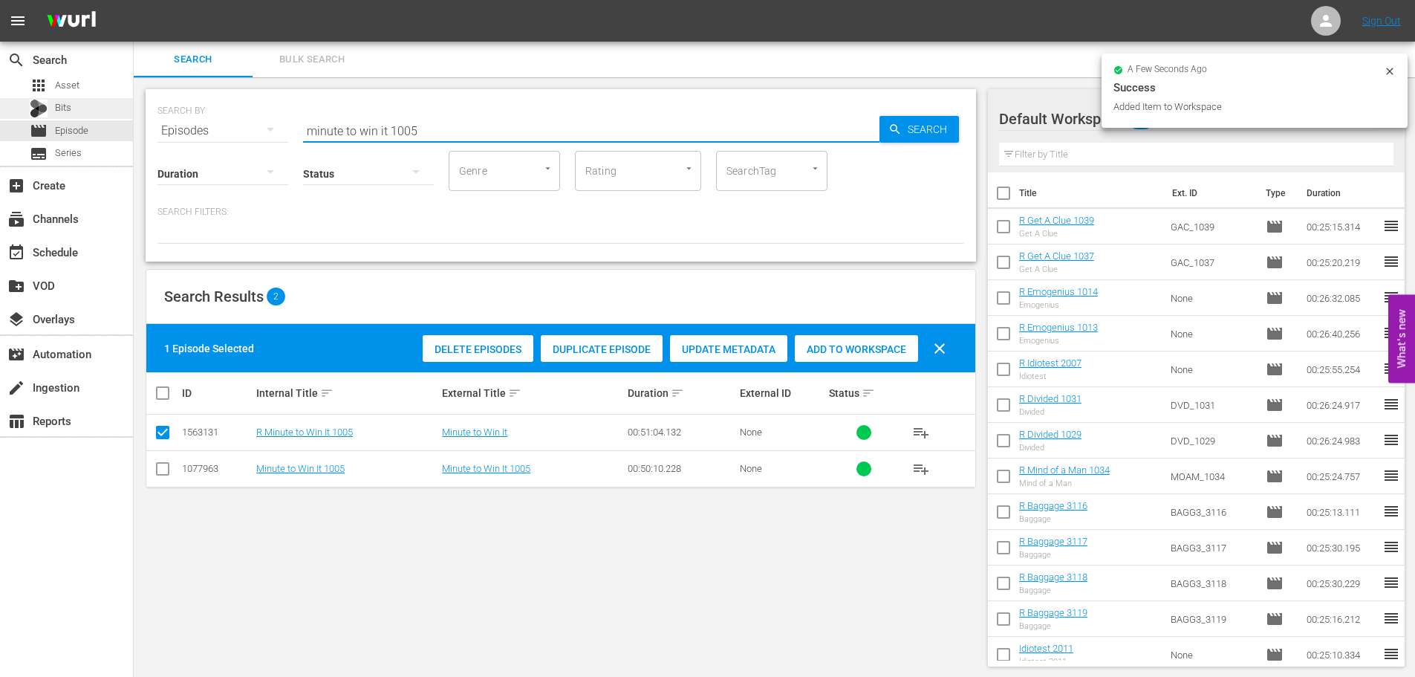
drag, startPoint x: 424, startPoint y: 126, endPoint x: 0, endPoint y: 113, distance: 423.7
click at [134, 0] on div "search Search apps Asset Bits movie Episode subtitles Series add_box Create sub…" at bounding box center [775, 0] width 1282 height 0
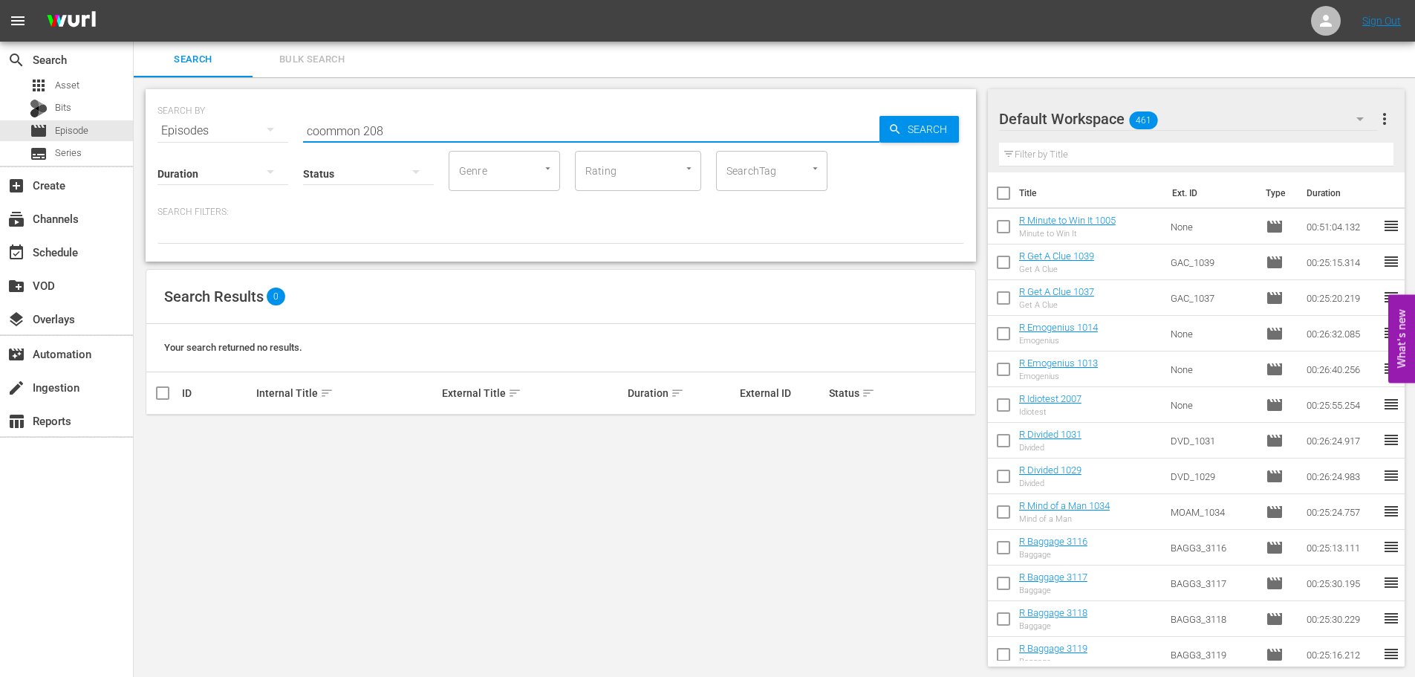
scroll to position [1, 0]
click at [319, 132] on input "coommon 208" at bounding box center [591, 129] width 577 height 36
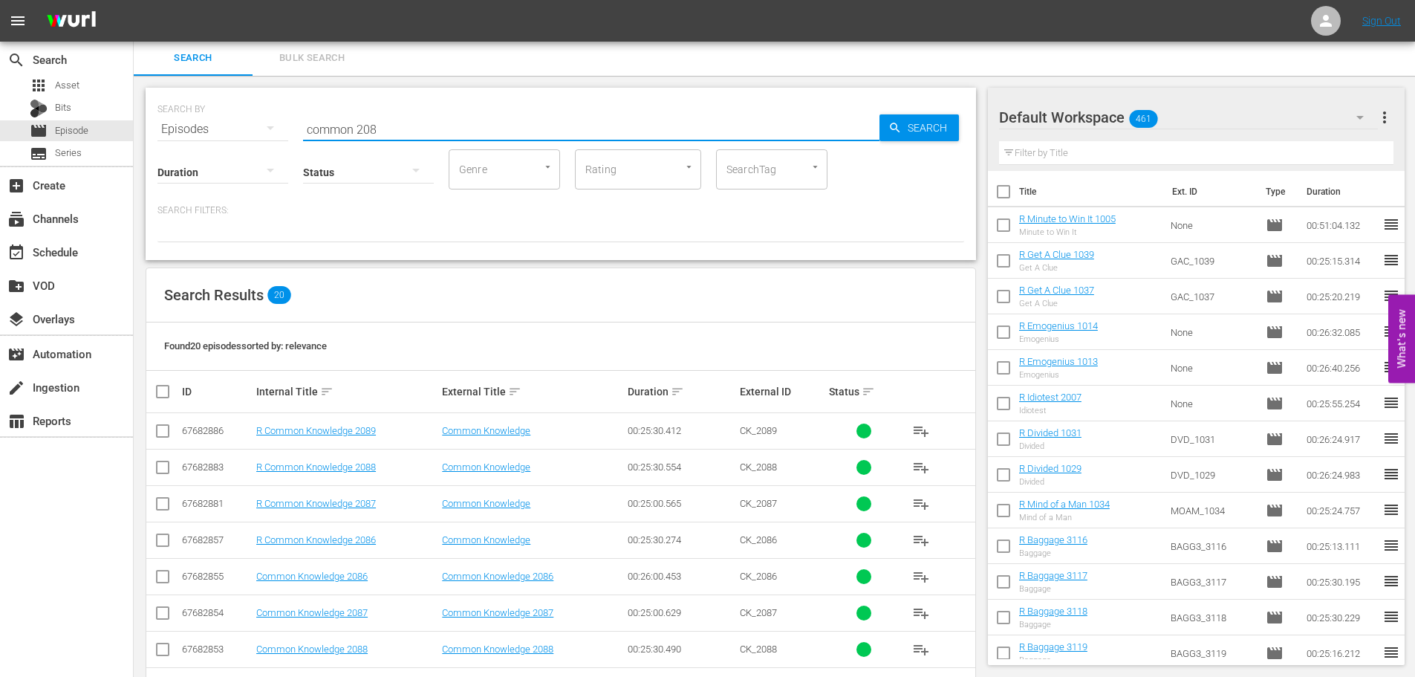
scroll to position [76, 0]
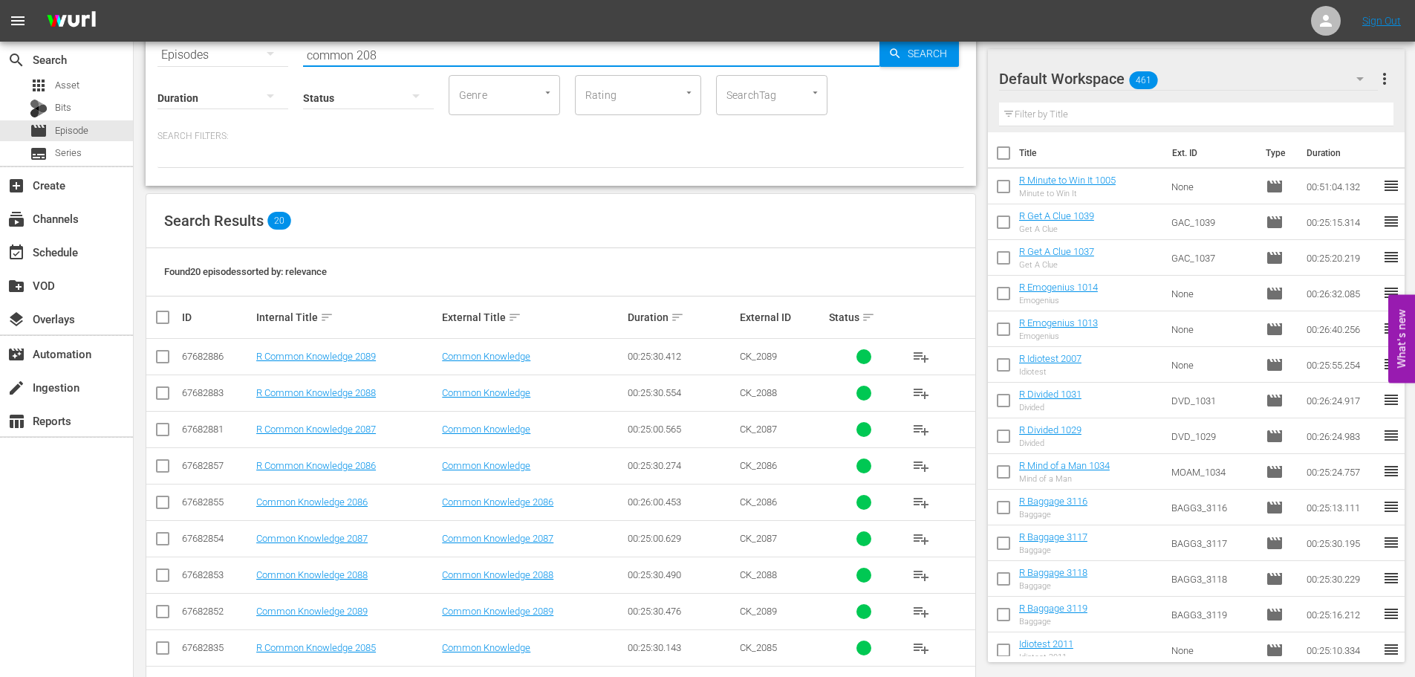
type input "common 208"
click at [175, 363] on td at bounding box center [162, 357] width 33 height 36
click at [169, 359] on input "checkbox" at bounding box center [163, 360] width 18 height 18
checkbox input "true"
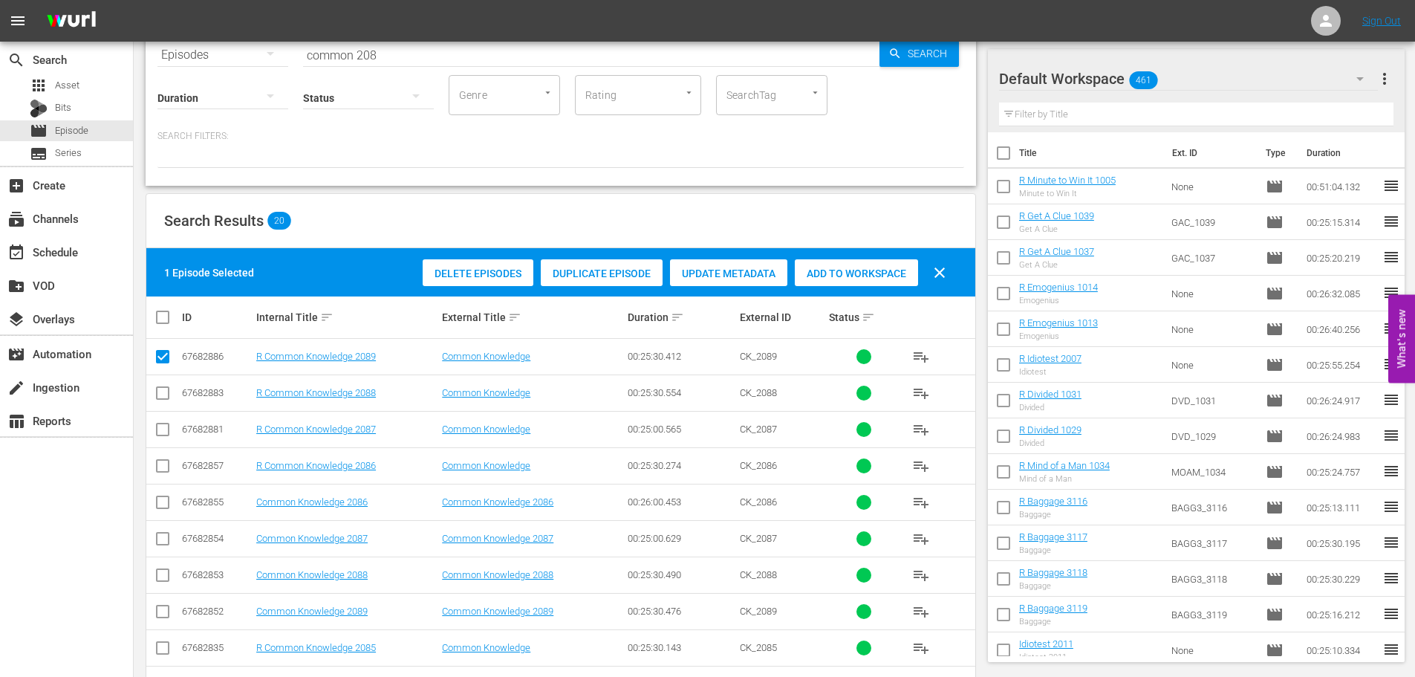
click at [169, 425] on input "checkbox" at bounding box center [163, 433] width 18 height 18
checkbox input "true"
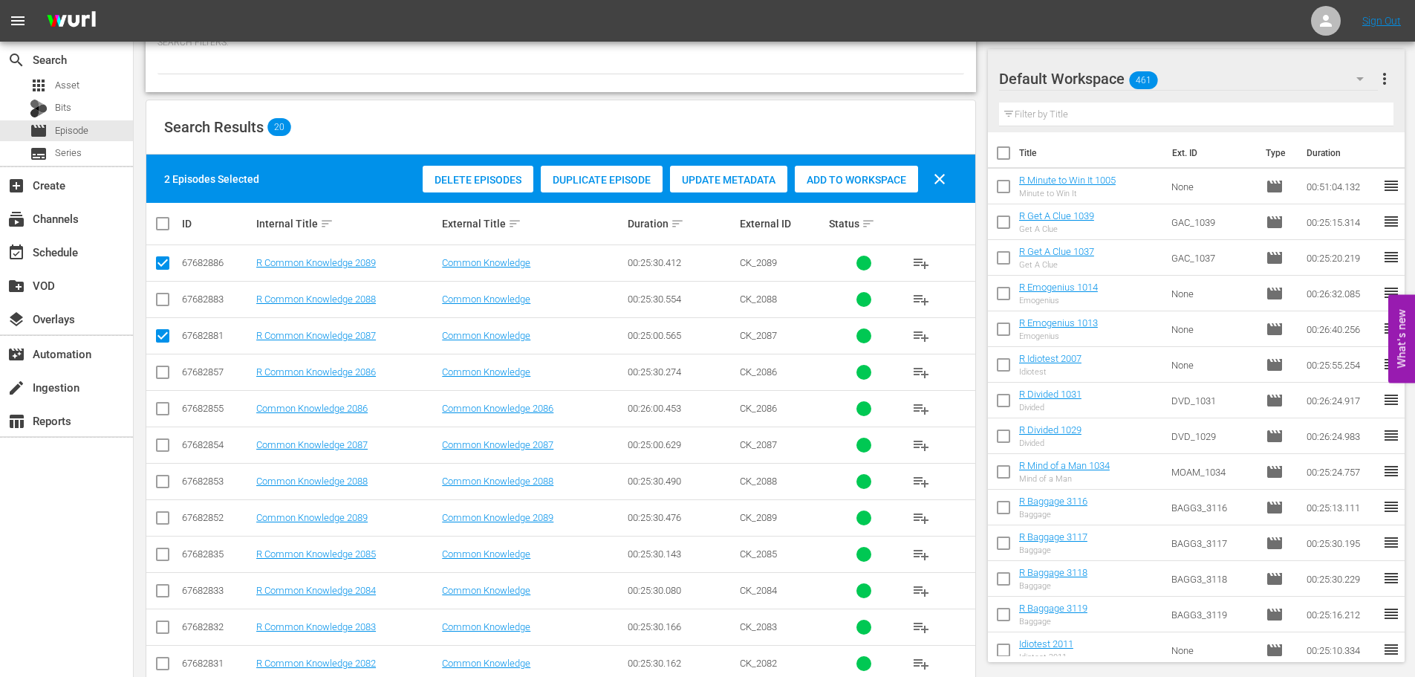
scroll to position [224, 0]
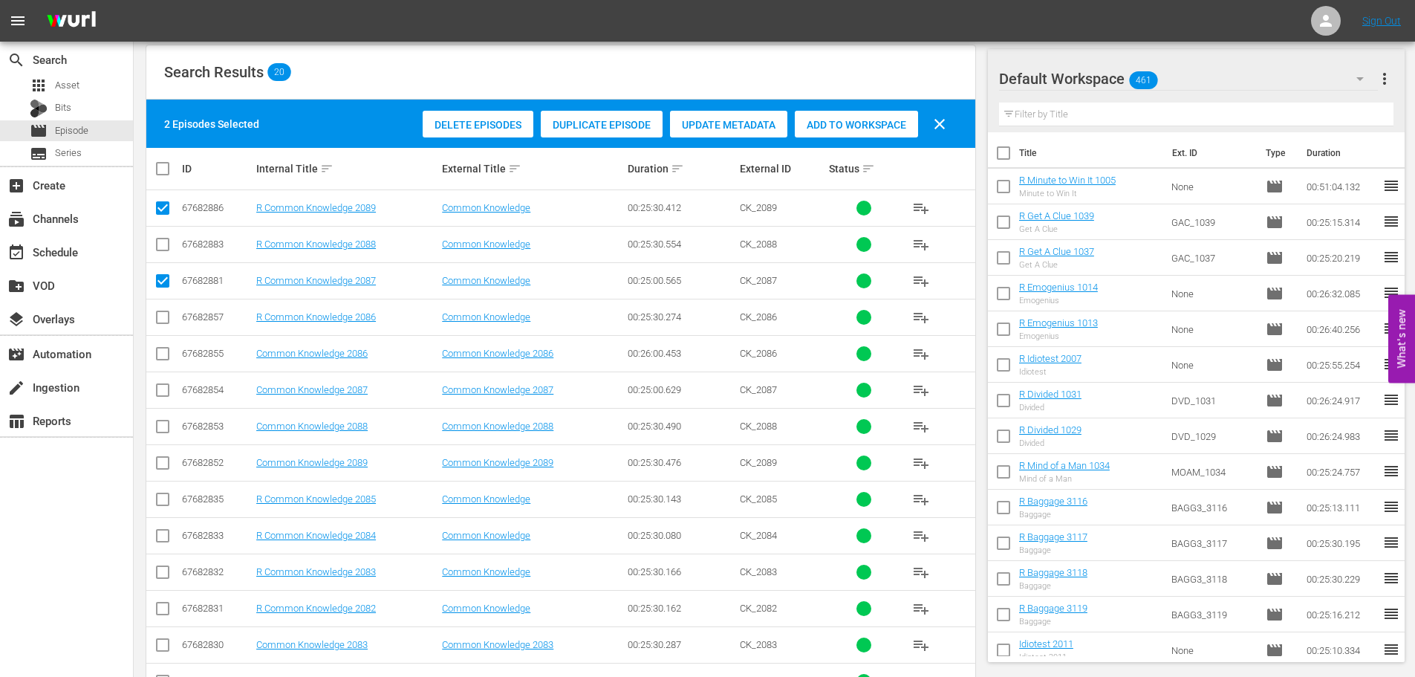
click at [160, 498] on input "checkbox" at bounding box center [163, 502] width 18 height 18
checkbox input "true"
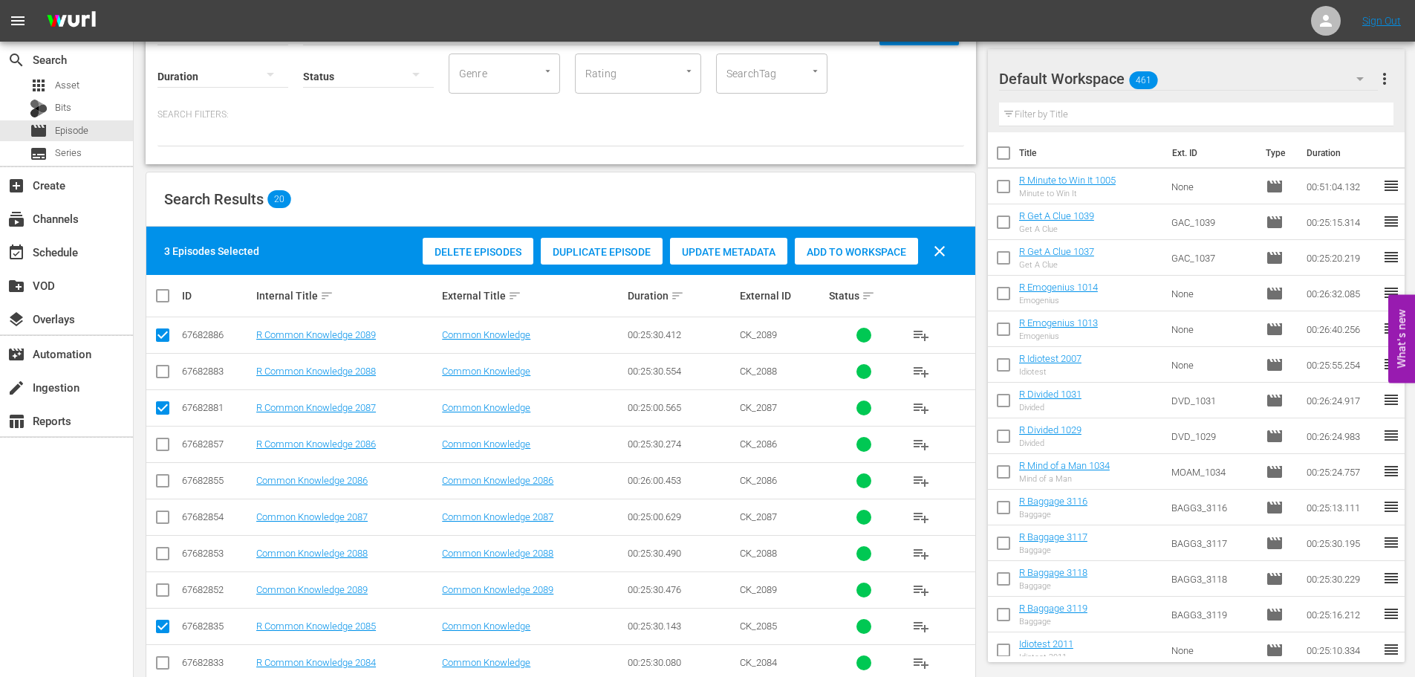
scroll to position [0, 0]
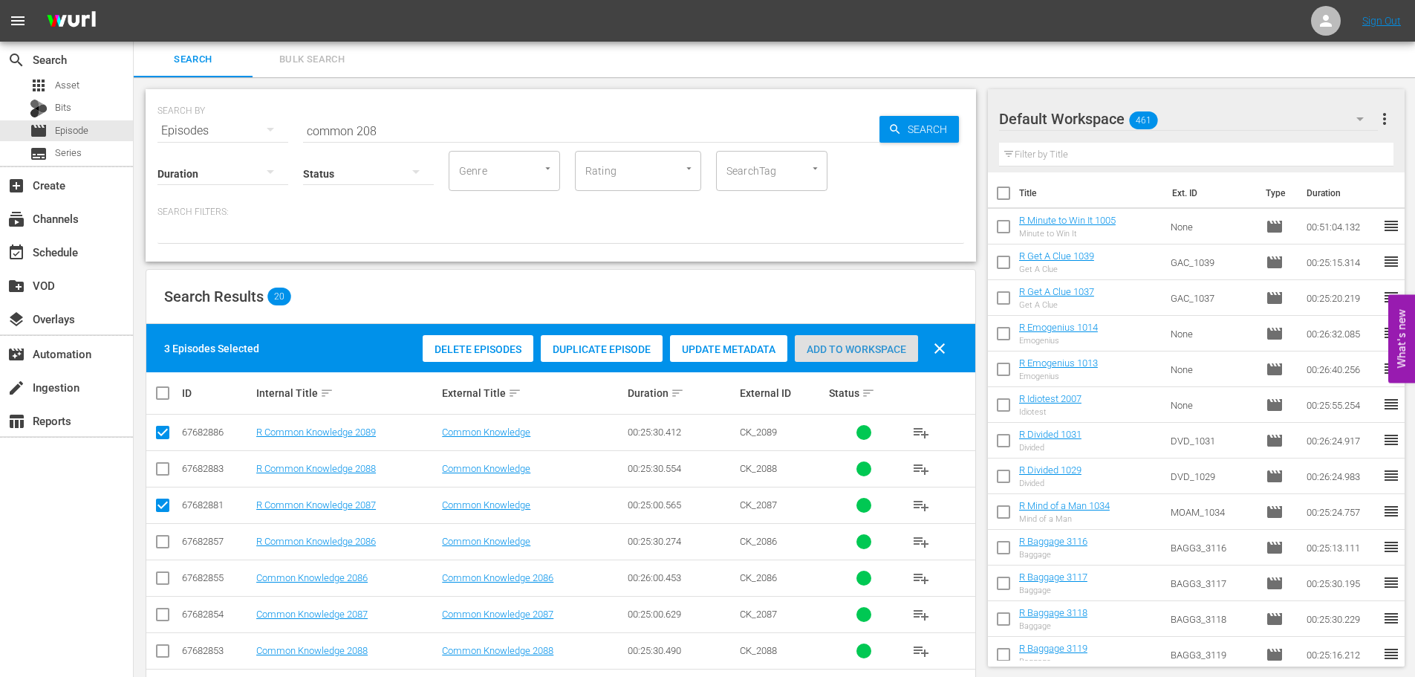
click at [847, 354] on span "Add to Workspace" at bounding box center [856, 349] width 123 height 12
click at [429, 106] on div "SEARCH BY Search By Episodes Search ID, Title, Description, Keywords, or Catego…" at bounding box center [561, 121] width 807 height 53
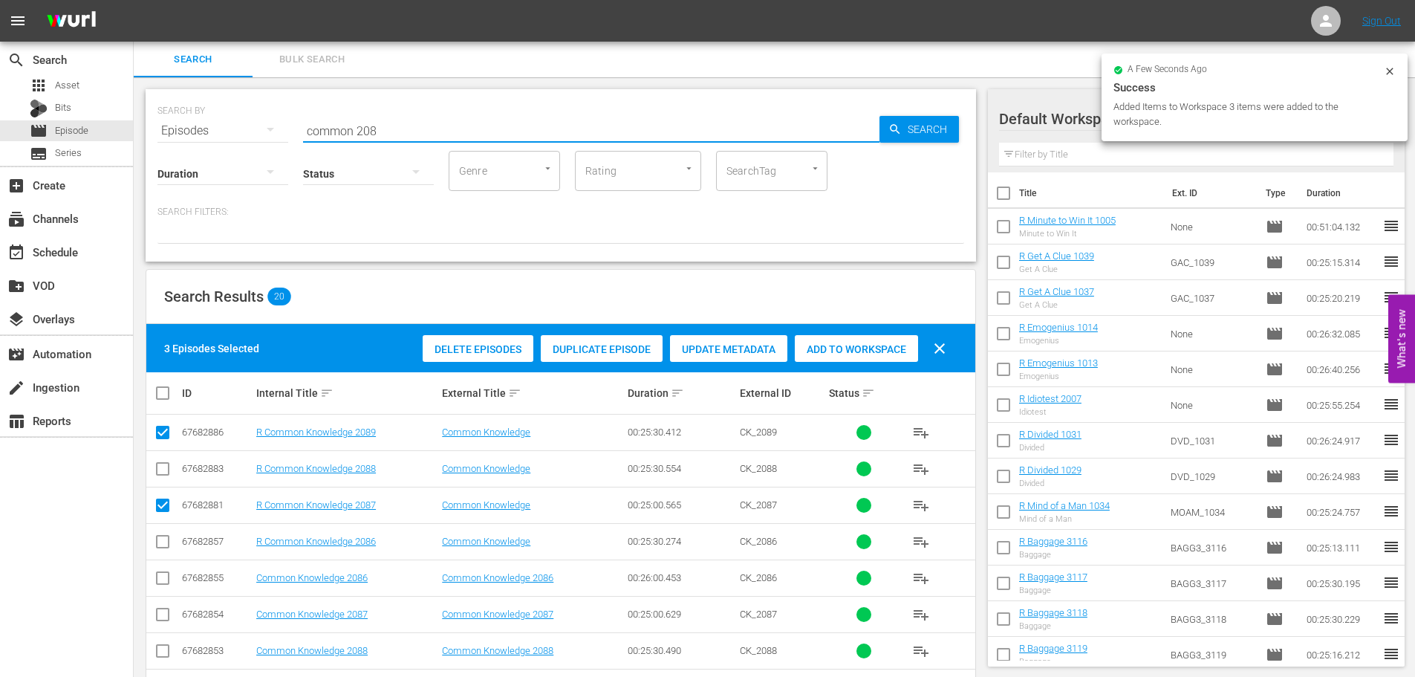
click at [425, 117] on input "common 208" at bounding box center [591, 131] width 577 height 36
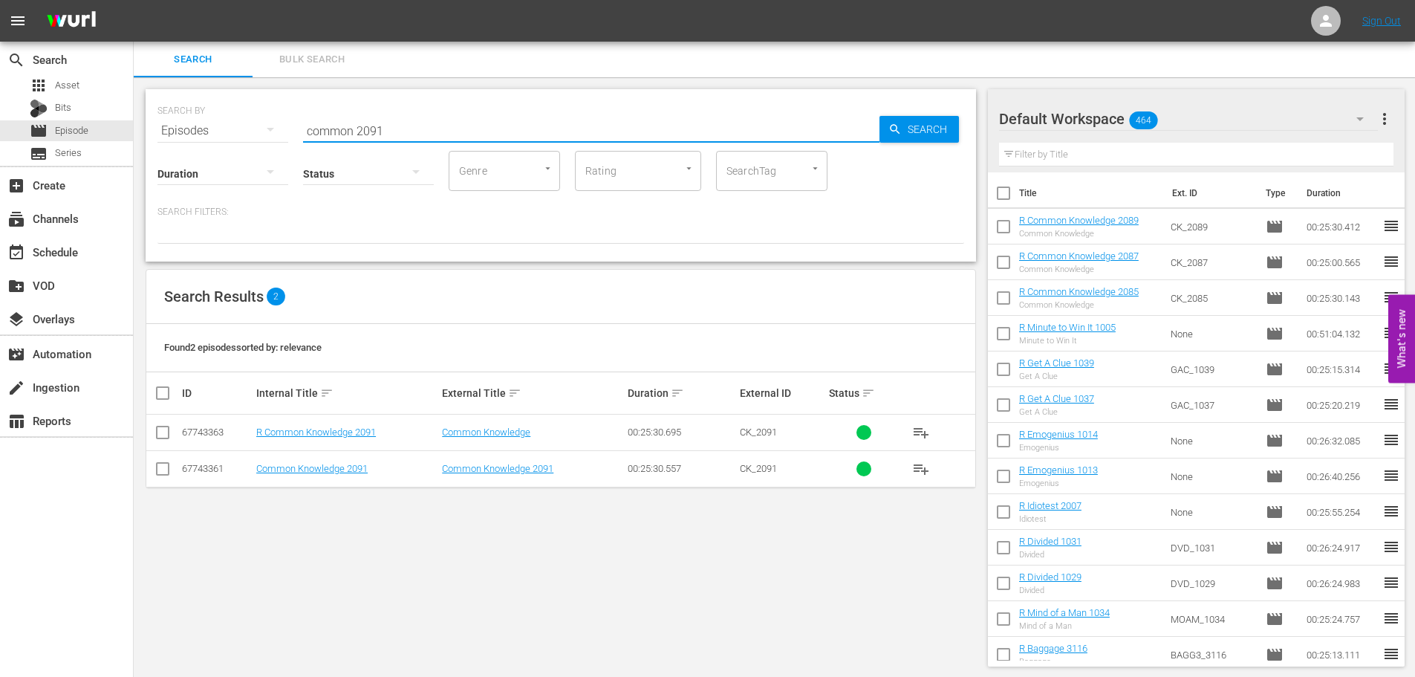
type input "common 2091"
click at [164, 438] on input "checkbox" at bounding box center [163, 435] width 18 height 18
checkbox input "true"
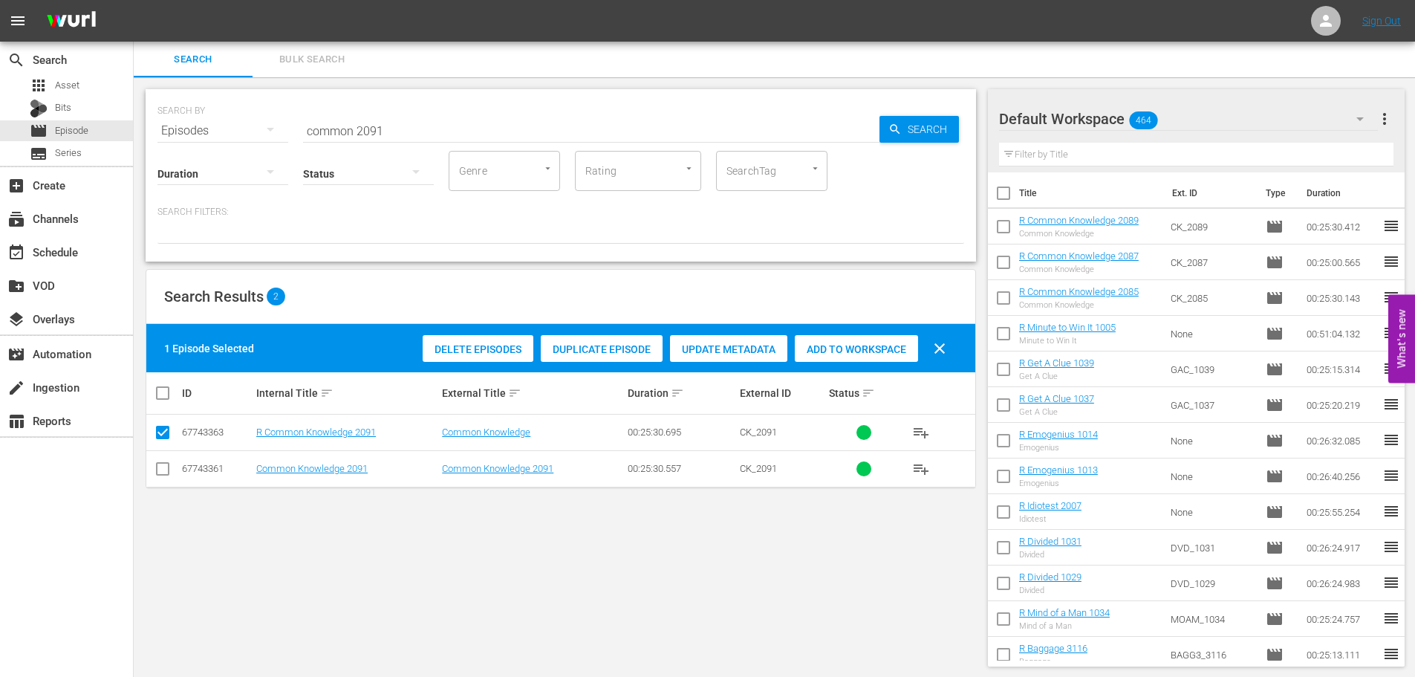
click at [887, 339] on div "Add to Workspace" at bounding box center [856, 349] width 123 height 28
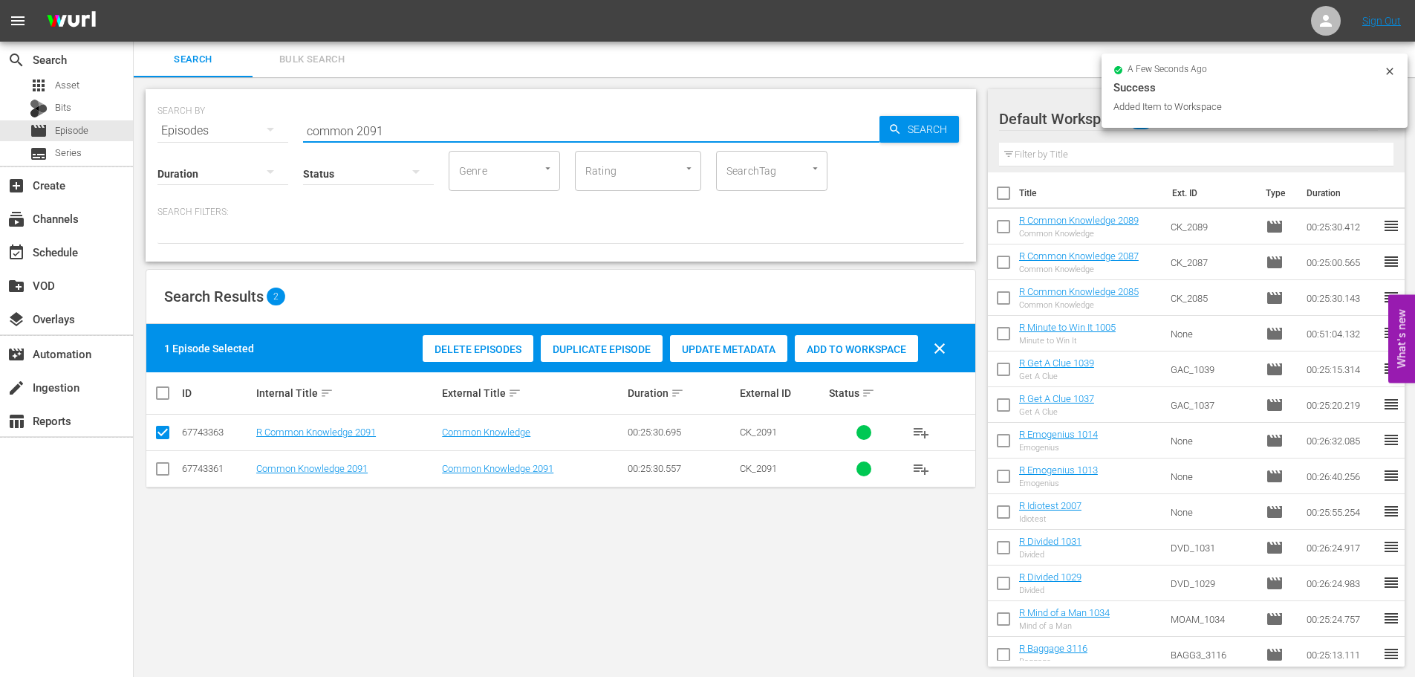
drag, startPoint x: 467, startPoint y: 113, endPoint x: 155, endPoint y: 121, distance: 312.2
click at [155, 121] on div "SEARCH BY Search By Episodes Search ID, Title, Description, Keywords, or Catego…" at bounding box center [561, 175] width 831 height 172
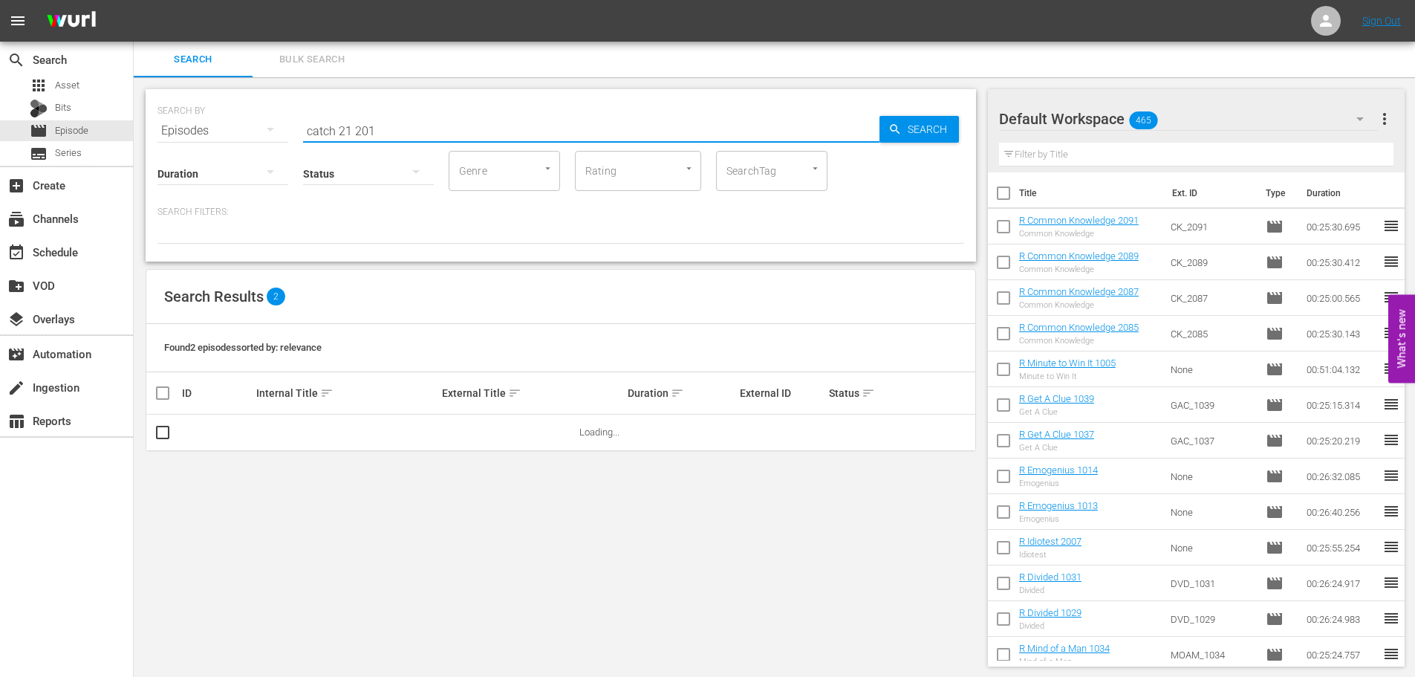
scroll to position [1, 0]
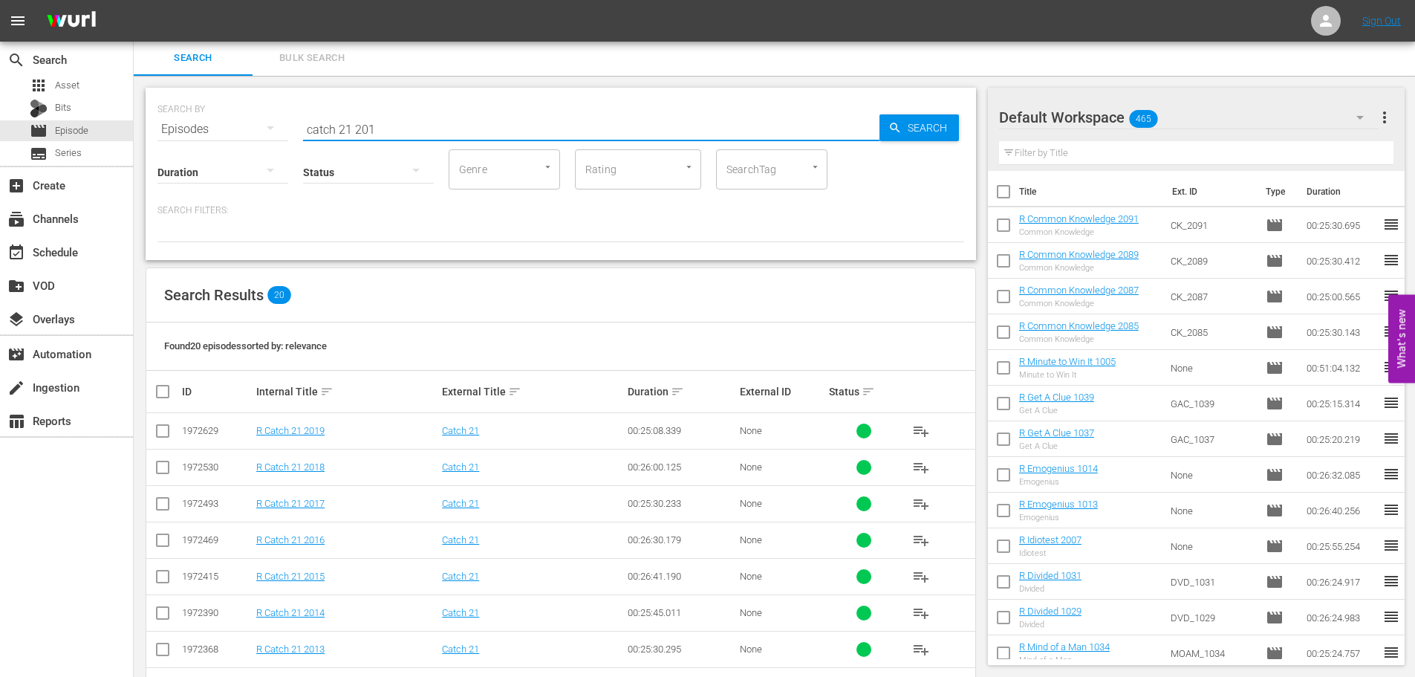
type input "catch 21 201"
click at [155, 503] on input "checkbox" at bounding box center [163, 507] width 18 height 18
checkbox input "true"
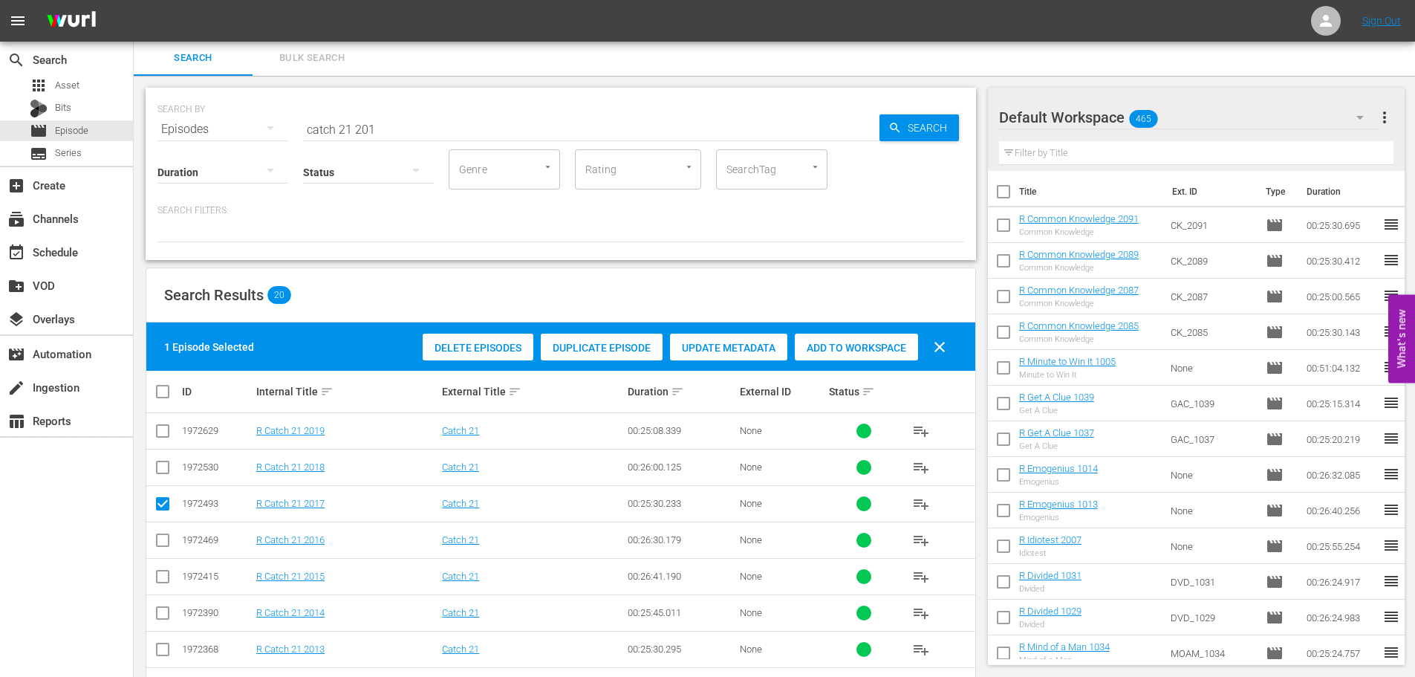
click at [162, 579] on input "checkbox" at bounding box center [163, 580] width 18 height 18
checkbox input "true"
click at [886, 342] on span "Add to Workspace" at bounding box center [856, 348] width 123 height 12
click at [415, 139] on div "Status" at bounding box center [368, 162] width 131 height 53
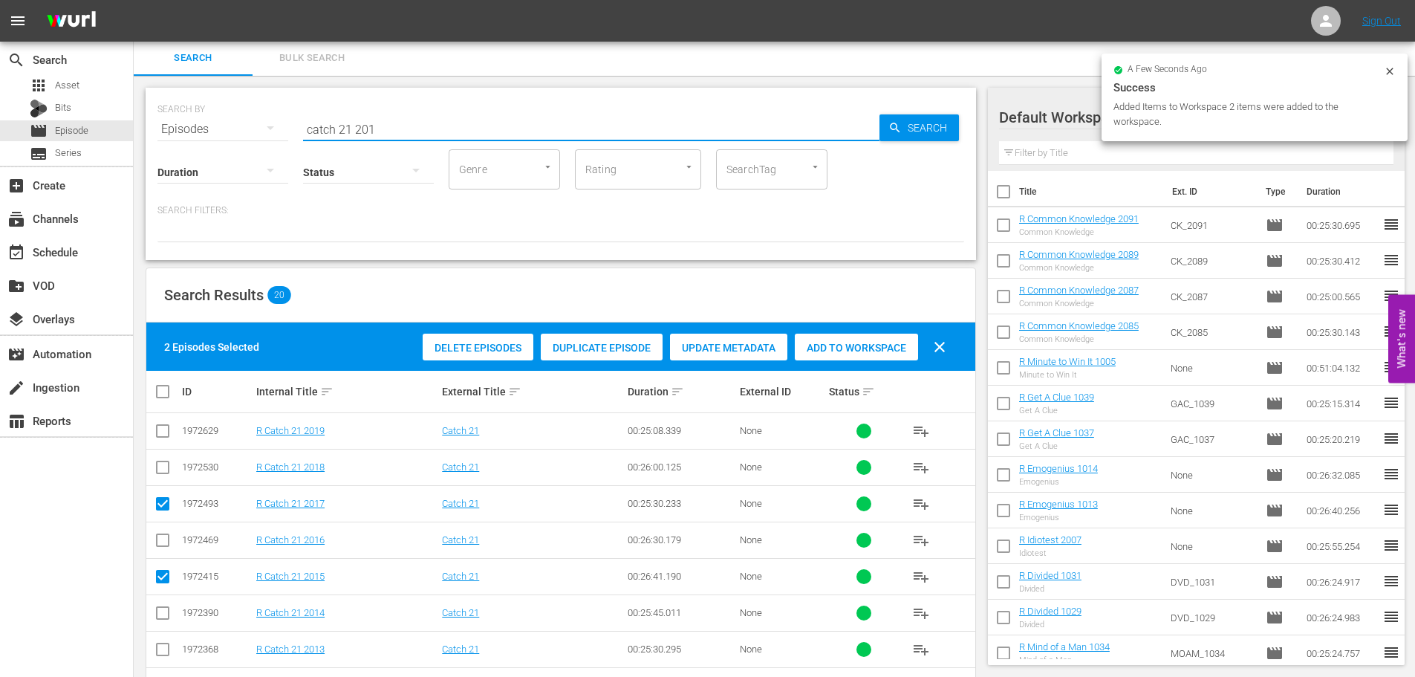
click at [405, 125] on input "catch 21 201" at bounding box center [591, 129] width 577 height 36
drag, startPoint x: 406, startPoint y: 123, endPoint x: 233, endPoint y: 118, distance: 172.5
click at [233, 118] on div "SEARCH BY Search By Episodes Search ID, Title, Description, Keywords, or Catego…" at bounding box center [561, 120] width 807 height 53
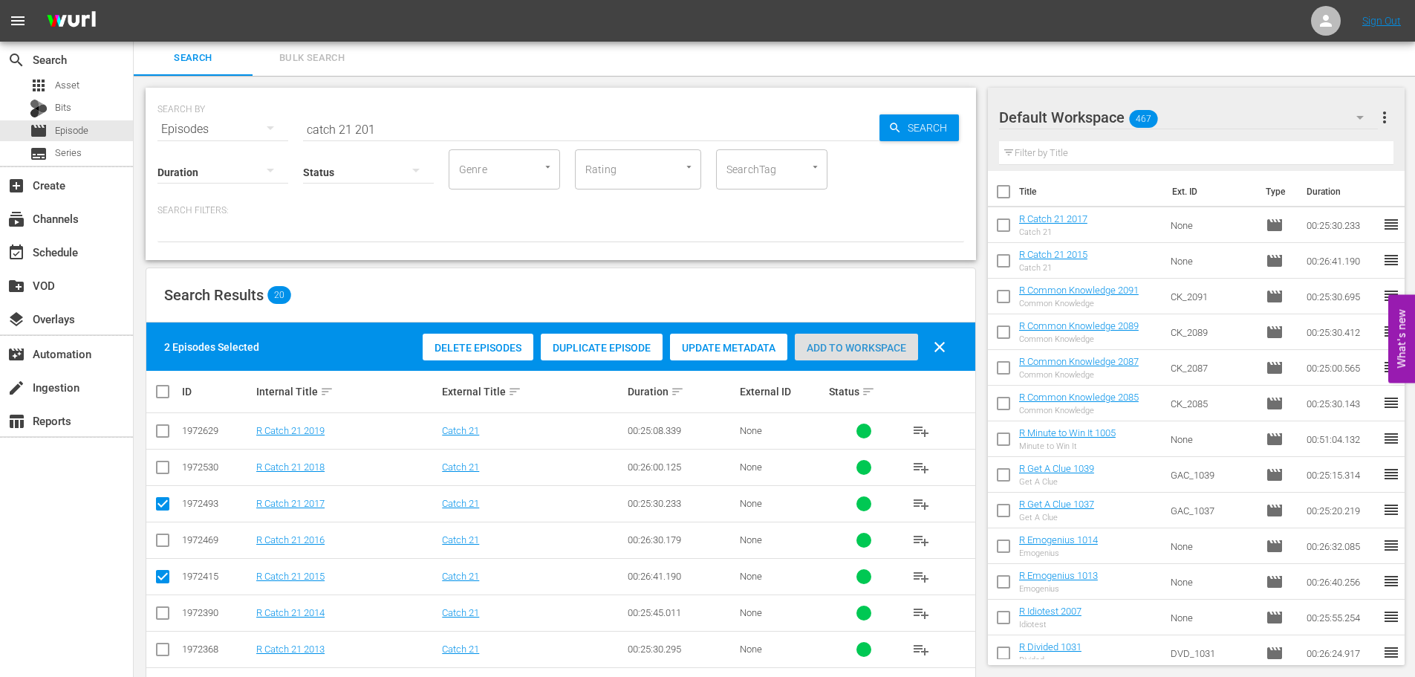
click at [840, 348] on span "Add to Workspace" at bounding box center [856, 348] width 123 height 12
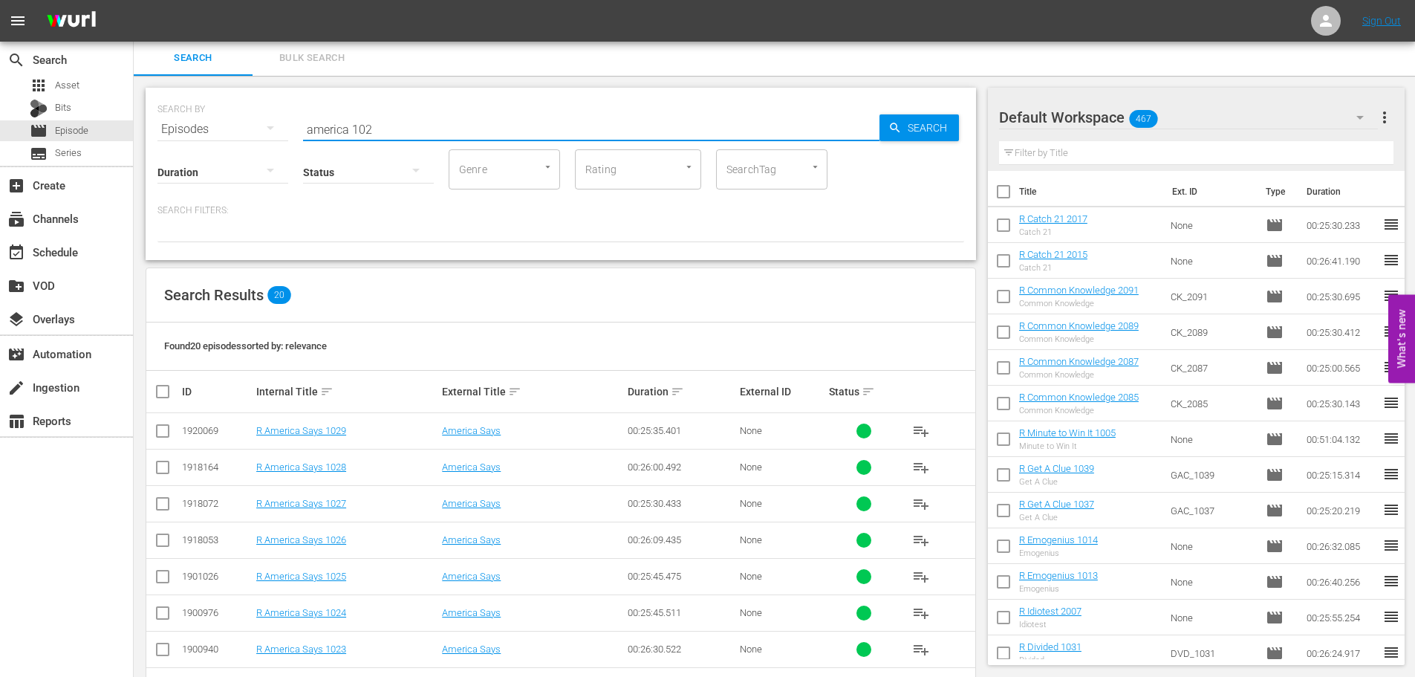
type input "america 102"
click at [153, 432] on td at bounding box center [162, 431] width 33 height 36
click at [166, 509] on input "checkbox" at bounding box center [163, 507] width 18 height 18
checkbox input "true"
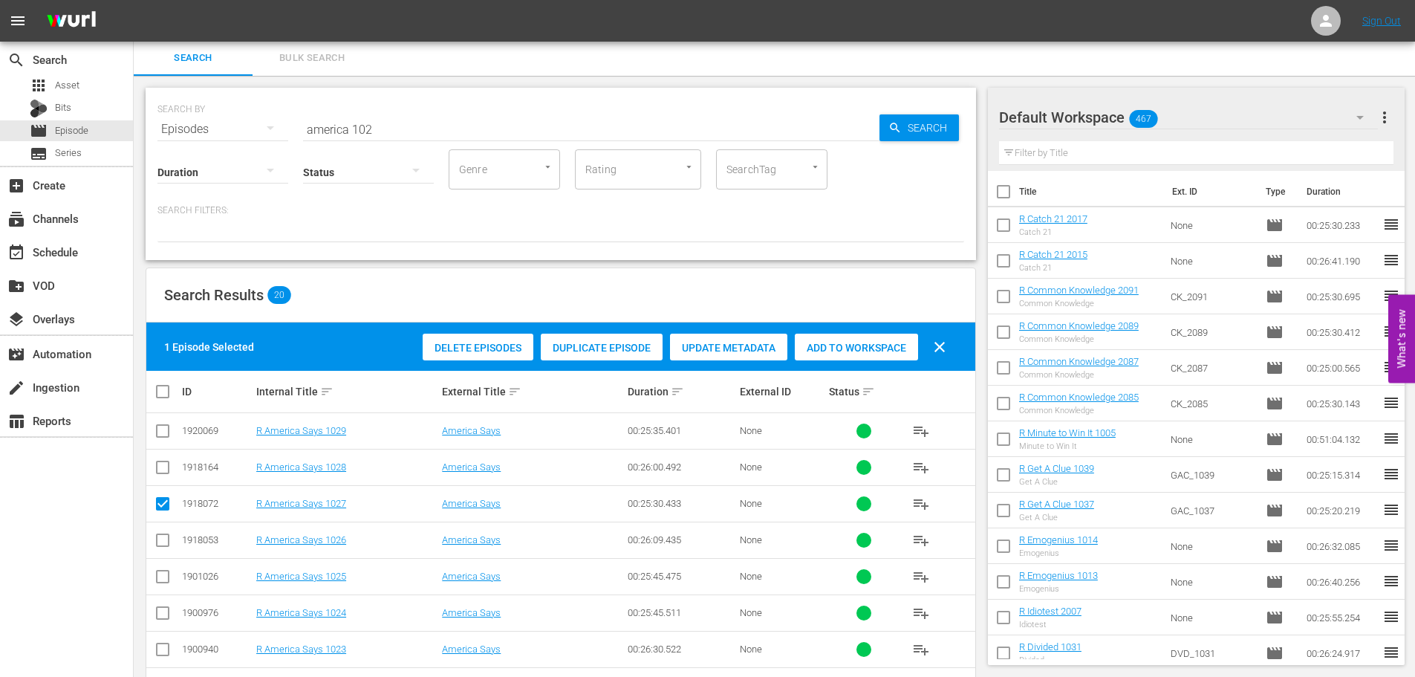
click at [159, 585] on input "checkbox" at bounding box center [163, 580] width 18 height 18
checkbox input "true"
click at [163, 429] on span at bounding box center [163, 431] width 18 height 18
click at [164, 432] on input "checkbox" at bounding box center [163, 434] width 18 height 18
checkbox input "true"
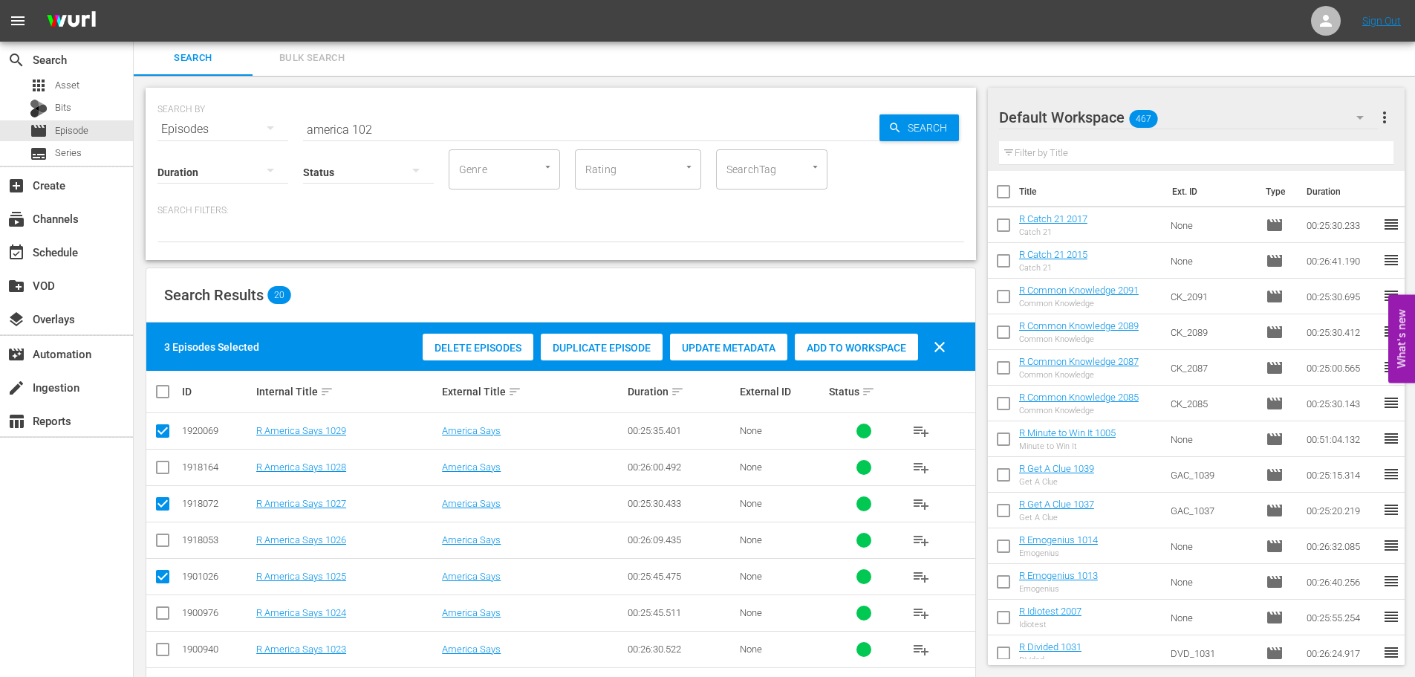
click at [837, 339] on div "Add to Workspace" at bounding box center [856, 348] width 123 height 28
click at [480, 110] on div "SEARCH BY Search By Episodes Search ID, Title, Description, Keywords, or Catego…" at bounding box center [561, 120] width 807 height 53
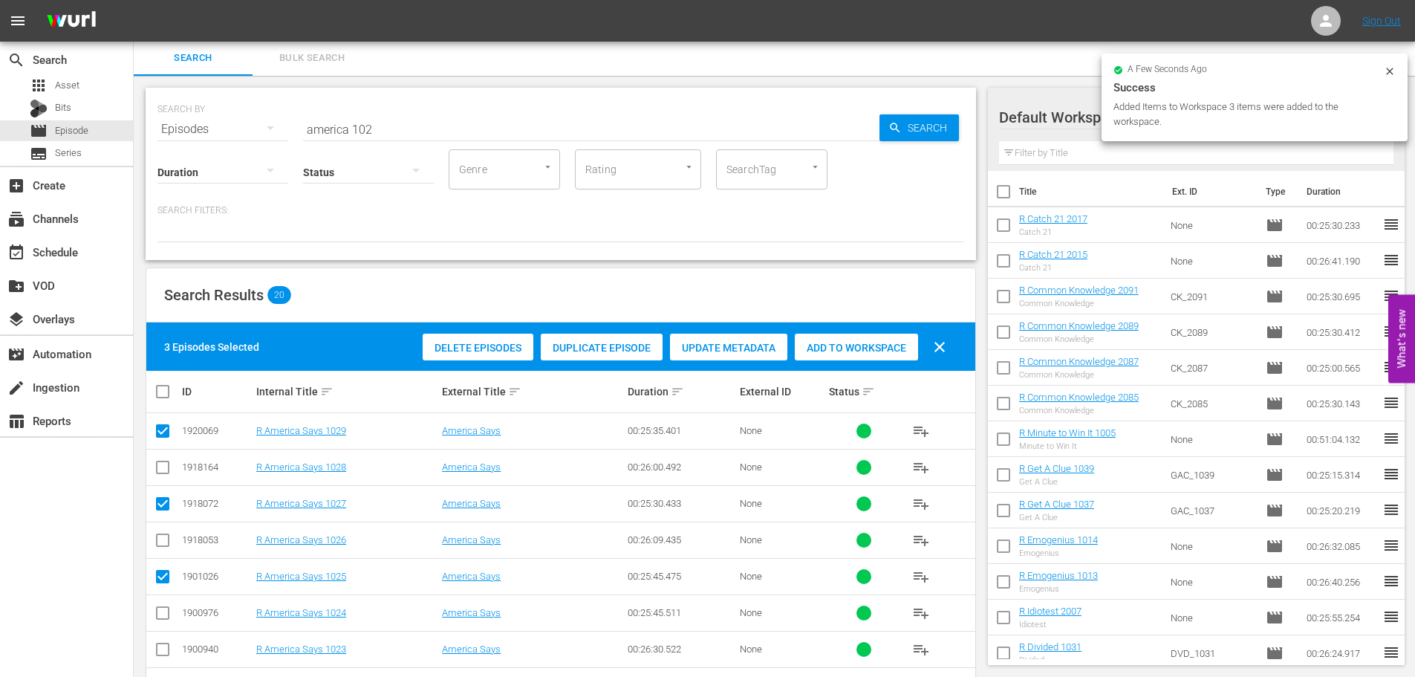
click at [487, 133] on input "america 102" at bounding box center [591, 129] width 577 height 36
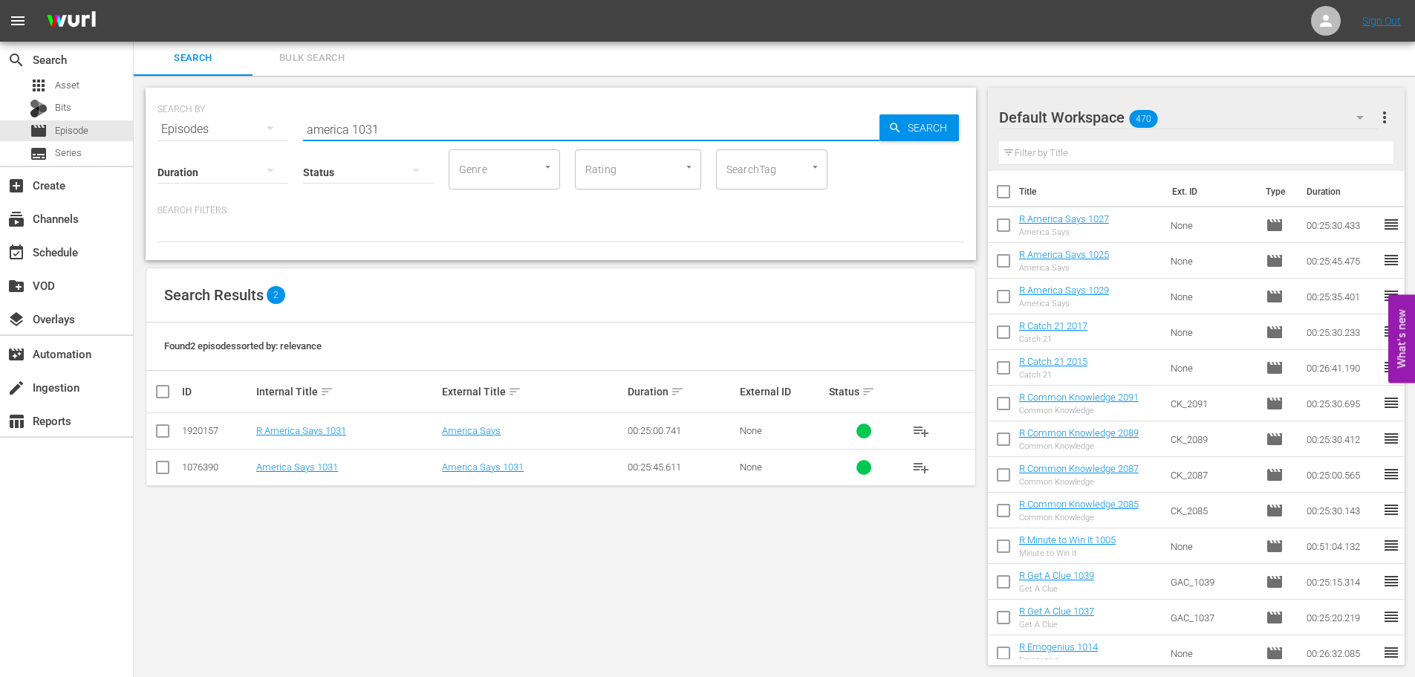
type input "america 1031"
click at [158, 425] on input "checkbox" at bounding box center [163, 434] width 18 height 18
checkbox input "true"
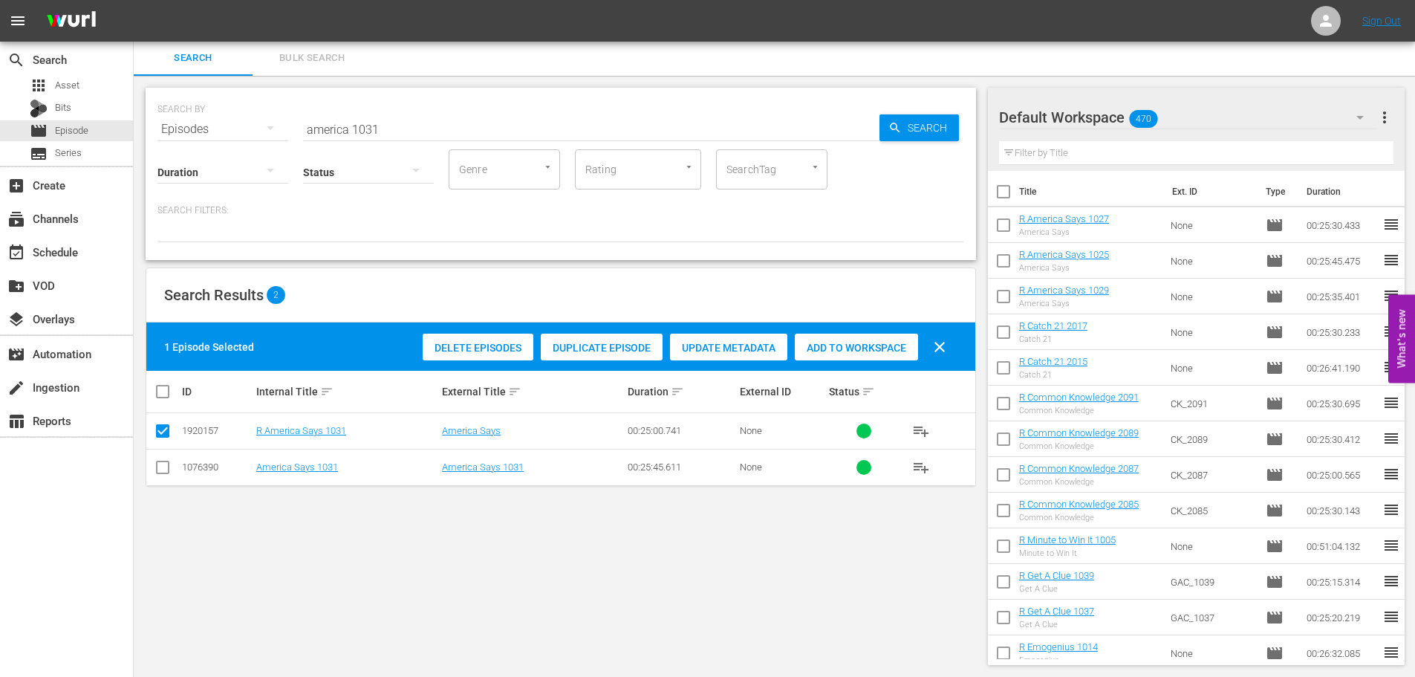
click at [842, 324] on div "1 Episode Selected Delete Episodes Duplicate Episode Update Metadata Add to Wor…" at bounding box center [560, 346] width 829 height 48
click at [845, 340] on div "Add to Workspace" at bounding box center [856, 348] width 123 height 28
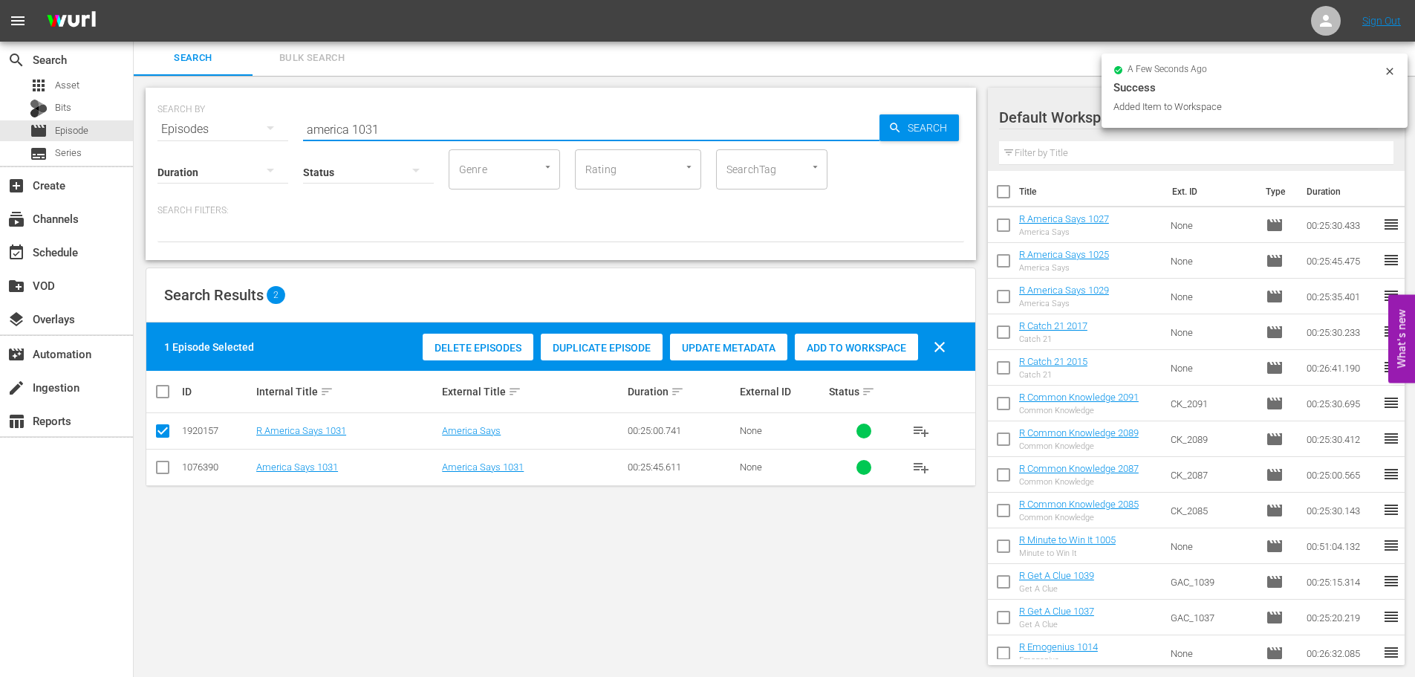
drag, startPoint x: 390, startPoint y: 124, endPoint x: 221, endPoint y: 136, distance: 169.1
click at [237, 124] on div "SEARCH BY Search By Episodes Search ID, Title, Description, Keywords, or Catego…" at bounding box center [561, 120] width 807 height 53
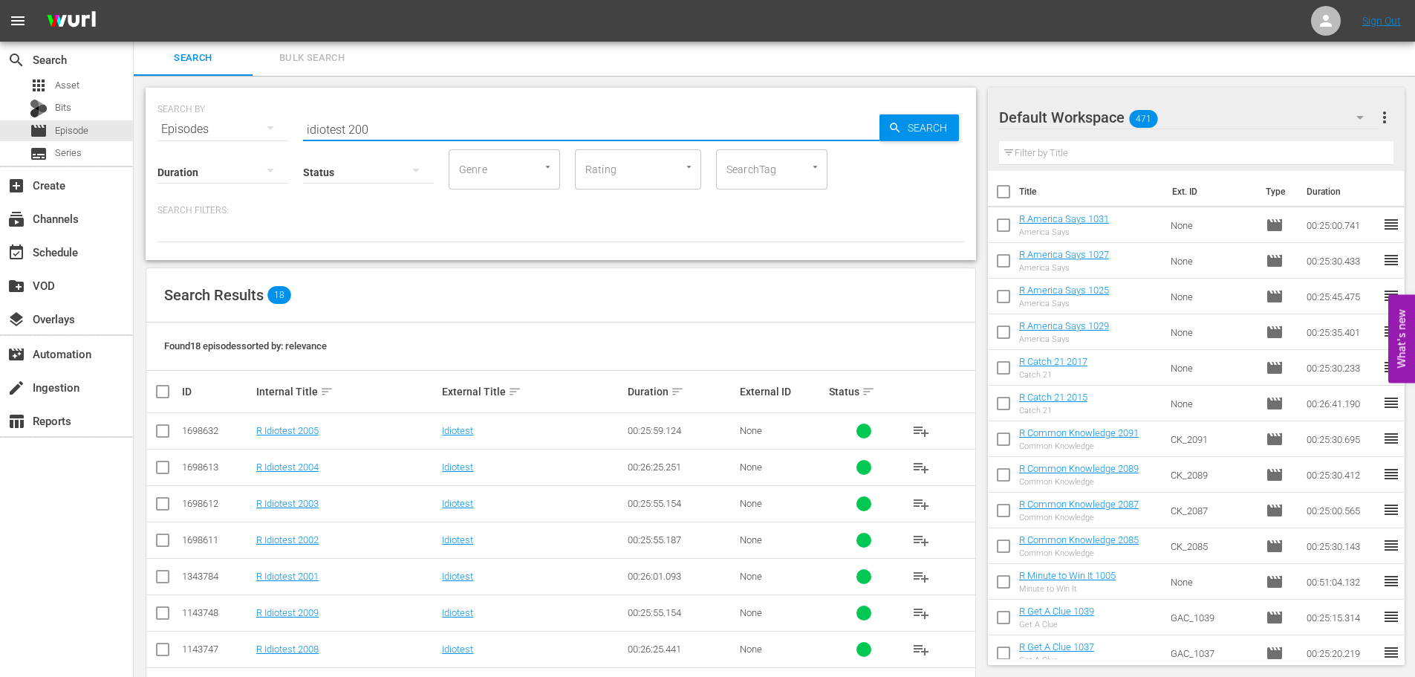
type input "idiotest 200"
click at [159, 617] on input "checkbox" at bounding box center [163, 616] width 18 height 18
checkbox input "true"
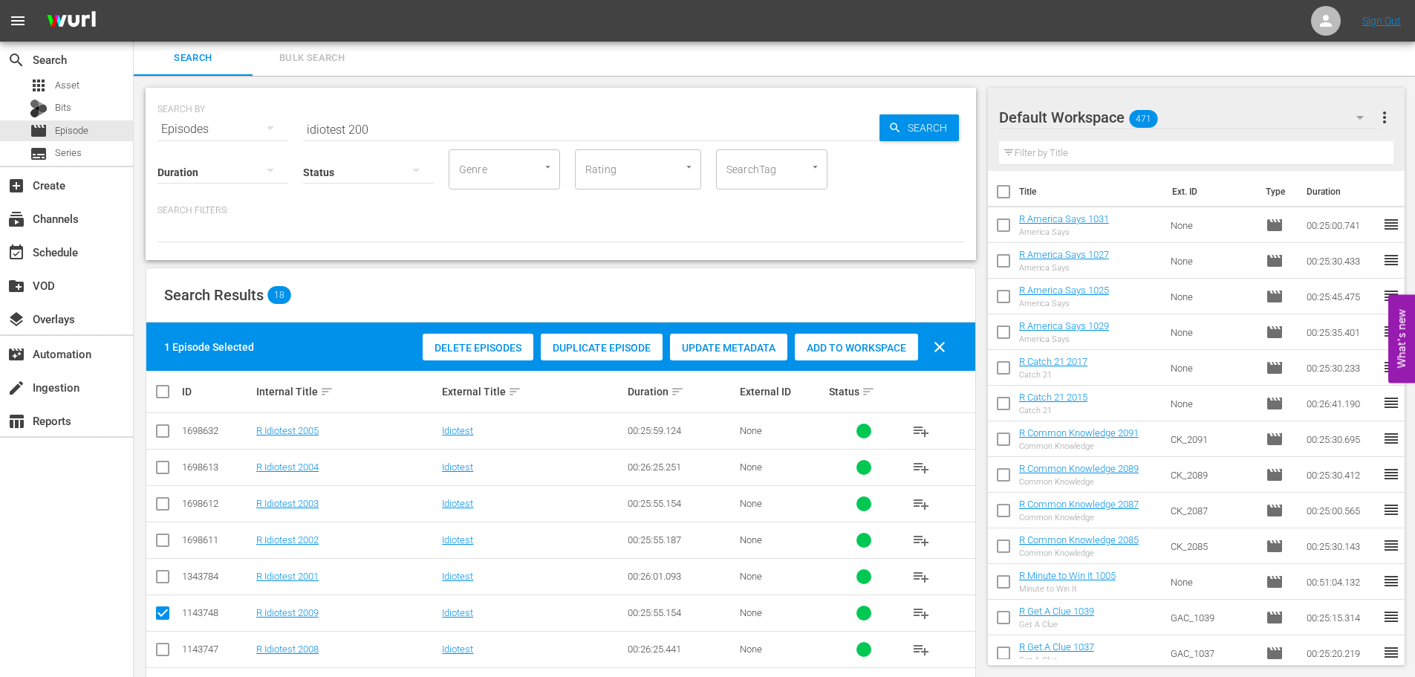
click at [169, 662] on td at bounding box center [162, 649] width 33 height 36
click at [165, 658] on input "checkbox" at bounding box center [163, 652] width 18 height 18
checkbox input "true"
drag, startPoint x: 849, startPoint y: 360, endPoint x: 733, endPoint y: 296, distance: 132.7
click at [847, 360] on div "Delete Episodes Duplicate Episode Update Metadata Add to Workspace clear" at bounding box center [688, 347] width 539 height 36
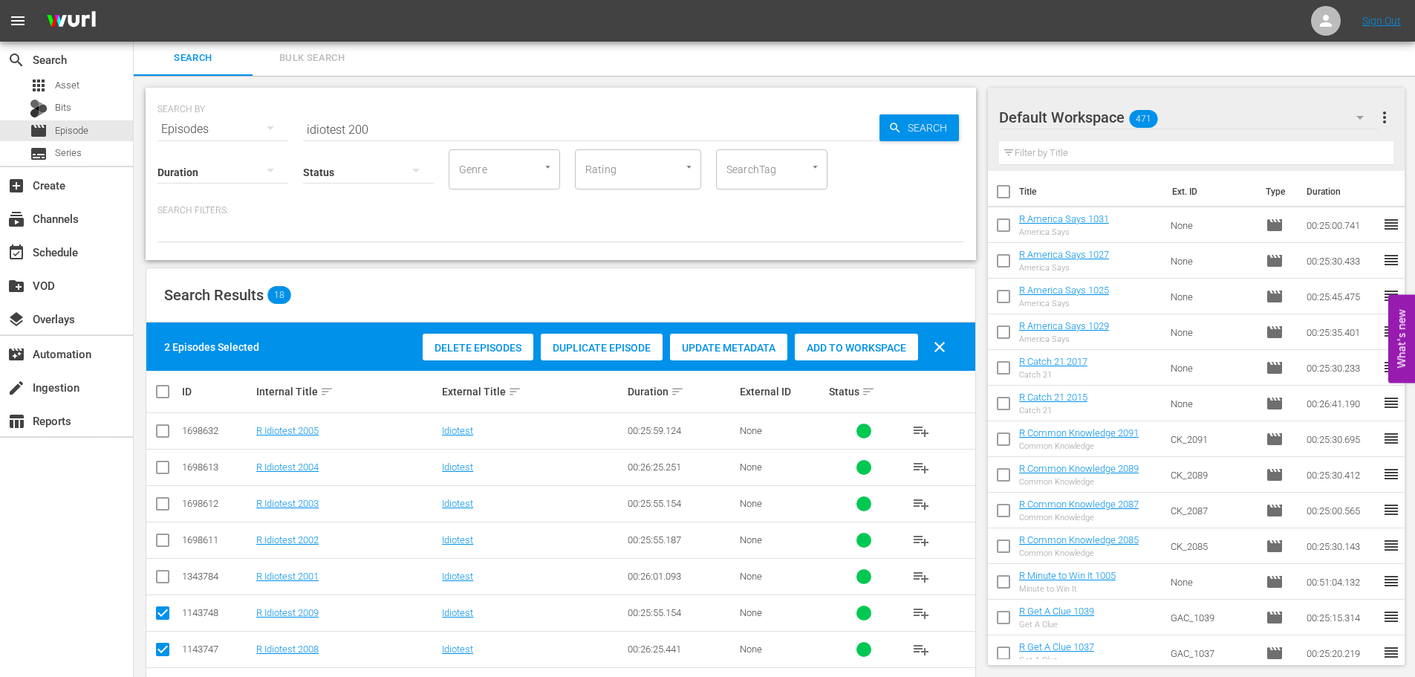
drag, startPoint x: 427, startPoint y: 59, endPoint x: 418, endPoint y: 87, distance: 29.1
click at [418, 87] on div "Search Bulk Search SEARCH BY Search By Episodes Search ID, Title, Description, …" at bounding box center [775, 568] width 1282 height 1056
click at [410, 115] on input "idiotest 200" at bounding box center [591, 129] width 577 height 36
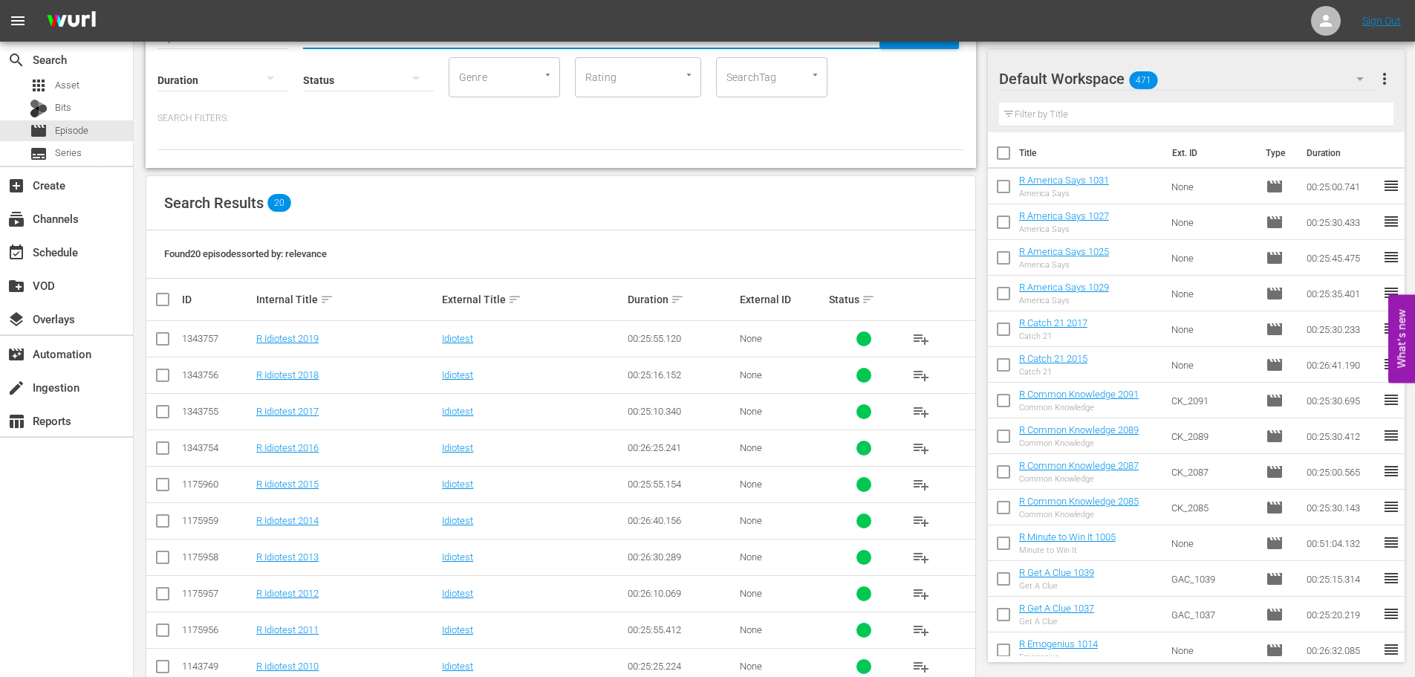
scroll to position [224, 0]
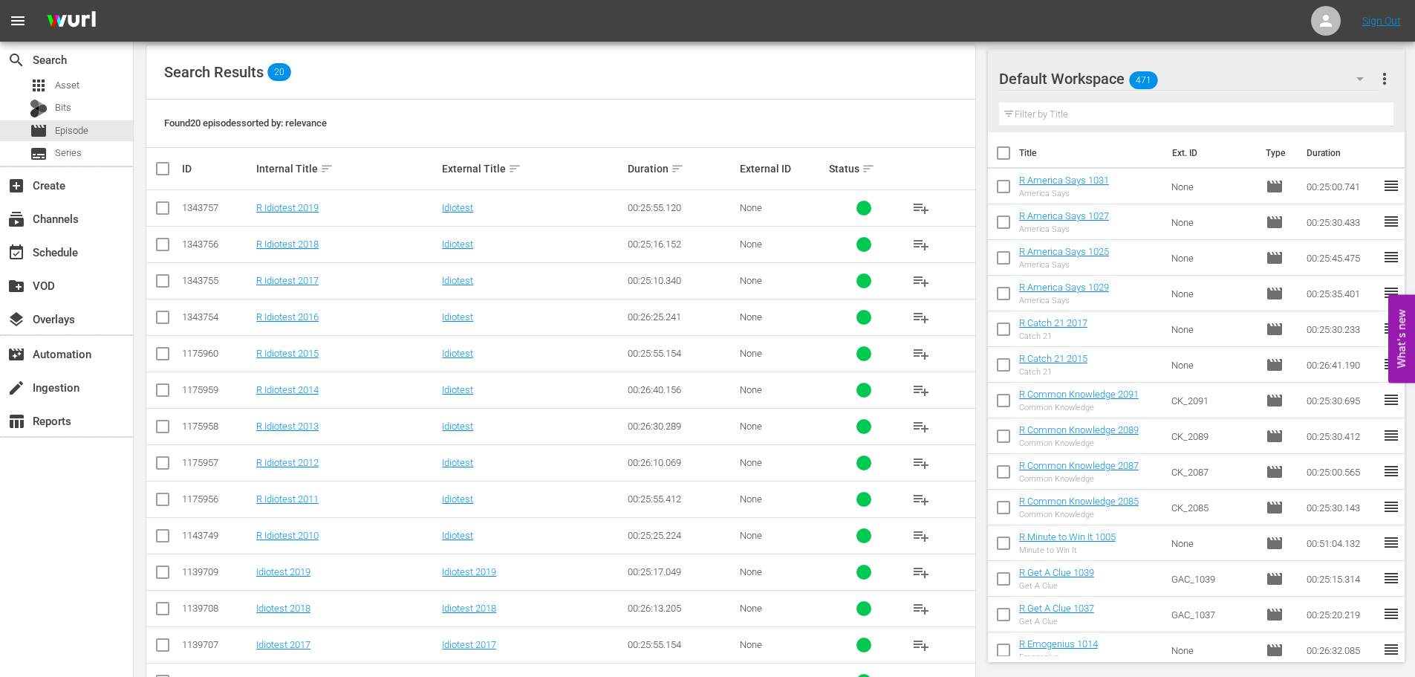
type input "idiotest 201"
click at [166, 502] on input "checkbox" at bounding box center [163, 502] width 18 height 18
checkbox input "true"
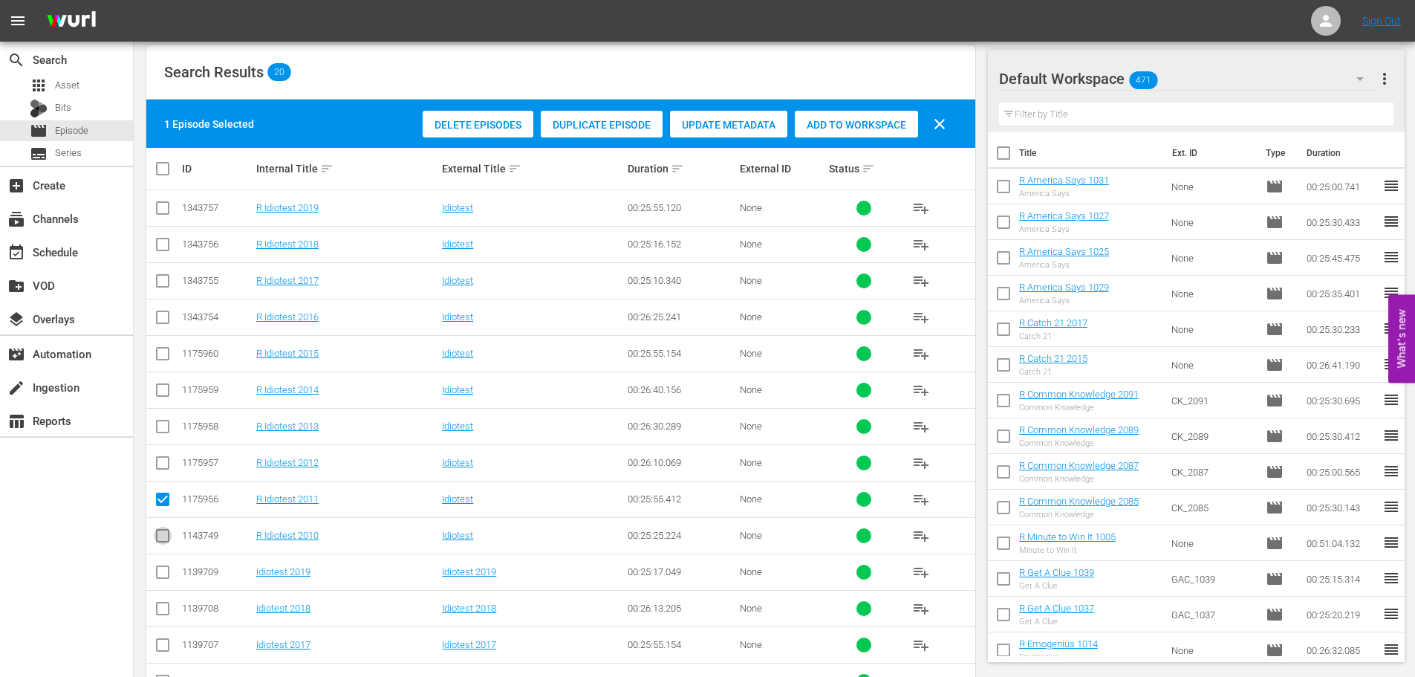
click at [154, 545] on input "checkbox" at bounding box center [163, 539] width 18 height 18
checkbox input "true"
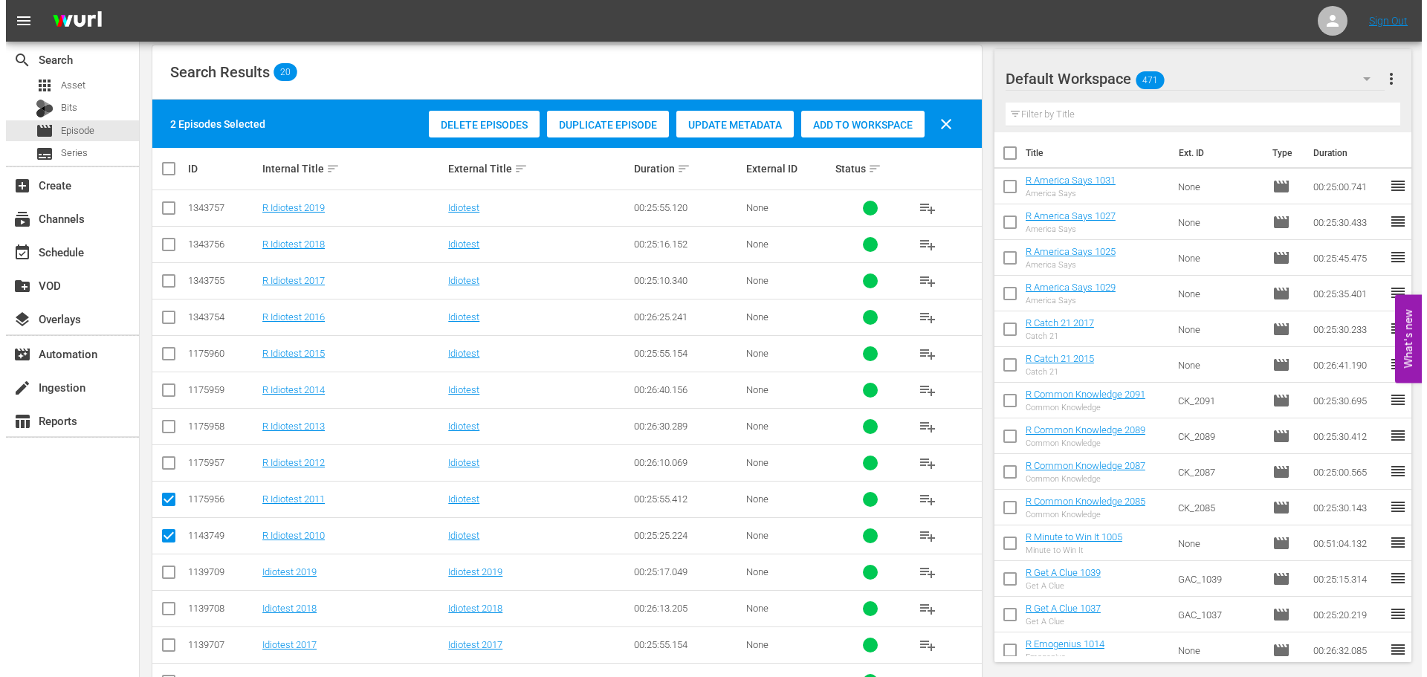
scroll to position [0, 0]
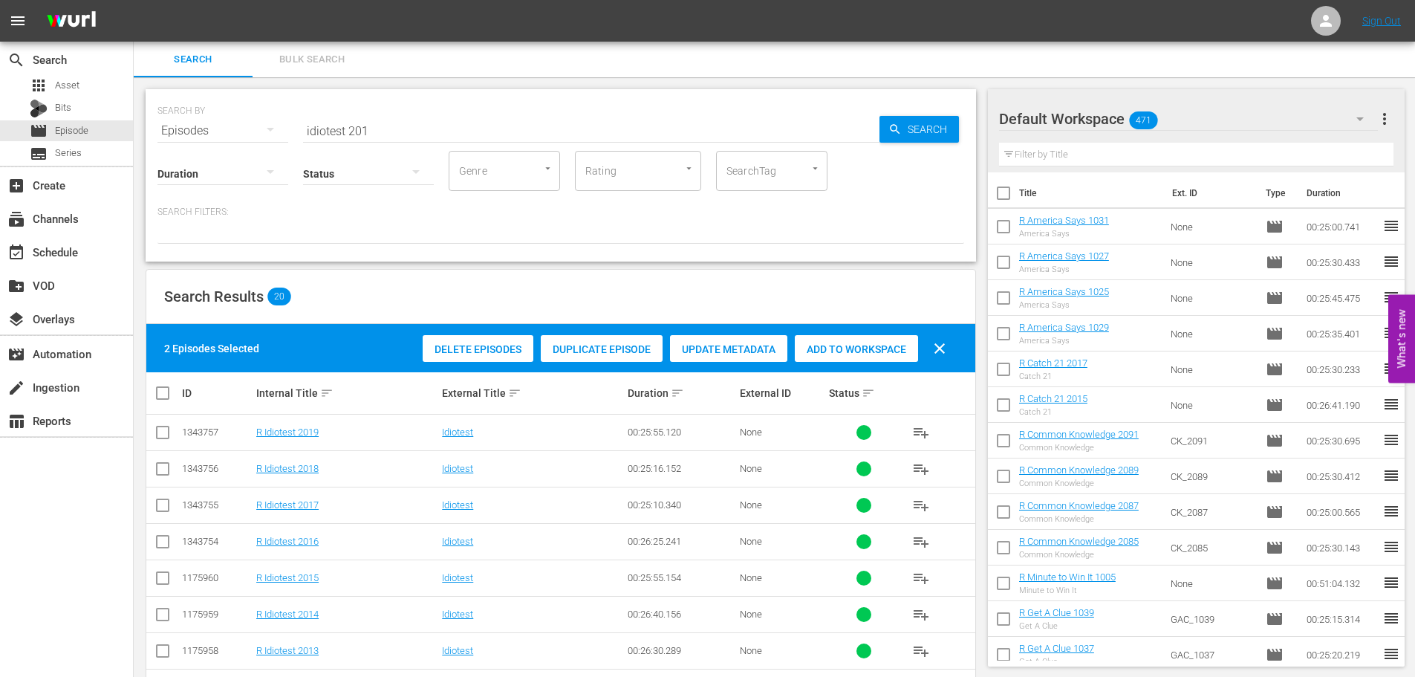
click at [812, 361] on div "Delete Episodes Duplicate Episode Update Metadata Add to Workspace clear" at bounding box center [688, 349] width 539 height 36
click at [834, 336] on div "Add to Workspace" at bounding box center [856, 349] width 123 height 28
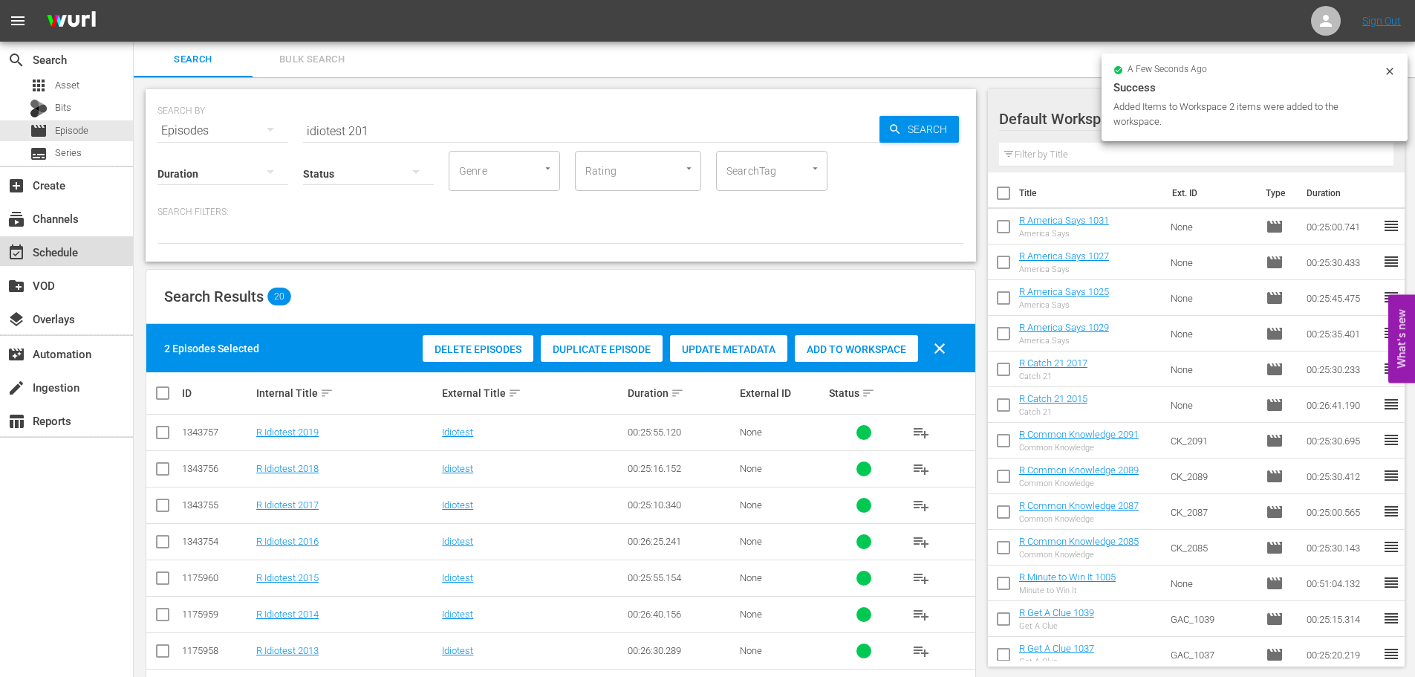
click at [24, 253] on div "event_available Schedule" at bounding box center [41, 249] width 83 height 13
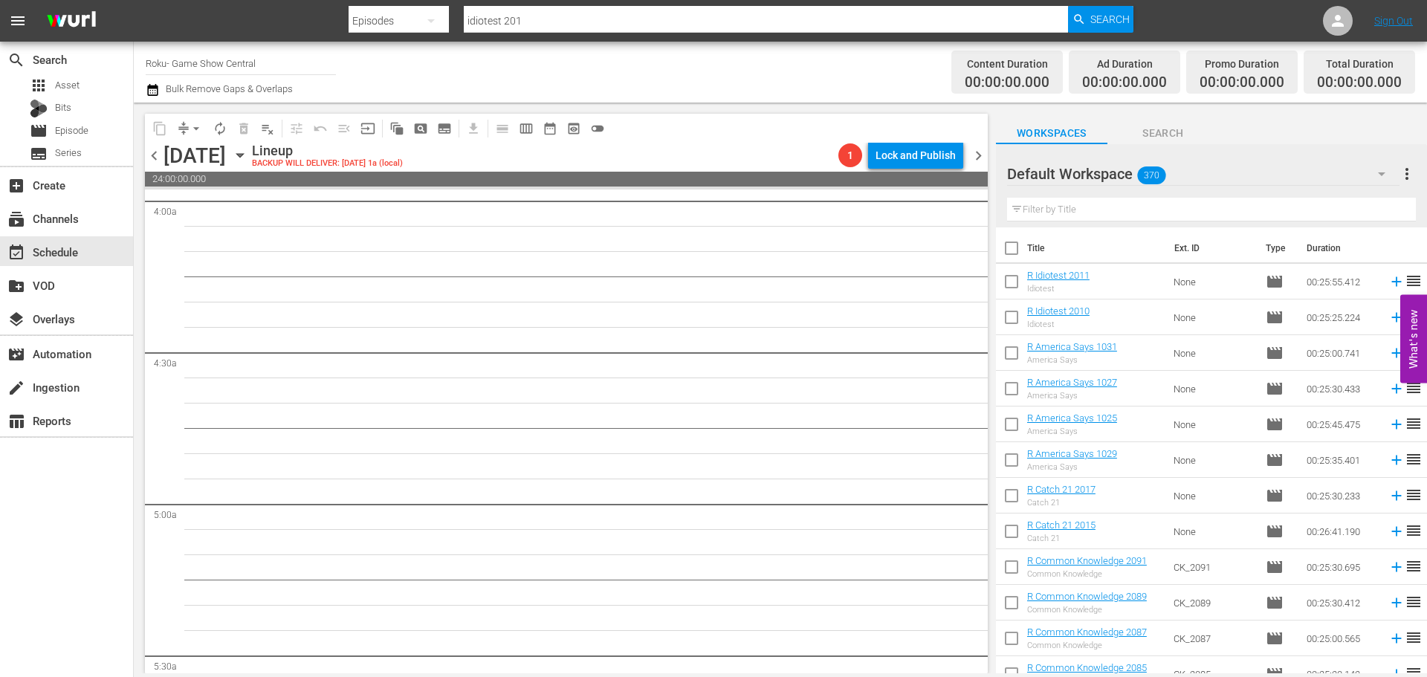
scroll to position [1337, 0]
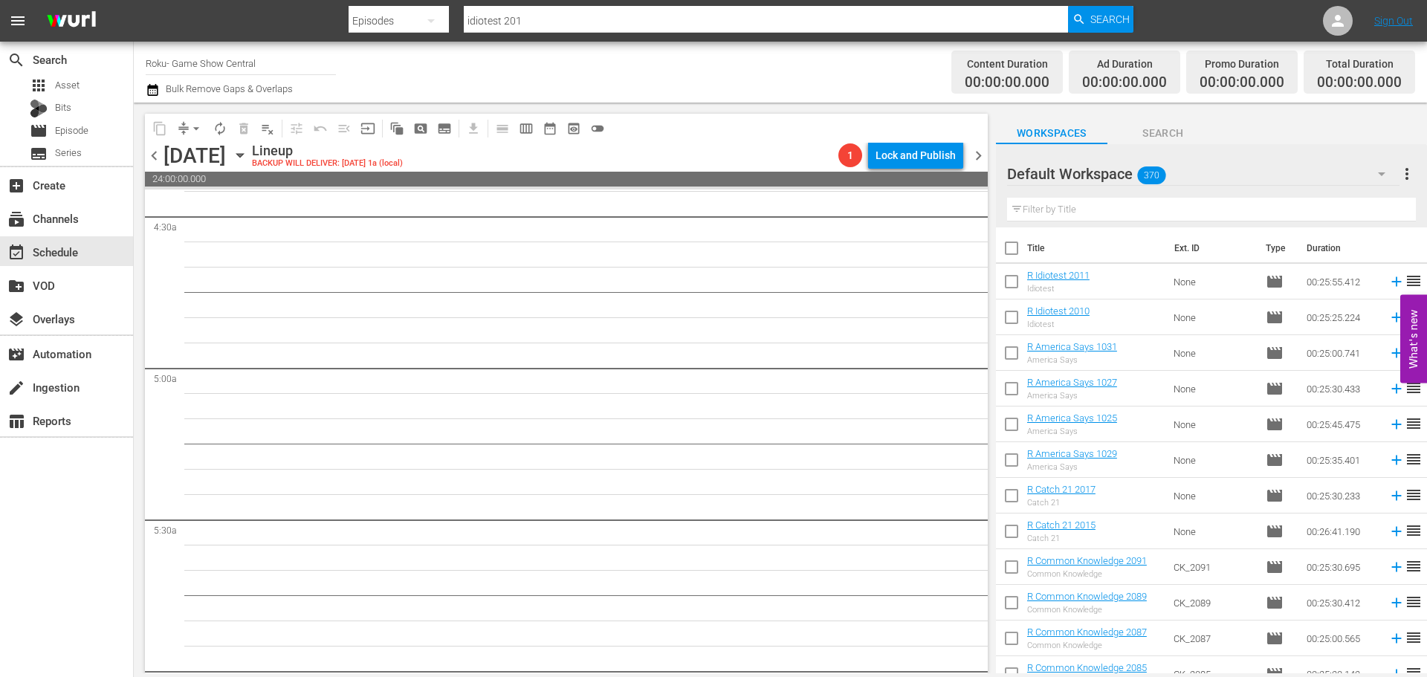
click at [248, 150] on icon "button" at bounding box center [240, 155] width 16 height 16
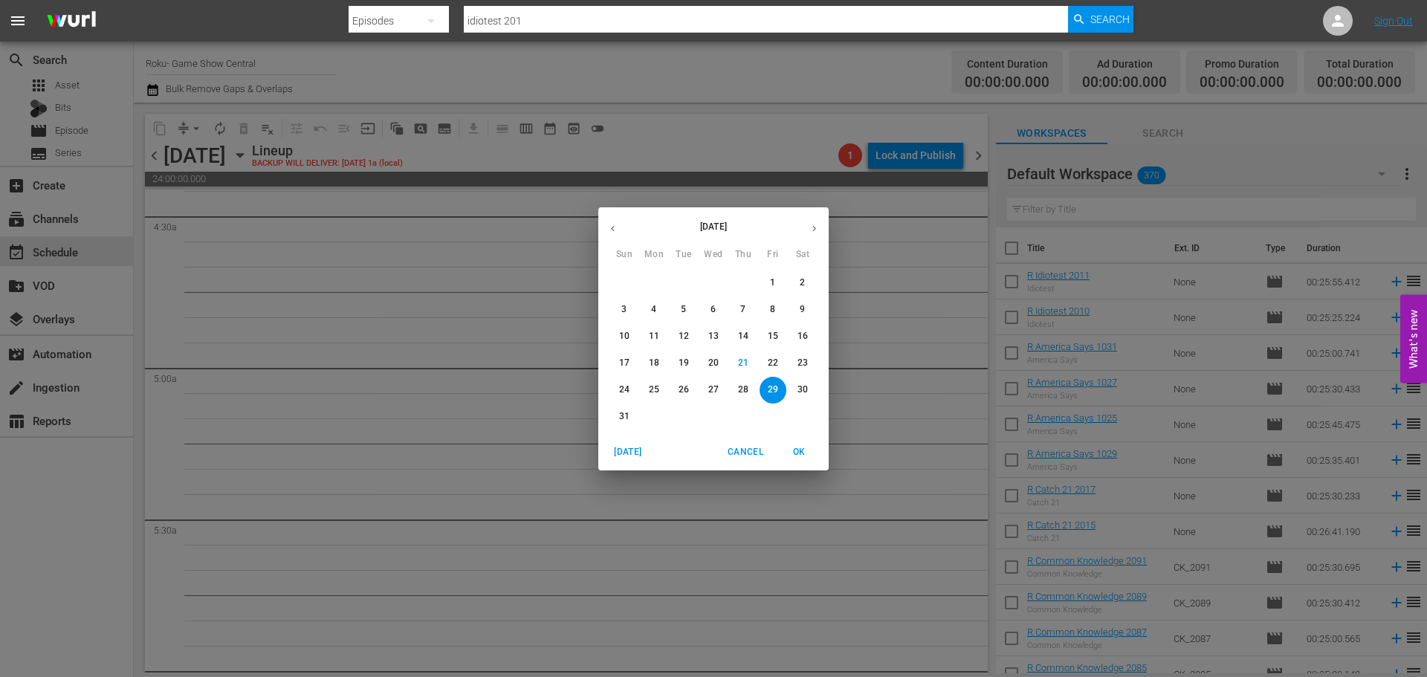
click at [772, 338] on p "15" at bounding box center [773, 336] width 10 height 13
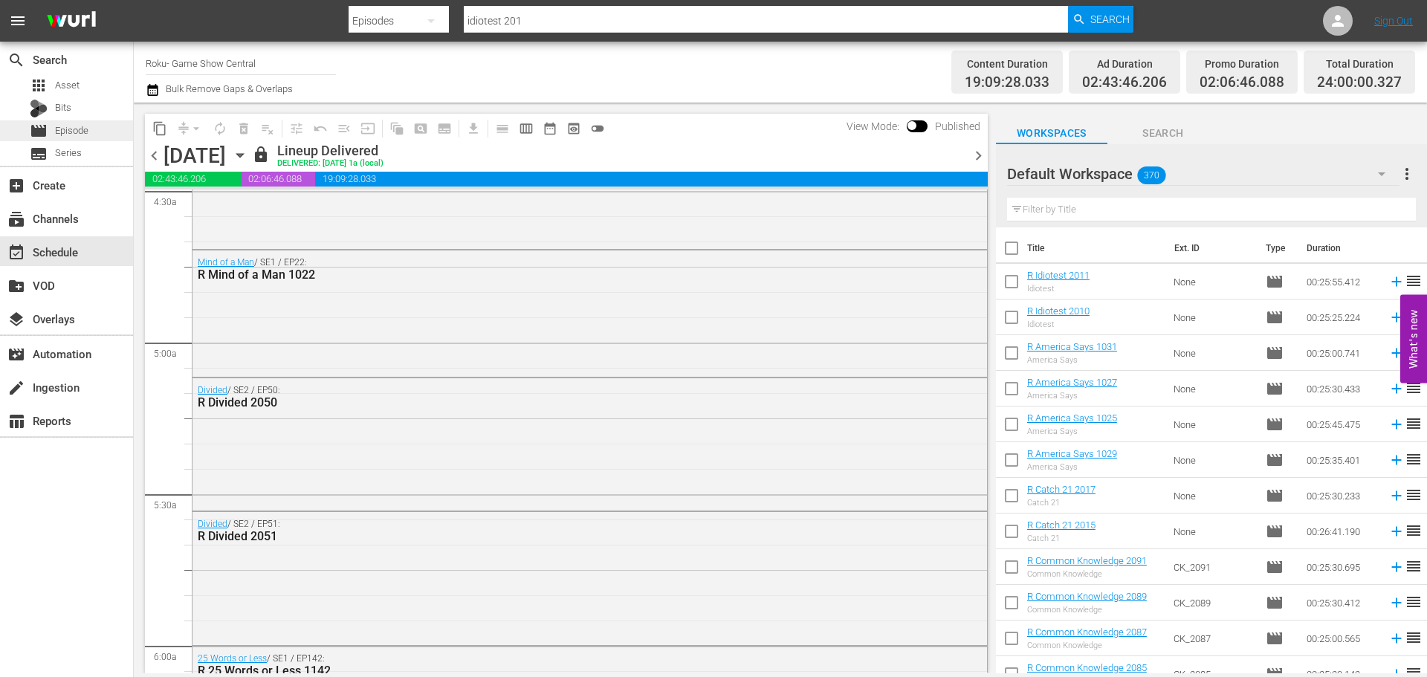
scroll to position [1236, 0]
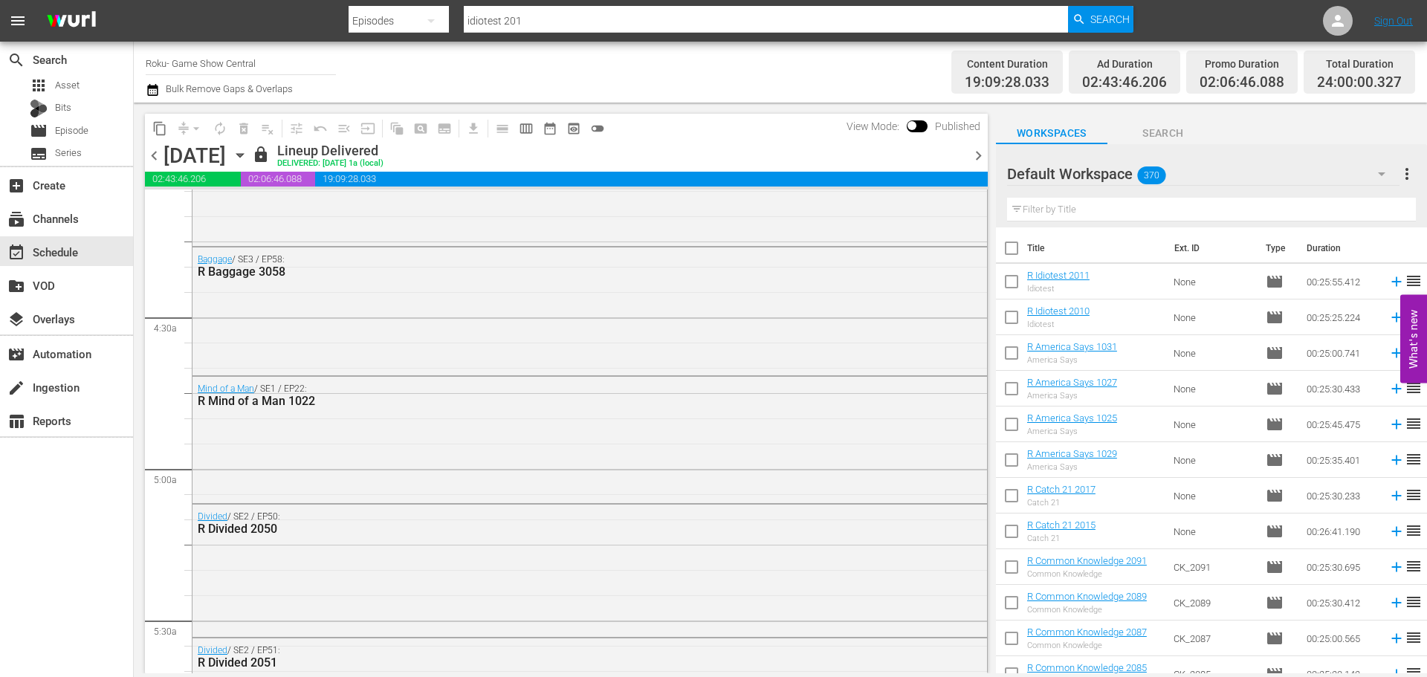
click at [157, 125] on span "content_copy" at bounding box center [159, 128] width 15 height 15
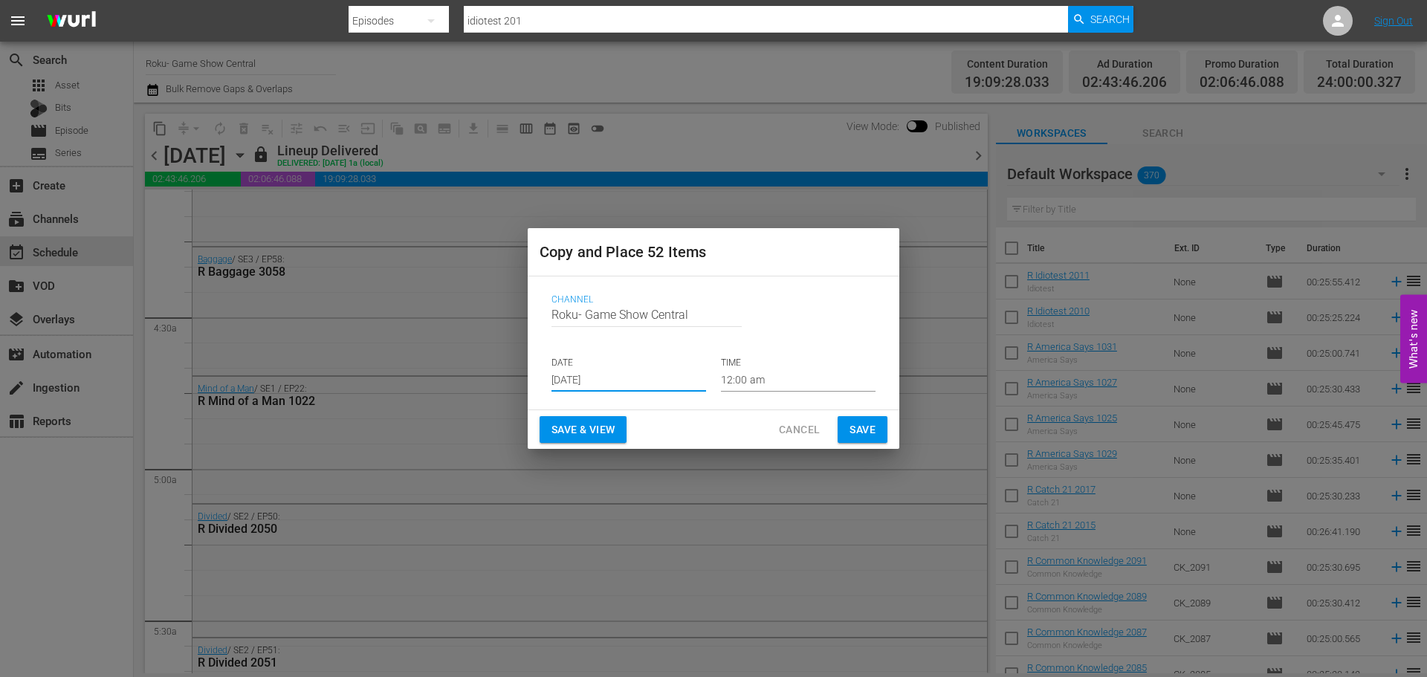
click at [635, 378] on input "Aug 23rd 2025" at bounding box center [628, 380] width 155 height 22
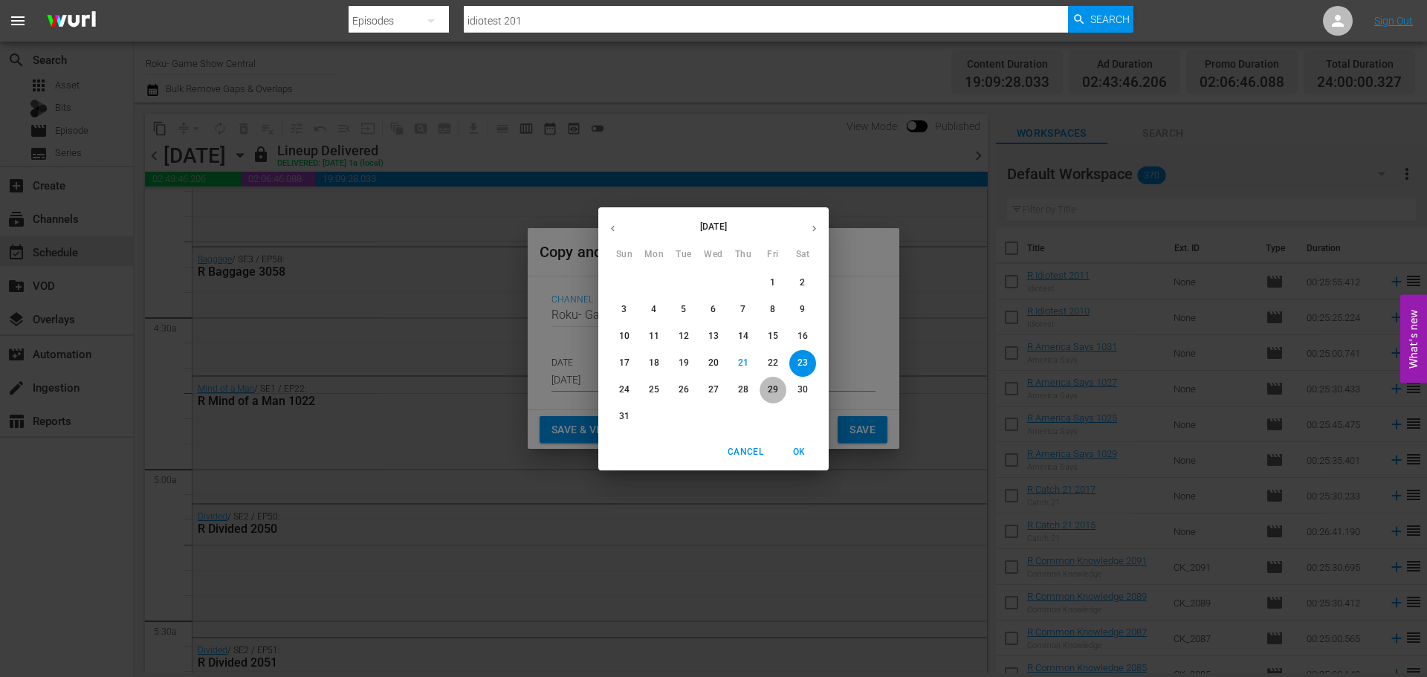
click at [782, 390] on span "29" at bounding box center [772, 389] width 27 height 13
type input "Aug 29th 2025"
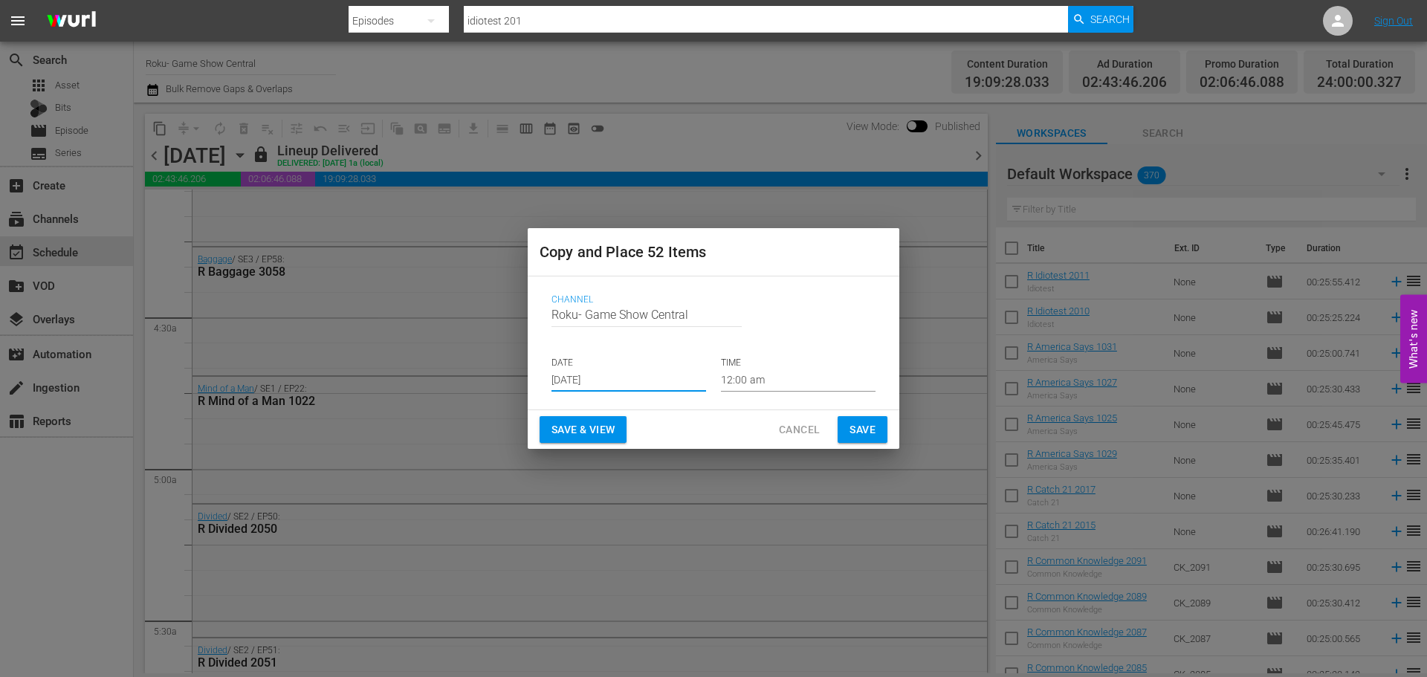
click at [869, 418] on button "Save" at bounding box center [862, 429] width 50 height 27
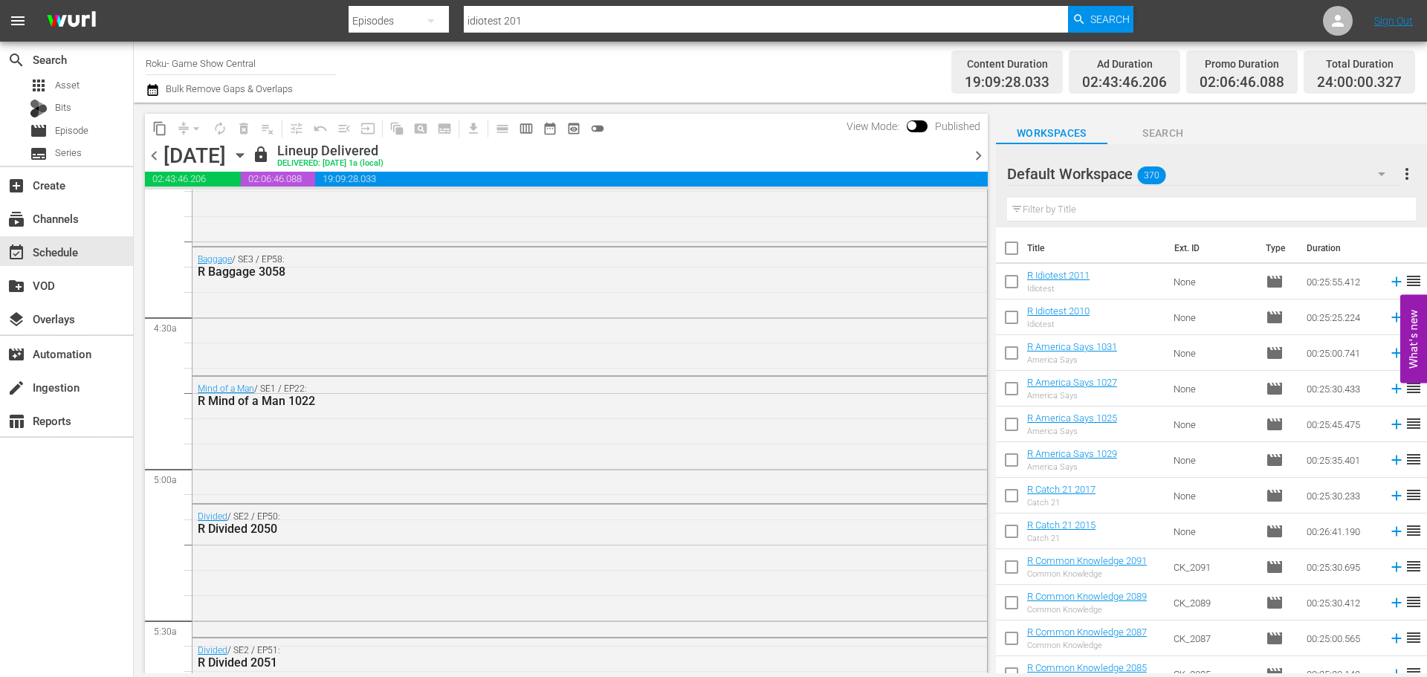
click at [248, 158] on icon "button" at bounding box center [240, 155] width 16 height 16
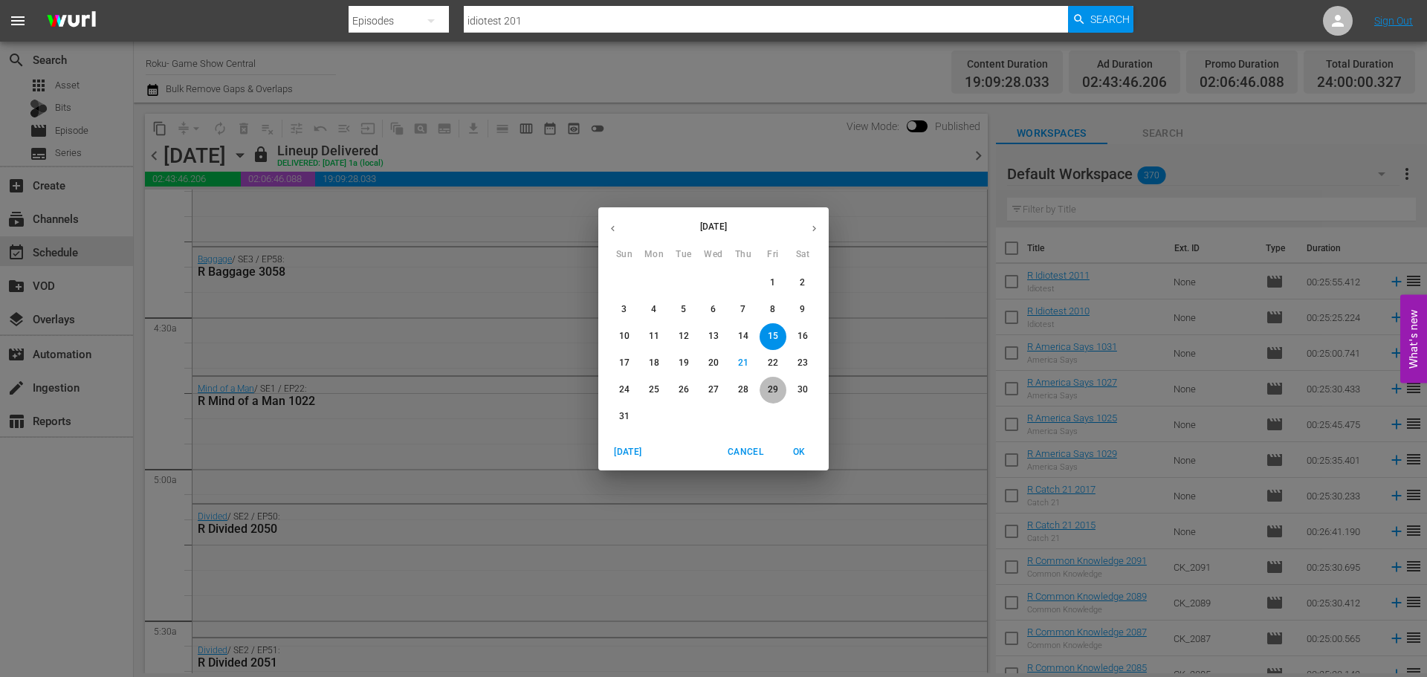
click at [762, 392] on span "29" at bounding box center [772, 389] width 27 height 13
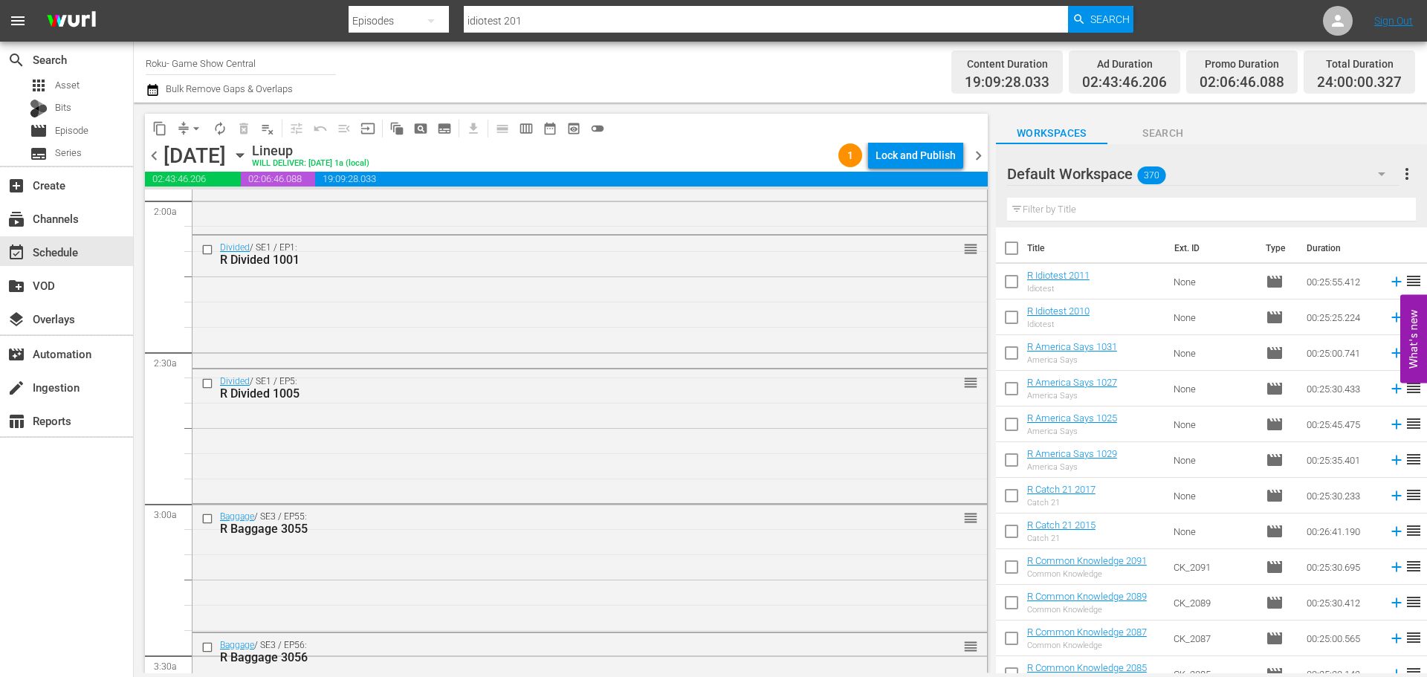
scroll to position [594, 0]
click at [248, 161] on icon "button" at bounding box center [240, 155] width 16 height 16
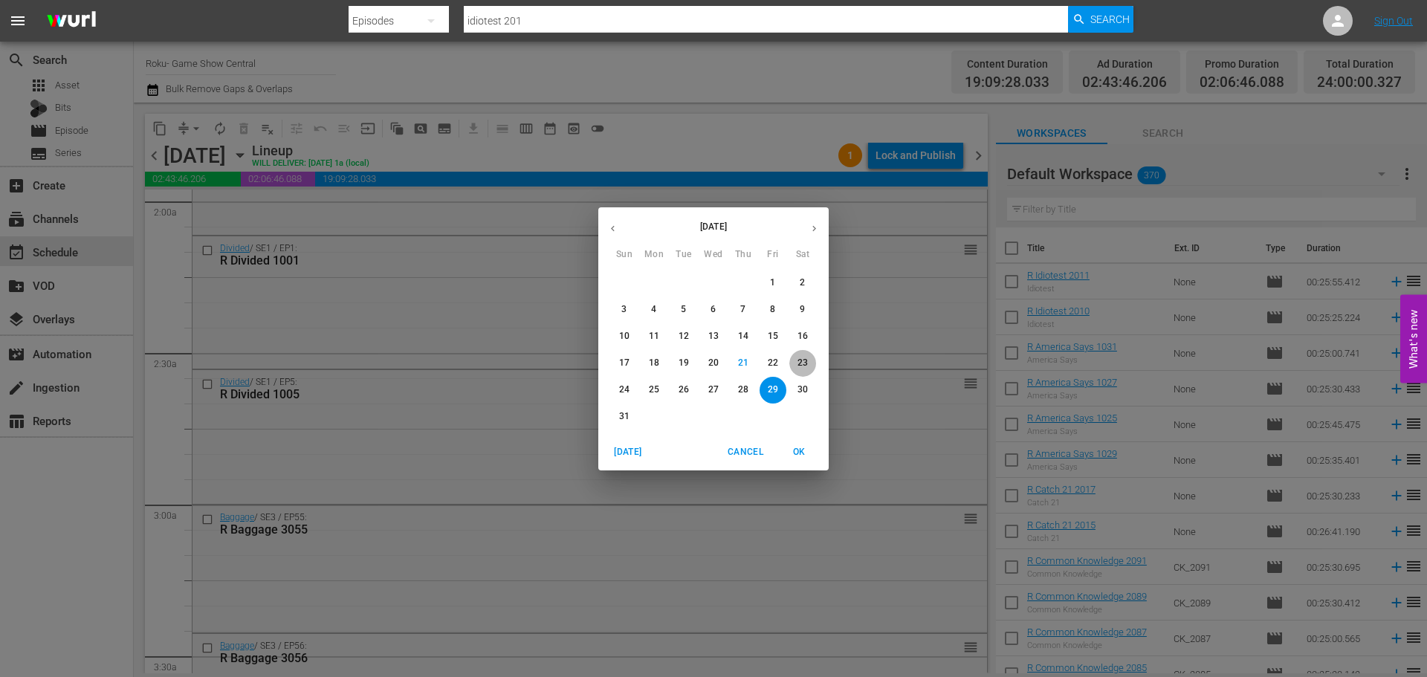
click at [801, 364] on p "23" at bounding box center [802, 363] width 10 height 13
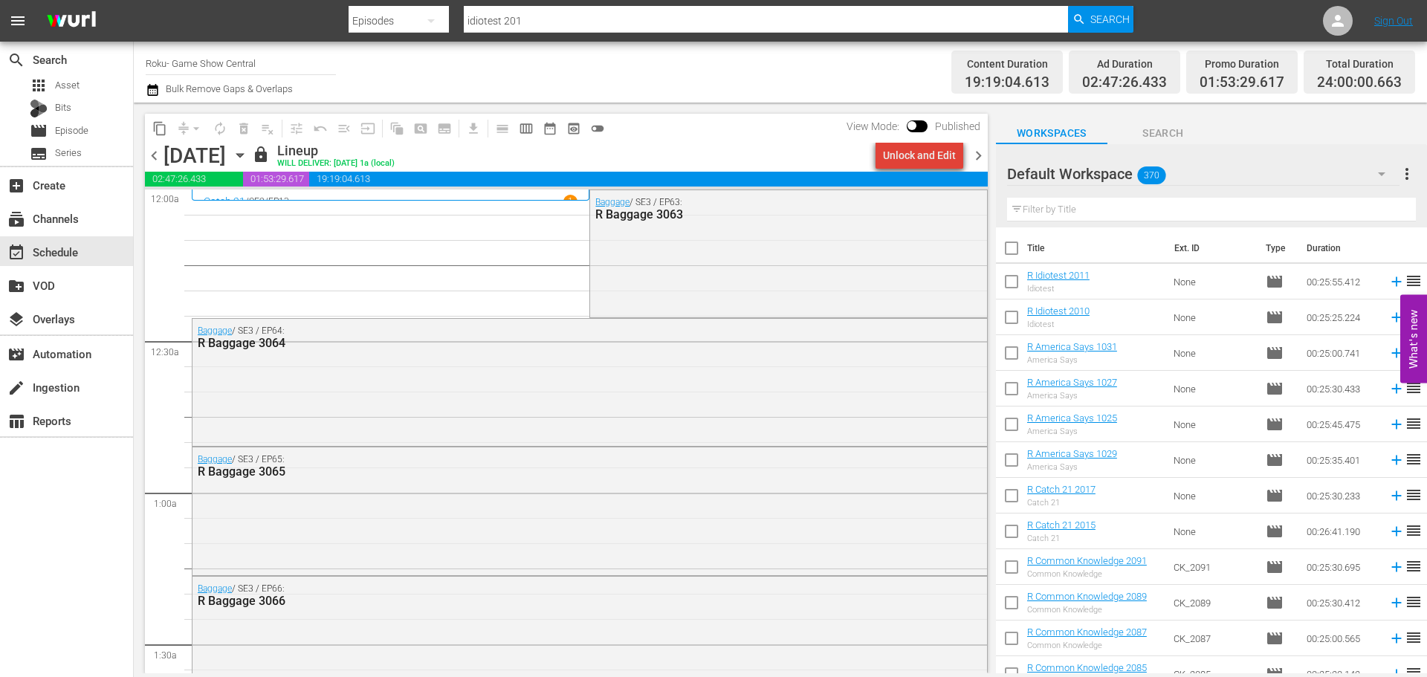
click at [928, 160] on div "Unlock and Edit" at bounding box center [919, 155] width 73 height 27
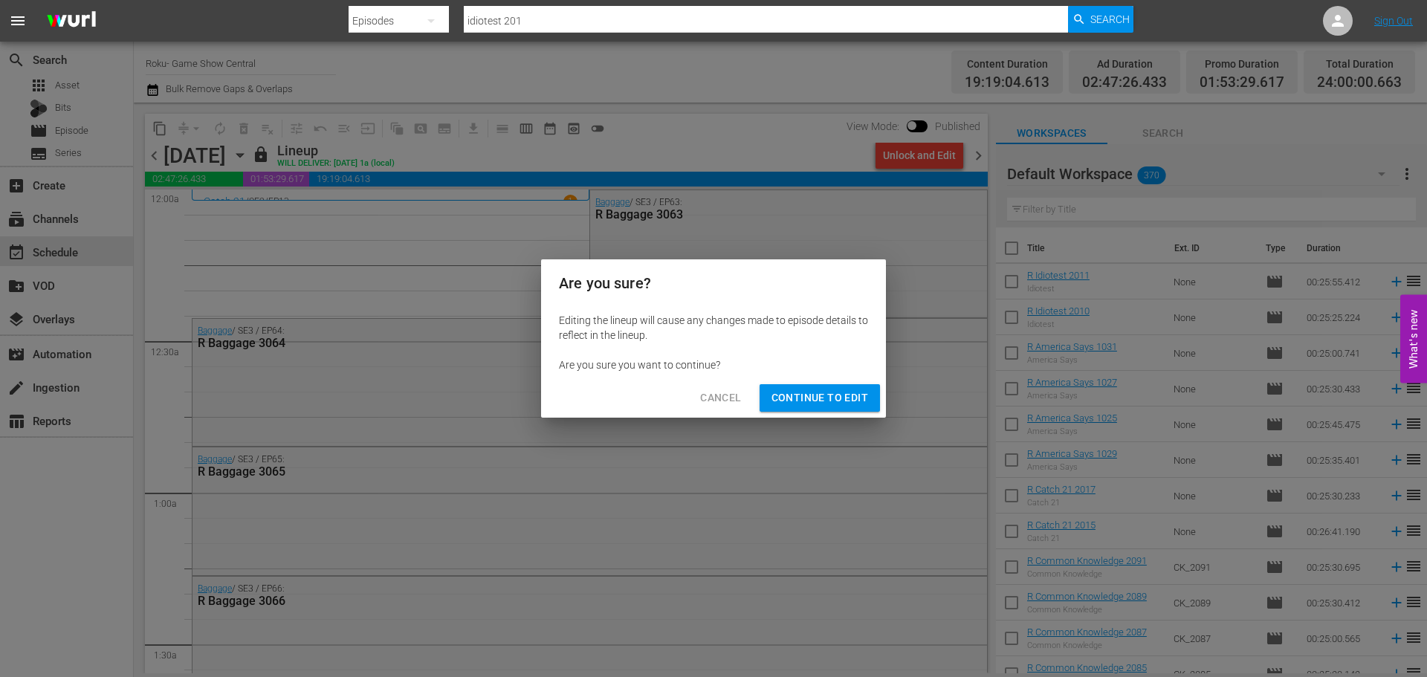
click at [820, 389] on span "Continue to Edit" at bounding box center [819, 398] width 97 height 19
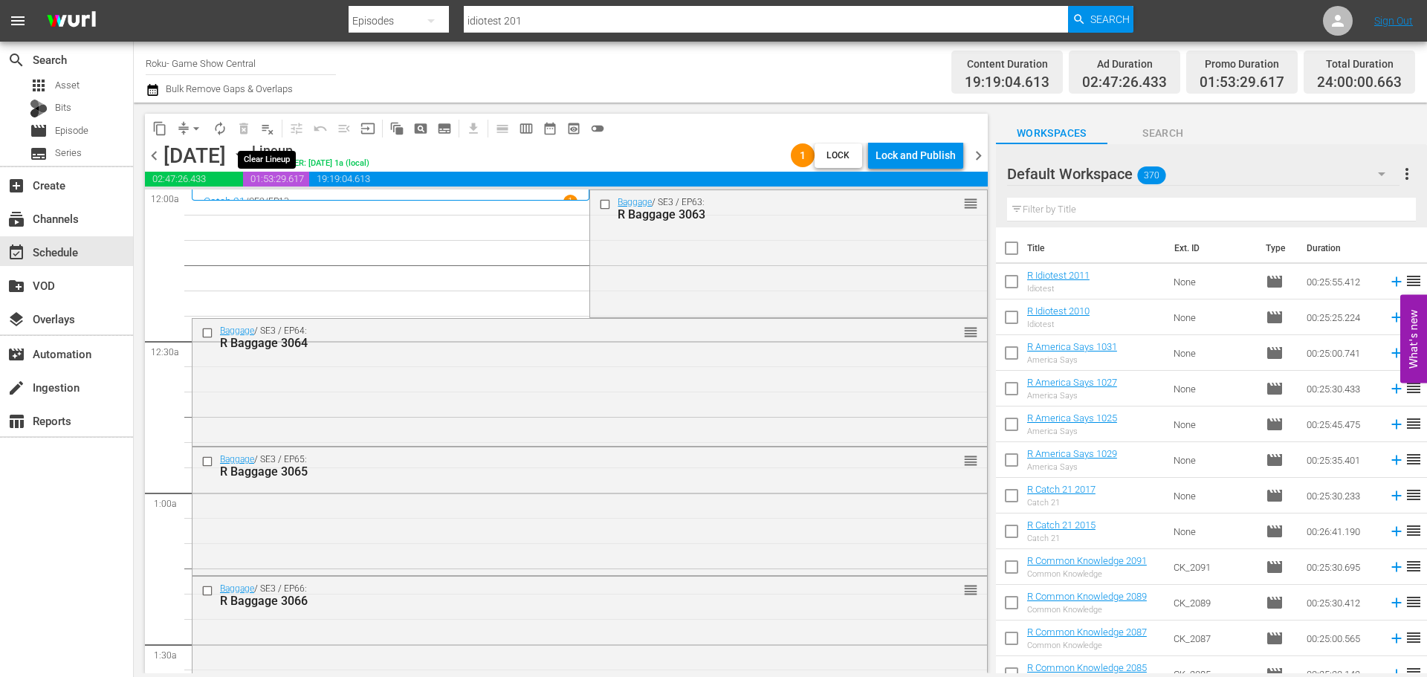
click at [259, 125] on button "playlist_remove_outlined" at bounding box center [268, 129] width 24 height 24
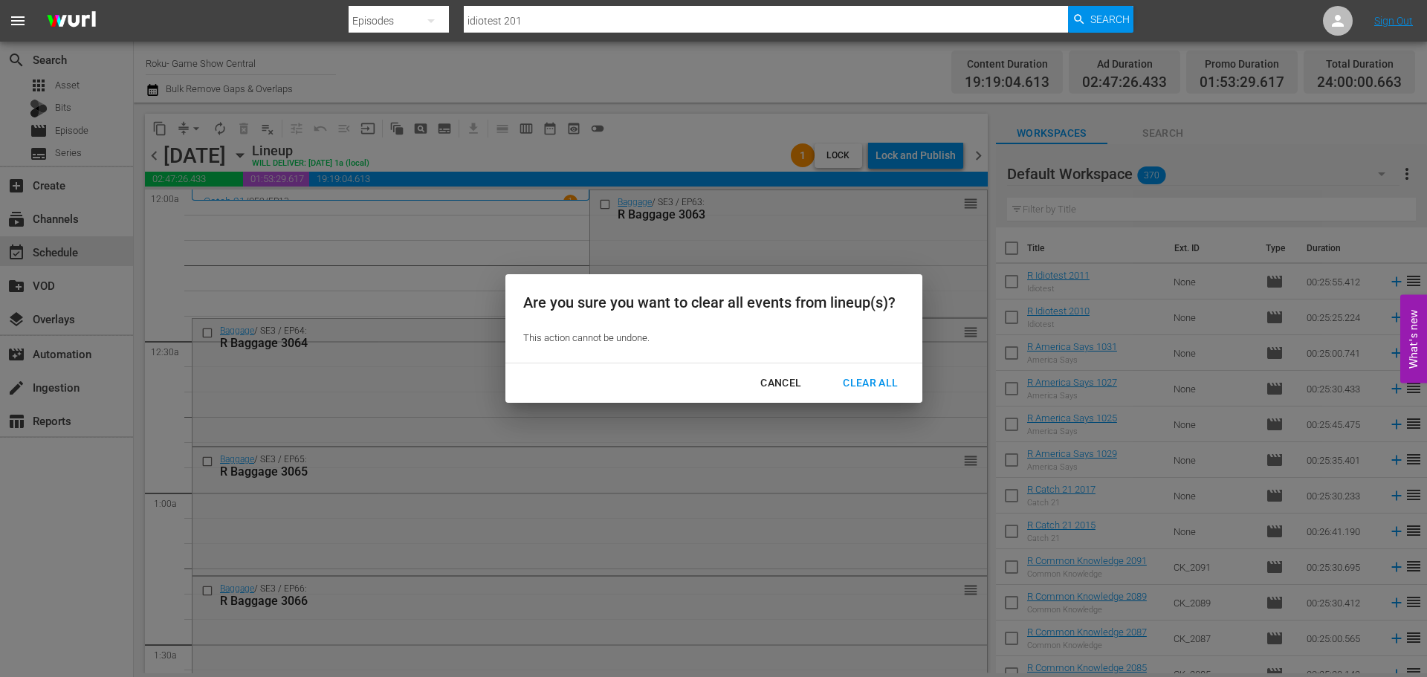
click at [883, 400] on div "Cancel Clear All" at bounding box center [713, 382] width 417 height 39
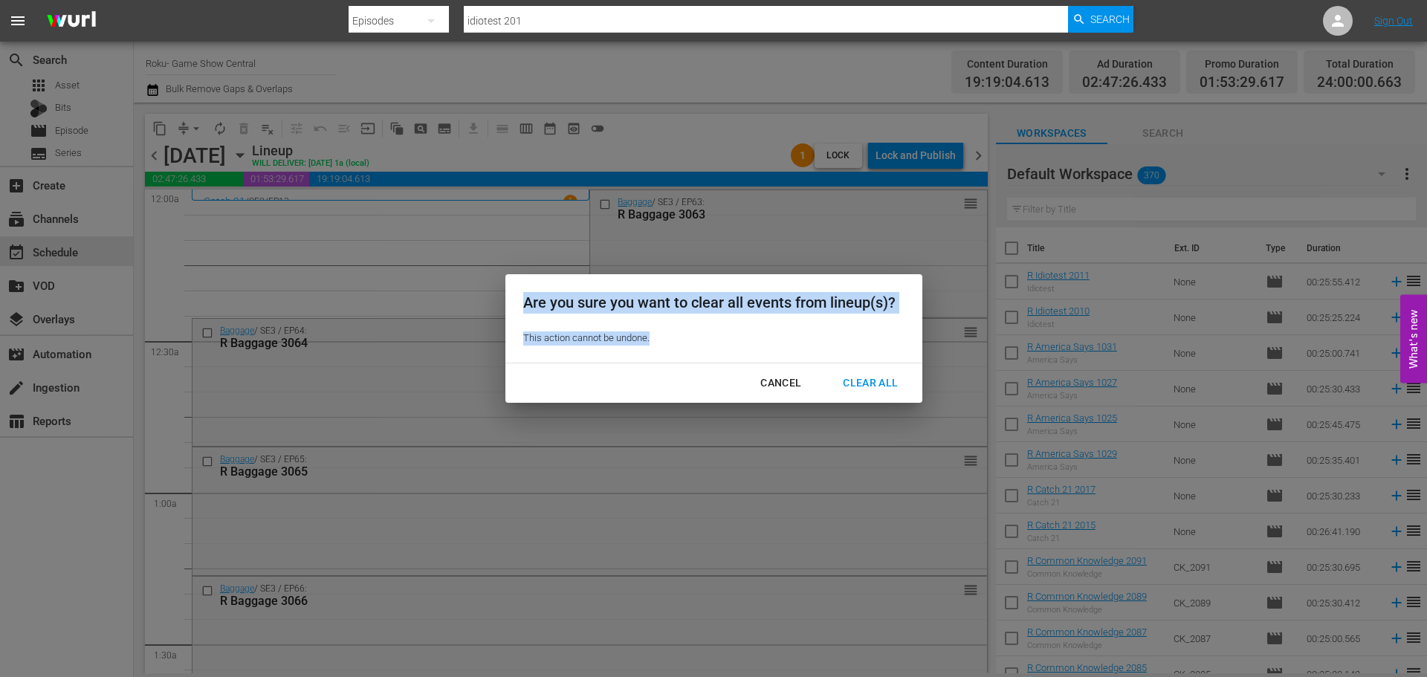
click at [883, 399] on div "Cancel Clear All" at bounding box center [713, 382] width 417 height 39
click at [877, 381] on div "Clear All" at bounding box center [870, 383] width 79 height 19
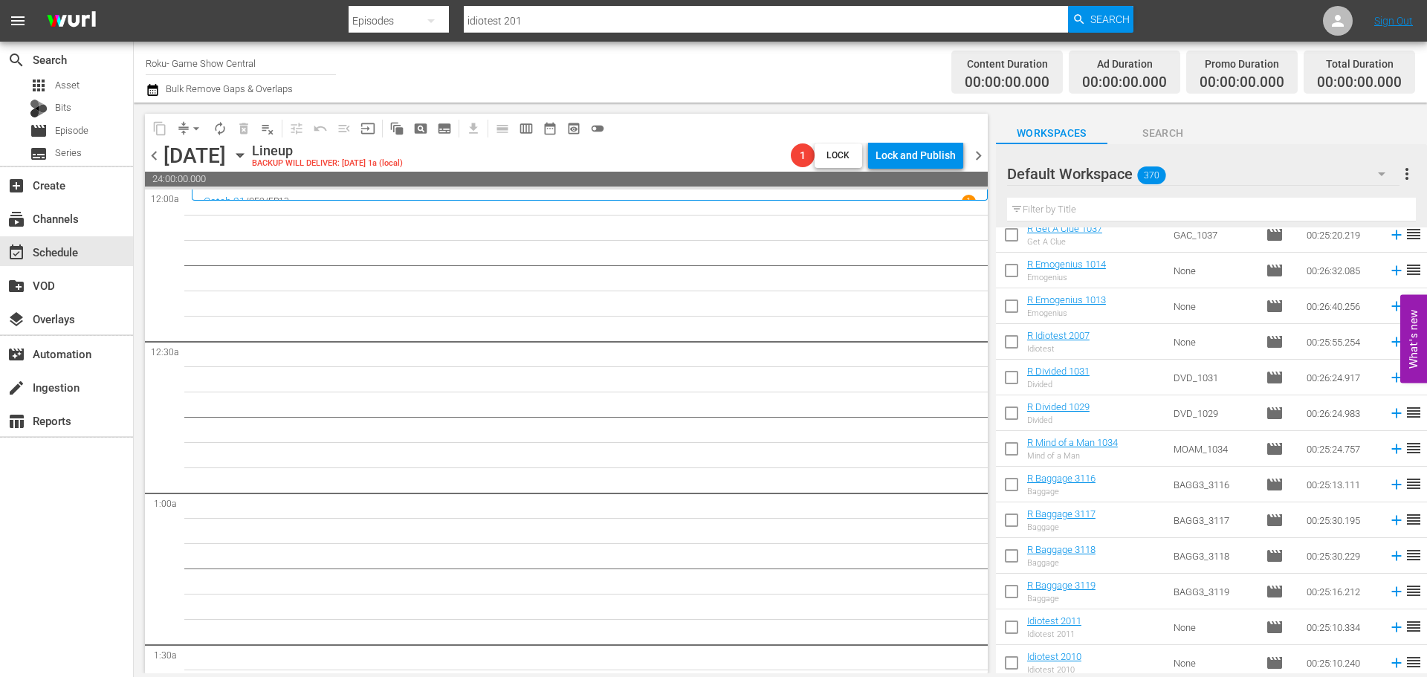
scroll to position [545, 0]
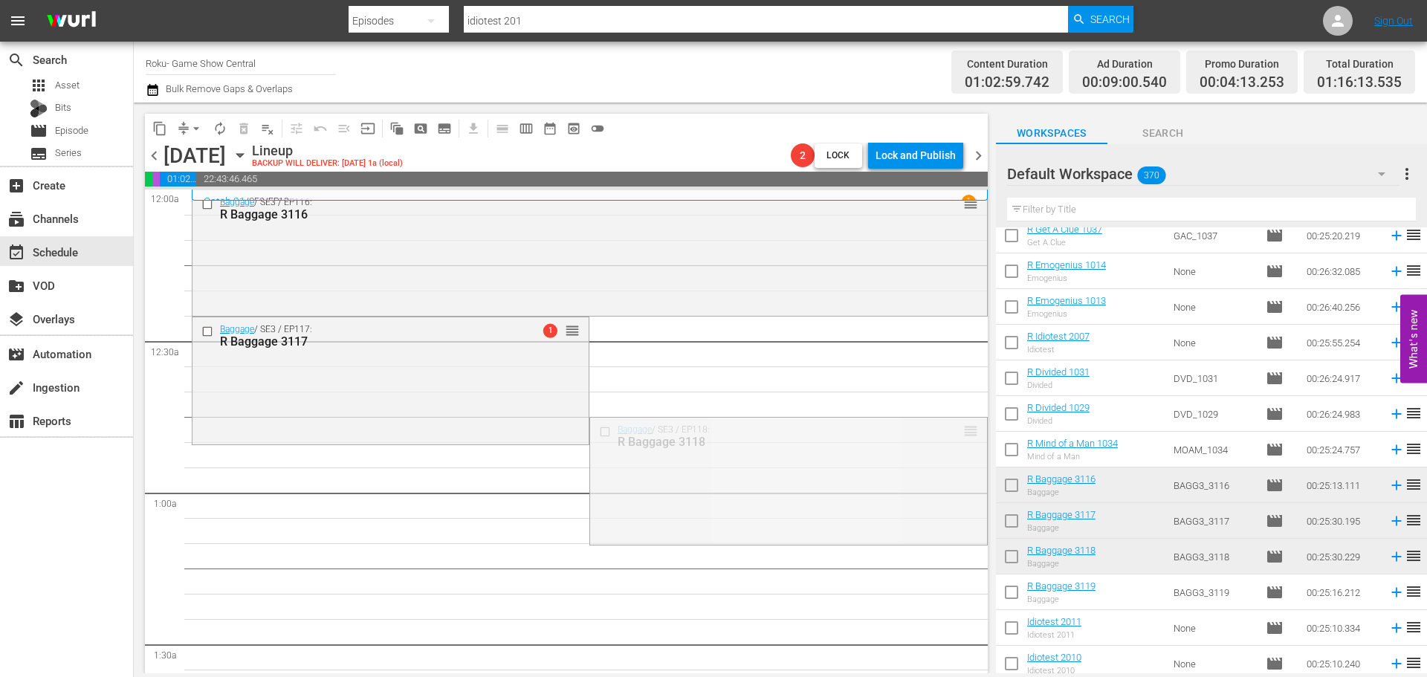
drag, startPoint x: 960, startPoint y: 438, endPoint x: 867, endPoint y: 460, distance: 95.3
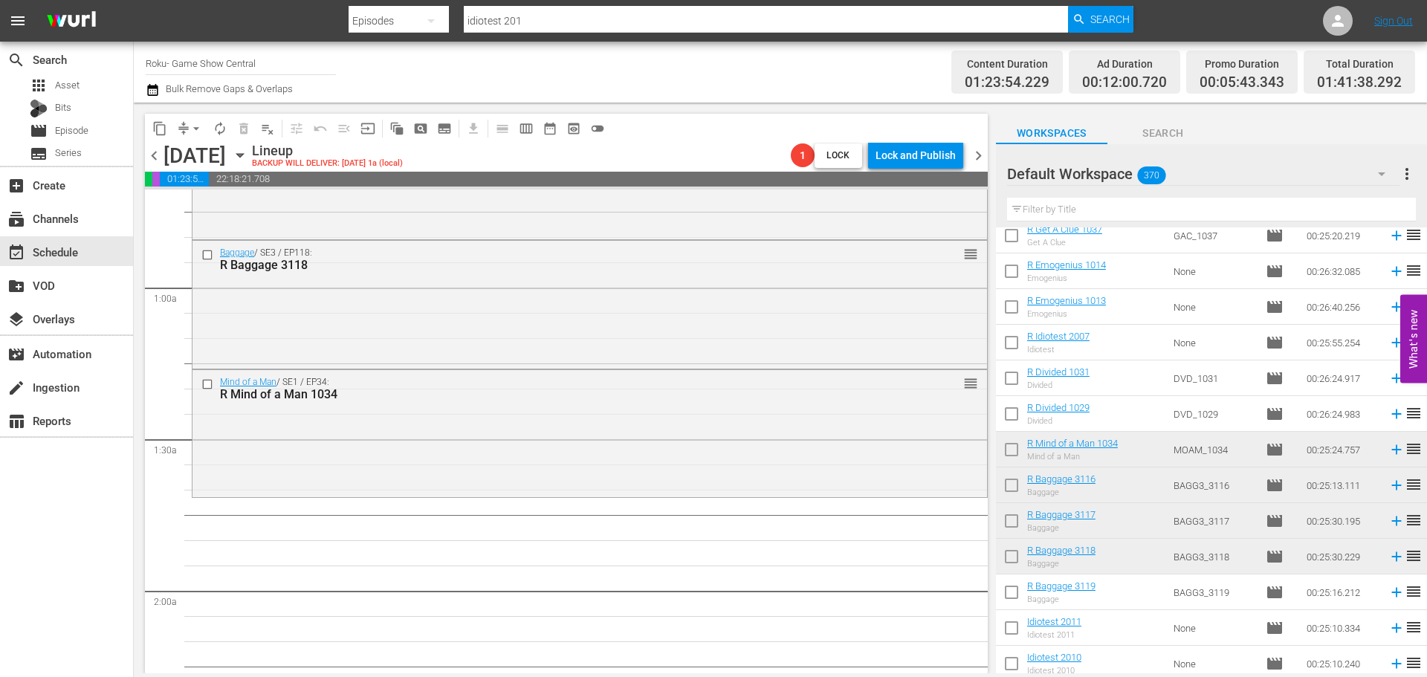
scroll to position [297, 0]
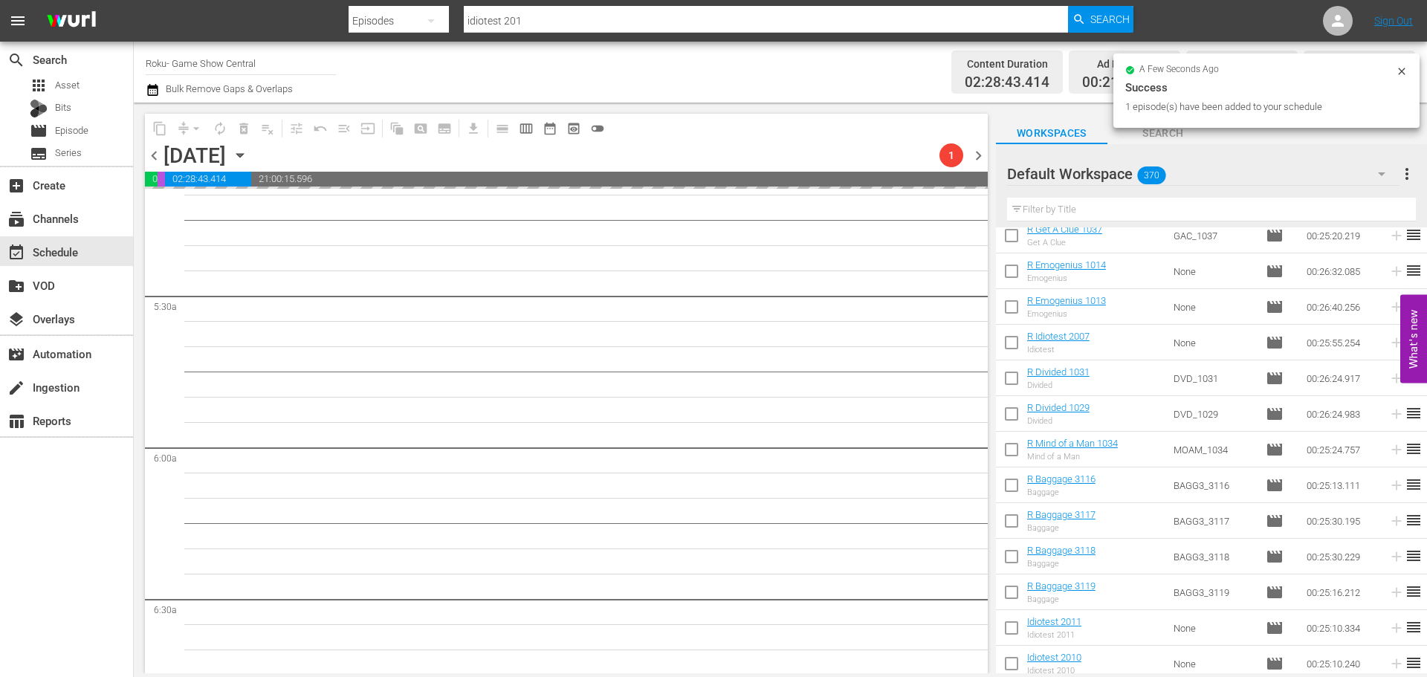
scroll to position [1858, 0]
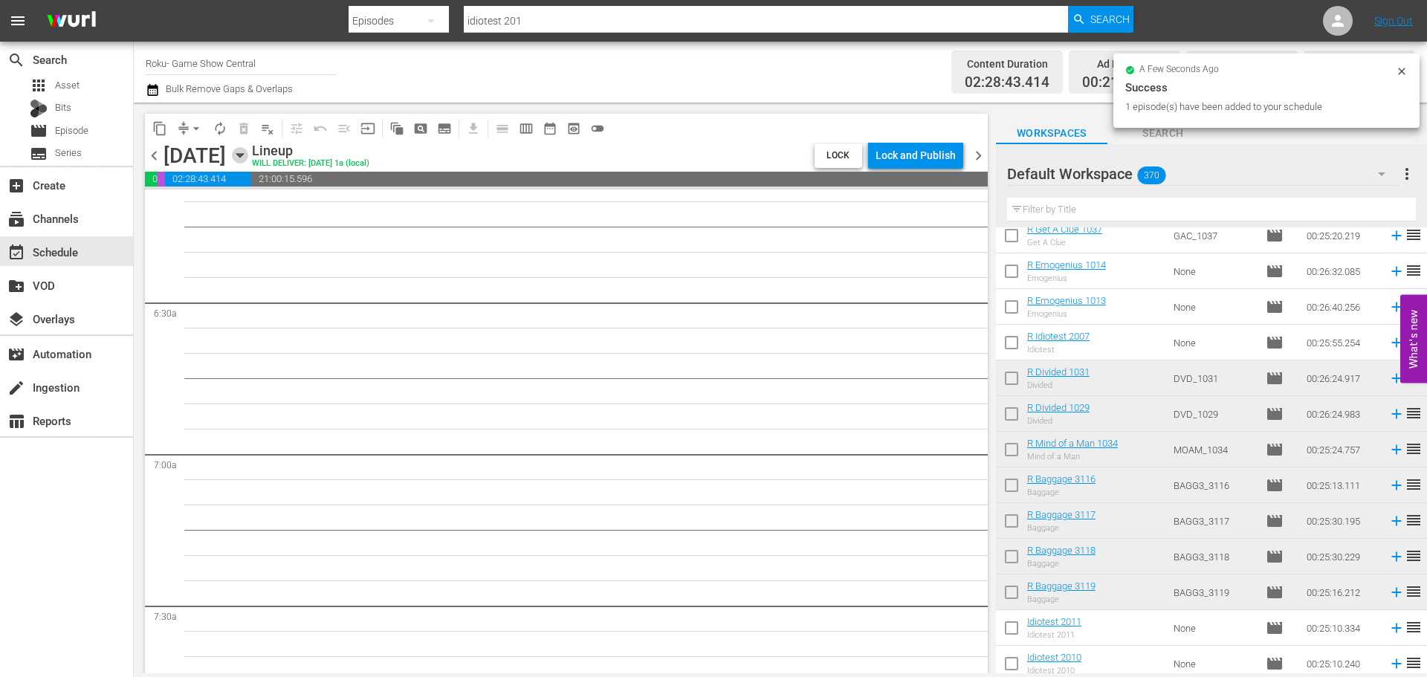
click at [248, 158] on icon "button" at bounding box center [240, 155] width 16 height 16
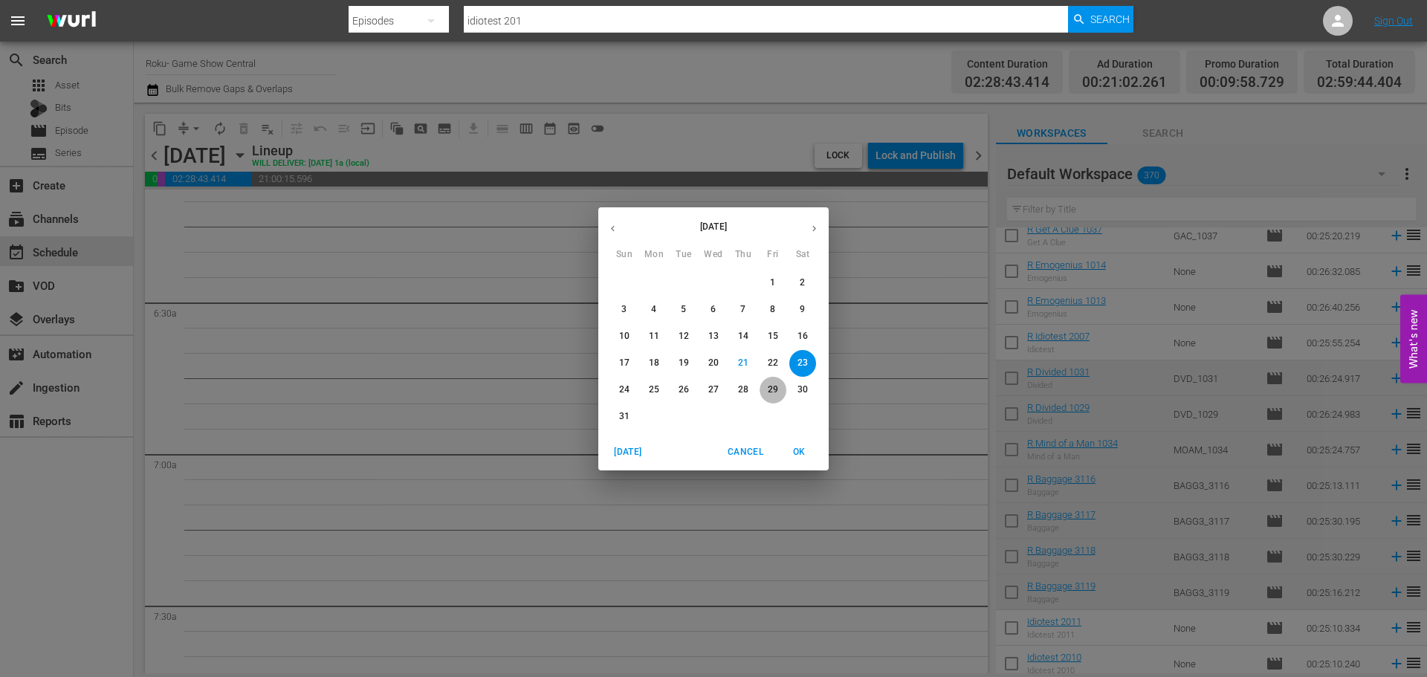
click at [768, 396] on p "29" at bounding box center [773, 389] width 10 height 13
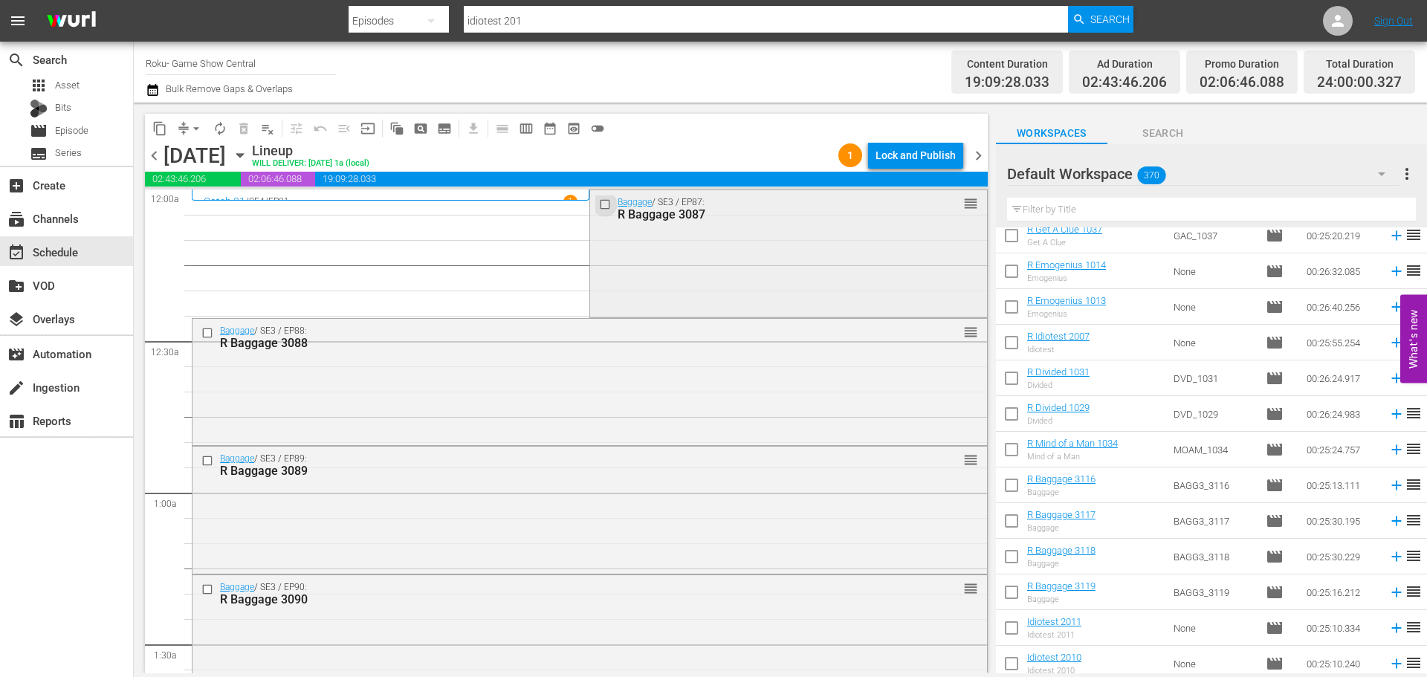
click at [606, 202] on input "checkbox" at bounding box center [607, 204] width 16 height 13
click at [207, 342] on div "Baggage / SE3 / EP88: R Baggage 3088" at bounding box center [551, 337] width 707 height 26
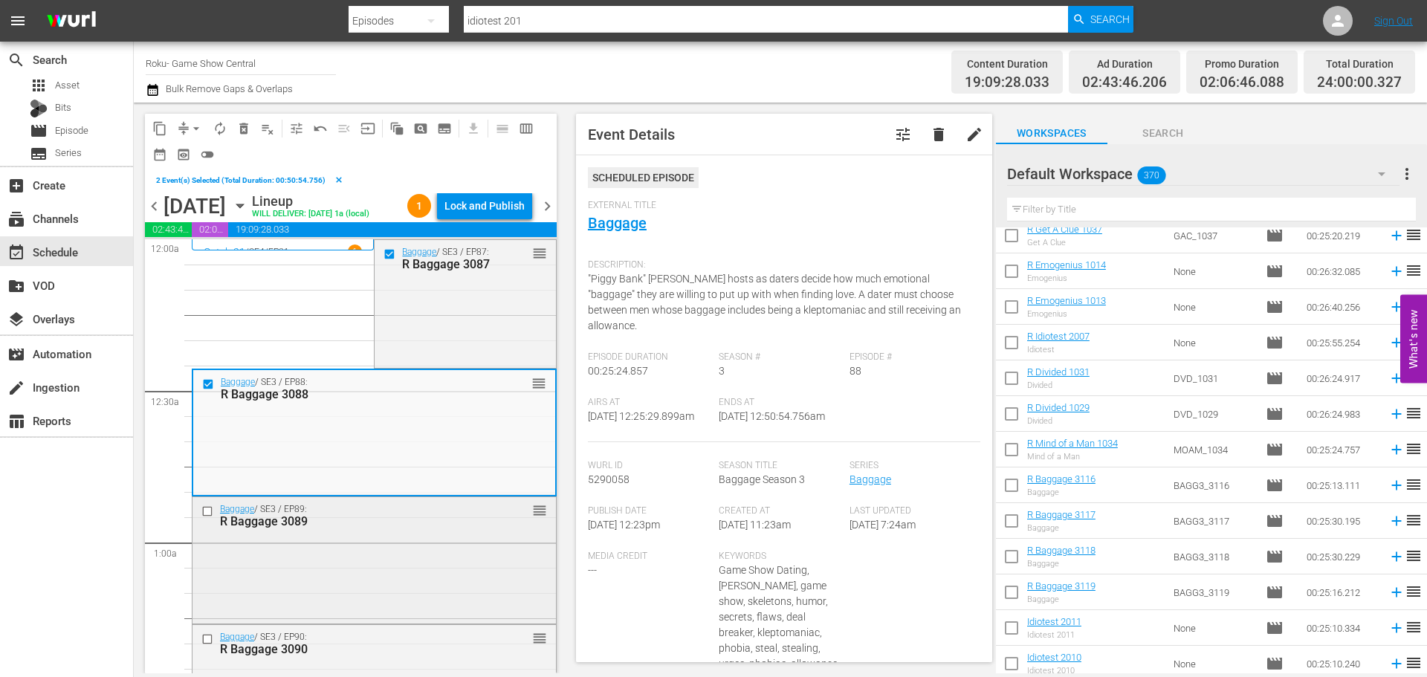
click at [207, 503] on div at bounding box center [209, 511] width 22 height 18
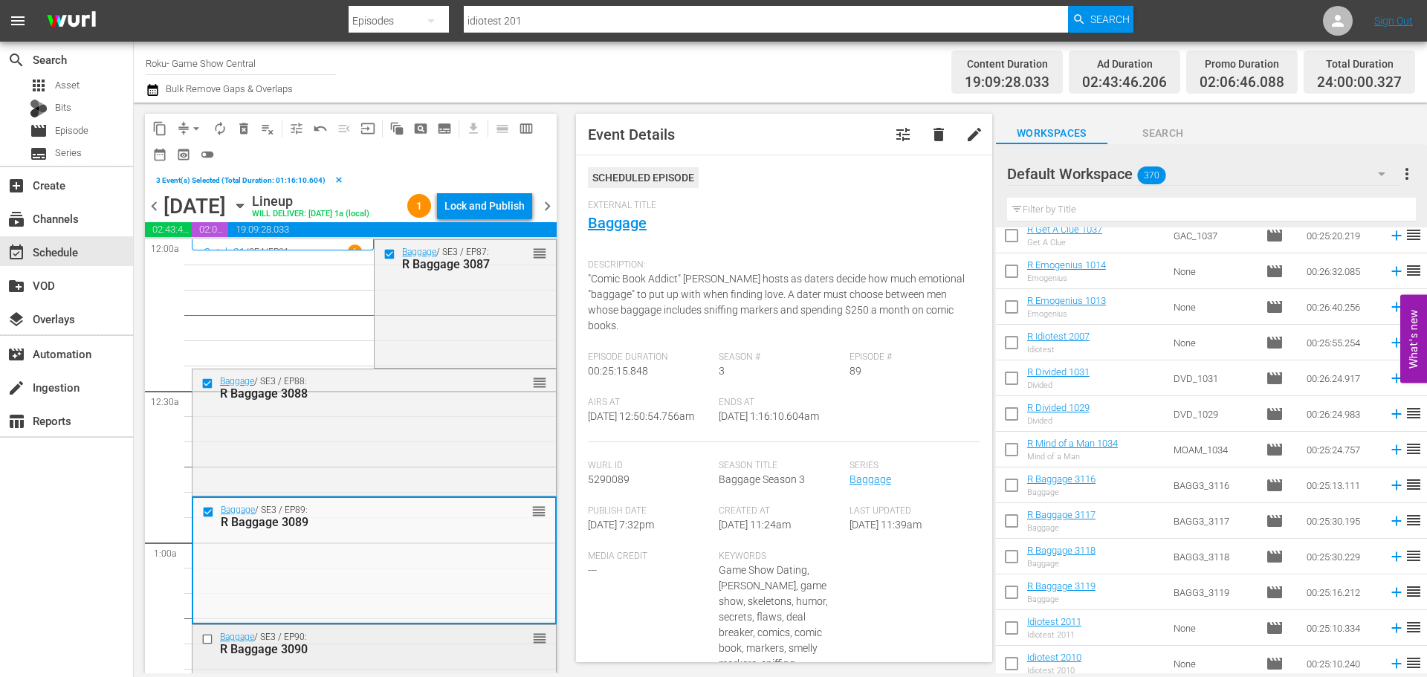
click at [204, 644] on input "checkbox" at bounding box center [209, 639] width 16 height 13
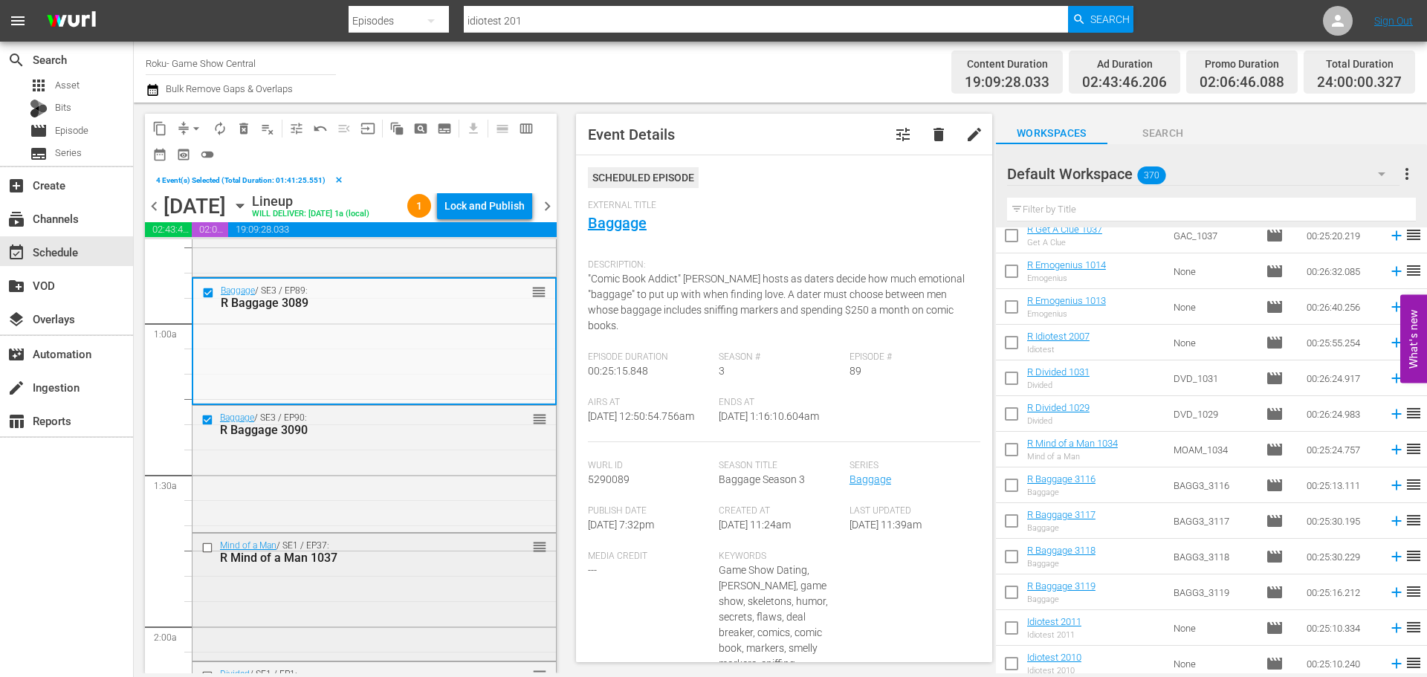
scroll to position [223, 0]
click at [210, 539] on input "checkbox" at bounding box center [209, 543] width 16 height 13
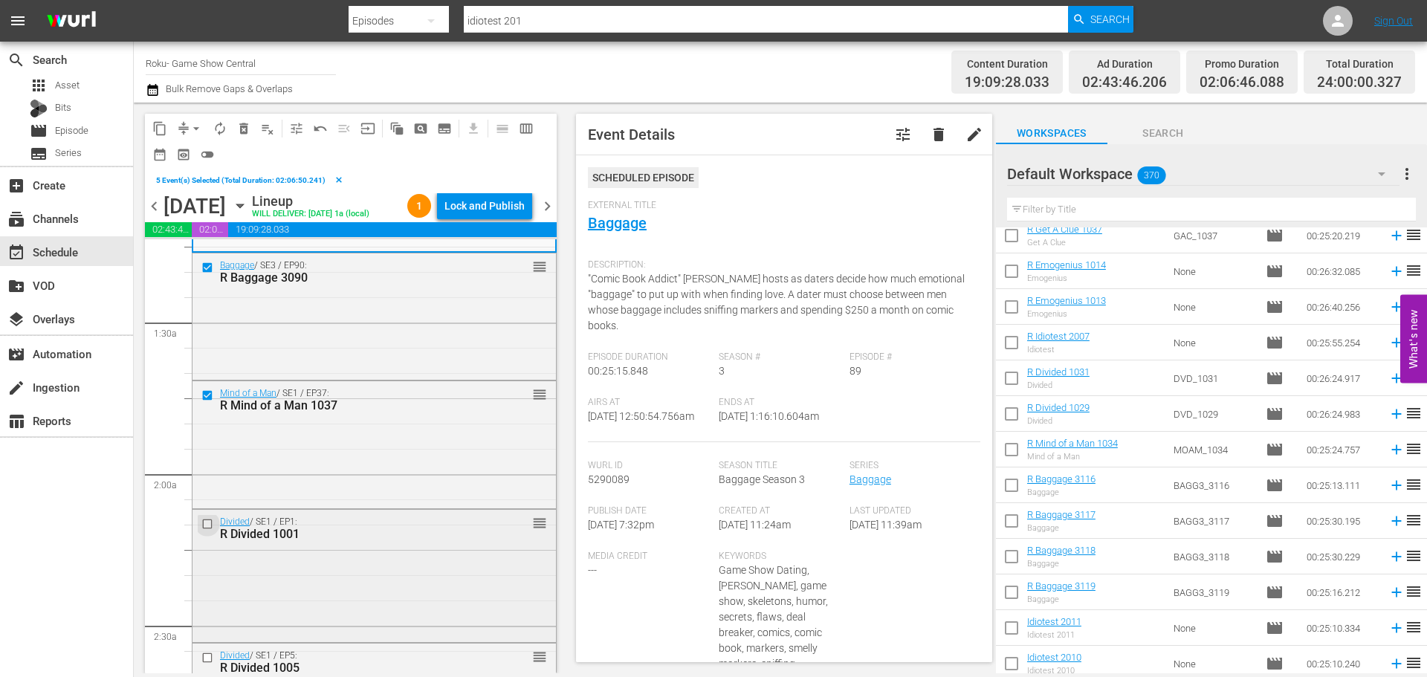
click at [207, 524] on input "checkbox" at bounding box center [209, 523] width 16 height 13
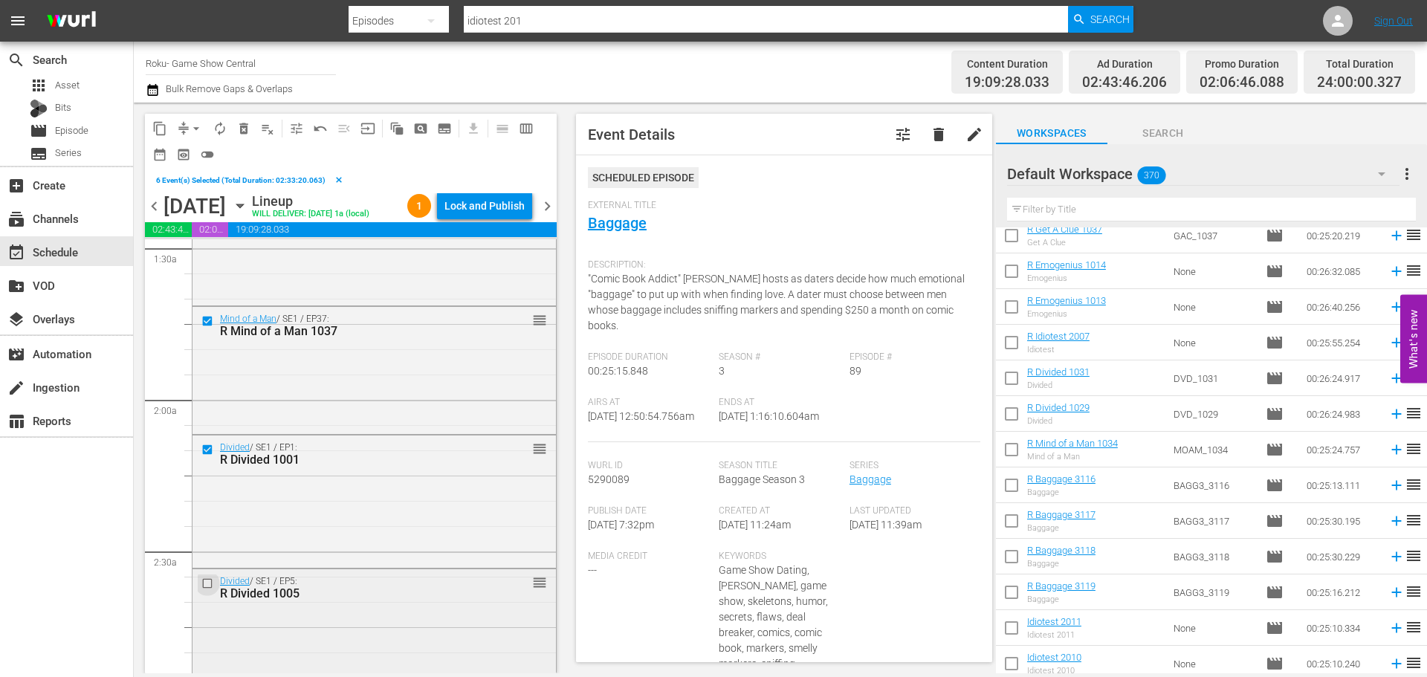
click at [204, 588] on input "checkbox" at bounding box center [209, 583] width 16 height 13
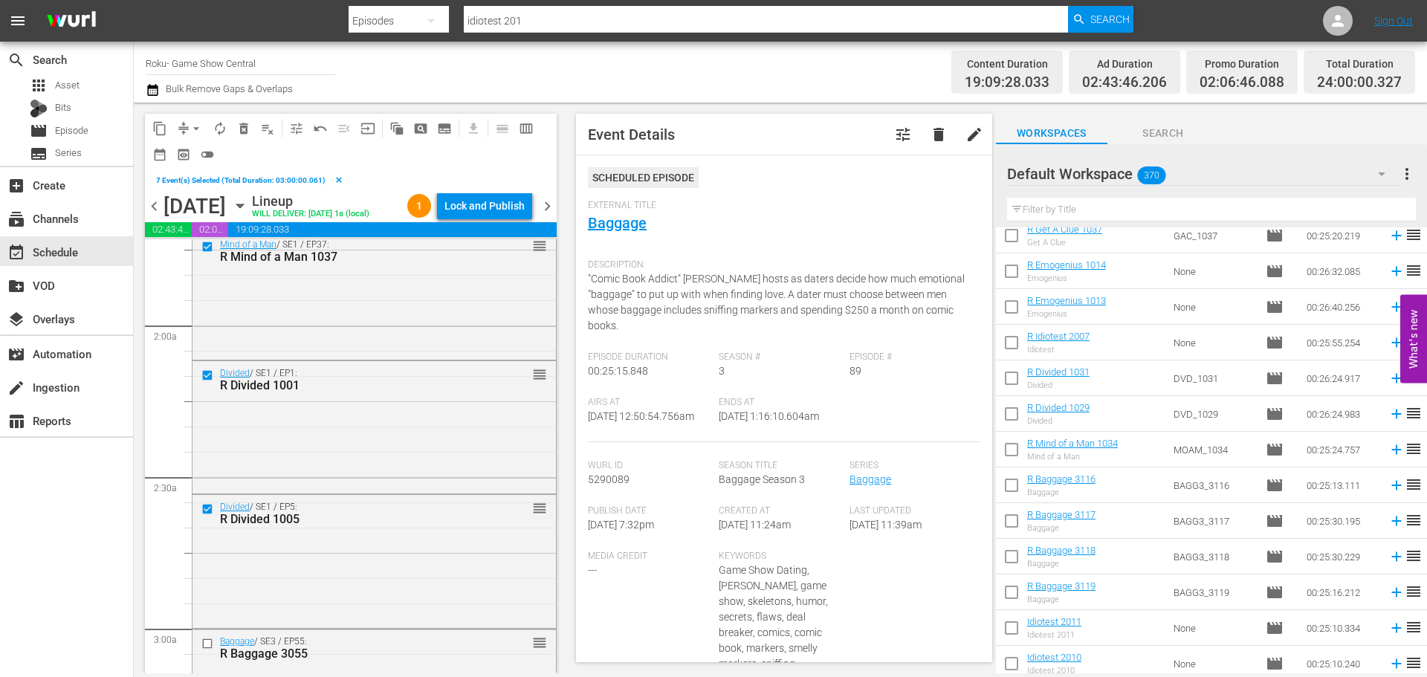
click at [160, 125] on span "content_copy" at bounding box center [159, 128] width 15 height 15
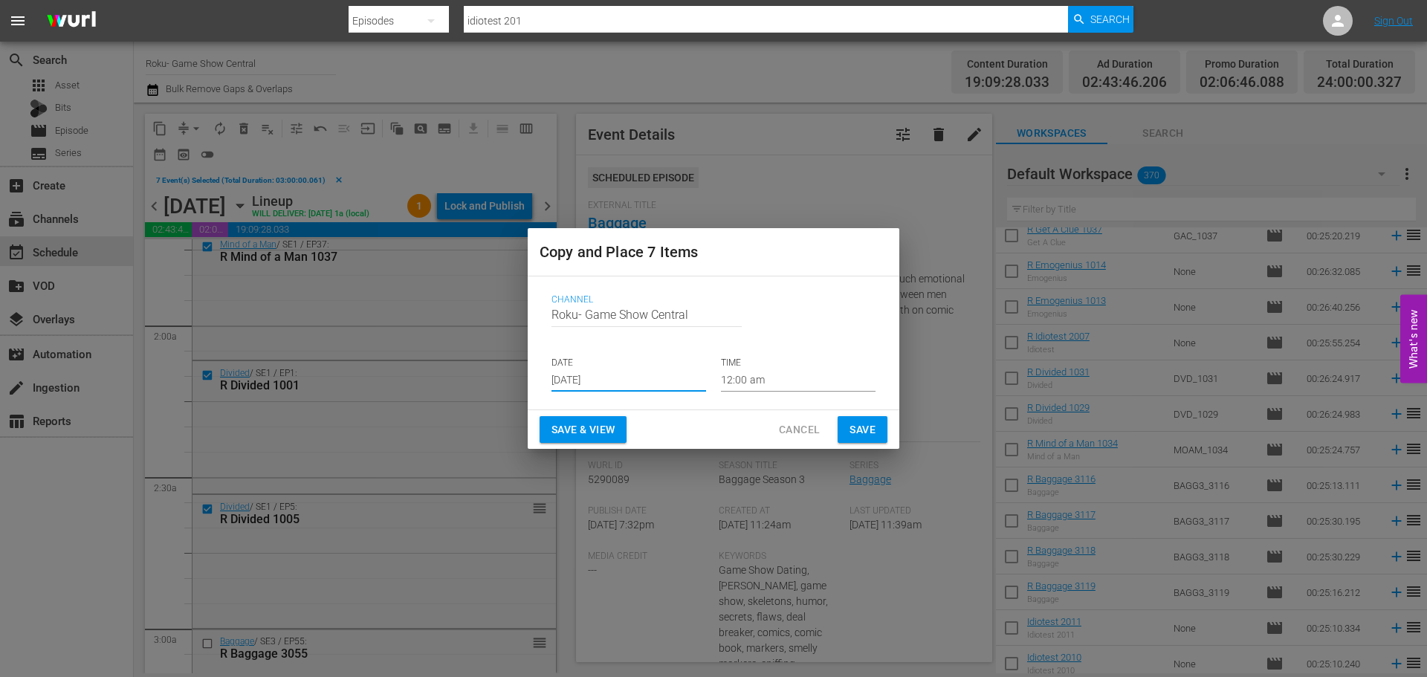
click at [600, 386] on input "Aug 23rd 2025" at bounding box center [628, 380] width 155 height 22
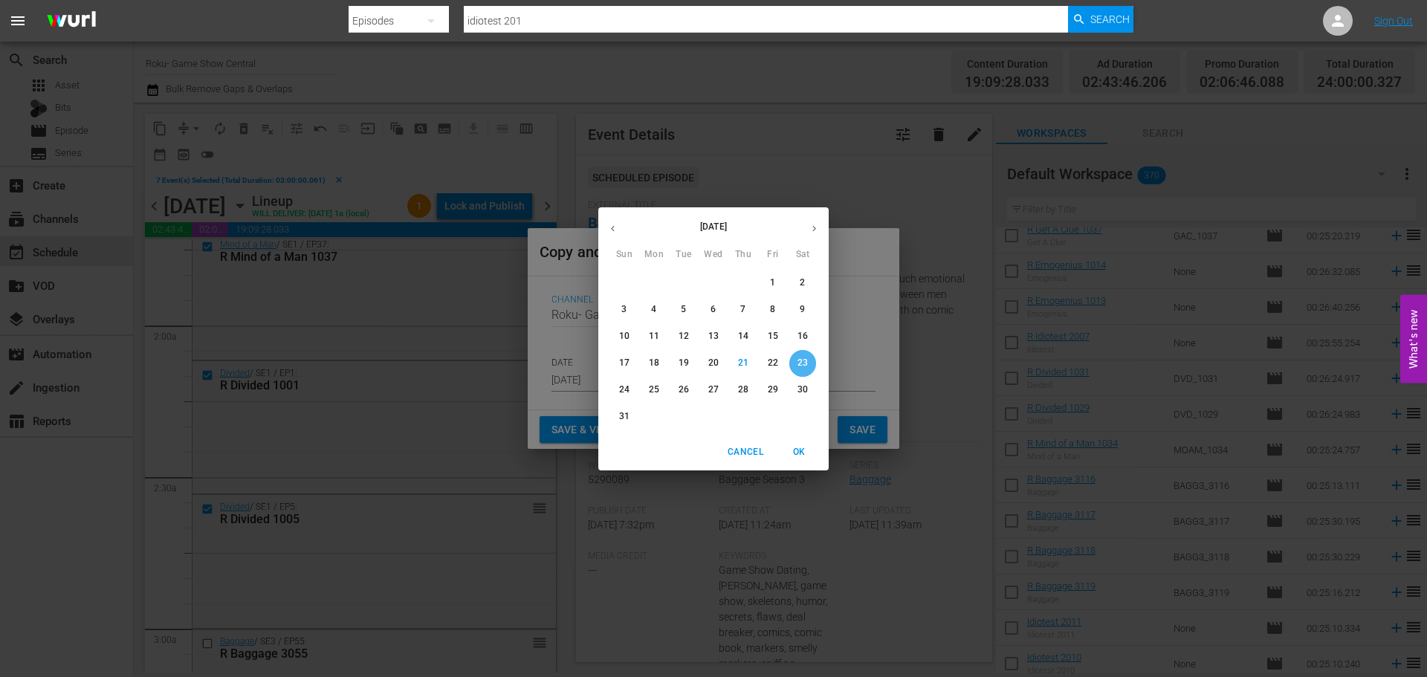
click at [807, 363] on p "23" at bounding box center [802, 363] width 10 height 13
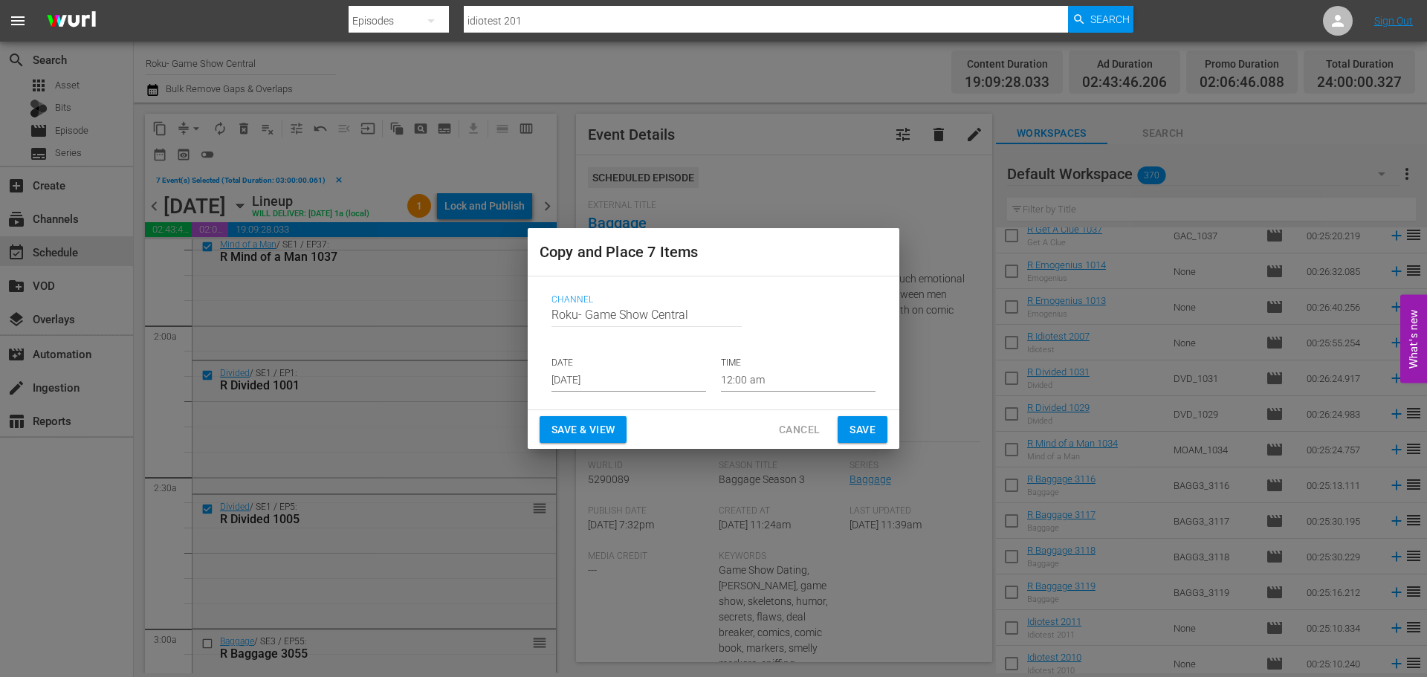
click at [786, 395] on div "Channel Channel Title Roku- Game Show Central DATE Aug 23rd 2025 TIME 12:00 am" at bounding box center [713, 342] width 348 height 121
drag, startPoint x: 785, startPoint y: 394, endPoint x: 794, endPoint y: 369, distance: 26.8
click at [785, 392] on div "Channel Channel Title Roku- Game Show Central DATE Aug 23rd 2025 TIME 12:00 am" at bounding box center [713, 342] width 348 height 121
click at [795, 370] on input "12:00 am" at bounding box center [798, 380] width 155 height 22
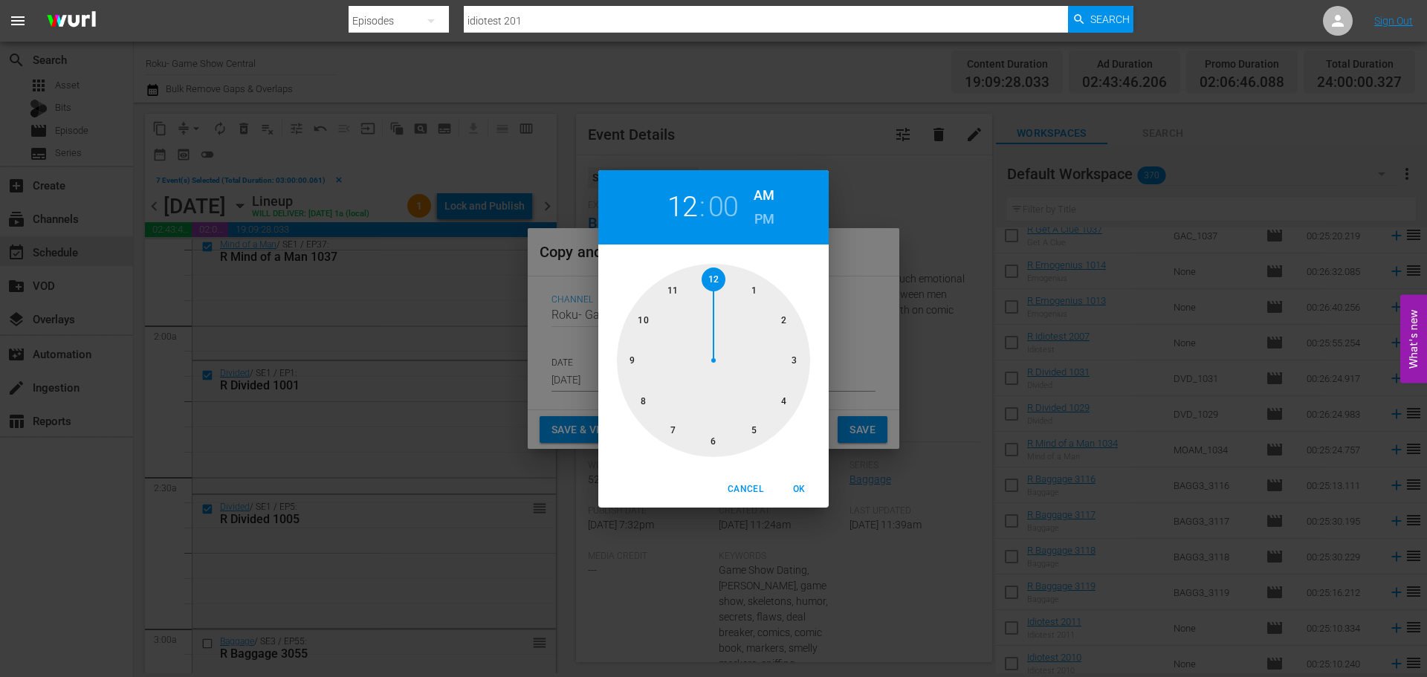
click at [794, 372] on div at bounding box center [713, 360] width 193 height 193
click at [796, 495] on span "OK" at bounding box center [799, 489] width 36 height 16
type input "03:00 am"
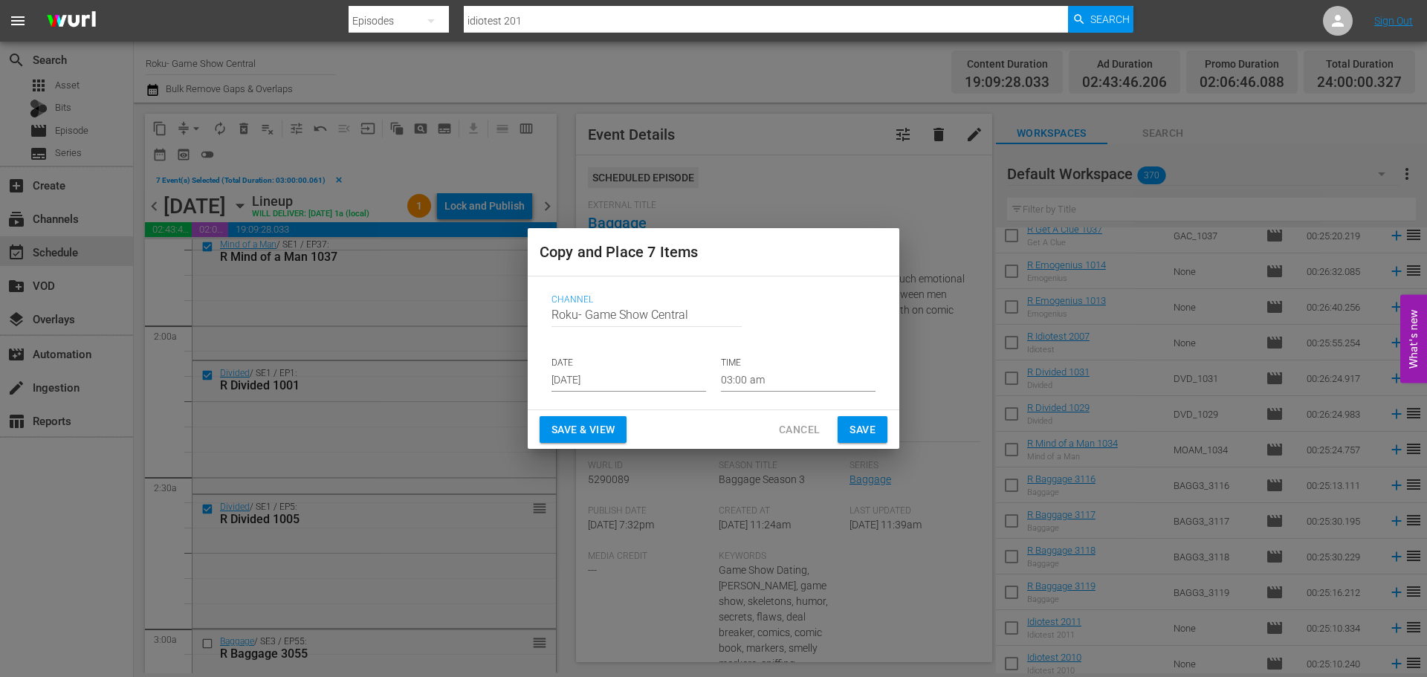
click at [873, 423] on span "Save" at bounding box center [862, 430] width 26 height 19
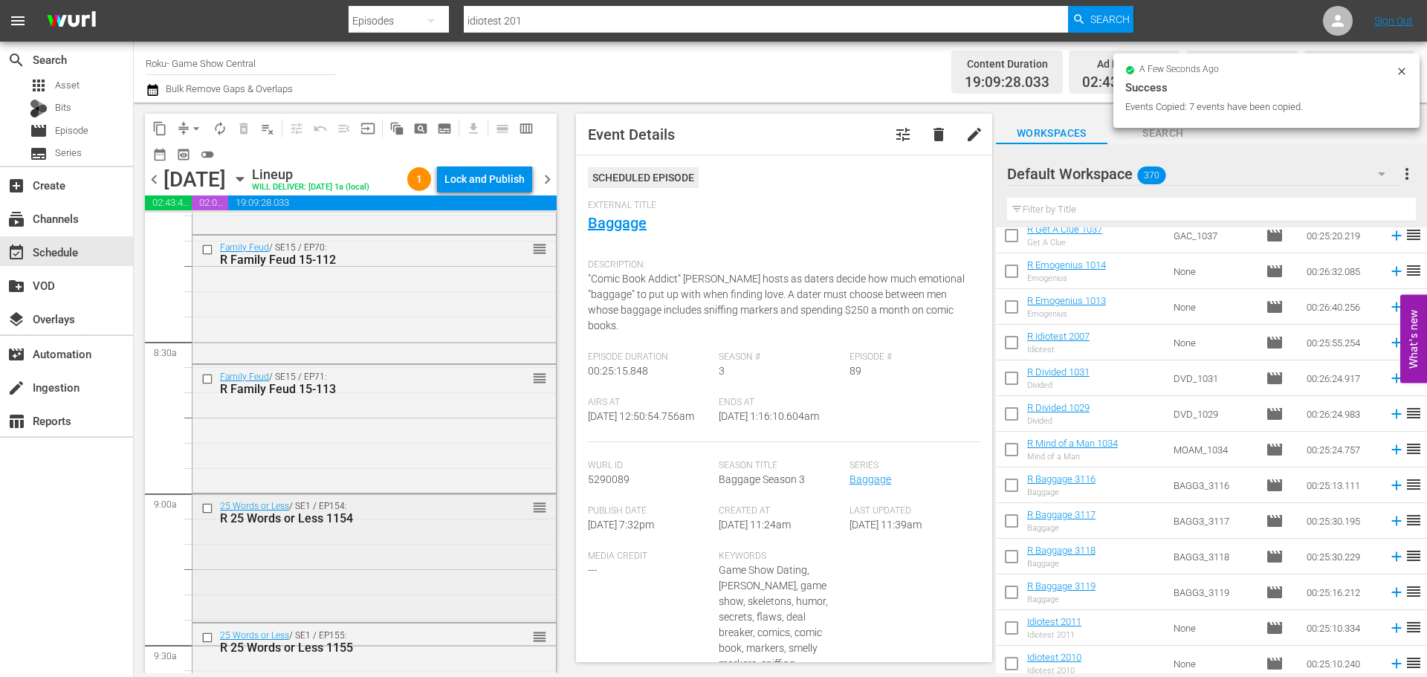
scroll to position [2452, 0]
click at [210, 507] on input "checkbox" at bounding box center [209, 504] width 16 height 13
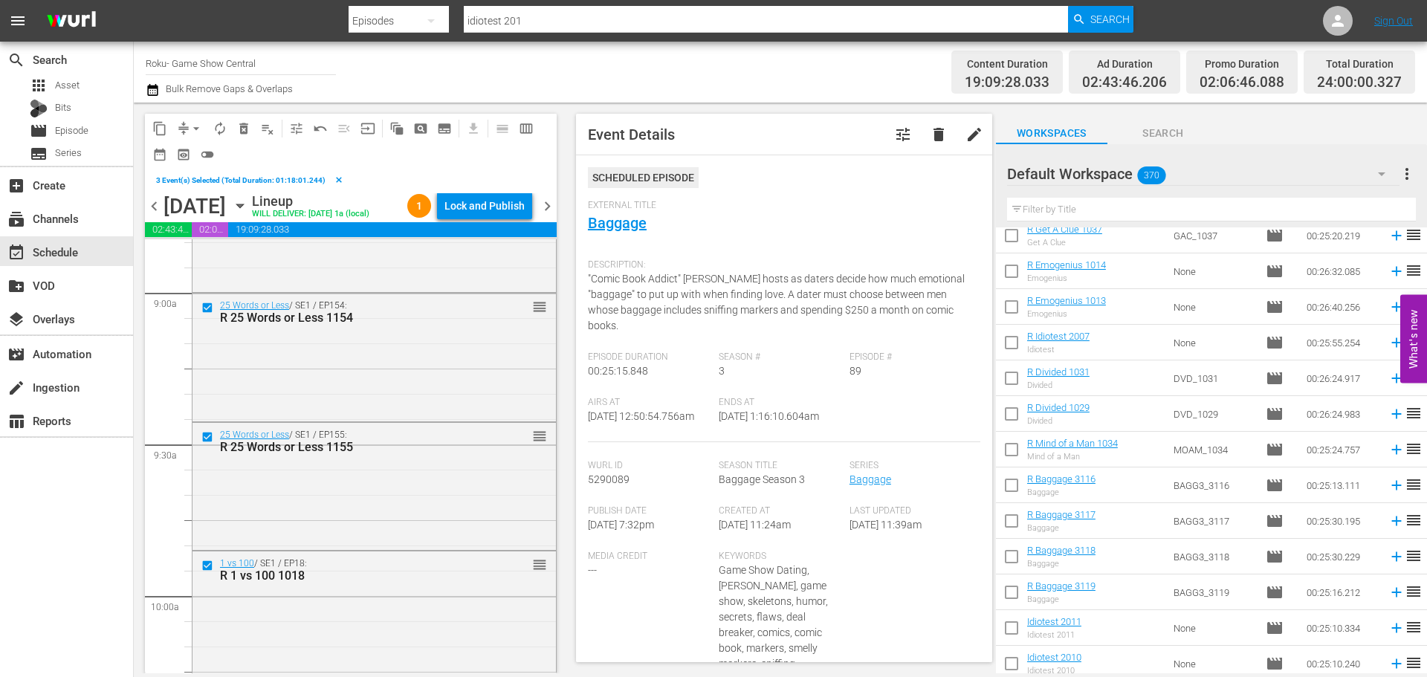
scroll to position [2823, 0]
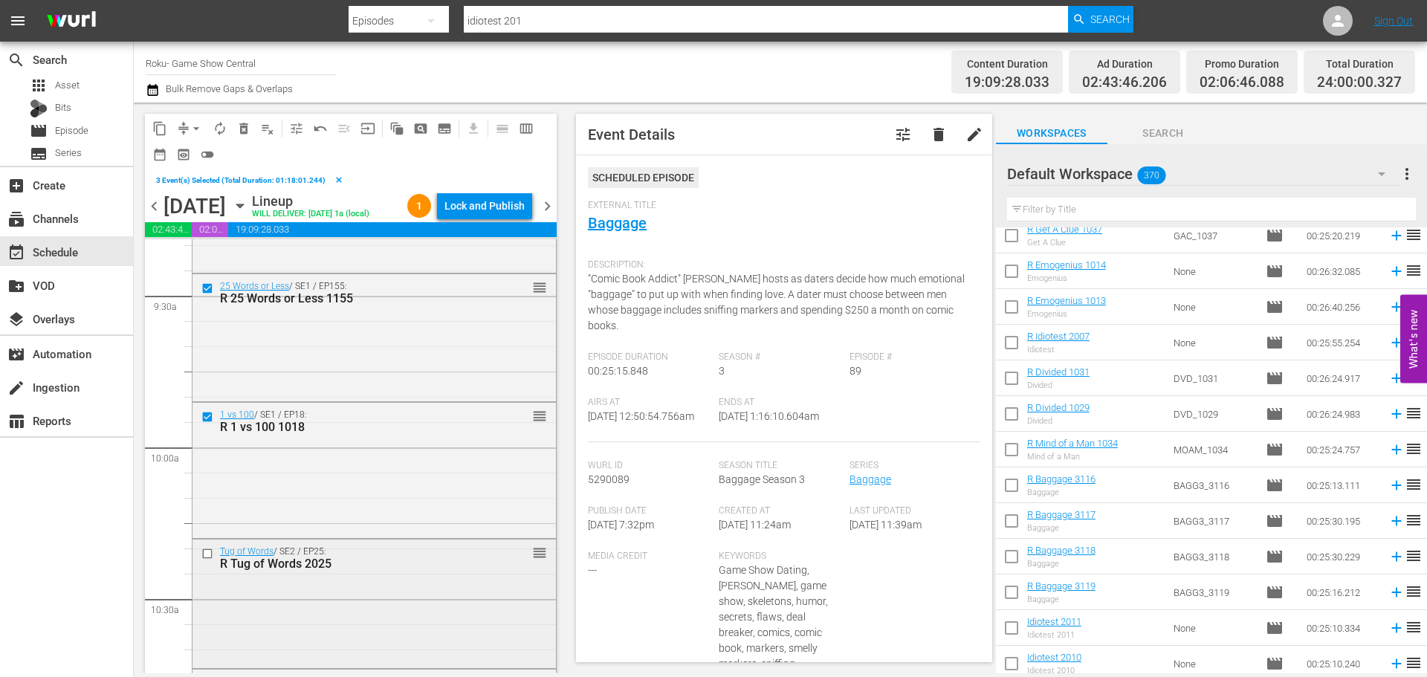
click at [213, 546] on div at bounding box center [209, 554] width 22 height 18
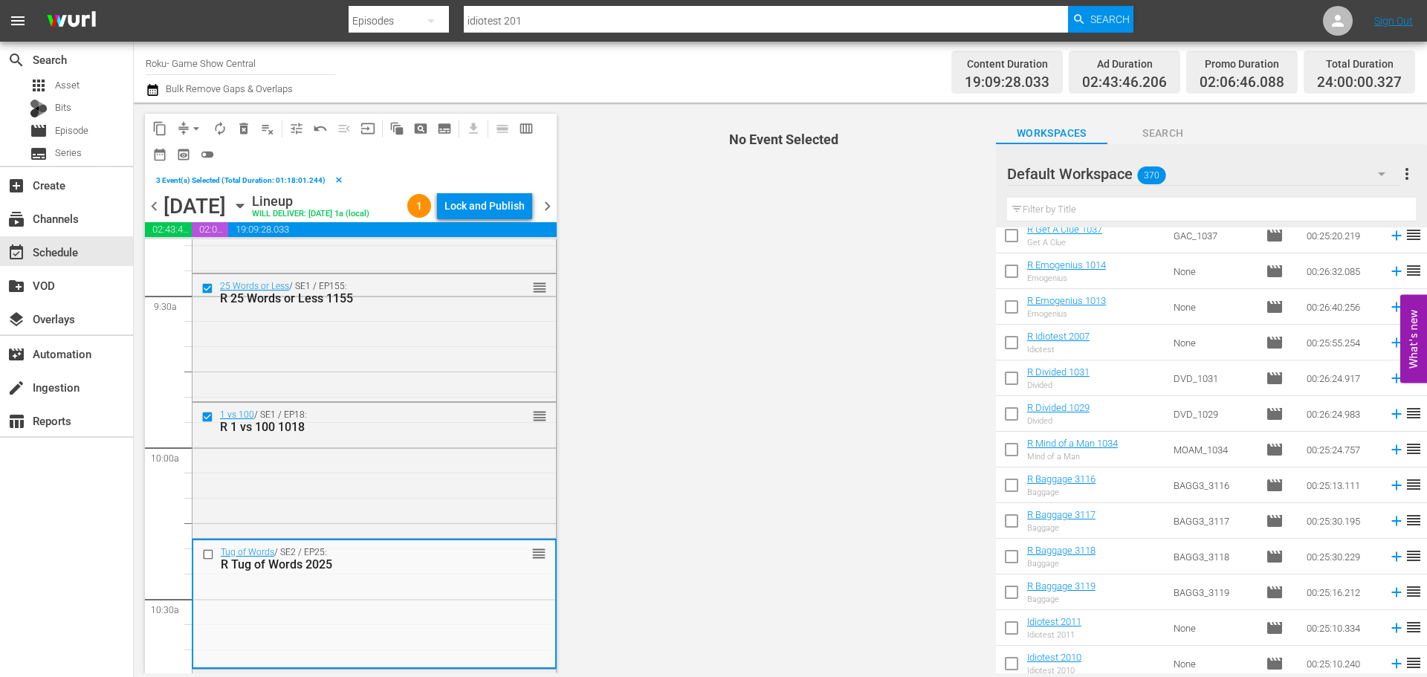
scroll to position [2972, 0]
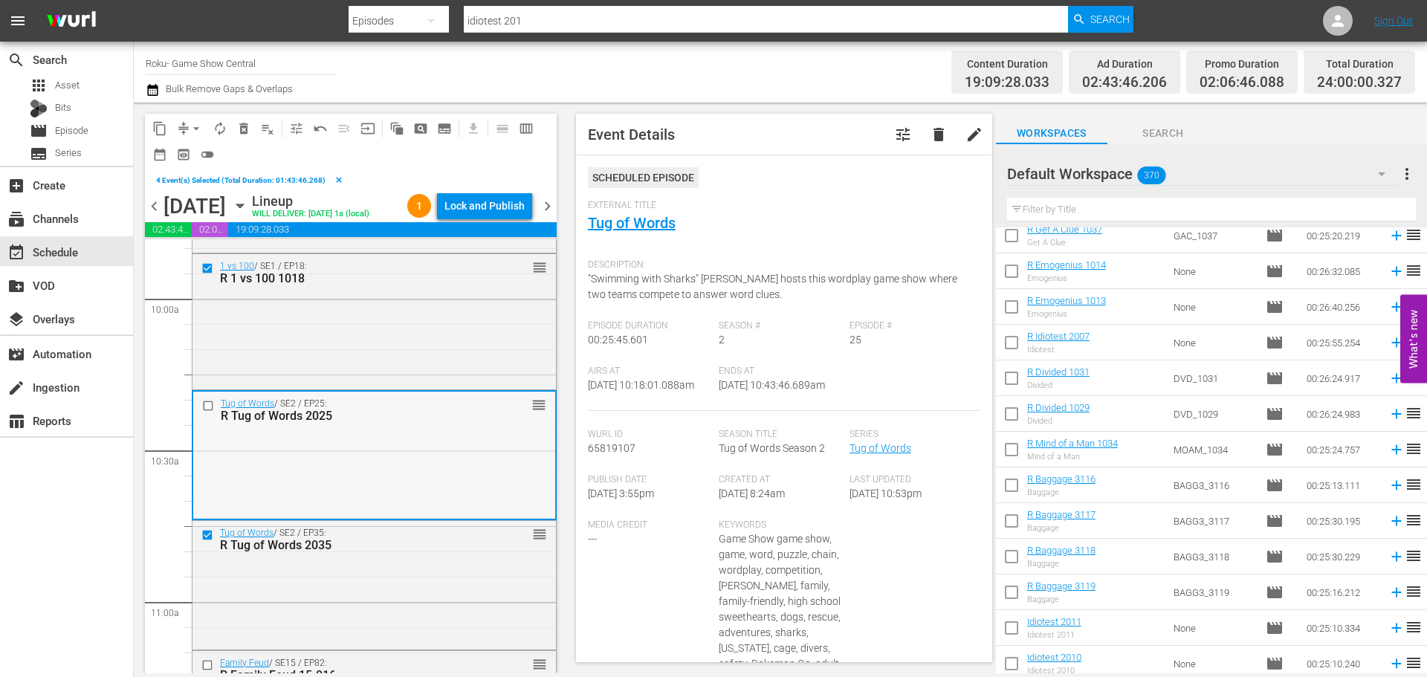
click at [209, 407] on input "checkbox" at bounding box center [210, 406] width 16 height 13
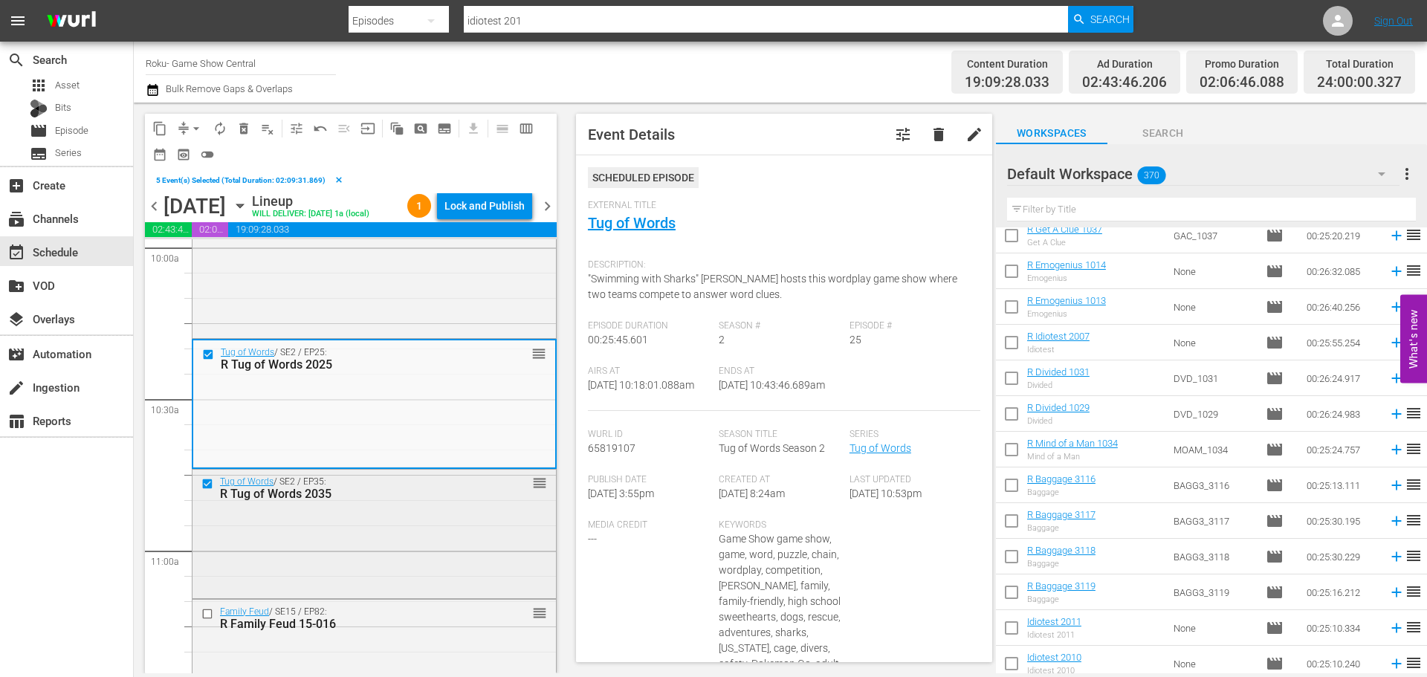
scroll to position [3046, 0]
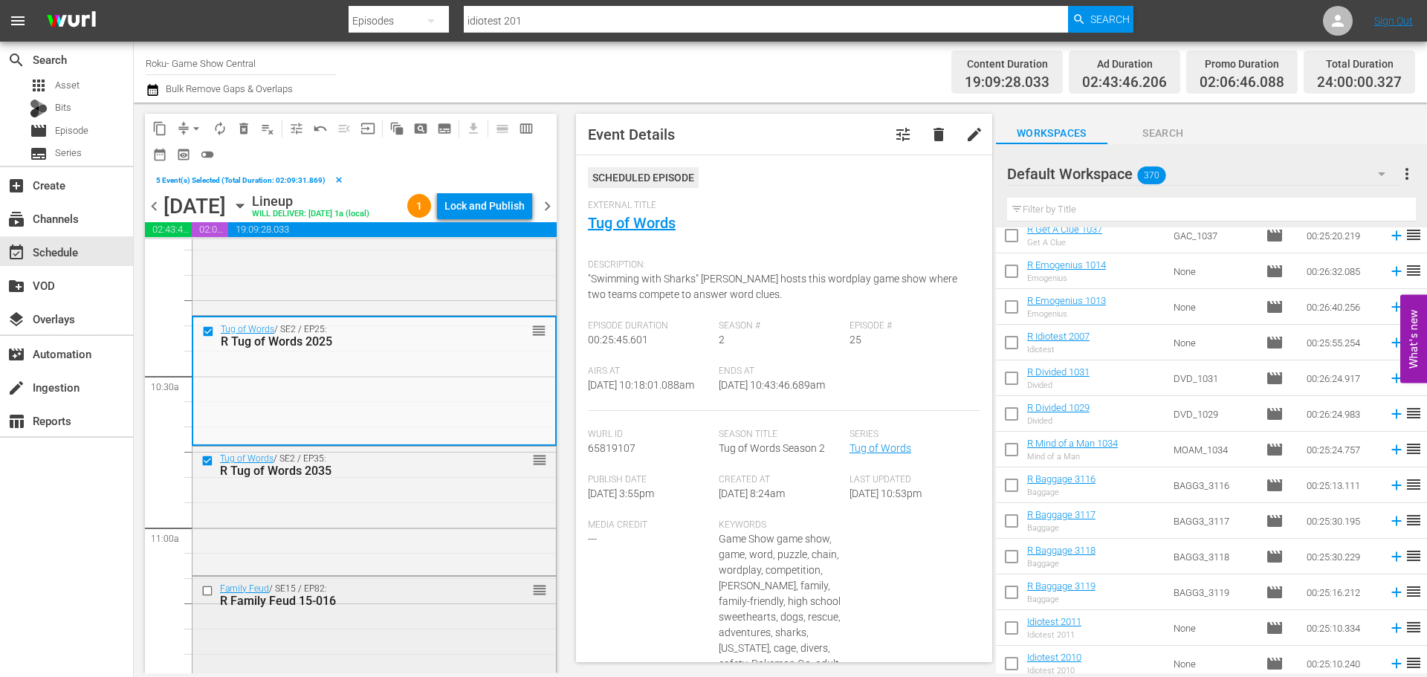
click at [206, 592] on input "checkbox" at bounding box center [209, 590] width 16 height 13
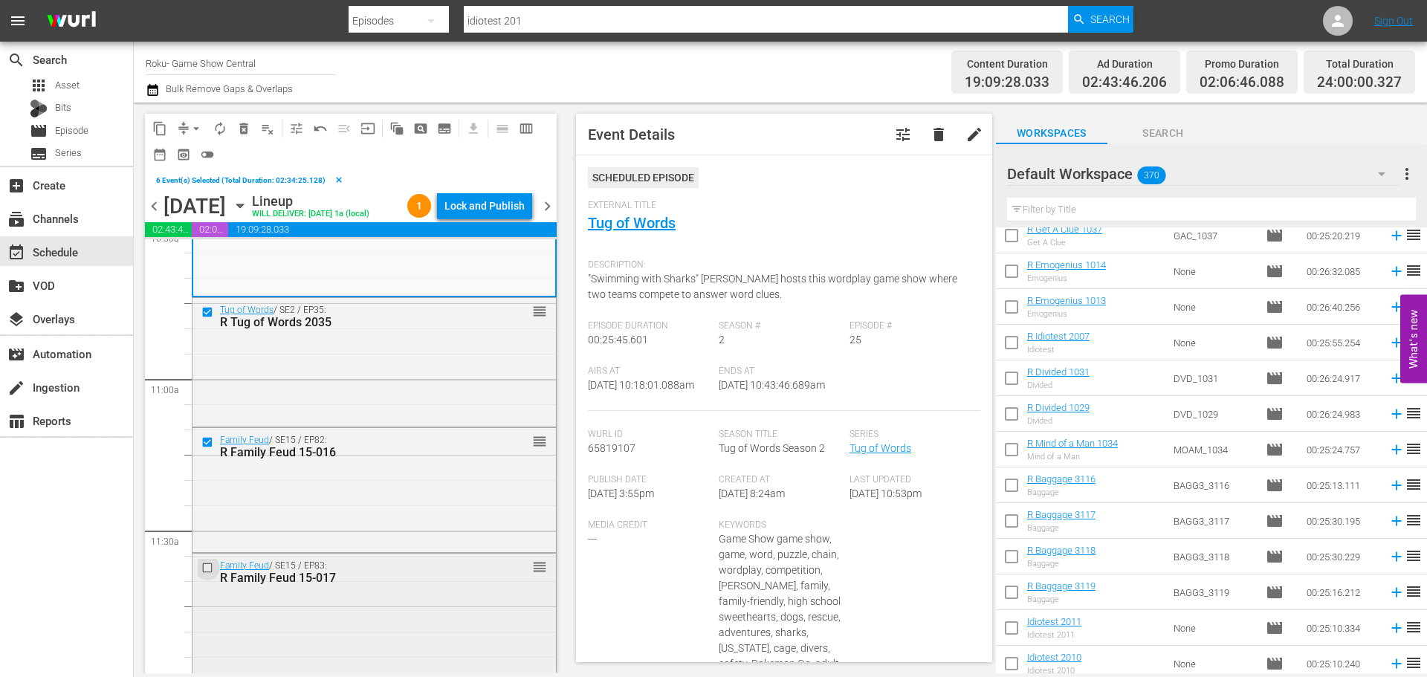
click at [206, 569] on input "checkbox" at bounding box center [209, 568] width 16 height 13
click at [156, 125] on span "content_copy" at bounding box center [159, 128] width 15 height 15
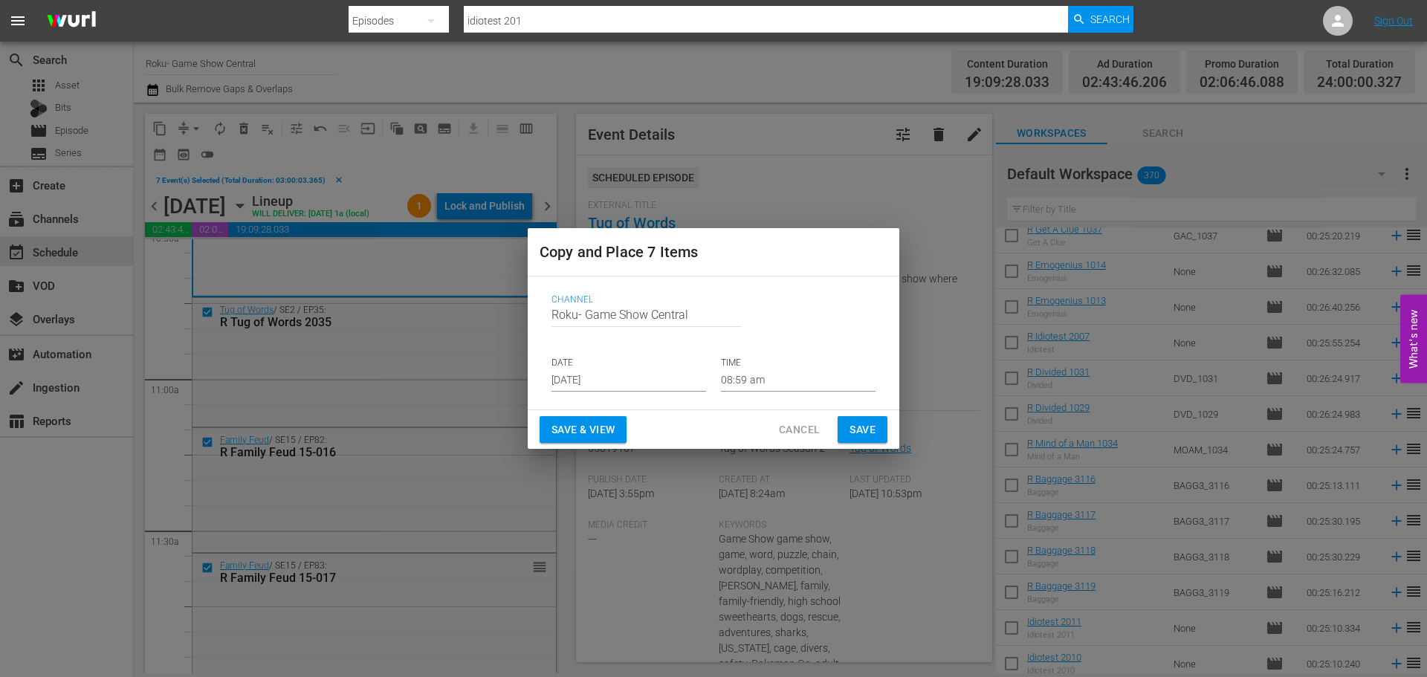
click at [640, 374] on input "Aug 23rd 2025" at bounding box center [628, 380] width 155 height 22
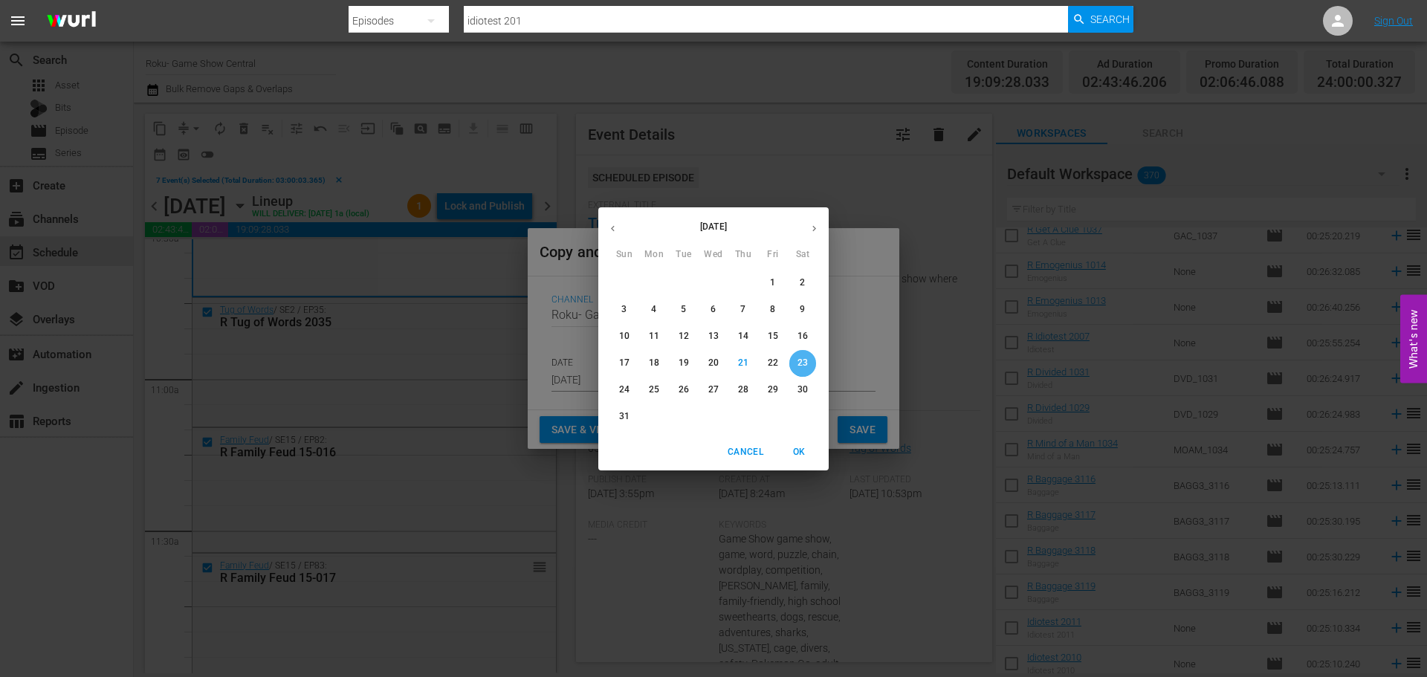
click at [810, 372] on button "23" at bounding box center [802, 363] width 27 height 27
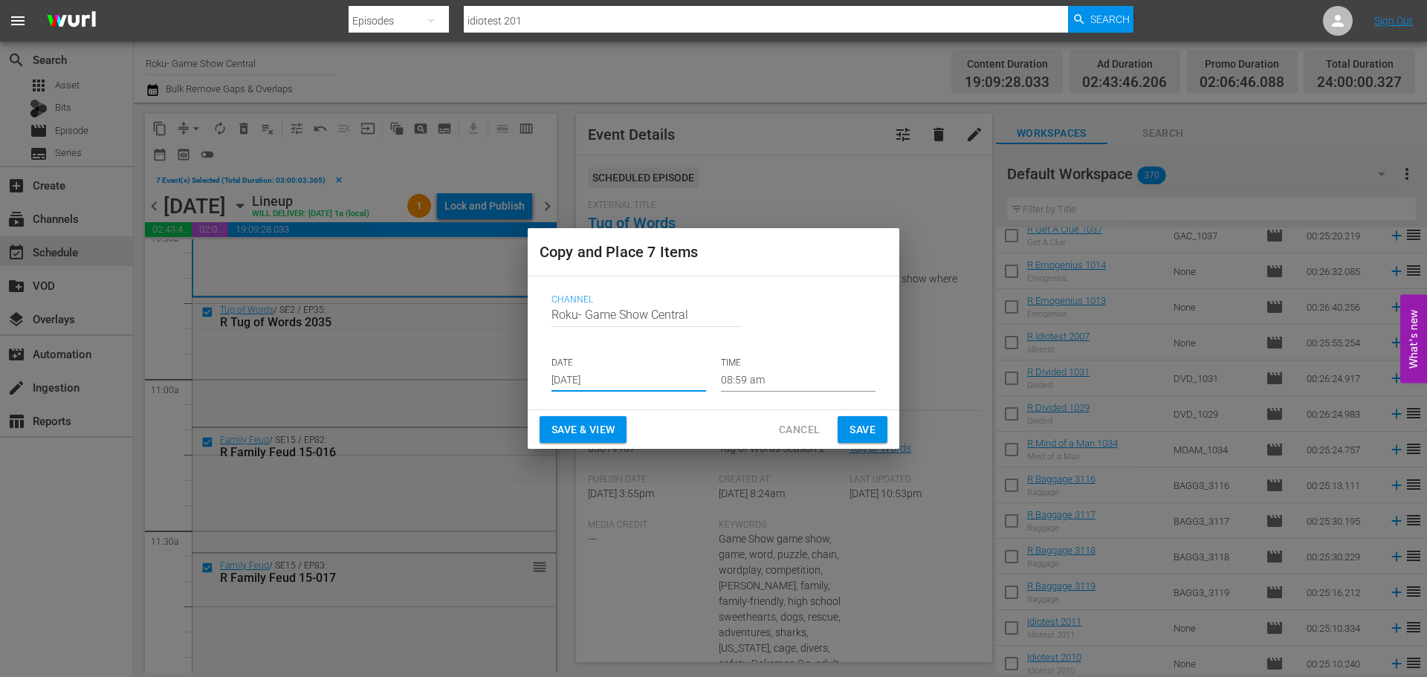
click at [765, 383] on input "08:59 am" at bounding box center [798, 380] width 155 height 22
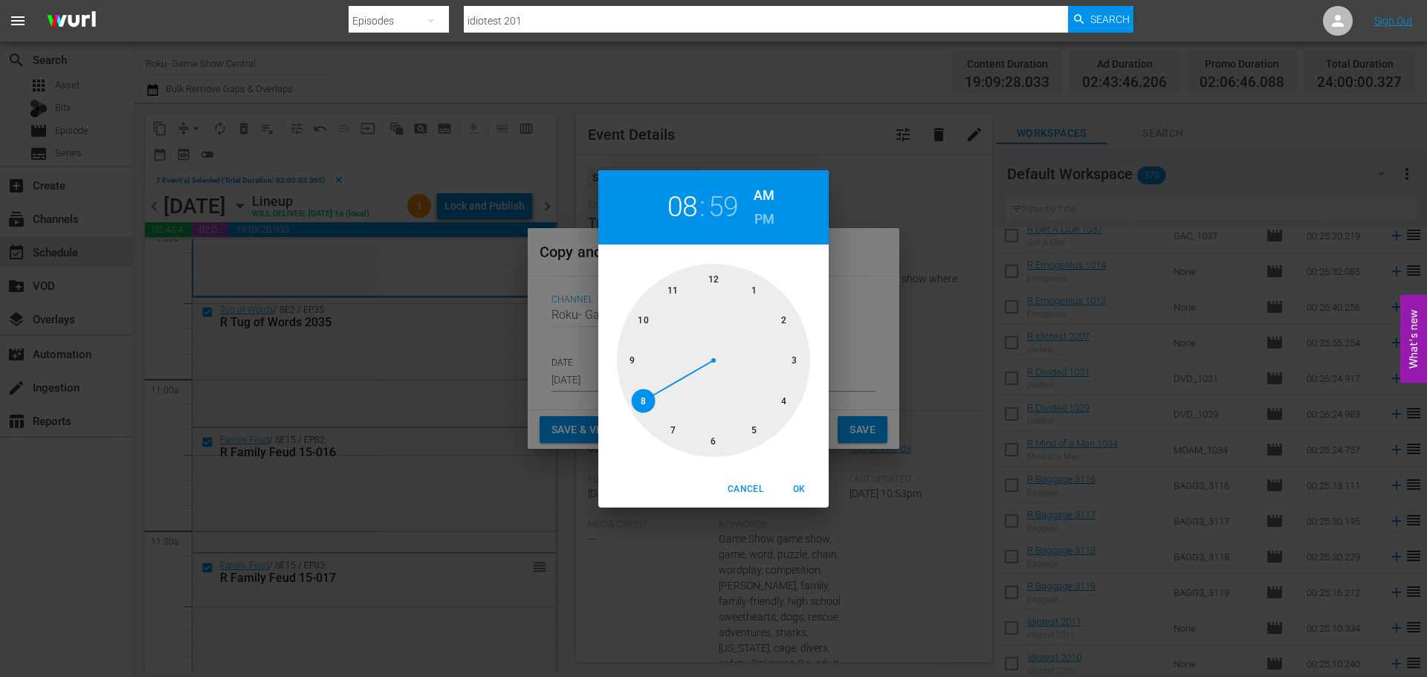
click at [715, 438] on div at bounding box center [713, 360] width 193 height 193
drag, startPoint x: 711, startPoint y: 286, endPoint x: 718, endPoint y: 306, distance: 21.1
click at [711, 293] on div at bounding box center [713, 360] width 193 height 193
click at [788, 484] on span "OK" at bounding box center [799, 489] width 36 height 16
type input "06:00 am"
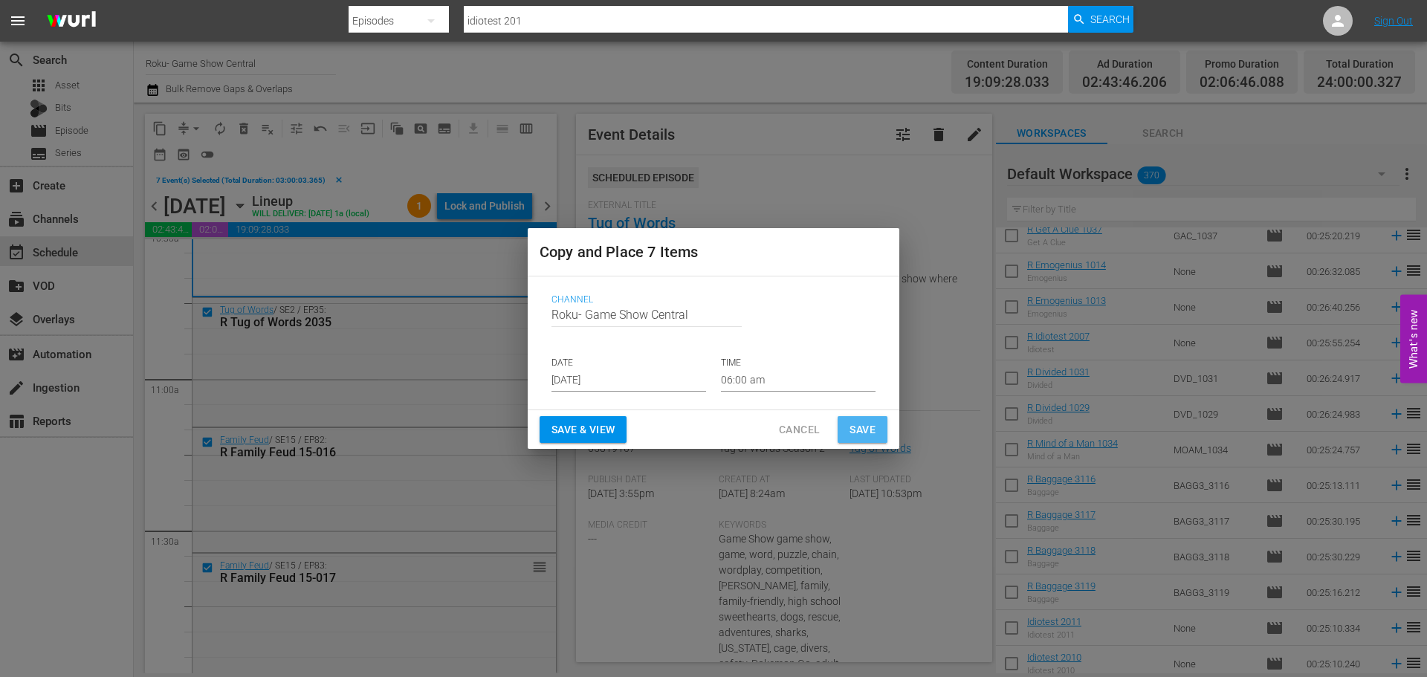
click at [849, 433] on button "Save" at bounding box center [862, 429] width 50 height 27
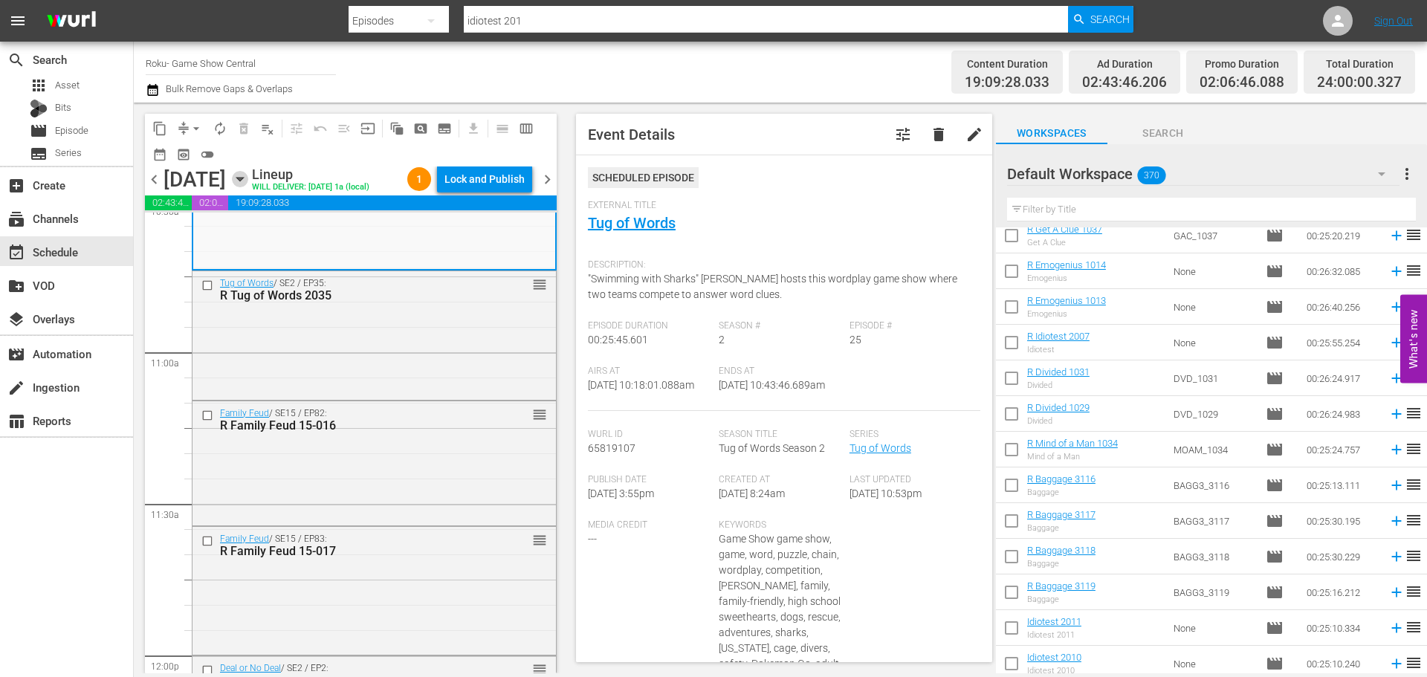
click at [248, 183] on icon "button" at bounding box center [240, 179] width 16 height 16
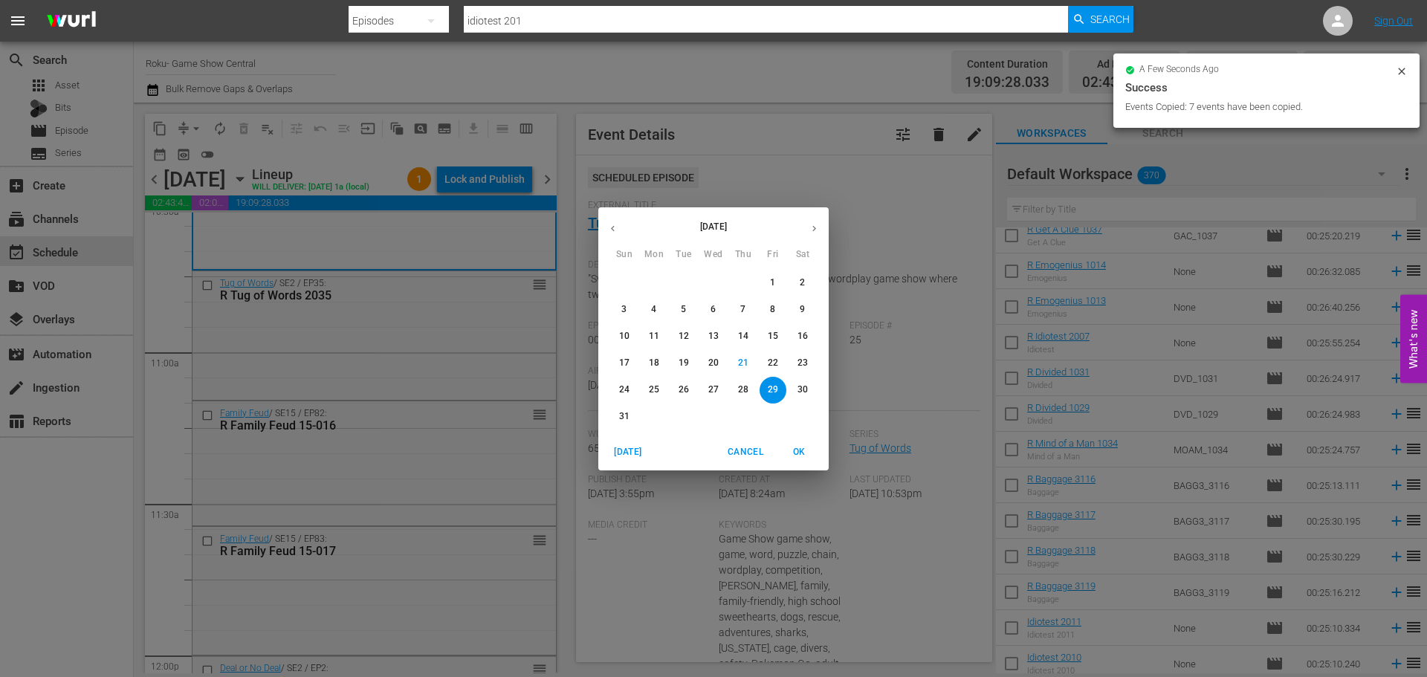
click at [622, 362] on p "17" at bounding box center [624, 363] width 10 height 13
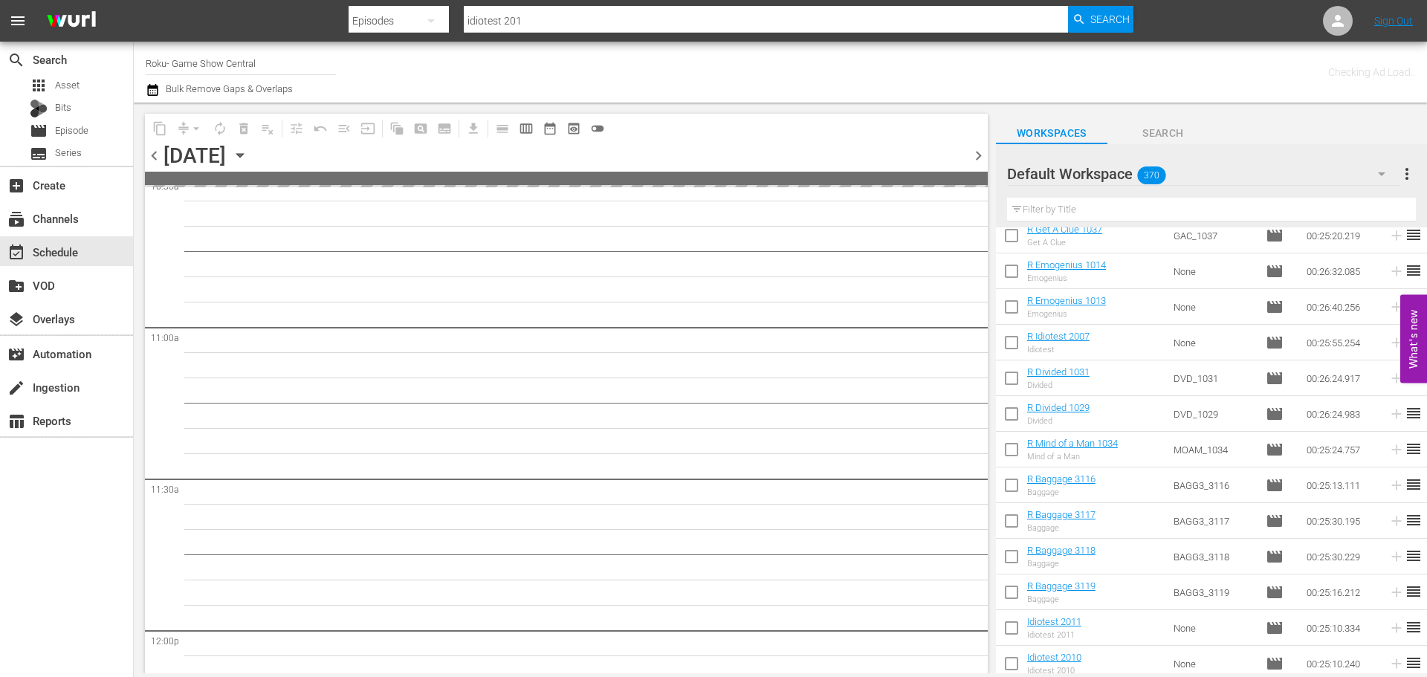
scroll to position [3549, 0]
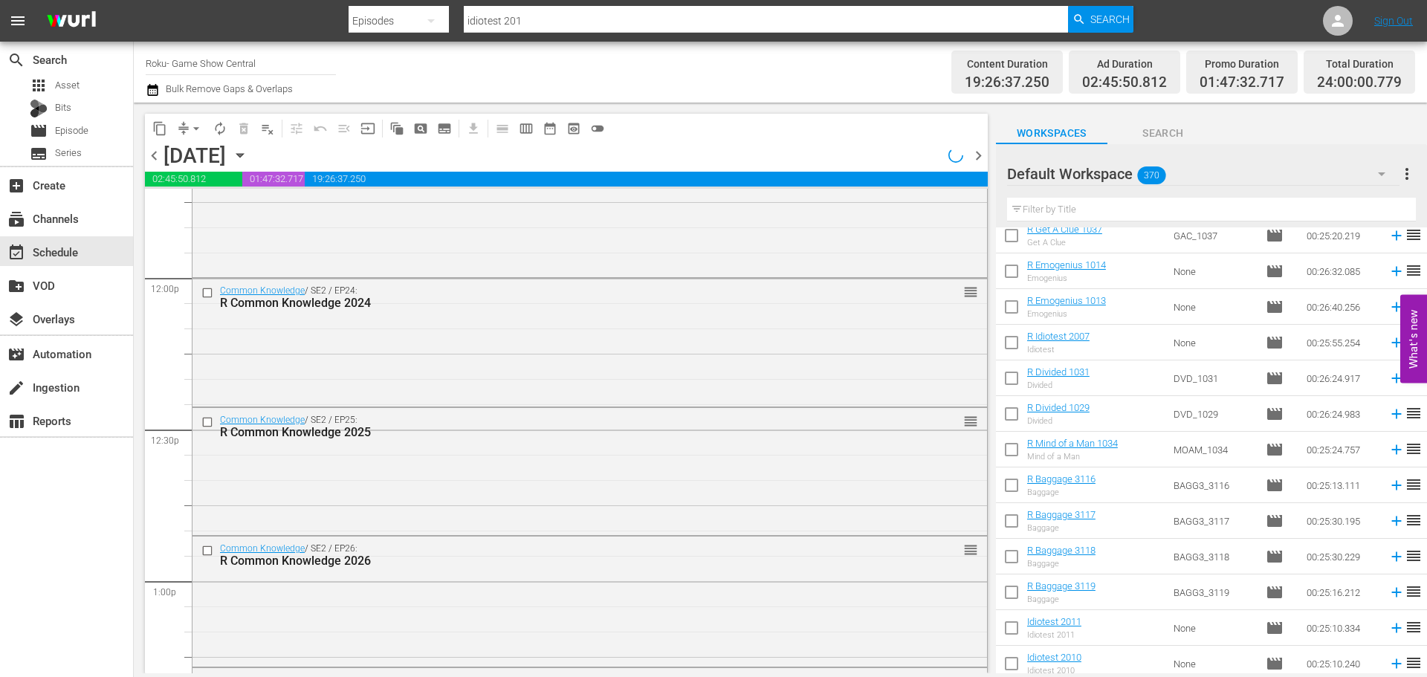
click at [159, 130] on span "content_copy" at bounding box center [159, 128] width 15 height 15
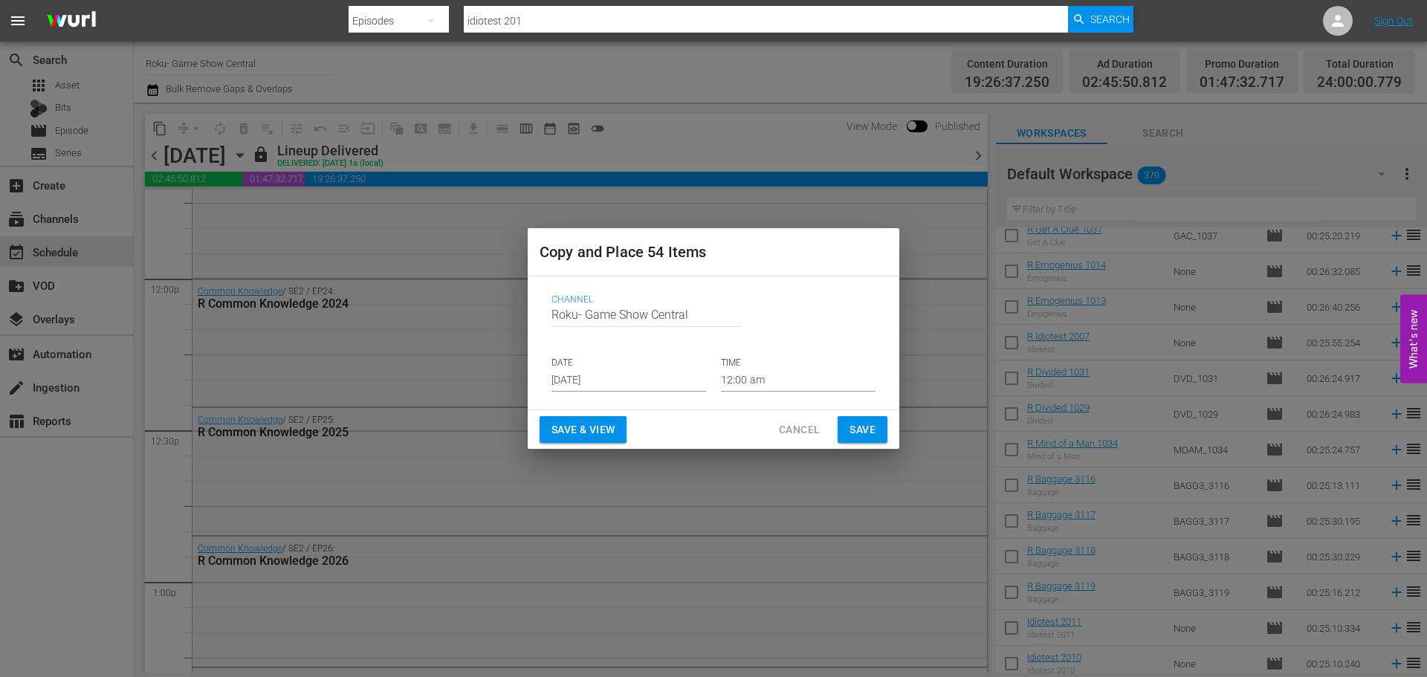
scroll to position [2880, 0]
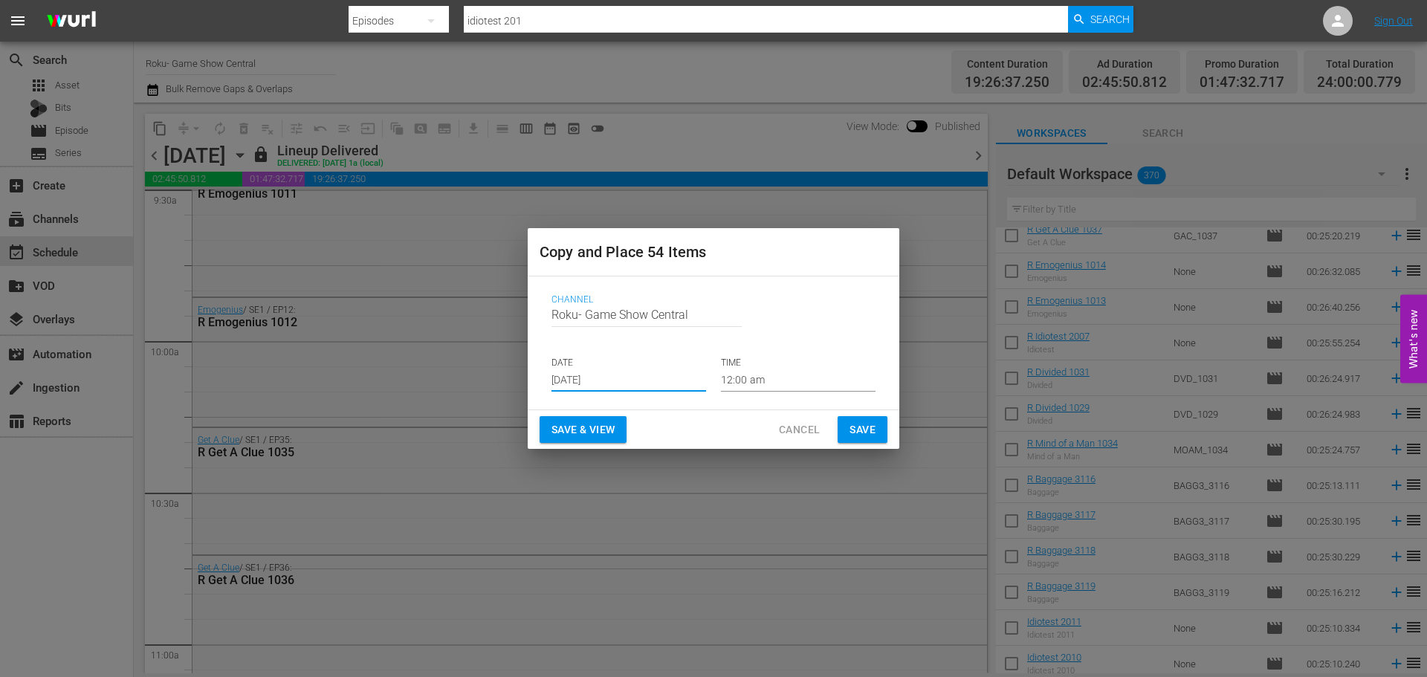
click at [672, 384] on input "Aug 23rd 2025" at bounding box center [628, 380] width 155 height 22
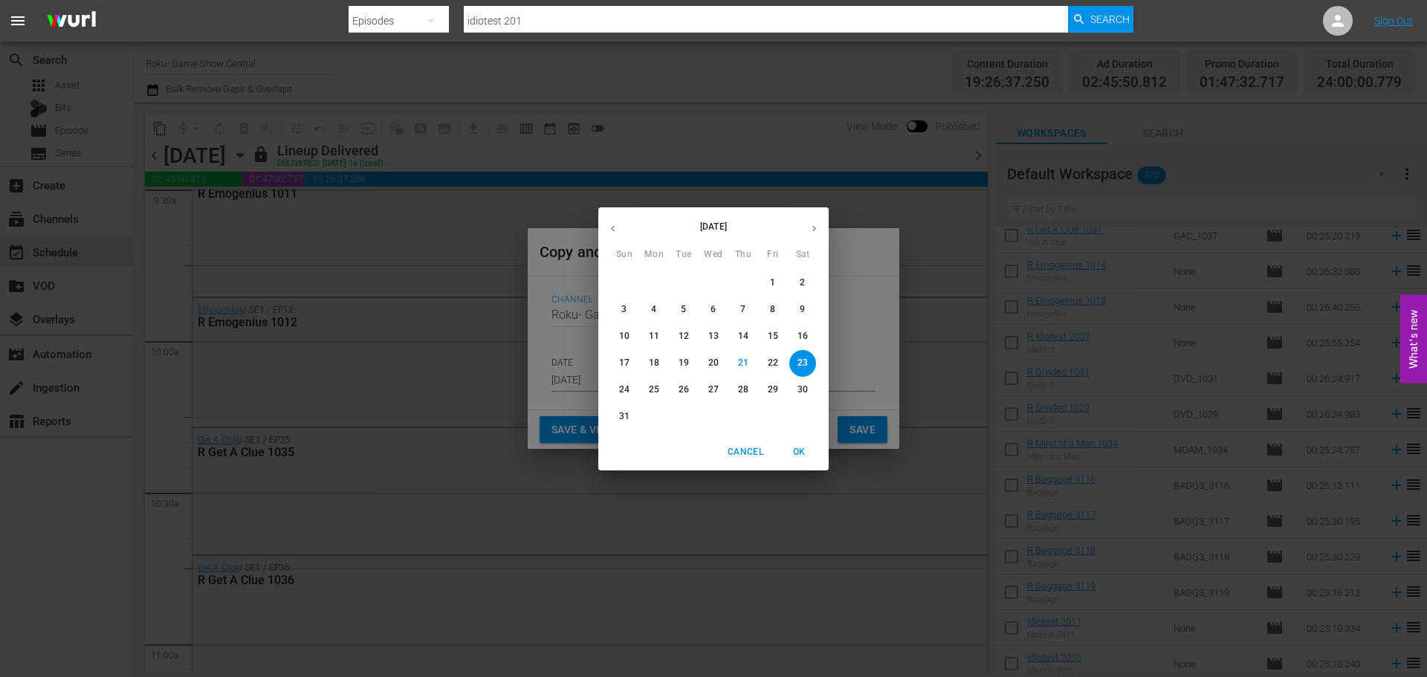
click at [612, 408] on div "31" at bounding box center [624, 416] width 30 height 27
type input "Aug 31st 2025"
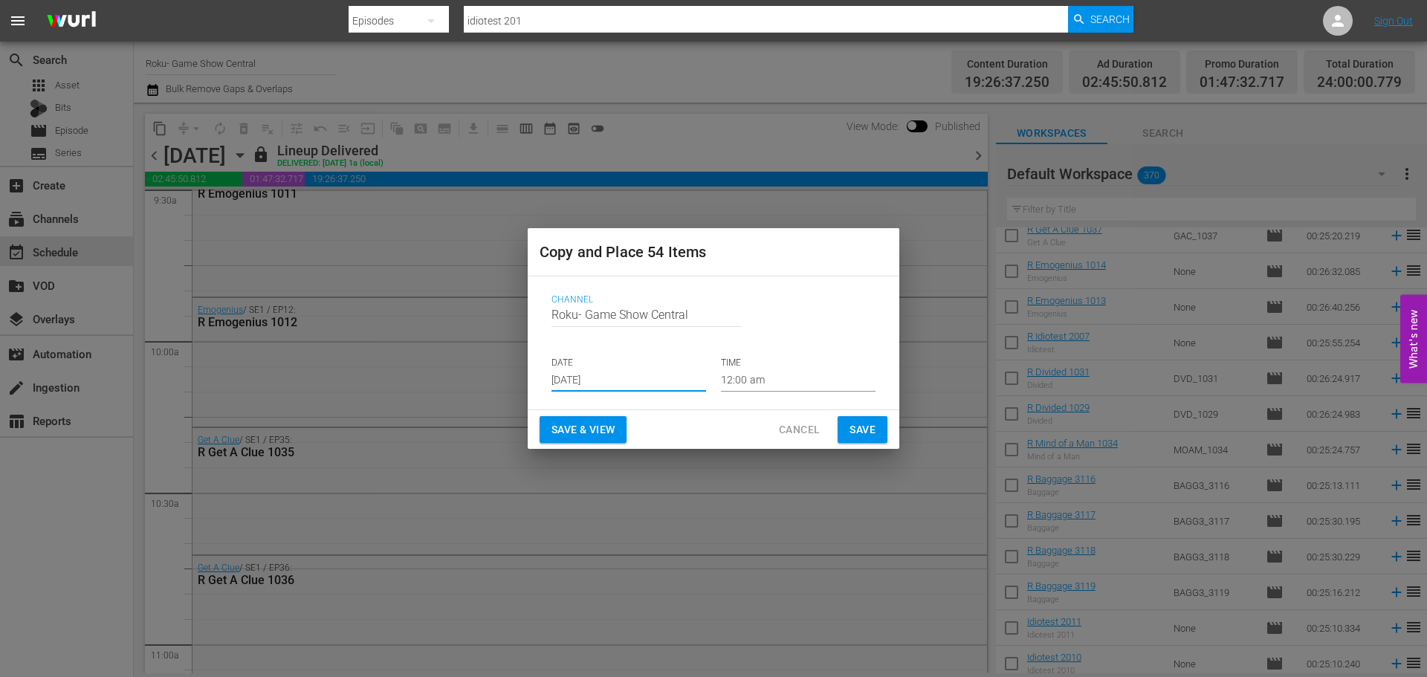
click at [620, 424] on button "Save & View" at bounding box center [582, 429] width 87 height 27
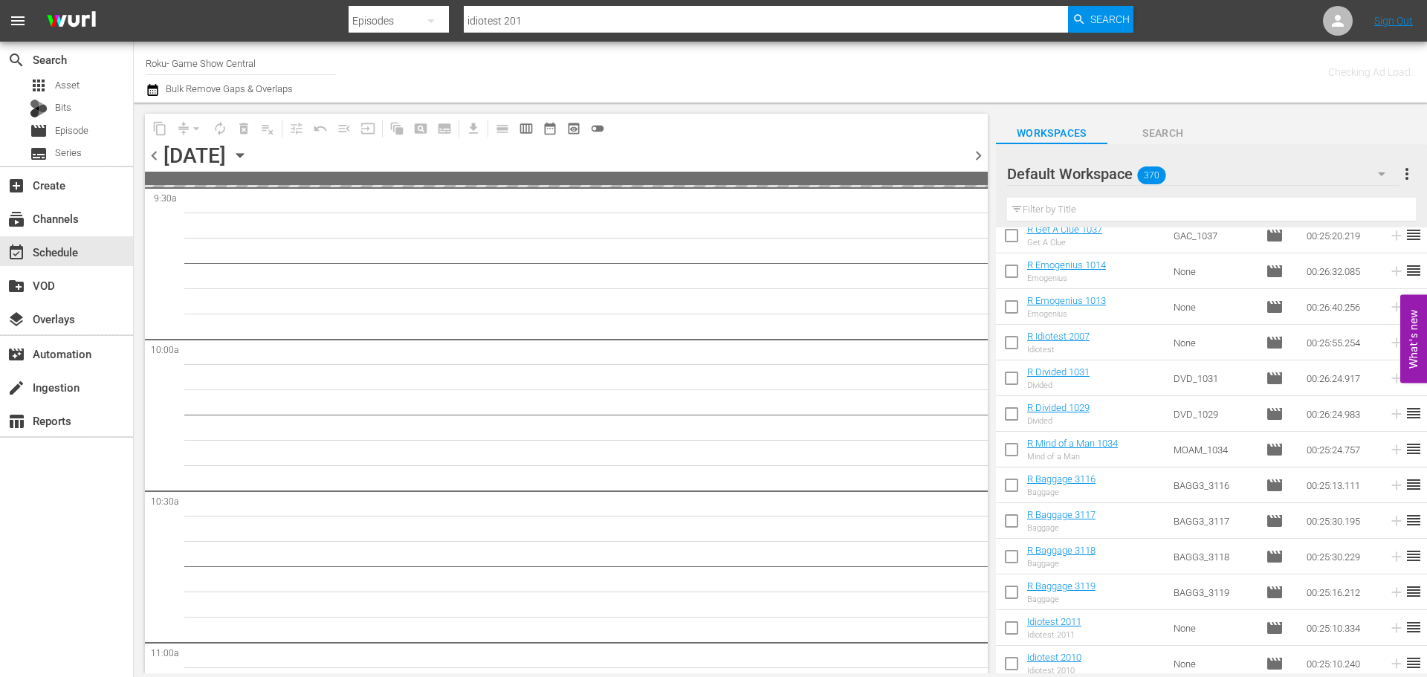
scroll to position [3259, 0]
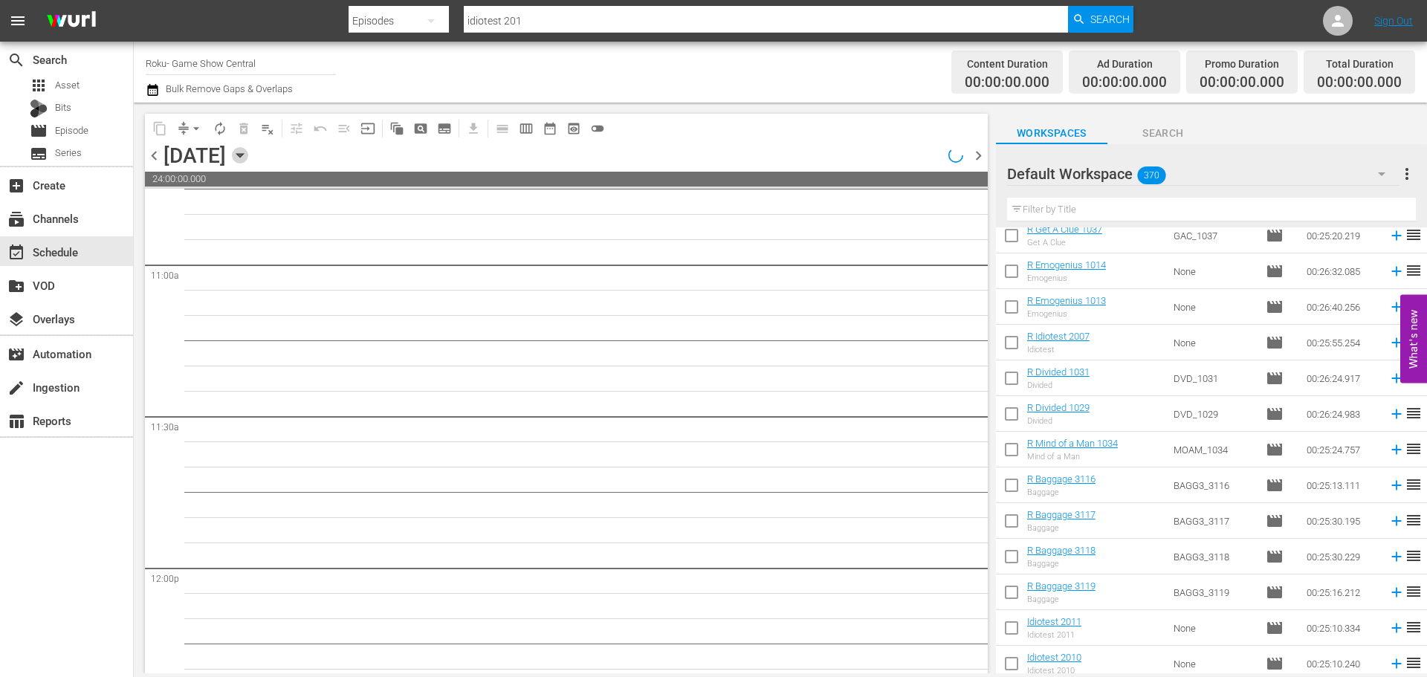
click at [248, 159] on icon "button" at bounding box center [240, 155] width 16 height 16
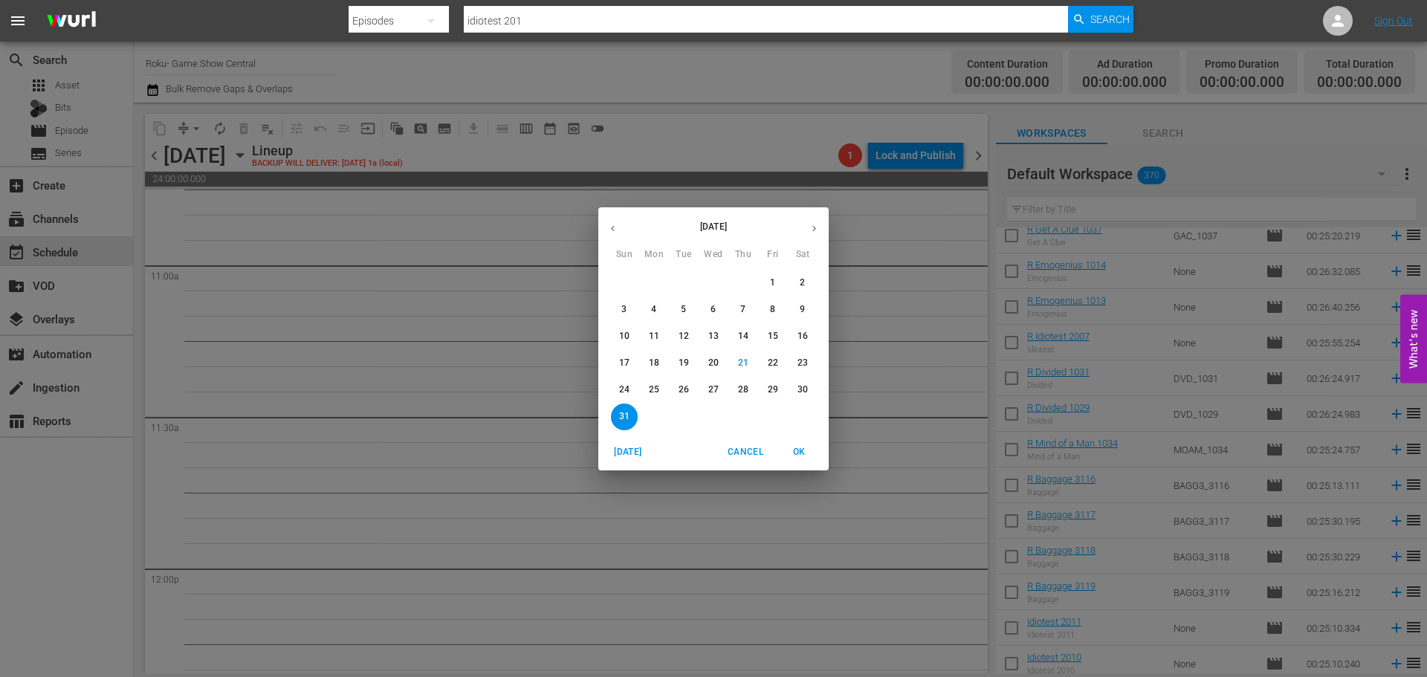
click at [805, 458] on span "OK" at bounding box center [799, 452] width 36 height 16
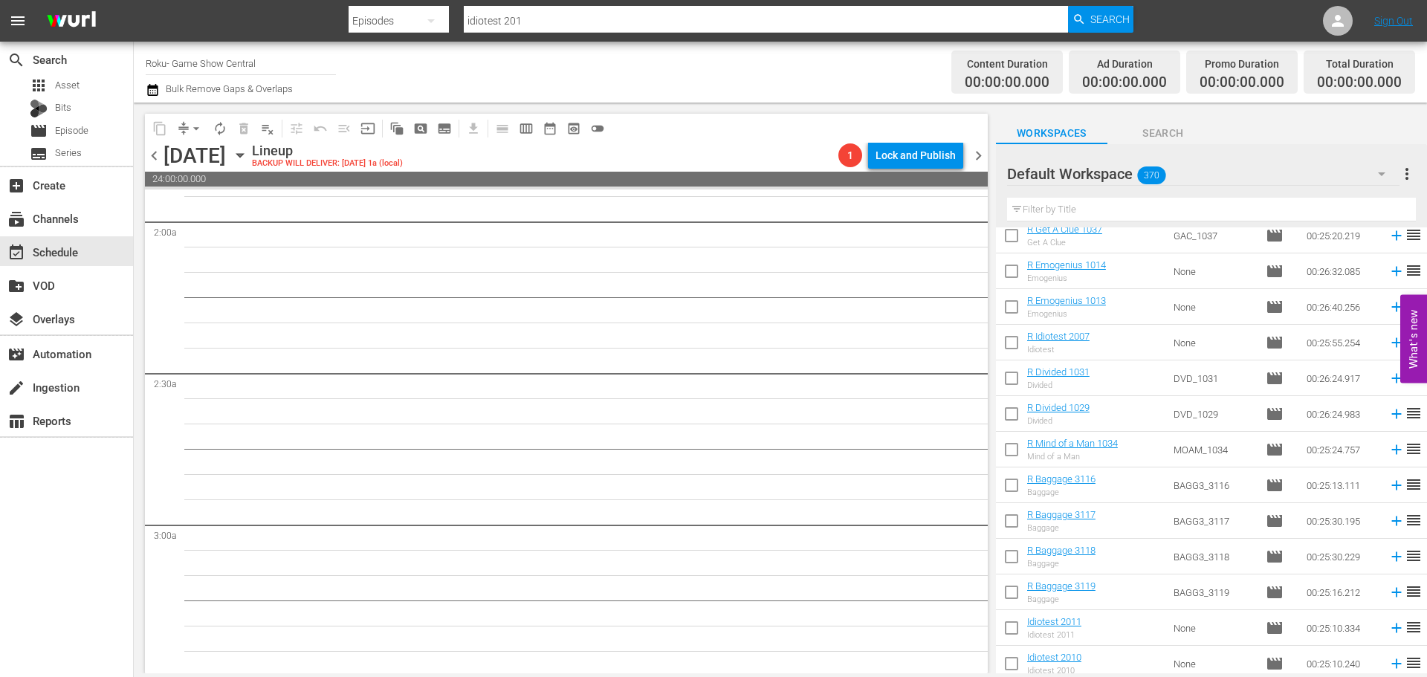
scroll to position [743, 0]
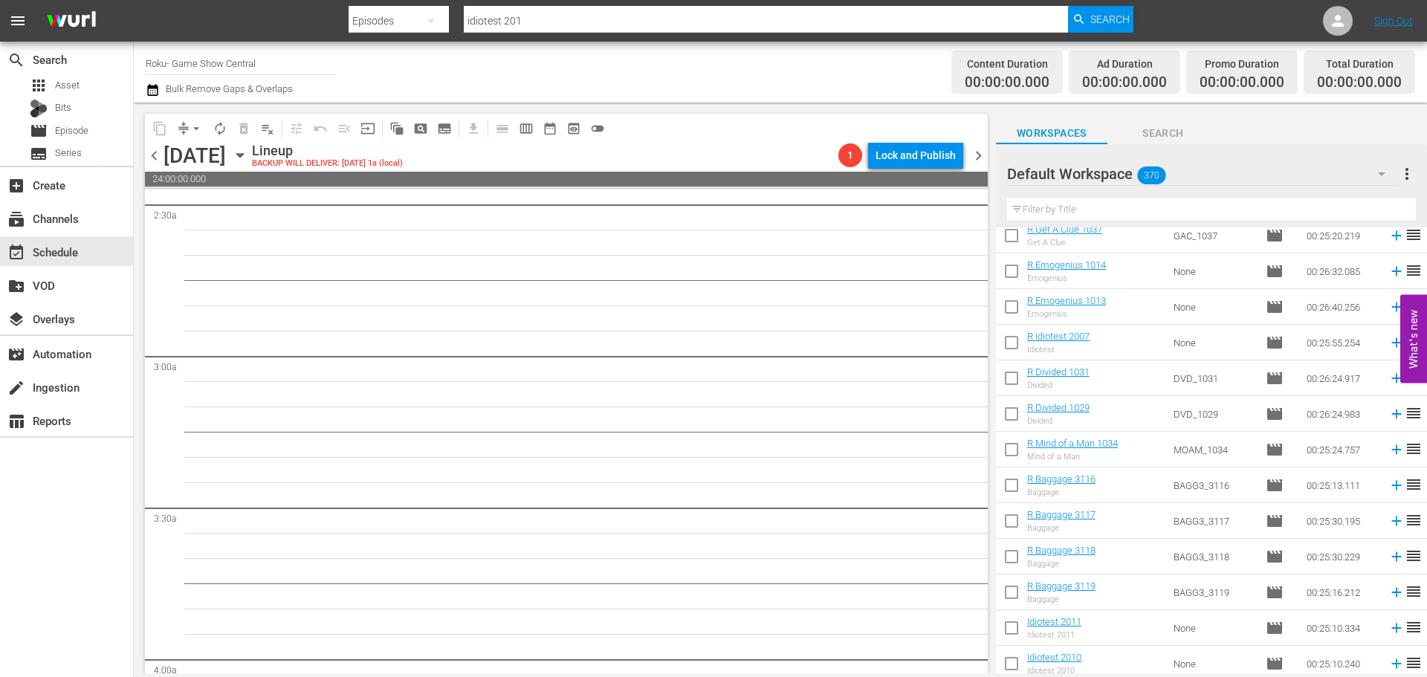
click at [248, 146] on div "Sunday, August 31st August 31st" at bounding box center [205, 155] width 85 height 25
click at [248, 160] on icon "button" at bounding box center [240, 155] width 16 height 16
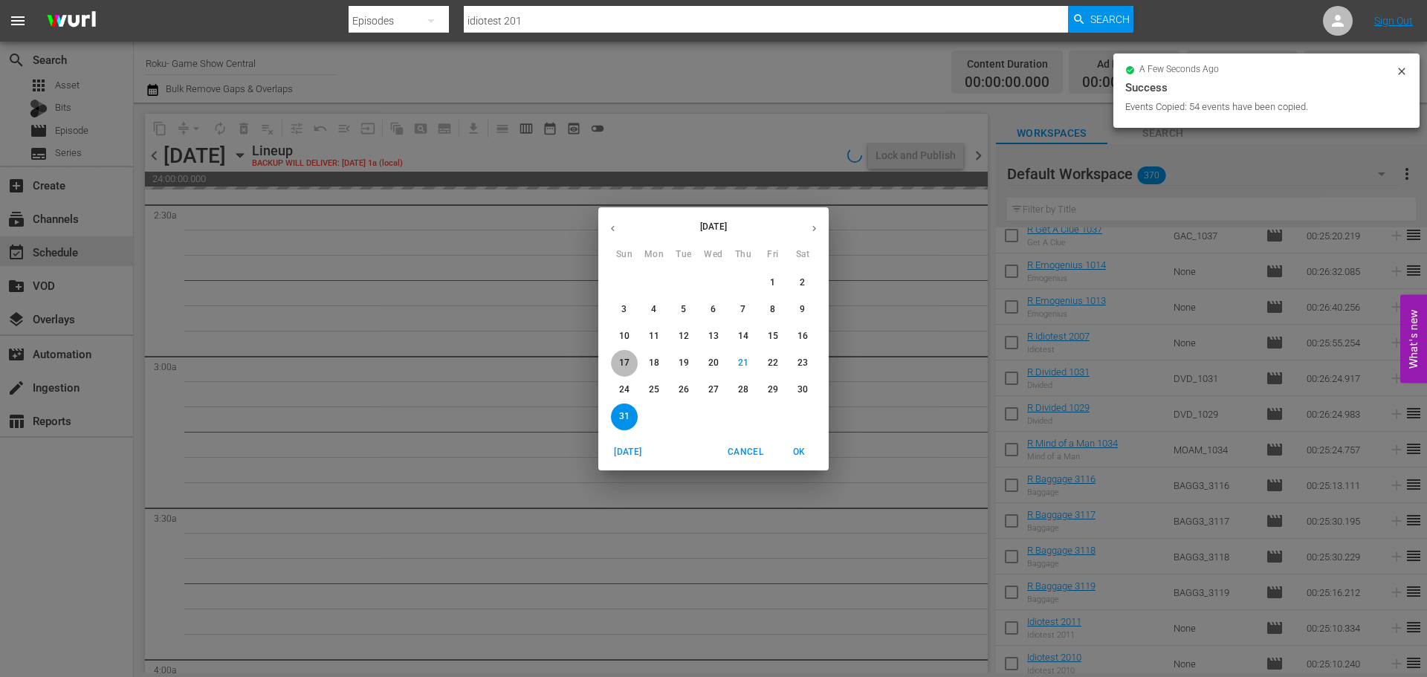
click at [623, 364] on p "17" at bounding box center [624, 363] width 10 height 13
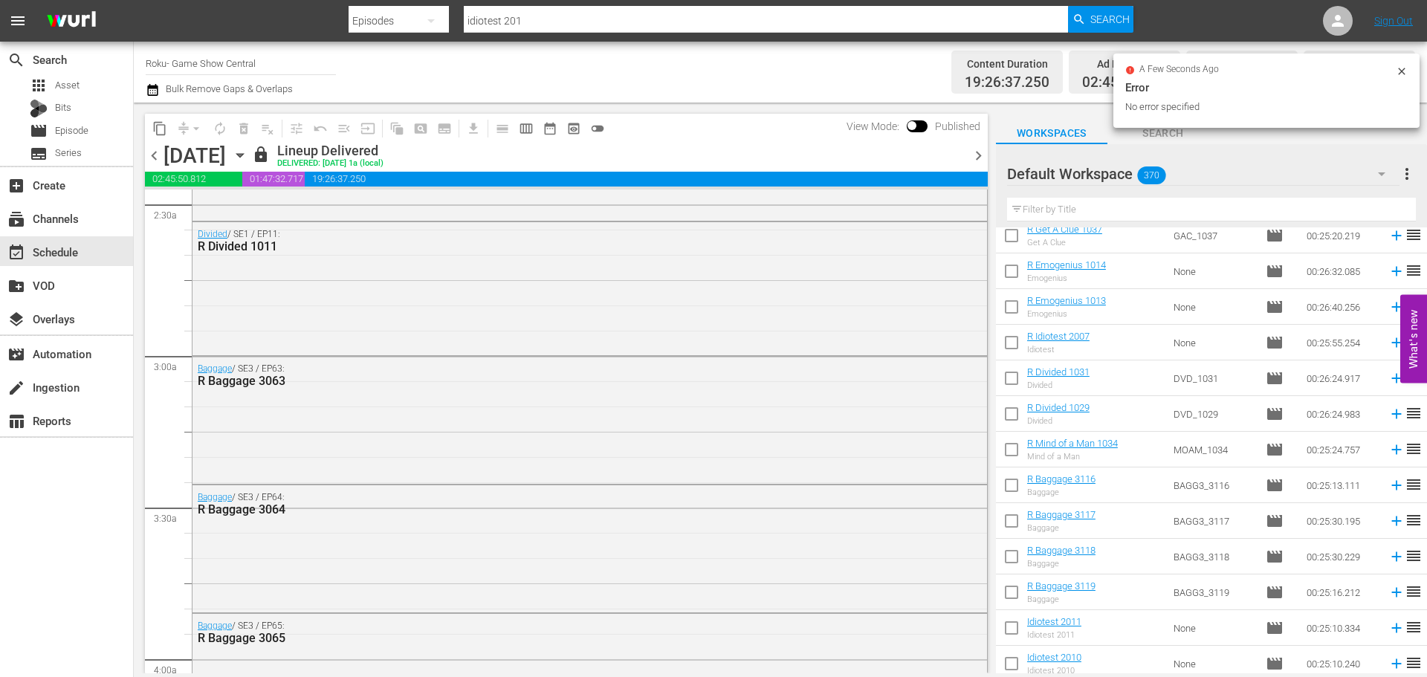
click at [248, 149] on div "Sunday, August 17th August 17th" at bounding box center [205, 155] width 85 height 25
click at [248, 166] on div "Sunday, August 17th August 17th" at bounding box center [205, 155] width 85 height 25
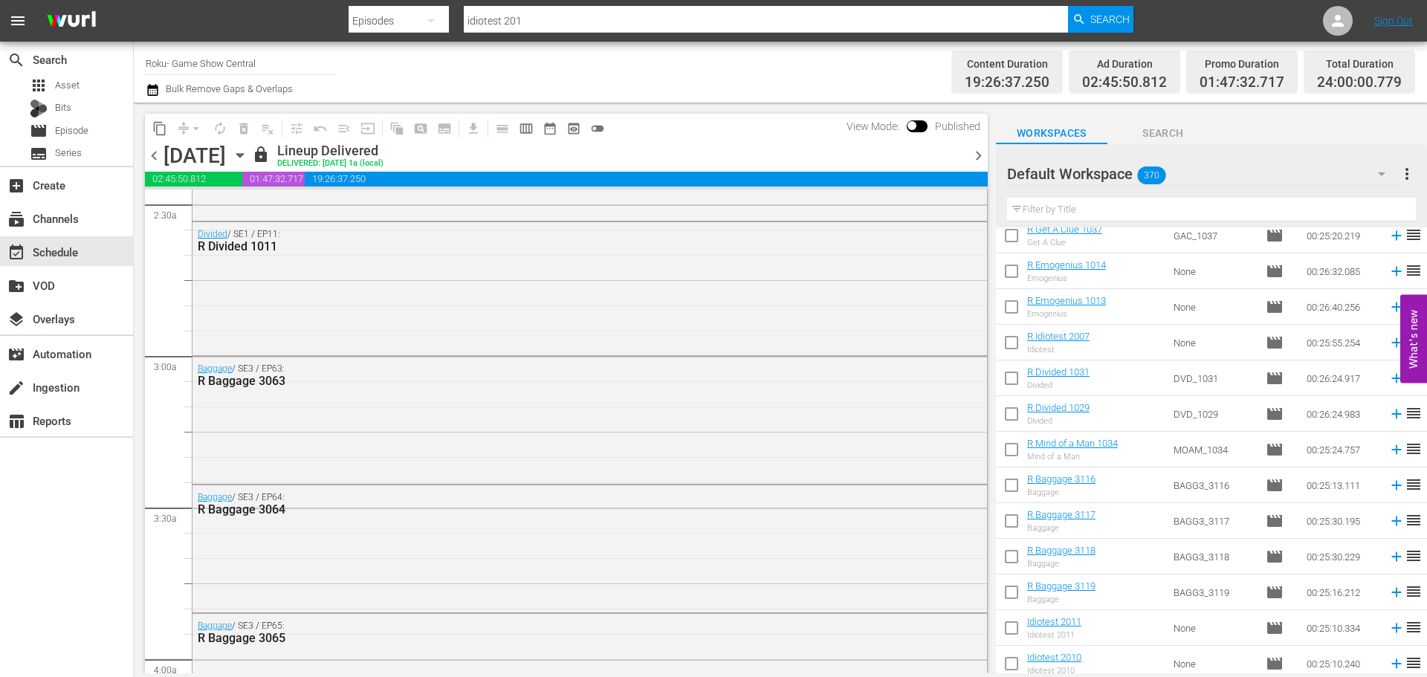
click at [248, 163] on div "Sunday, August 17th August 17th" at bounding box center [205, 155] width 85 height 25
click at [248, 153] on div "Sunday, August 17th August 17th" at bounding box center [205, 155] width 85 height 25
click at [248, 153] on icon "button" at bounding box center [240, 155] width 16 height 16
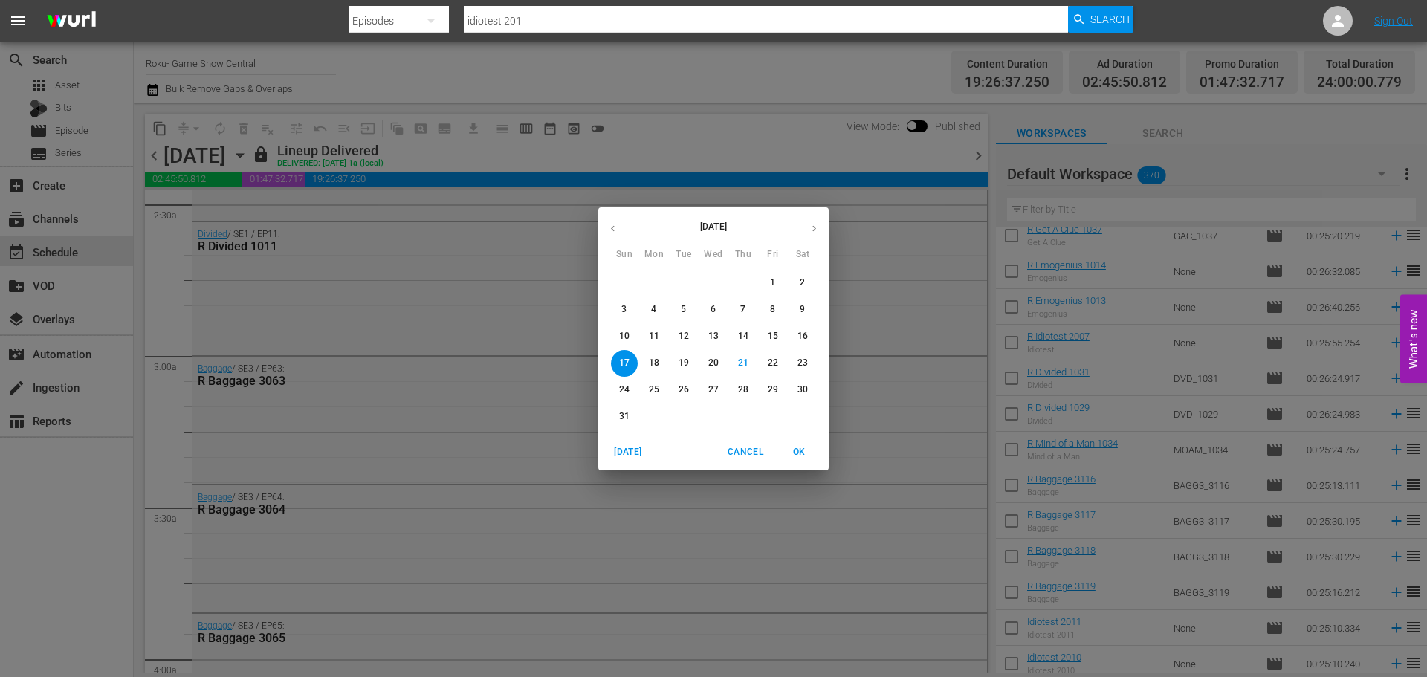
click at [620, 420] on p "31" at bounding box center [624, 416] width 10 height 13
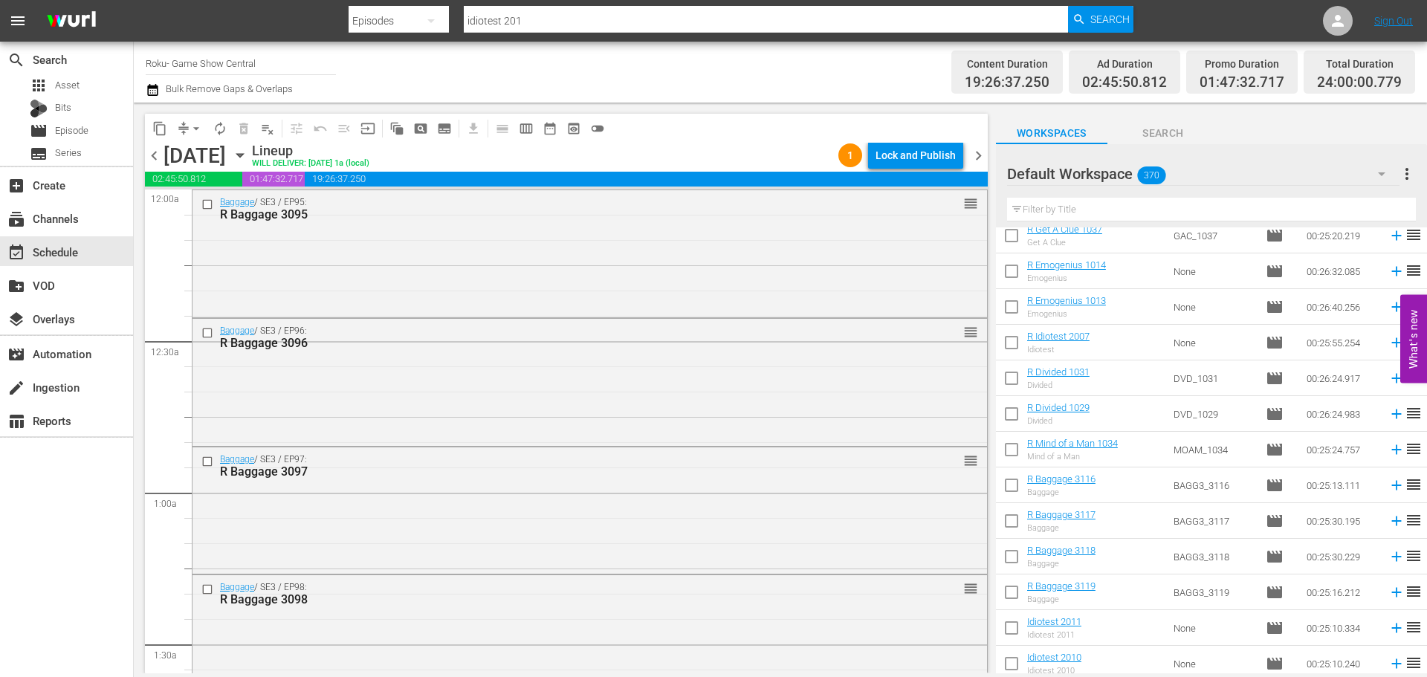
scroll to position [6792, 0]
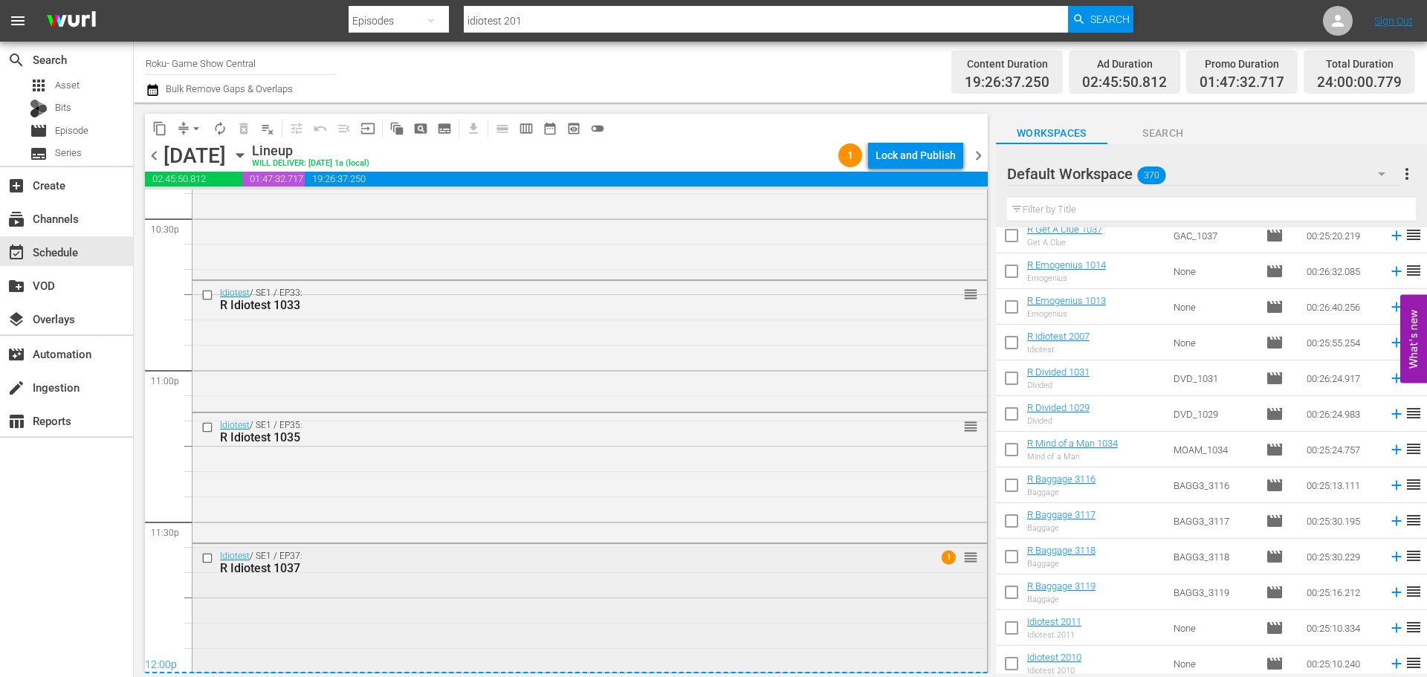
click at [207, 561] on input "checkbox" at bounding box center [209, 558] width 16 height 13
click at [206, 432] on input "checkbox" at bounding box center [209, 427] width 16 height 13
click at [207, 293] on input "checkbox" at bounding box center [209, 294] width 16 height 13
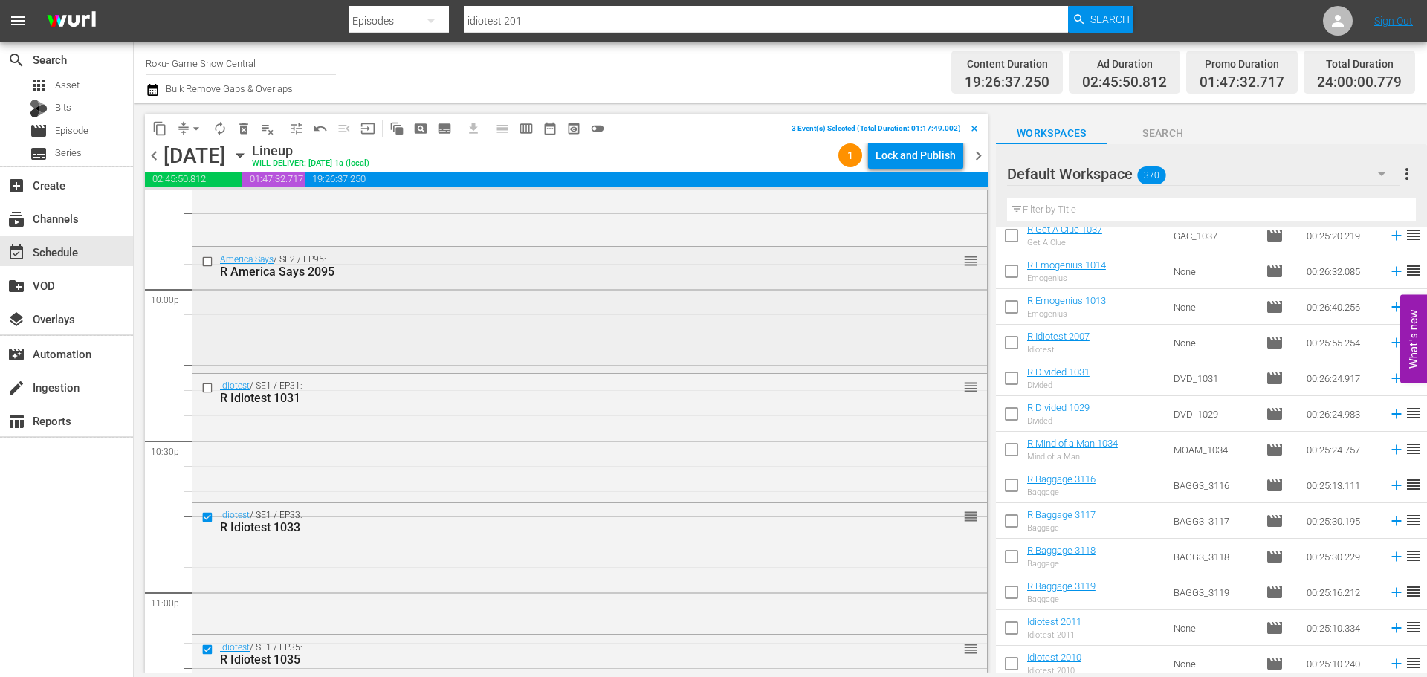
scroll to position [6569, 0]
click at [201, 386] on input "checkbox" at bounding box center [209, 389] width 16 height 13
click at [206, 263] on input "checkbox" at bounding box center [209, 262] width 16 height 13
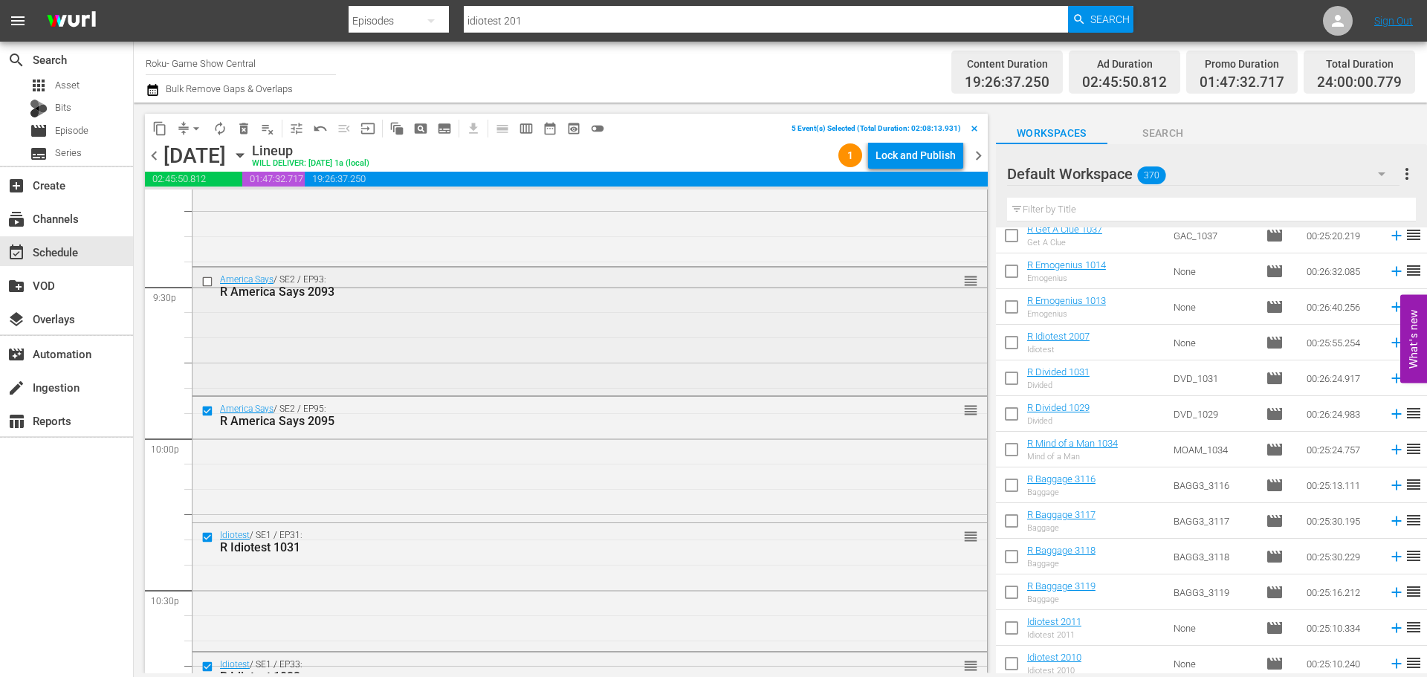
click at [212, 285] on input "checkbox" at bounding box center [209, 281] width 16 height 13
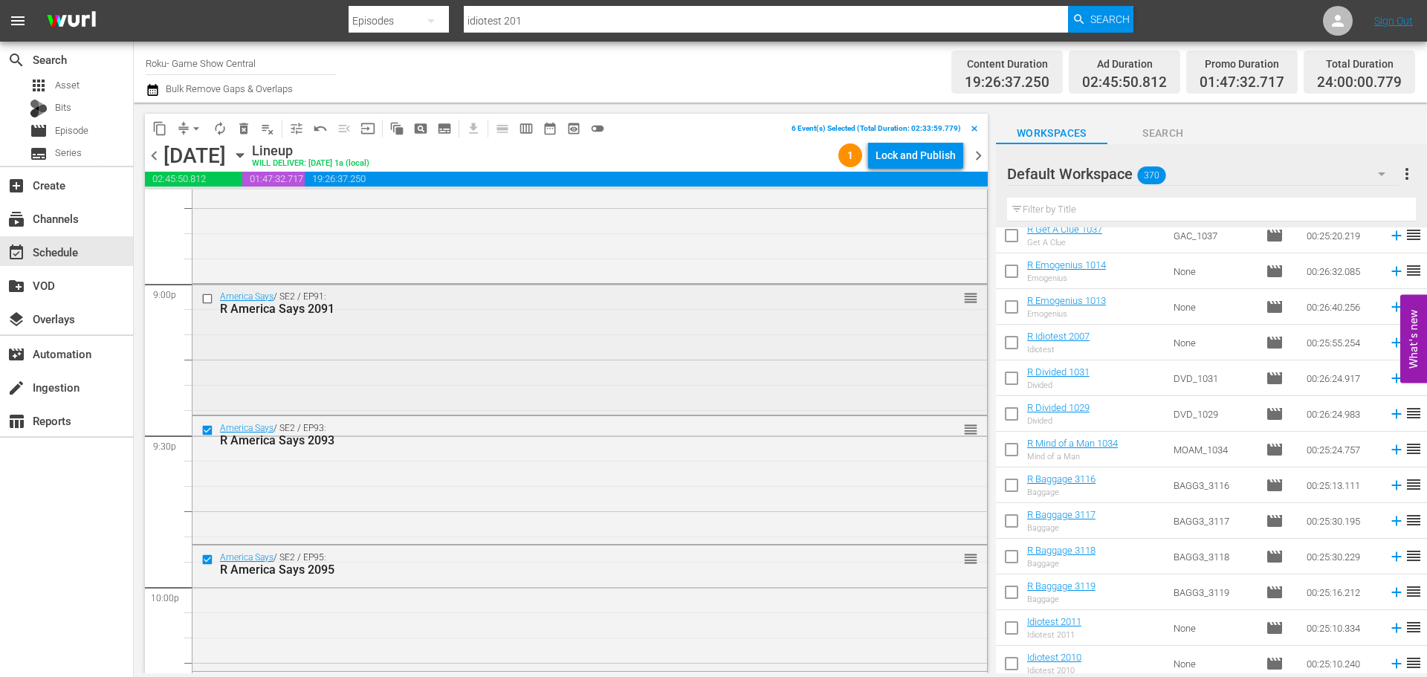
click at [208, 294] on input "checkbox" at bounding box center [209, 298] width 16 height 13
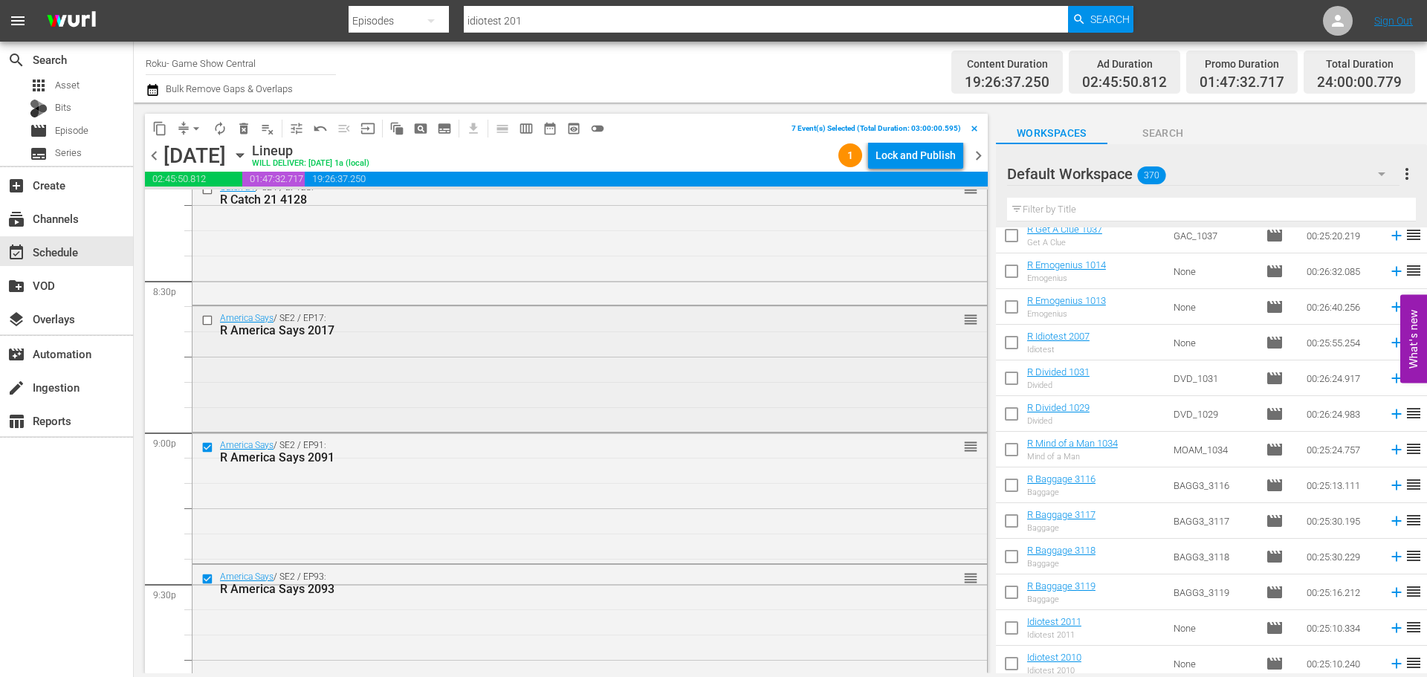
click at [207, 319] on input "checkbox" at bounding box center [209, 320] width 16 height 13
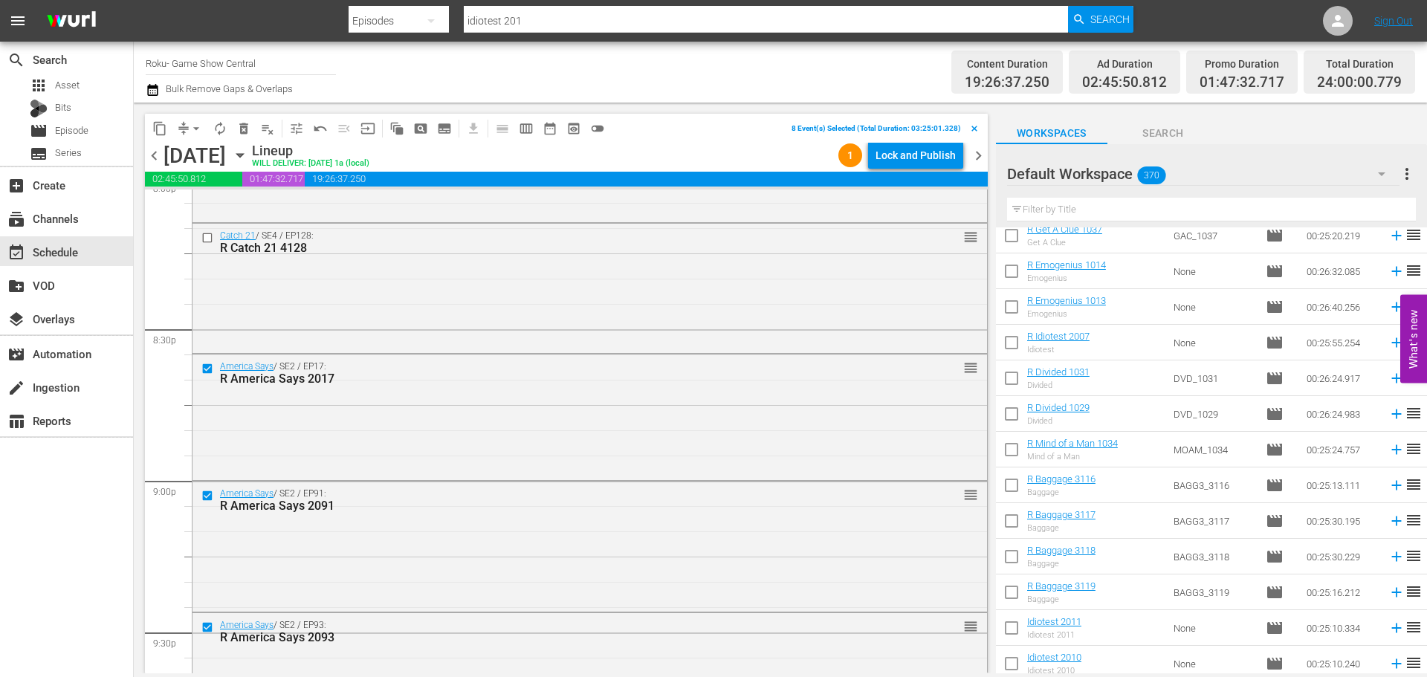
scroll to position [6049, 0]
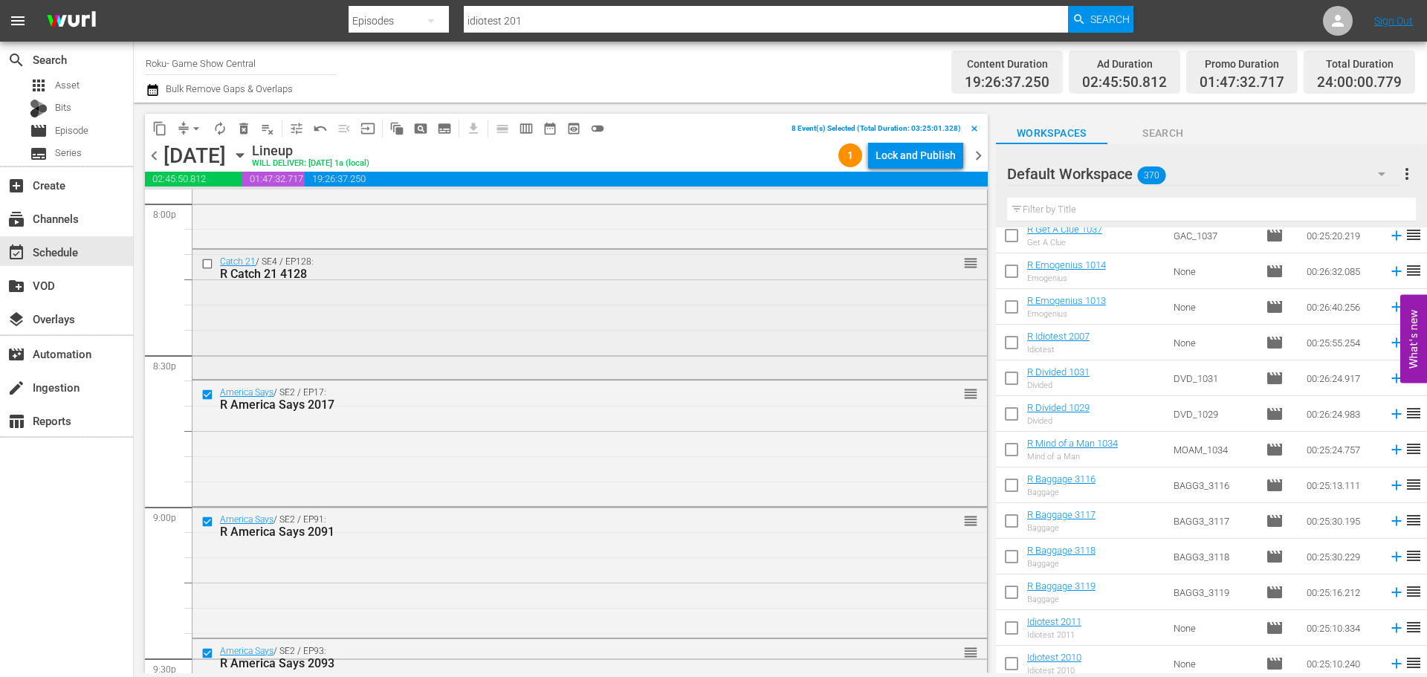
click at [207, 264] on input "checkbox" at bounding box center [209, 264] width 16 height 13
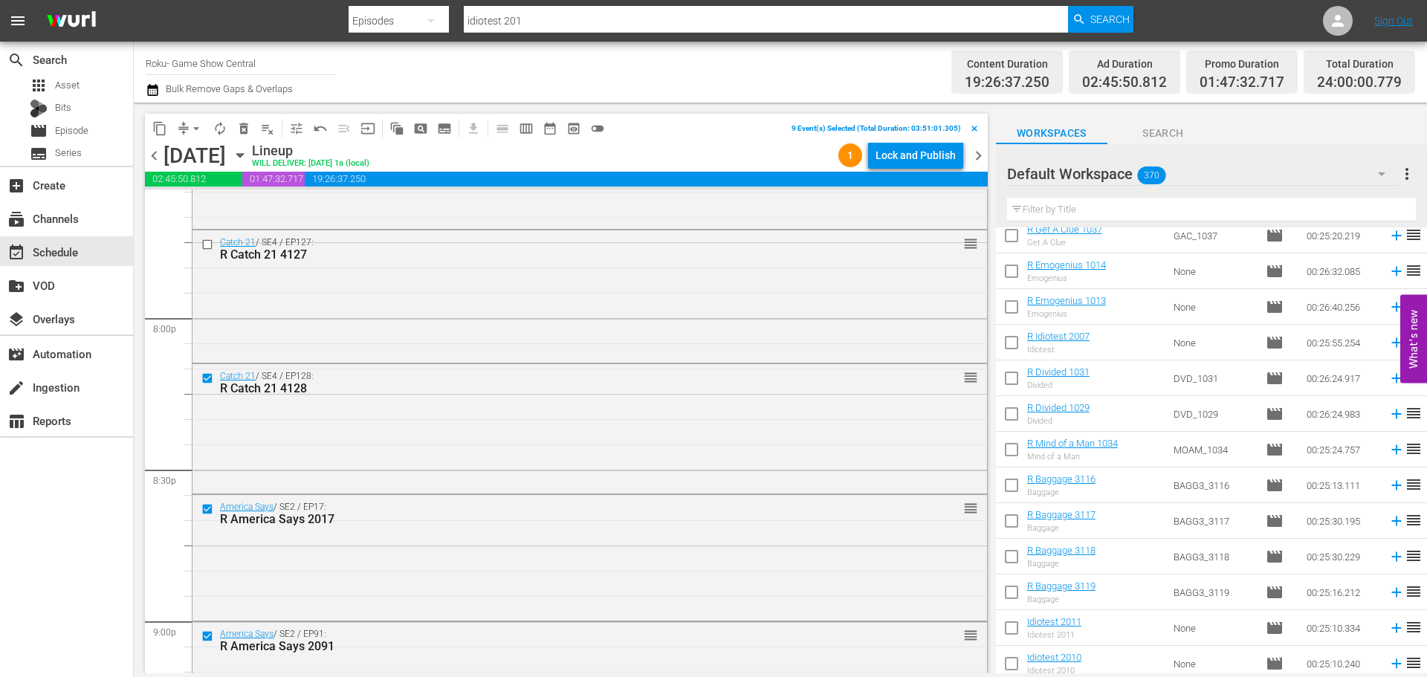
scroll to position [5826, 0]
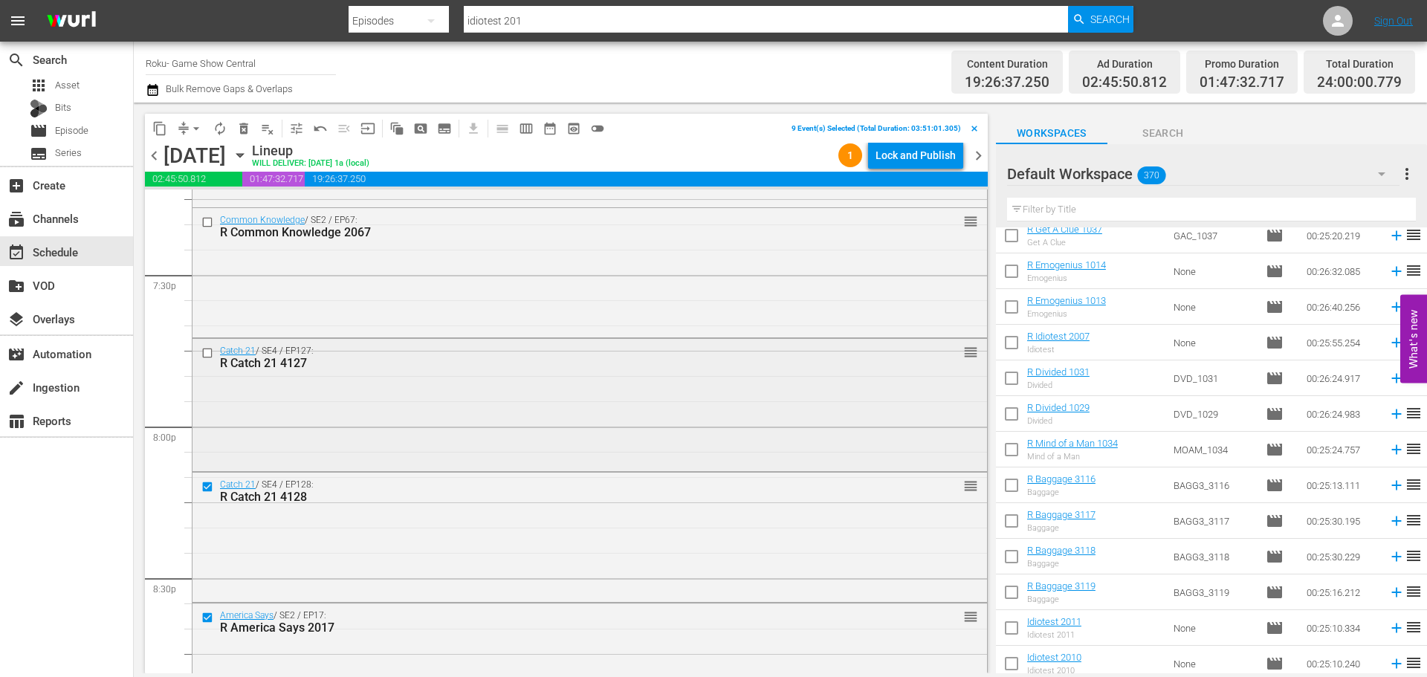
click at [214, 362] on div "Catch 21 / SE4 / EP127: R Catch 21 4127" at bounding box center [551, 357] width 707 height 26
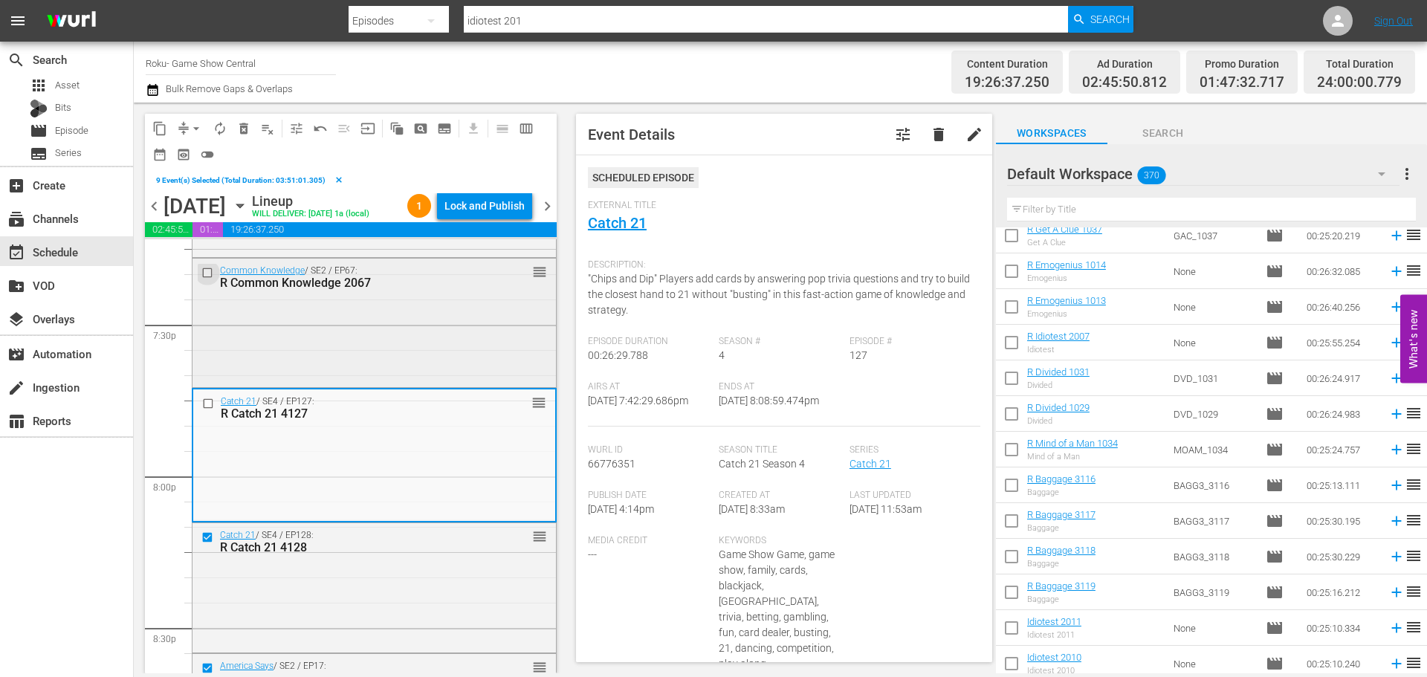
click at [209, 276] on input "checkbox" at bounding box center [209, 273] width 16 height 13
click at [203, 406] on input "checkbox" at bounding box center [210, 404] width 16 height 13
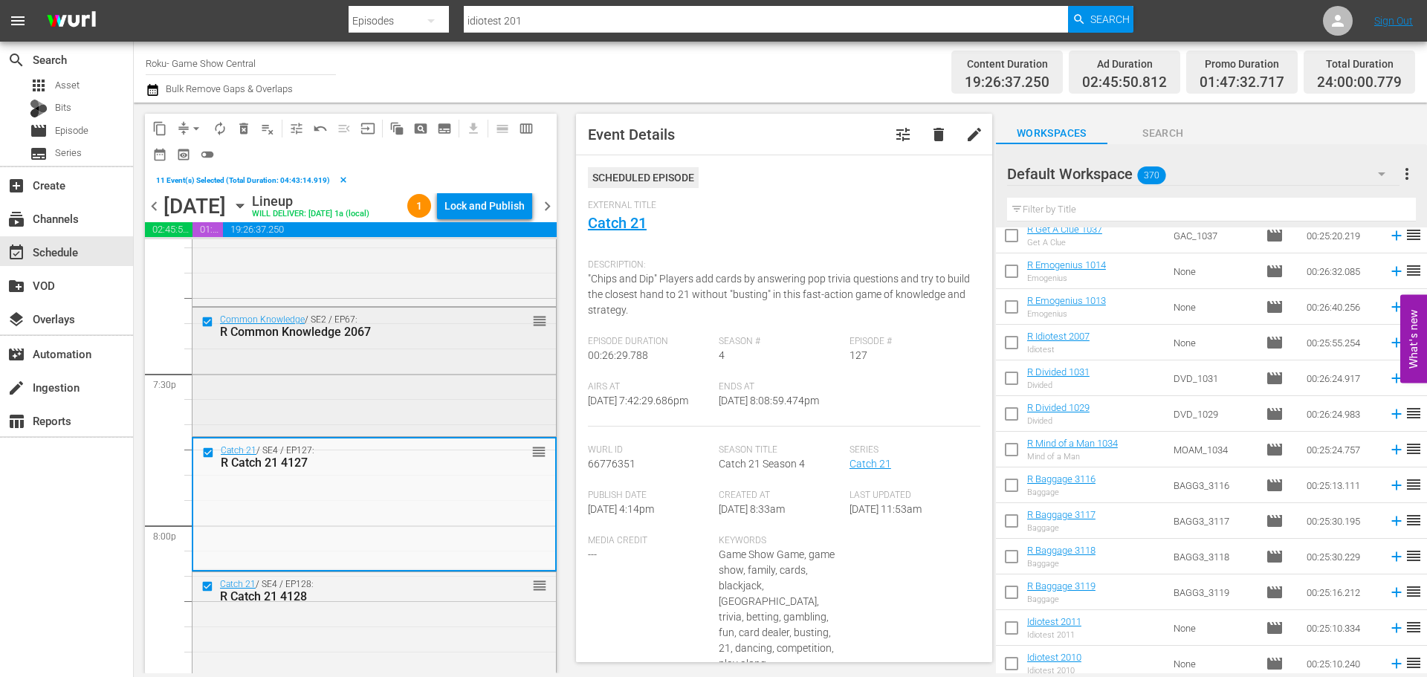
scroll to position [5677, 0]
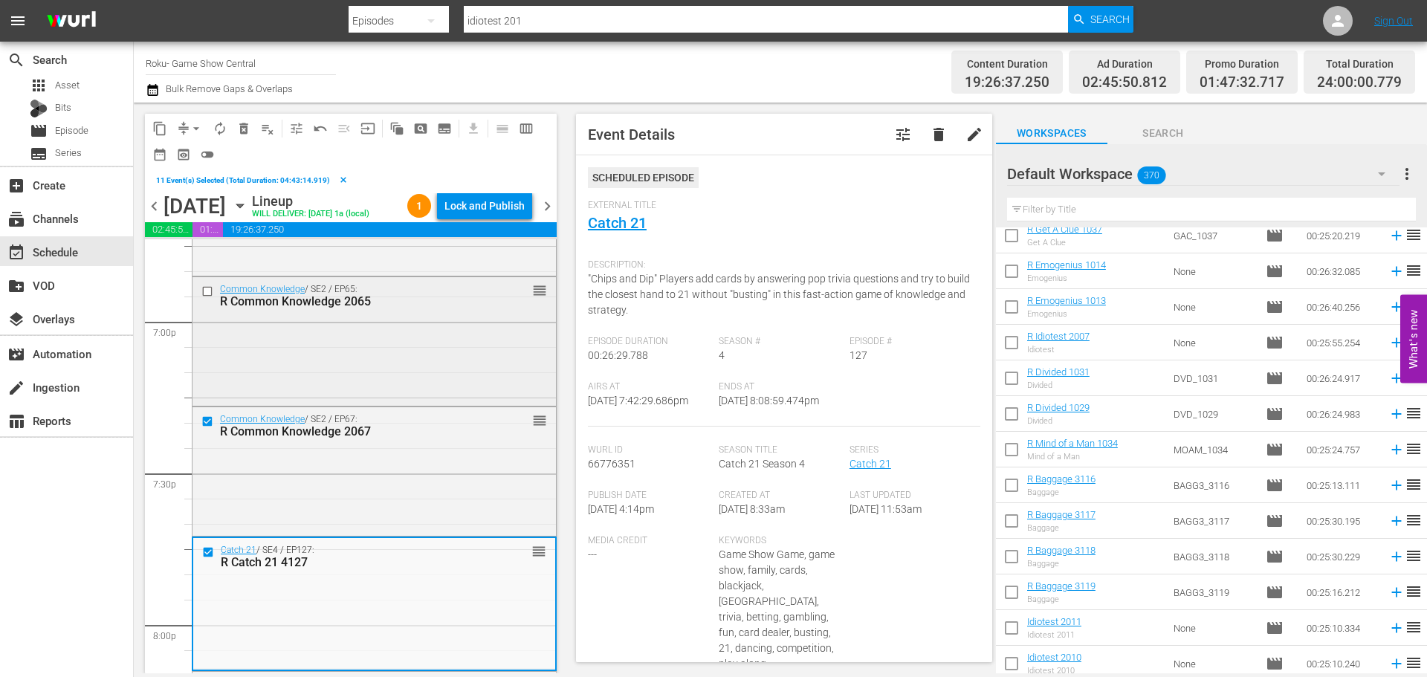
click at [206, 292] on input "checkbox" at bounding box center [209, 291] width 16 height 13
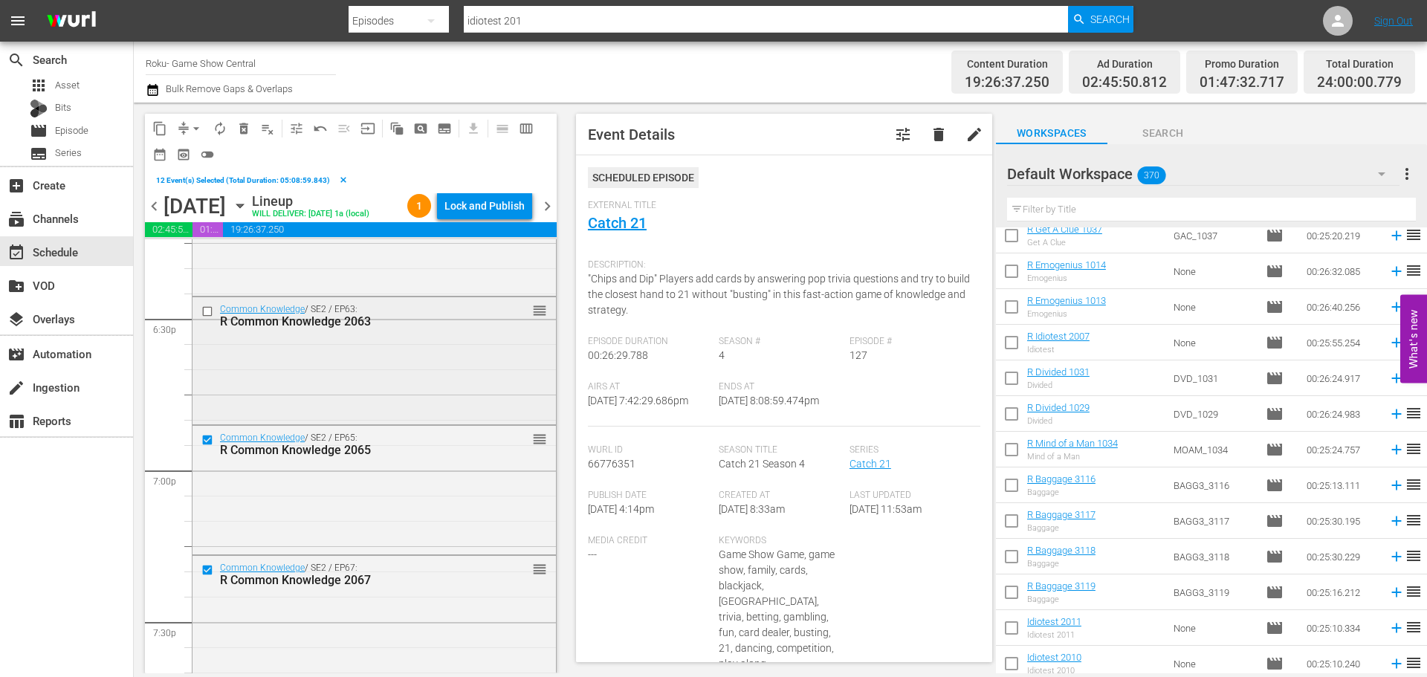
click at [204, 308] on input "checkbox" at bounding box center [209, 311] width 16 height 13
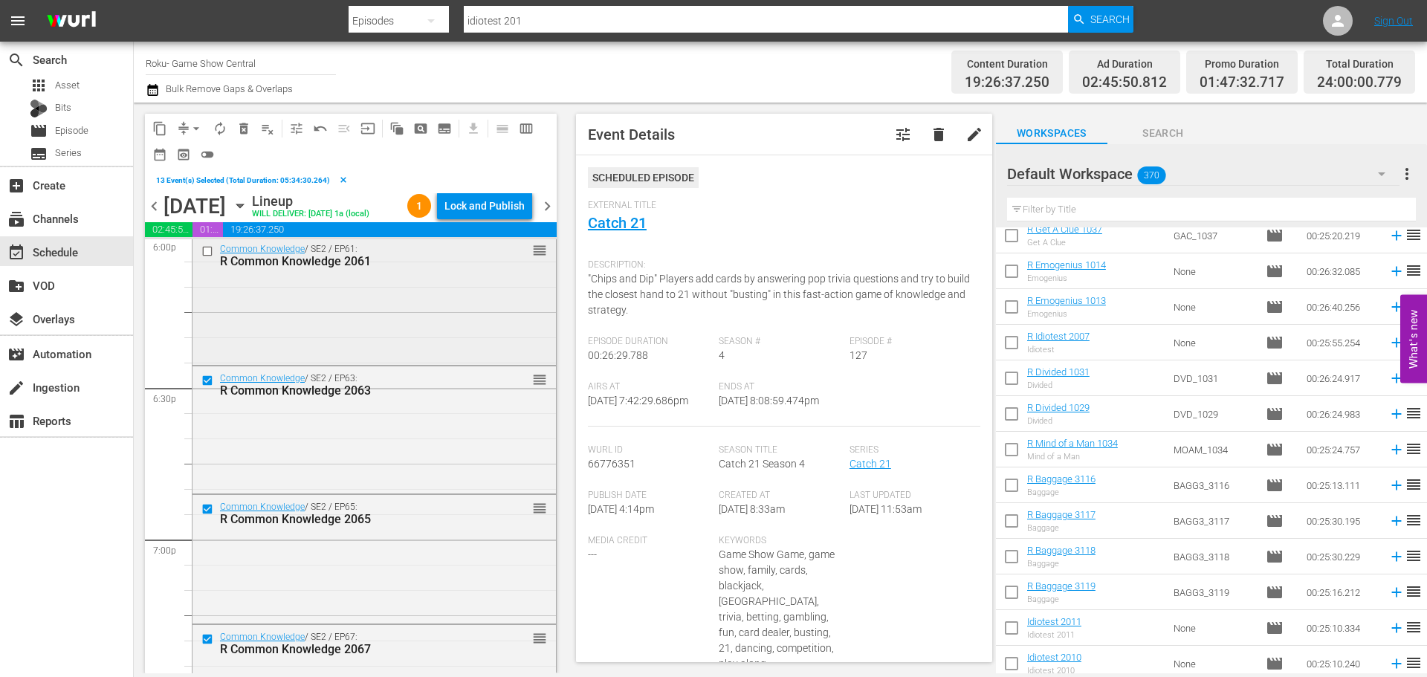
scroll to position [5380, 0]
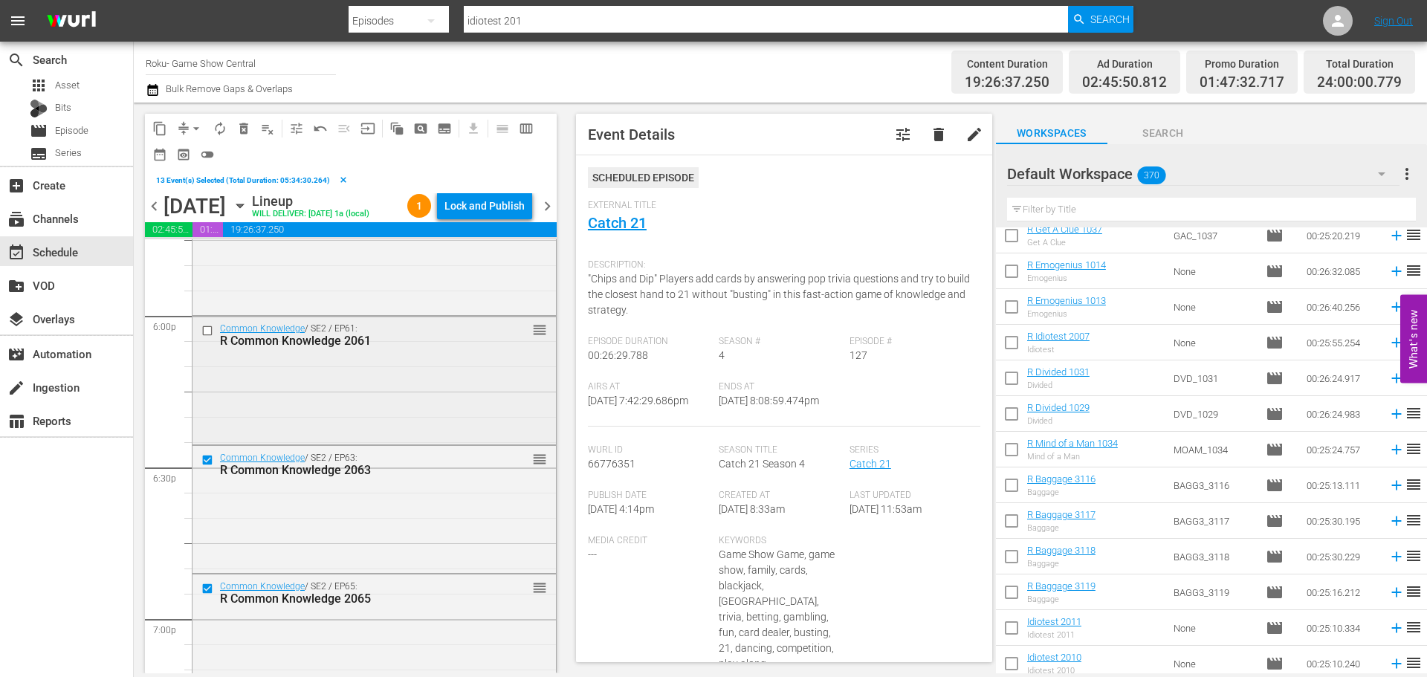
click at [205, 327] on input "checkbox" at bounding box center [209, 331] width 16 height 13
click at [152, 131] on button "content_copy" at bounding box center [160, 129] width 24 height 24
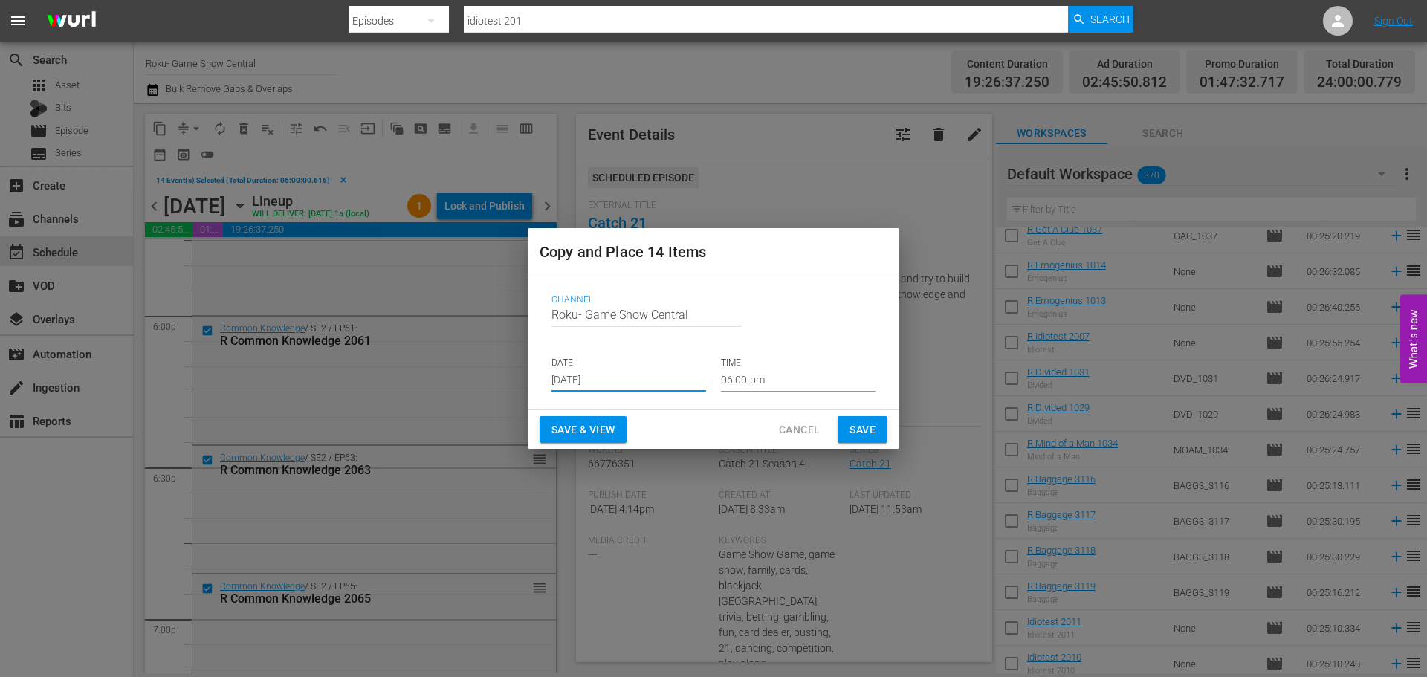
click at [655, 377] on input "Aug 23rd 2025" at bounding box center [628, 380] width 155 height 22
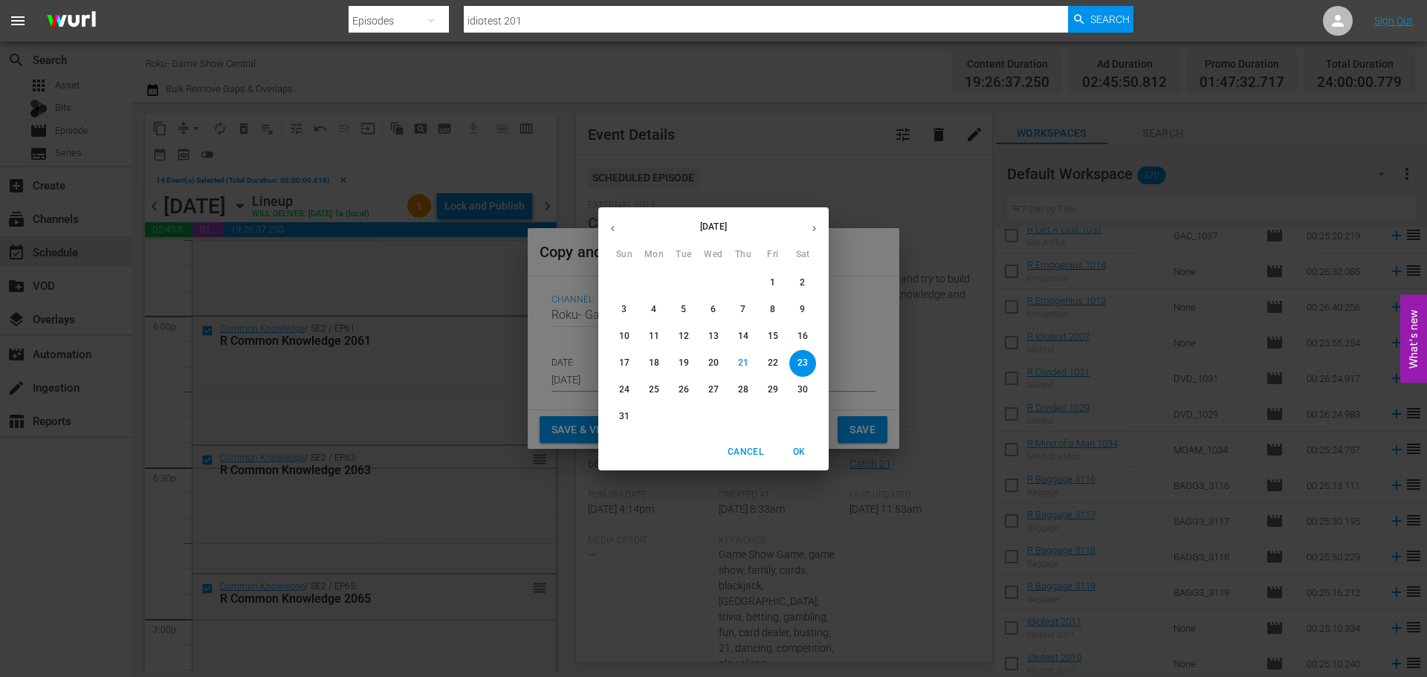
click at [794, 371] on button "23" at bounding box center [802, 363] width 27 height 27
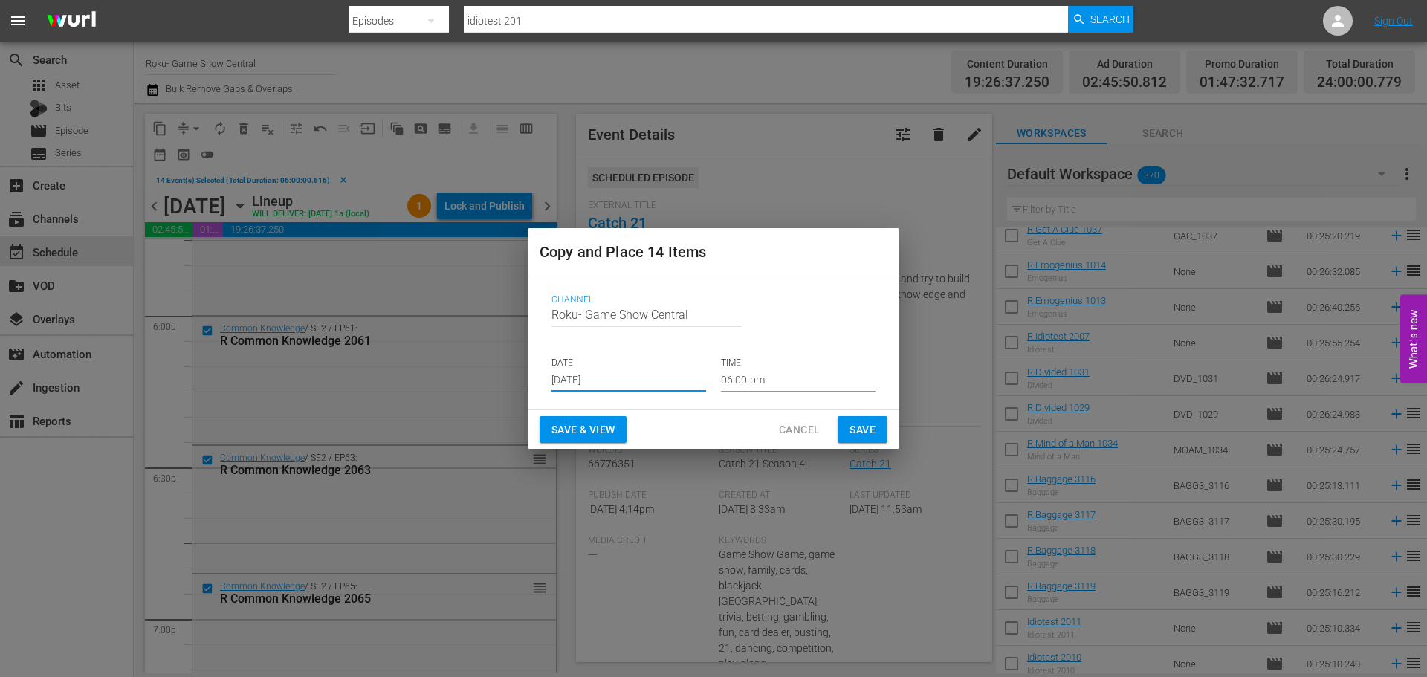
click at [793, 396] on div "Channel Channel Title Roku- Game Show Central DATE Aug 23rd 2025 TIME 06:00 pm" at bounding box center [713, 342] width 348 height 121
click at [789, 392] on div "Channel Channel Title Roku- Game Show Central DATE Aug 23rd 2025 TIME 06:00 pm" at bounding box center [713, 342] width 348 height 121
click at [784, 386] on input "06:00 pm" at bounding box center [798, 380] width 155 height 22
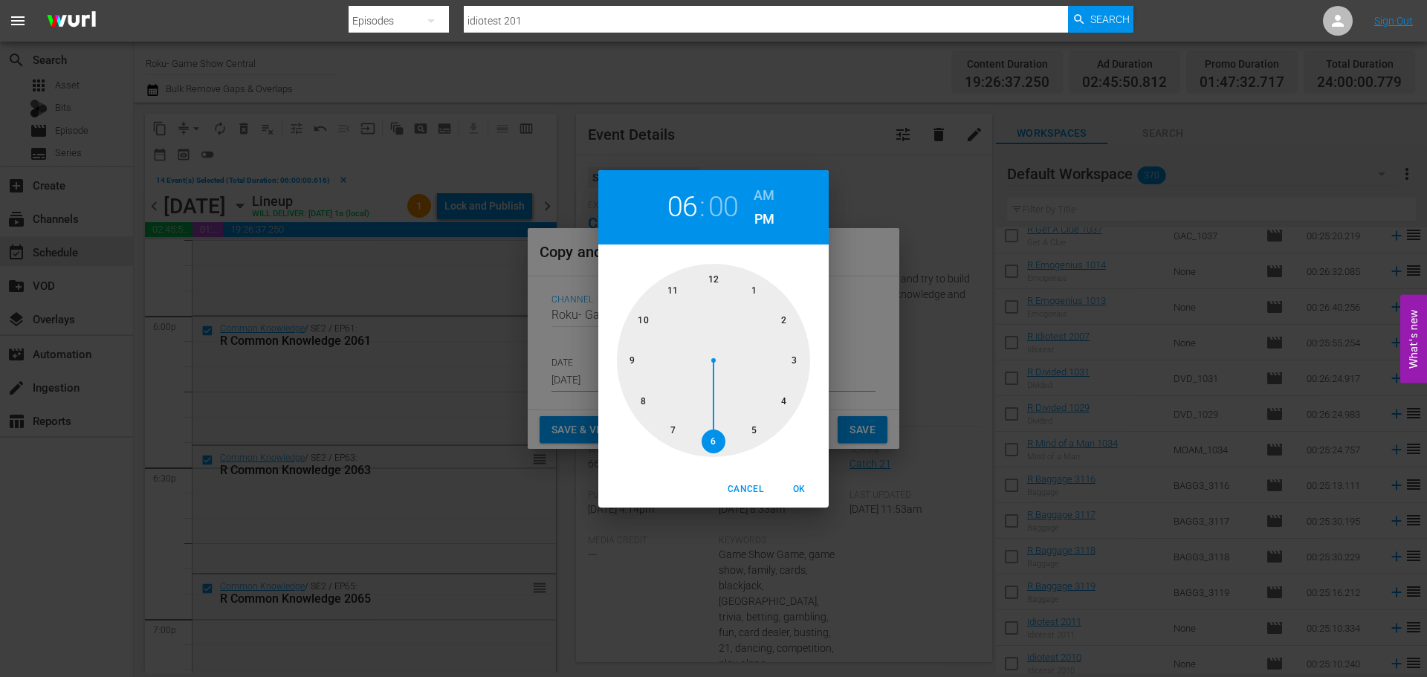
click at [718, 284] on div at bounding box center [713, 360] width 193 height 193
click at [798, 484] on span "OK" at bounding box center [799, 489] width 36 height 16
type input "12:00 pm"
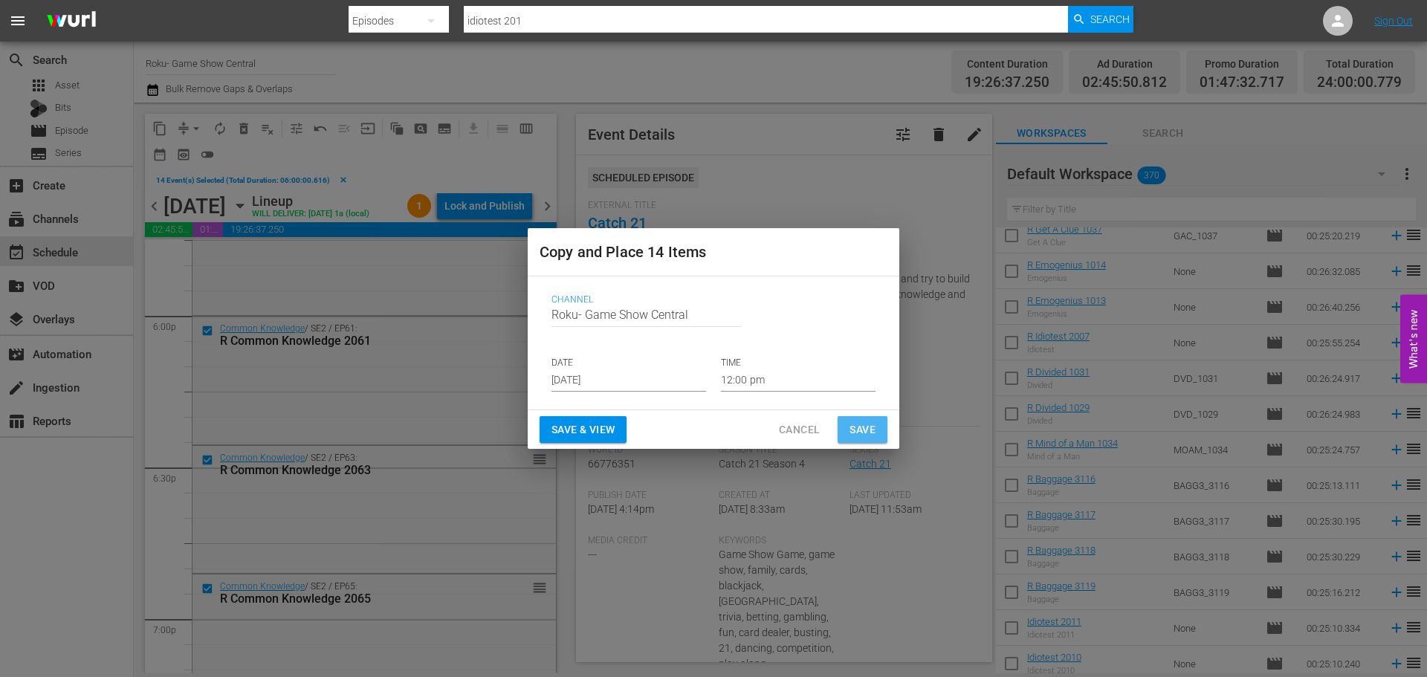
click at [858, 434] on span "Save" at bounding box center [862, 430] width 26 height 19
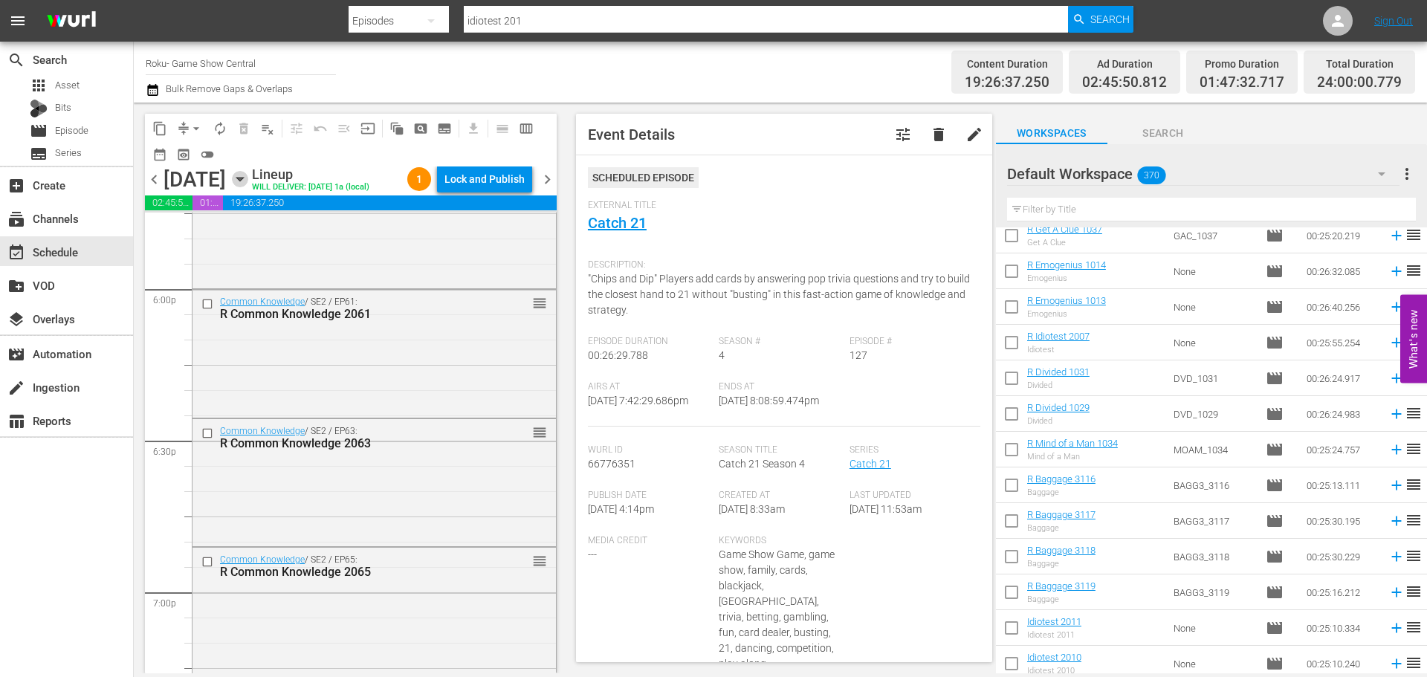
click at [248, 173] on icon "button" at bounding box center [240, 179] width 16 height 16
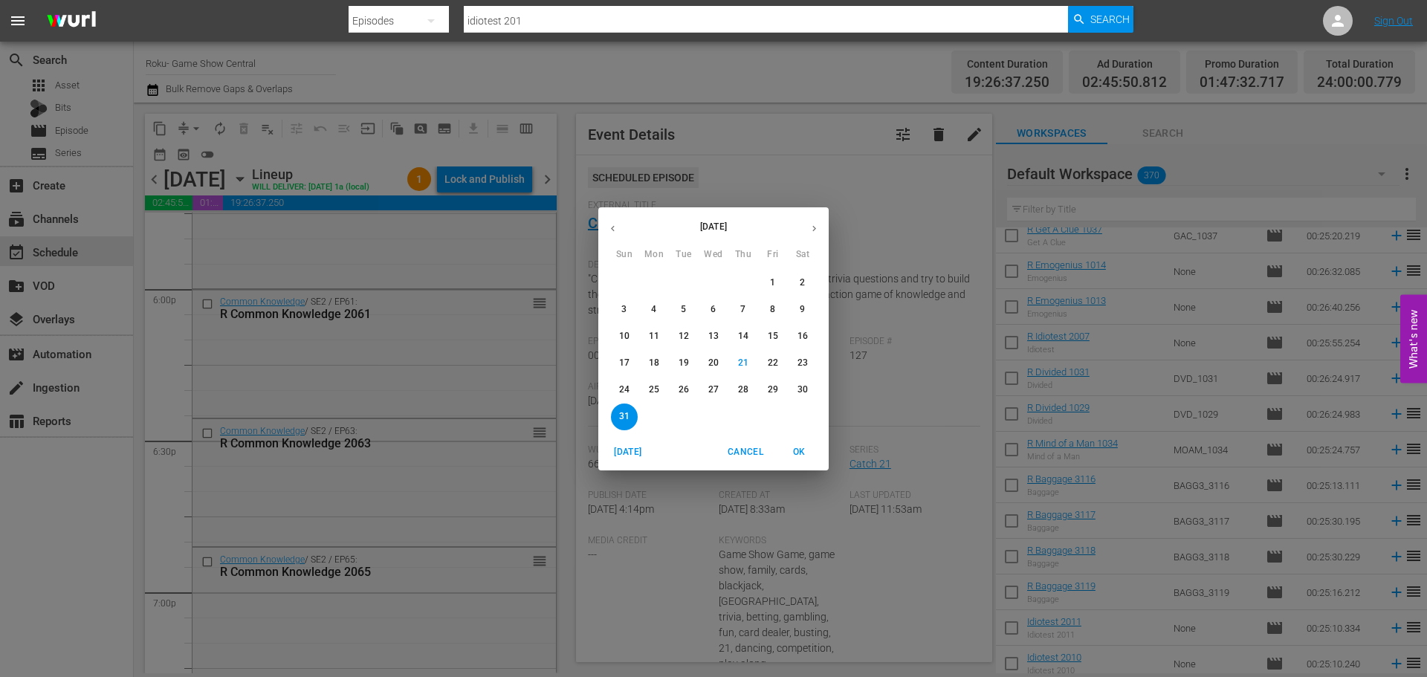
click at [768, 386] on p "29" at bounding box center [773, 389] width 10 height 13
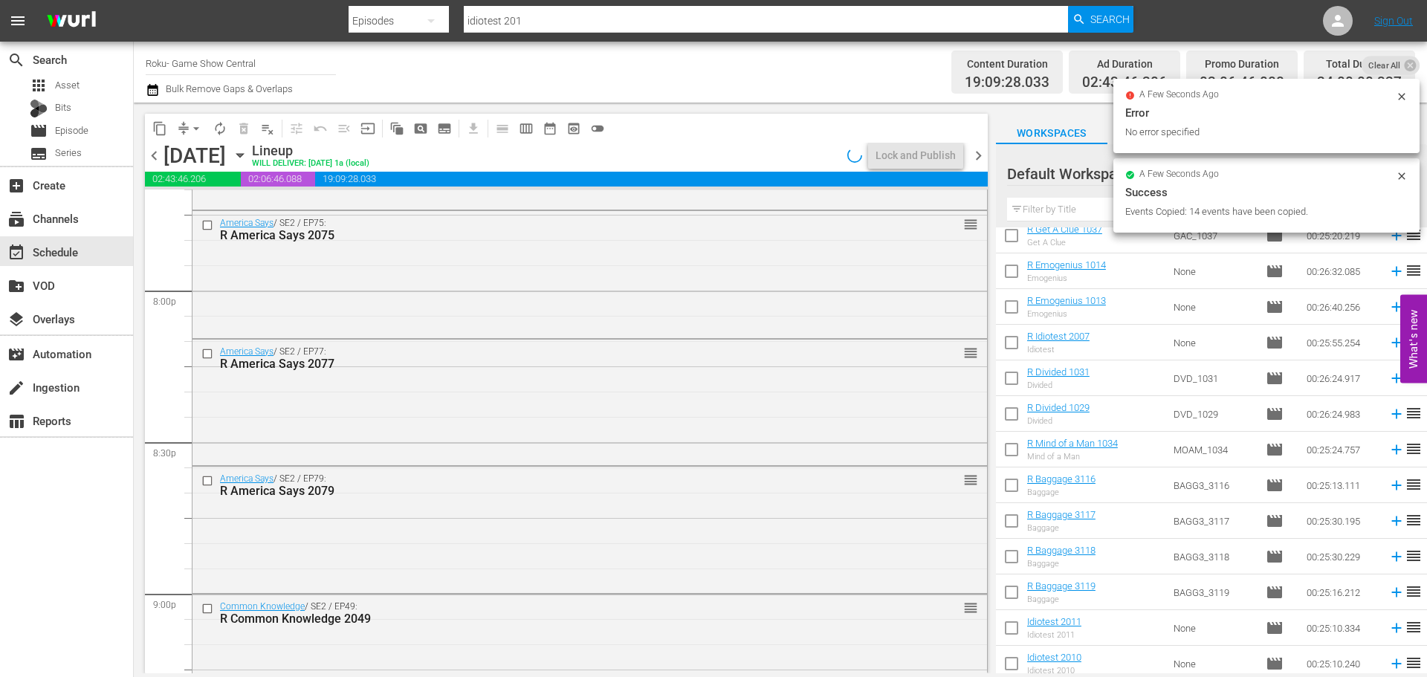
scroll to position [4985, 0]
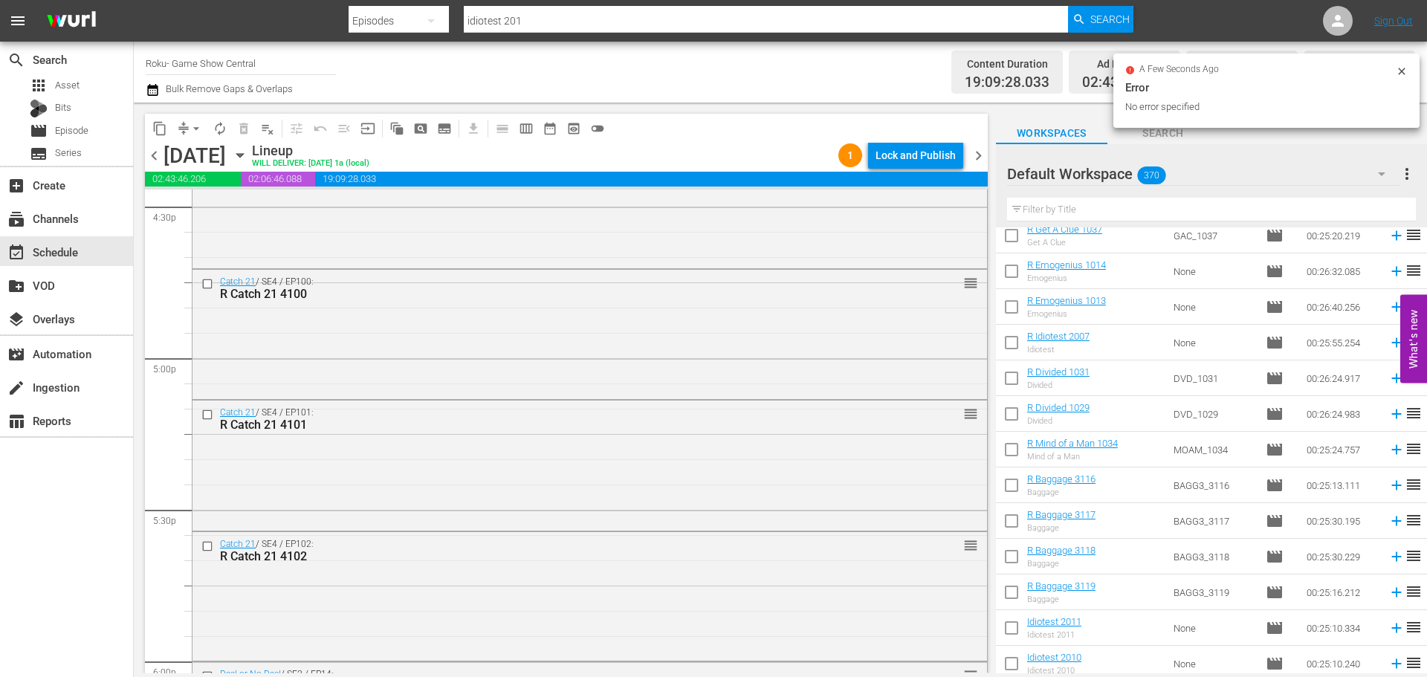
click at [921, 164] on div "Lock and Publish" at bounding box center [915, 155] width 80 height 27
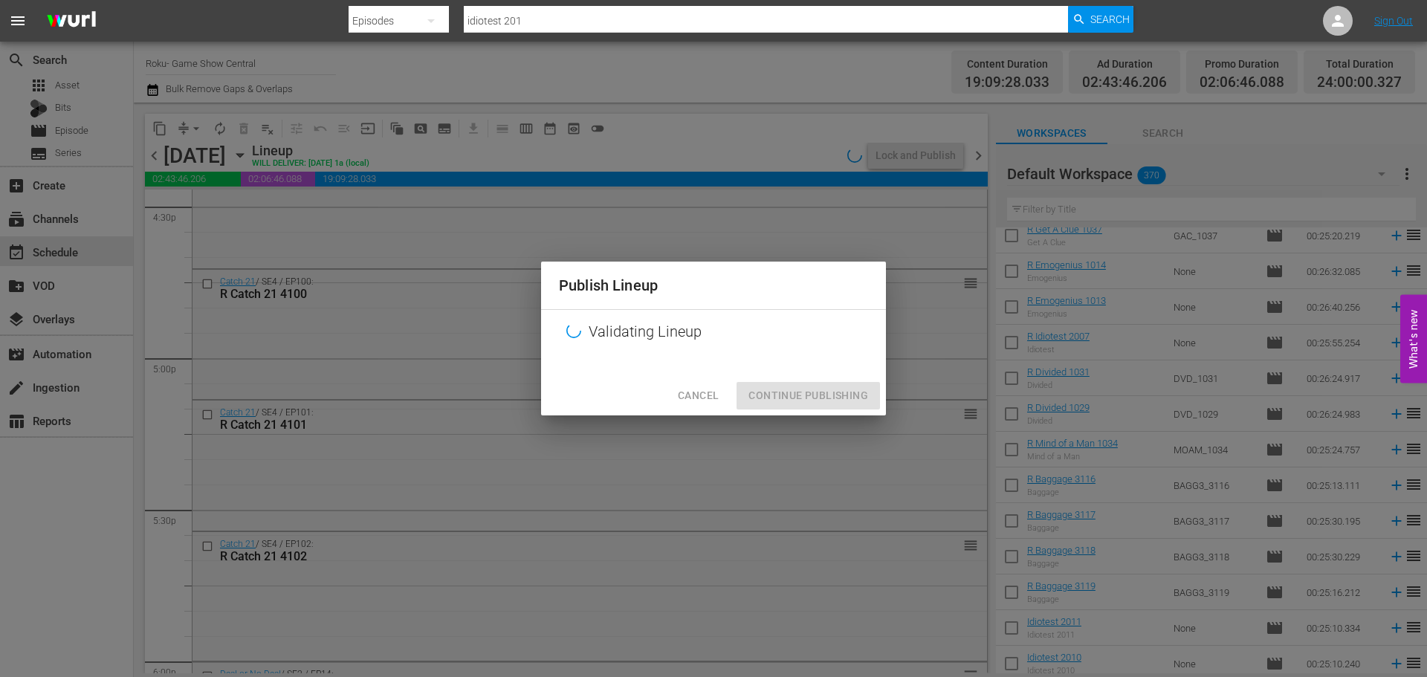
click at [820, 410] on div "Cancel Continue Publishing" at bounding box center [713, 395] width 345 height 39
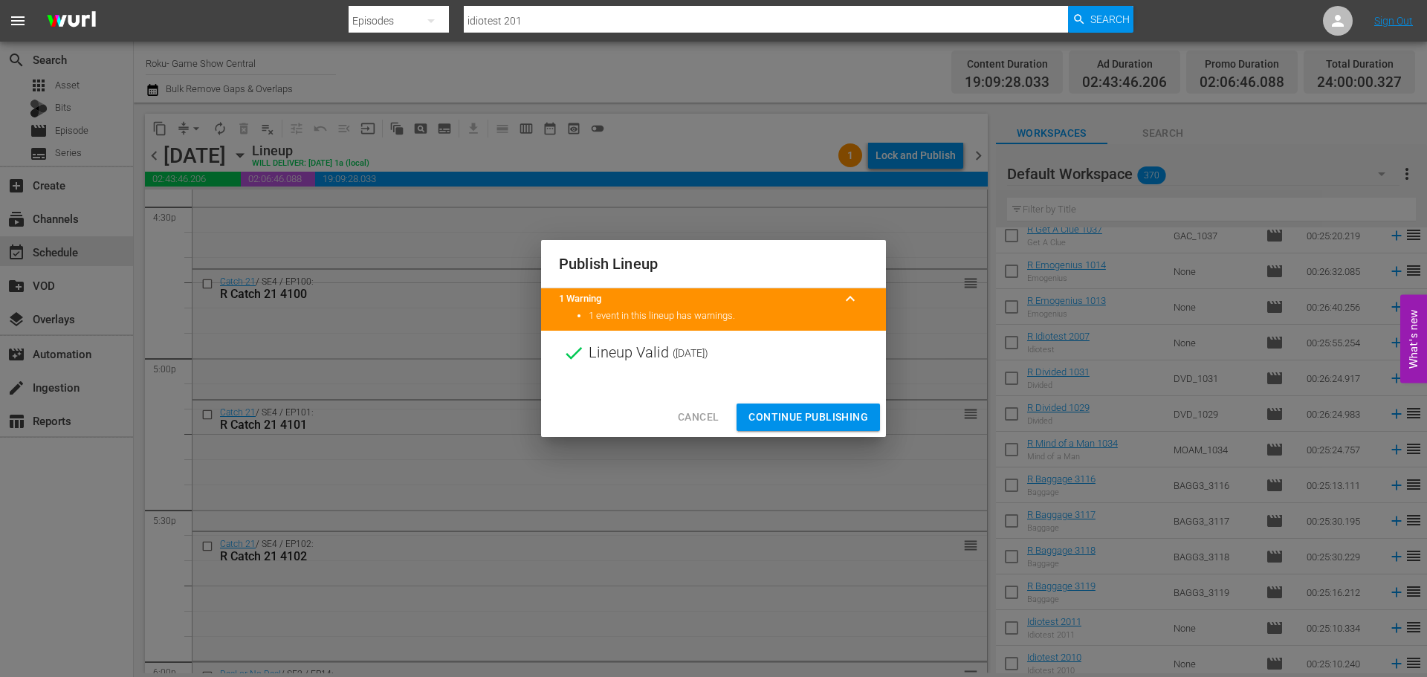
click at [820, 409] on span "Continue Publishing" at bounding box center [808, 417] width 120 height 19
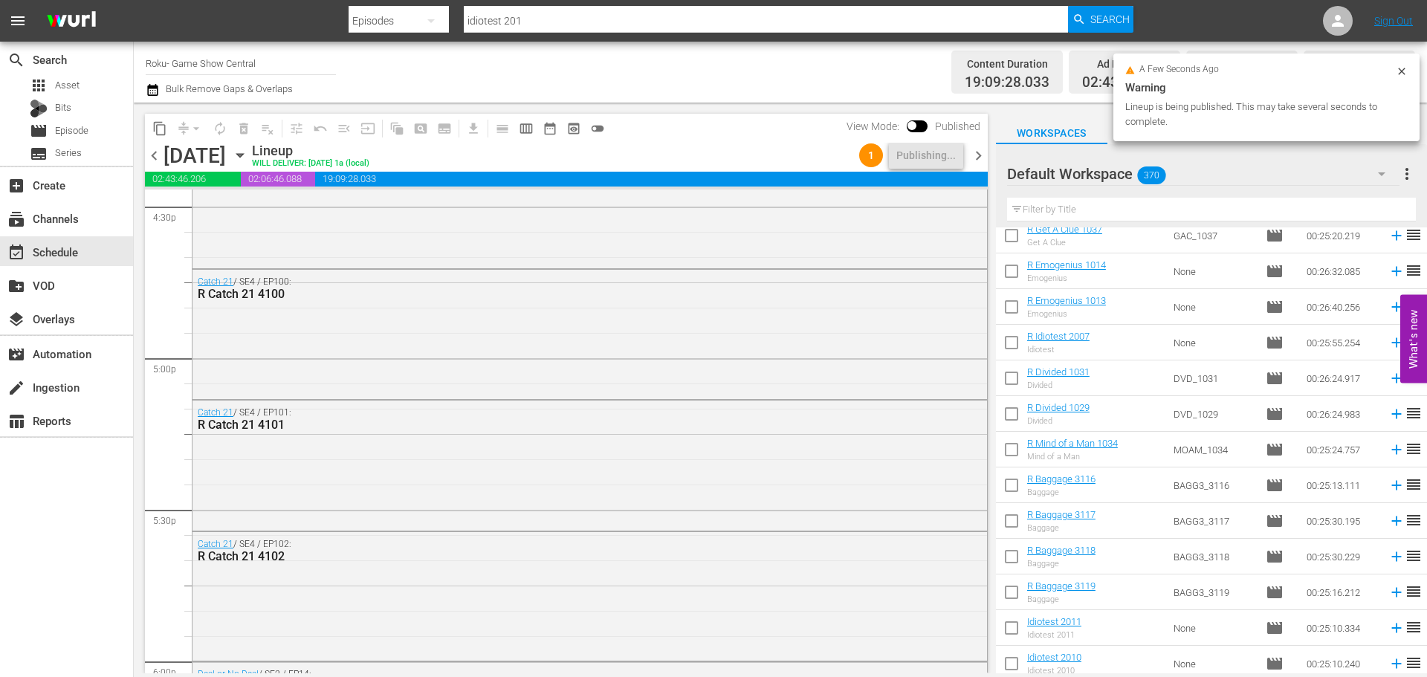
click at [243, 155] on icon "button" at bounding box center [239, 156] width 7 height 4
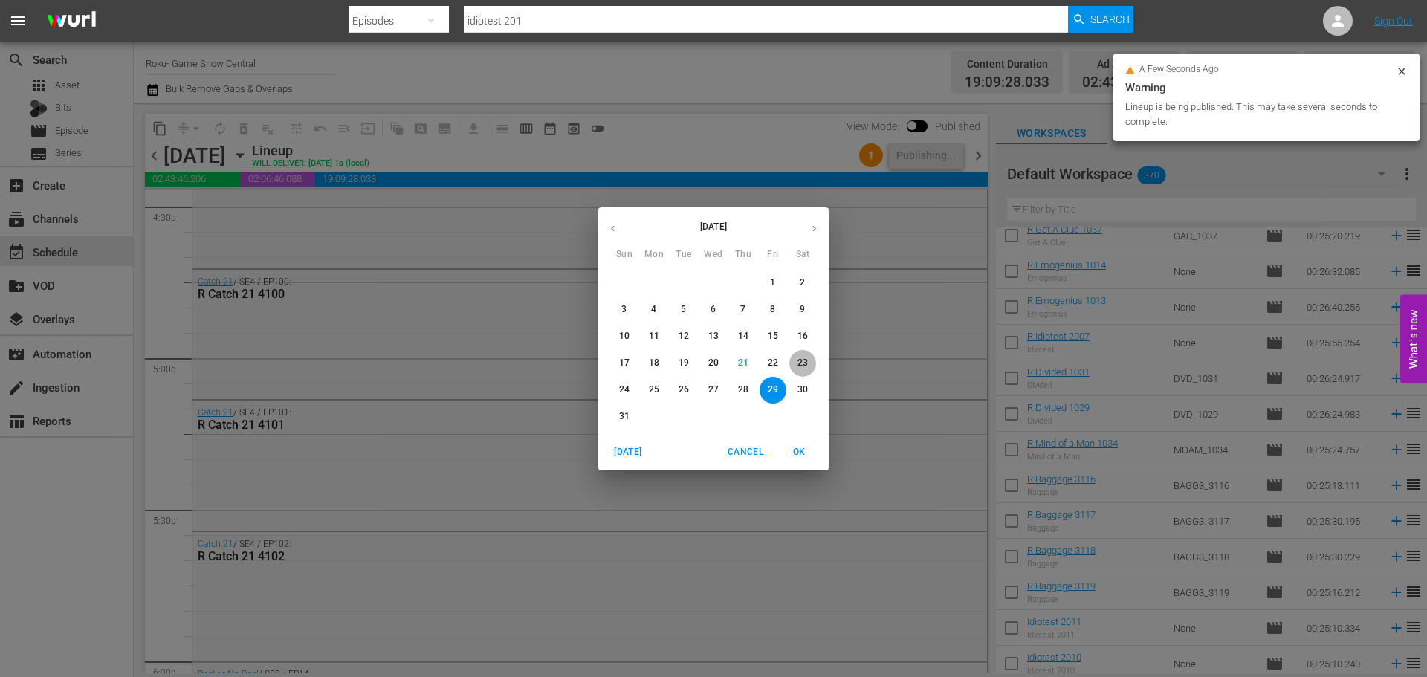
click at [805, 357] on p "23" at bounding box center [802, 363] width 10 height 13
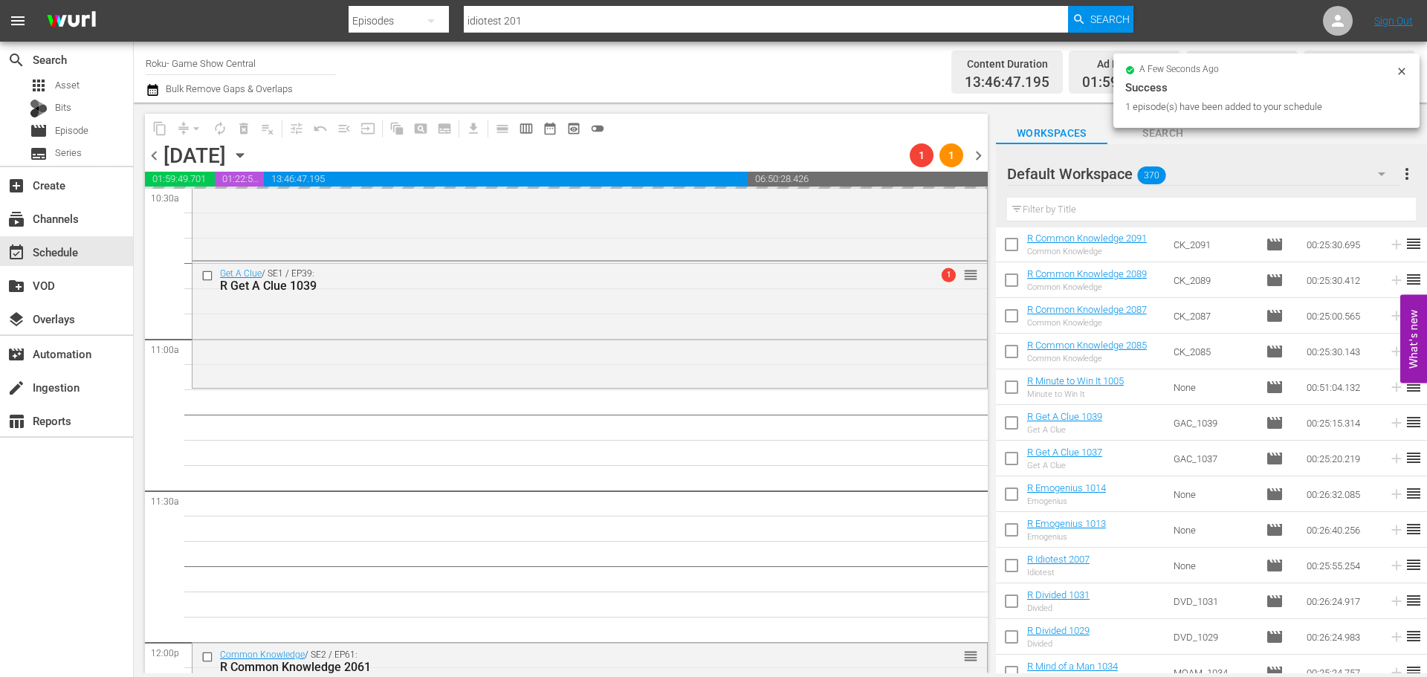
scroll to position [3229, 0]
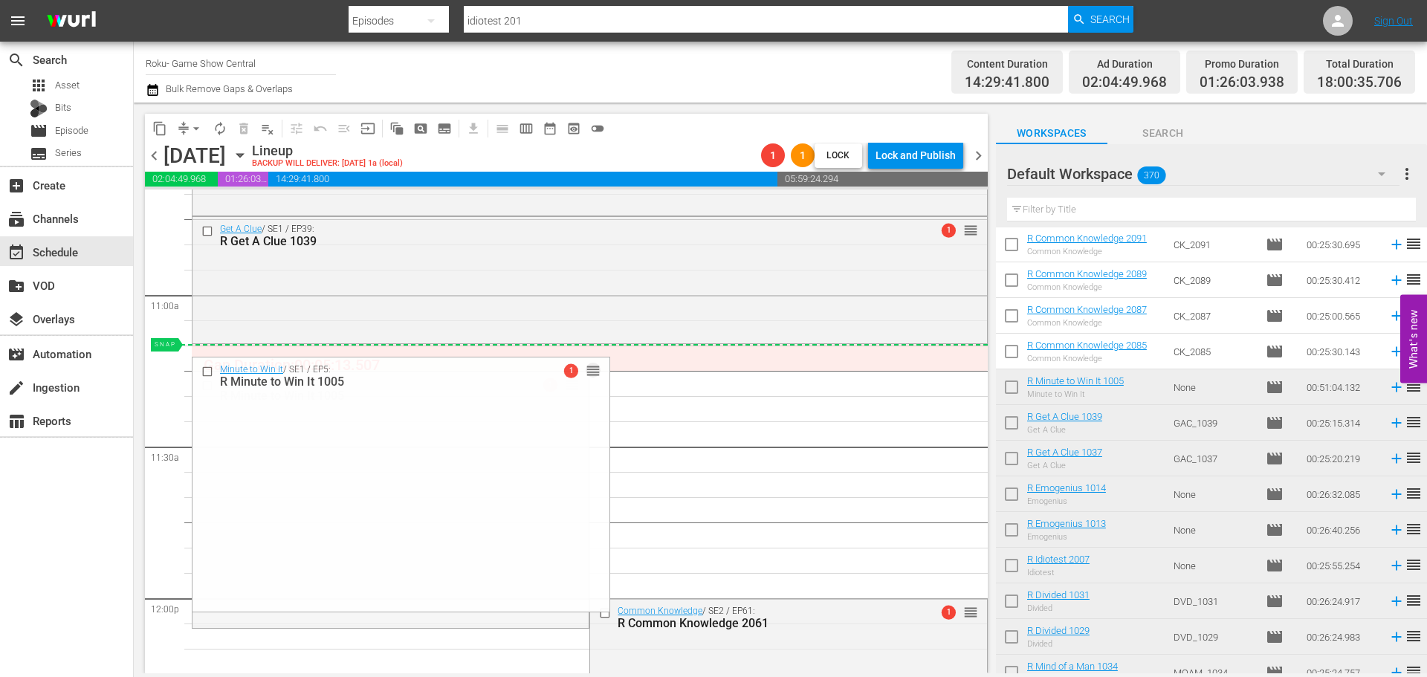
drag, startPoint x: 563, startPoint y: 386, endPoint x: 560, endPoint y: 355, distance: 30.6
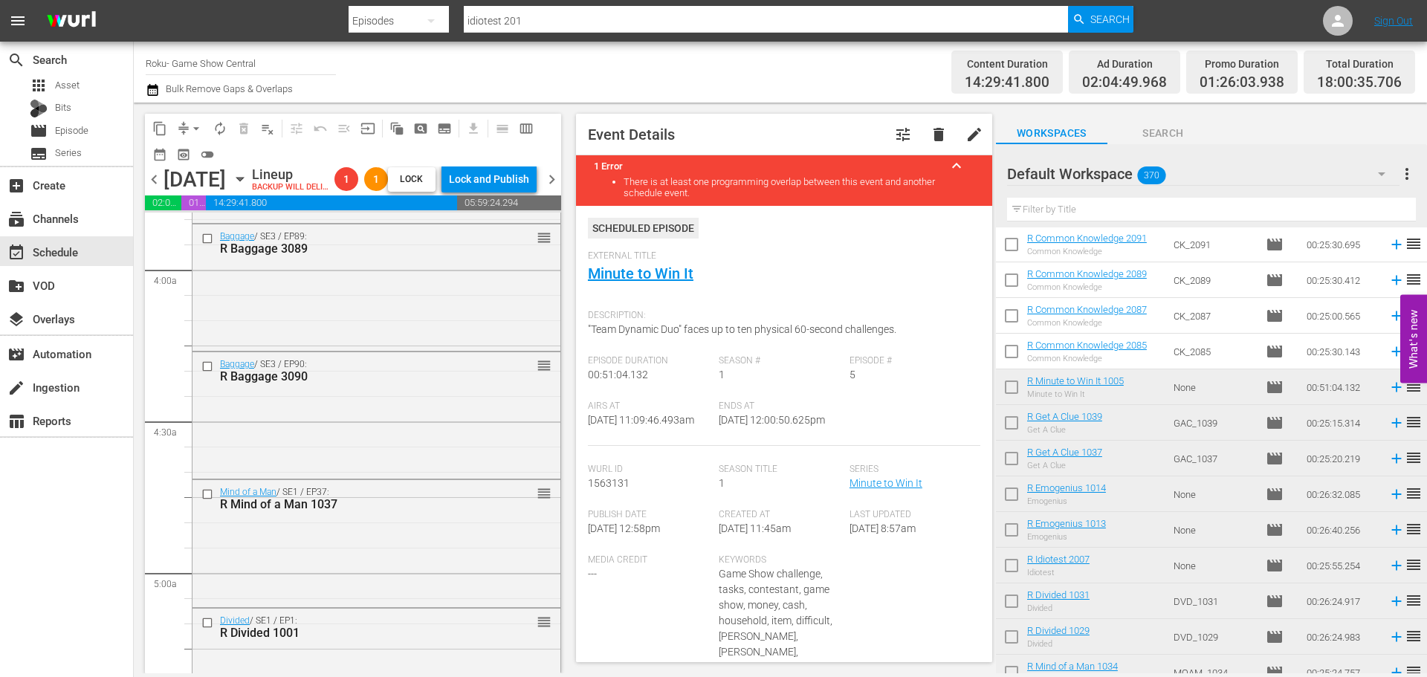
scroll to position [0, 0]
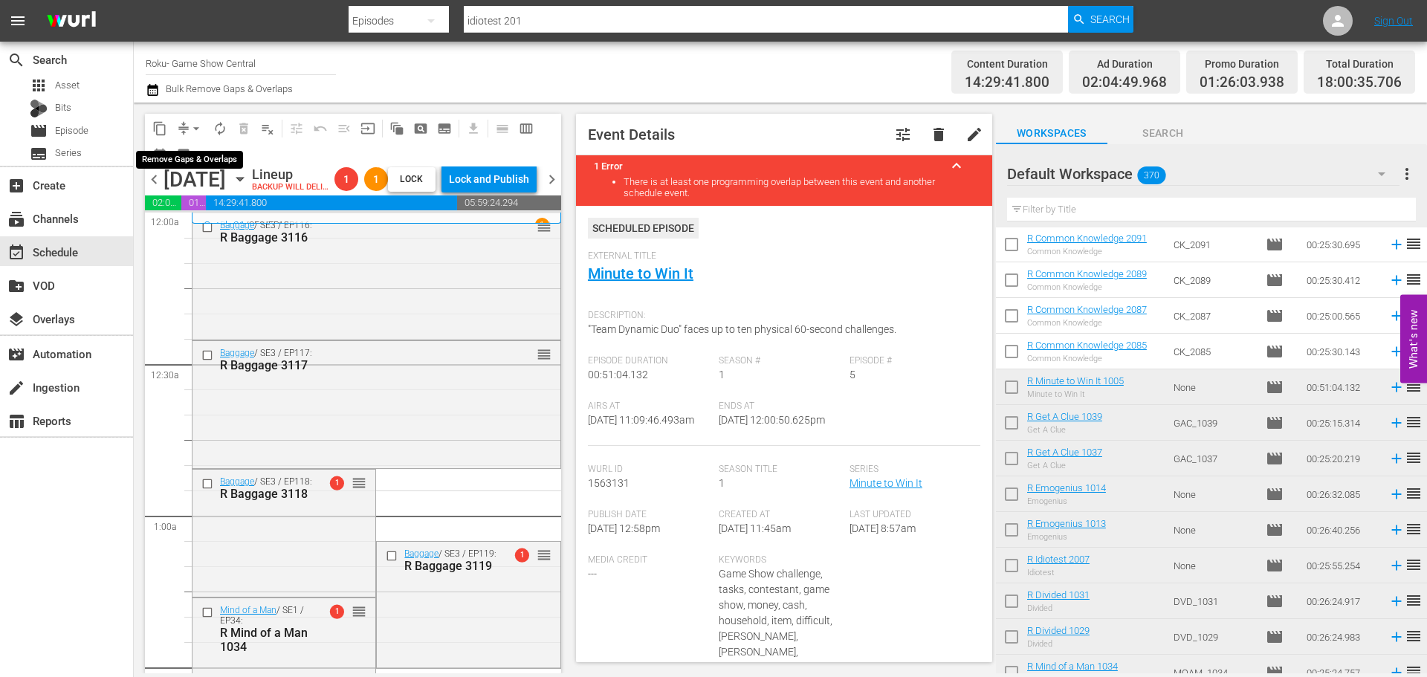
click at [197, 129] on span "arrow_drop_down" at bounding box center [196, 128] width 15 height 15
click at [195, 169] on li "Align to Midnight" at bounding box center [197, 158] width 156 height 25
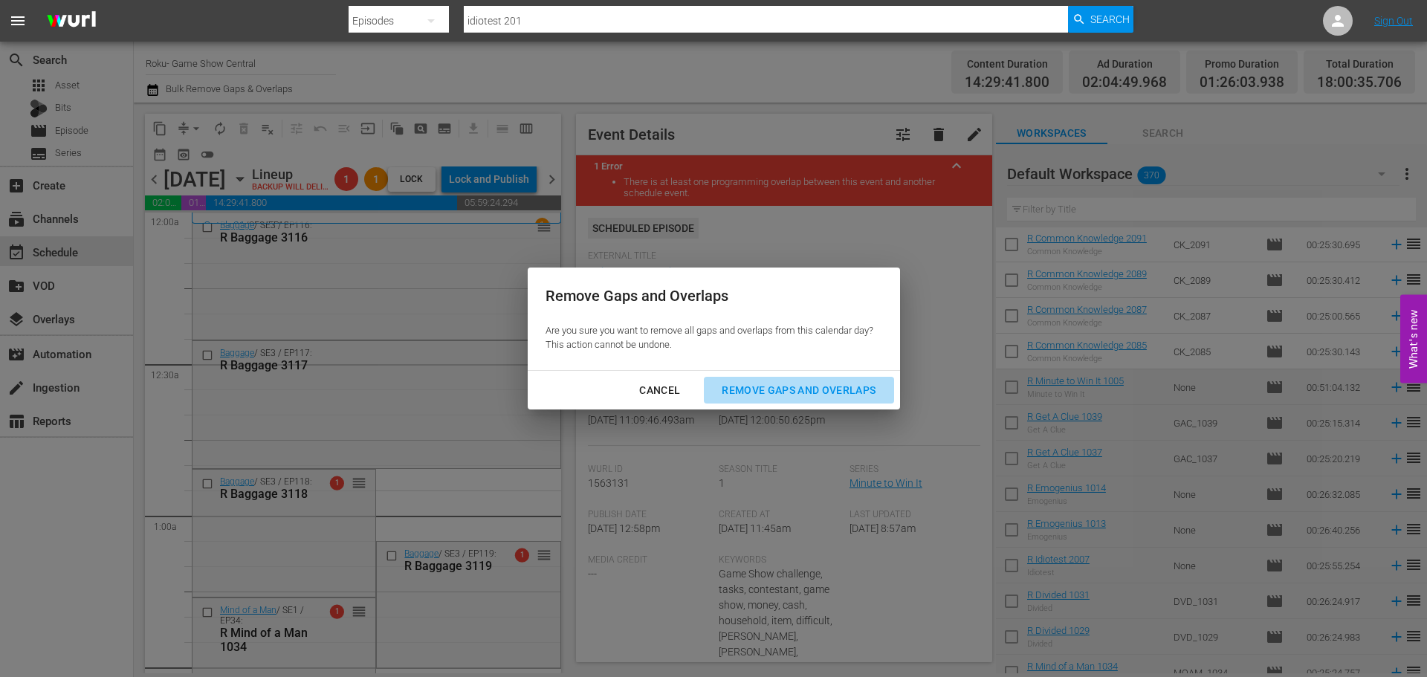
click at [834, 386] on div "Remove Gaps and Overlaps" at bounding box center [799, 390] width 178 height 19
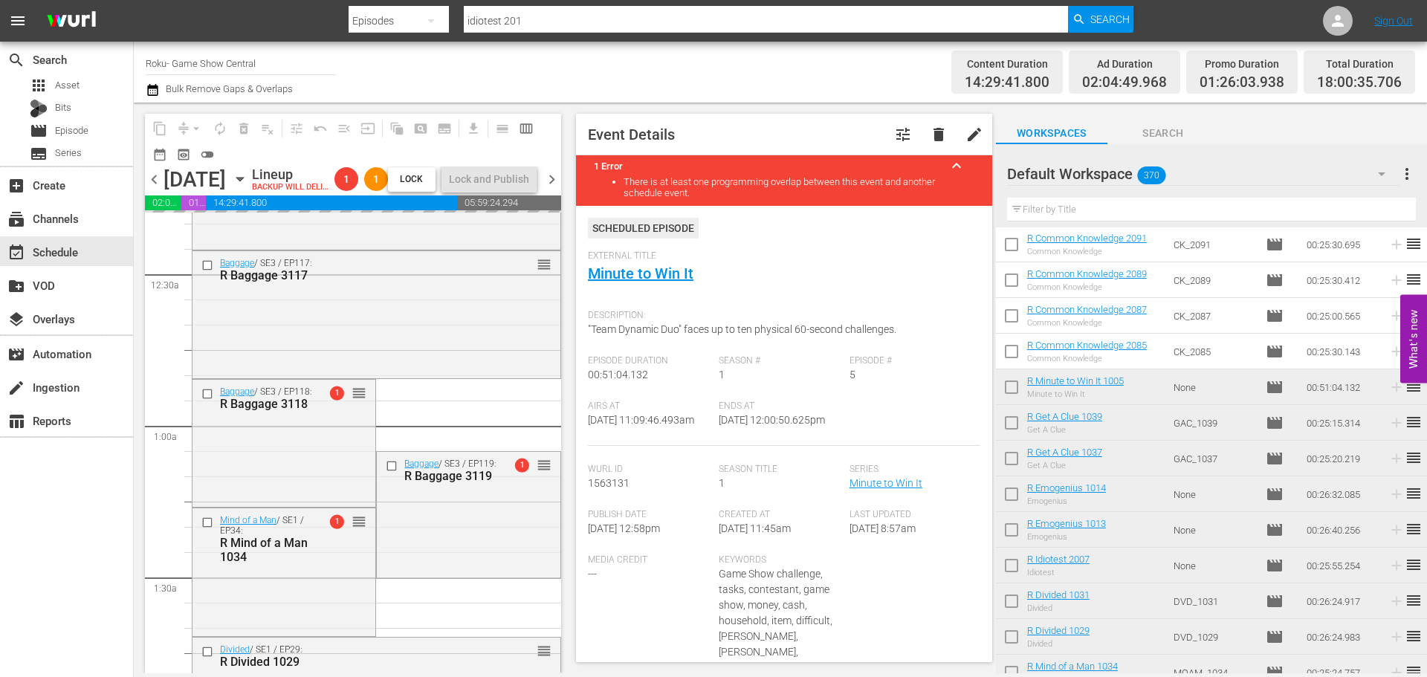
scroll to position [520, 0]
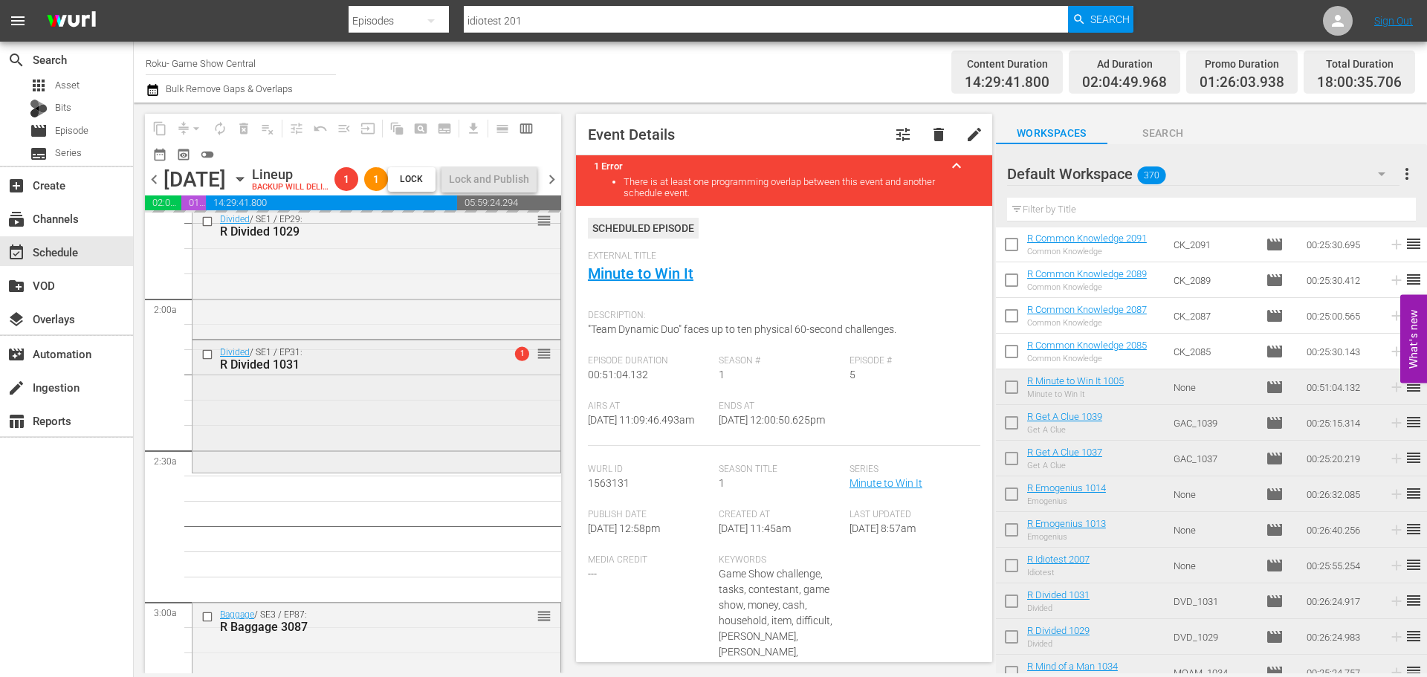
click at [382, 377] on div "Divided / SE1 / EP31: R Divided 1031 1 reorder" at bounding box center [376, 358] width 368 height 36
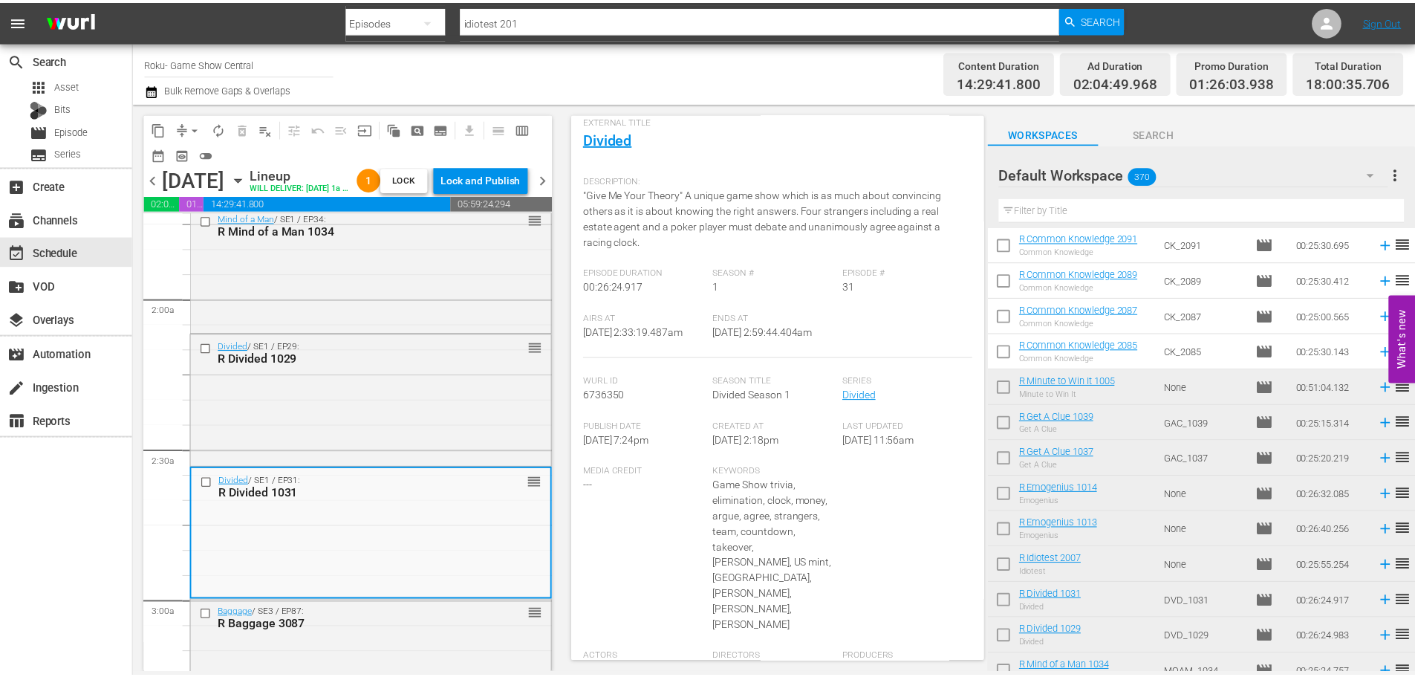
scroll to position [0, 0]
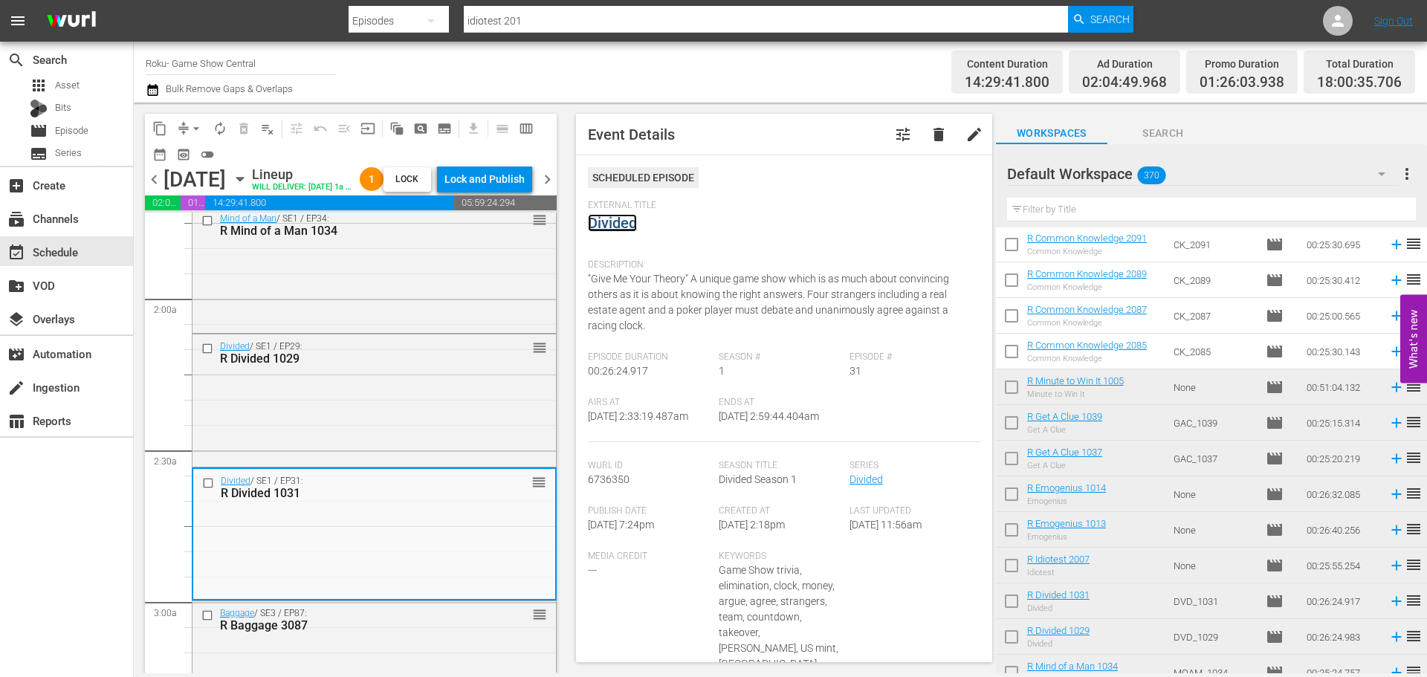
click at [622, 217] on link "Divided" at bounding box center [612, 223] width 49 height 18
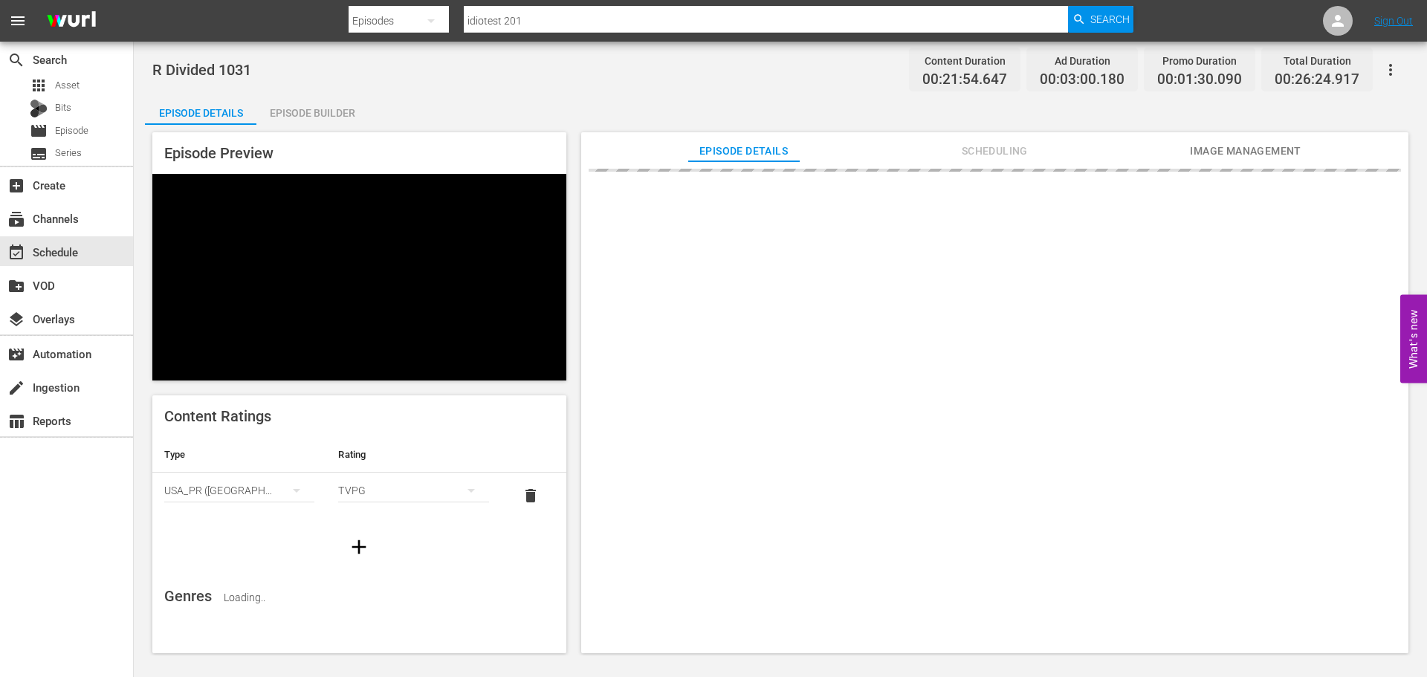
click at [348, 113] on div "Episode Builder" at bounding box center [311, 113] width 111 height 36
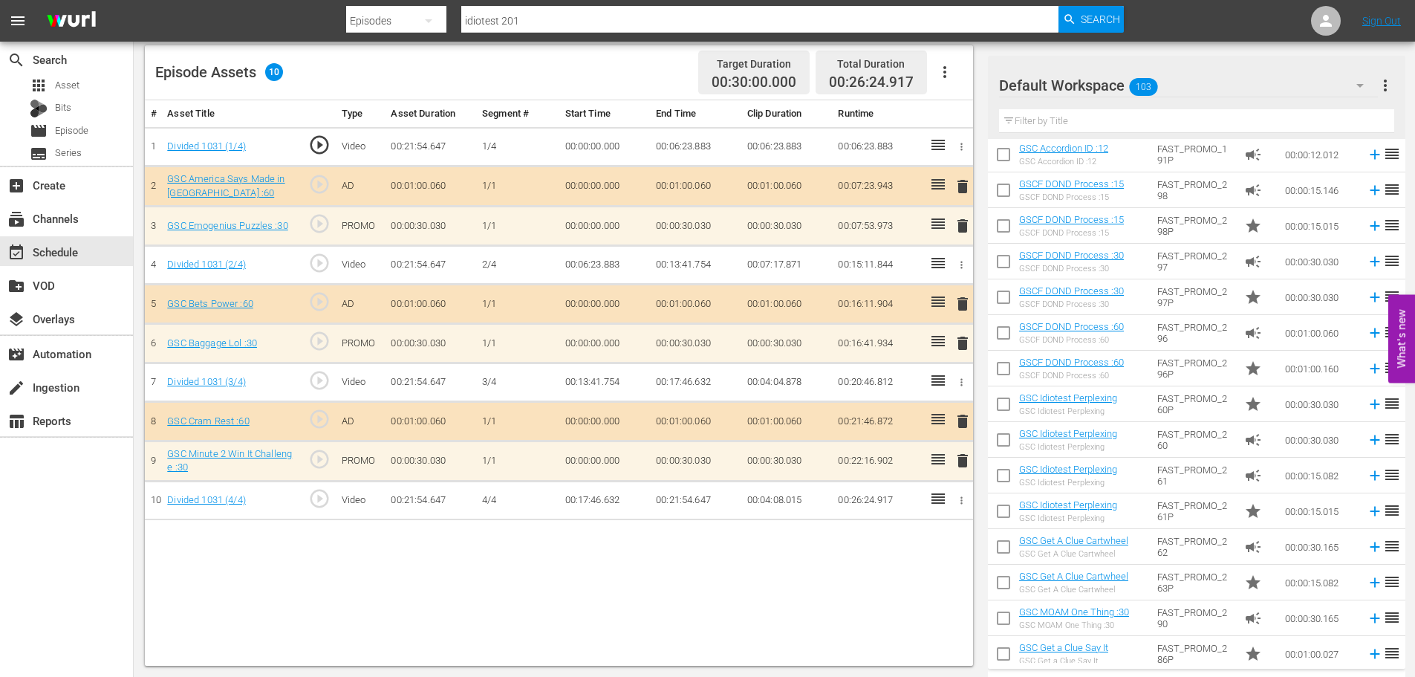
scroll to position [618, 0]
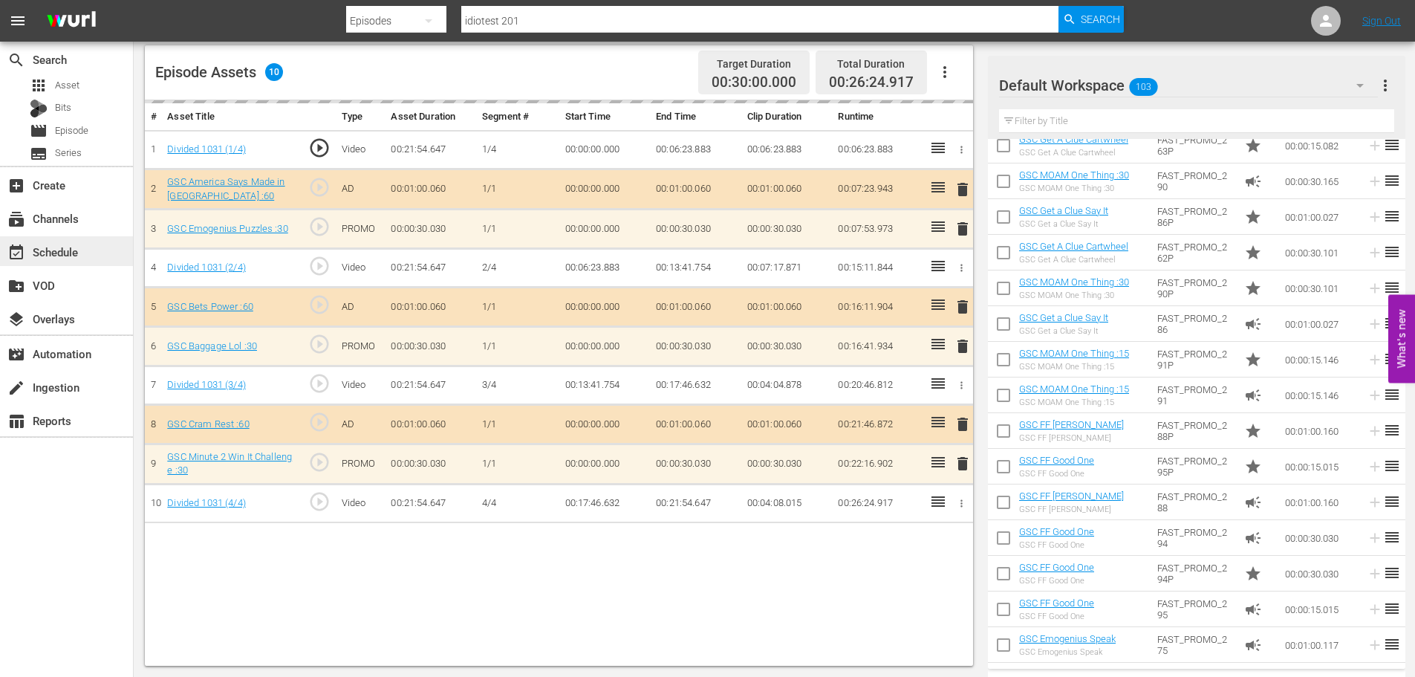
click at [71, 256] on div "event_available Schedule" at bounding box center [41, 249] width 83 height 13
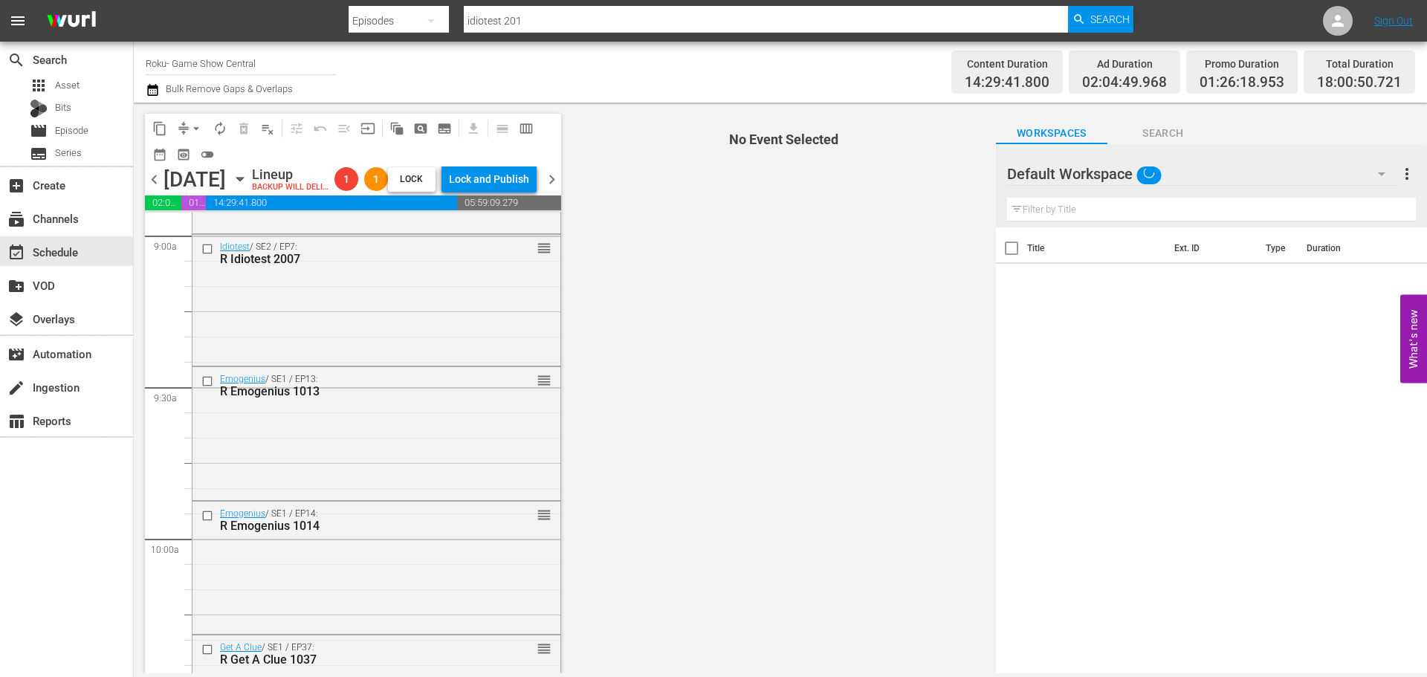
scroll to position [3269, 0]
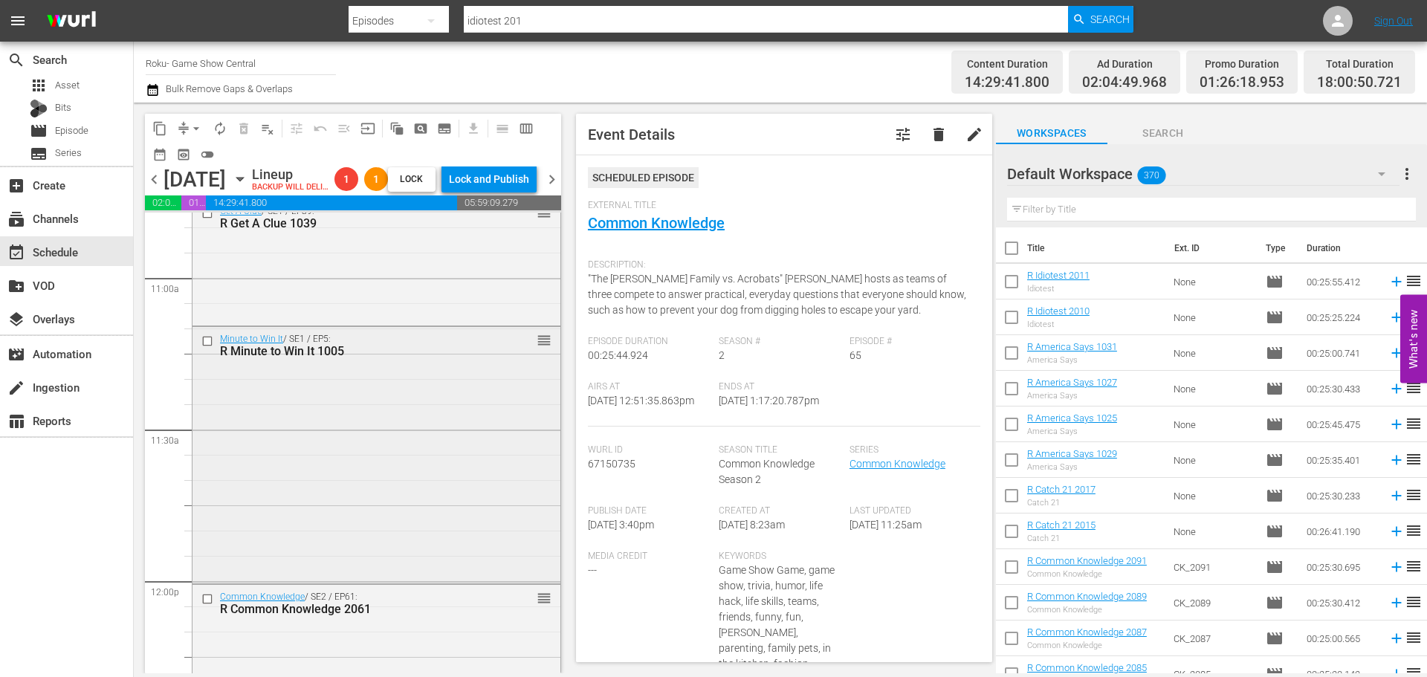
click at [288, 522] on div "Minute to Win It / SE1 / EP5: R Minute to Win It 1005 reorder" at bounding box center [376, 453] width 368 height 253
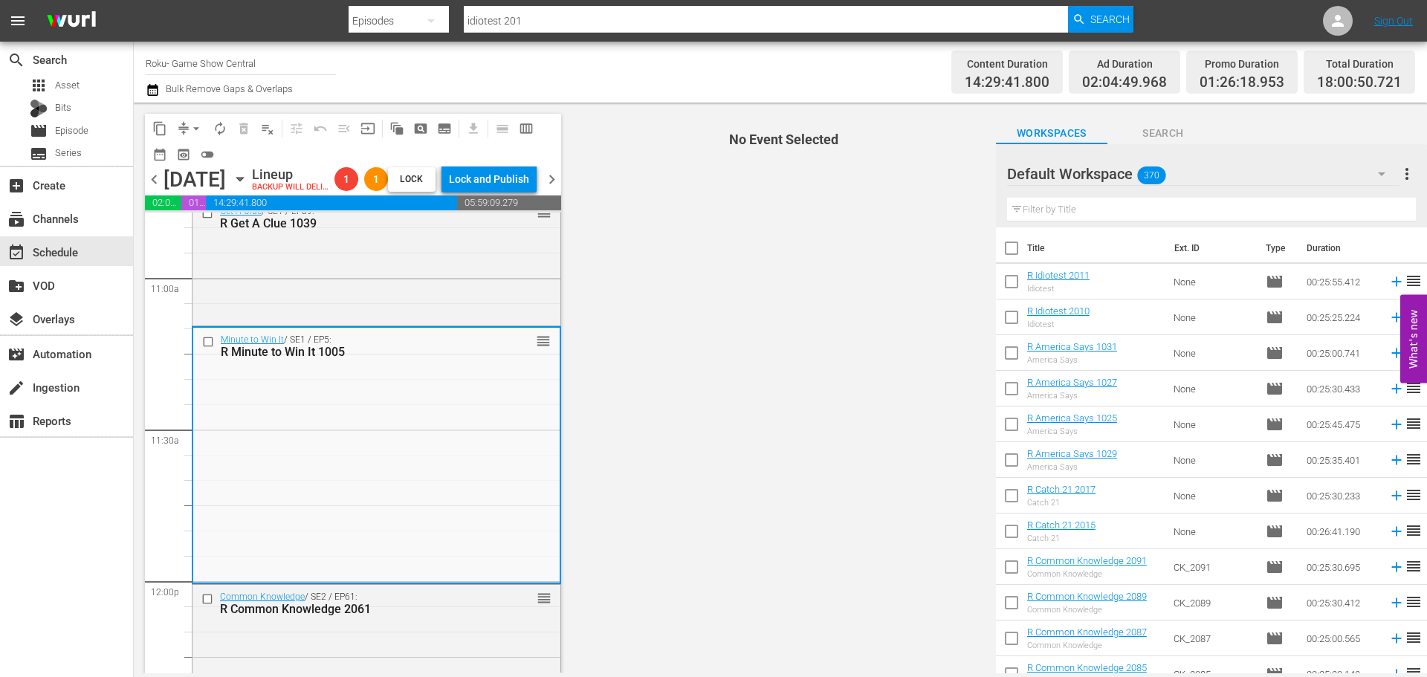
click at [193, 121] on span "arrow_drop_down" at bounding box center [196, 128] width 15 height 15
click at [193, 163] on li "Align to Midnight" at bounding box center [197, 158] width 156 height 25
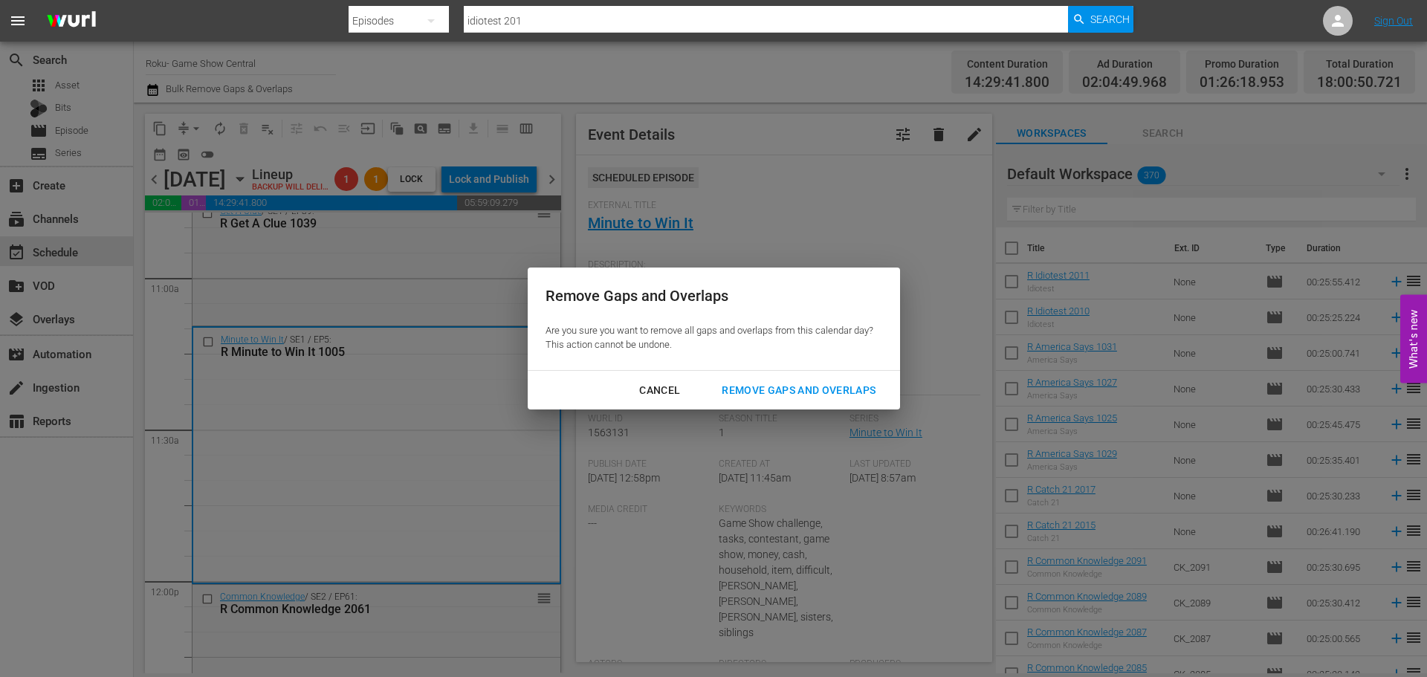
click at [817, 392] on div "Remove Gaps and Overlaps" at bounding box center [799, 390] width 178 height 19
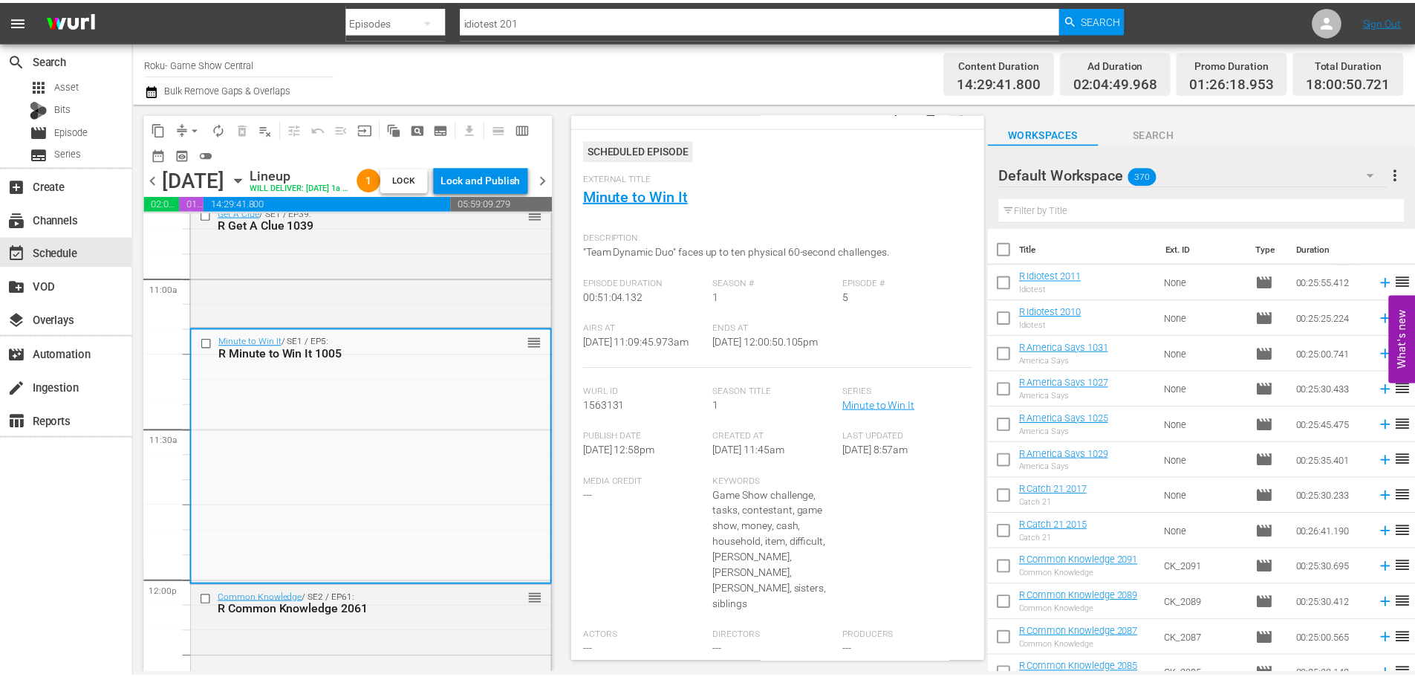
scroll to position [0, 0]
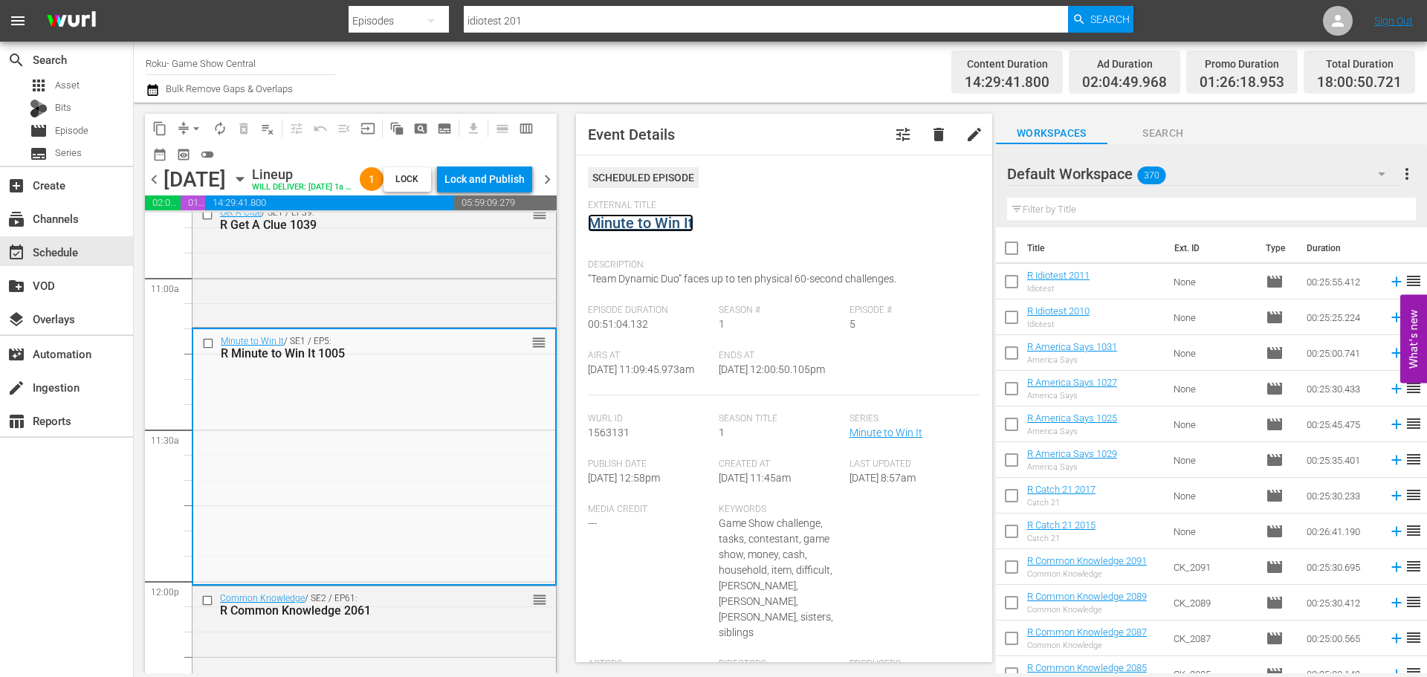
click at [681, 227] on link "Minute to Win It" at bounding box center [641, 223] width 106 height 18
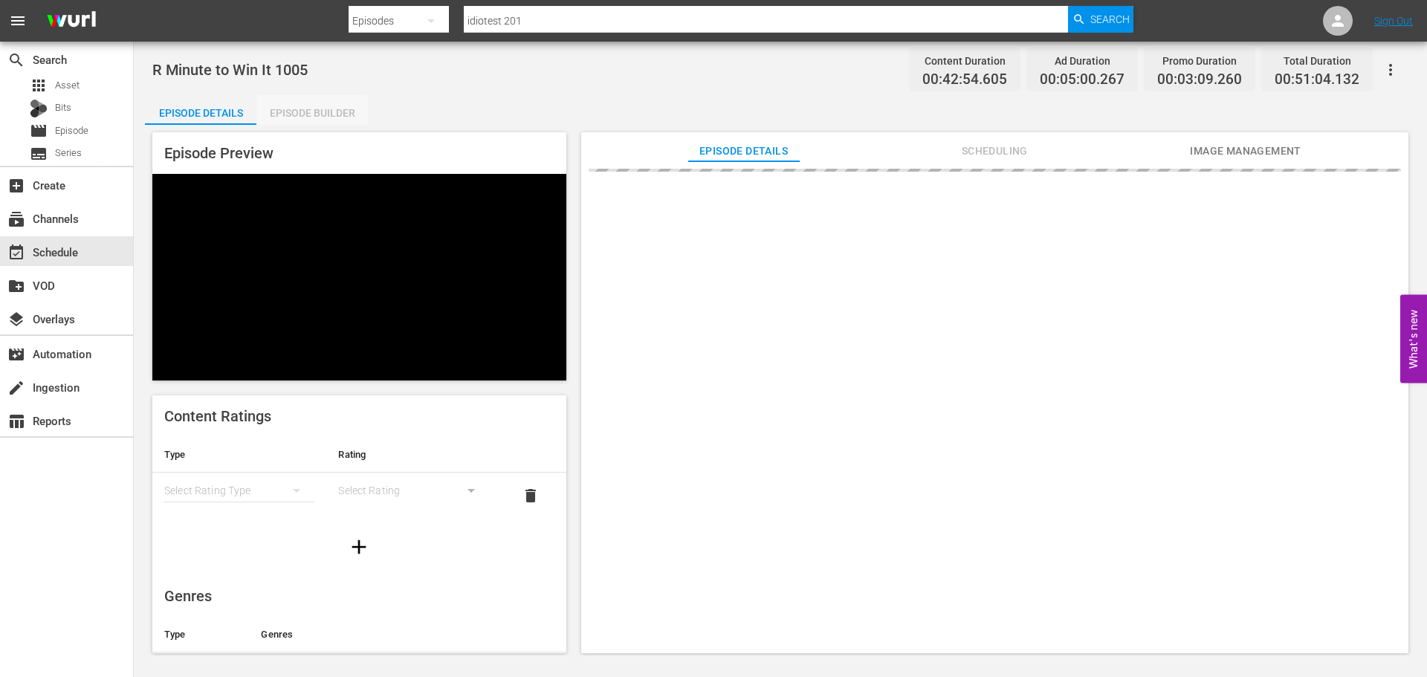
click at [294, 117] on div "Episode Builder" at bounding box center [311, 113] width 111 height 36
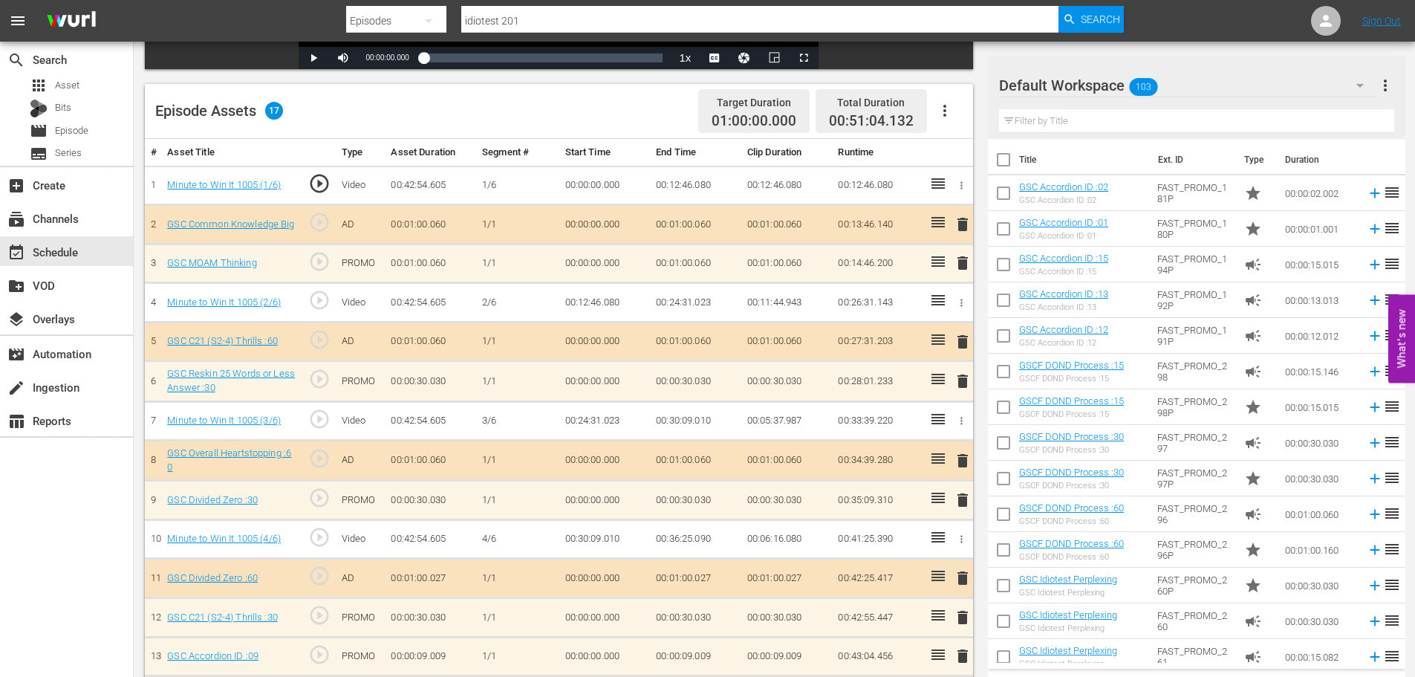
scroll to position [516, 0]
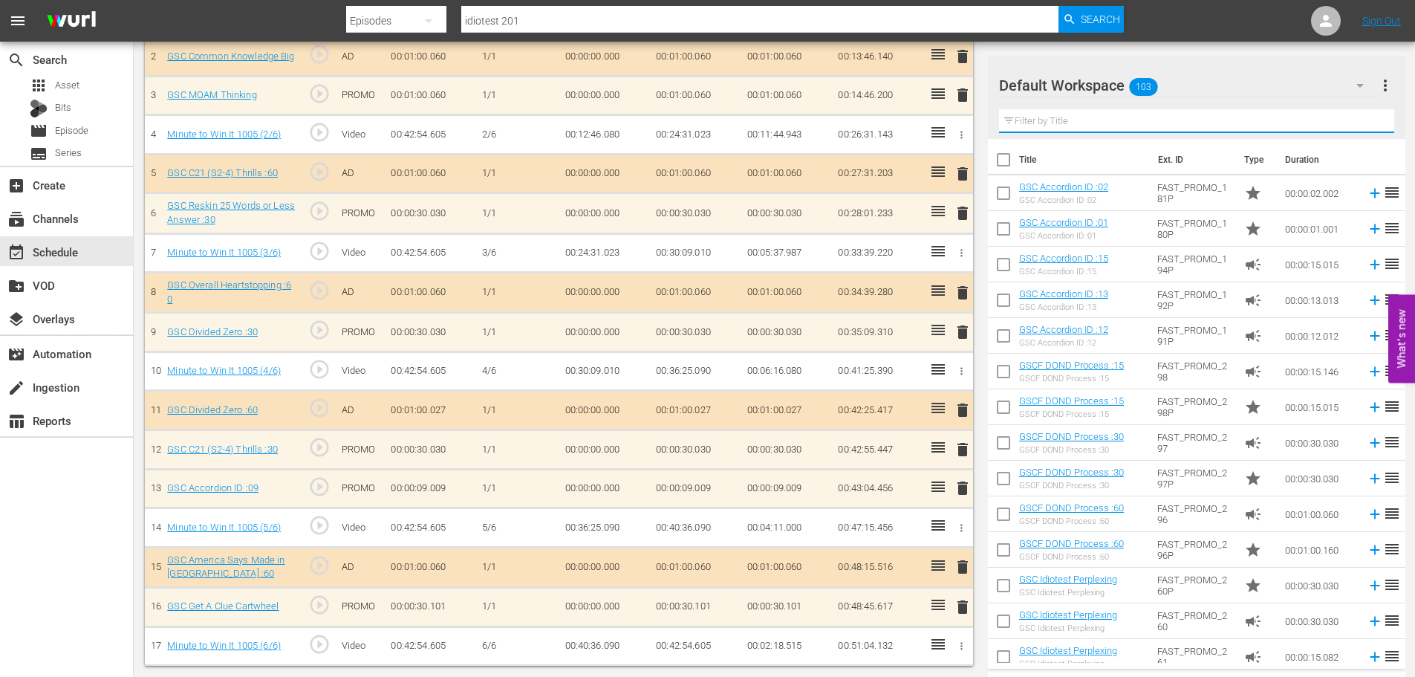
click at [1068, 132] on div "Filter by Title" at bounding box center [1196, 121] width 395 height 36
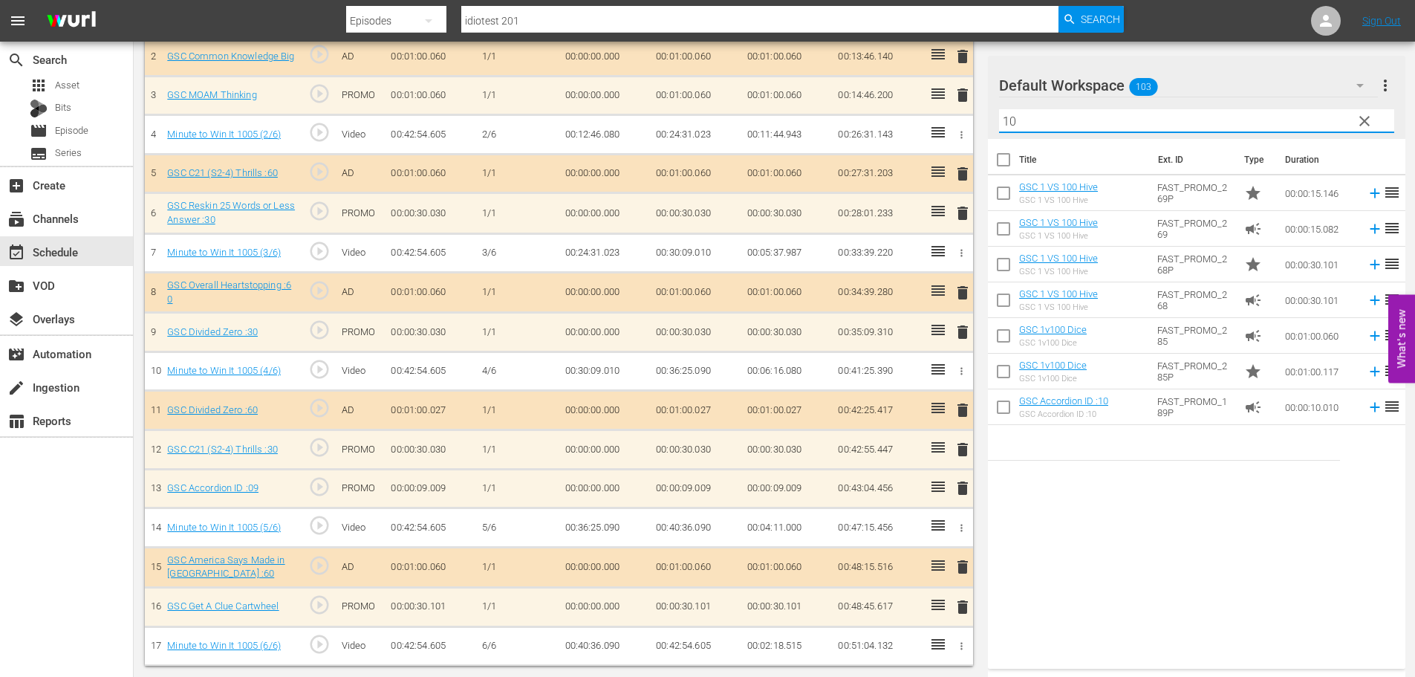
click at [958, 99] on span "delete" at bounding box center [963, 95] width 18 height 18
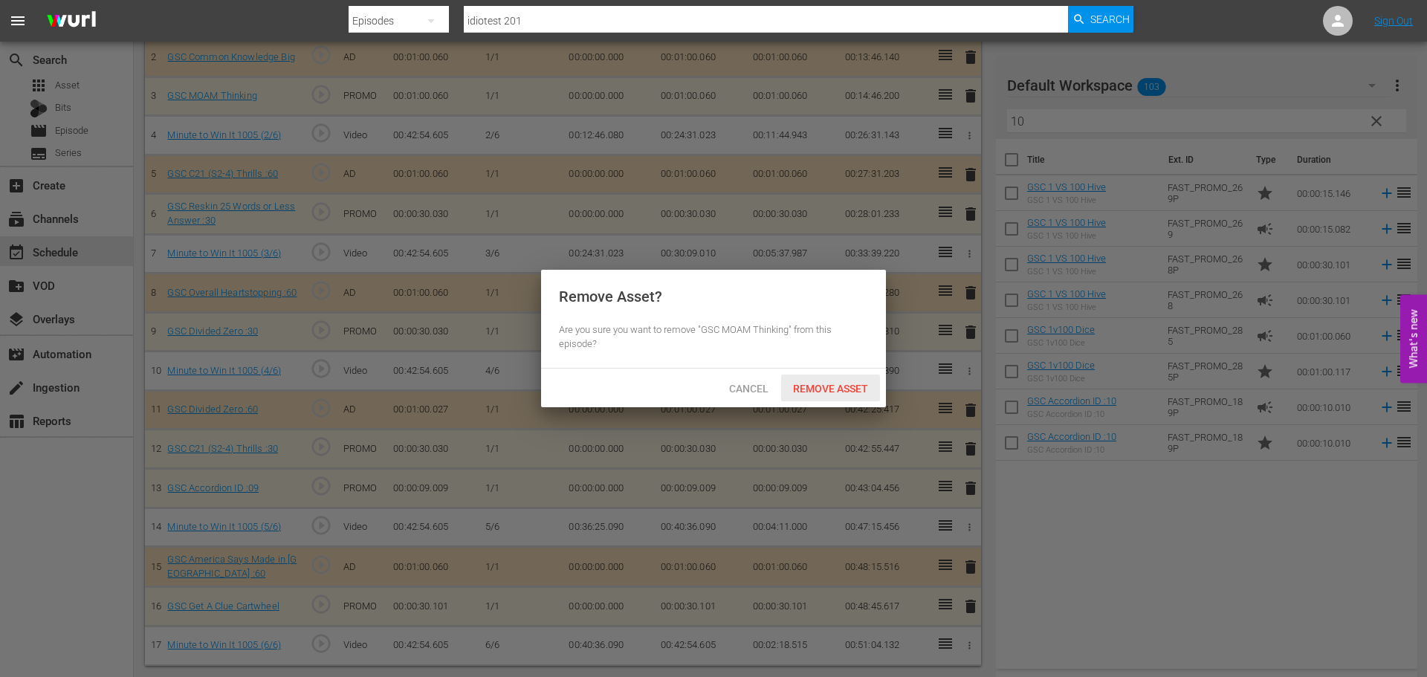
click at [831, 403] on div "Cancel Remove Asset" at bounding box center [713, 388] width 345 height 39
click at [816, 386] on span "Remove Asset" at bounding box center [830, 389] width 99 height 12
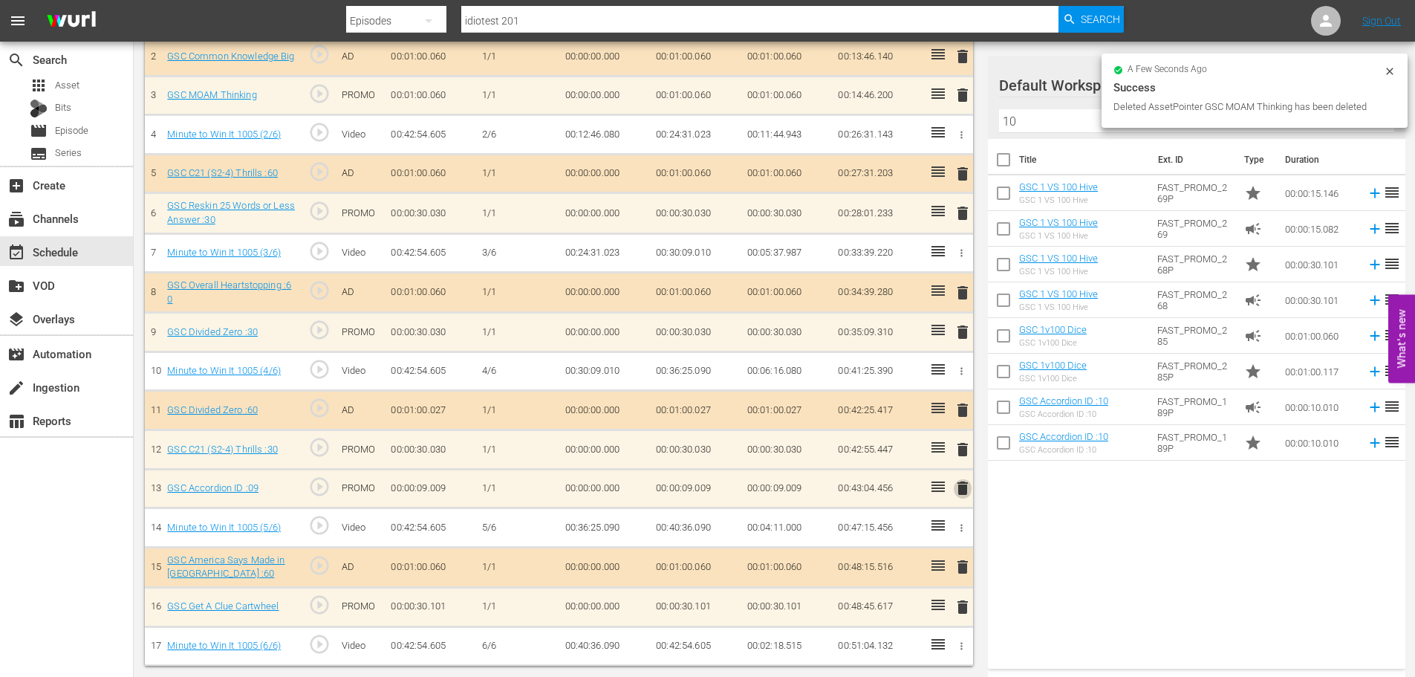
click at [967, 490] on span "delete" at bounding box center [963, 488] width 18 height 18
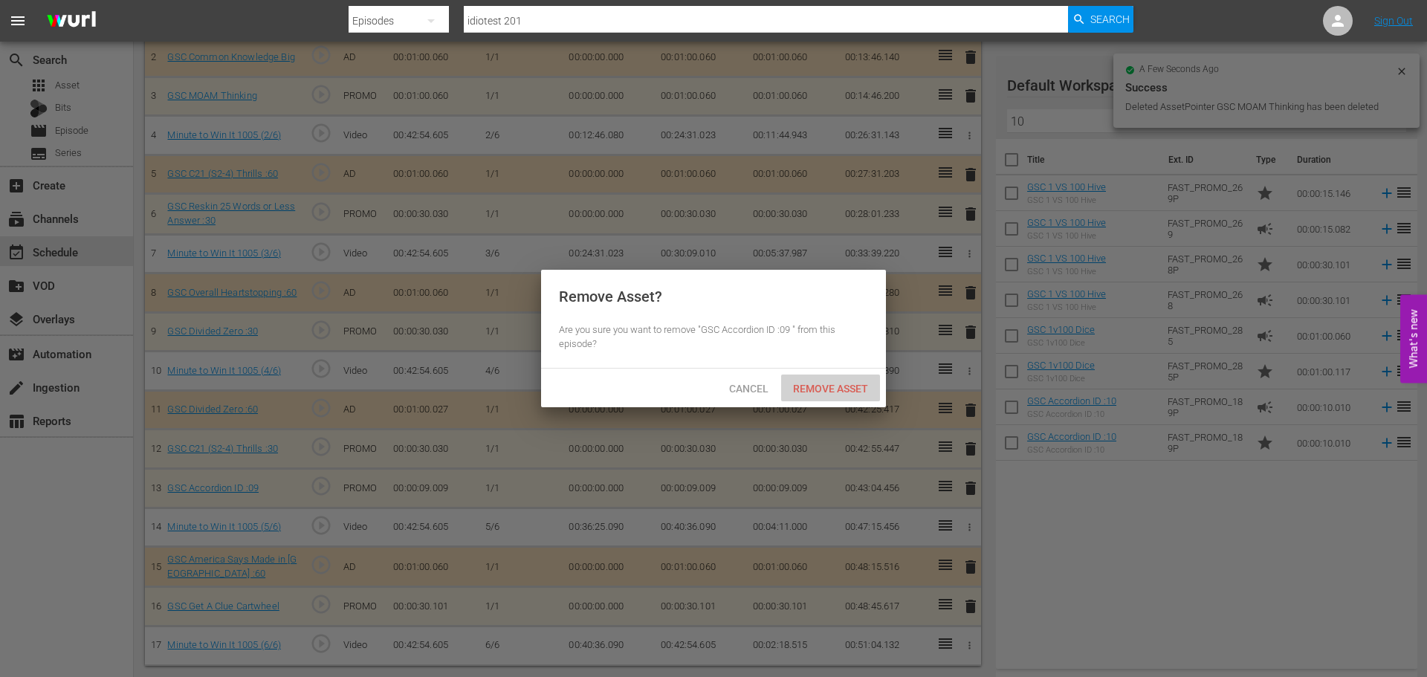
click at [843, 392] on span "Remove Asset" at bounding box center [830, 389] width 99 height 12
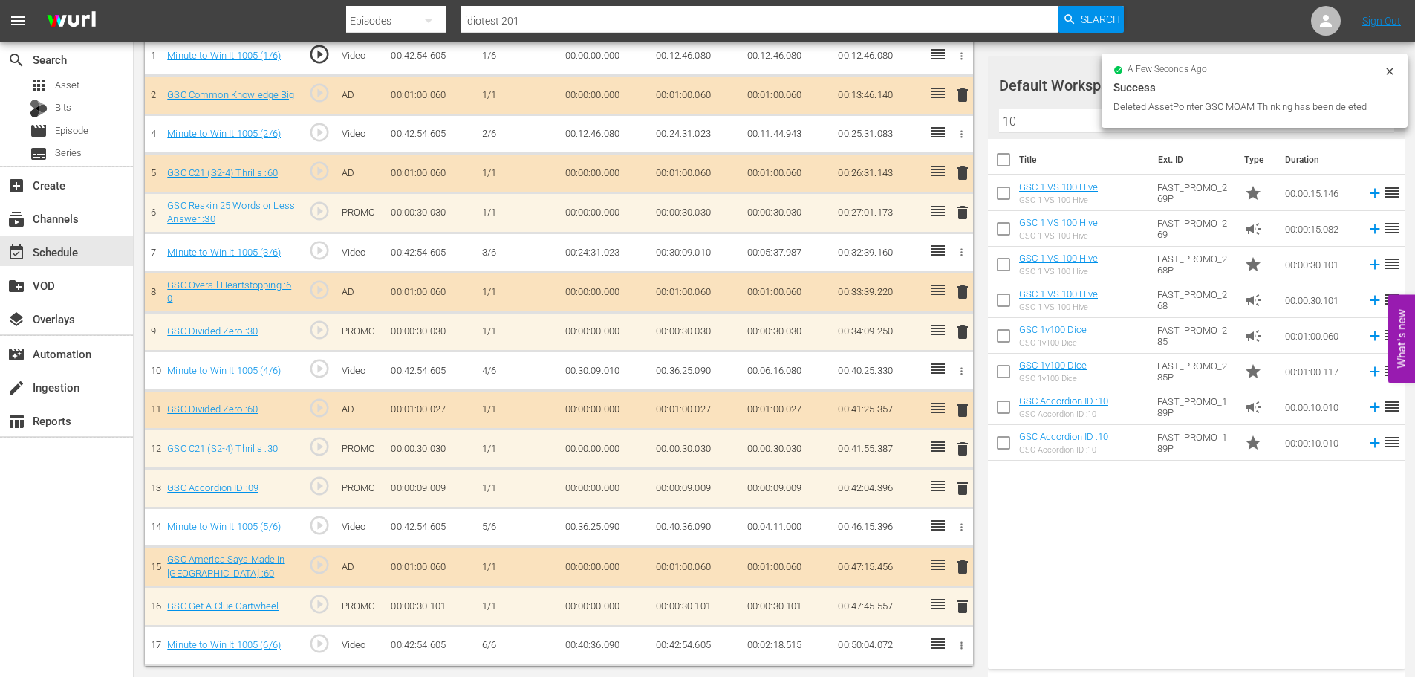
scroll to position [478, 0]
click at [1038, 129] on input "10" at bounding box center [1196, 121] width 395 height 24
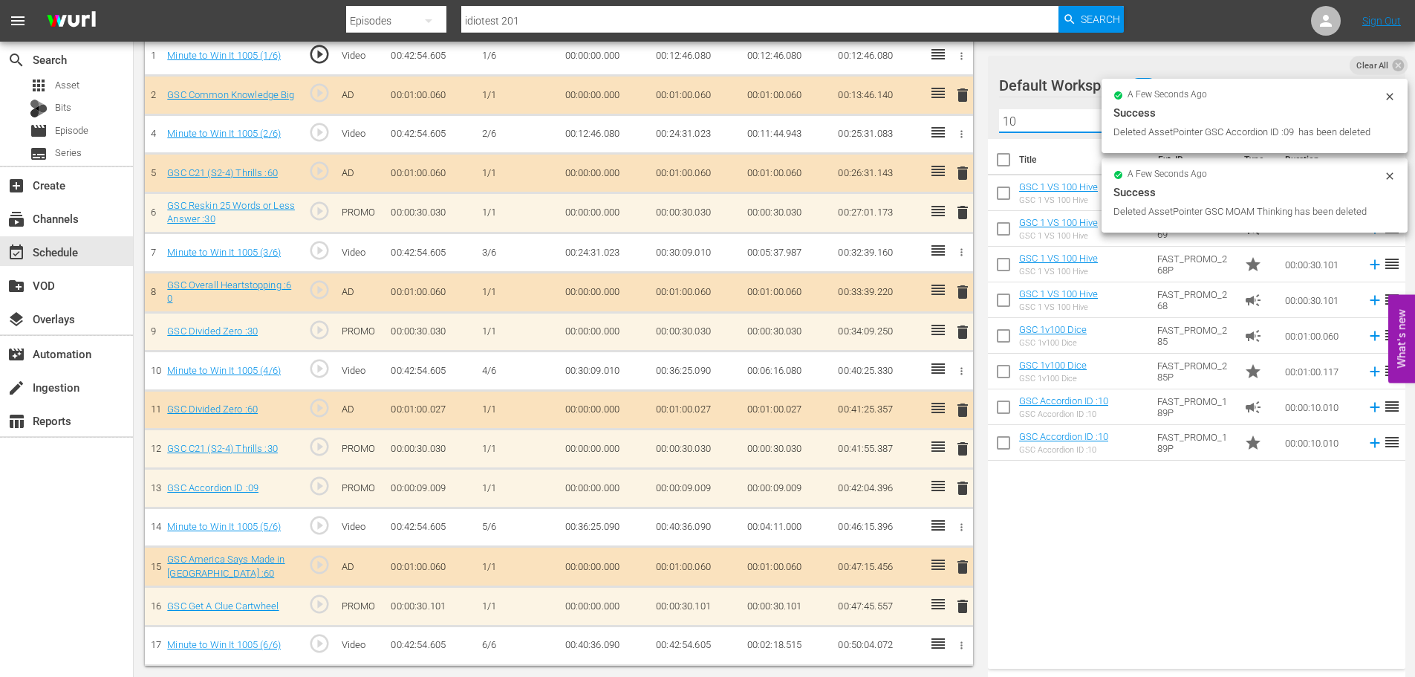
type input "1"
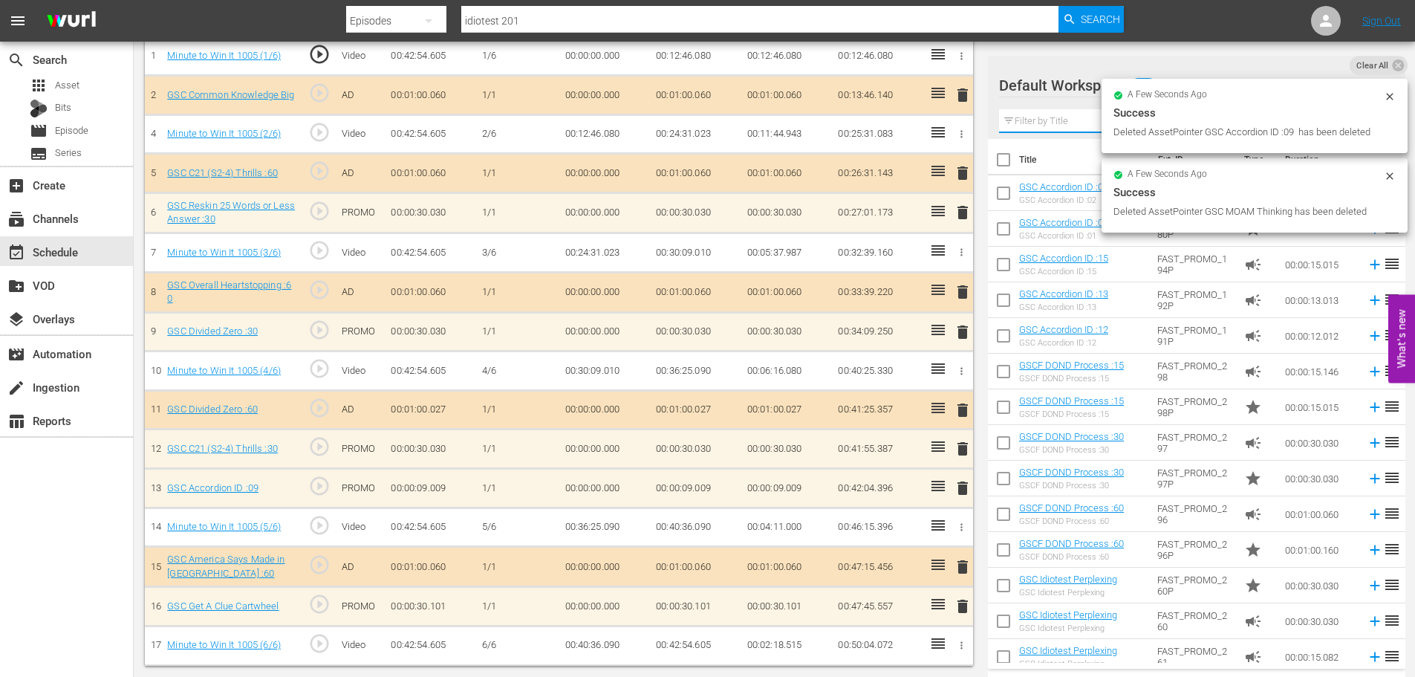
scroll to position [438, 0]
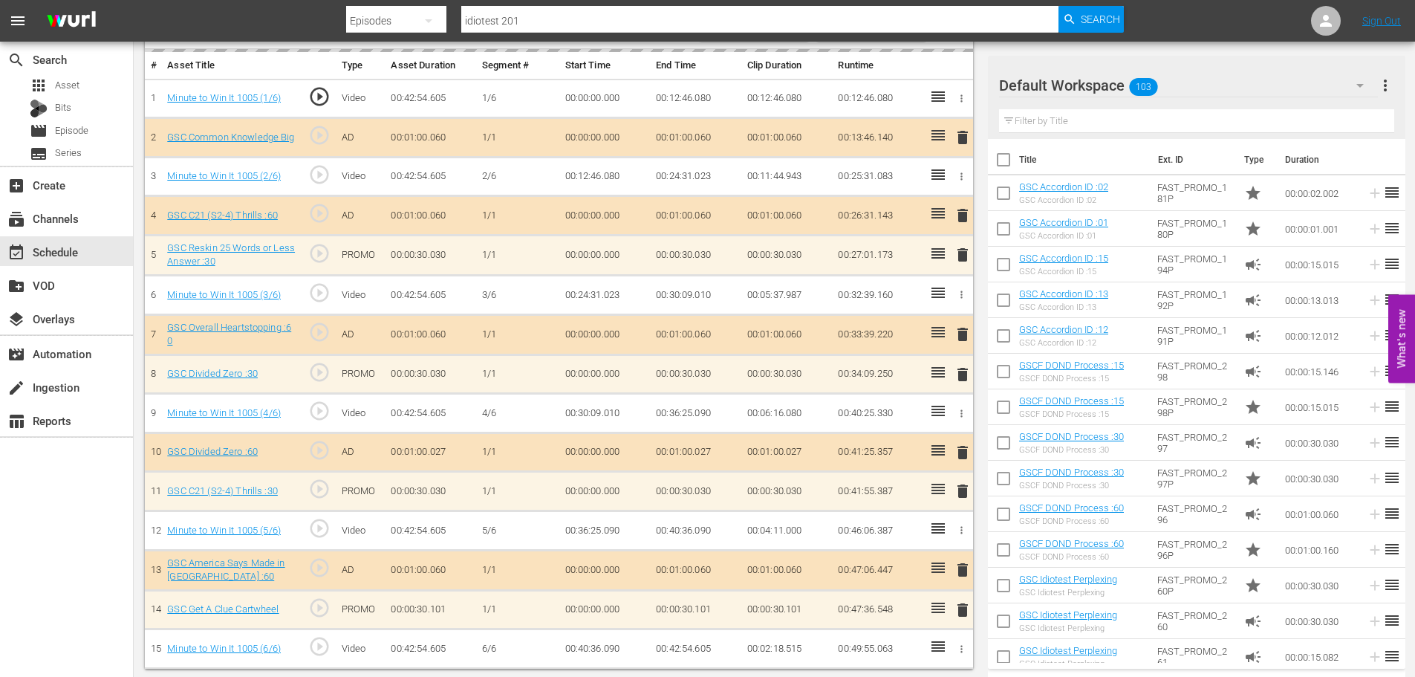
click at [1054, 124] on input "text" at bounding box center [1196, 121] width 395 height 24
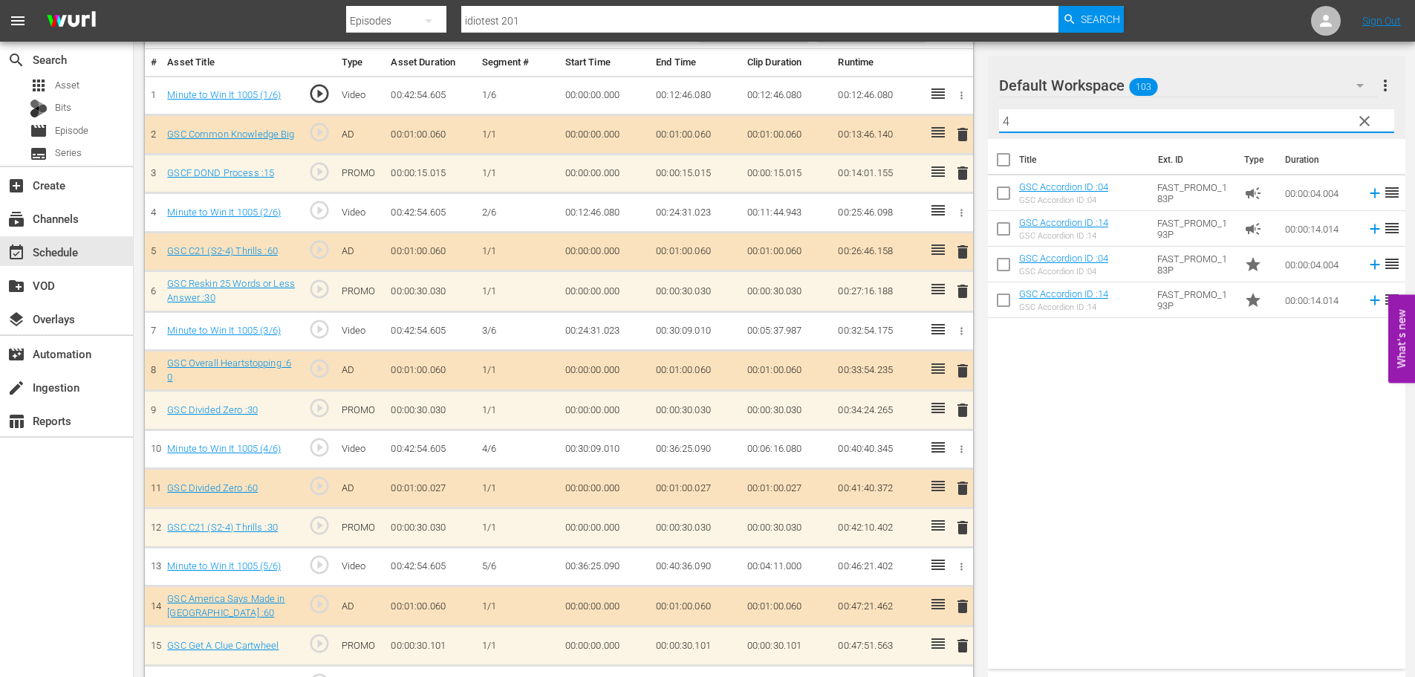
type input "4"
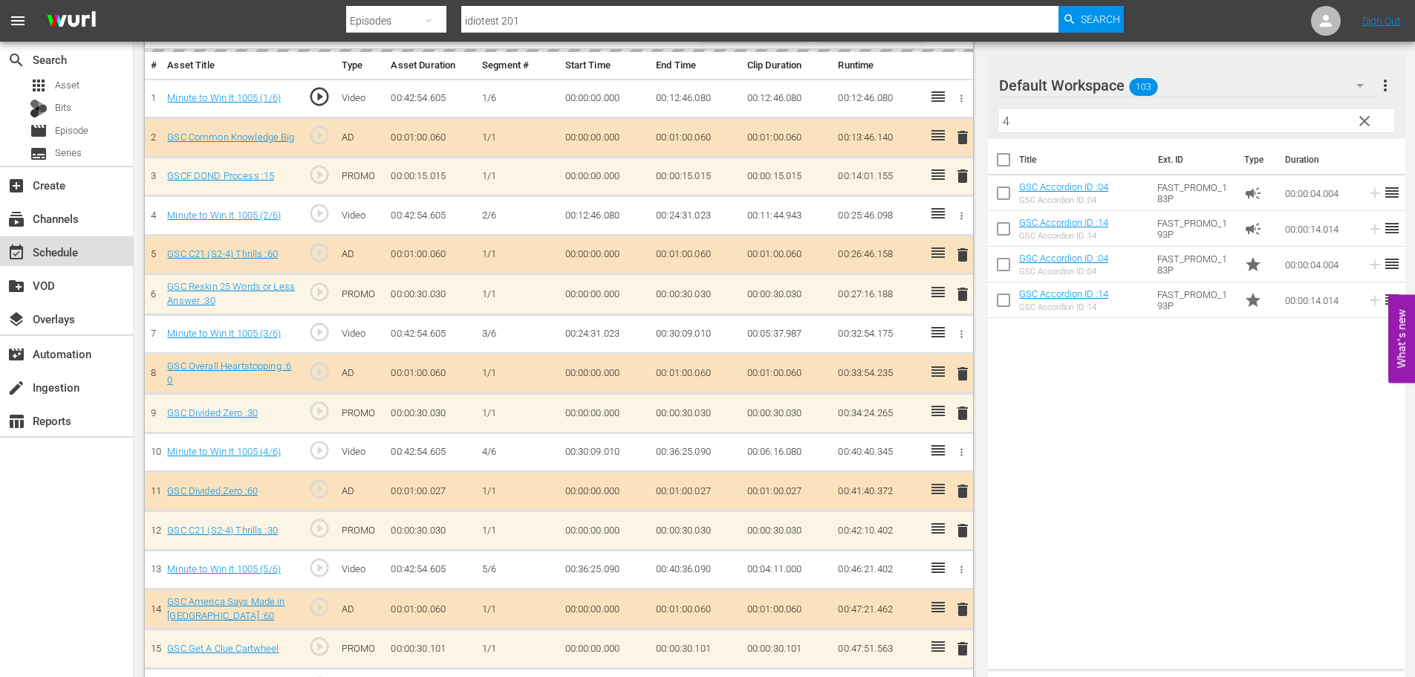
click at [33, 255] on div "event_available Schedule" at bounding box center [41, 249] width 83 height 13
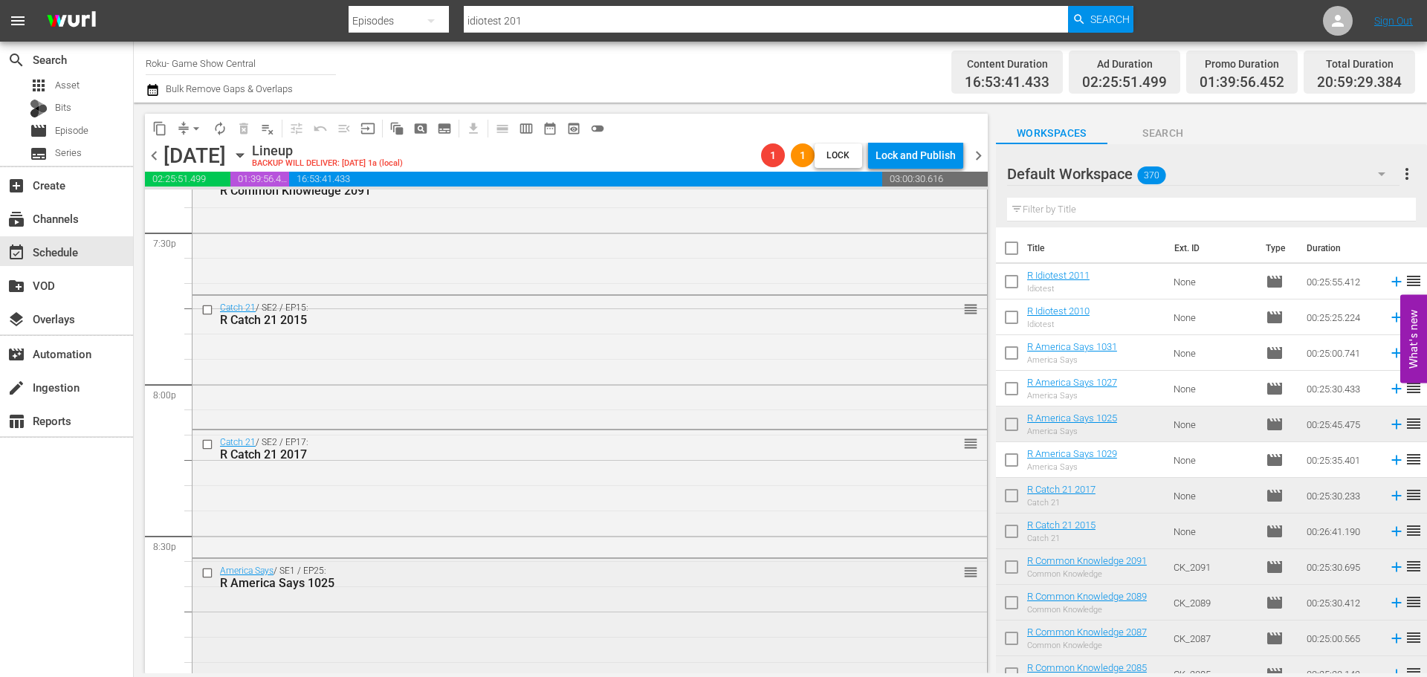
scroll to position [6017, 0]
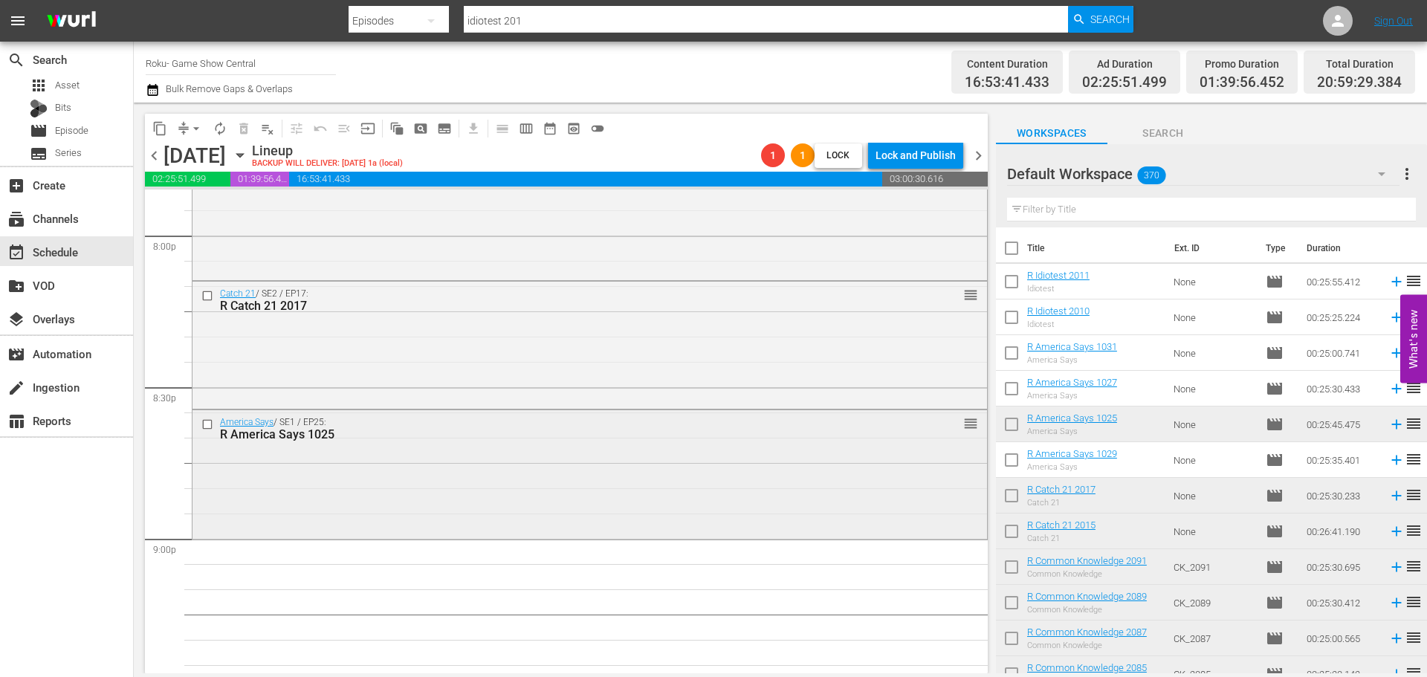
click at [345, 469] on div "America Says / SE1 / EP25: R America Says 1025 reorder" at bounding box center [589, 473] width 794 height 126
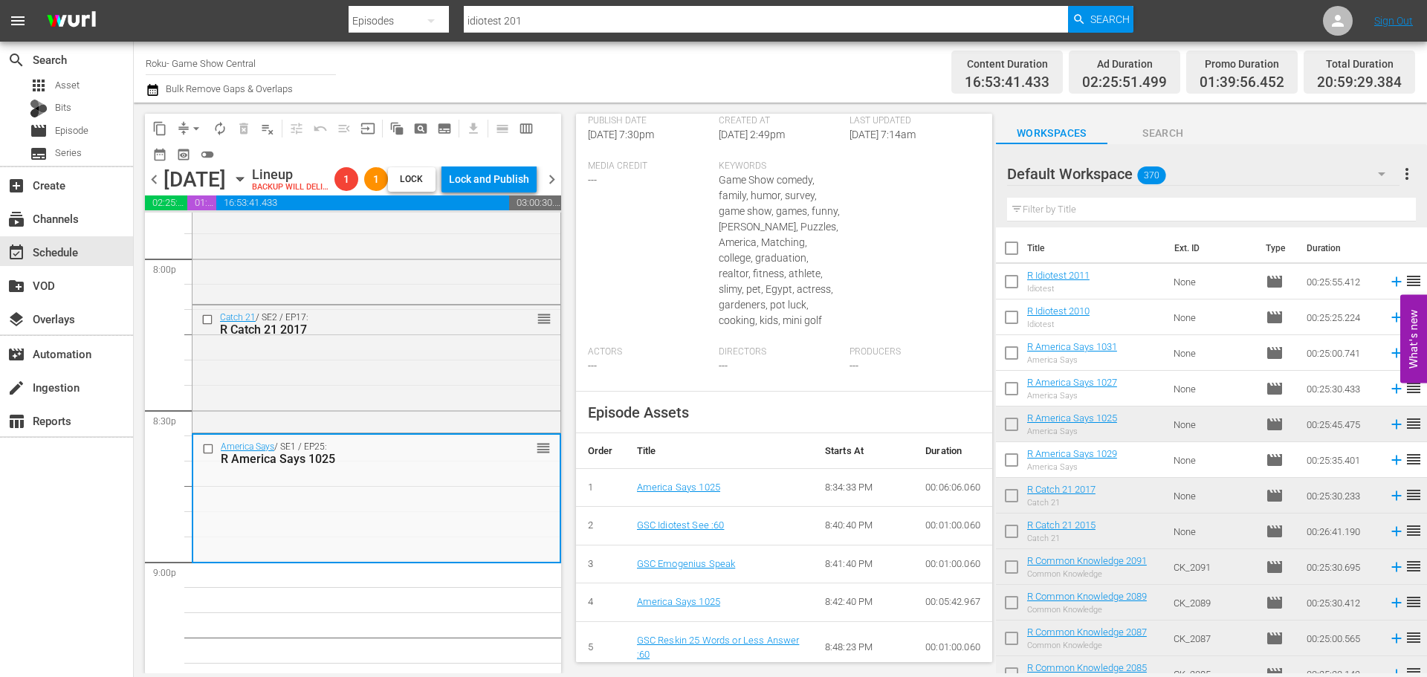
scroll to position [594, 0]
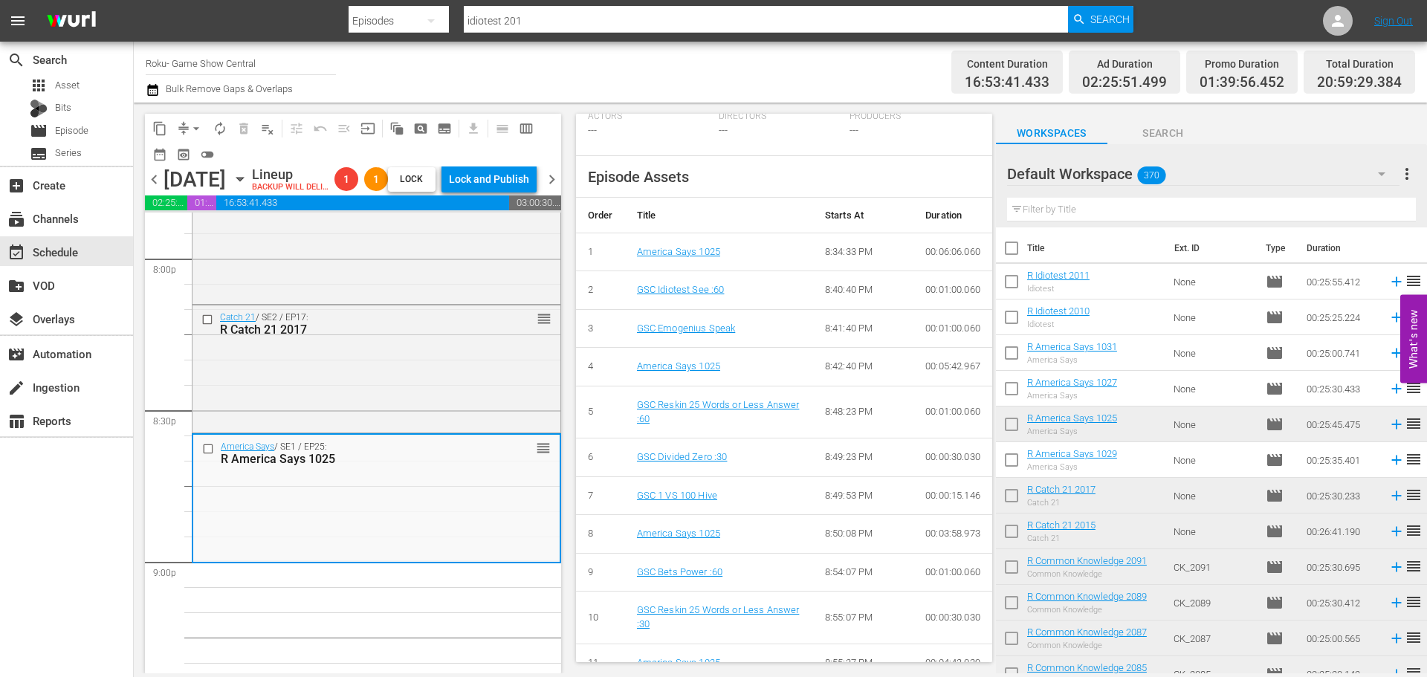
click at [190, 123] on span "arrow_drop_down" at bounding box center [196, 128] width 15 height 15
click at [196, 150] on li "Align to Midnight" at bounding box center [197, 158] width 156 height 25
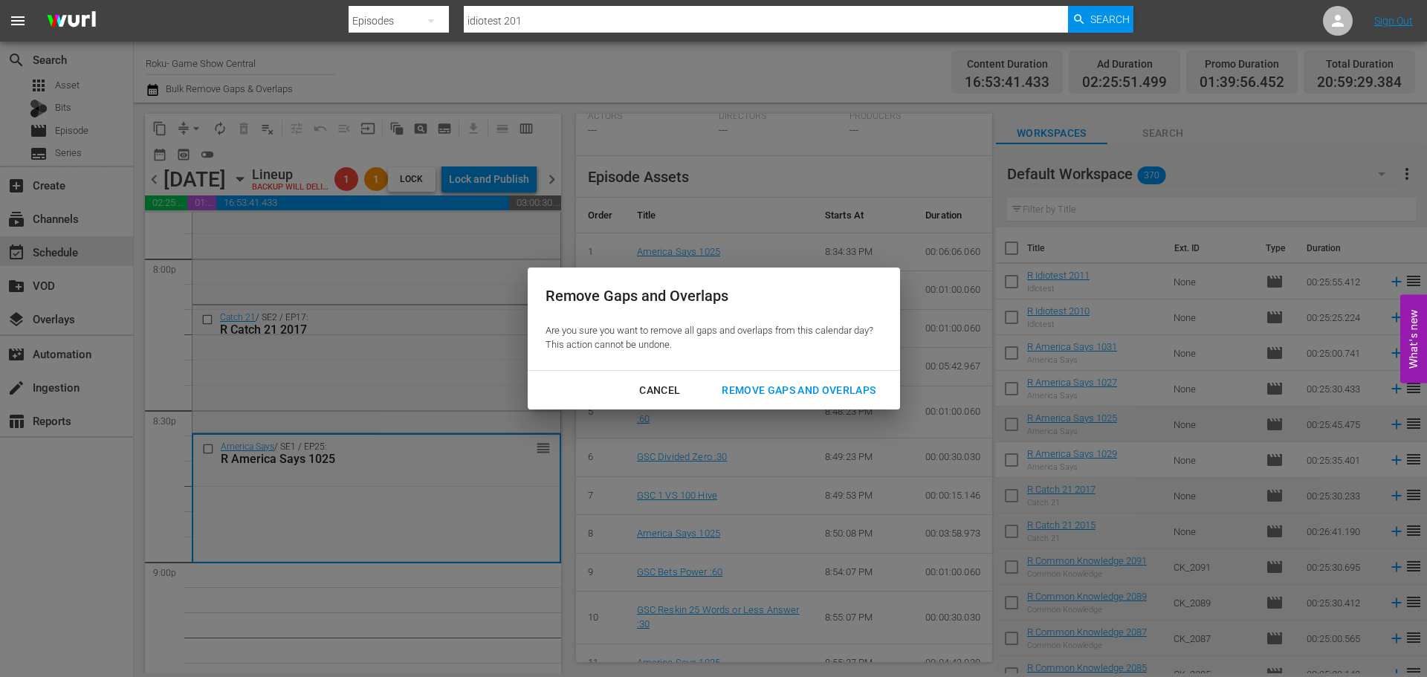
click at [805, 392] on div "Remove Gaps and Overlaps" at bounding box center [799, 390] width 178 height 19
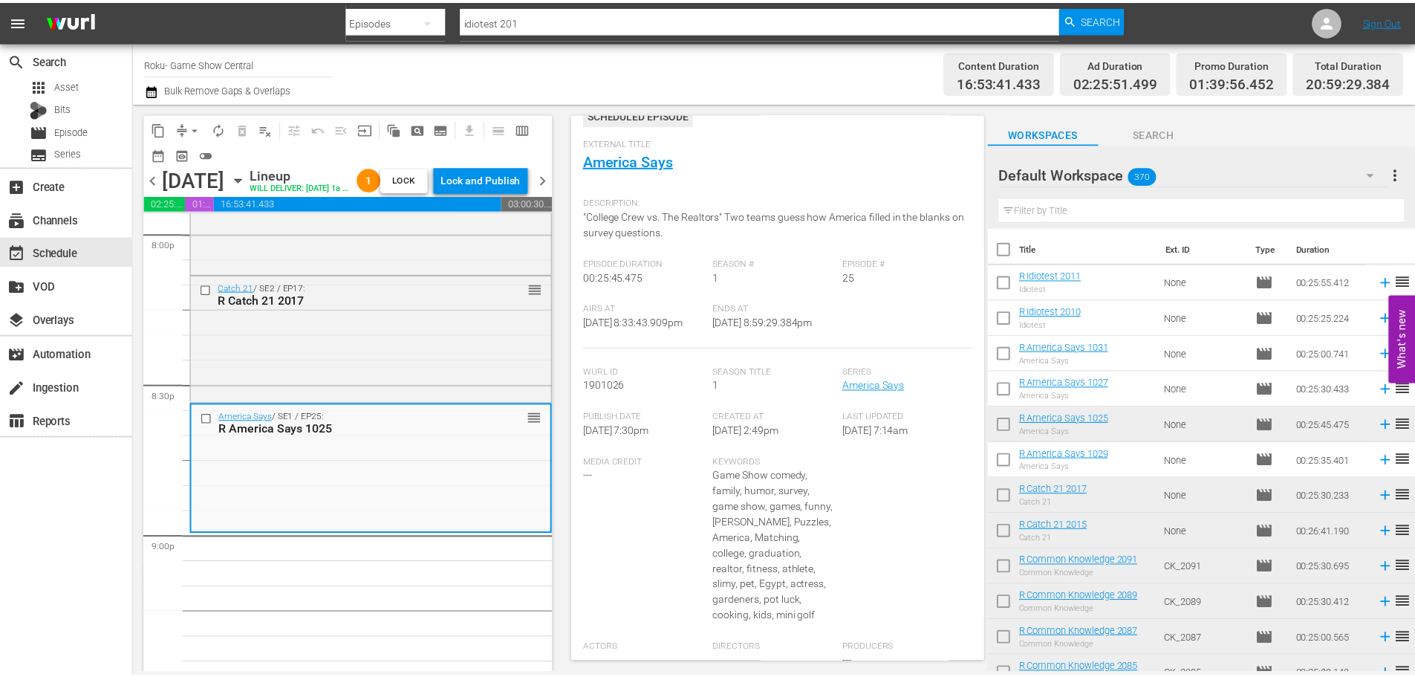
scroll to position [0, 0]
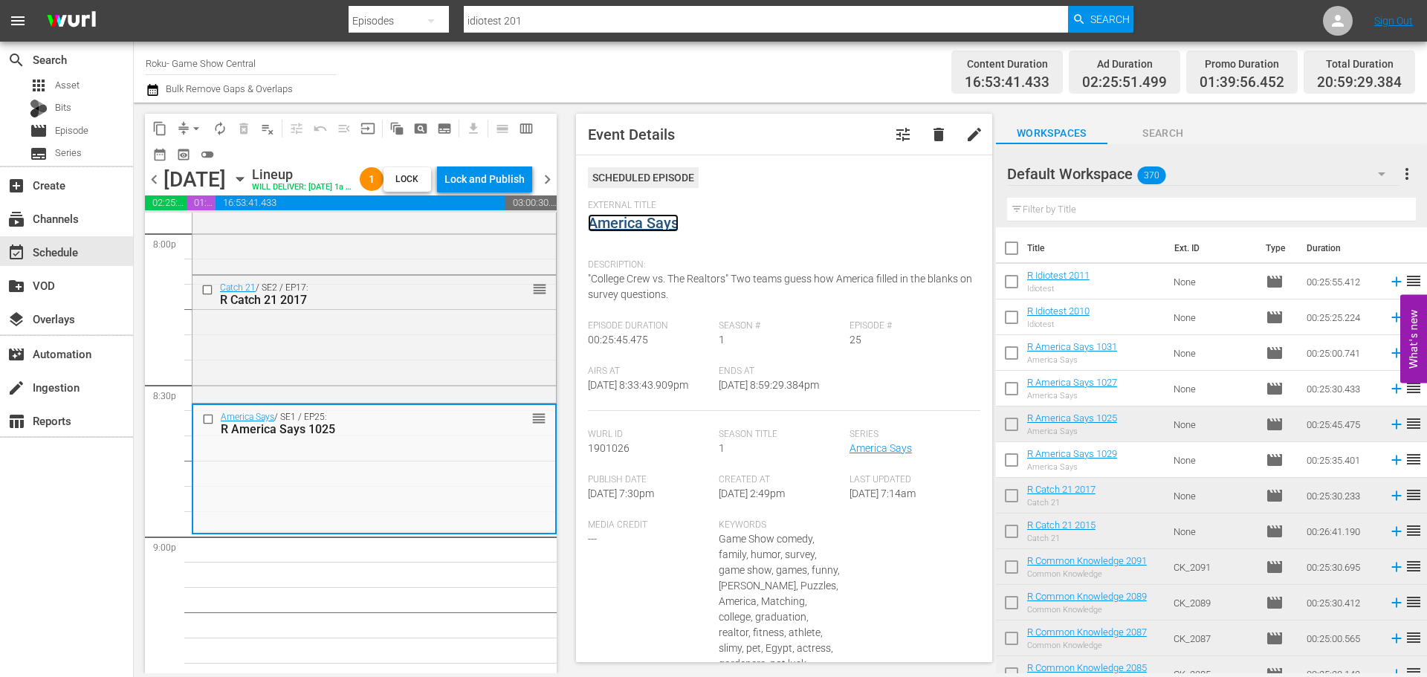
click at [652, 222] on link "America Says" at bounding box center [633, 223] width 91 height 18
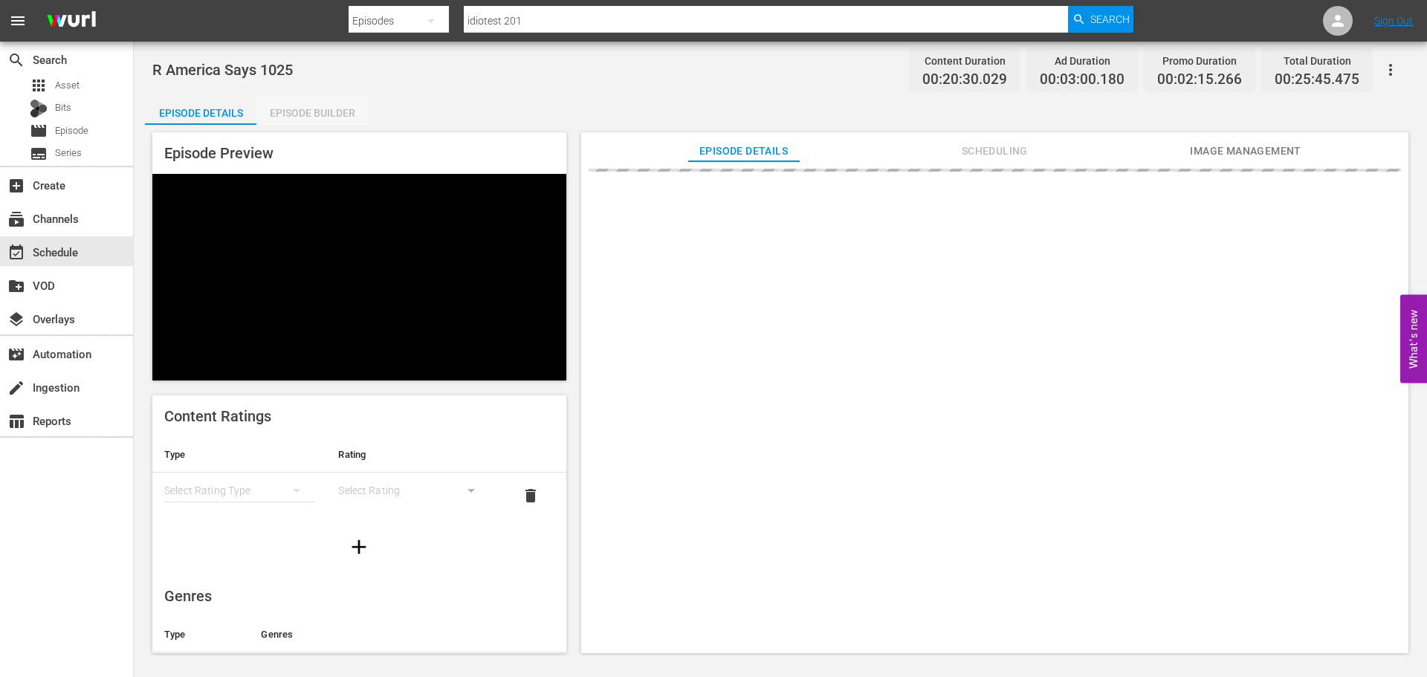
click at [282, 109] on div "Episode Builder" at bounding box center [311, 113] width 111 height 36
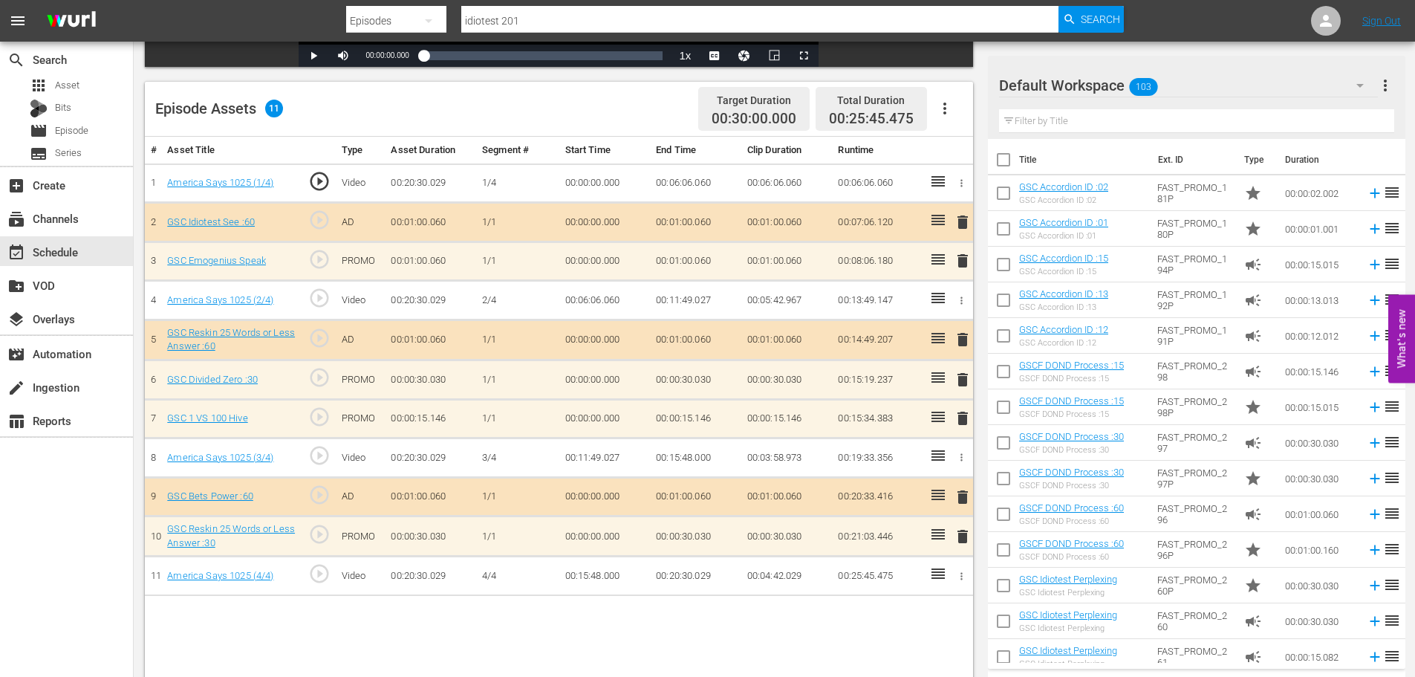
scroll to position [387, 0]
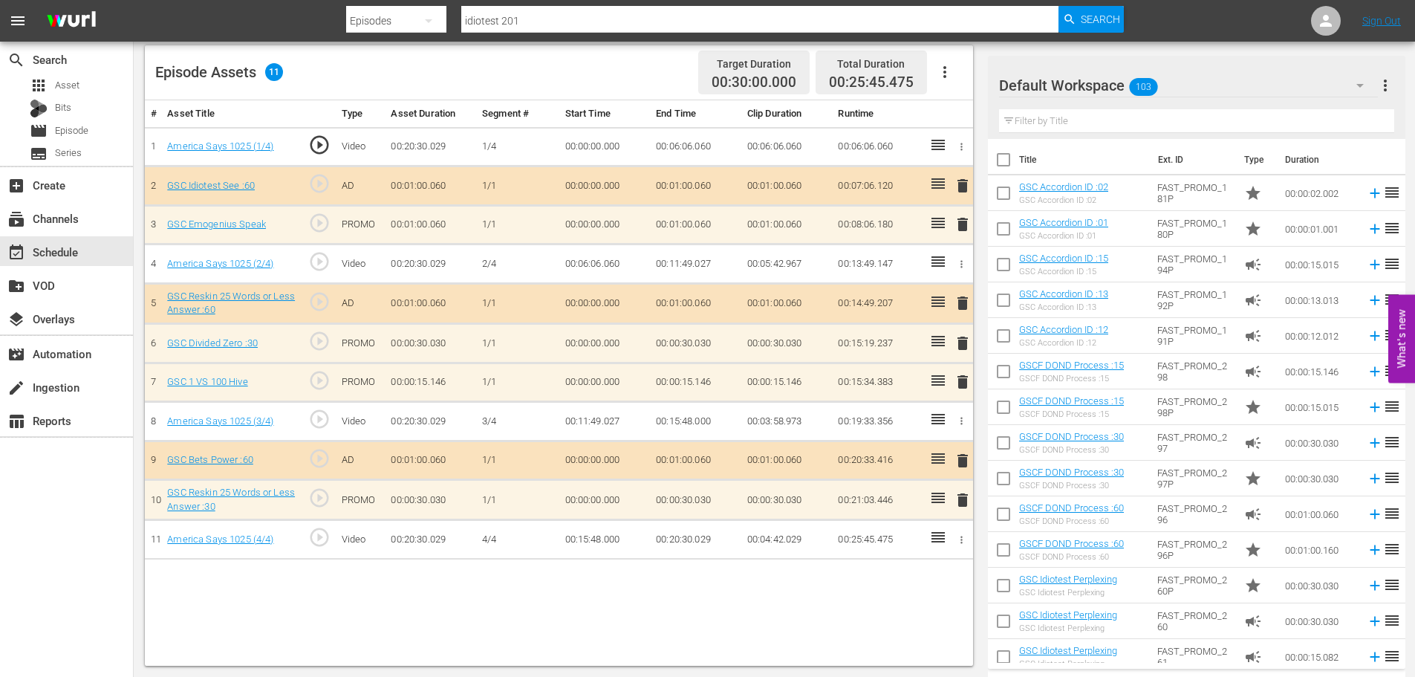
click at [958, 345] on span "delete" at bounding box center [963, 343] width 18 height 18
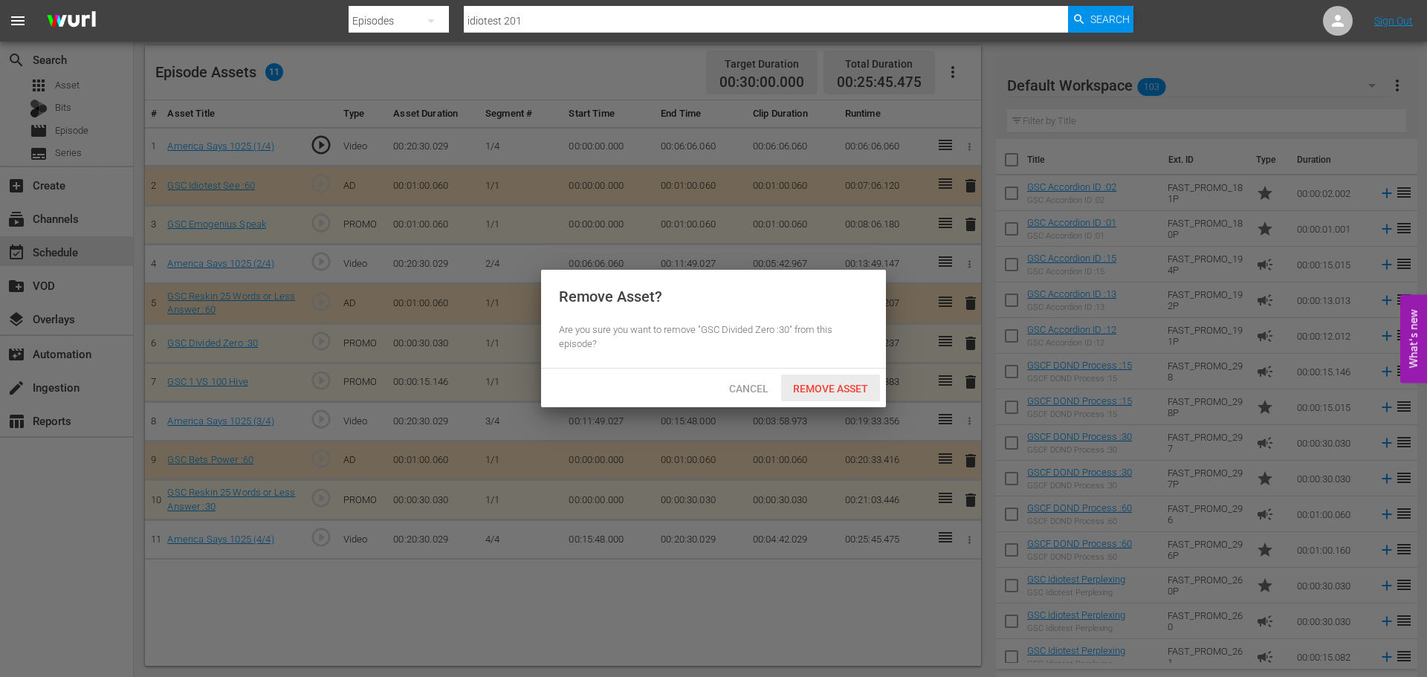
click at [848, 383] on span "Remove Asset" at bounding box center [830, 389] width 99 height 12
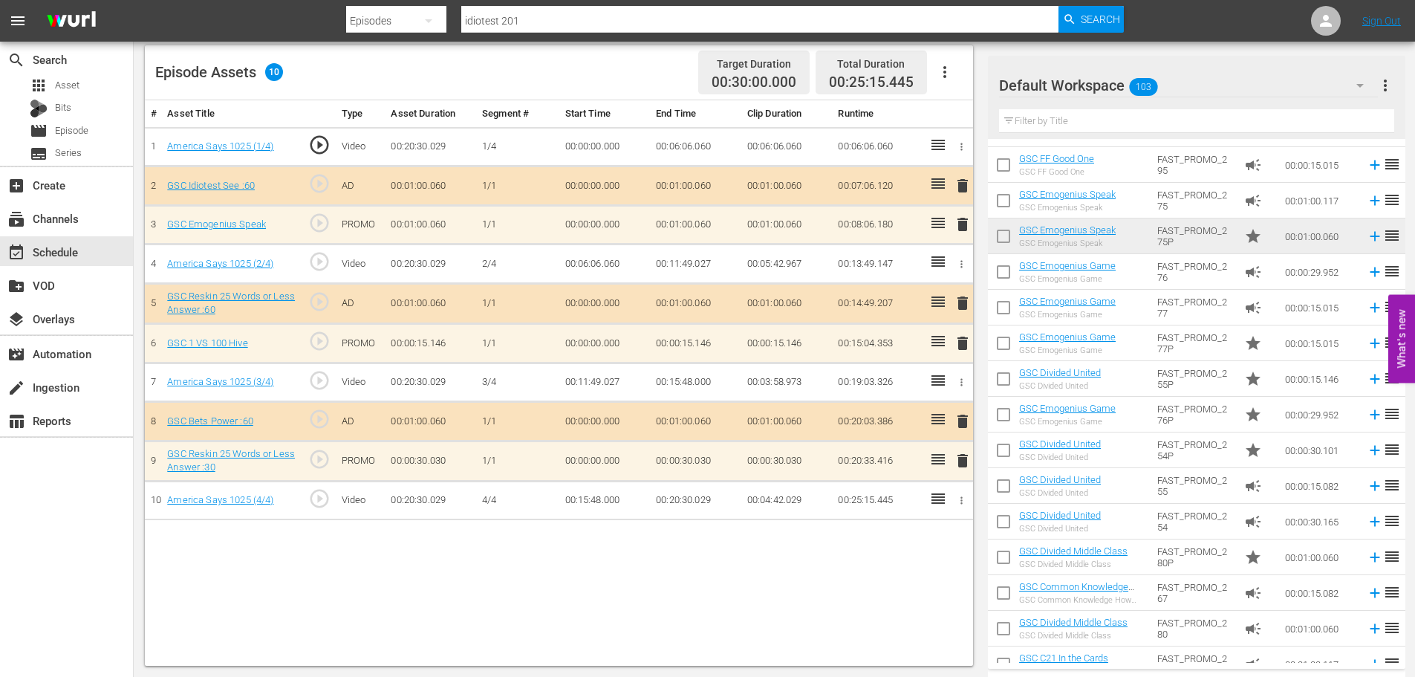
scroll to position [1435, 0]
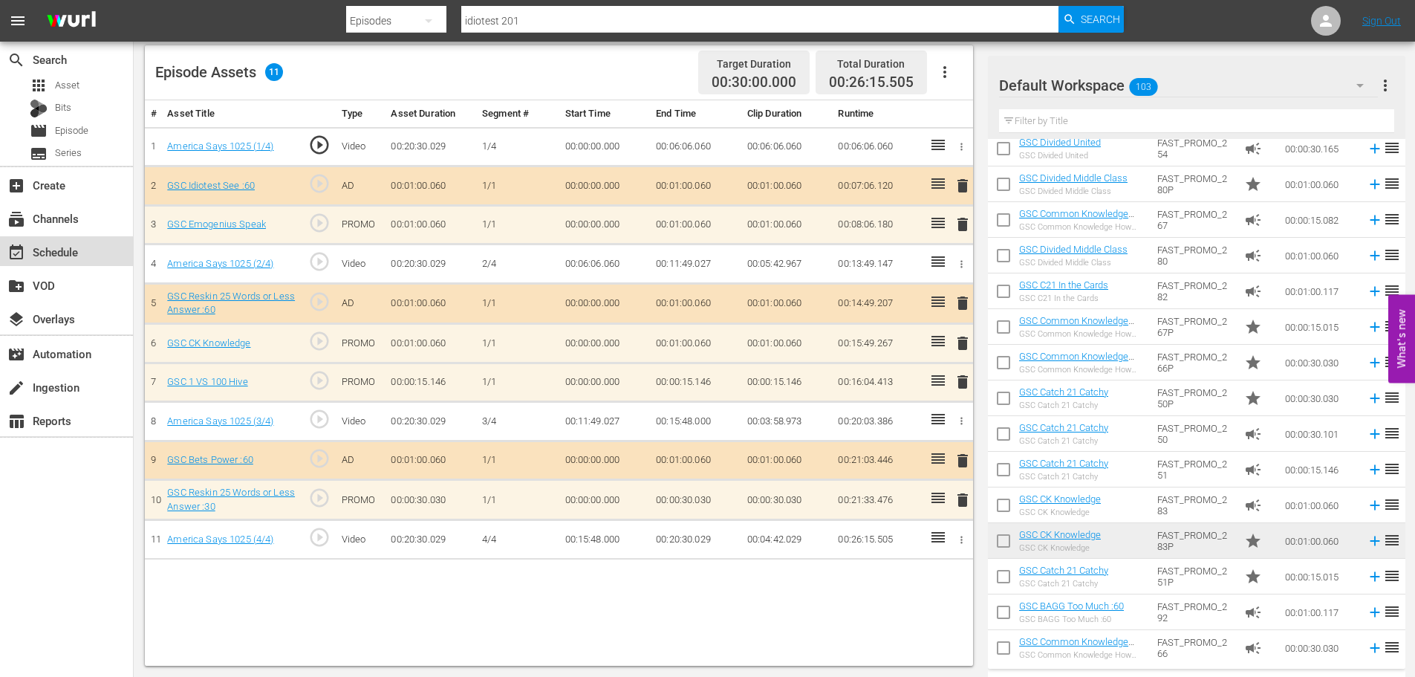
click at [56, 241] on div "event_available Schedule" at bounding box center [66, 251] width 133 height 30
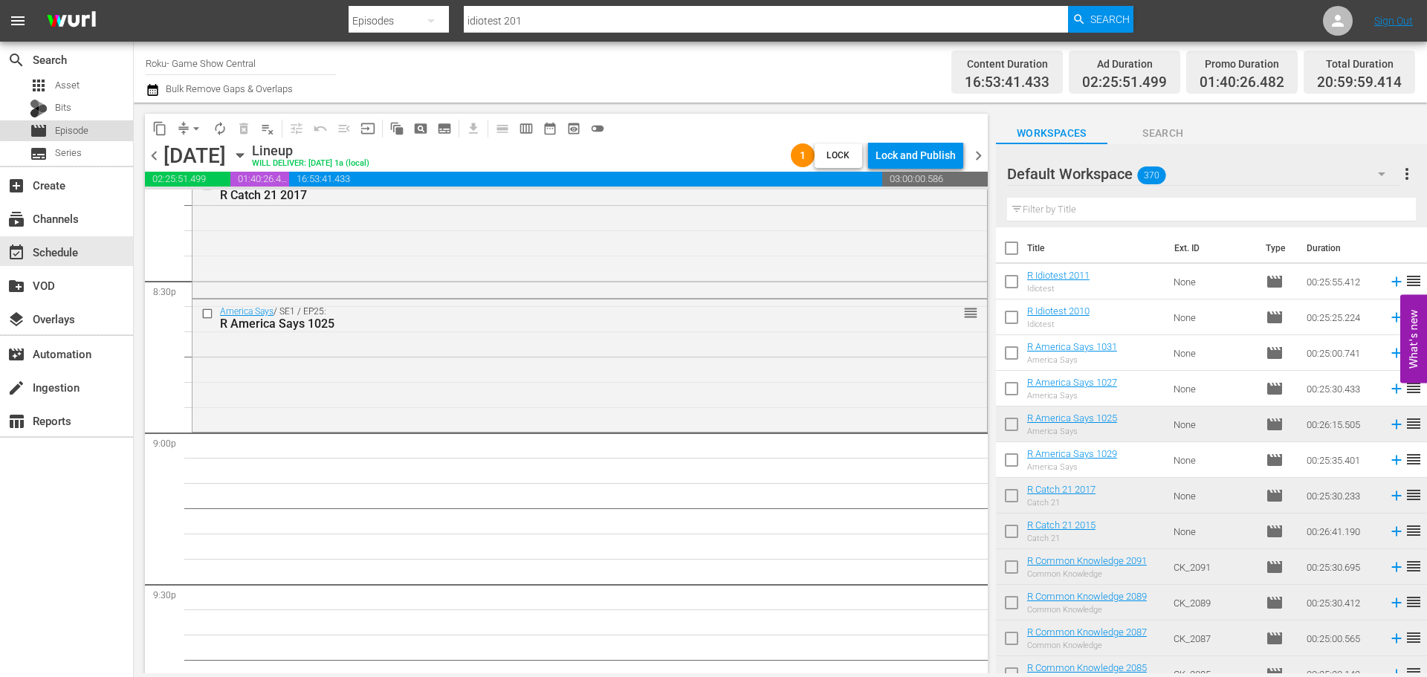
click at [74, 129] on span "Episode" at bounding box center [71, 130] width 33 height 15
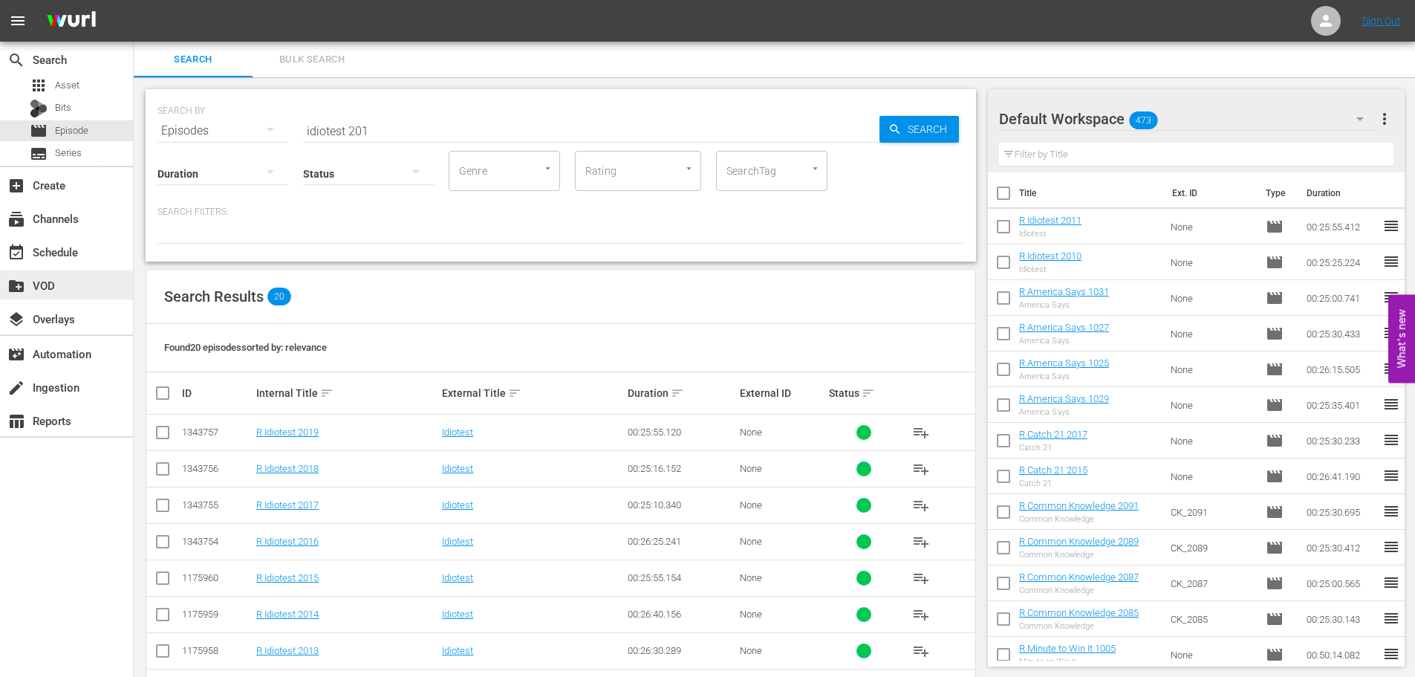
click at [68, 270] on div "create_new_folder VOD" at bounding box center [66, 285] width 133 height 30
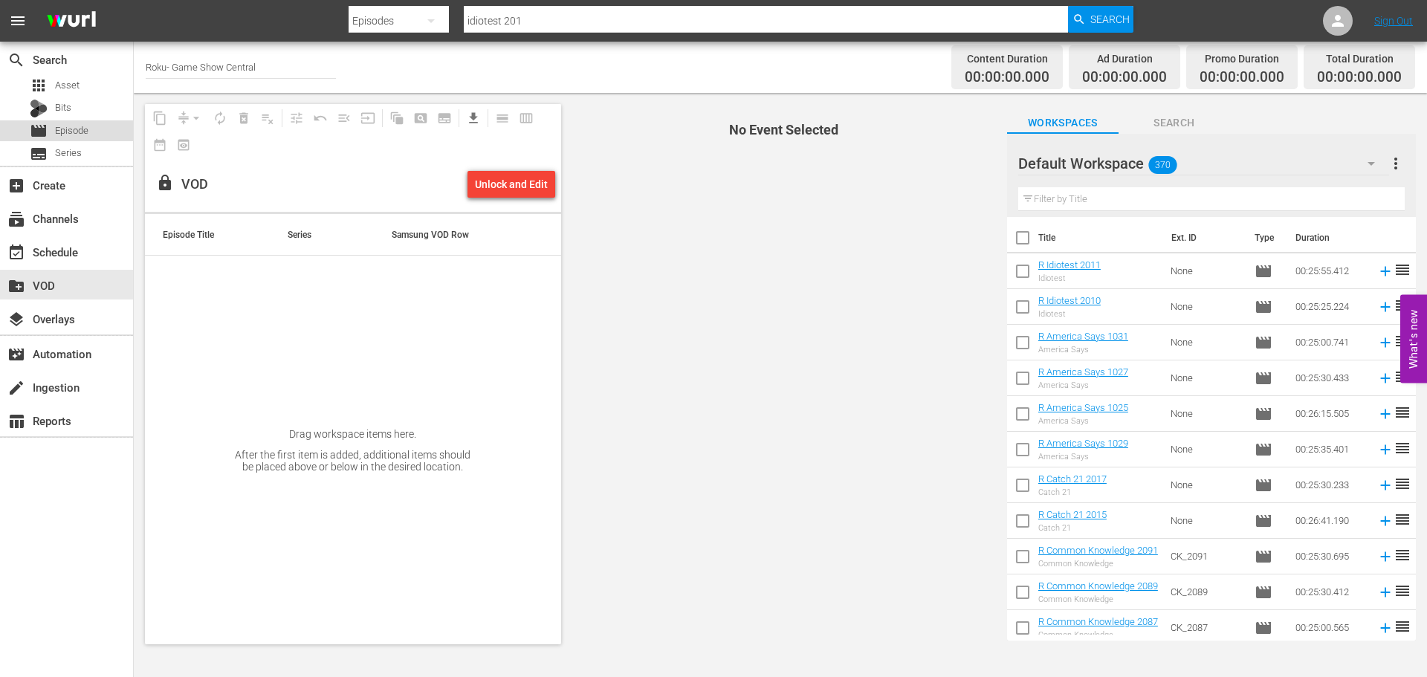
click at [98, 137] on div "movie Episode" at bounding box center [66, 130] width 133 height 21
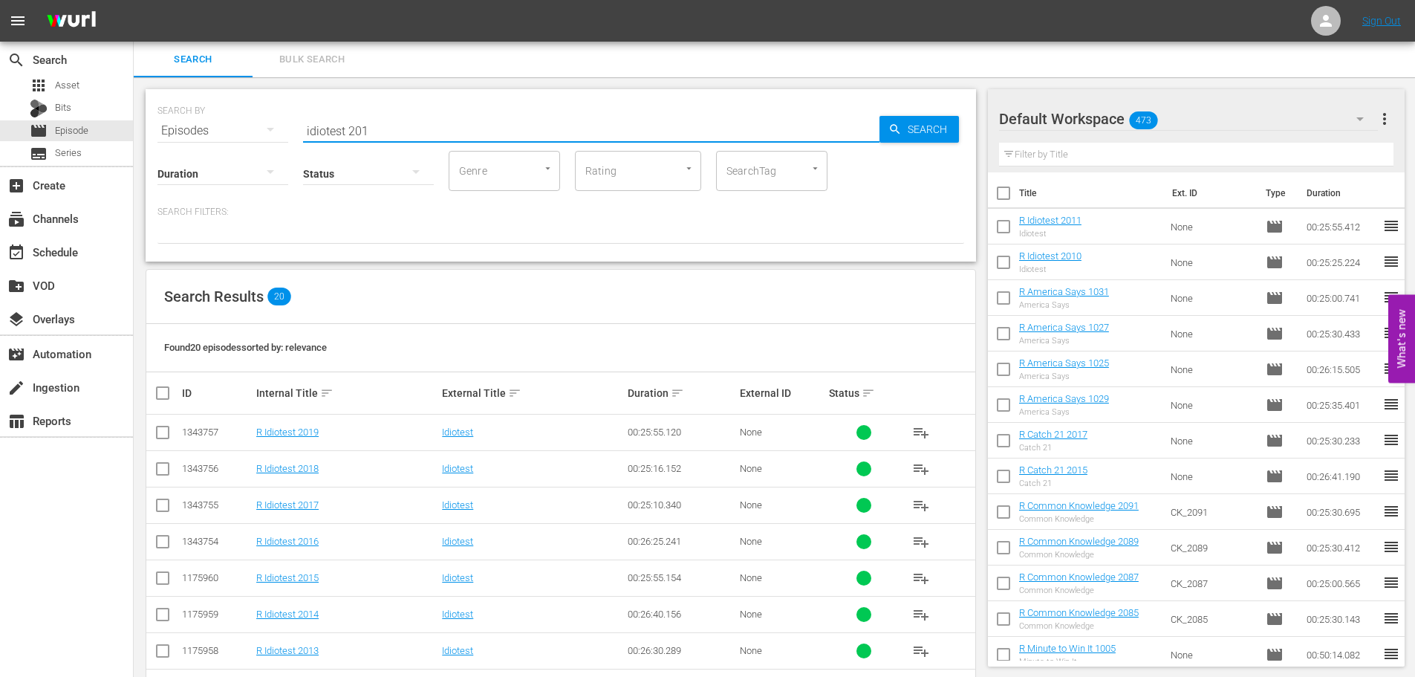
click at [536, 115] on input "idiotest 201" at bounding box center [591, 131] width 577 height 36
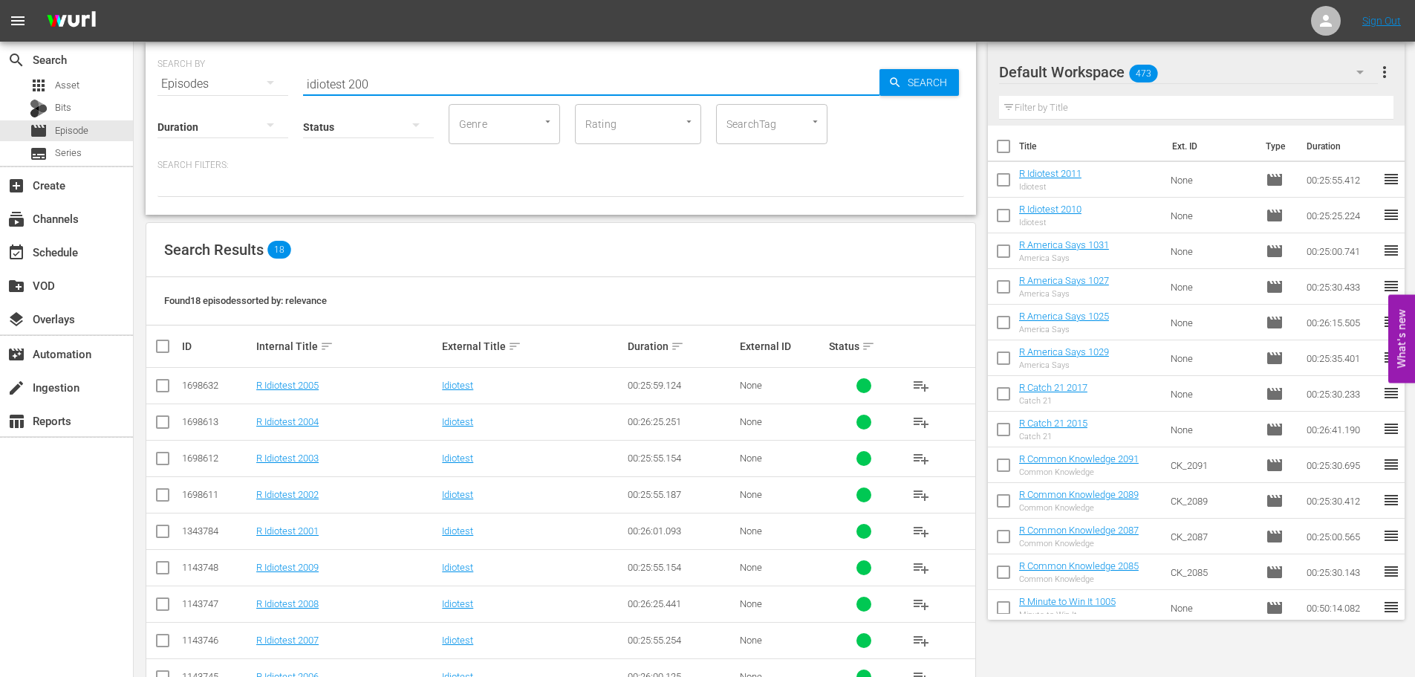
scroll to position [149, 0]
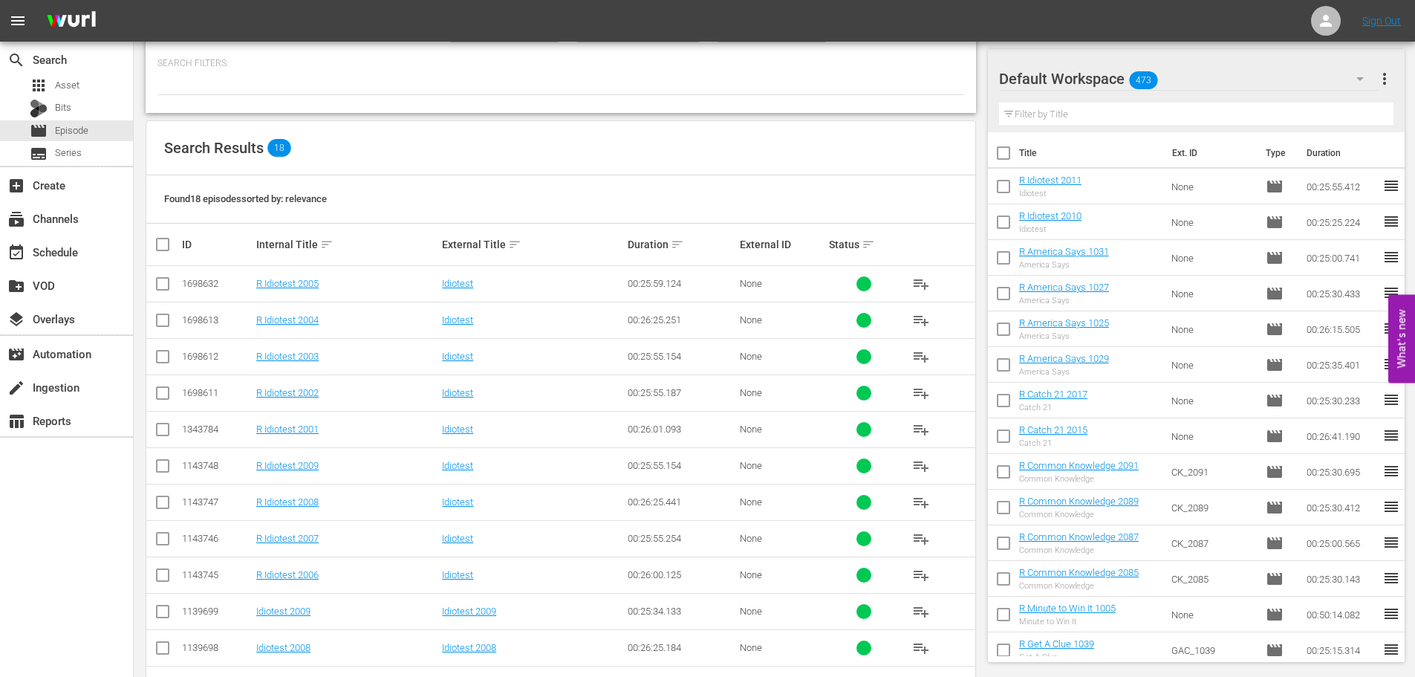
type input "idiotest 200"
click at [172, 457] on td at bounding box center [162, 465] width 33 height 36
click at [166, 465] on input "checkbox" at bounding box center [163, 469] width 18 height 18
checkbox input "true"
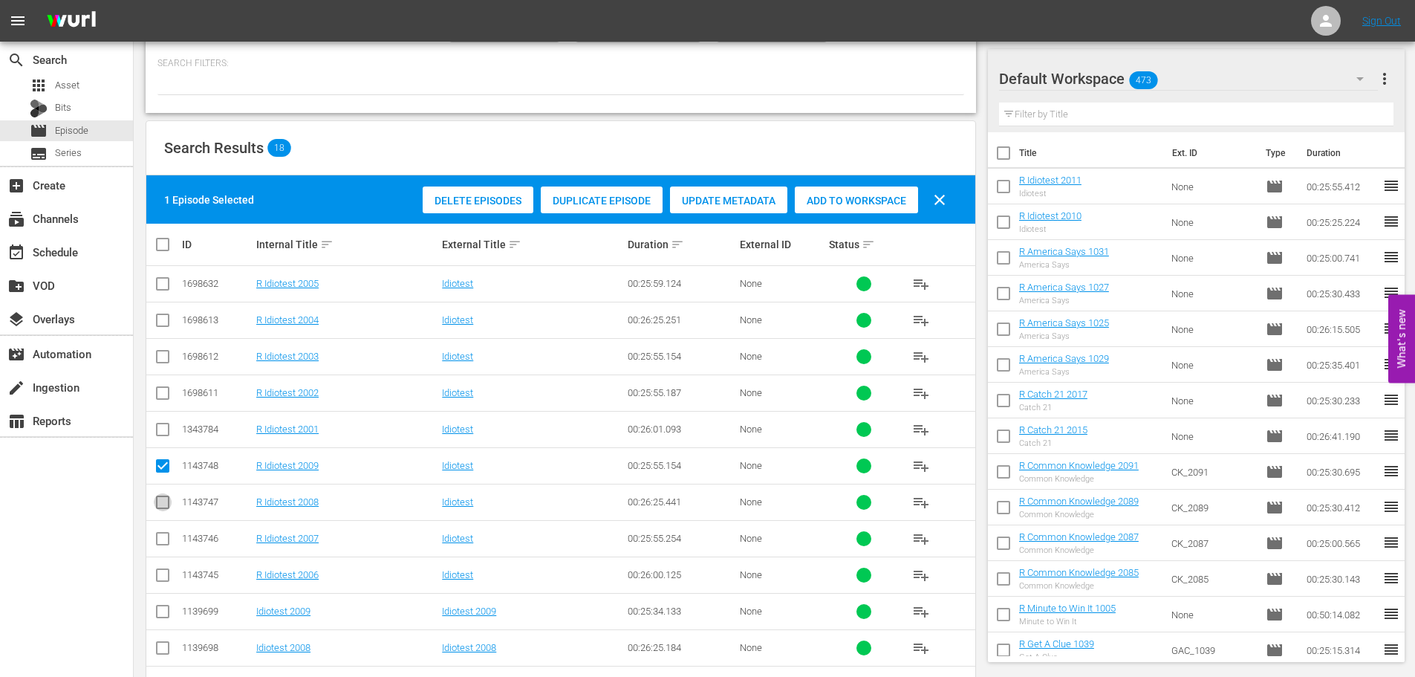
click at [166, 501] on input "checkbox" at bounding box center [163, 505] width 18 height 18
checkbox input "true"
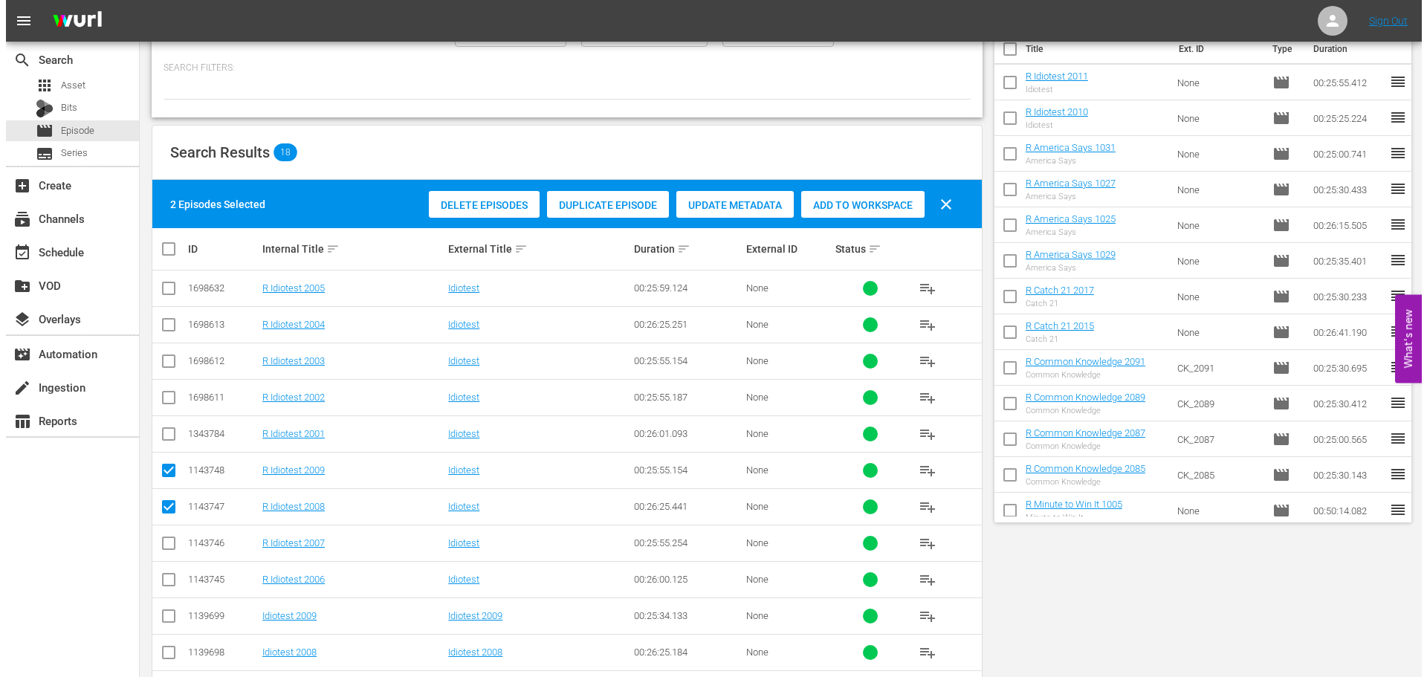
scroll to position [0, 0]
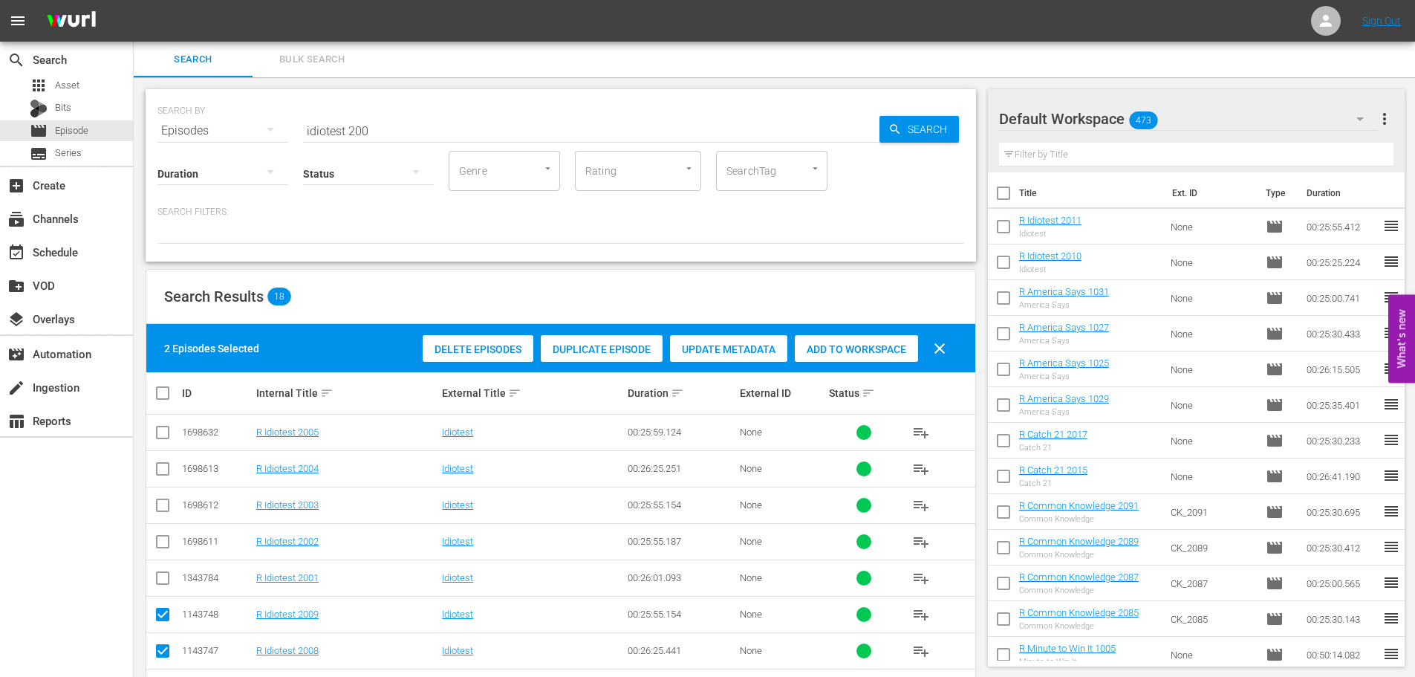
click at [842, 333] on div "Delete Episodes Duplicate Episode Update Metadata Add to Workspace clear" at bounding box center [688, 349] width 539 height 36
click at [840, 348] on span "Add to Workspace" at bounding box center [856, 349] width 123 height 12
click at [117, 255] on div "event_available Schedule" at bounding box center [66, 251] width 133 height 30
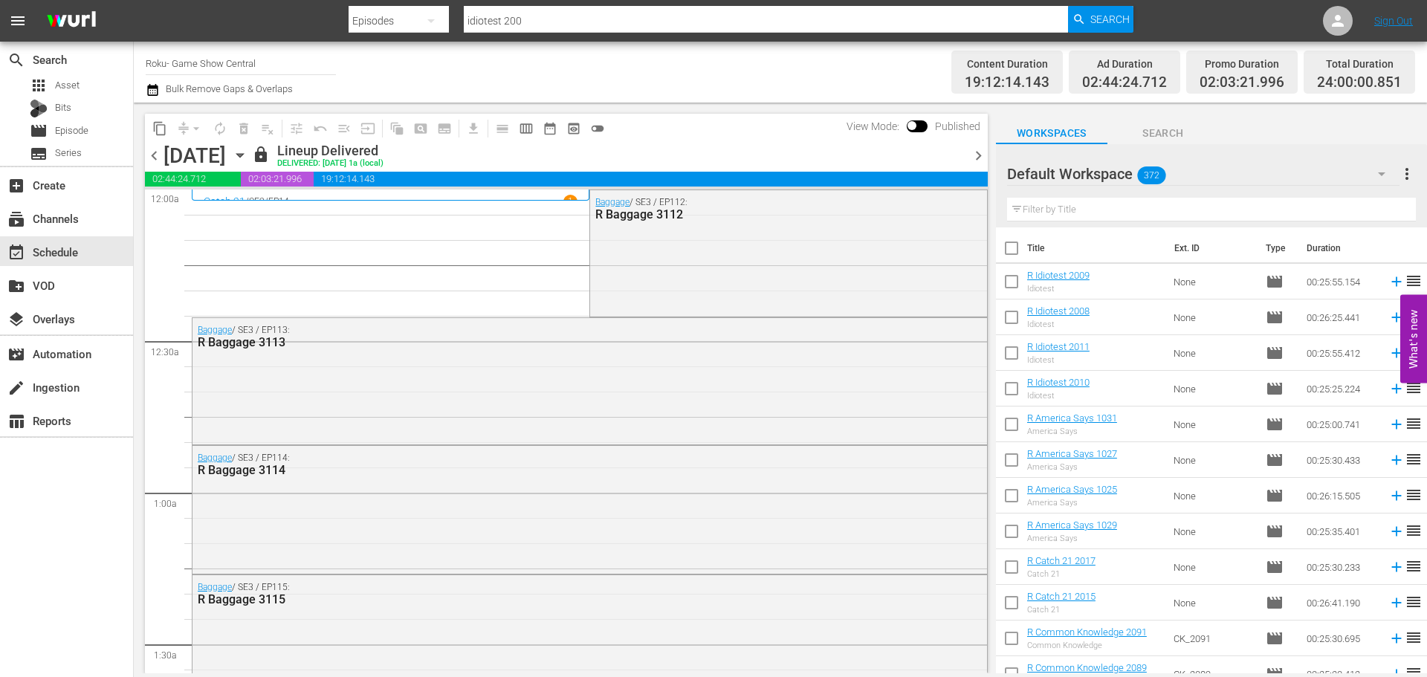
click at [243, 157] on icon "button" at bounding box center [239, 156] width 7 height 4
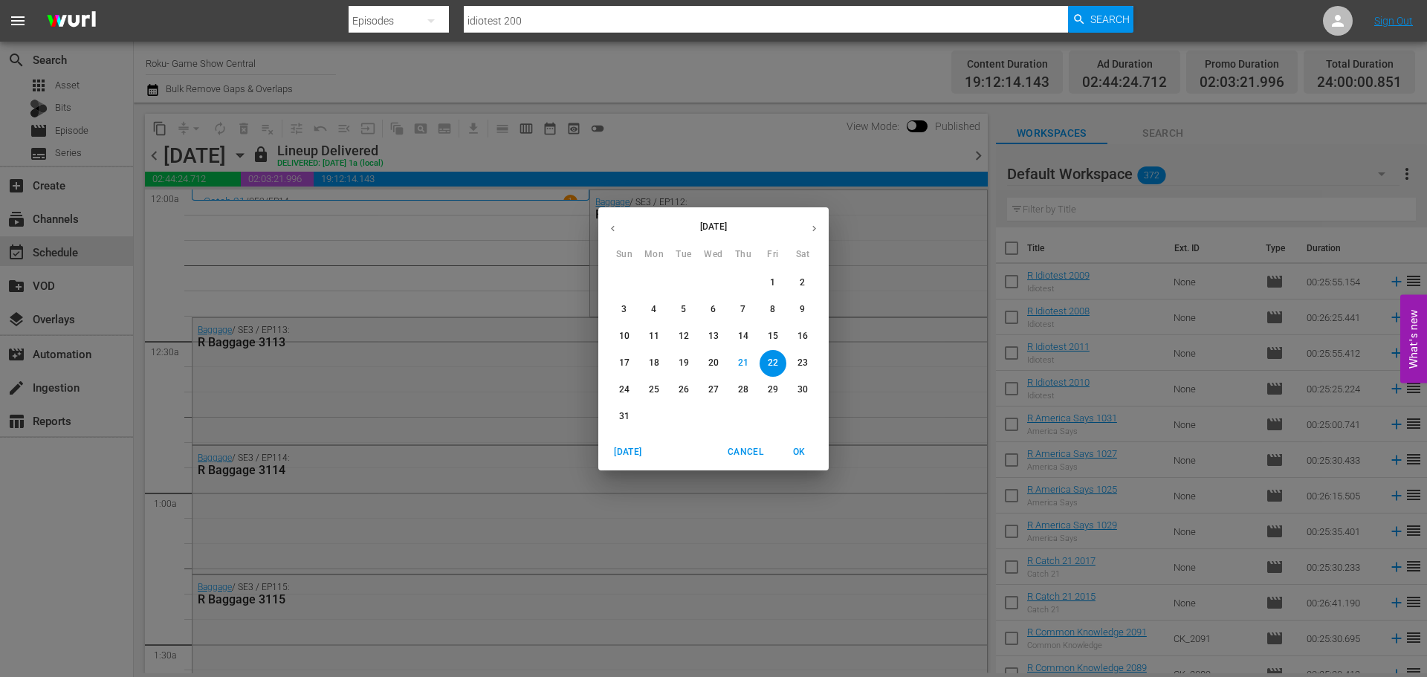
click at [796, 360] on span "23" at bounding box center [802, 363] width 27 height 13
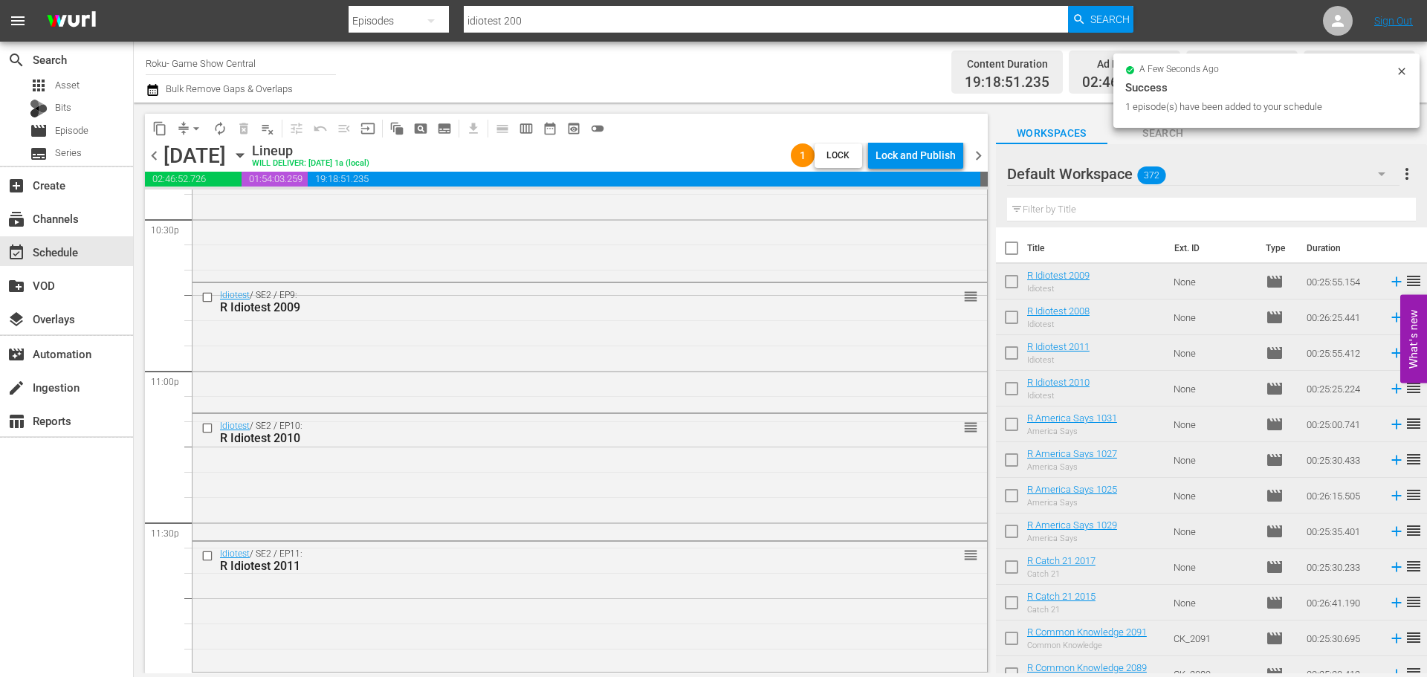
scroll to position [6792, 0]
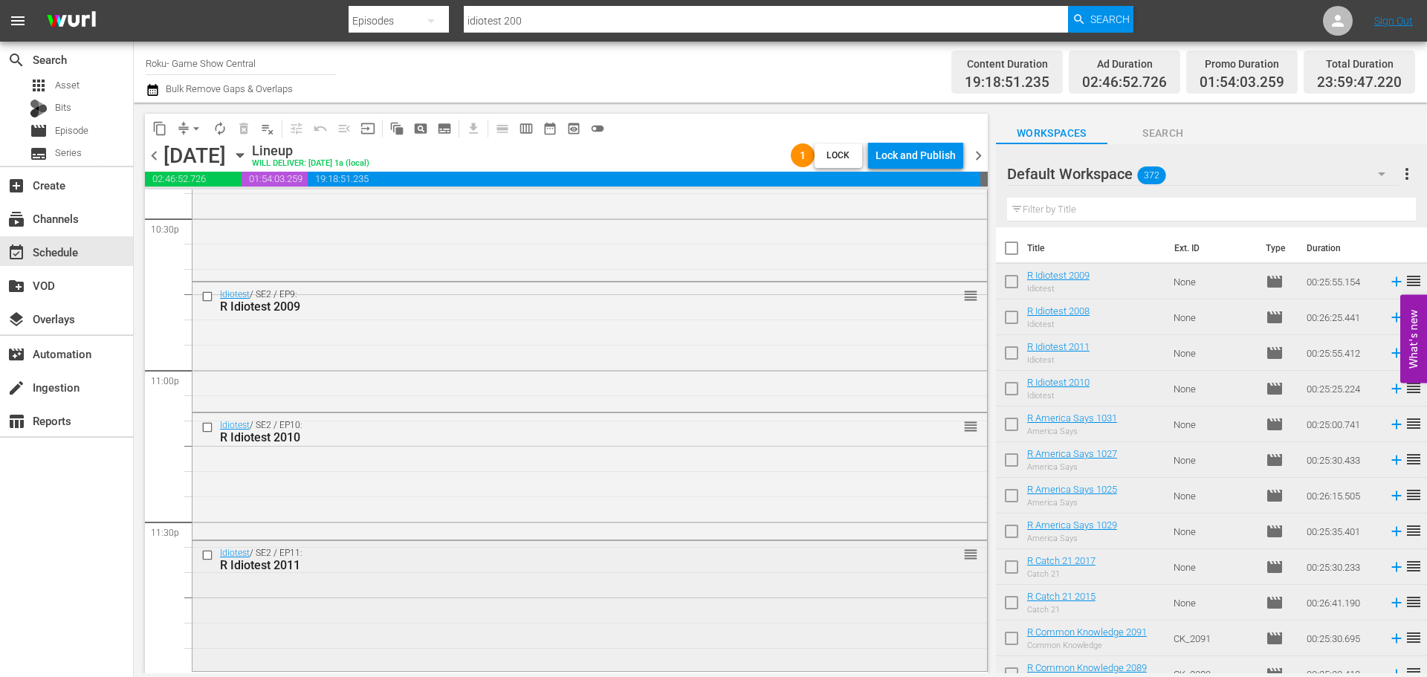
click at [478, 638] on div "Idiotest / SE2 / EP11: R Idiotest 2011 reorder" at bounding box center [589, 604] width 794 height 126
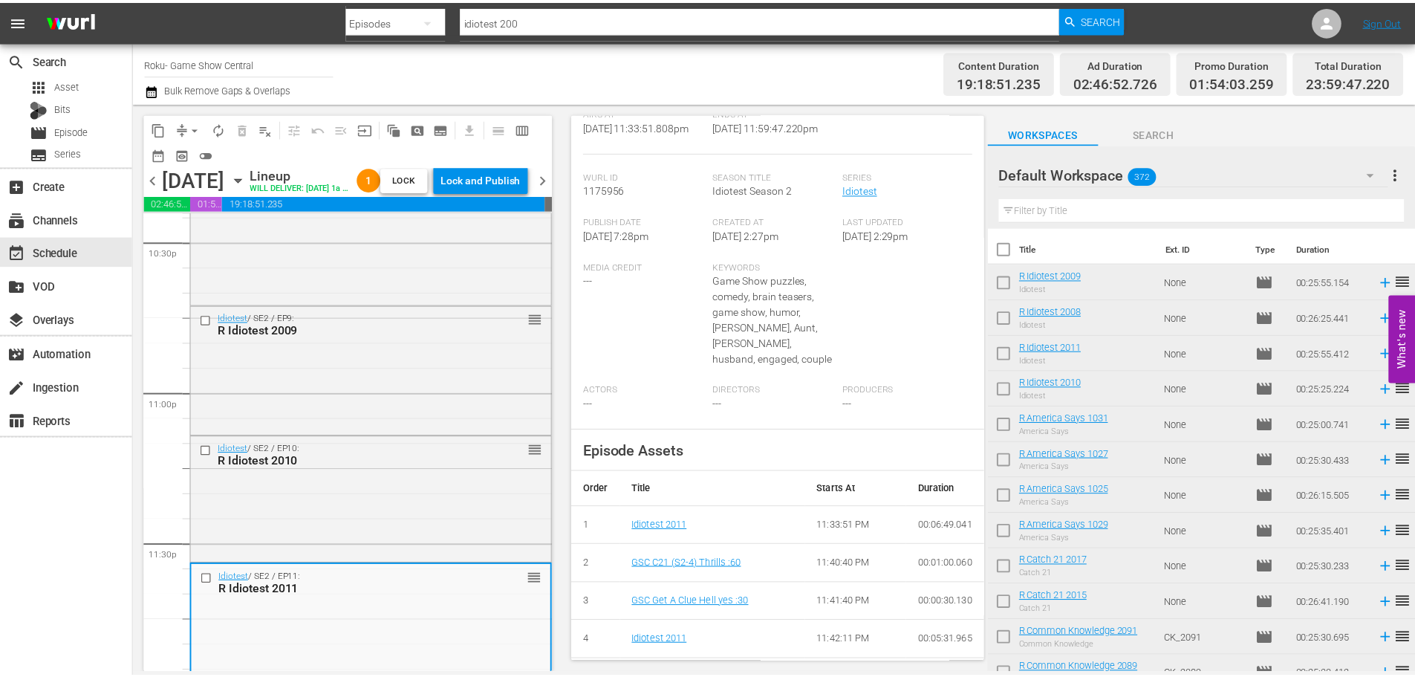
scroll to position [0, 0]
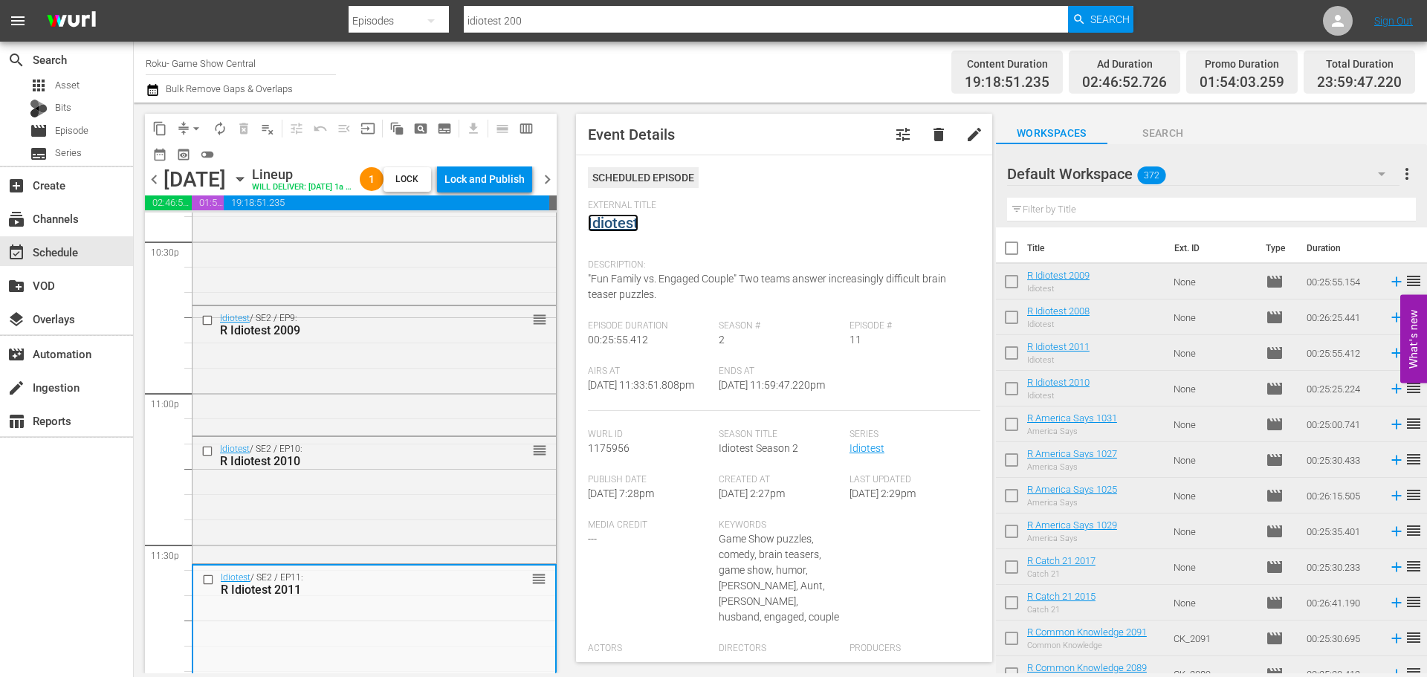
click at [626, 231] on link "Idiotest" at bounding box center [613, 223] width 51 height 18
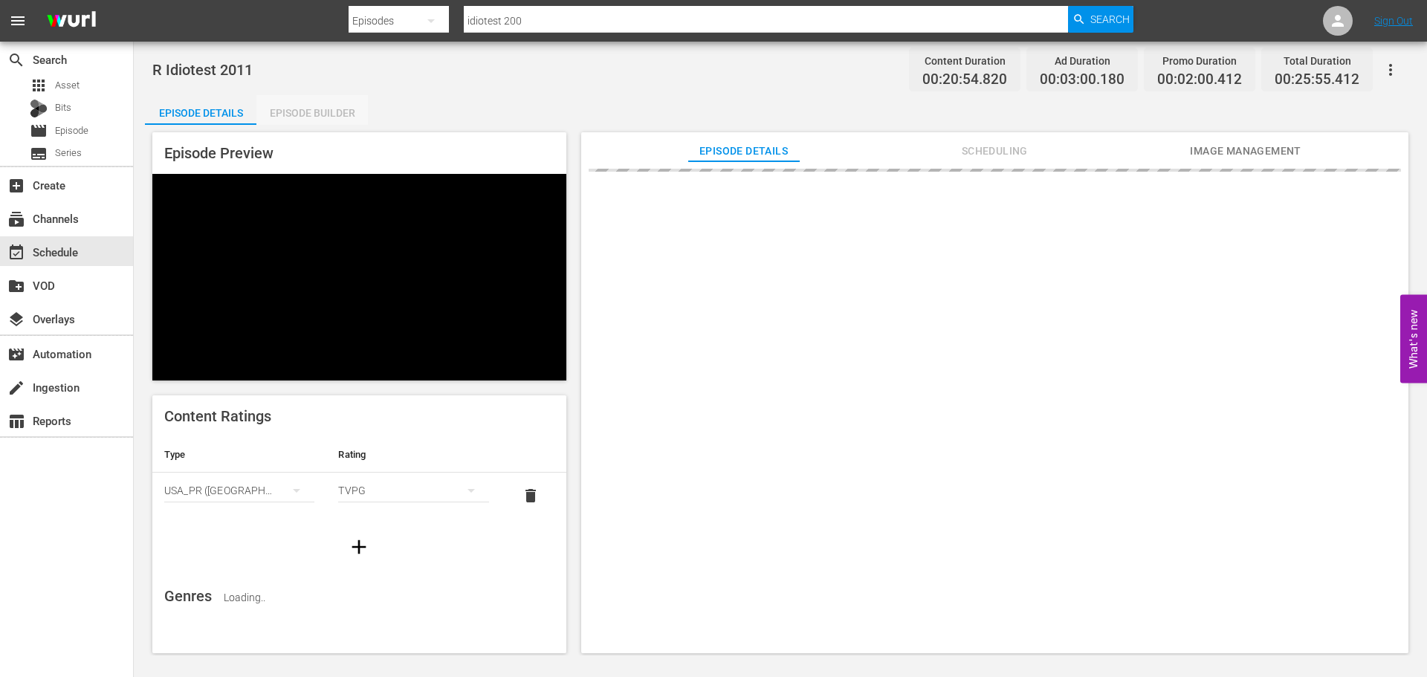
click at [311, 103] on div "Episode Builder" at bounding box center [311, 113] width 111 height 36
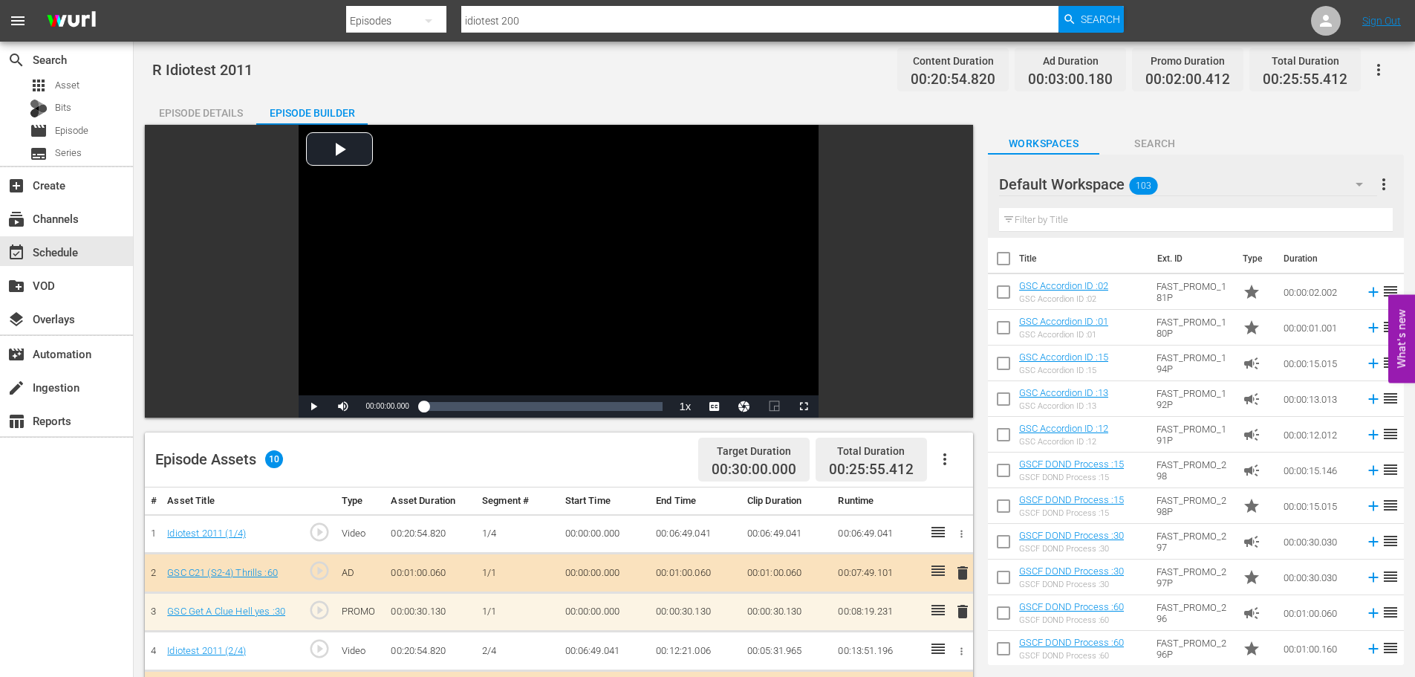
drag, startPoint x: 1130, startPoint y: 221, endPoint x: 1091, endPoint y: 197, distance: 46.0
click at [1130, 221] on input "text" at bounding box center [1196, 220] width 394 height 24
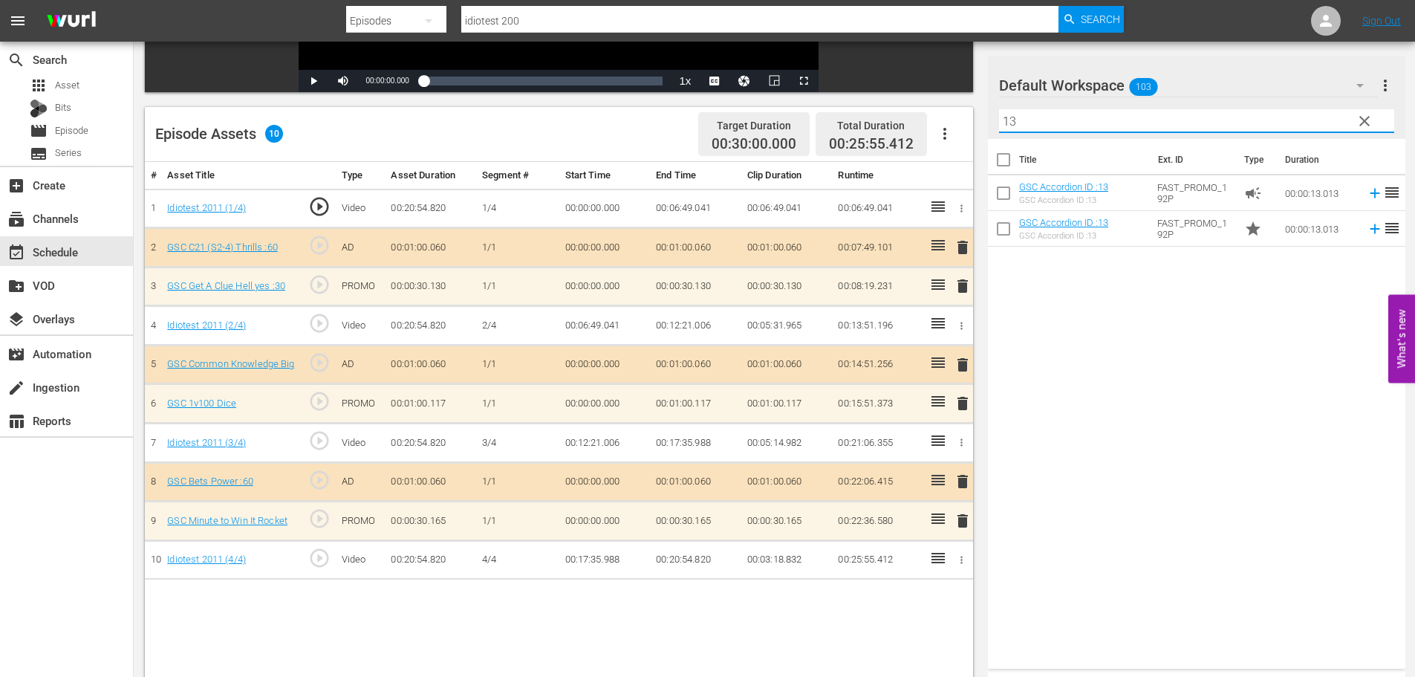
scroll to position [387, 0]
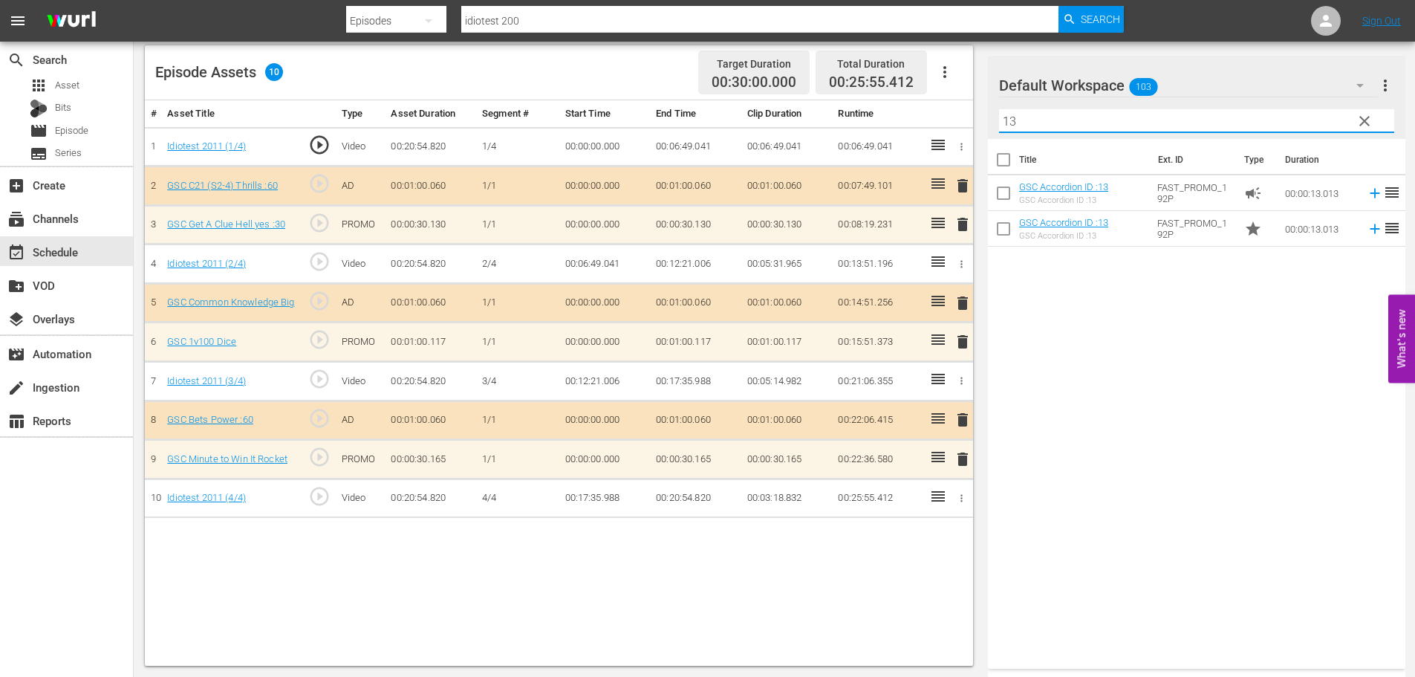
type input "13"
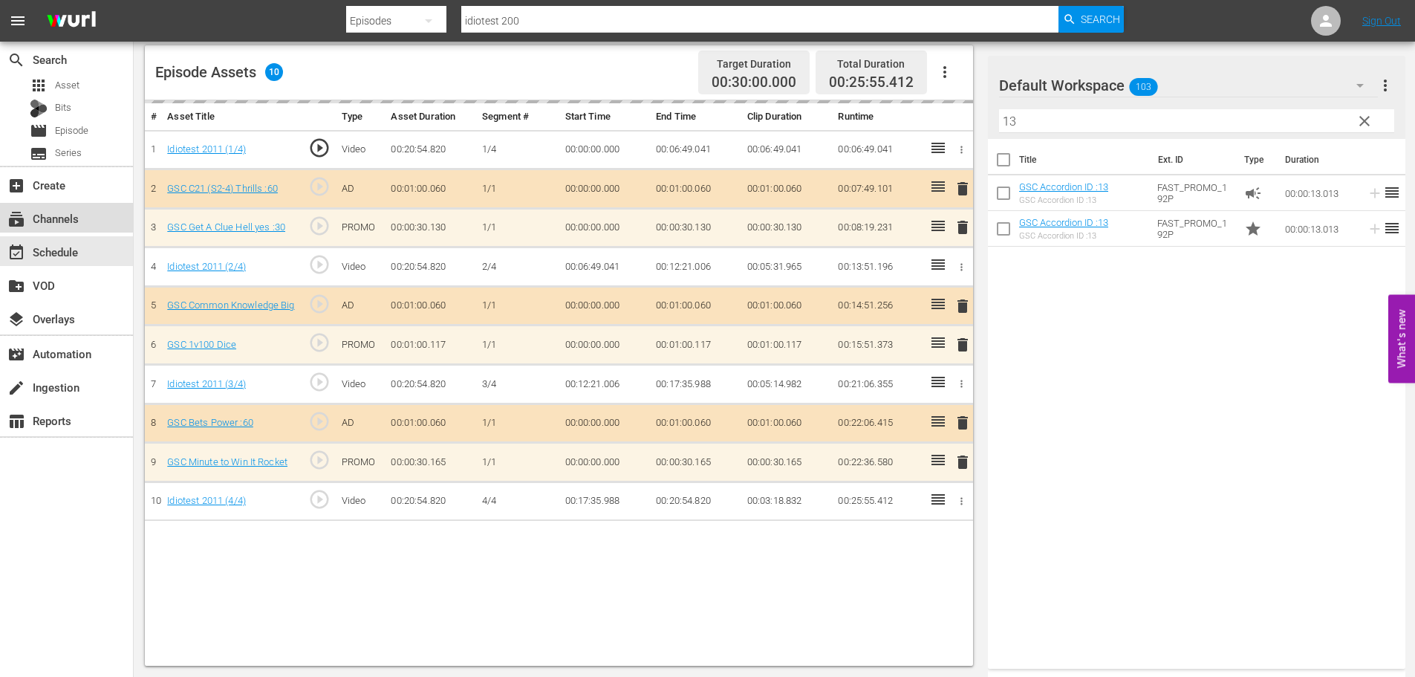
click at [36, 228] on div "subscriptions Channels" at bounding box center [66, 218] width 133 height 30
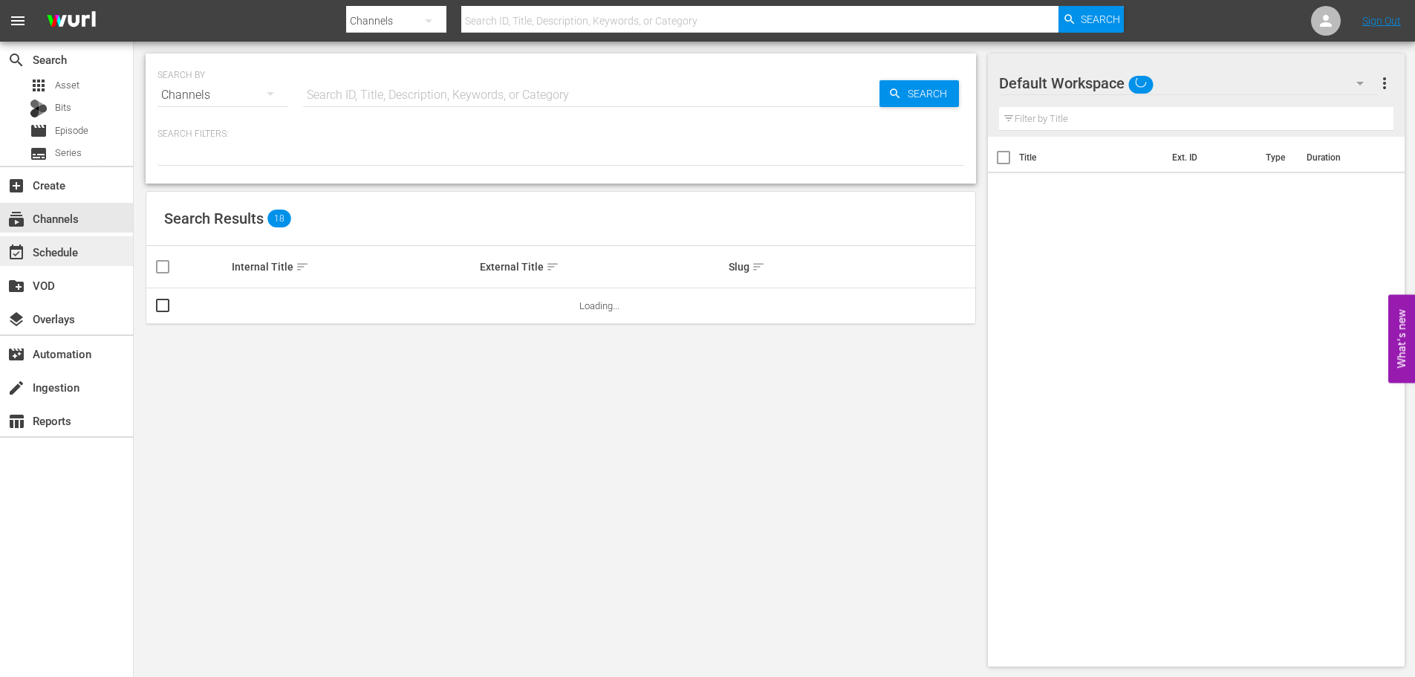
click at [45, 240] on div "event_available Schedule" at bounding box center [66, 251] width 133 height 30
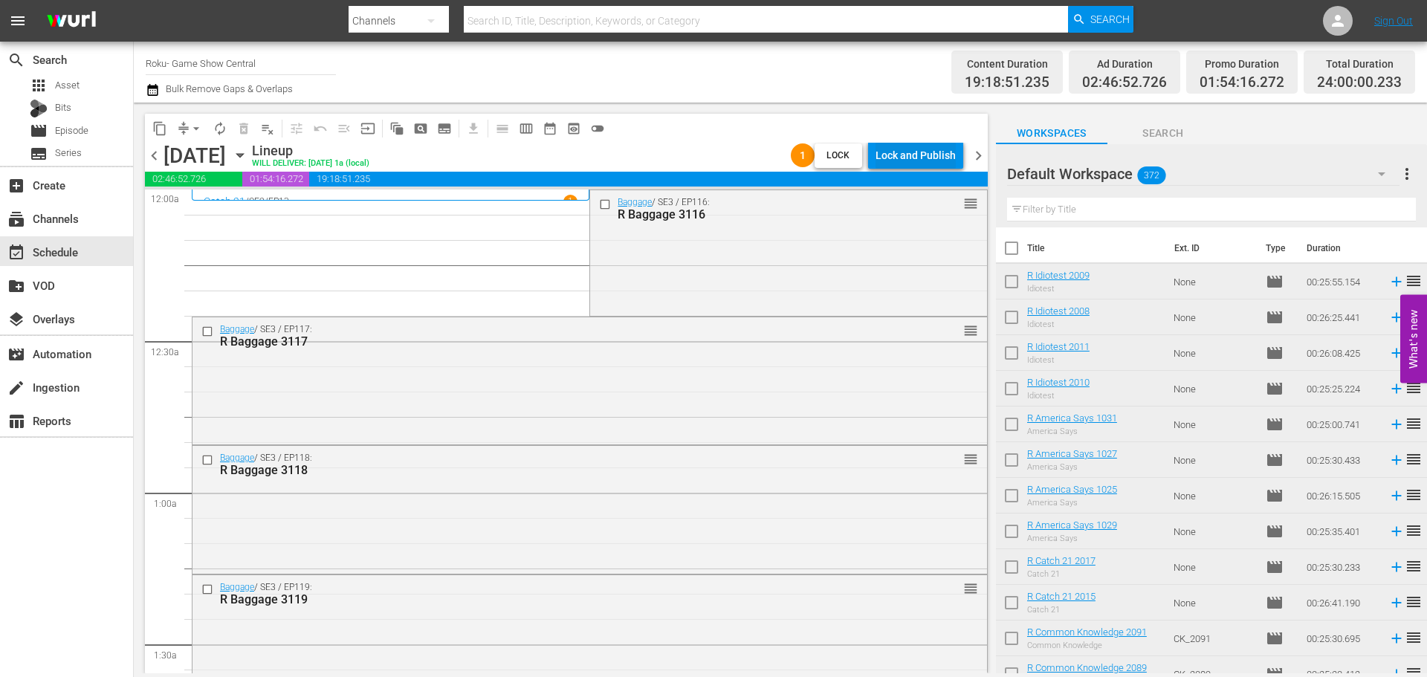
click at [883, 165] on div "Lock and Publish" at bounding box center [915, 155] width 80 height 27
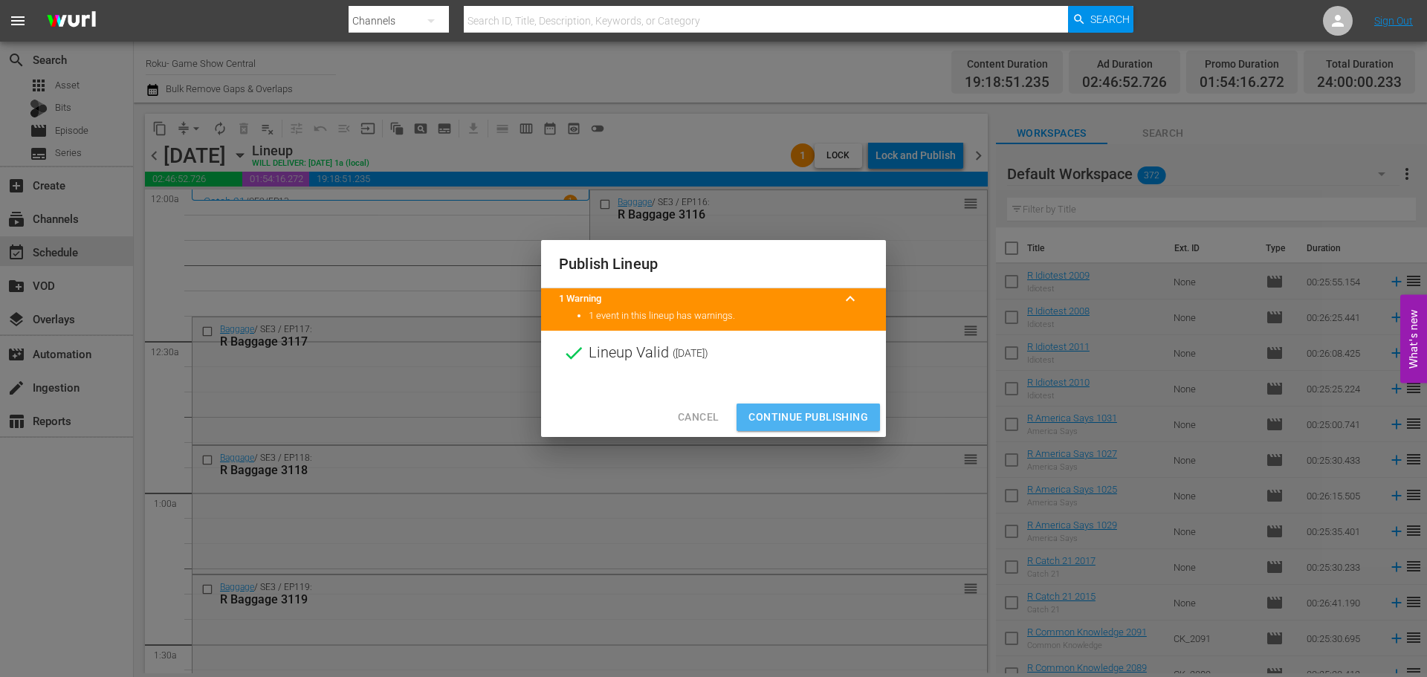
click at [844, 409] on span "Continue Publishing" at bounding box center [808, 417] width 120 height 19
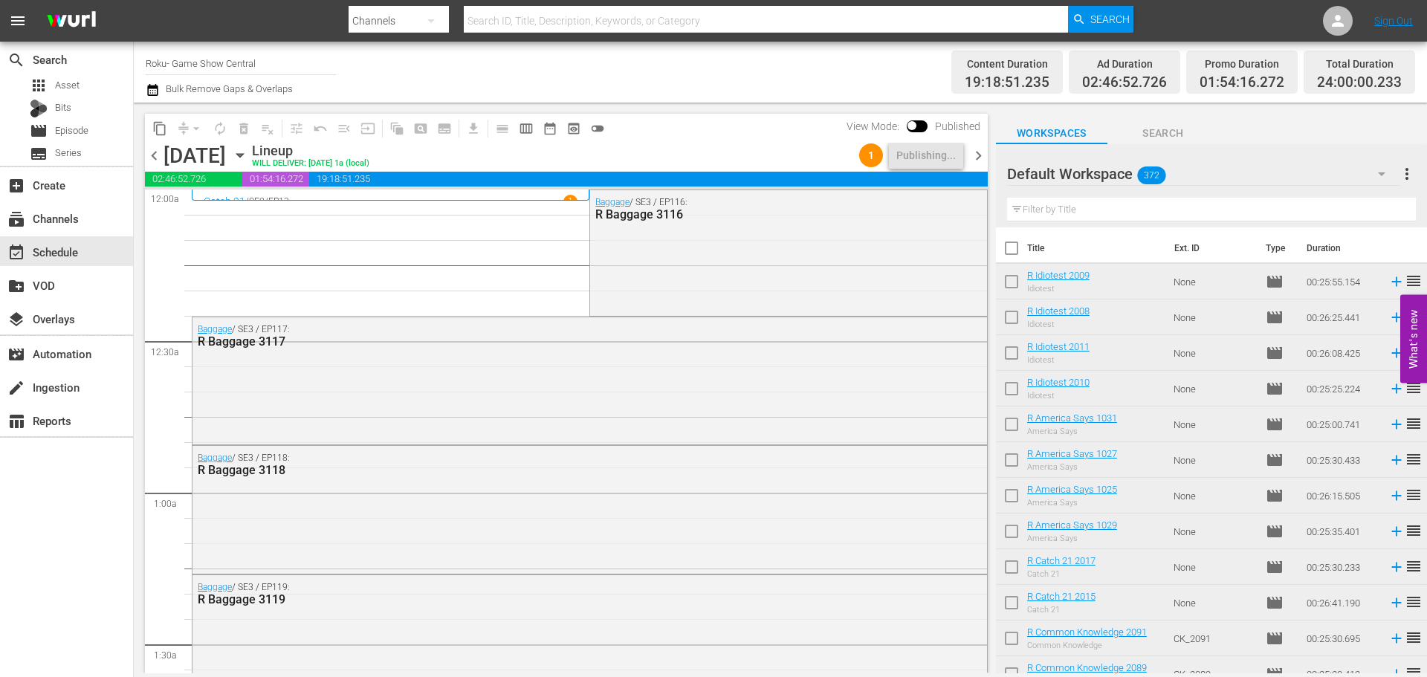
click at [248, 157] on icon "button" at bounding box center [240, 155] width 16 height 16
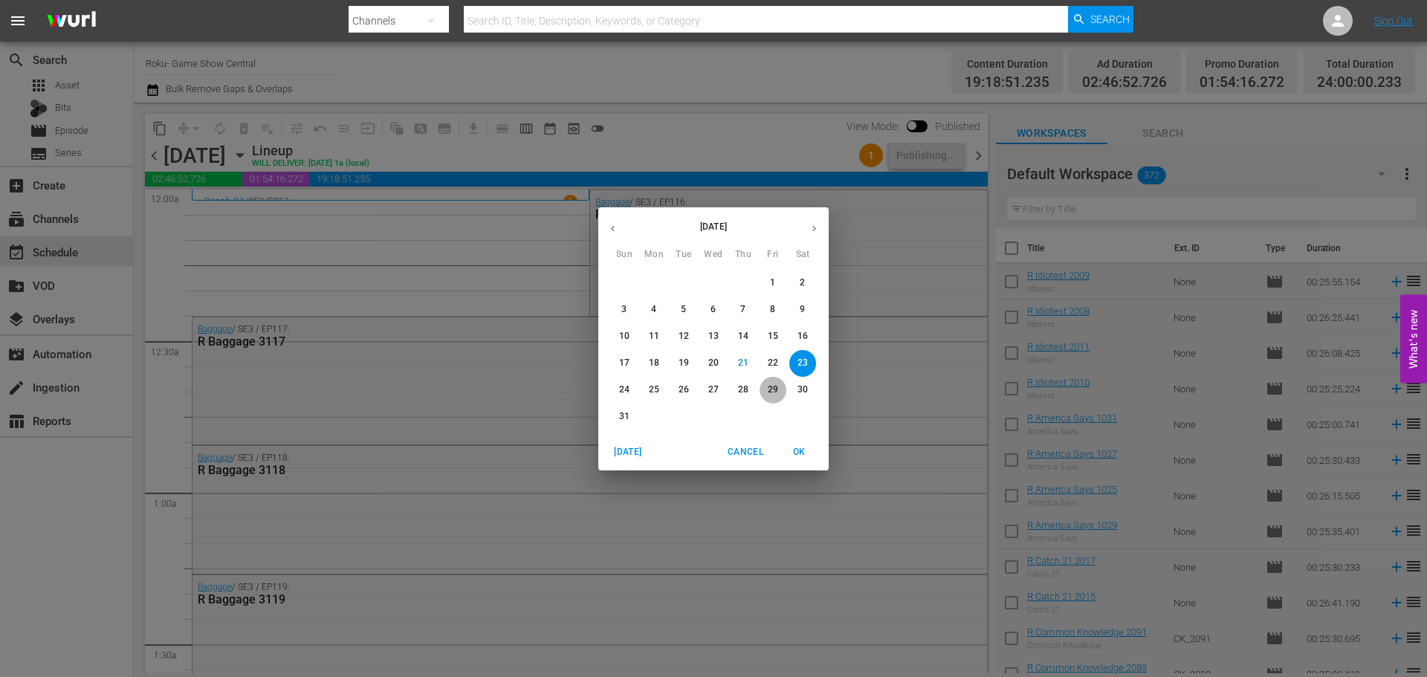
click at [765, 391] on span "29" at bounding box center [772, 389] width 27 height 13
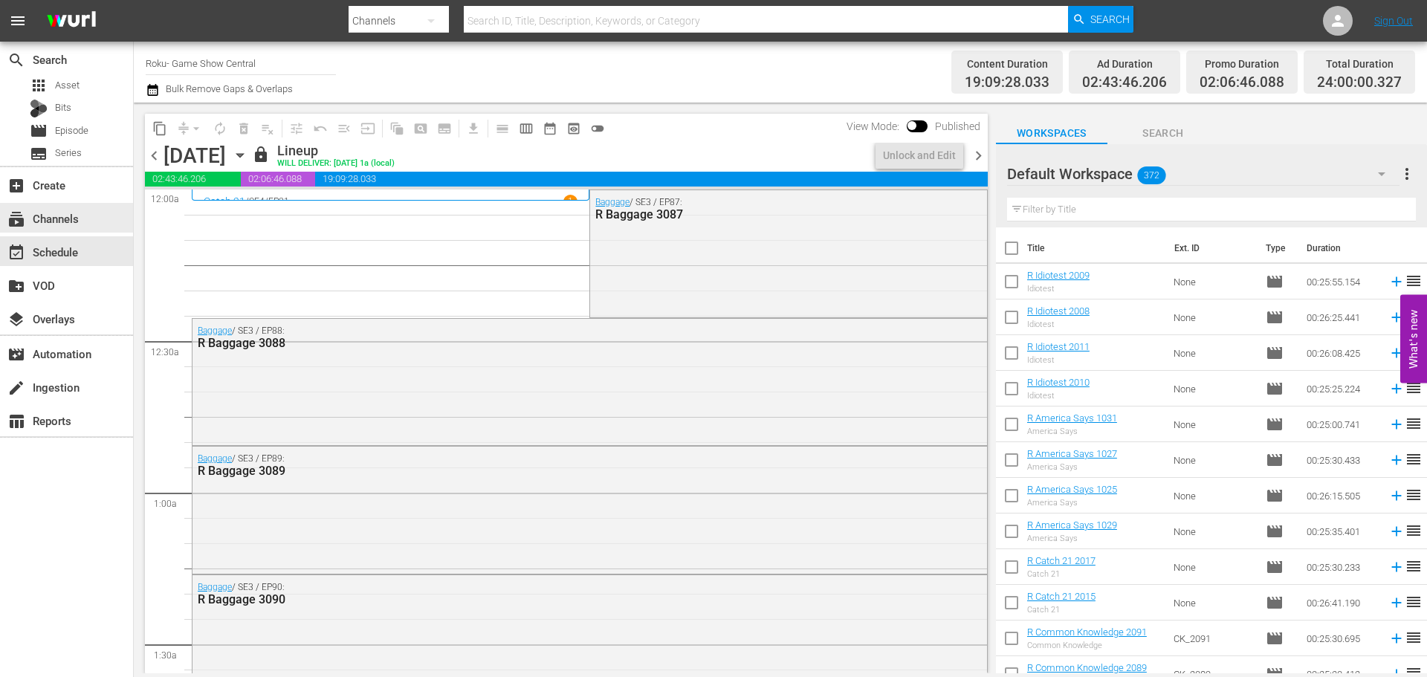
click at [81, 215] on div "subscriptions Channels" at bounding box center [41, 216] width 83 height 13
